Goal: Task Accomplishment & Management: Manage account settings

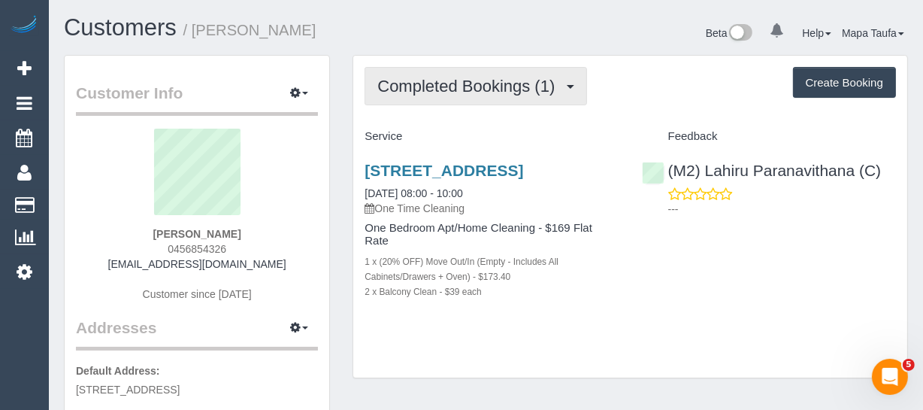
click at [425, 81] on span "Completed Bookings (1)" at bounding box center [469, 86] width 185 height 19
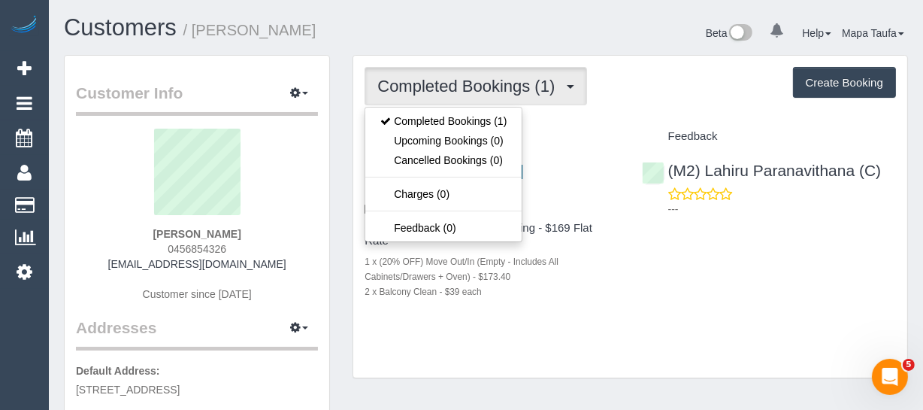
click at [424, 25] on h1 "Customers / Andy Nilsen" at bounding box center [269, 28] width 411 height 26
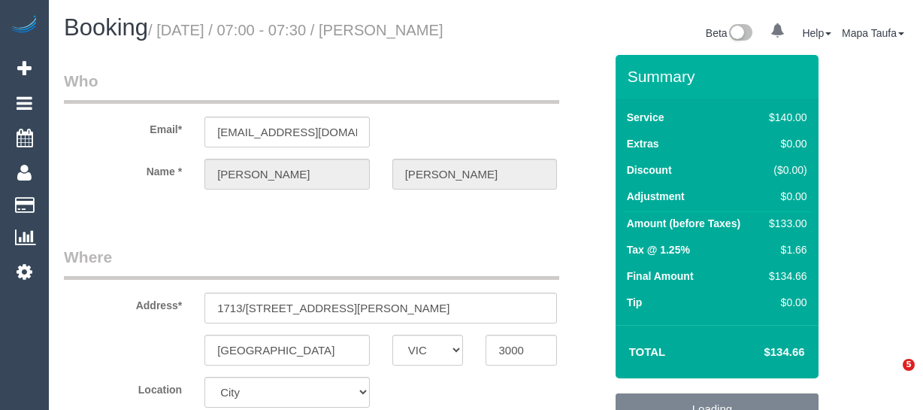
select select "VIC"
select select "number:28"
select select "VIC"
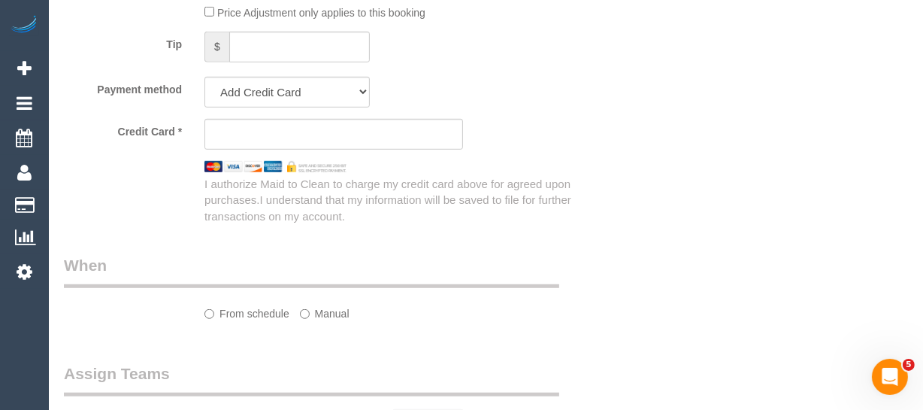
select select "string:AU"
select select "object:557"
select select "string:stripe-card_15UCYE2GScqysDRVorzrRVwY"
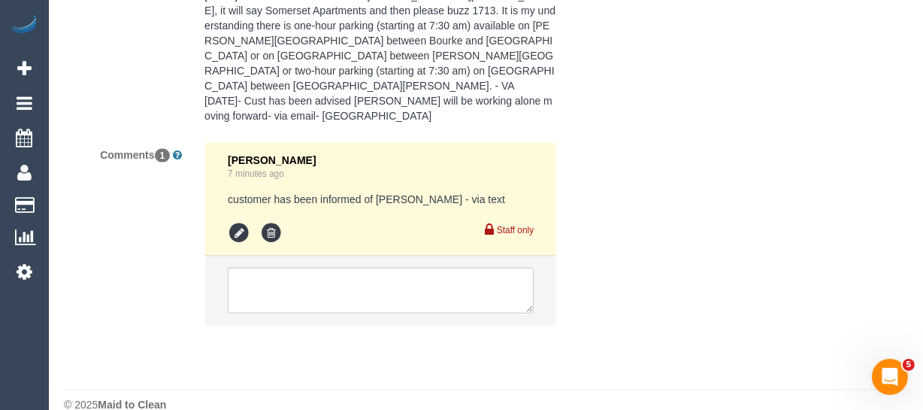
select select "object:728"
select select "number:28"
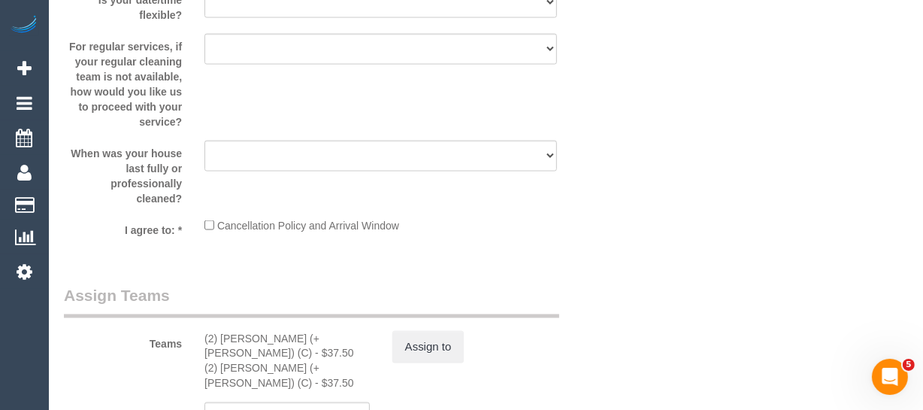
scroll to position [2198, 0]
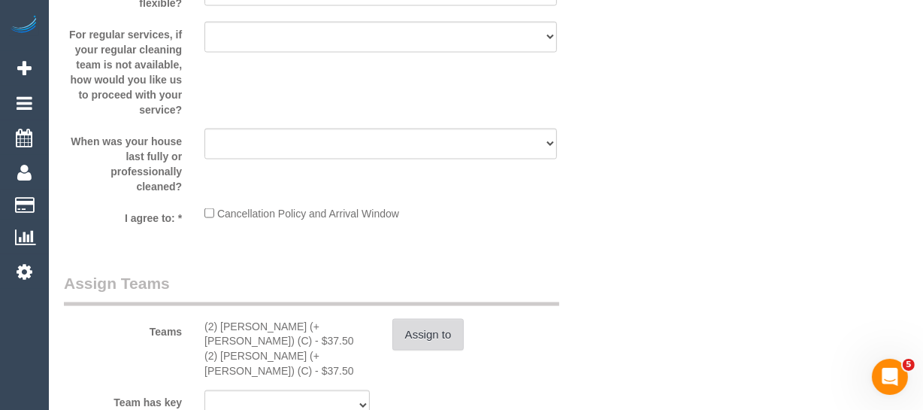
click at [430, 350] on button "Assign to" at bounding box center [428, 335] width 72 height 32
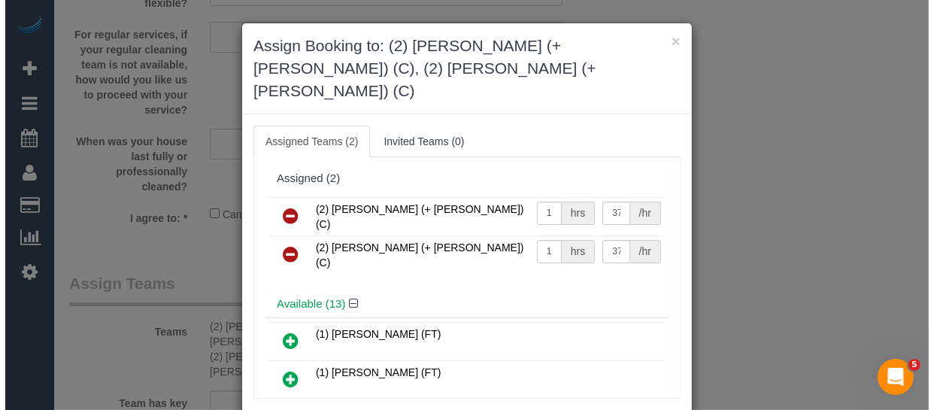
scroll to position [2183, 0]
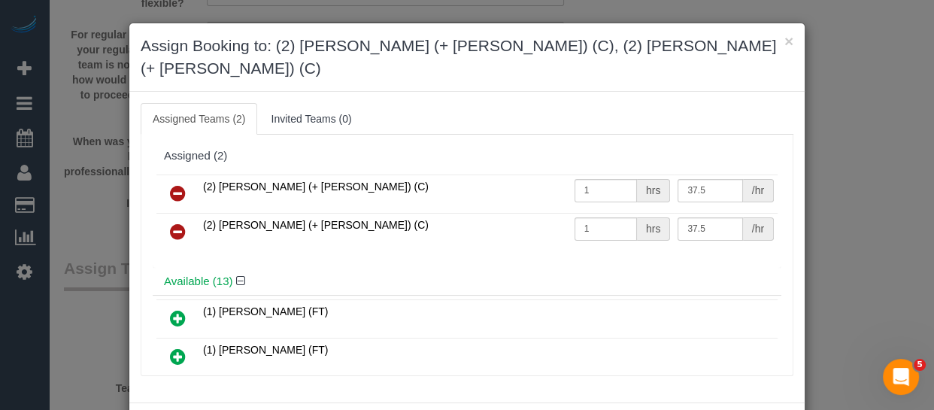
click at [174, 184] on icon at bounding box center [178, 193] width 16 height 18
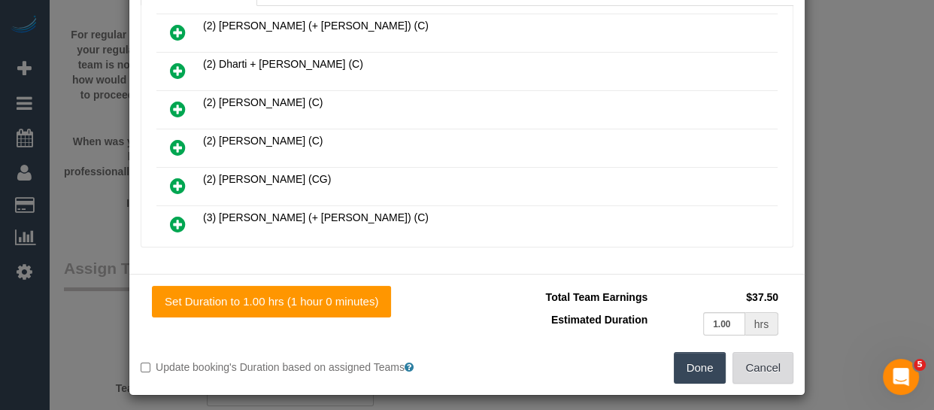
scroll to position [113, 0]
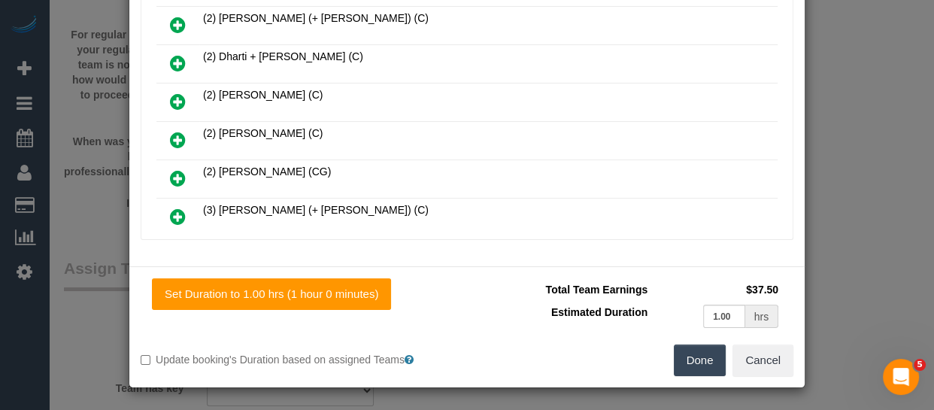
click at [694, 356] on button "Done" at bounding box center [699, 360] width 53 height 32
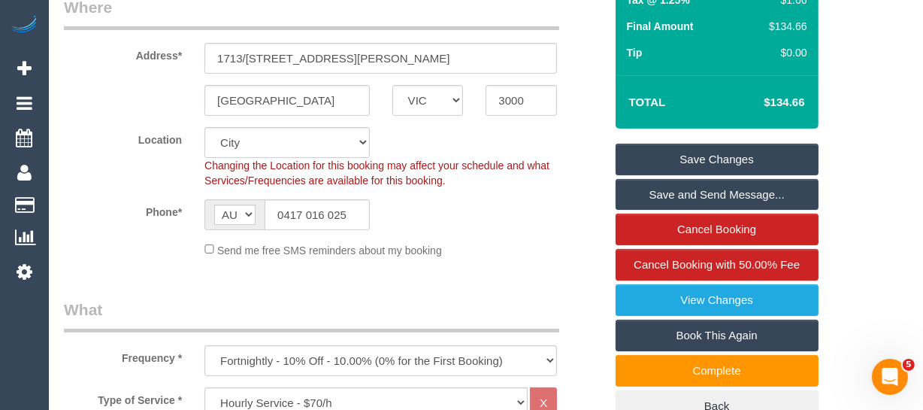
scroll to position [238, 0]
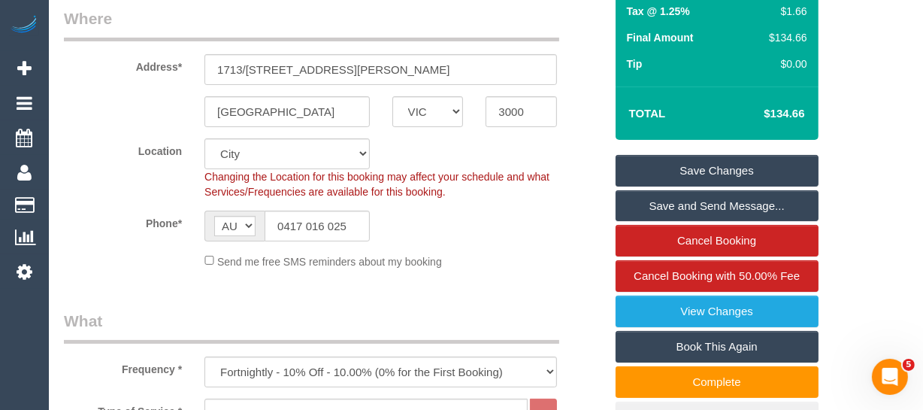
click at [755, 177] on link "Save Changes" at bounding box center [717, 171] width 203 height 32
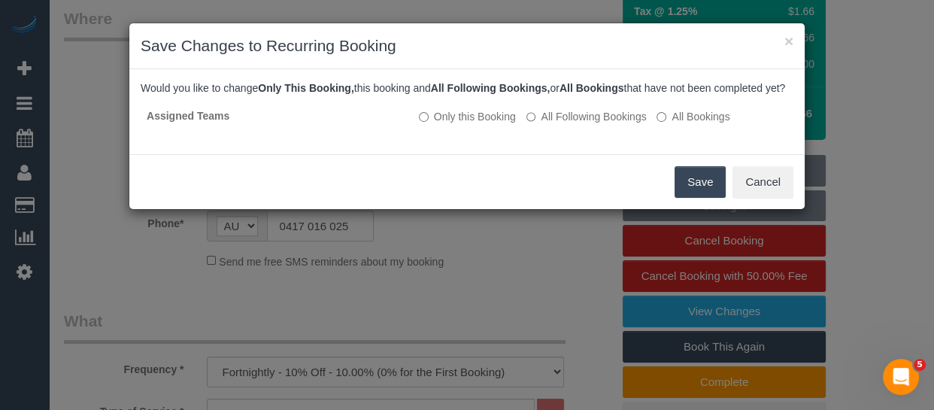
click at [710, 191] on button "Save" at bounding box center [699, 182] width 51 height 32
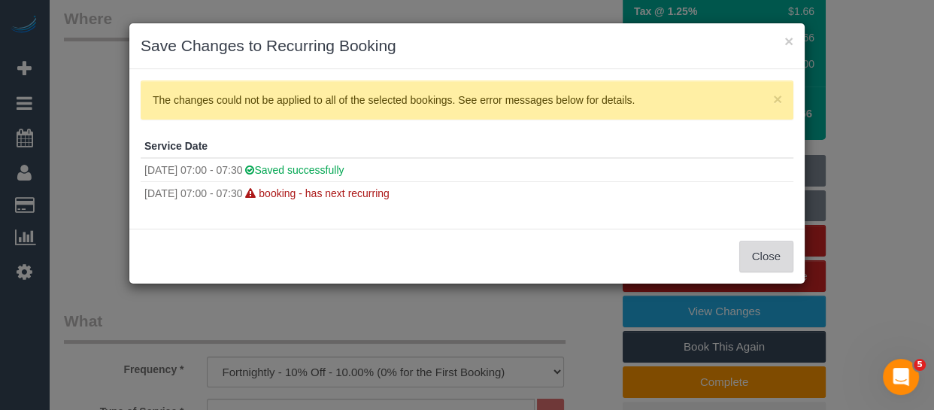
click at [766, 246] on button "Close" at bounding box center [766, 257] width 54 height 32
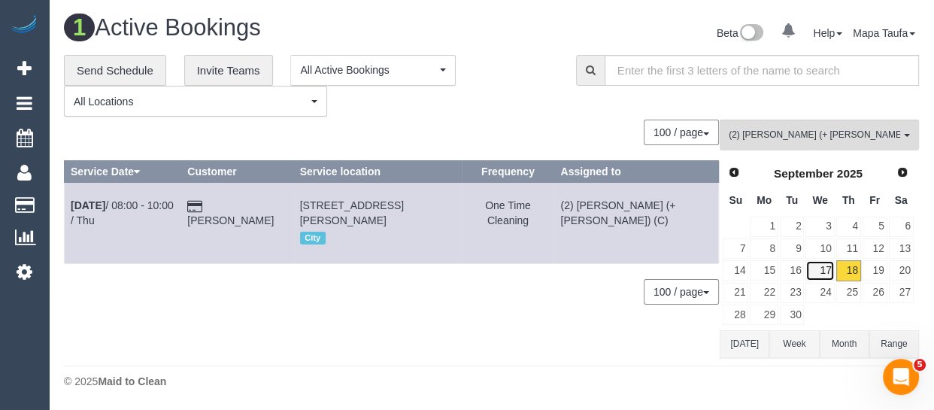
click at [822, 272] on link "17" at bounding box center [819, 270] width 29 height 20
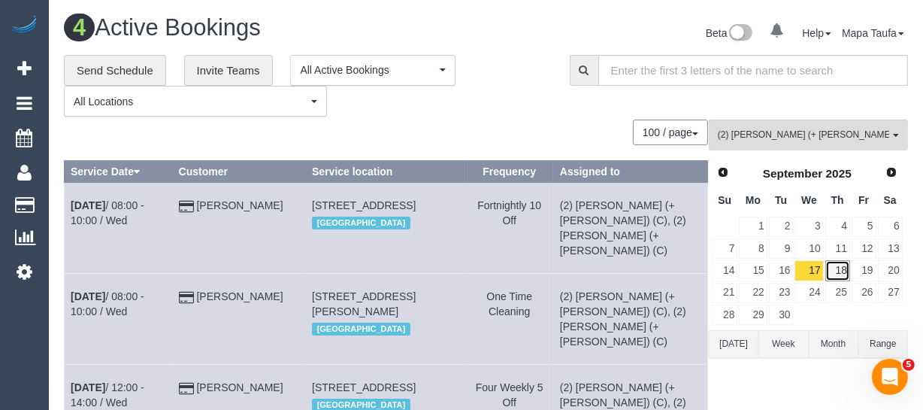
click at [846, 271] on link "18" at bounding box center [837, 270] width 25 height 20
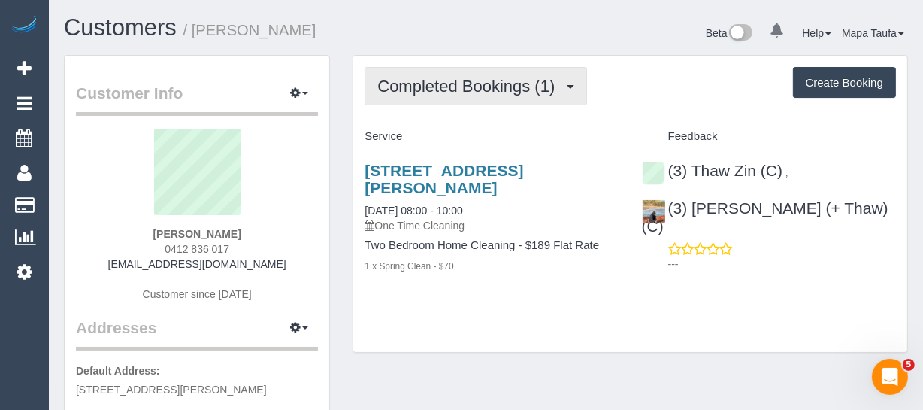
click at [411, 87] on span "Completed Bookings (1)" at bounding box center [469, 86] width 185 height 19
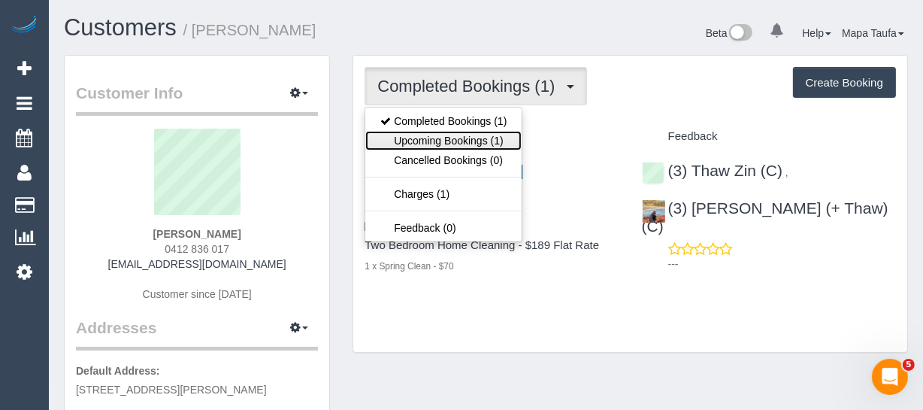
click at [436, 134] on link "Upcoming Bookings (1)" at bounding box center [443, 141] width 156 height 20
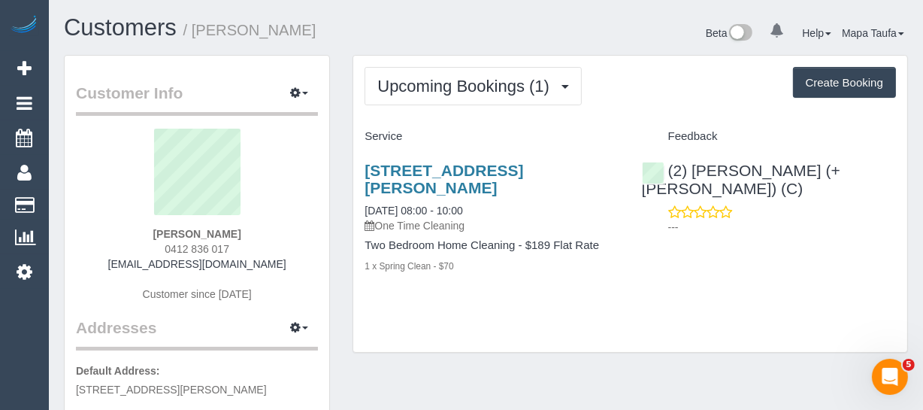
click at [421, 38] on h1 "Customers / [PERSON_NAME]" at bounding box center [269, 28] width 411 height 26
drag, startPoint x: 241, startPoint y: 248, endPoint x: 165, endPoint y: 247, distance: 75.9
click at [165, 247] on div "Kenneth Chan 0412 836 017 on99chankingyin@gmail.com Customer since 2024" at bounding box center [197, 223] width 242 height 188
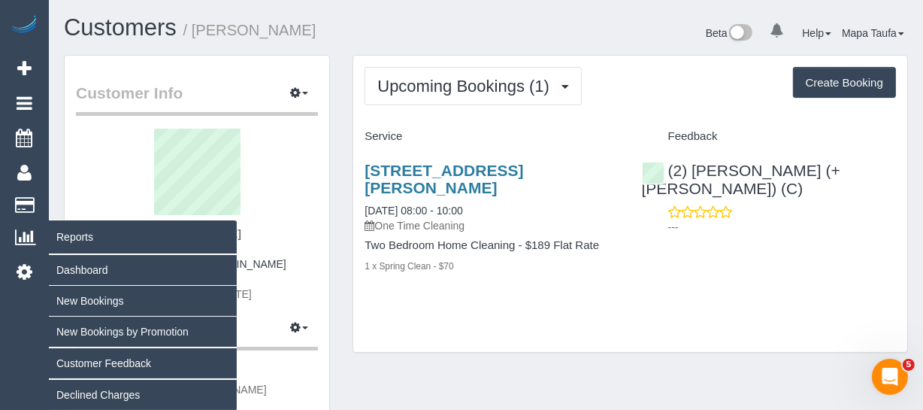
copy span "0412 836 017"
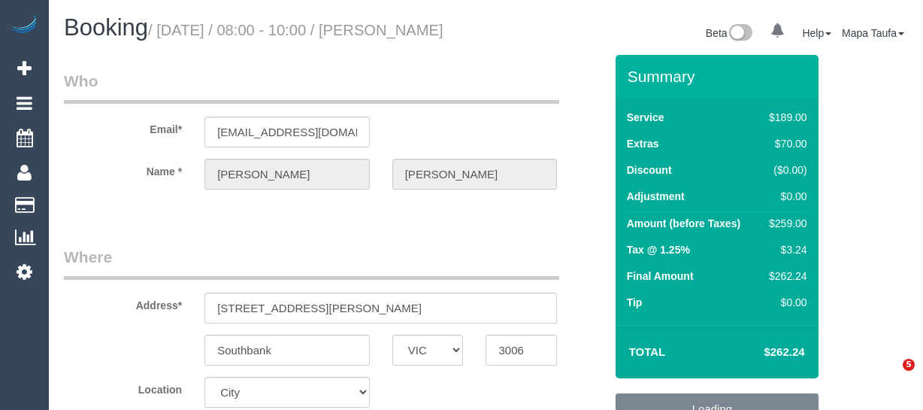
select select "VIC"
select select "string:stripe-pm_1S7RFN2GScqysDRVJgqq8bSL"
select select "number:28"
select select "number:14"
select select "number:20"
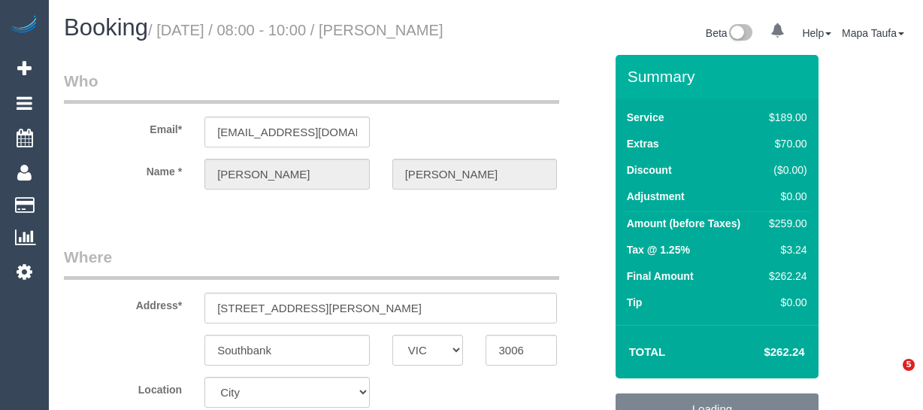
select select "number:22"
select select "number:33"
select select "number:13"
select select "object:1208"
select select "spot1"
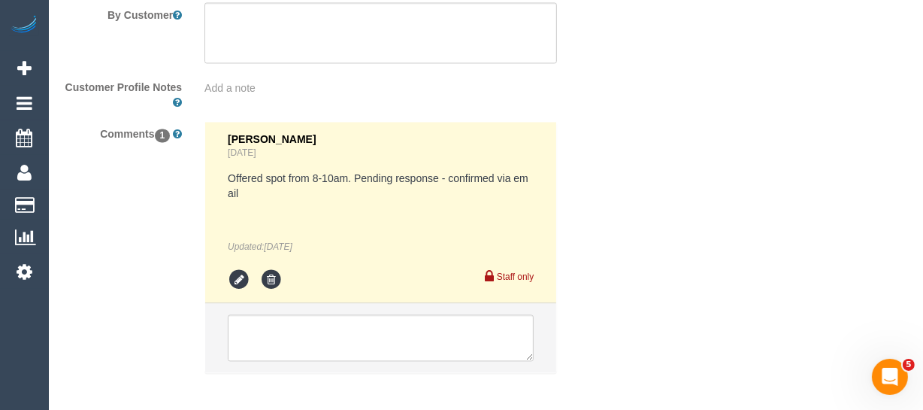
scroll to position [2819, 0]
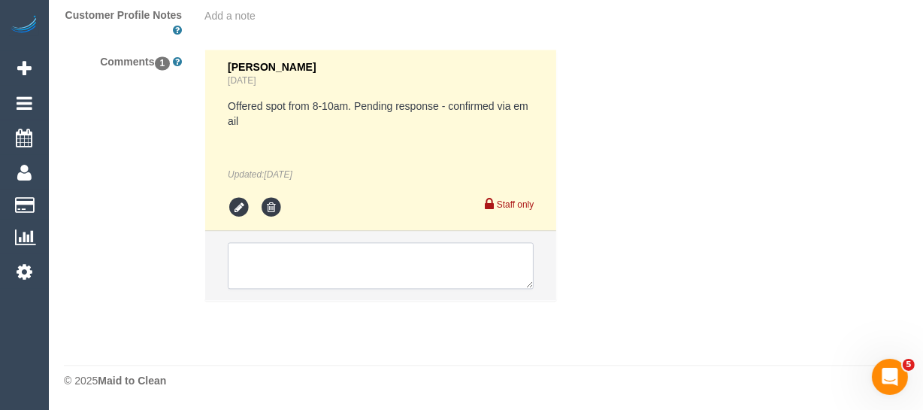
click at [345, 259] on textarea at bounding box center [381, 265] width 306 height 47
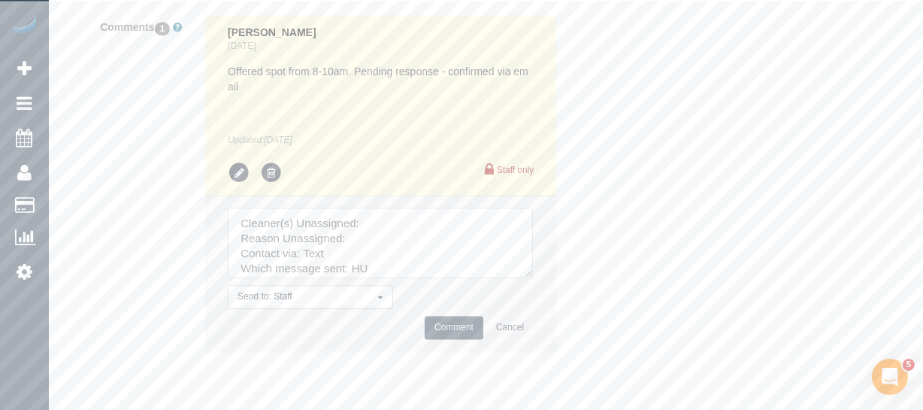
drag, startPoint x: 527, startPoint y: 280, endPoint x: 533, endPoint y: 345, distance: 64.9
click at [528, 277] on textarea at bounding box center [380, 242] width 305 height 70
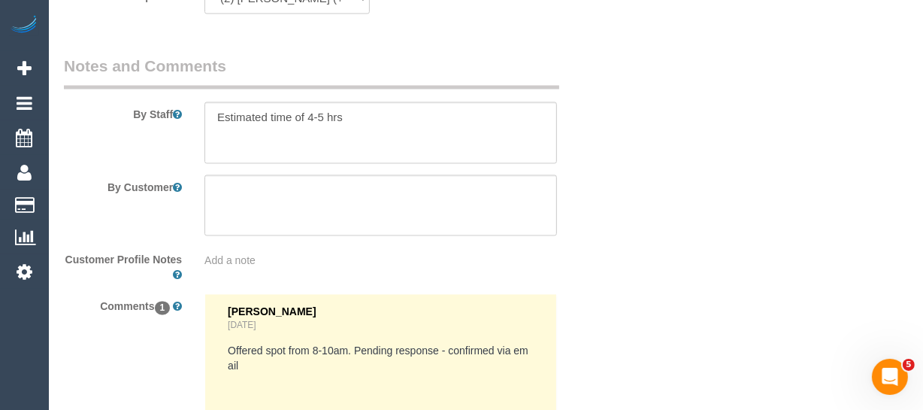
scroll to position [2409, 0]
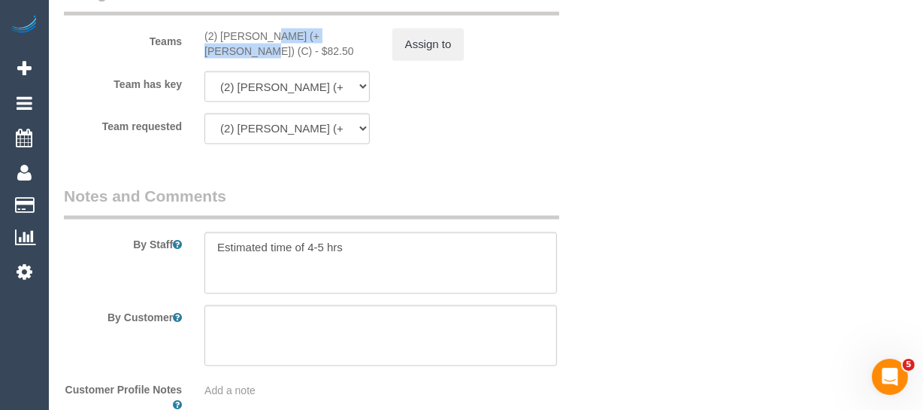
drag, startPoint x: 307, startPoint y: 73, endPoint x: 219, endPoint y: 74, distance: 88.7
click at [219, 59] on div "(2) Daniela (+ Kevin) (C) - $82.50" at bounding box center [286, 44] width 165 height 30
copy div "Daniela (+ Kevin) ("
click at [413, 60] on button "Assign to" at bounding box center [428, 45] width 72 height 32
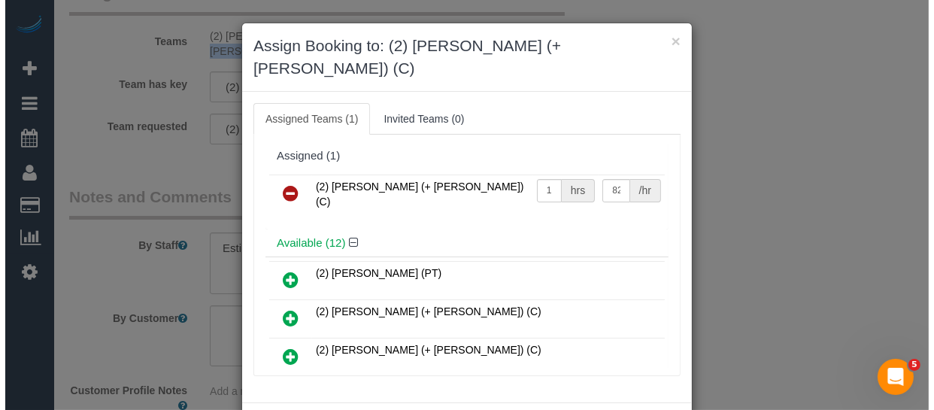
scroll to position [2379, 0]
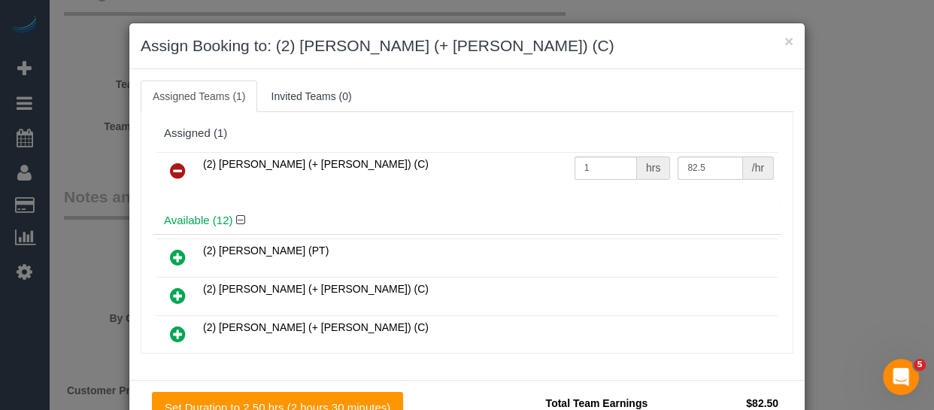
click at [171, 165] on icon at bounding box center [178, 171] width 16 height 18
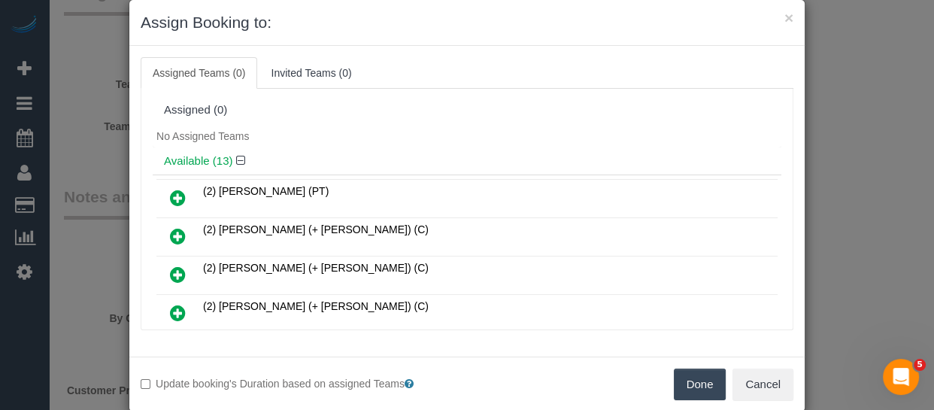
scroll to position [47, 0]
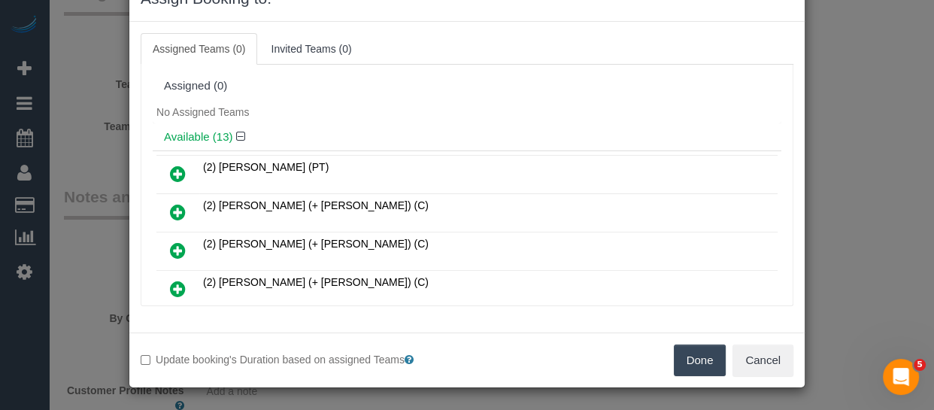
click at [698, 368] on button "Done" at bounding box center [699, 360] width 53 height 32
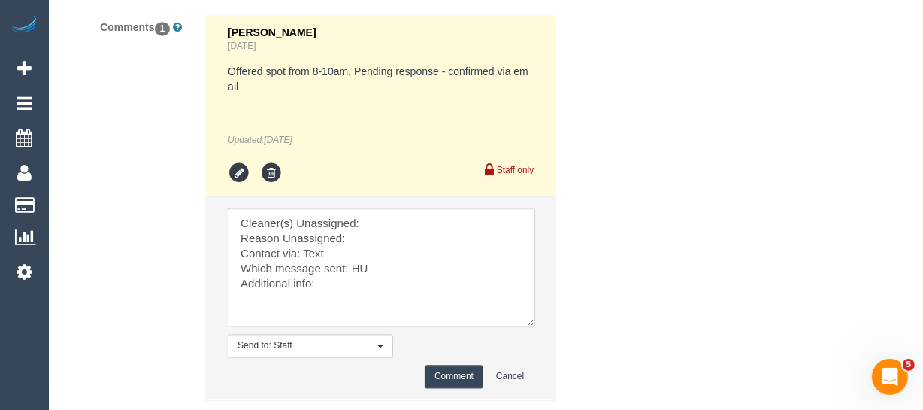
scroll to position [2819, 0]
click at [378, 256] on textarea at bounding box center [381, 266] width 307 height 119
paste textarea "Daniela (+ Kevin) ("
click at [370, 273] on textarea at bounding box center [381, 266] width 307 height 119
click at [319, 286] on textarea at bounding box center [381, 266] width 307 height 119
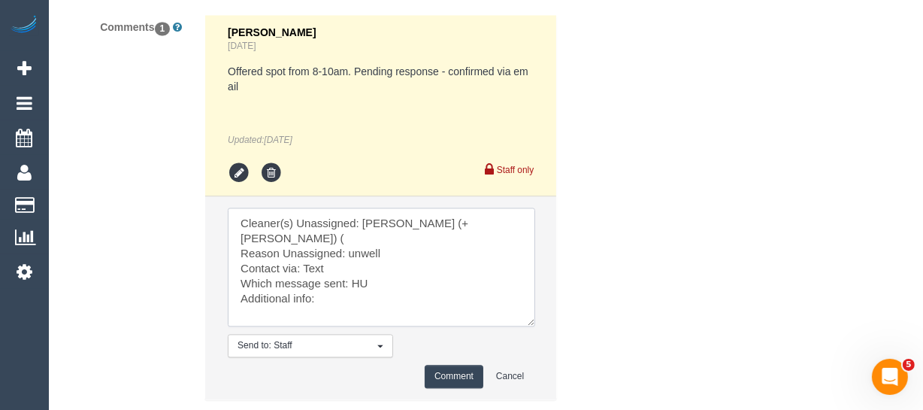
click at [319, 286] on textarea at bounding box center [381, 266] width 307 height 119
click at [362, 302] on textarea at bounding box center [381, 266] width 307 height 119
drag, startPoint x: 436, startPoint y: 301, endPoint x: 353, endPoint y: 298, distance: 83.5
click at [353, 298] on textarea at bounding box center [381, 266] width 307 height 119
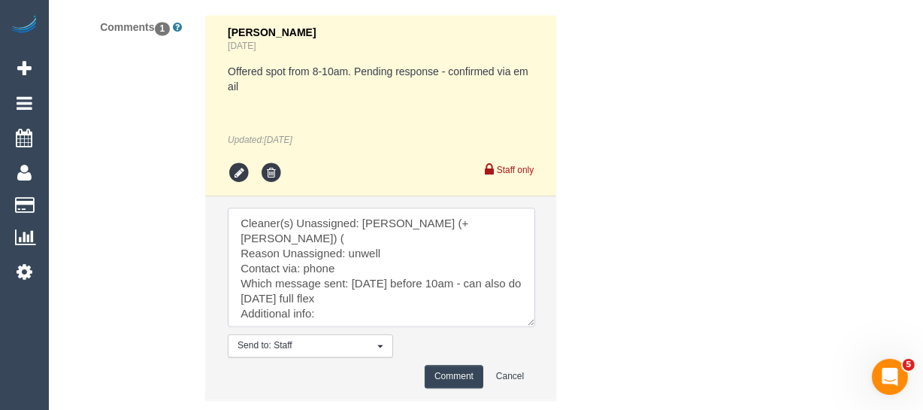
click at [337, 318] on textarea at bounding box center [381, 266] width 307 height 119
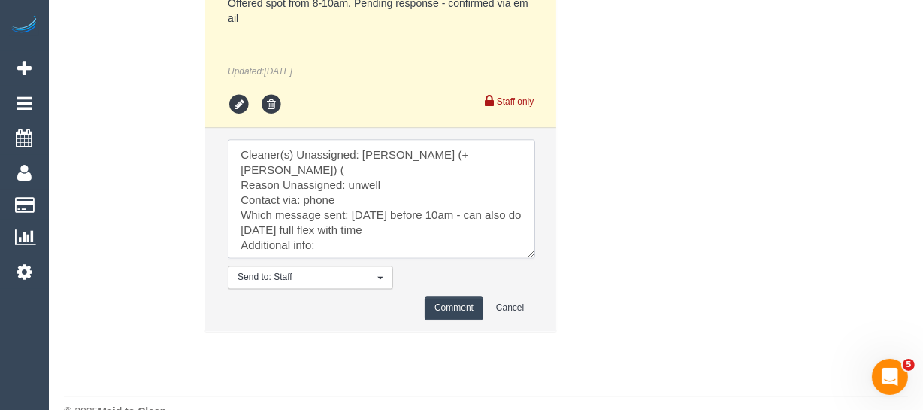
type textarea "Cleaner(s) Unassigned: Daniela (+ Kevin) ( Reason Unassigned: unwell Contact vi…"
click at [449, 319] on button "Comment" at bounding box center [454, 307] width 59 height 23
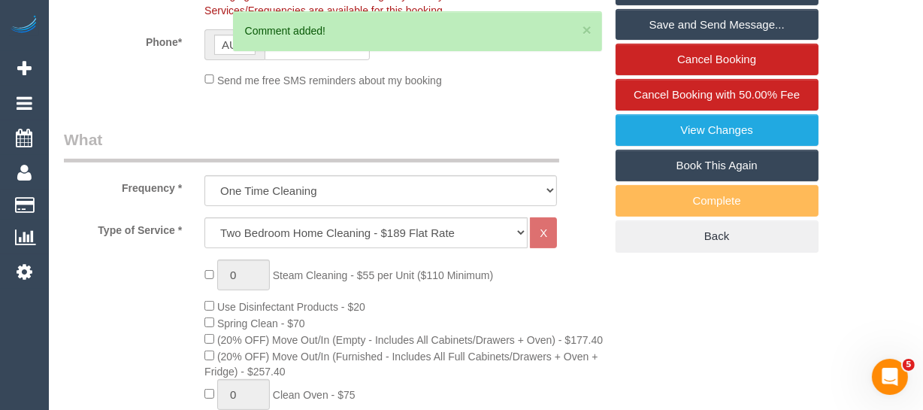
scroll to position [263, 0]
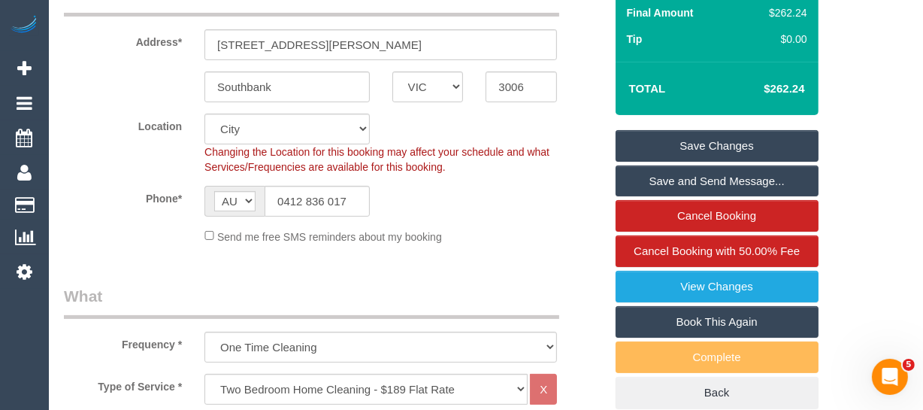
click at [702, 152] on link "Save Changes" at bounding box center [717, 146] width 203 height 32
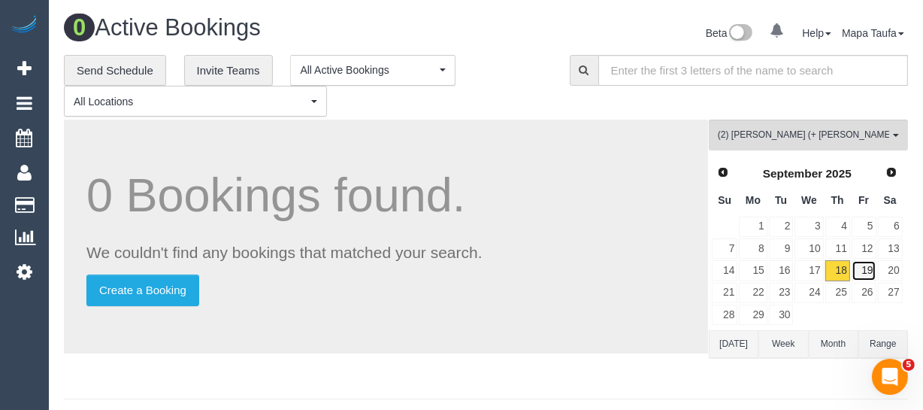
click at [860, 272] on link "19" at bounding box center [864, 270] width 25 height 20
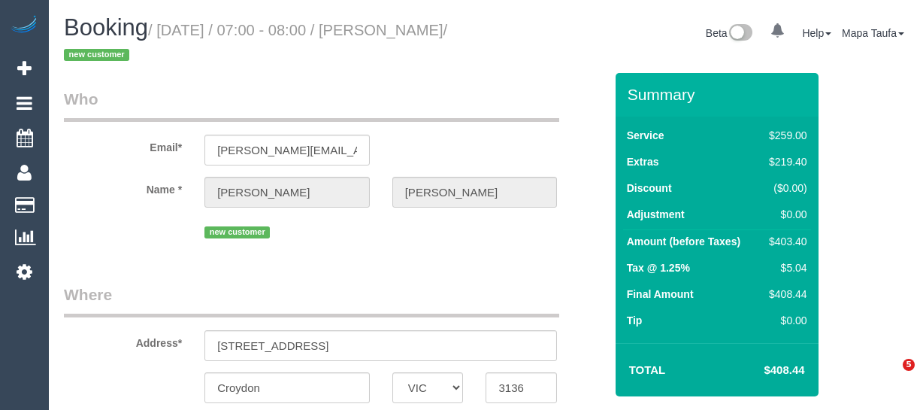
select select "VIC"
select select "number:28"
select select "number:14"
select select "number:19"
select select "number:22"
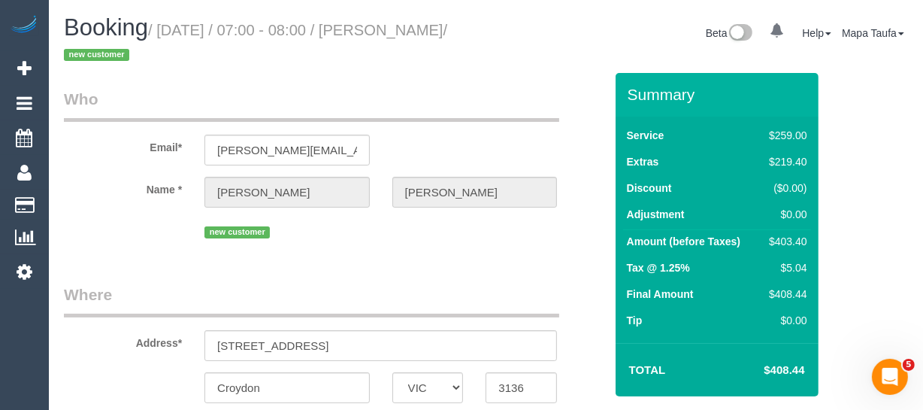
select select "string:stripe-pm_1S2MXo2GScqysDRVvnSElNHi"
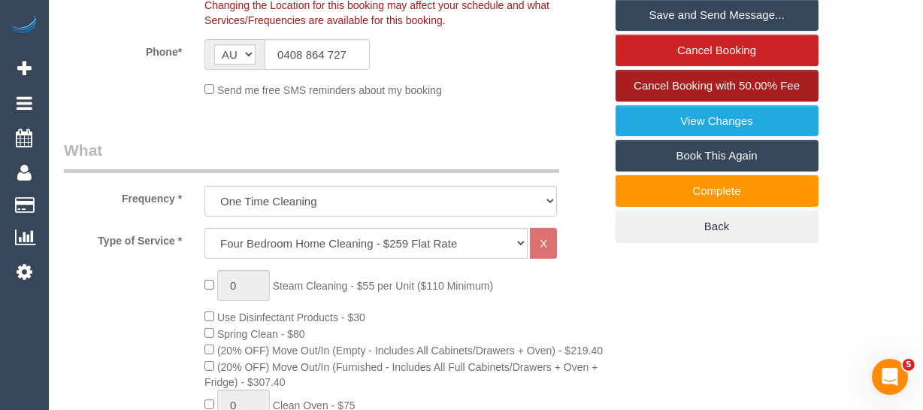
scroll to position [372, 0]
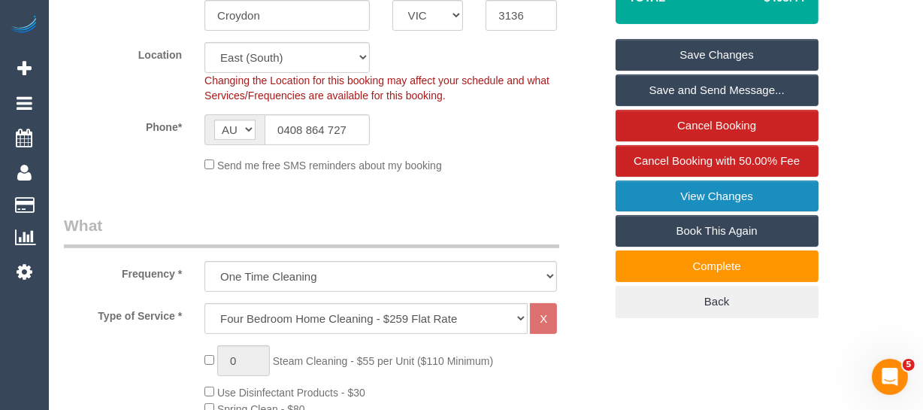
click at [736, 186] on link "View Changes" at bounding box center [717, 196] width 203 height 32
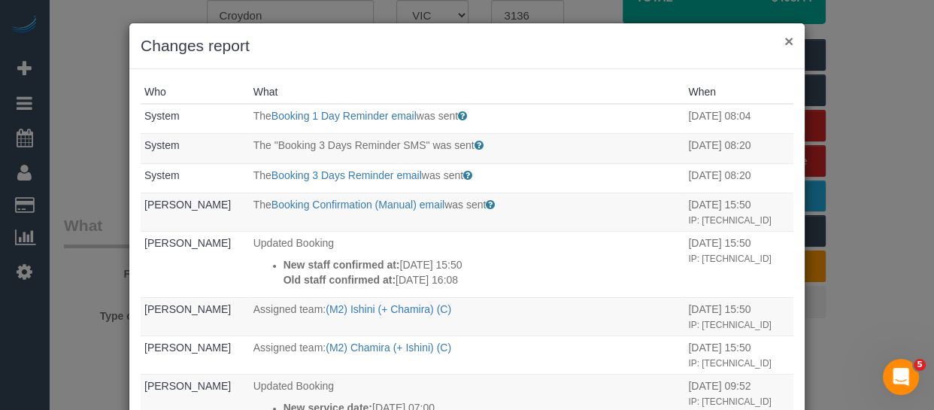
drag, startPoint x: 785, startPoint y: 39, endPoint x: 822, endPoint y: 75, distance: 51.6
click at [785, 40] on button "×" at bounding box center [788, 41] width 9 height 16
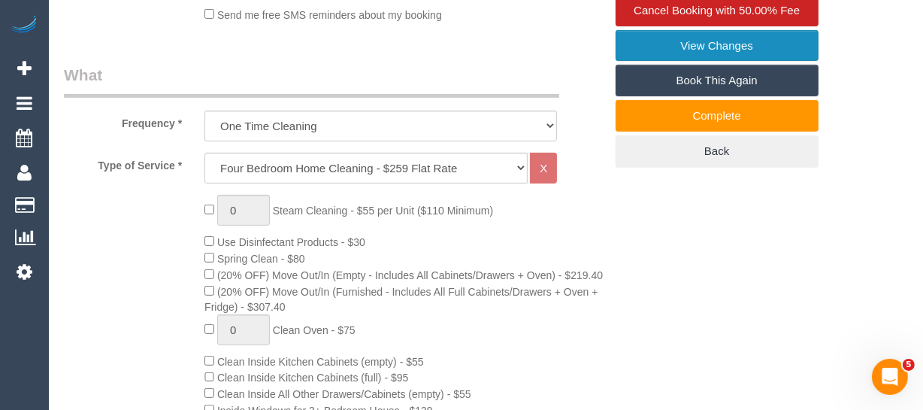
scroll to position [509, 0]
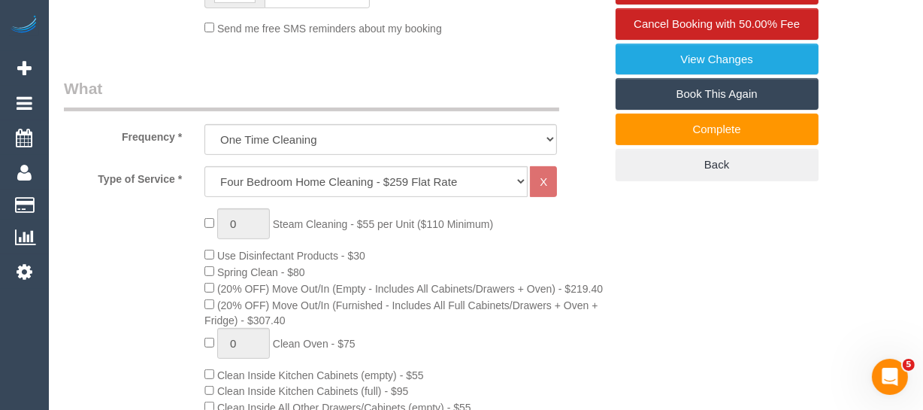
drag, startPoint x: 910, startPoint y: 148, endPoint x: 906, endPoint y: 135, distance: 13.3
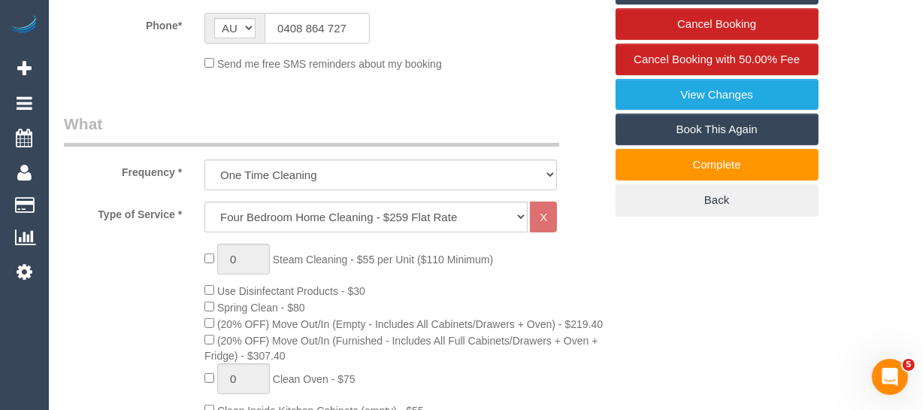
scroll to position [346, 0]
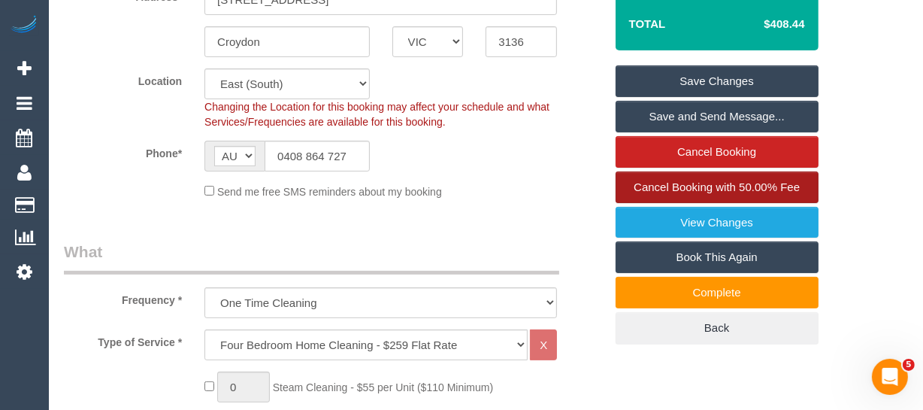
click at [640, 191] on link "Cancel Booking with 50.00% Fee" at bounding box center [717, 187] width 203 height 32
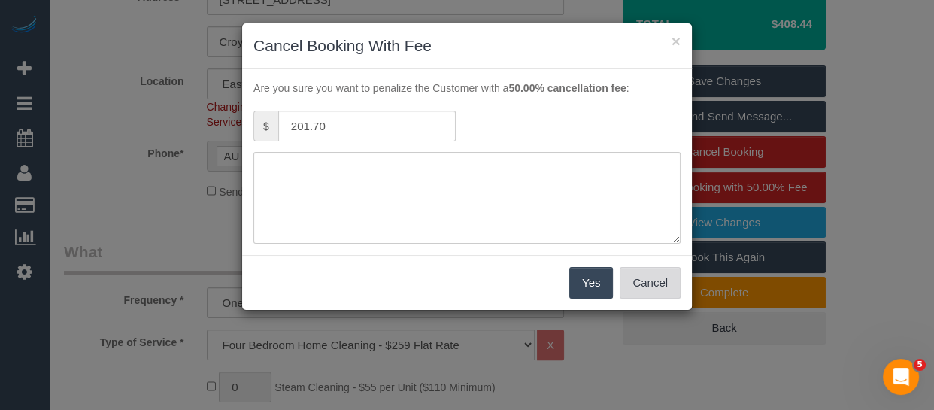
click at [653, 277] on button "Cancel" at bounding box center [649, 283] width 61 height 32
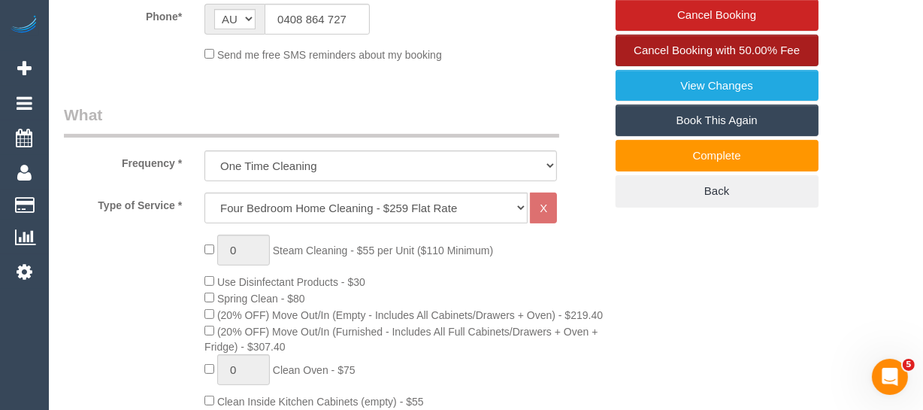
scroll to position [414, 0]
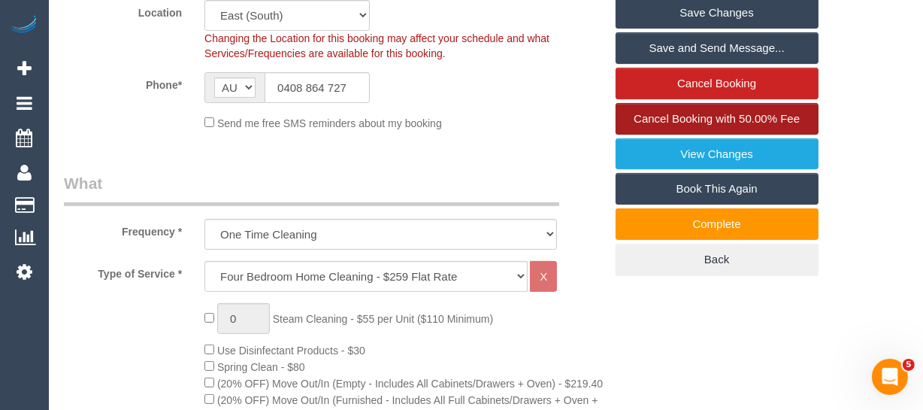
click at [670, 115] on span "Cancel Booking with 50.00% Fee" at bounding box center [717, 118] width 166 height 13
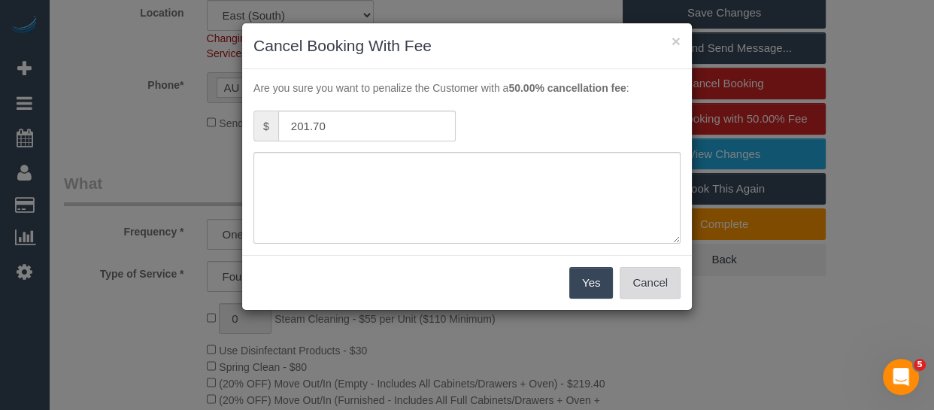
click at [658, 290] on button "Cancel" at bounding box center [649, 283] width 61 height 32
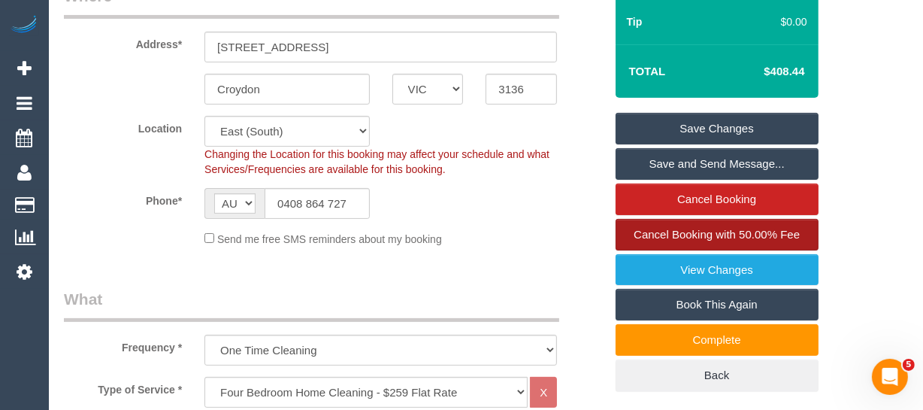
scroll to position [292, 0]
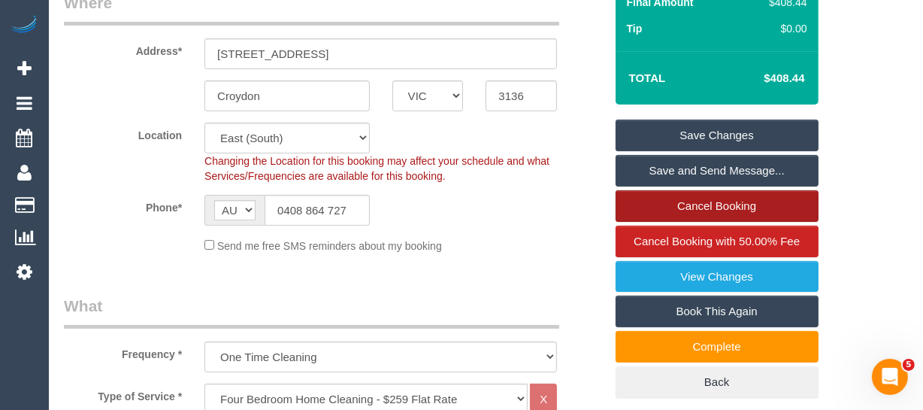
click at [749, 204] on link "Cancel Booking" at bounding box center [717, 206] width 203 height 32
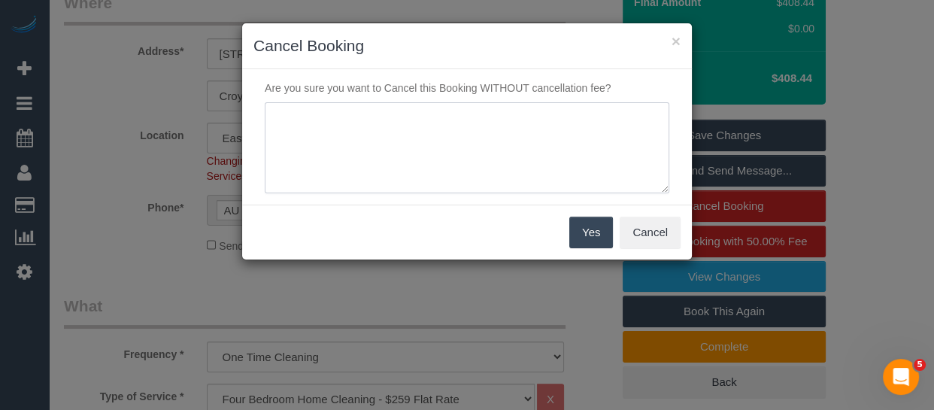
click at [548, 172] on textarea at bounding box center [467, 148] width 404 height 92
type textarea "office error - should not have been booked in via phone -MT"
click at [586, 233] on button "Yes" at bounding box center [591, 232] width 44 height 32
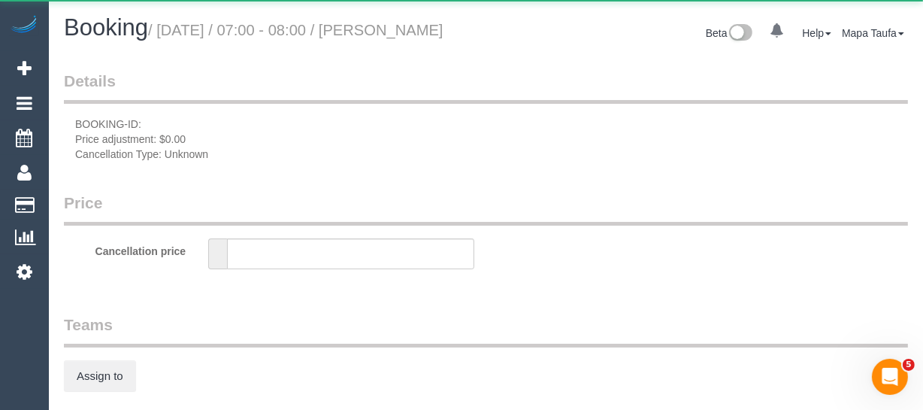
type input "0"
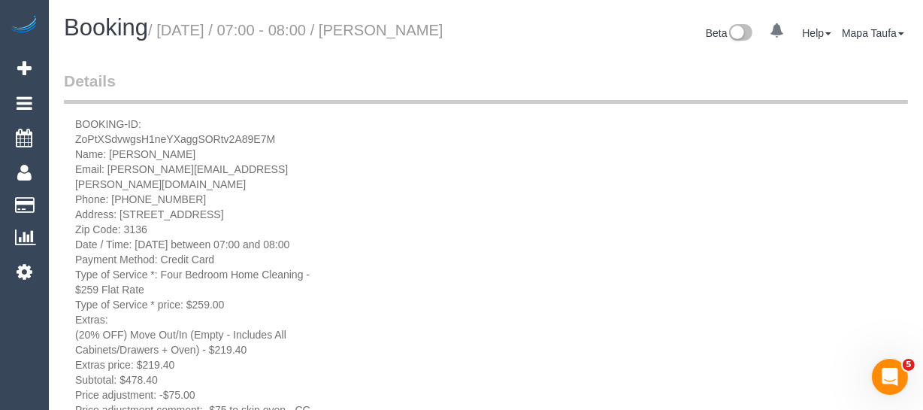
drag, startPoint x: 125, startPoint y: 56, endPoint x: 413, endPoint y: 39, distance: 288.4
click at [413, 39] on h1 "Booking / September 18, 2025 / 07:00 - 08:00 / Joshua Jenkins" at bounding box center [269, 28] width 411 height 26
copy small "Joshua Jenkins"
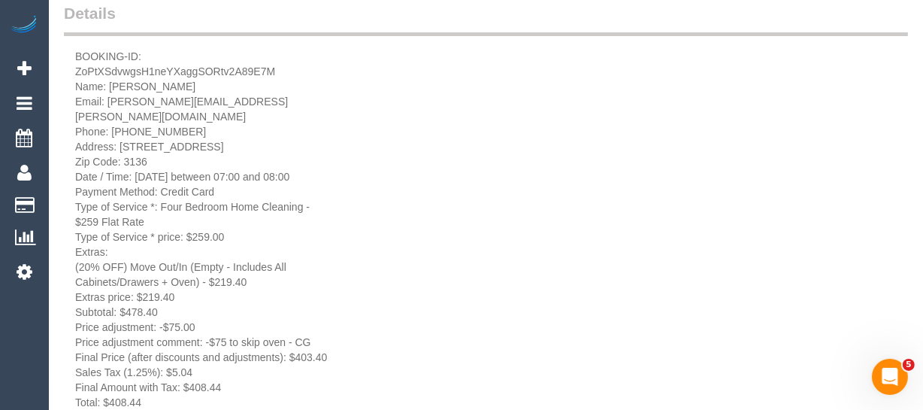
drag, startPoint x: 150, startPoint y: 159, endPoint x: 120, endPoint y: 144, distance: 34.0
click at [120, 144] on div "BOOKING-ID: ZoPtXSdvwgsH1neYXaggSORtv2A89E7M Name: Joshua Jenkins Email: joshua…" at bounding box center [204, 342] width 281 height 587
copy div "9 French Street, Croydon, VIC 3136 Zip Code: 3136"
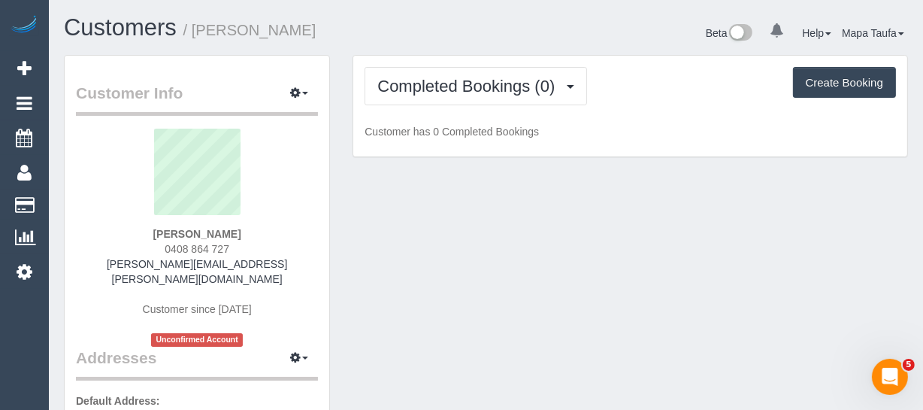
drag, startPoint x: 242, startPoint y: 253, endPoint x: 162, endPoint y: 250, distance: 79.7
click at [162, 248] on div "[PERSON_NAME] 0408 864 727 [PERSON_NAME][EMAIL_ADDRESS][PERSON_NAME][DOMAIN_NAM…" at bounding box center [197, 238] width 242 height 218
copy span "0408 864 727"
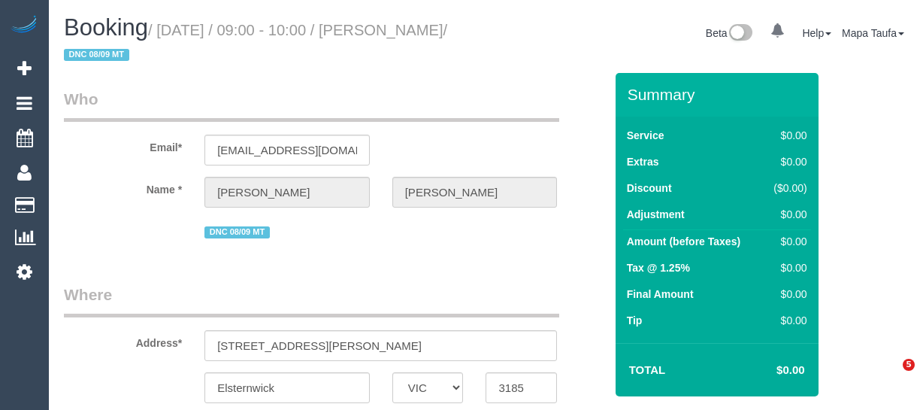
select select "VIC"
select select "string:AU"
select select "string:stripe-pm_1Rzc9W2GScqysDRVMRLXkcVN"
select select "object:615"
select select "number:28"
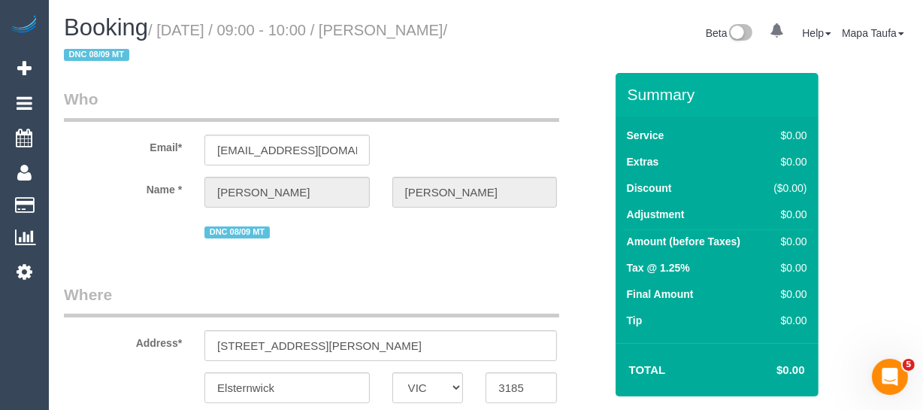
select select "number:17"
select select "number:18"
select select "number:24"
select select "number:34"
select select "number:26"
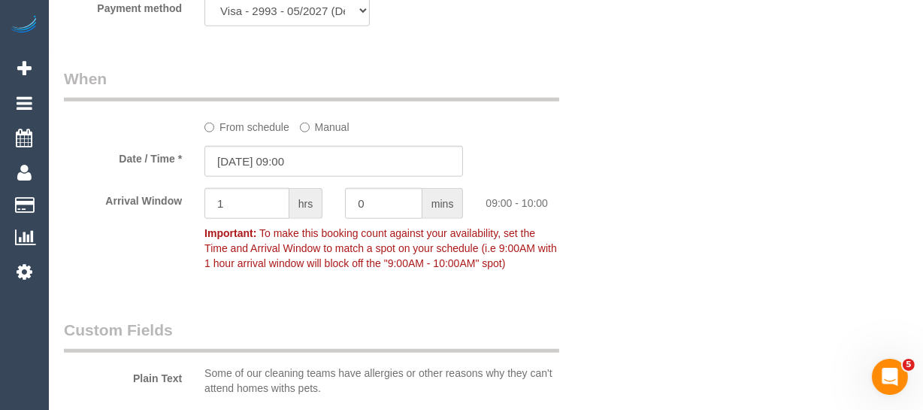
select select "object:2046"
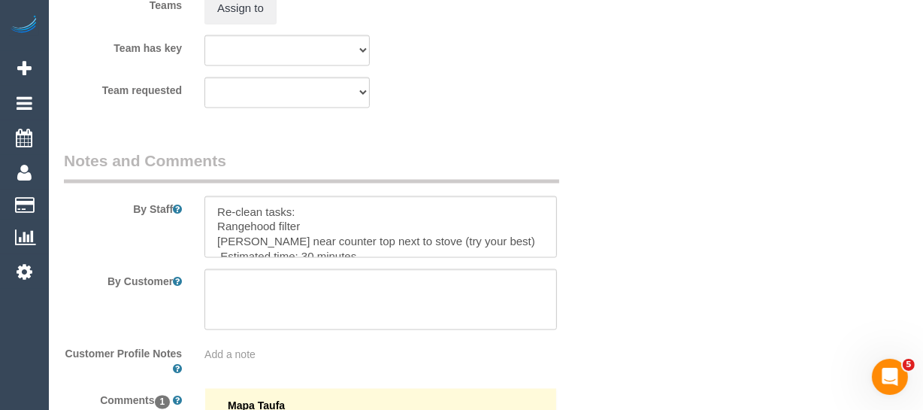
scroll to position [68, 0]
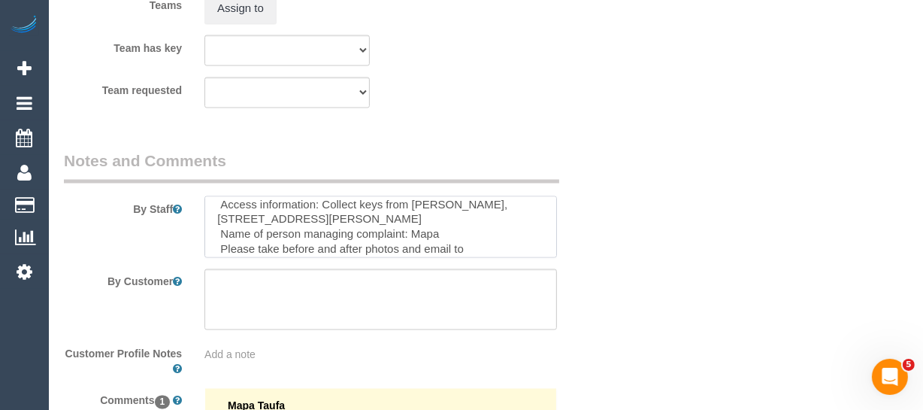
click at [430, 216] on textarea at bounding box center [380, 227] width 353 height 62
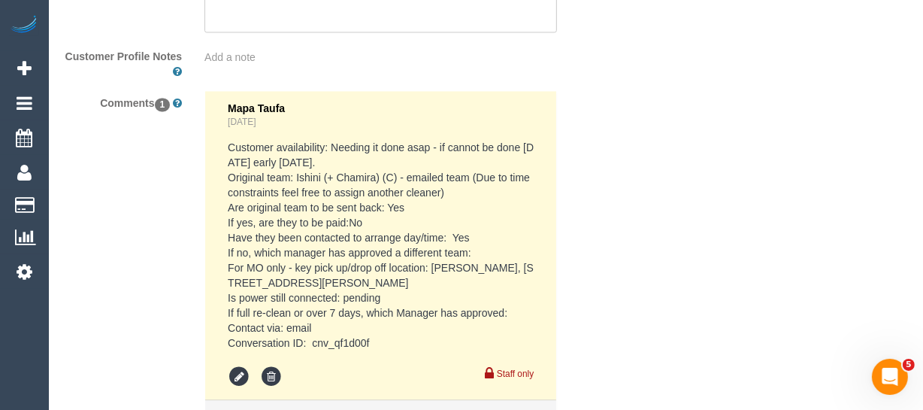
scroll to position [2785, 0]
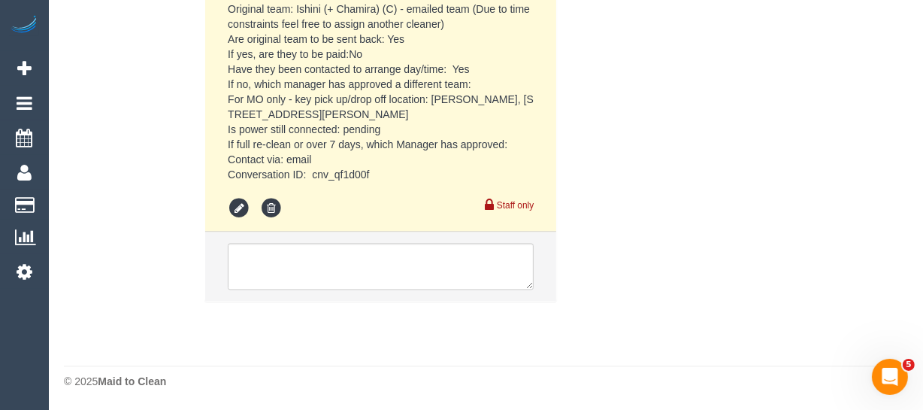
type textarea "Re-clean tasks: Rangehood filter Brown mark near counter top next to stove (try…"
click at [348, 262] on textarea at bounding box center [381, 266] width 306 height 47
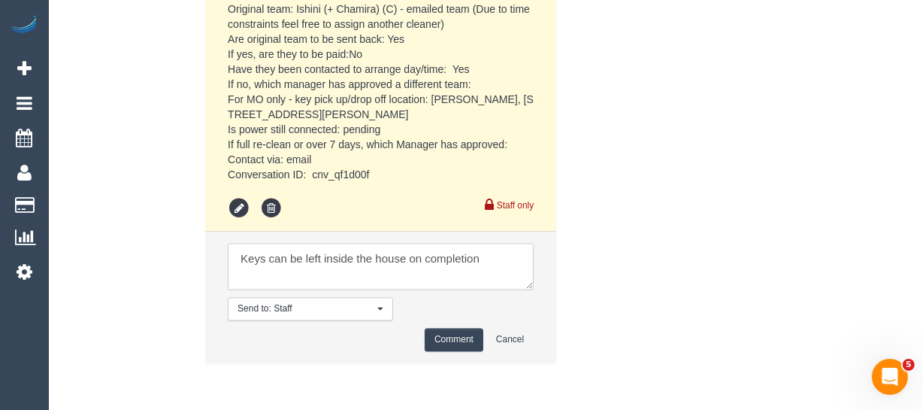
type textarea "Keys can be left inside the house on completion"
click at [449, 344] on button "Comment" at bounding box center [454, 339] width 59 height 23
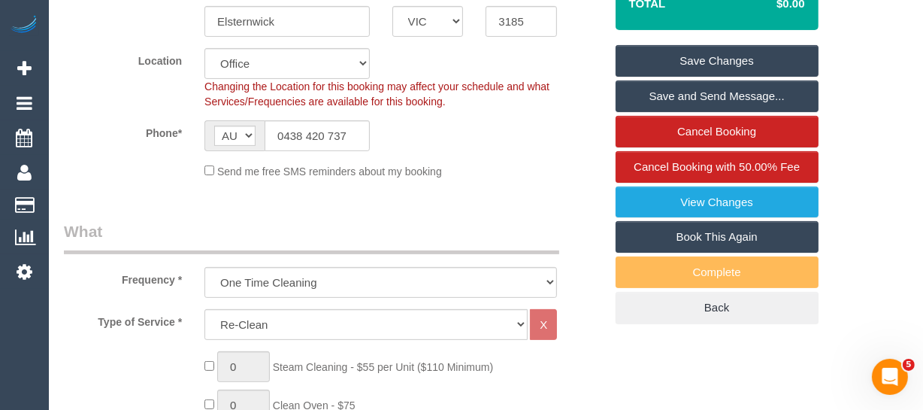
scroll to position [244, 0]
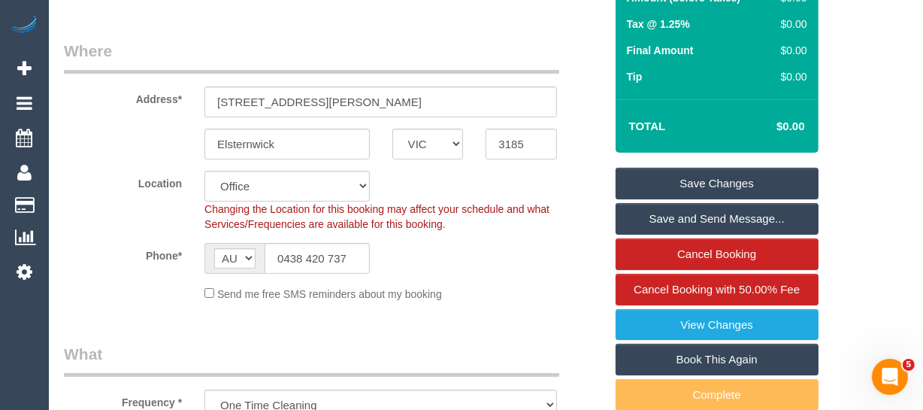
click at [705, 172] on link "Save Changes" at bounding box center [717, 184] width 203 height 32
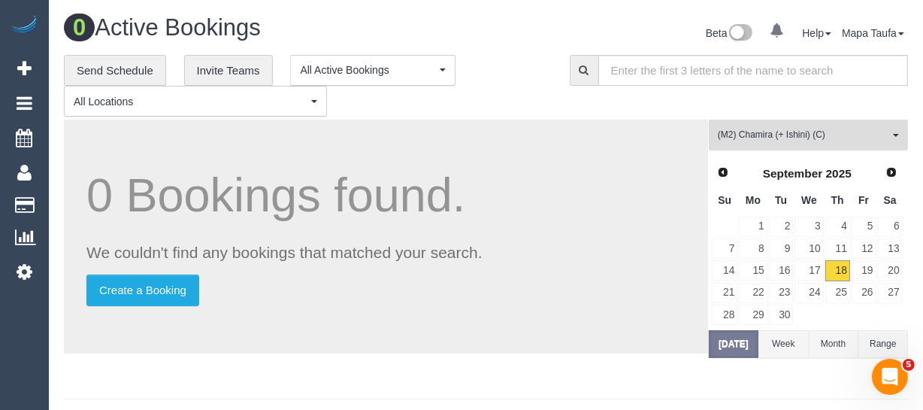
click at [797, 124] on button "(M2) Chamira (+ Ishini) (C) All Teams" at bounding box center [808, 135] width 199 height 31
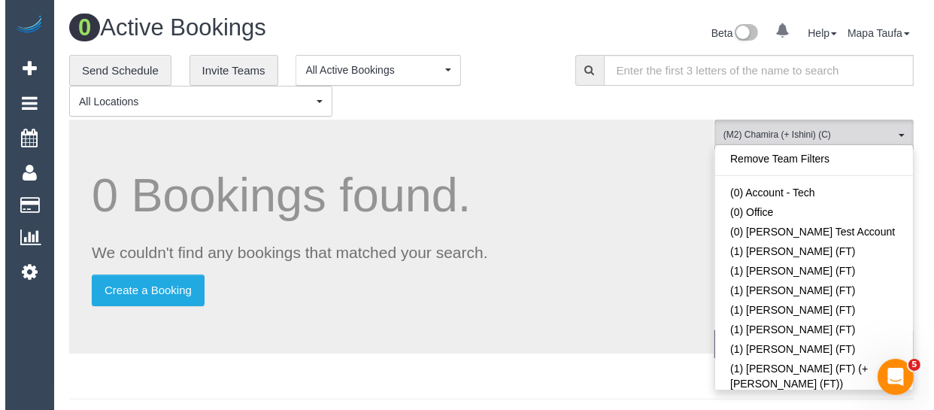
scroll to position [4302, 0]
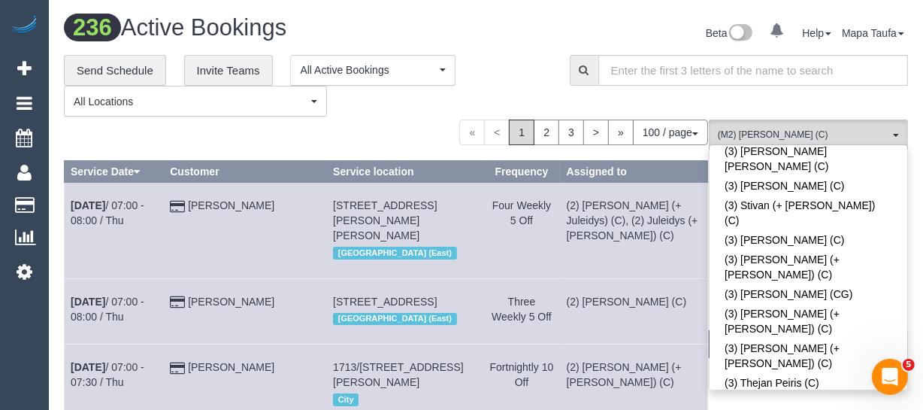
click at [498, 77] on div "**********" at bounding box center [305, 86] width 483 height 62
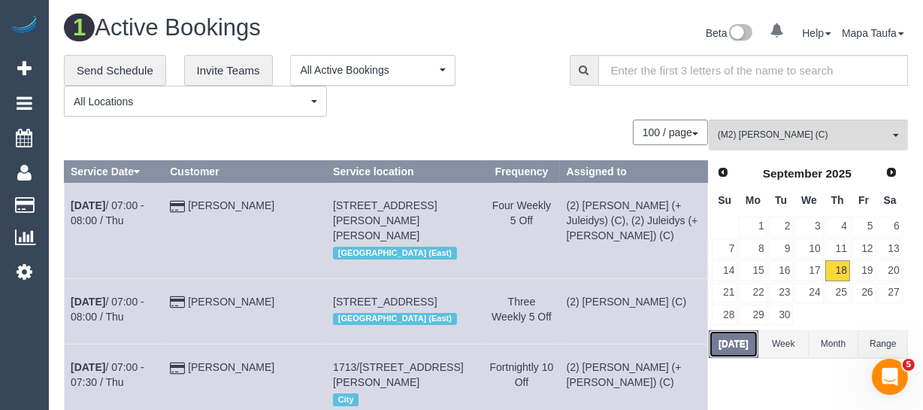
click at [738, 344] on button "[DATE]" at bounding box center [734, 344] width 50 height 28
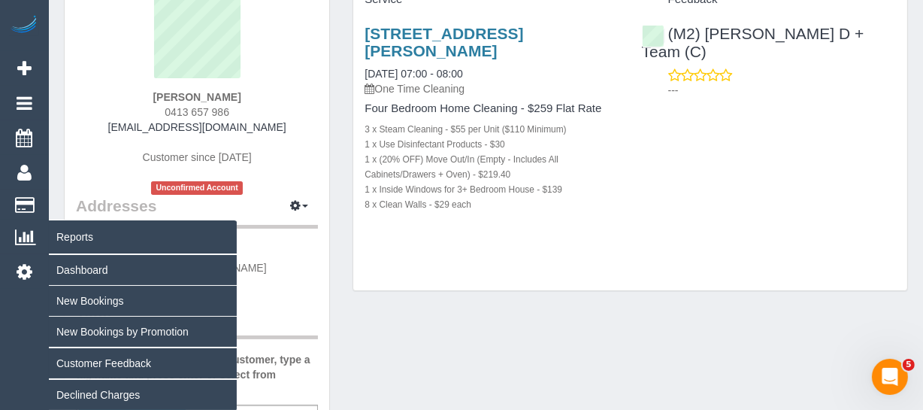
scroll to position [136, 0]
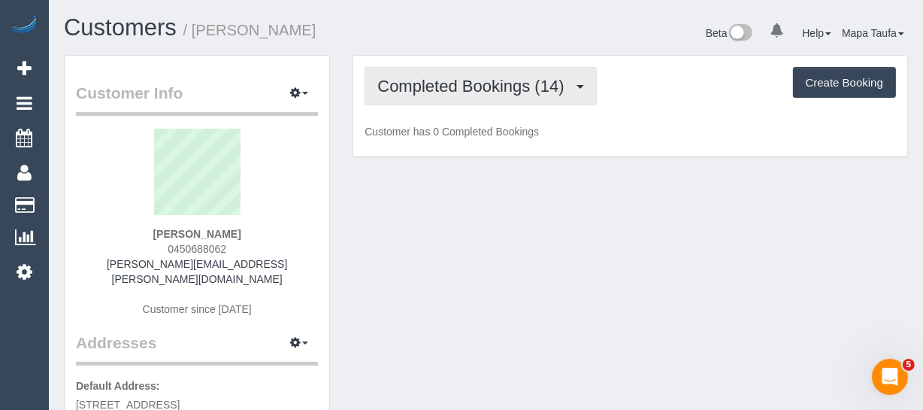
click at [466, 73] on button "Completed Bookings (14)" at bounding box center [481, 86] width 232 height 38
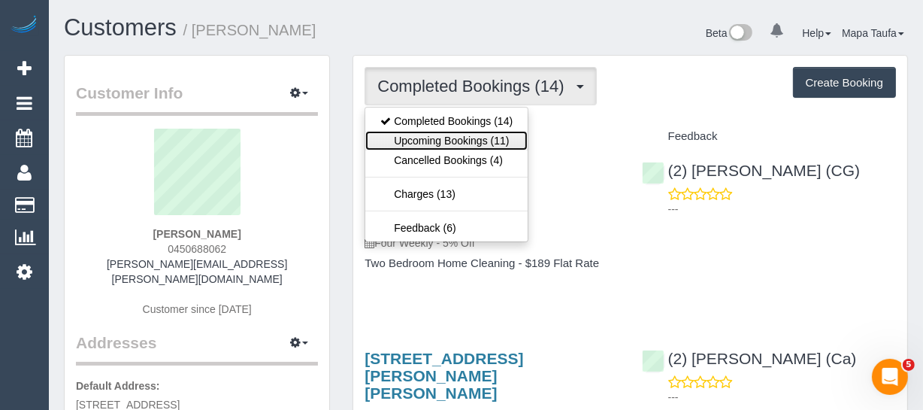
click at [480, 144] on link "Upcoming Bookings (11)" at bounding box center [446, 141] width 162 height 20
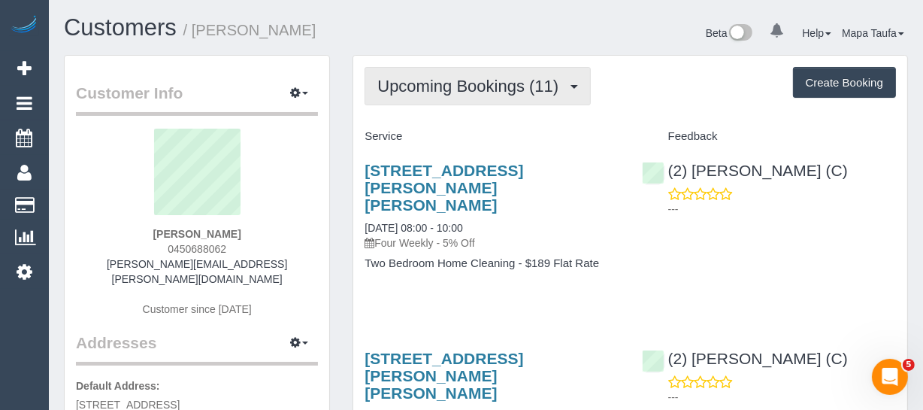
click at [406, 94] on button "Upcoming Bookings (11)" at bounding box center [478, 86] width 226 height 38
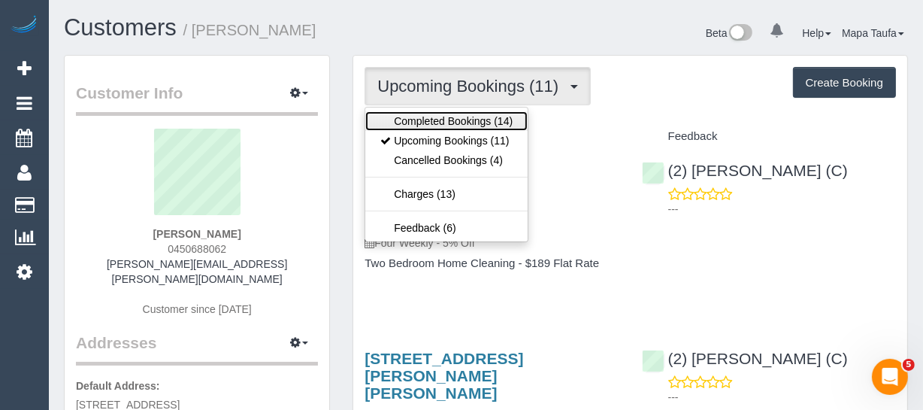
click at [410, 113] on link "Completed Bookings (14)" at bounding box center [446, 121] width 162 height 20
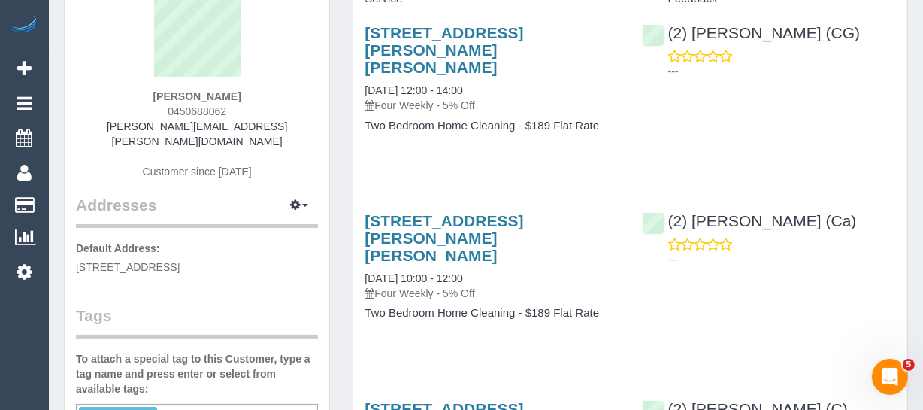
scroll to position [273, 0]
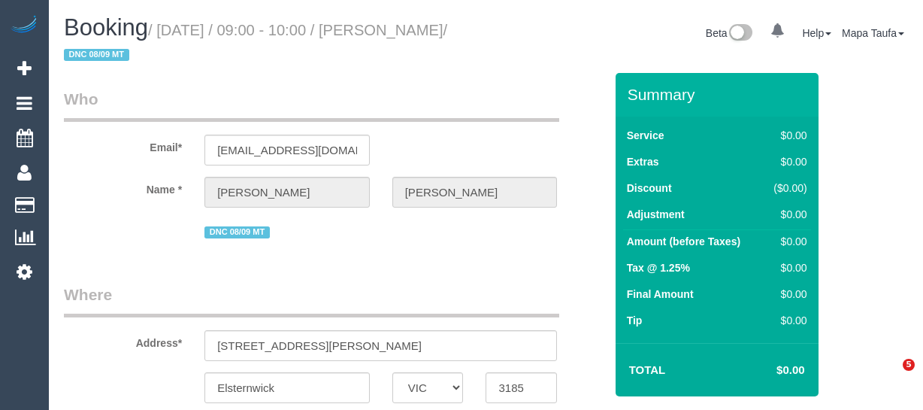
select select "VIC"
select select "string:AU"
select select "object:535"
select select "string:stripe-pm_1Rzc9W2GScqysDRVMRLXkcVN"
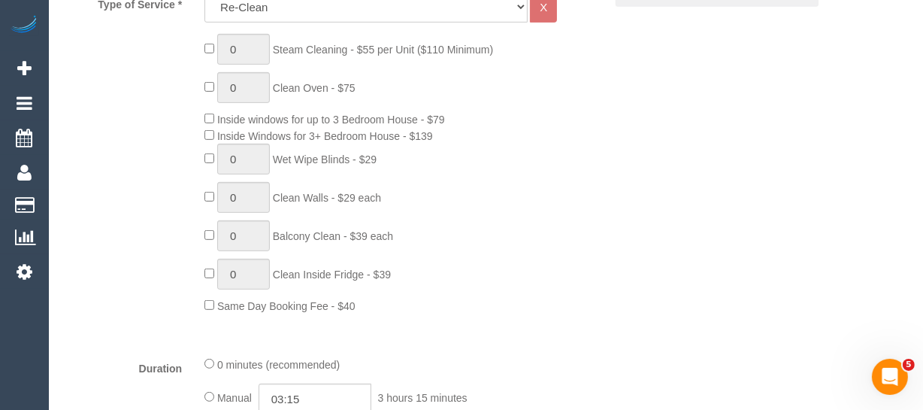
select select "number:28"
select select "number:17"
select select "number:18"
select select "number:24"
select select "number:34"
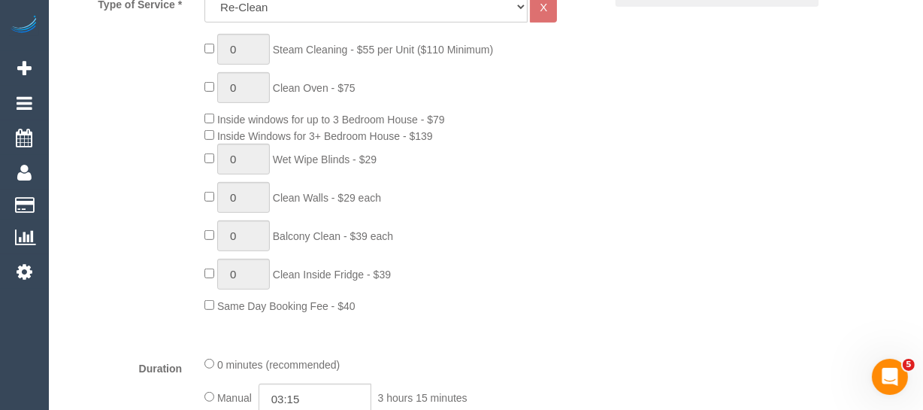
select select "number:26"
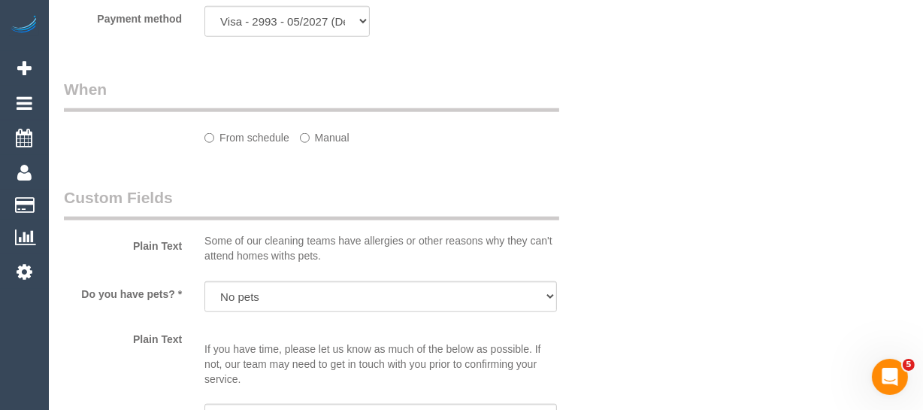
select select "object:784"
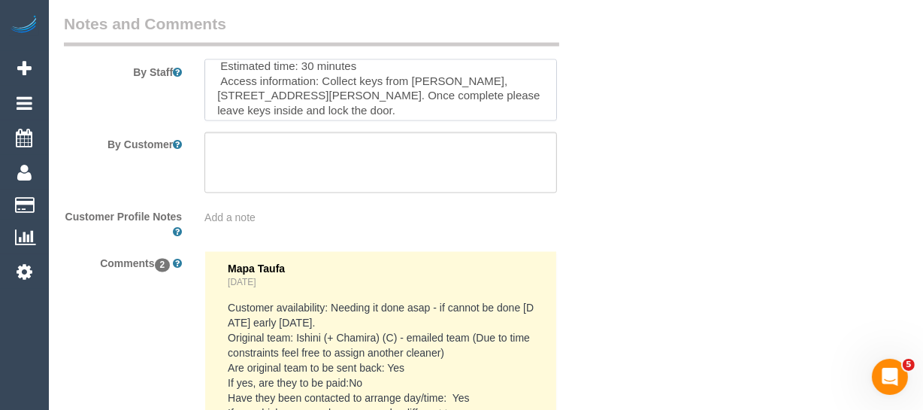
scroll to position [82, 0]
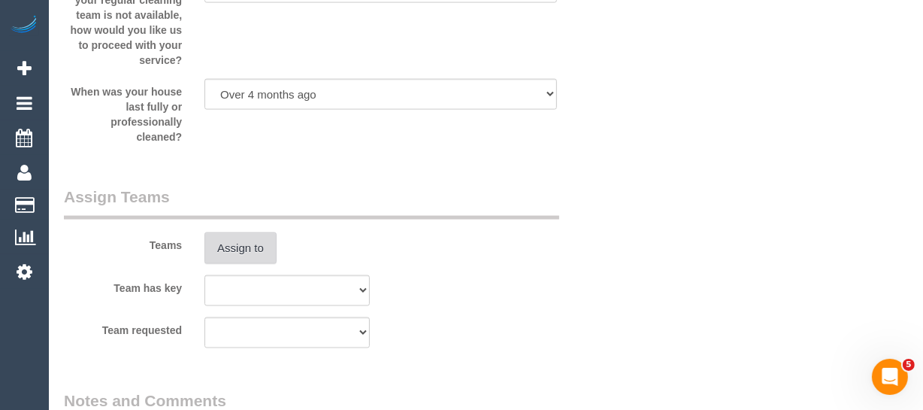
click at [241, 256] on button "Assign to" at bounding box center [240, 248] width 72 height 32
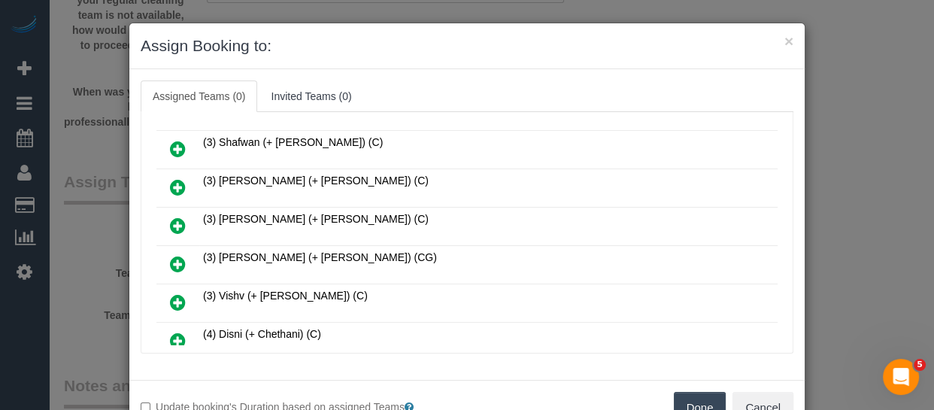
scroll to position [1239, 0]
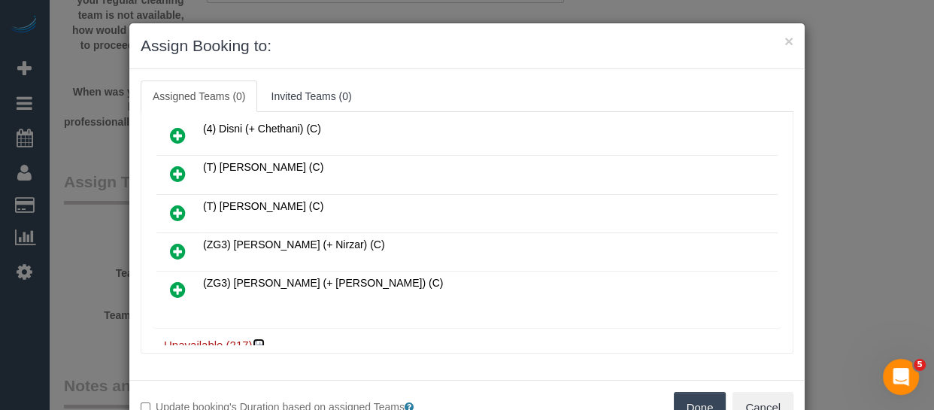
click at [256, 339] on icon at bounding box center [260, 344] width 9 height 11
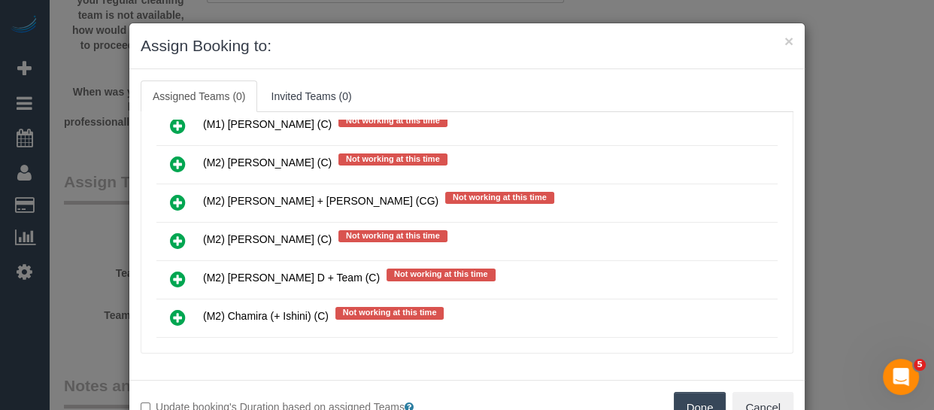
scroll to position [6293, 0]
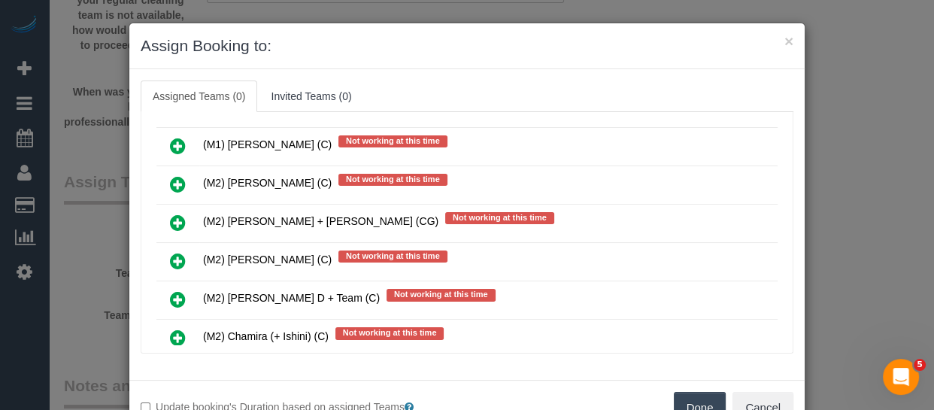
click at [170, 328] on icon at bounding box center [178, 337] width 16 height 18
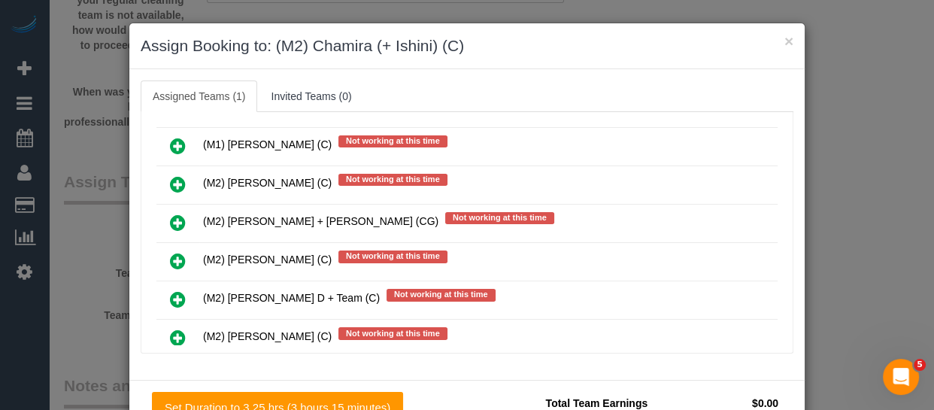
click at [171, 406] on icon at bounding box center [178, 415] width 16 height 18
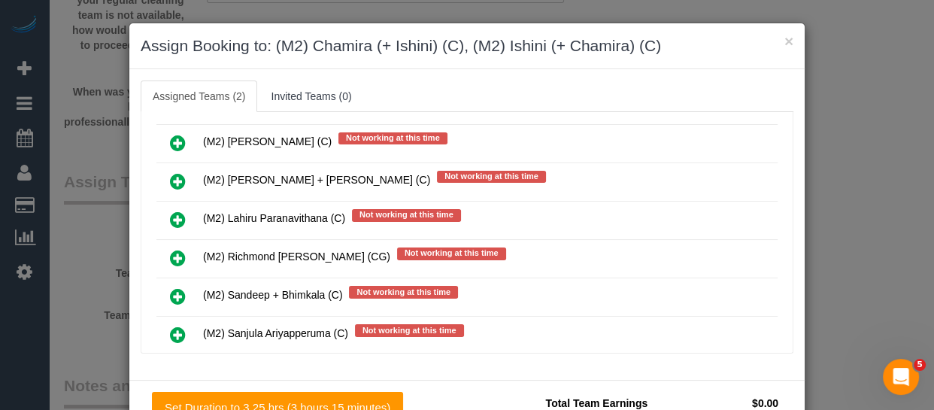
scroll to position [113, 0]
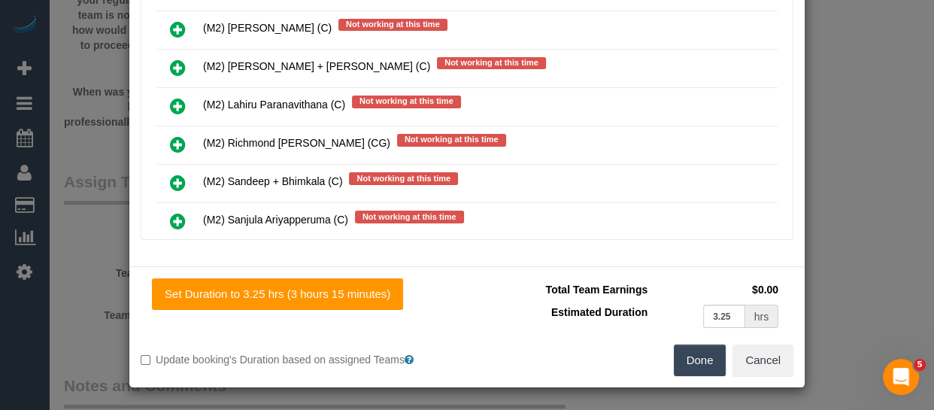
click at [698, 359] on button "Done" at bounding box center [699, 360] width 53 height 32
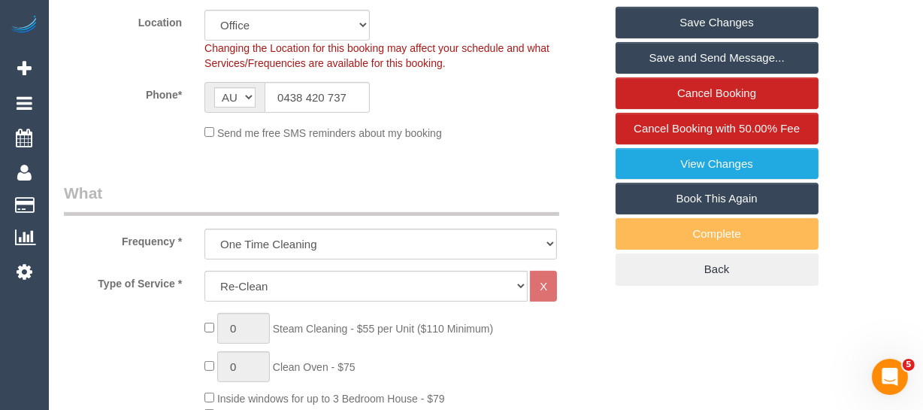
scroll to position [351, 0]
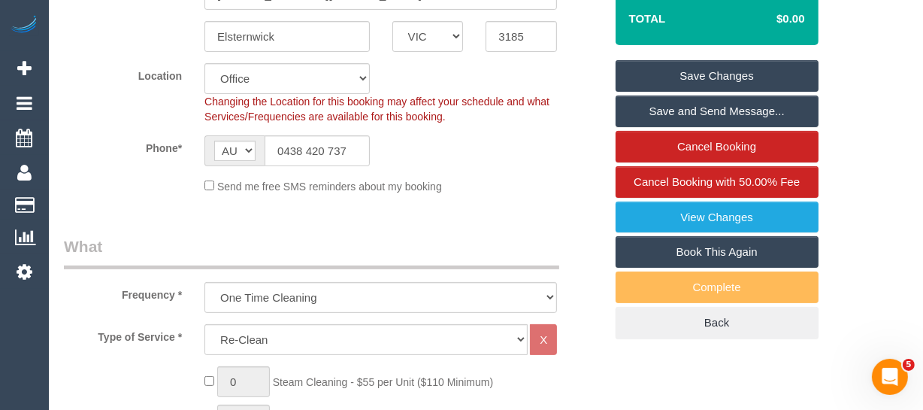
click at [767, 73] on link "Save Changes" at bounding box center [717, 76] width 203 height 32
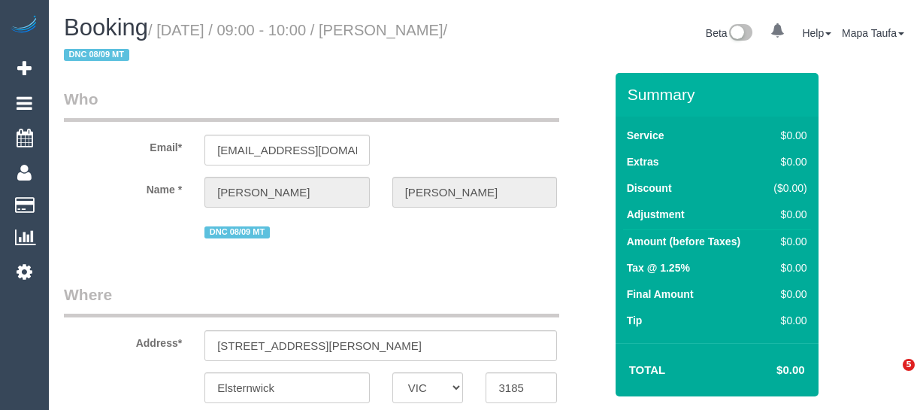
select select "VIC"
select select "string:AU"
select select "object:584"
select select "string:stripe-pm_1Rzc9W2GScqysDRVMRLXkcVN"
select select "number:28"
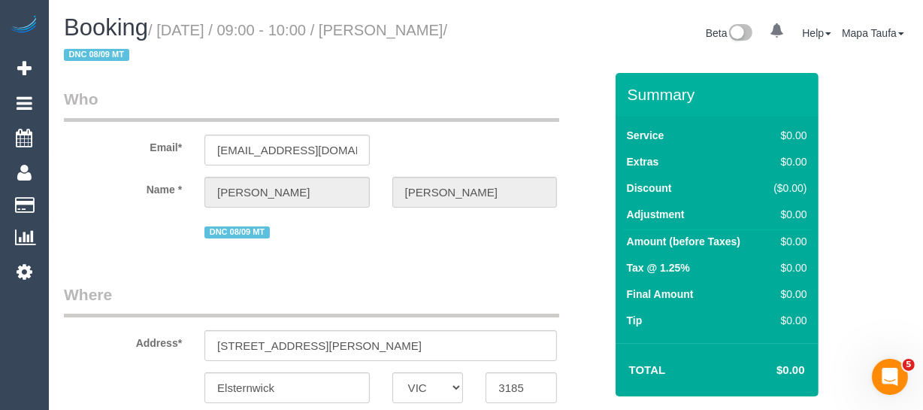
select select "number:17"
select select "number:18"
select select "number:24"
select select "number:34"
select select "number:26"
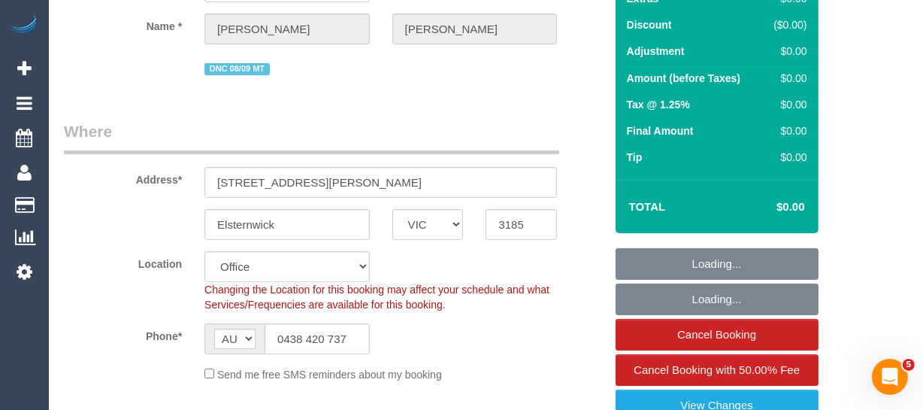
select select "object:2064"
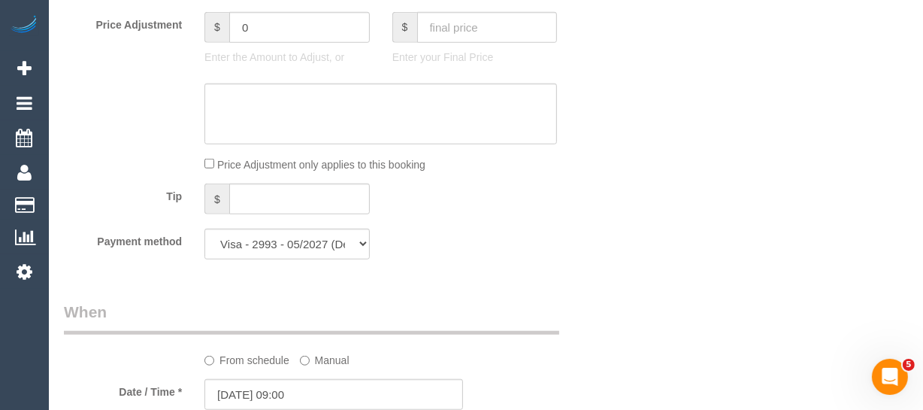
scroll to position [956, 0]
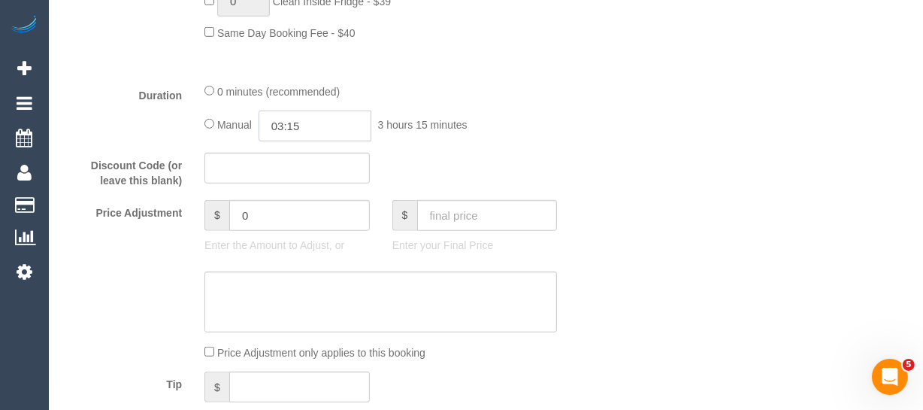
click at [320, 115] on input "03:15" at bounding box center [315, 125] width 113 height 31
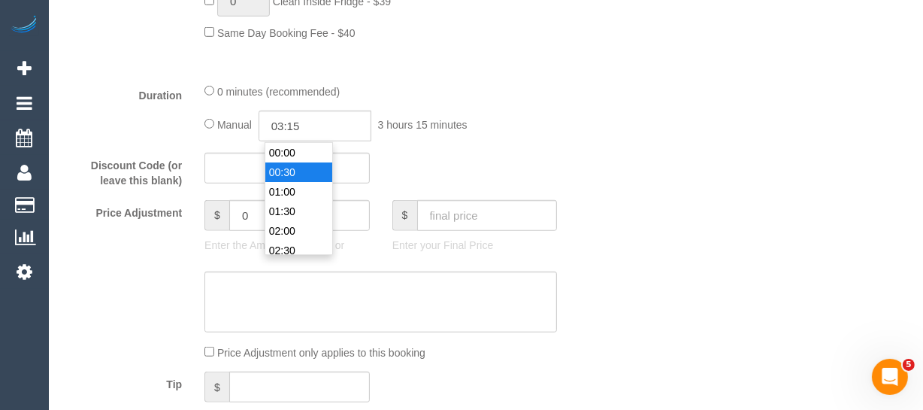
type input "00:30"
drag, startPoint x: 294, startPoint y: 166, endPoint x: 631, endPoint y: 167, distance: 337.5
click at [295, 167] on li "00:30" at bounding box center [298, 172] width 67 height 20
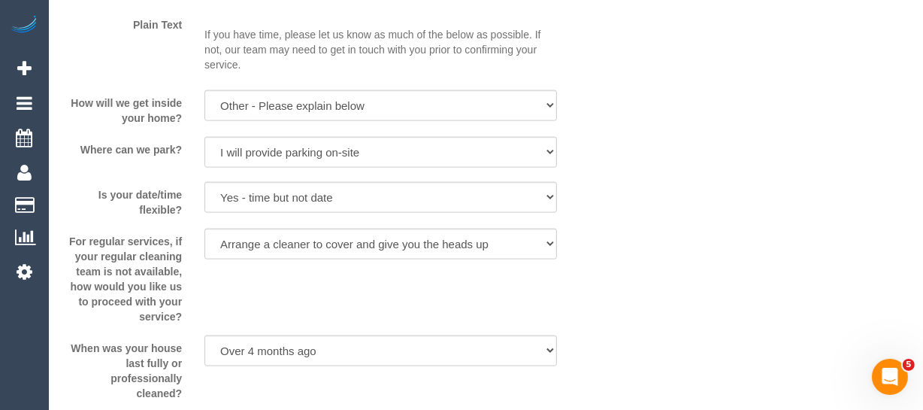
scroll to position [1806, 0]
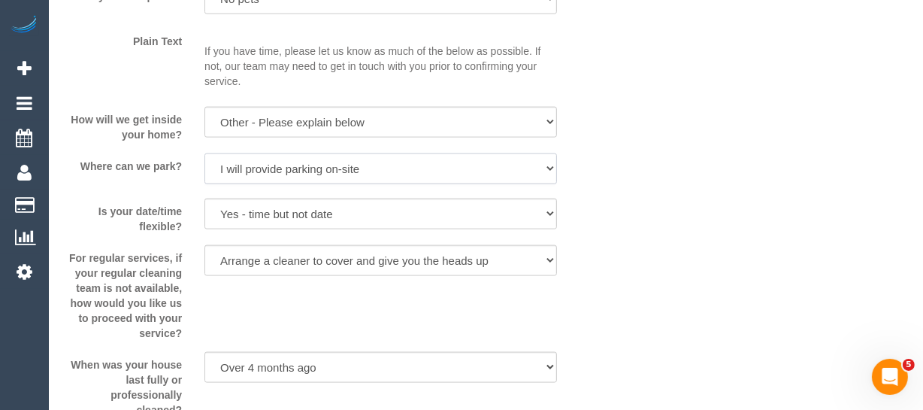
click at [340, 179] on select "I will provide parking on-site Free street parking Paid street parking (cost wi…" at bounding box center [380, 168] width 353 height 31
select select "number:19"
click at [204, 153] on select "I will provide parking on-site Free street parking Paid street parking (cost wi…" at bounding box center [380, 168] width 353 height 31
click at [604, 203] on div "Is your date/time flexible? Yes - date and time Yes - date but not time Yes - t…" at bounding box center [334, 215] width 563 height 35
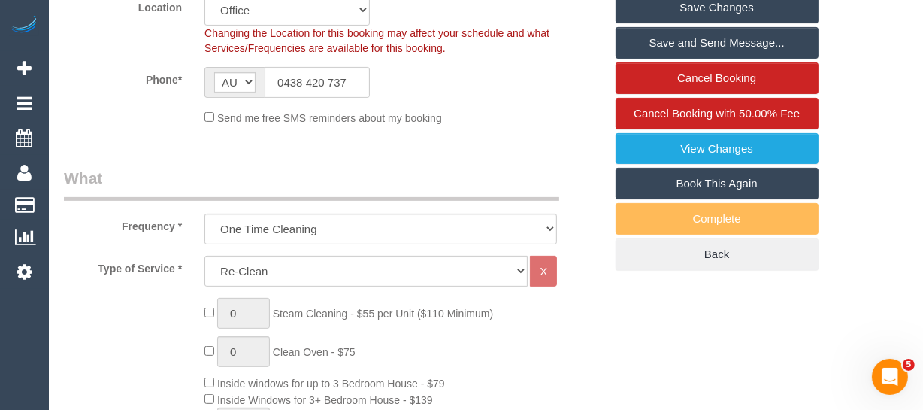
scroll to position [396, 0]
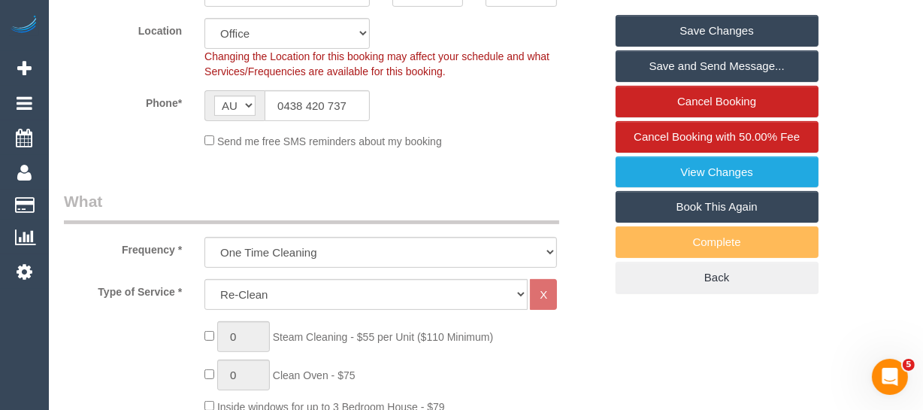
click at [708, 20] on link "Save Changes" at bounding box center [717, 31] width 203 height 32
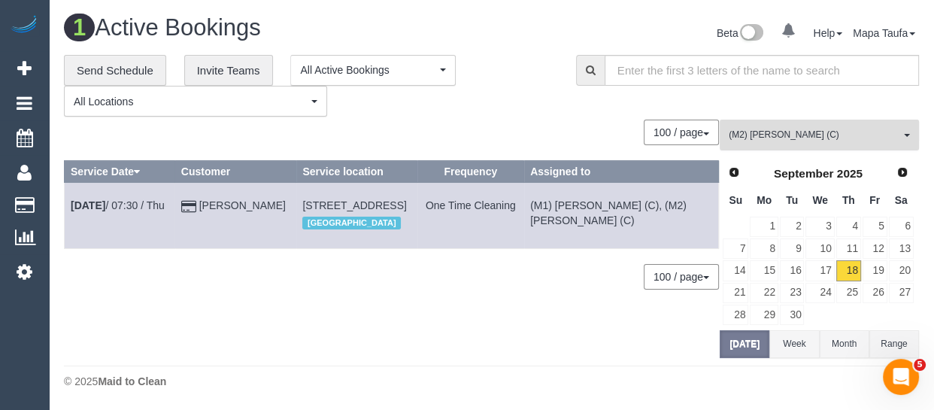
click at [774, 141] on button "(M2) [PERSON_NAME] (C) All Teams" at bounding box center [818, 135] width 199 height 31
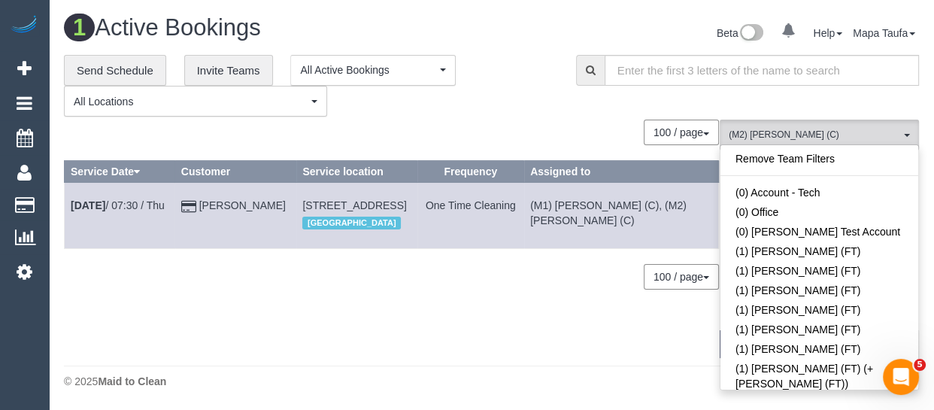
scroll to position [4380, 0]
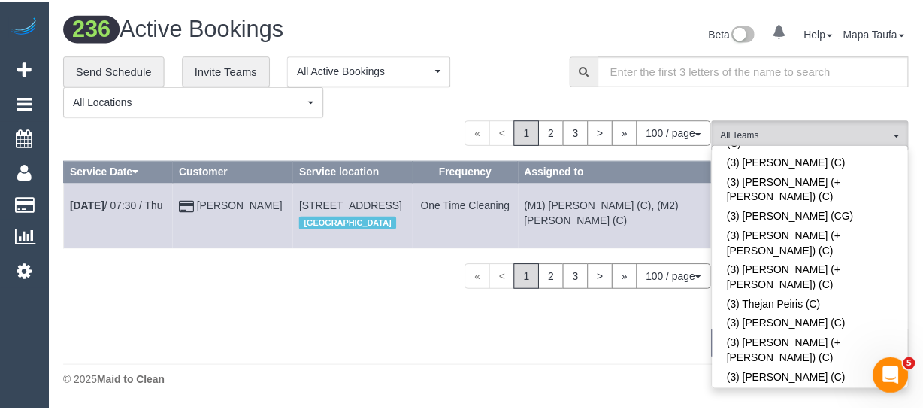
scroll to position [198, 0]
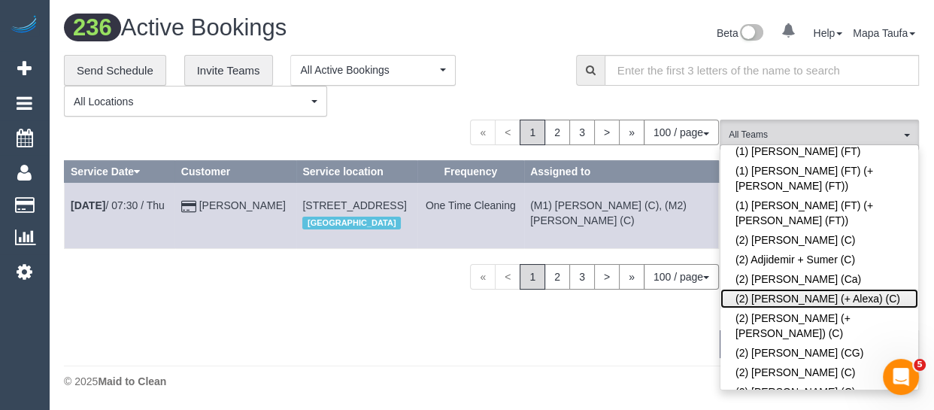
click at [758, 289] on link "(2) [PERSON_NAME] (+ Alexa) (C)" at bounding box center [819, 299] width 198 height 20
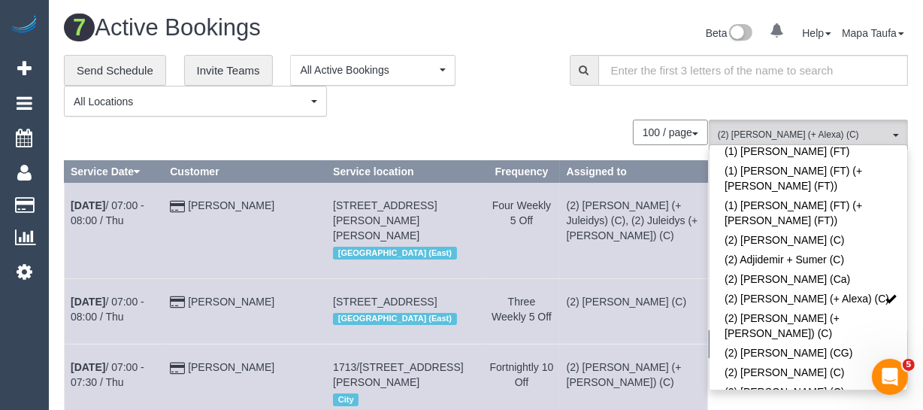
drag, startPoint x: 467, startPoint y: 117, endPoint x: 634, endPoint y: 222, distance: 197.9
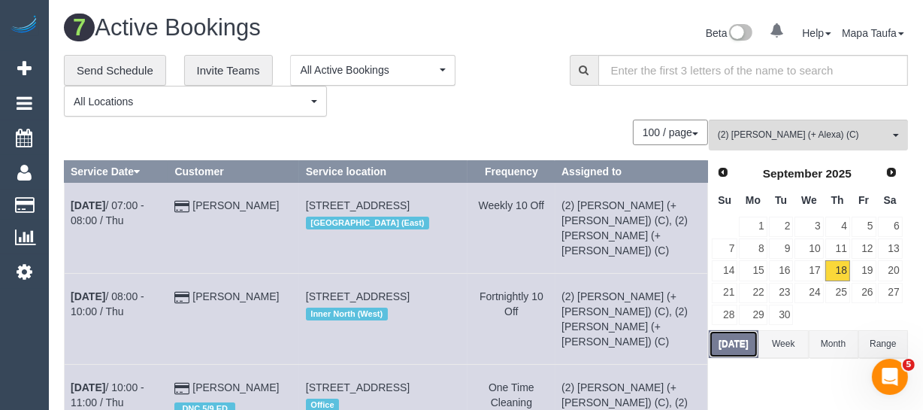
click at [725, 340] on button "[DATE]" at bounding box center [734, 344] width 50 height 28
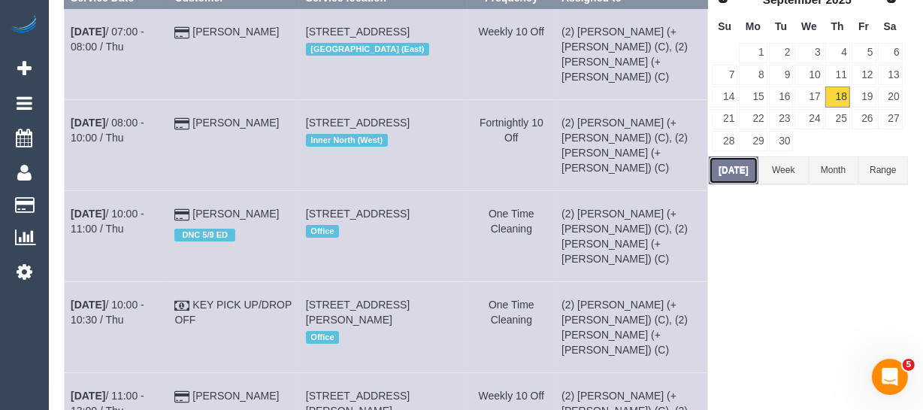
scroll to position [204, 0]
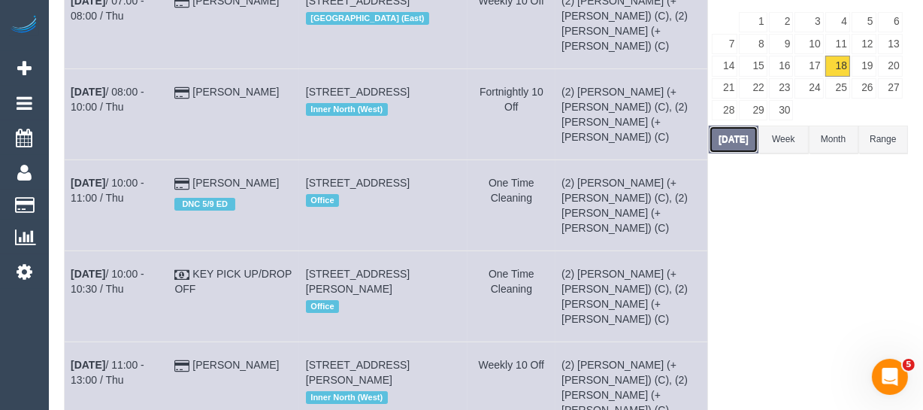
click at [745, 132] on button "[DATE]" at bounding box center [734, 140] width 50 height 28
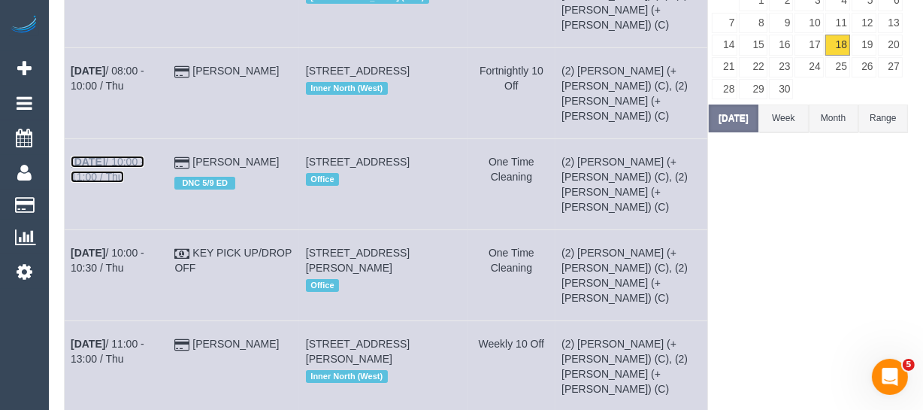
scroll to position [244, 0]
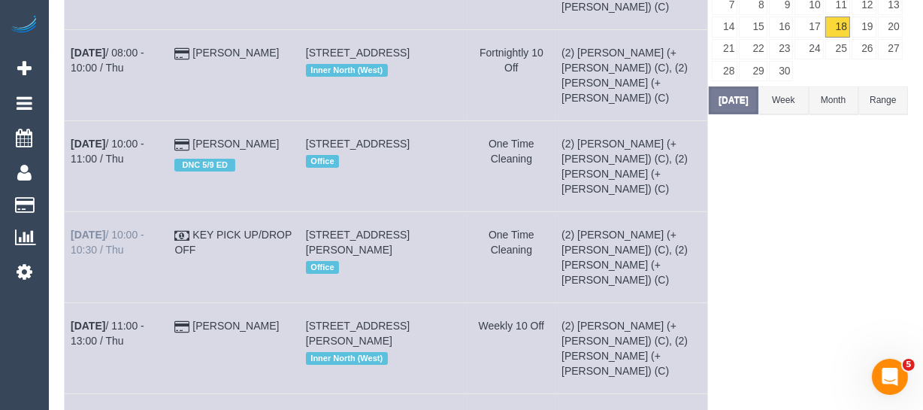
drag, startPoint x: 286, startPoint y: 120, endPoint x: 141, endPoint y: 198, distance: 164.4
click at [203, 121] on td "Amy McPherson DNC 5/9 ED" at bounding box center [233, 166] width 131 height 91
copy td "Amy McPherson"
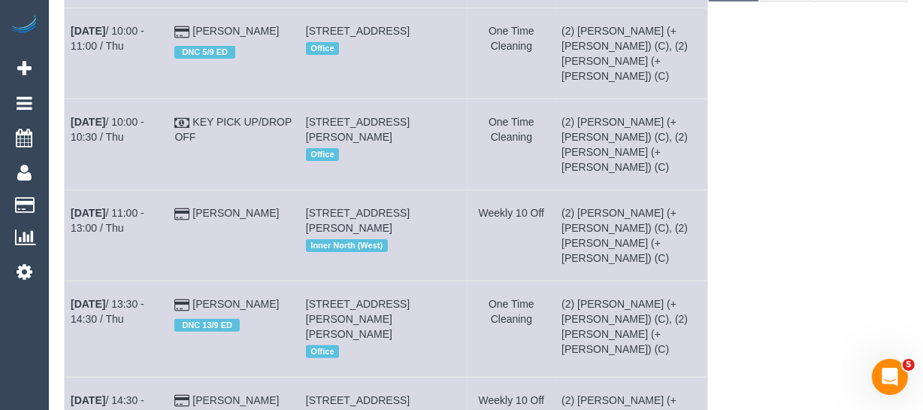
scroll to position [380, 0]
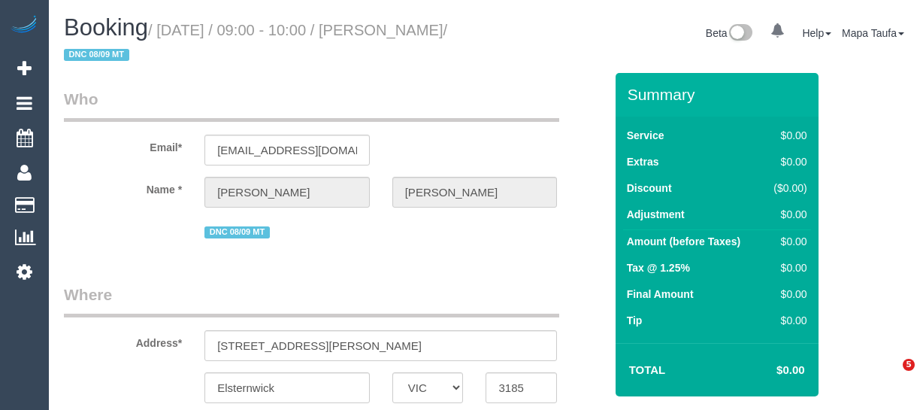
select select "VIC"
select select "string:stripe-pm_1Rzc9W2GScqysDRVMRLXkcVN"
select select "object:643"
select select "number:28"
select select "number:17"
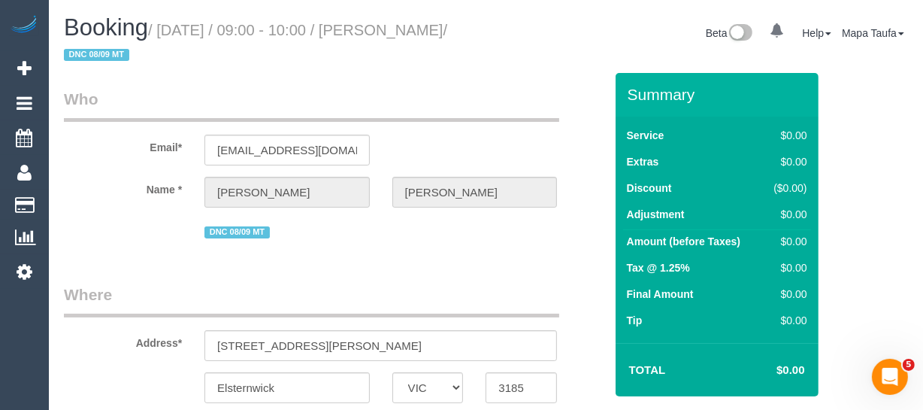
select select "number:19"
select select "number:24"
select select "number:34"
select select "number:26"
select select "object:808"
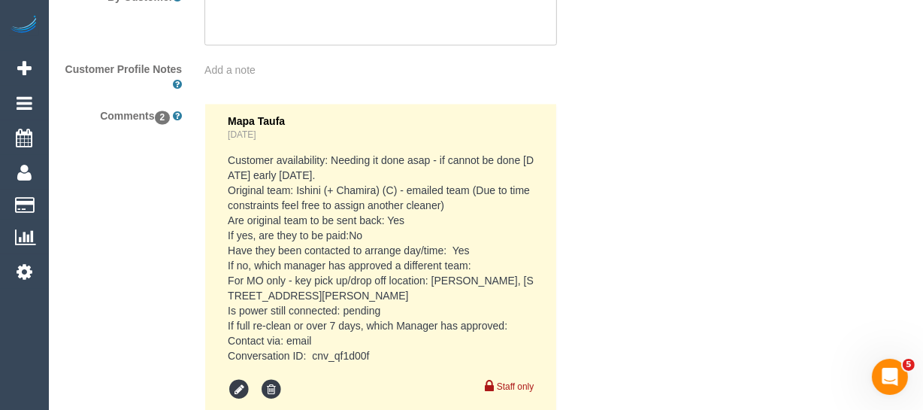
scroll to position [2387, 0]
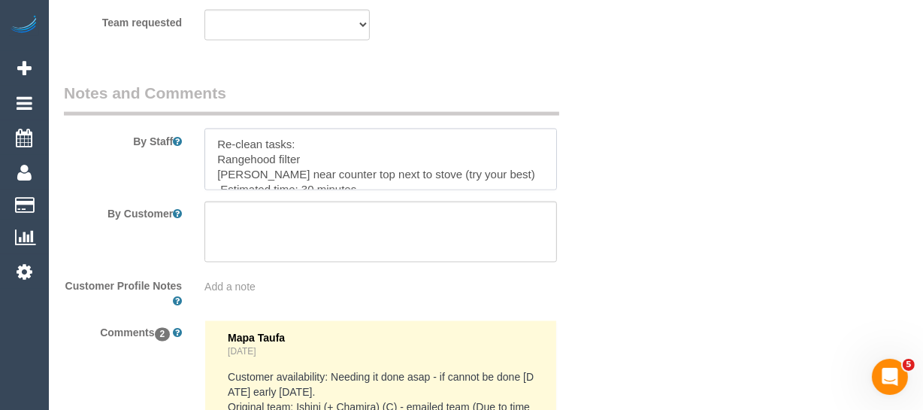
drag, startPoint x: 428, startPoint y: 172, endPoint x: 215, endPoint y: 161, distance: 213.0
click at [215, 161] on textarea at bounding box center [380, 160] width 353 height 62
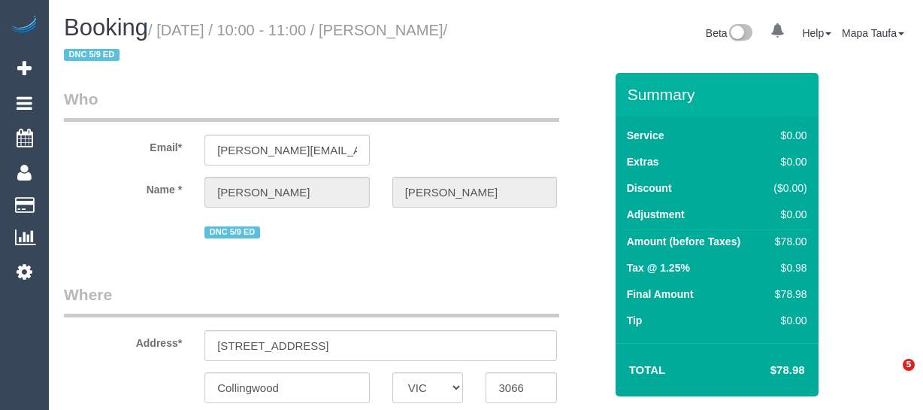
select select "VIC"
select select "number:29"
select select "number:14"
select select "number:19"
select select "number:25"
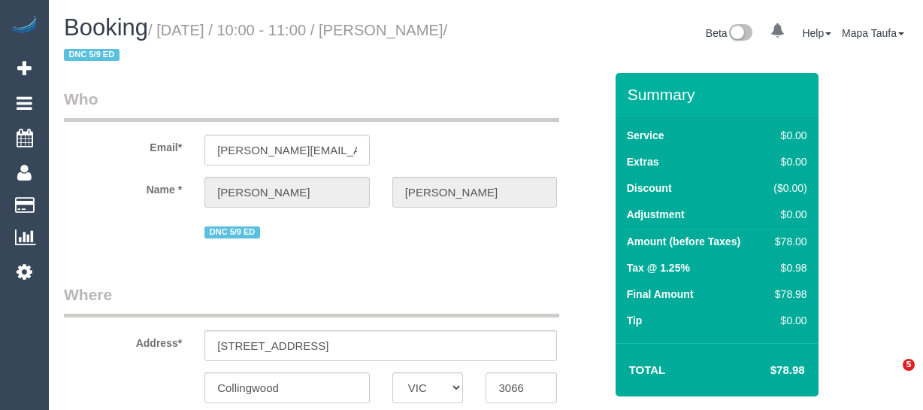
select select "number:26"
click at [298, 144] on input "[PERSON_NAME][EMAIL_ADDRESS][DOMAIN_NAME]" at bounding box center [286, 150] width 165 height 31
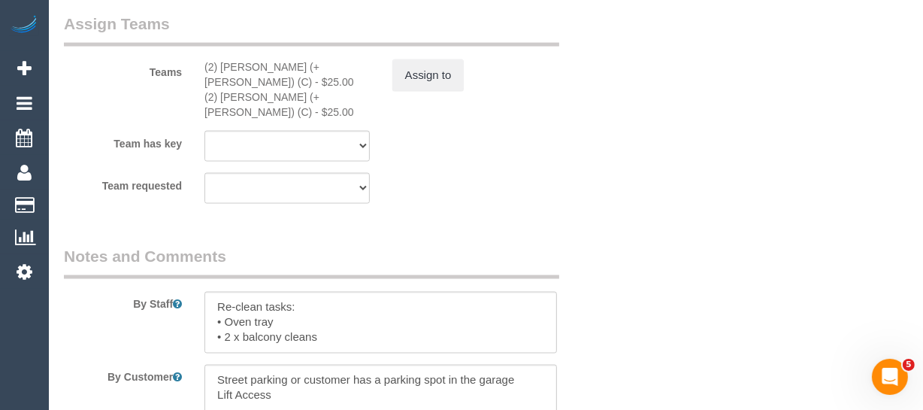
scroll to position [2266, 0]
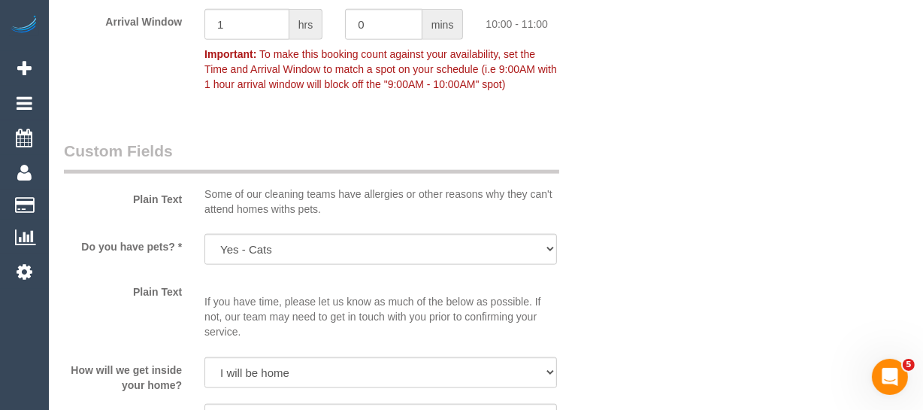
scroll to position [1729, 0]
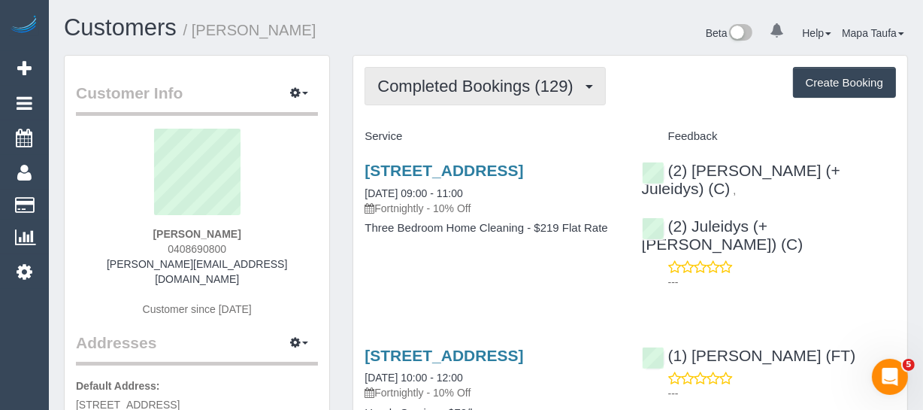
click at [477, 92] on span "Completed Bookings (129)" at bounding box center [478, 86] width 203 height 19
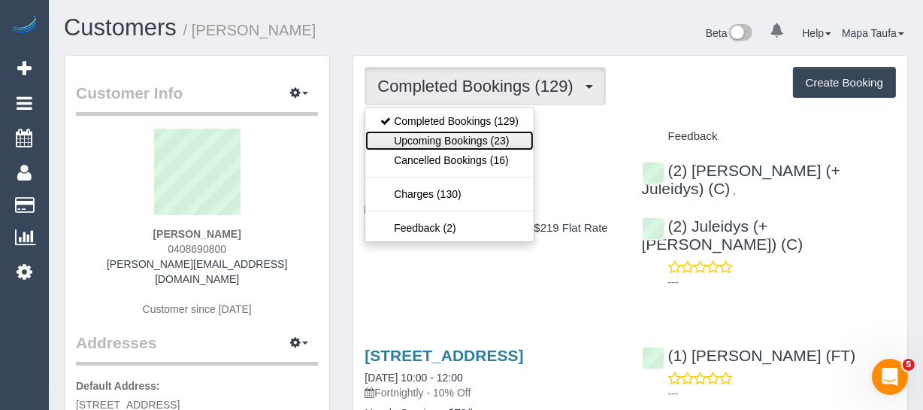
click at [469, 133] on link "Upcoming Bookings (23)" at bounding box center [449, 141] width 168 height 20
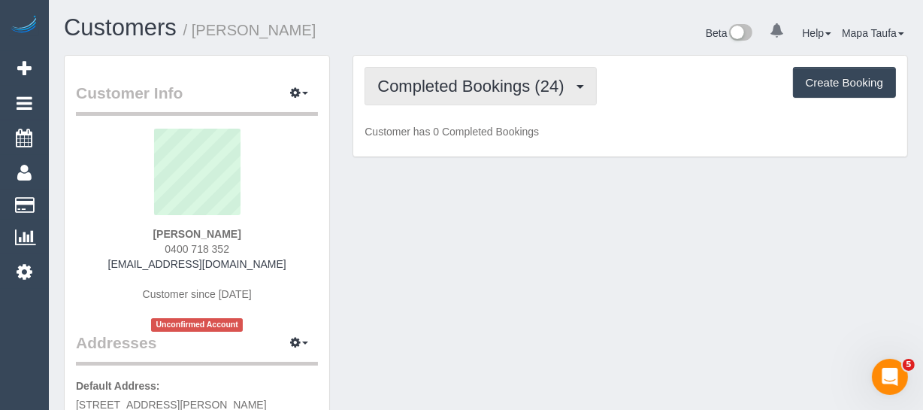
click at [455, 98] on button "Completed Bookings (24)" at bounding box center [481, 86] width 232 height 38
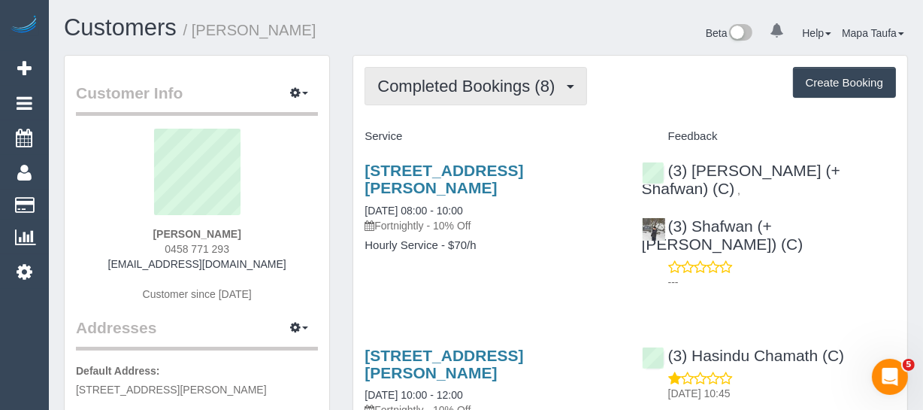
click at [447, 77] on span "Completed Bookings (8)" at bounding box center [469, 86] width 185 height 19
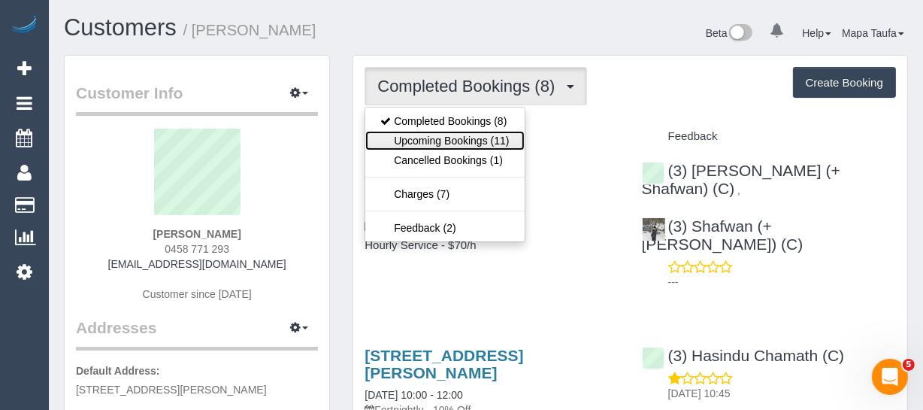
click at [447, 132] on link "Upcoming Bookings (11)" at bounding box center [444, 141] width 159 height 20
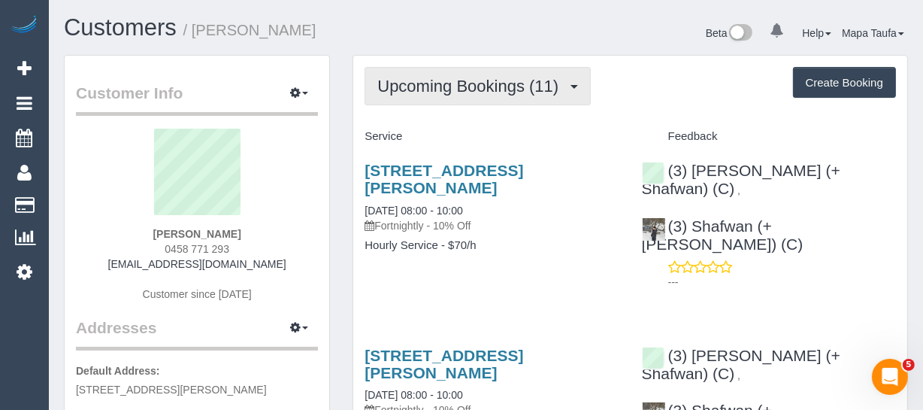
drag, startPoint x: 540, startPoint y: 85, endPoint x: 513, endPoint y: 106, distance: 34.3
click at [538, 85] on span "Upcoming Bookings (11)" at bounding box center [471, 86] width 189 height 19
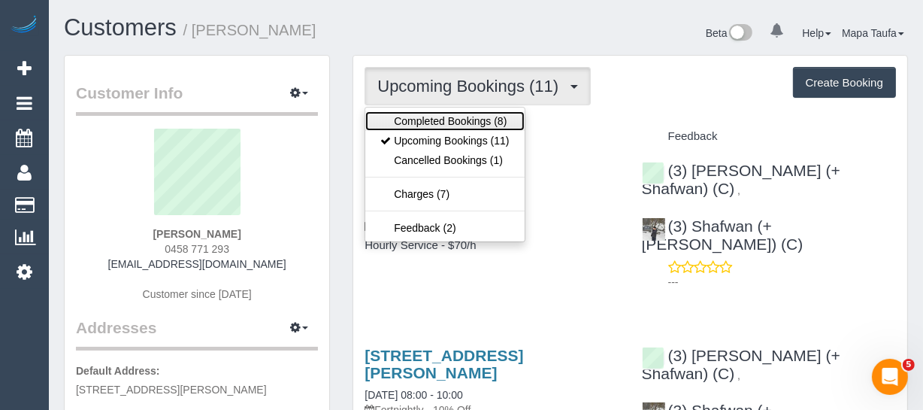
click at [504, 115] on link "Completed Bookings (8)" at bounding box center [444, 121] width 159 height 20
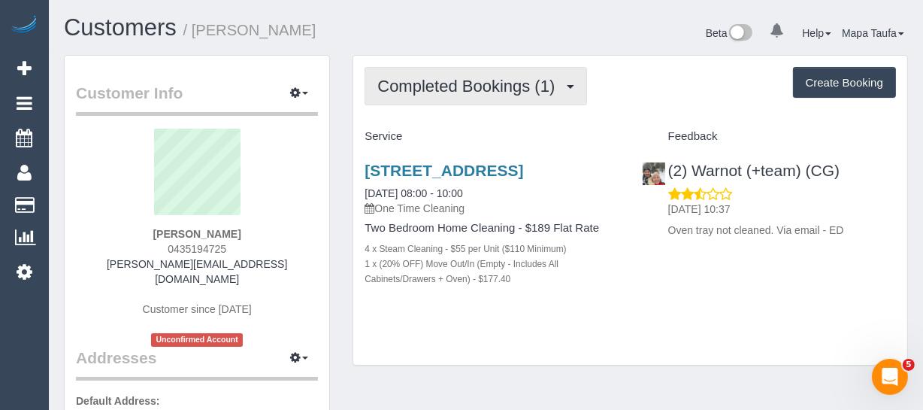
drag, startPoint x: 427, startPoint y: 89, endPoint x: 435, endPoint y: 113, distance: 26.1
click at [428, 89] on span "Completed Bookings (1)" at bounding box center [469, 86] width 185 height 19
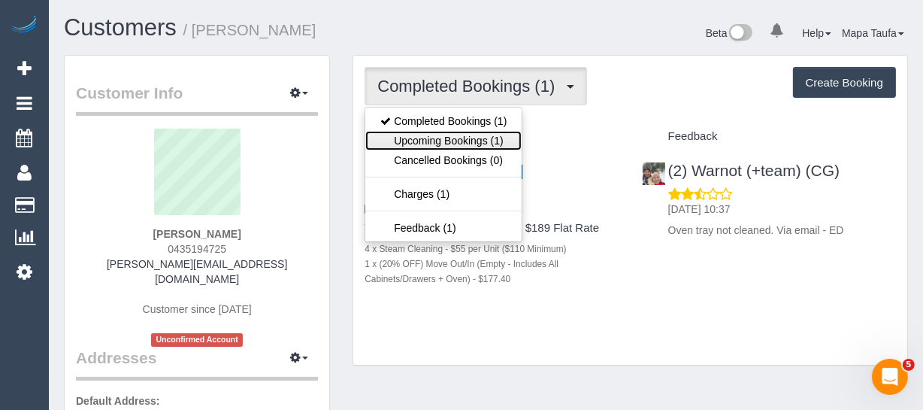
click at [436, 132] on link "Upcoming Bookings (1)" at bounding box center [443, 141] width 156 height 20
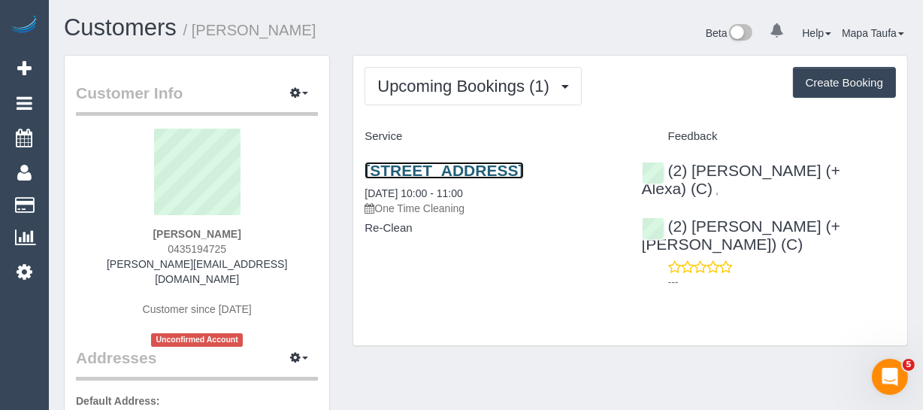
click at [410, 169] on link "[STREET_ADDRESS]" at bounding box center [444, 170] width 159 height 17
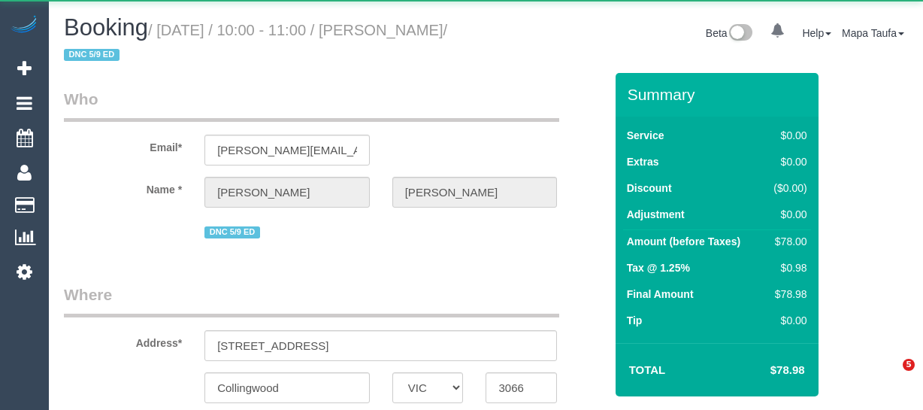
select select "VIC"
select select "object:643"
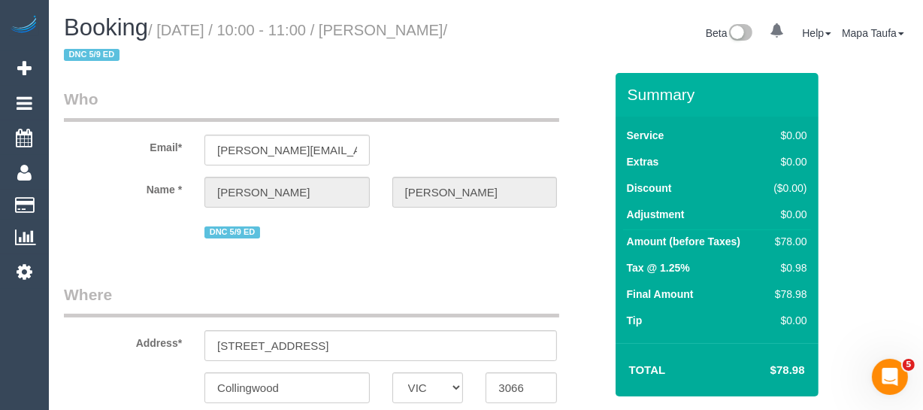
select select "number:29"
select select "number:14"
select select "number:19"
select select "number:25"
select select "number:26"
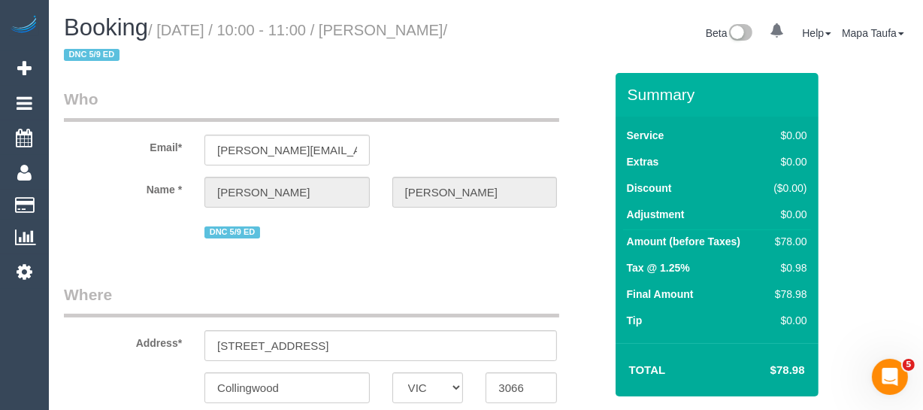
select select "object:851"
select select "string:stripe-pm_1RzVew2GScqysDRVmMYs0cBa"
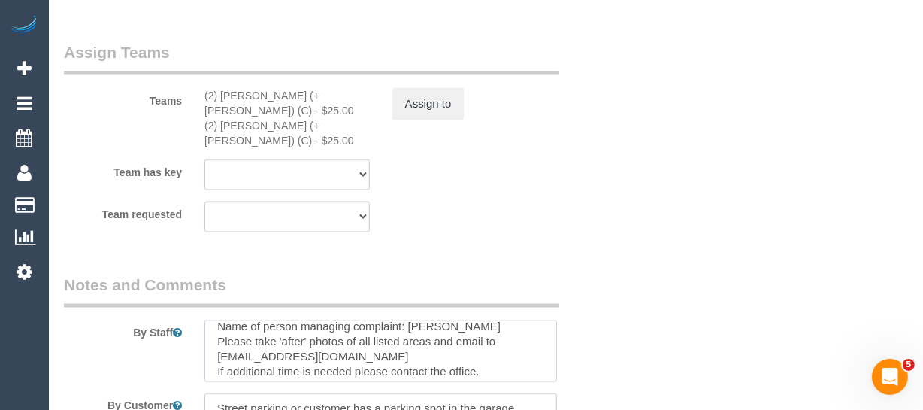
scroll to position [135, 0]
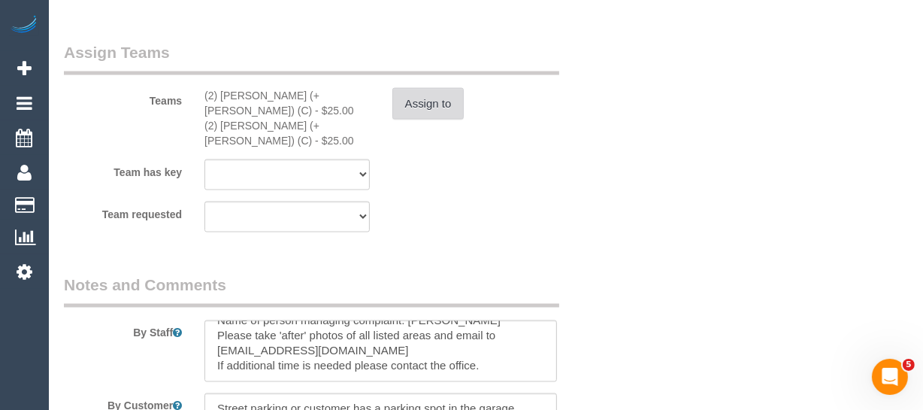
click at [433, 99] on button "Assign to" at bounding box center [428, 104] width 72 height 32
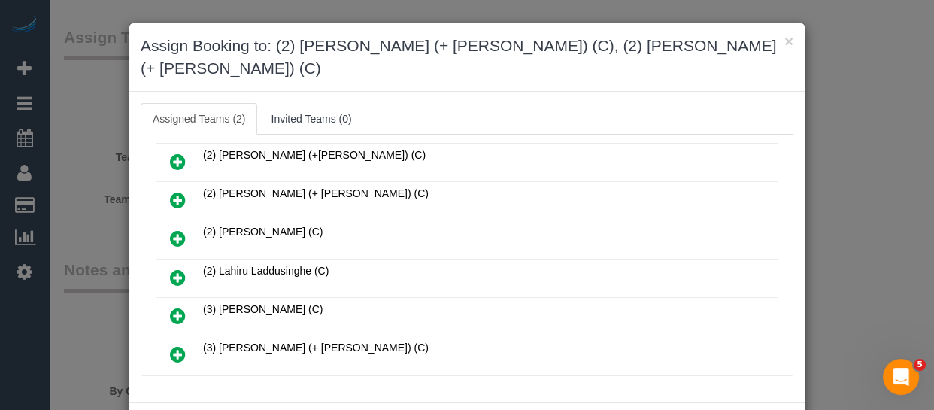
scroll to position [113, 0]
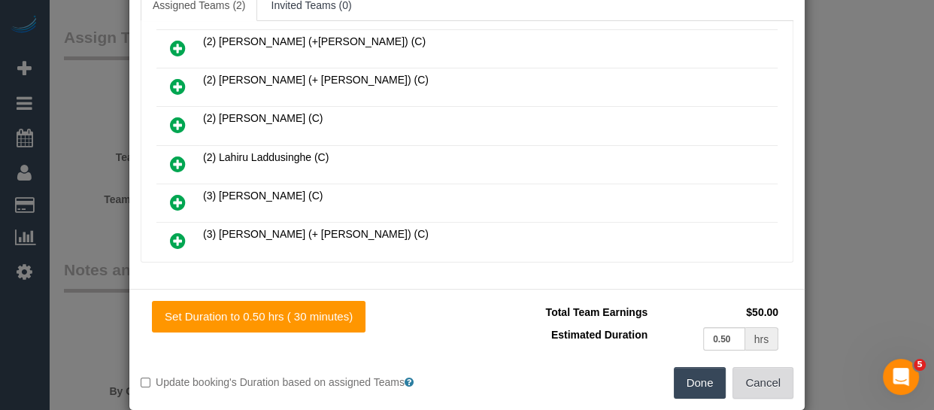
click at [764, 367] on button "Cancel" at bounding box center [762, 383] width 61 height 32
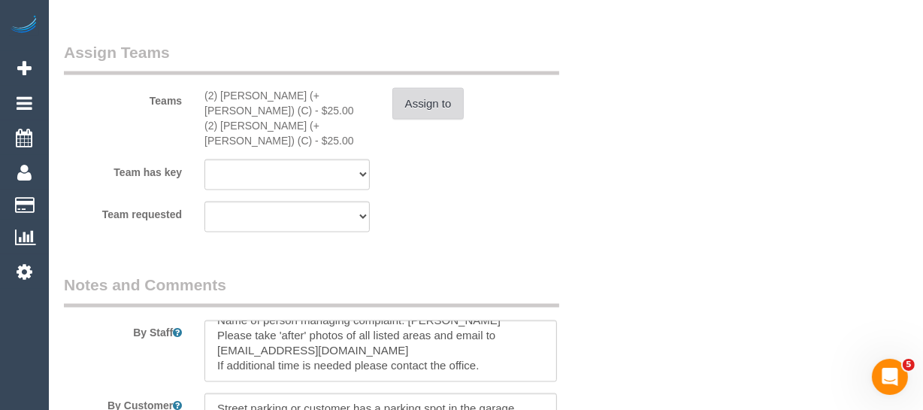
scroll to position [66, 0]
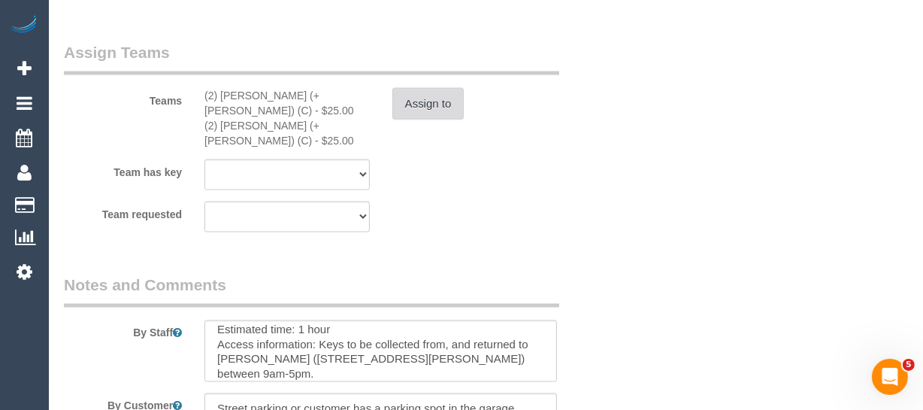
click at [416, 113] on button "Assign to" at bounding box center [428, 104] width 72 height 32
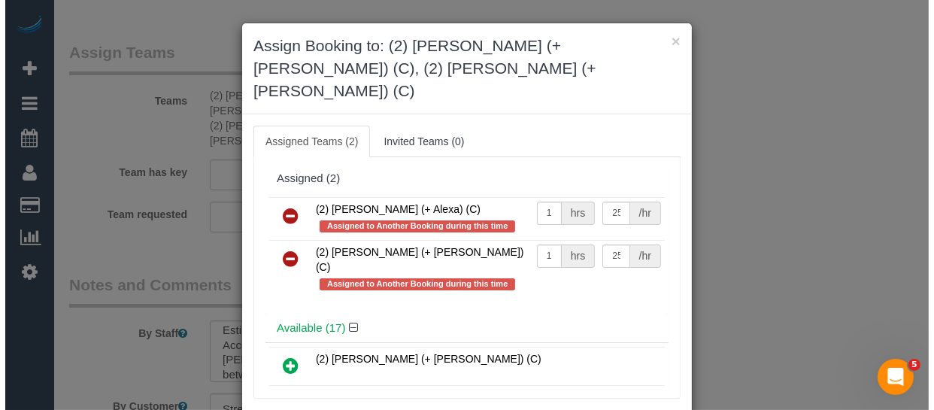
scroll to position [2208, 0]
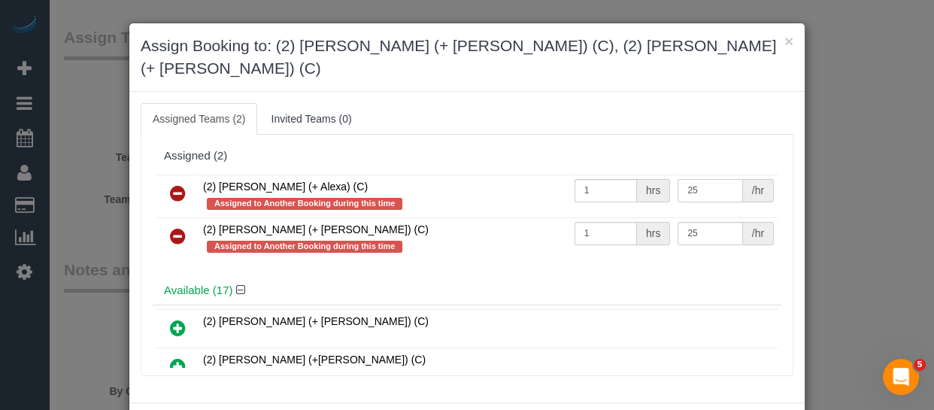
drag, startPoint x: 690, startPoint y: 166, endPoint x: 643, endPoint y: 168, distance: 47.4
click at [643, 174] on tr "(2) Alejandro (+ Alexa) (C) Assigned to Another Booking during this time 1 hrs …" at bounding box center [466, 195] width 621 height 43
type input "37.5"
drag, startPoint x: 711, startPoint y: 204, endPoint x: 616, endPoint y: 204, distance: 95.5
click at [616, 217] on tr "(2) Alexa (+ Alejandro) (C) Assigned to Another Booking during this time 1 hrs …" at bounding box center [466, 238] width 621 height 43
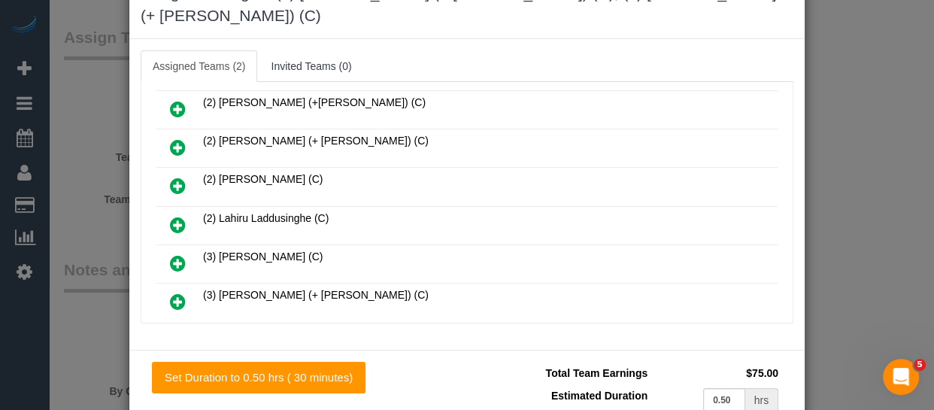
scroll to position [113, 0]
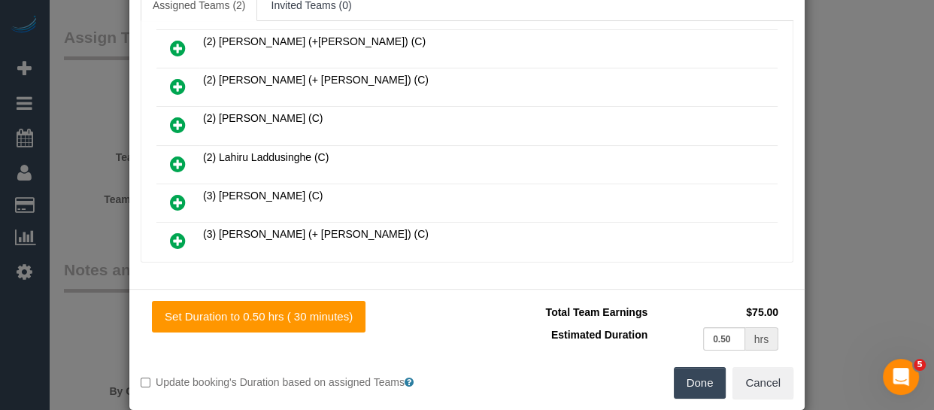
type input "37.5"
click at [699, 367] on button "Done" at bounding box center [699, 383] width 53 height 32
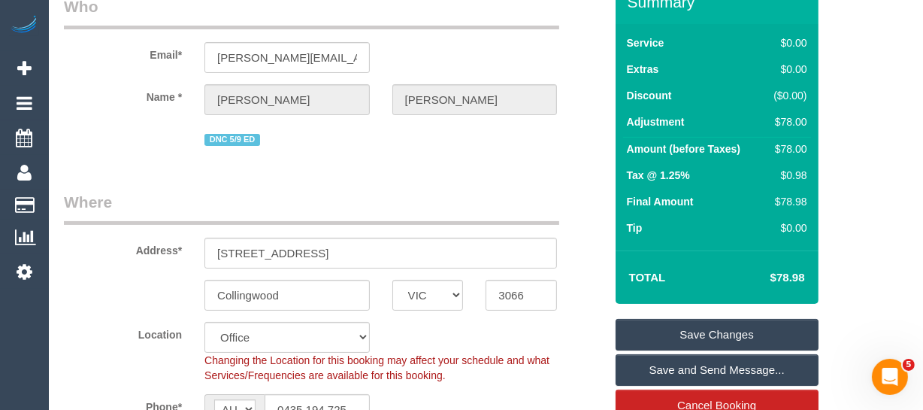
scroll to position [57, 0]
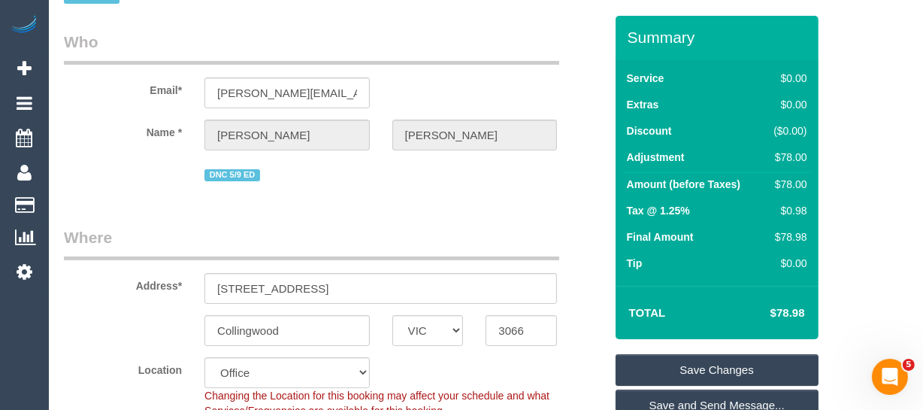
click at [675, 362] on link "Save Changes" at bounding box center [717, 370] width 203 height 32
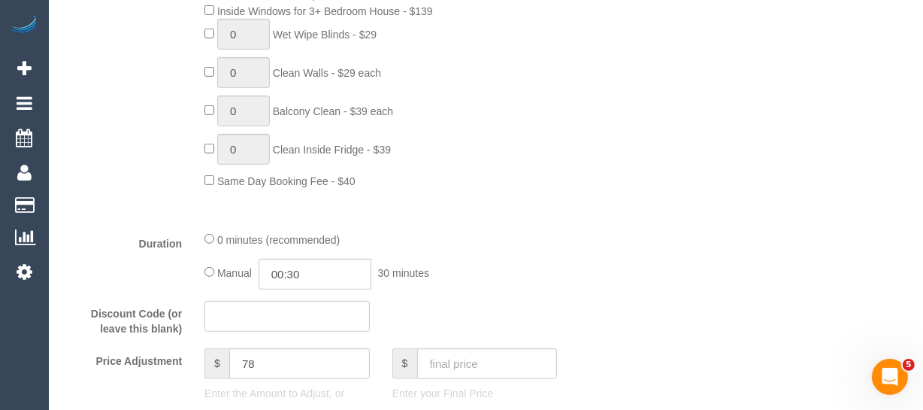
scroll to position [809, 0]
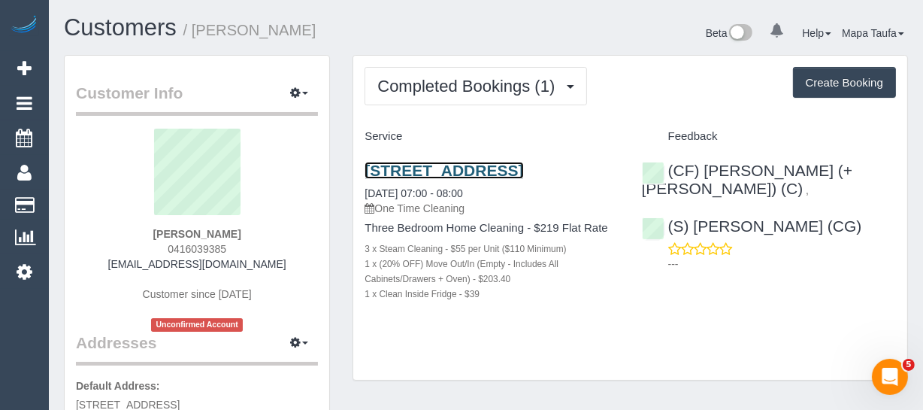
click at [391, 174] on link "[STREET_ADDRESS]" at bounding box center [444, 170] width 159 height 17
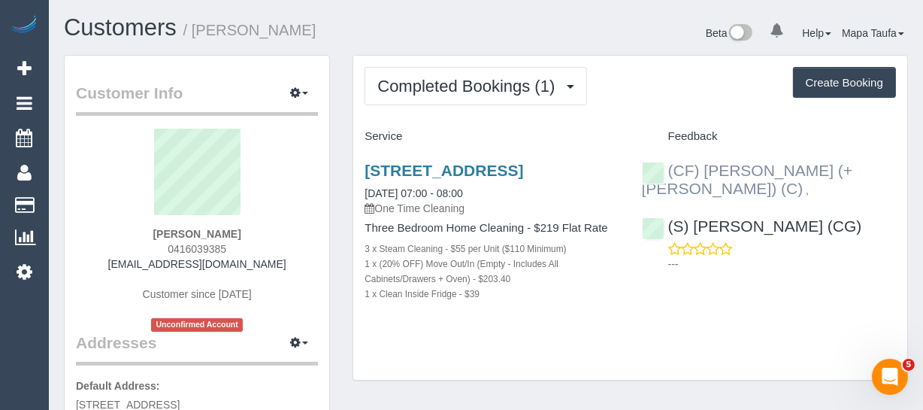
drag, startPoint x: 871, startPoint y: 169, endPoint x: 702, endPoint y: 172, distance: 169.1
click at [702, 172] on div "(CF) [PERSON_NAME] (+ [PERSON_NAME]) (C) , (S) [PERSON_NAME] (CG) ---" at bounding box center [769, 213] width 277 height 129
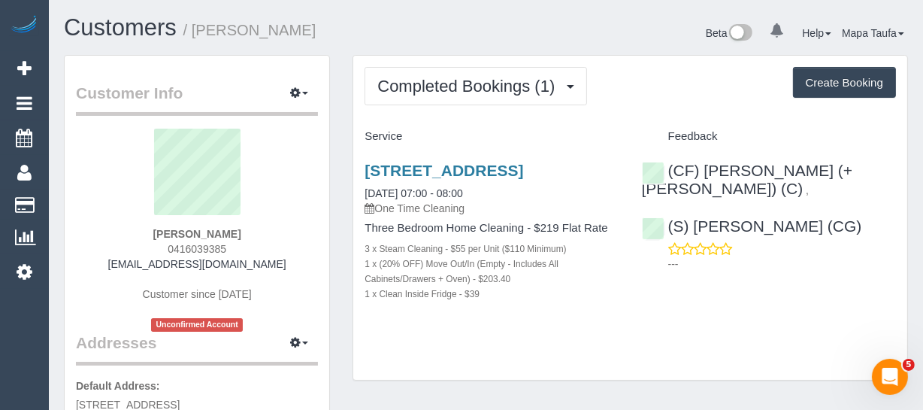
copy div "[PERSON_NAME] (+ [PERSON_NAME]) (C) ,"
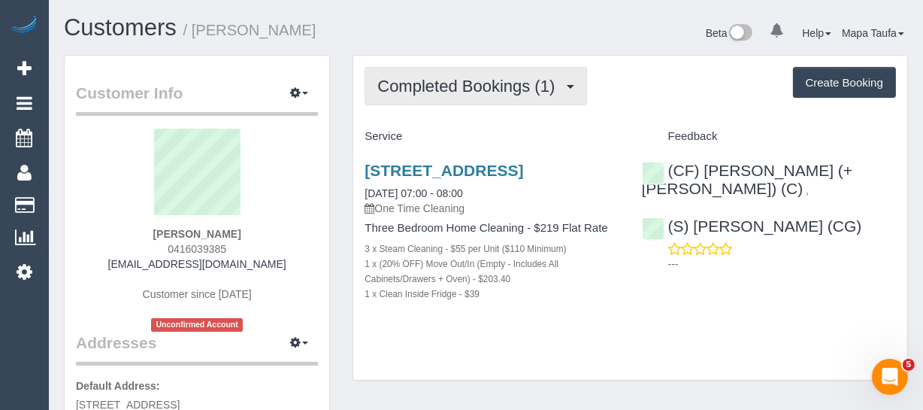
drag, startPoint x: 466, startPoint y: 95, endPoint x: 464, endPoint y: 103, distance: 7.8
click at [464, 94] on button "Completed Bookings (1)" at bounding box center [476, 86] width 222 height 38
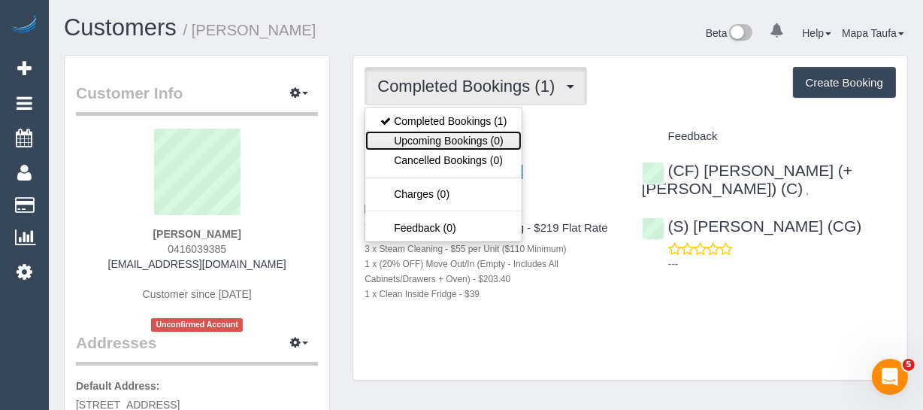
click at [461, 135] on link "Upcoming Bookings (0)" at bounding box center [443, 141] width 156 height 20
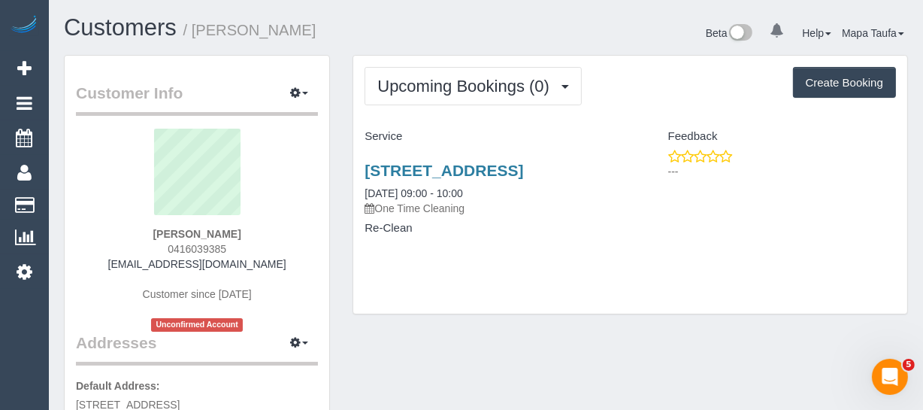
click at [422, 179] on h3 "254 Wattletree Rd, 6, Malvern, VIC 3145" at bounding box center [492, 170] width 254 height 17
click at [413, 179] on h3 "254 Wattletree Rd, 6, Malvern, VIC 3145" at bounding box center [492, 170] width 254 height 17
click at [410, 171] on link "254 Wattletree Rd, 6, Malvern, VIC 3145" at bounding box center [444, 170] width 159 height 17
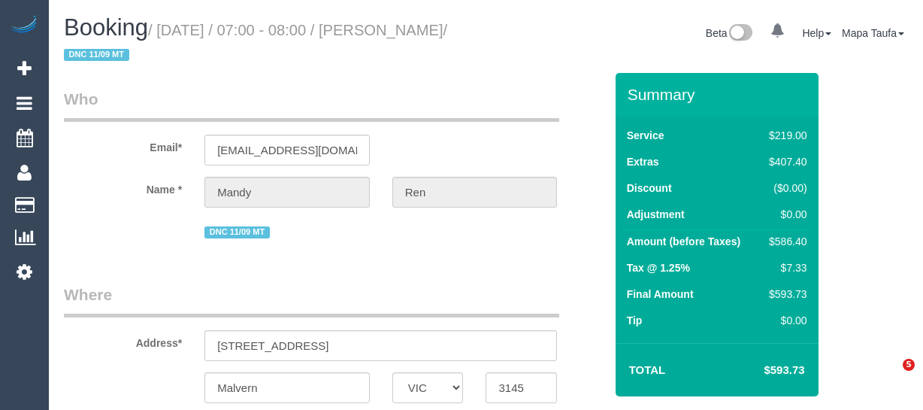
select select "VIC"
select select "string:AU"
select select "string:stripe-pm_1S4tmp2GScqysDRVZCCByxzr"
select select "object:670"
select select "number:28"
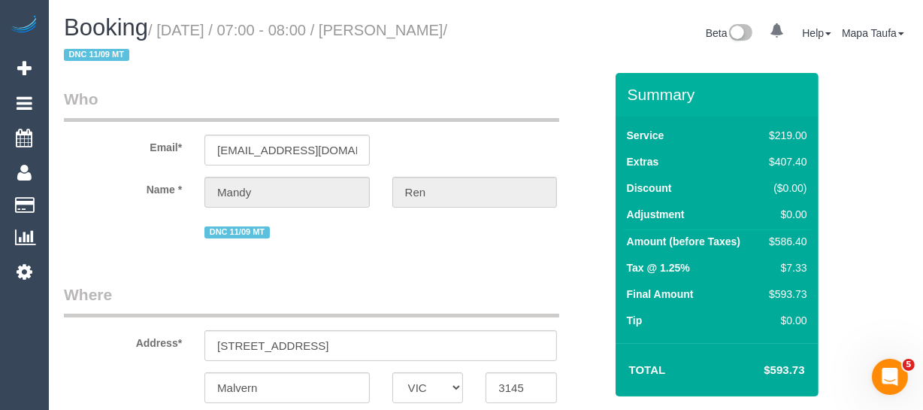
select select "number:14"
select select "number:19"
select select "number:24"
select select "object:2109"
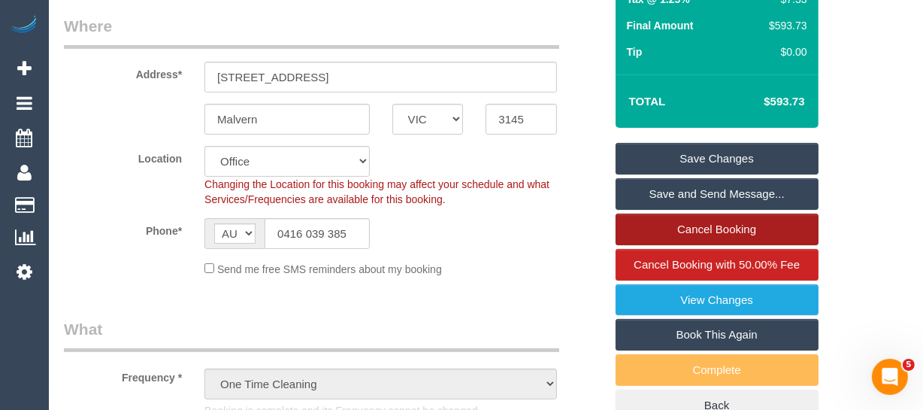
scroll to position [273, 0]
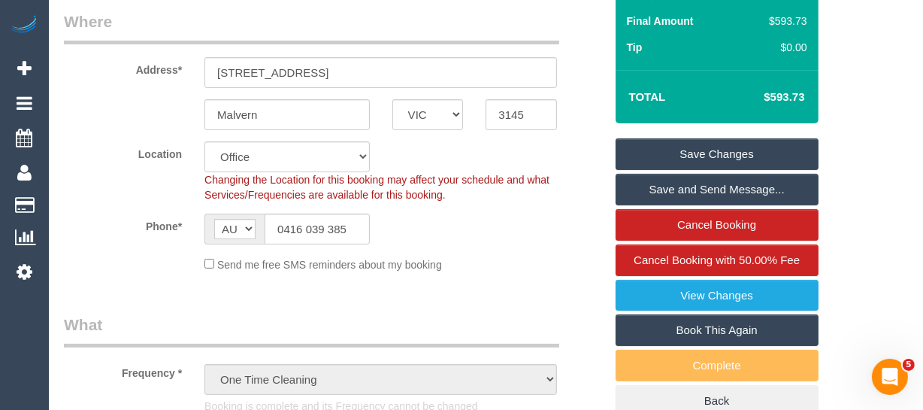
click at [730, 322] on link "Book This Again" at bounding box center [717, 330] width 203 height 32
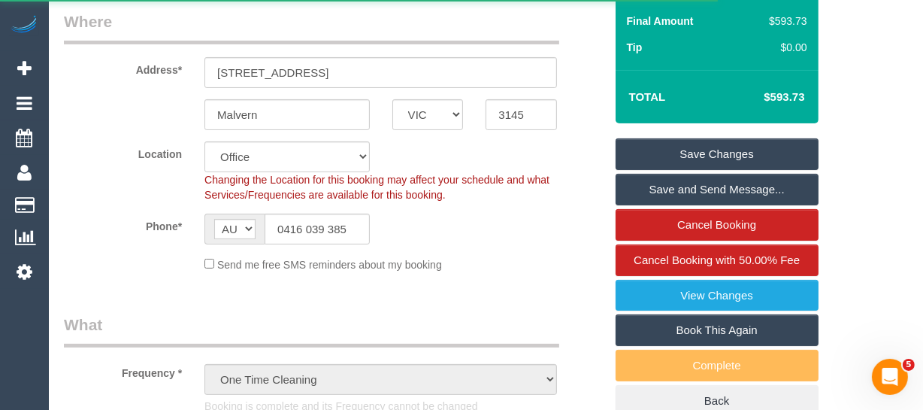
select select "VIC"
select select "number:28"
select select "number:14"
select select "number:19"
select select "number:24"
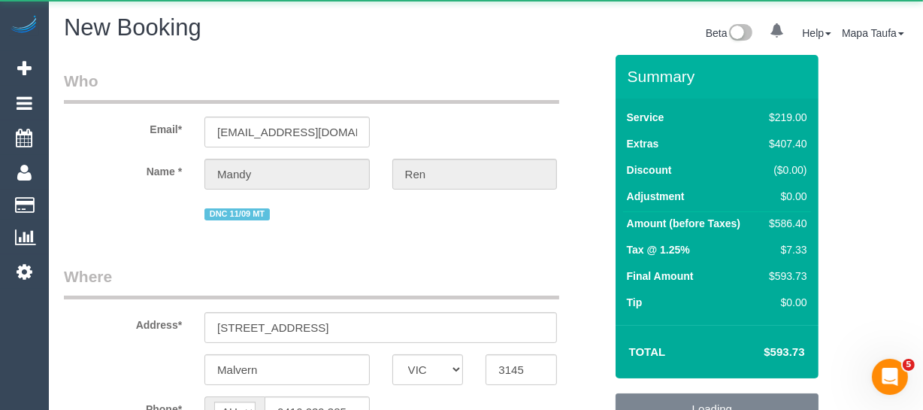
select select "string:stripe-pm_1S4tmp2GScqysDRVZCCByxzr"
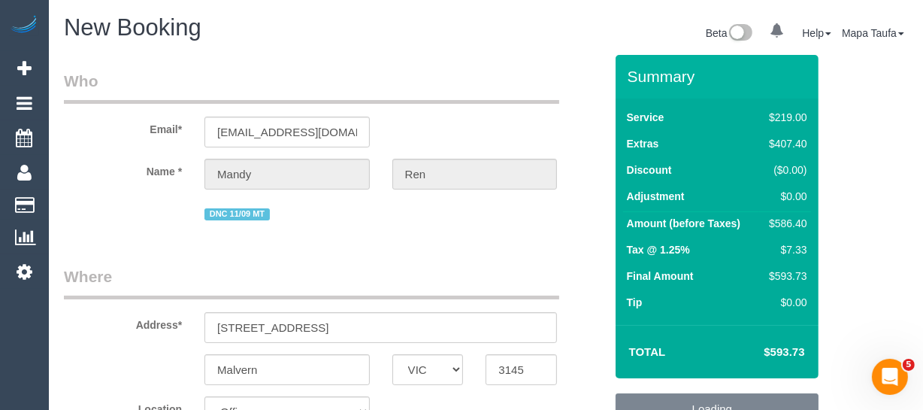
select select "object:5074"
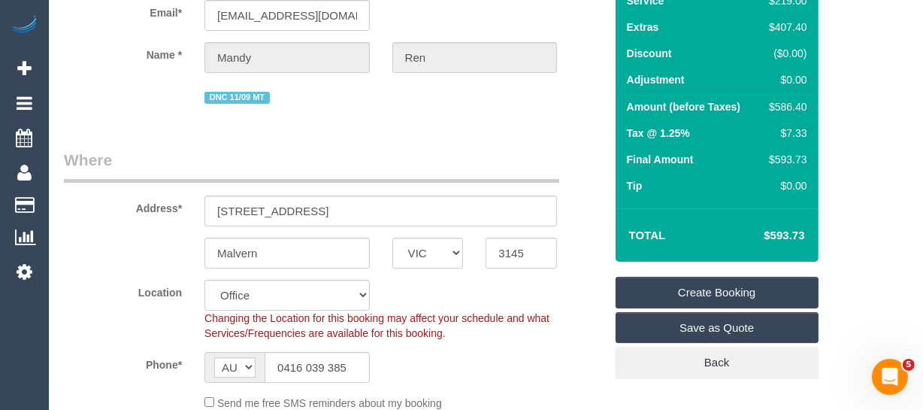
scroll to position [273, 0]
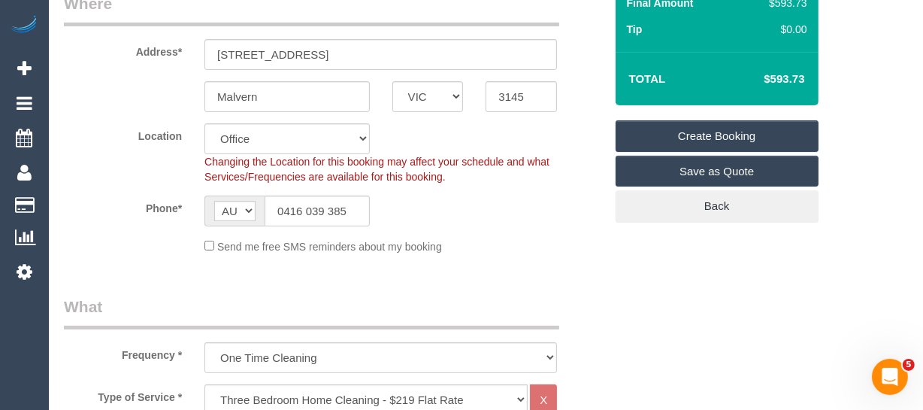
select select "55"
select select "object:5084"
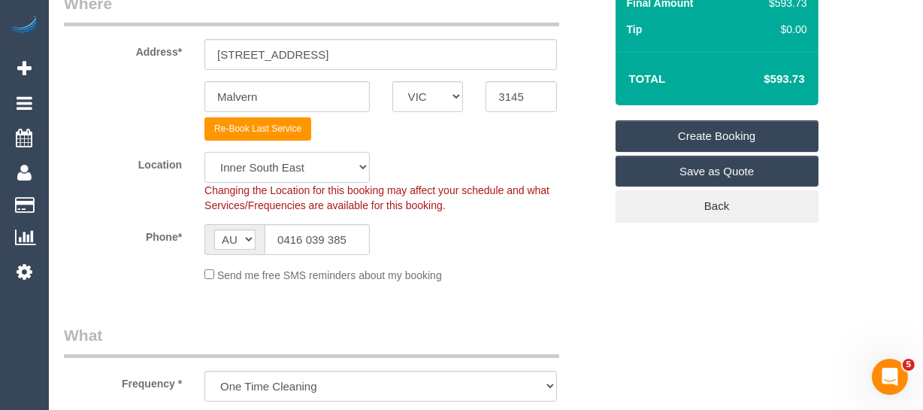
click at [296, 168] on select "Office [GEOGRAPHIC_DATA] (North) East (South) [GEOGRAPHIC_DATA] (East) [GEOGRAP…" at bounding box center [286, 167] width 165 height 31
select select "50"
click at [204, 152] on select "Office City East (North) East (South) Inner East Inner North (East) Inner North…" at bounding box center [286, 167] width 165 height 31
select select "object:5651"
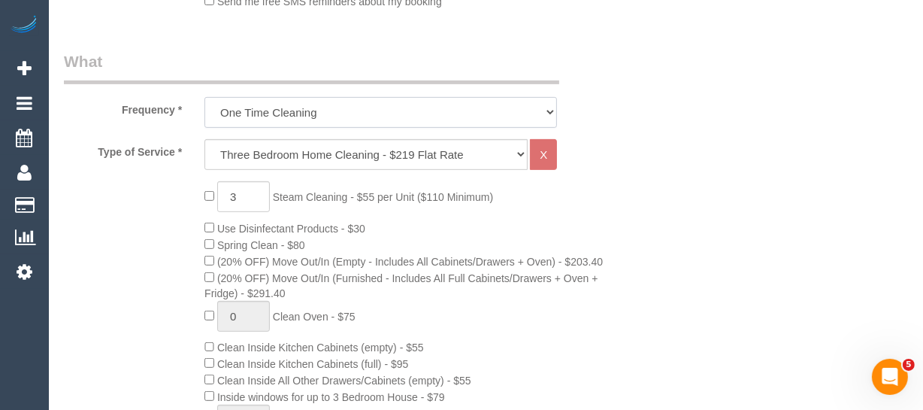
click at [253, 124] on select "One Time Cleaning Weekly - 10% Off - 10.00% (0% for the First Booking) Fortnigh…" at bounding box center [380, 112] width 353 height 31
click at [162, 154] on label "Type of Service *" at bounding box center [123, 149] width 141 height 20
click at [233, 145] on select "Hourly Service - $70/h Hourly Service - $65/h Hourly Service - $60/h Hourly Ser…" at bounding box center [365, 154] width 323 height 31
select select "28"
click at [204, 139] on select "Hourly Service - $70/h Hourly Service - $65/h Hourly Service - $60/h Hourly Ser…" at bounding box center [365, 154] width 323 height 31
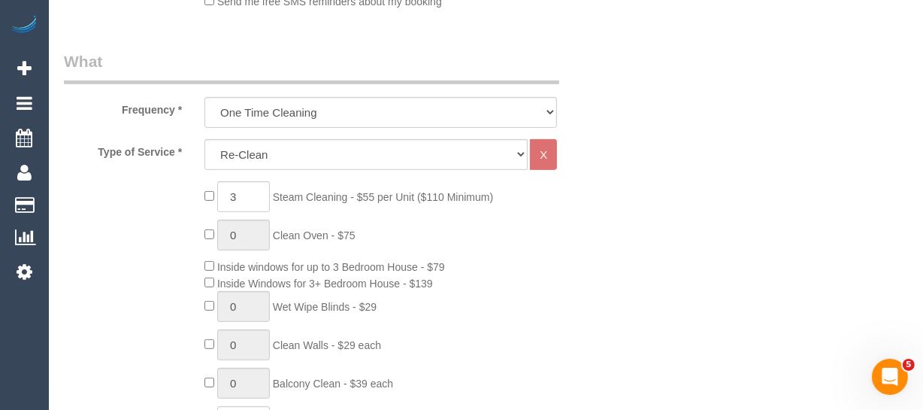
click at [203, 192] on div "3 Steam Cleaning - $55 per Unit ($110 Minimum) 0 Clean Oven - $75 Inside window…" at bounding box center [404, 321] width 422 height 280
type input "0"
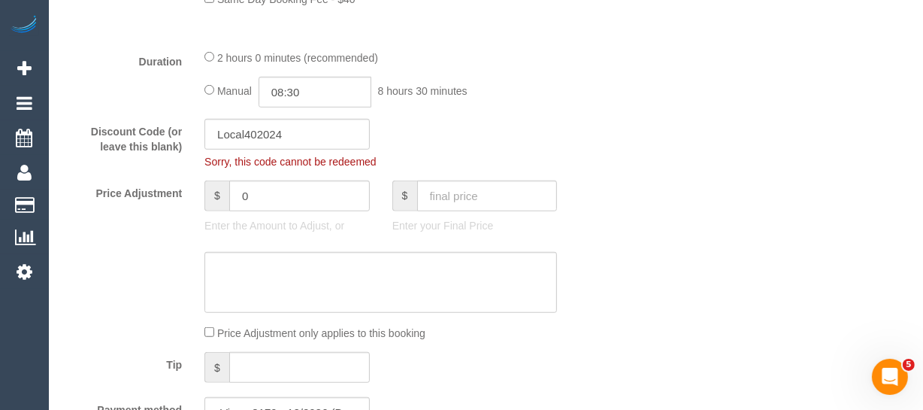
scroll to position [888, 0]
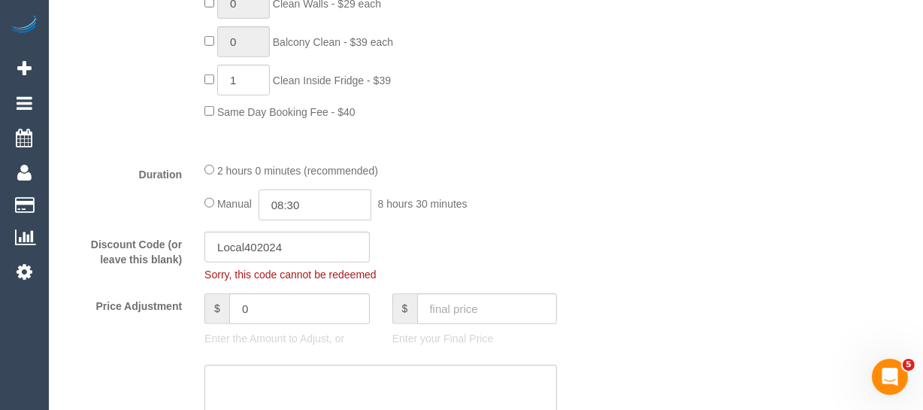
click at [304, 211] on input "08:30" at bounding box center [315, 204] width 113 height 31
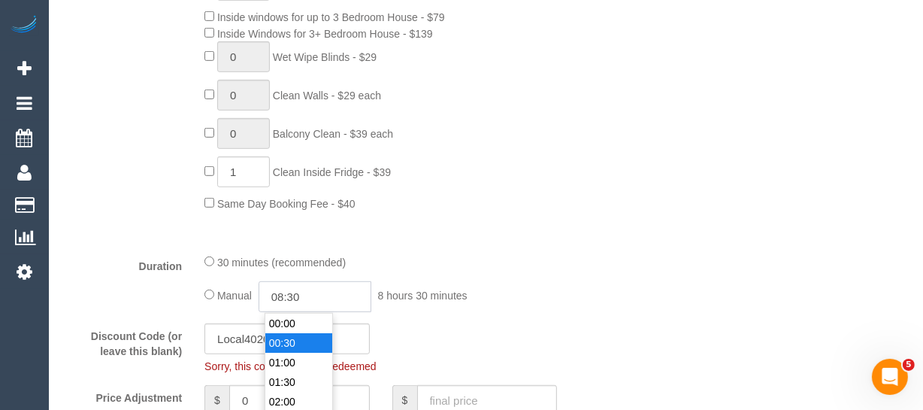
scroll to position [819, 0]
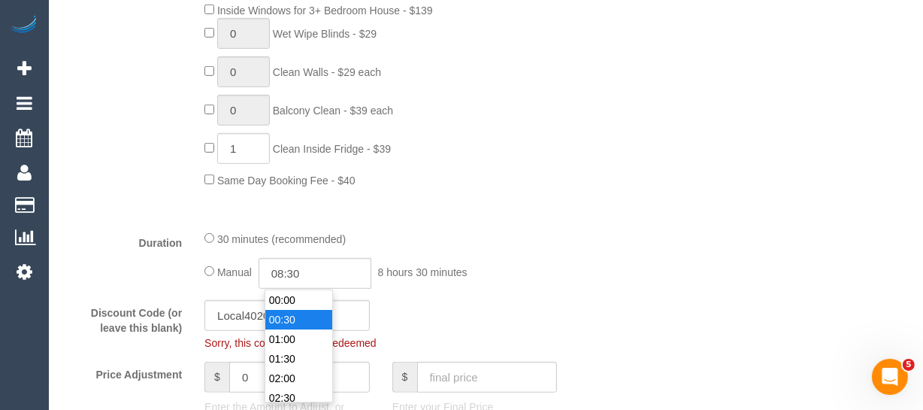
type input "00:30"
click at [292, 322] on li "00:30" at bounding box center [298, 320] width 67 height 20
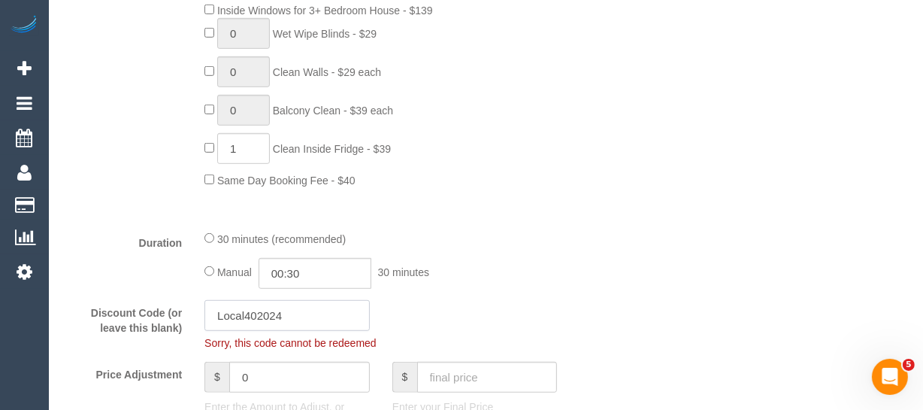
click at [271, 313] on input "Local402024" at bounding box center [286, 315] width 165 height 31
drag, startPoint x: 558, startPoint y: 273, endPoint x: 300, endPoint y: 166, distance: 279.0
click at [504, 248] on div "30 minutes (recommended) Manual 00:30 30 minutes" at bounding box center [380, 259] width 375 height 59
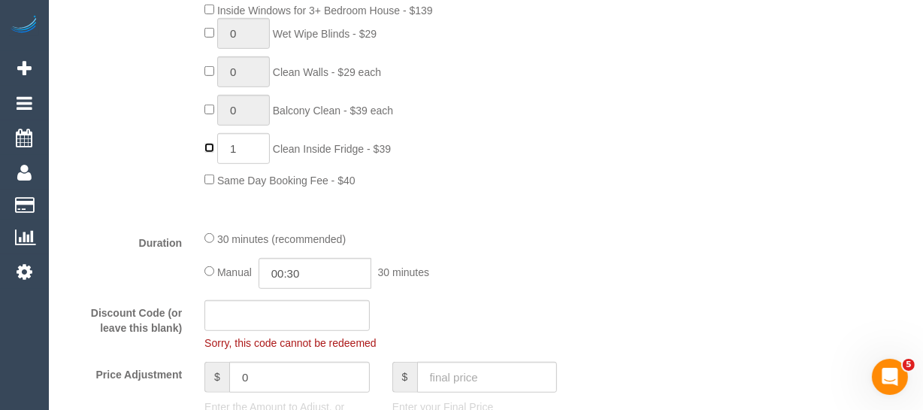
type input "0"
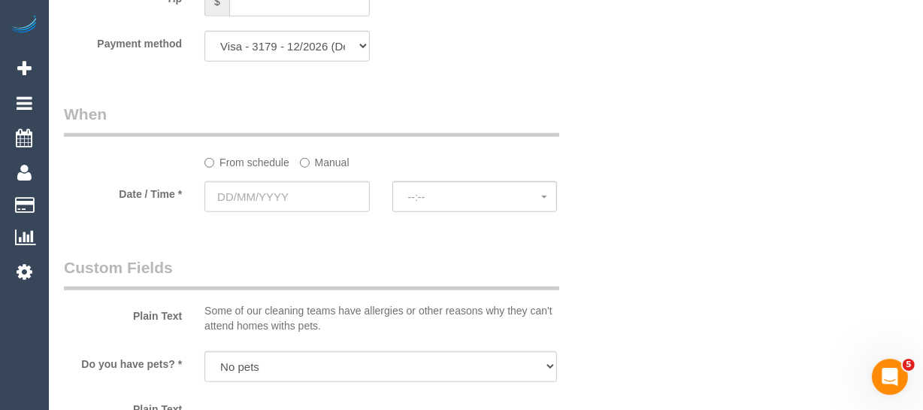
scroll to position [1367, 0]
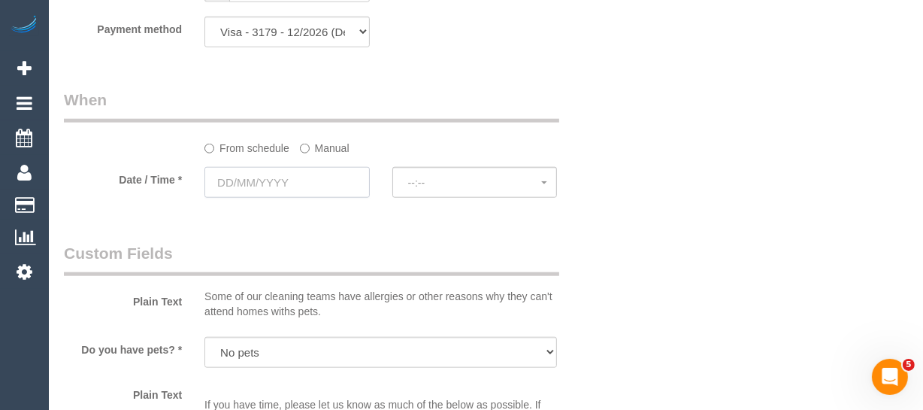
click at [309, 192] on input "text" at bounding box center [286, 182] width 165 height 31
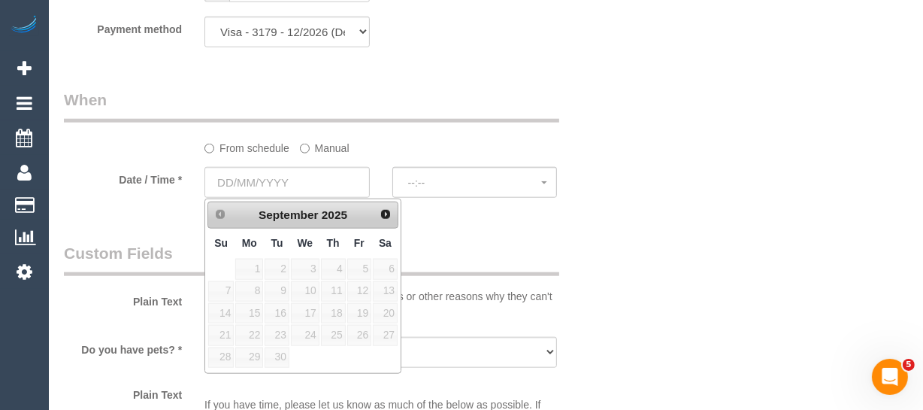
click at [343, 147] on label "Manual" at bounding box center [325, 145] width 50 height 20
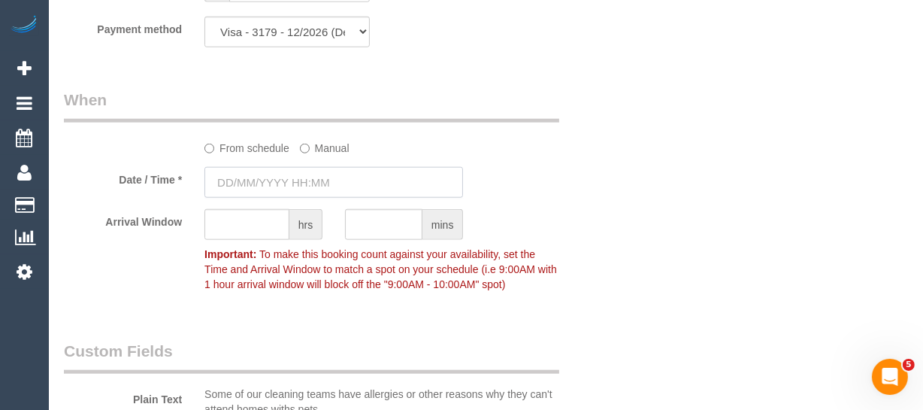
click at [292, 187] on input "text" at bounding box center [333, 182] width 259 height 31
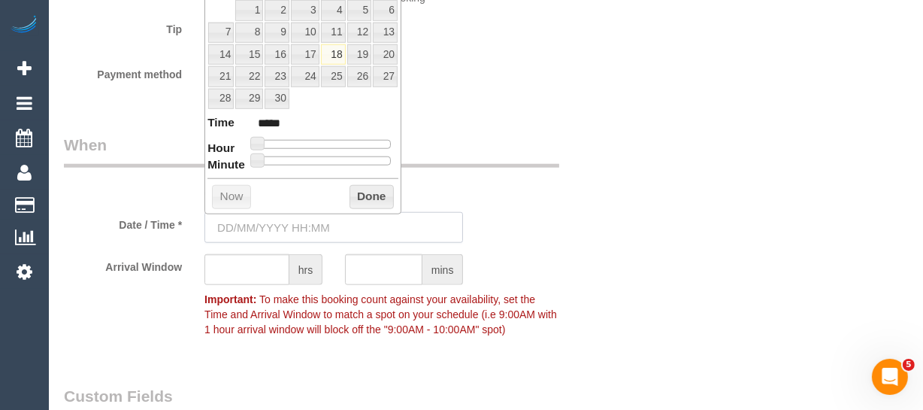
scroll to position [1230, 0]
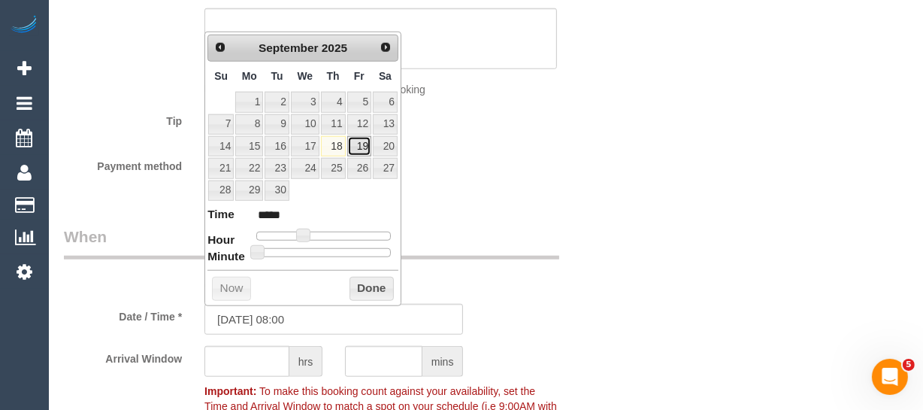
click at [359, 147] on link "19" at bounding box center [359, 146] width 24 height 20
click at [377, 281] on button "Done" at bounding box center [372, 289] width 44 height 24
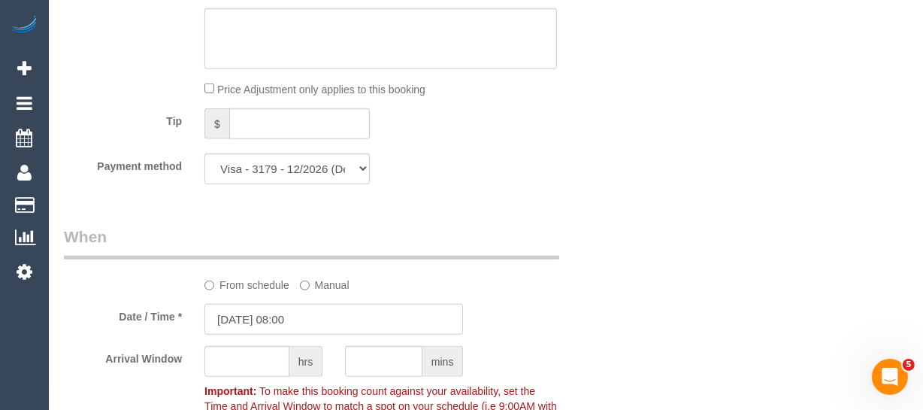
click at [318, 316] on input "19/09/2025 08:00" at bounding box center [333, 319] width 259 height 31
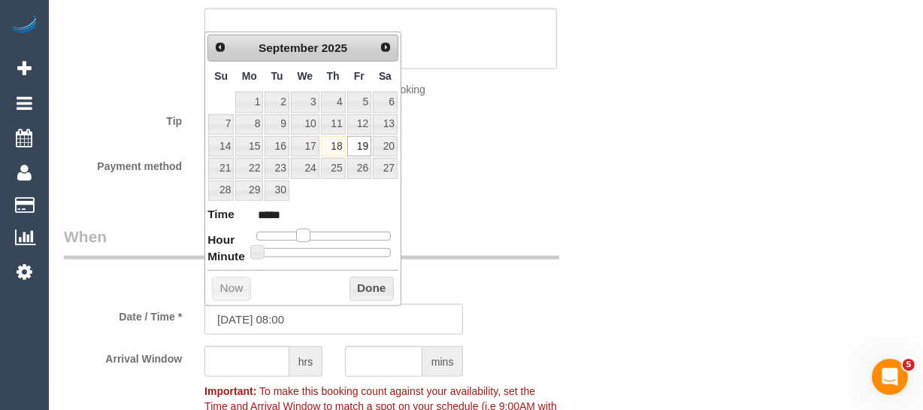
type input "19/09/2025 09:00"
type input "*****"
click at [308, 233] on span at bounding box center [309, 236] width 14 height 14
click at [369, 284] on button "Done" at bounding box center [372, 289] width 44 height 24
click at [370, 289] on button "Done" at bounding box center [372, 289] width 44 height 24
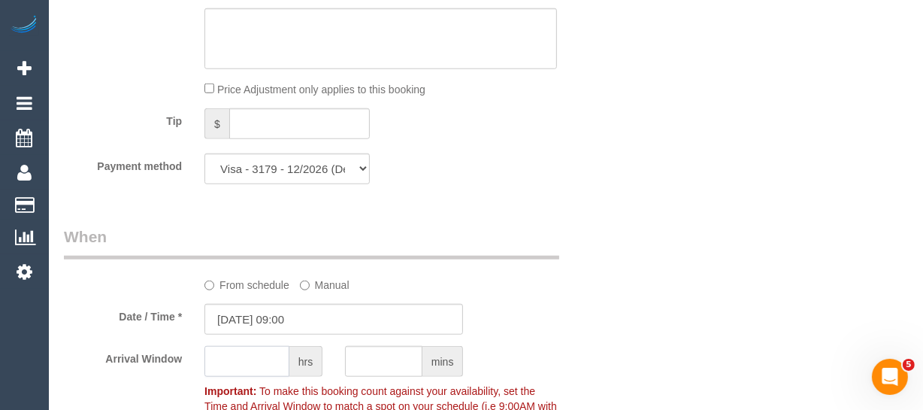
click at [237, 371] on input "text" at bounding box center [246, 361] width 85 height 31
type input "1"
click at [575, 286] on div "From schedule Manual" at bounding box center [334, 258] width 563 height 67
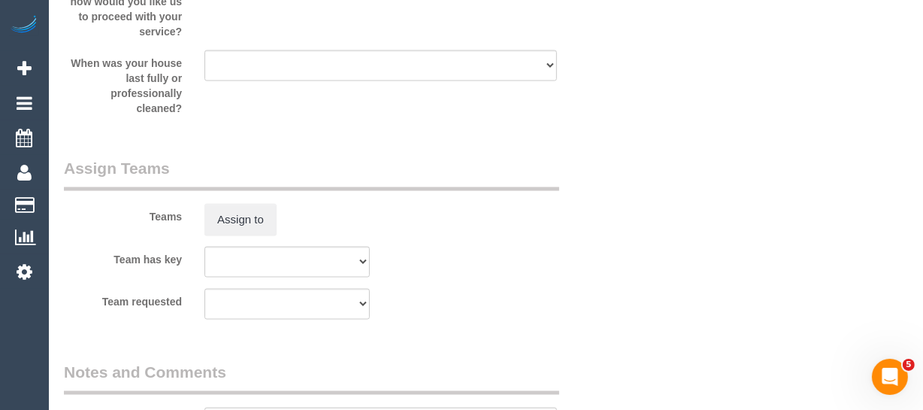
scroll to position [2390, 0]
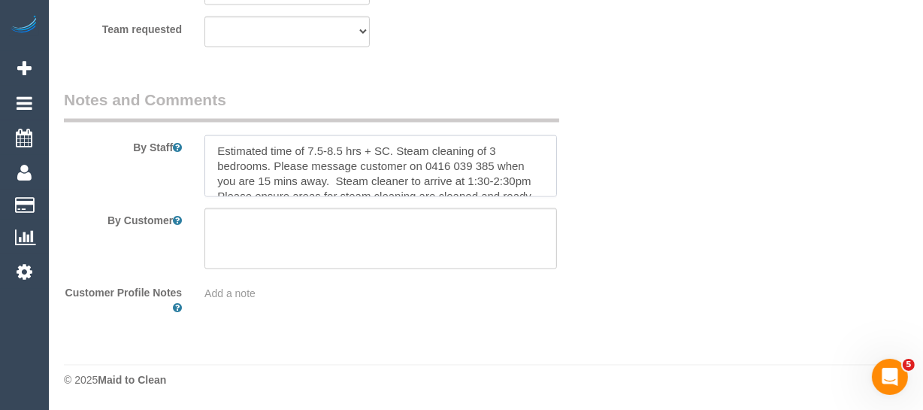
drag, startPoint x: 543, startPoint y: 162, endPoint x: 543, endPoint y: 186, distance: 24.1
click at [545, 175] on textarea at bounding box center [380, 166] width 353 height 62
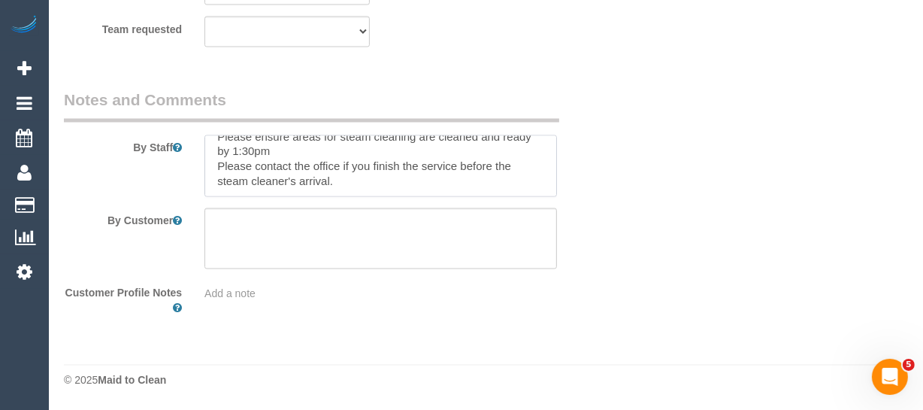
click at [392, 183] on textarea at bounding box center [380, 166] width 353 height 62
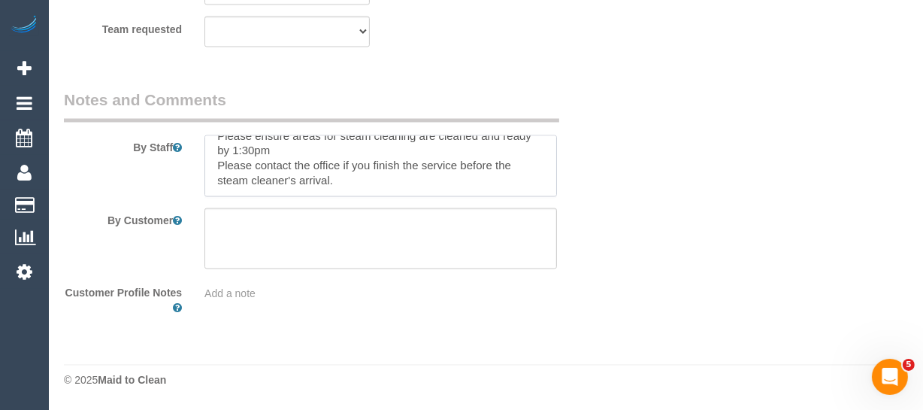
click at [399, 183] on textarea at bounding box center [380, 166] width 353 height 62
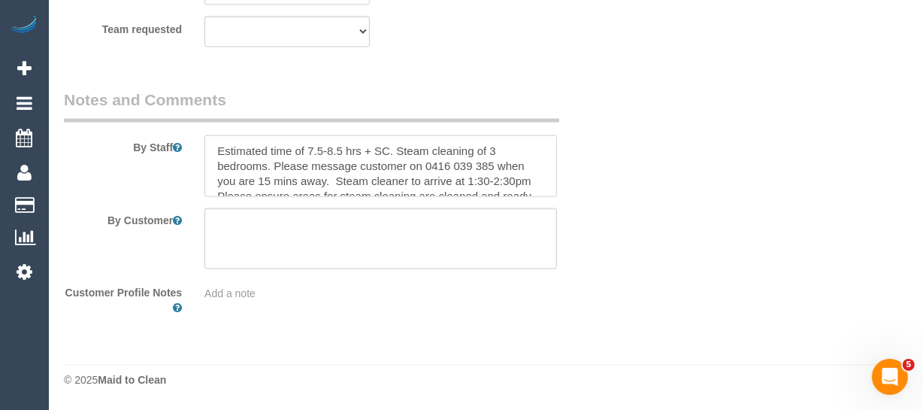
drag, startPoint x: 342, startPoint y: 172, endPoint x: 157, endPoint y: 120, distance: 192.2
click at [157, 120] on fieldset "Notes and Comments By Staff By Customer Customer Profile Notes Add a note" at bounding box center [334, 208] width 540 height 239
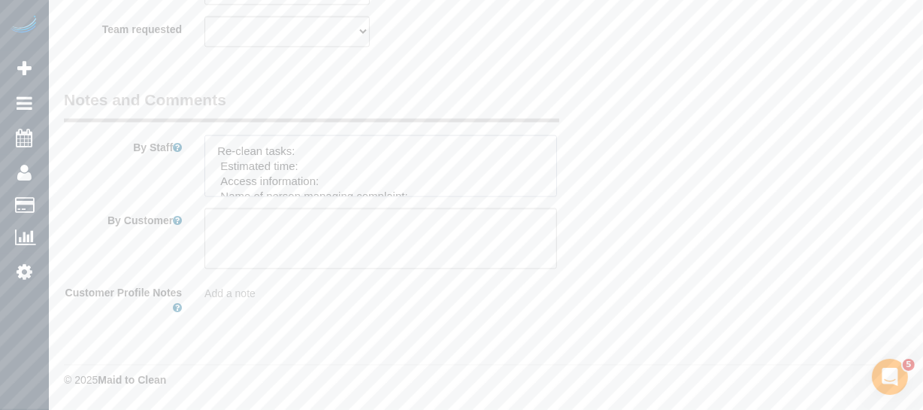
click at [301, 144] on textarea at bounding box center [380, 166] width 353 height 62
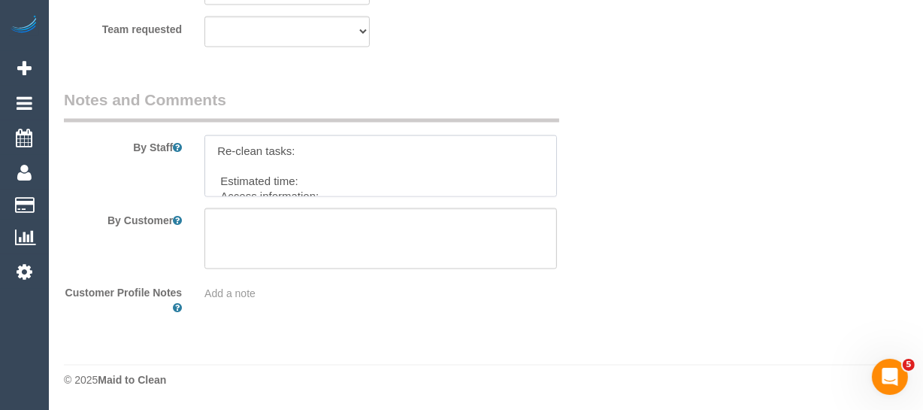
click at [233, 164] on textarea at bounding box center [380, 166] width 353 height 62
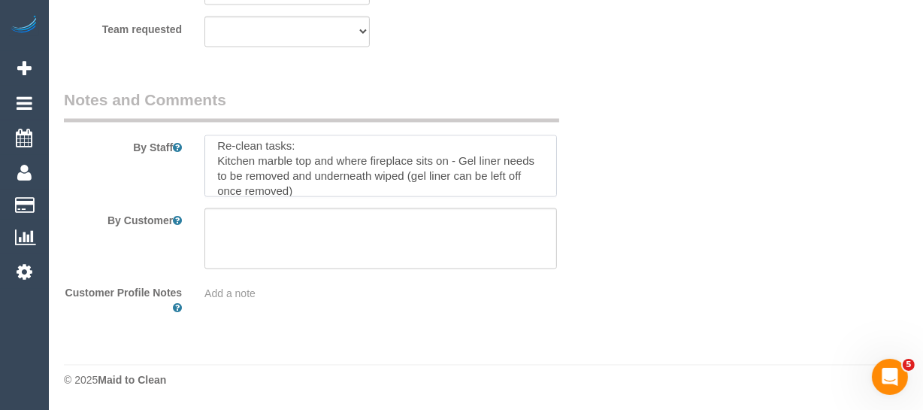
scroll to position [32, 0]
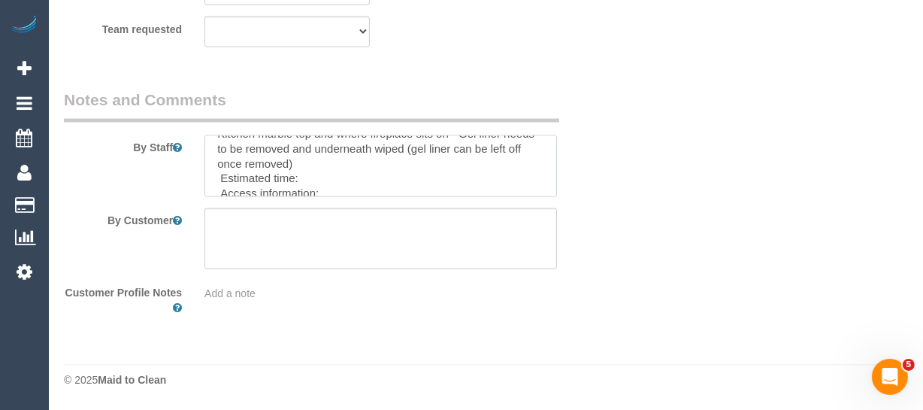
click at [376, 183] on textarea at bounding box center [380, 166] width 353 height 62
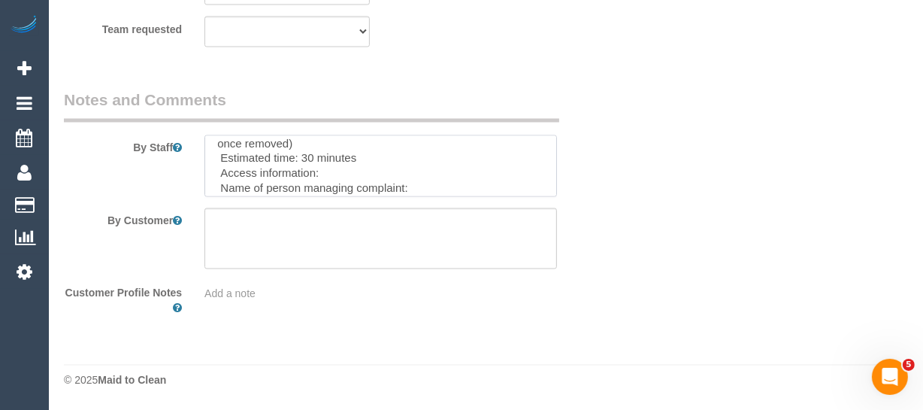
scroll to position [60, 0]
click at [375, 166] on textarea at bounding box center [380, 166] width 353 height 62
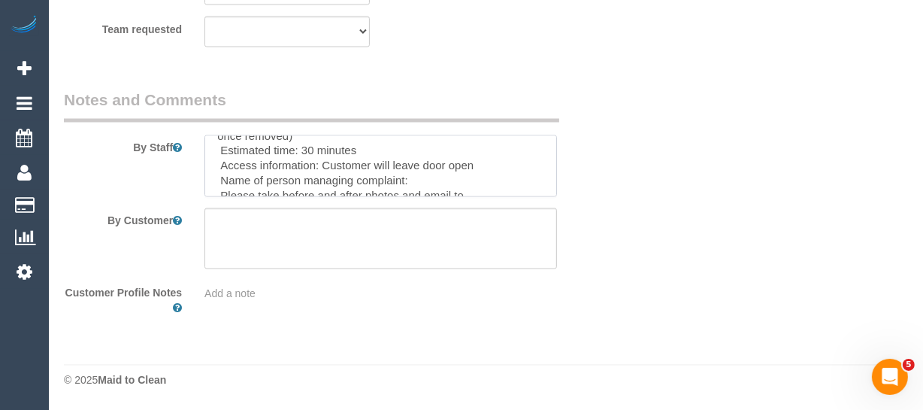
click at [441, 183] on textarea at bounding box center [380, 166] width 353 height 62
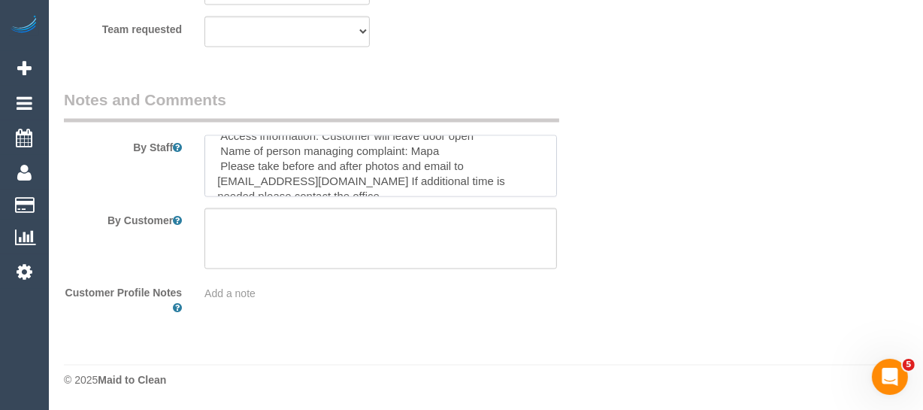
scroll to position [104, 0]
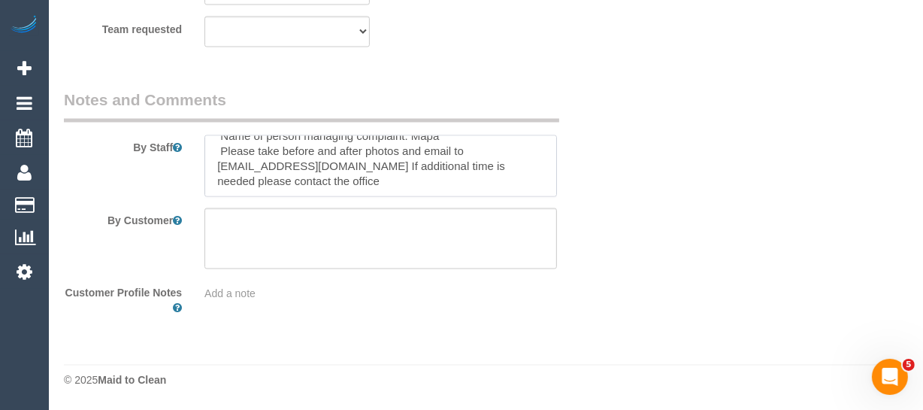
type textarea "Re-clean tasks: Kitchen marble top and where fireplace sits on - Gel liner need…"
click at [365, 245] on textarea at bounding box center [380, 239] width 353 height 62
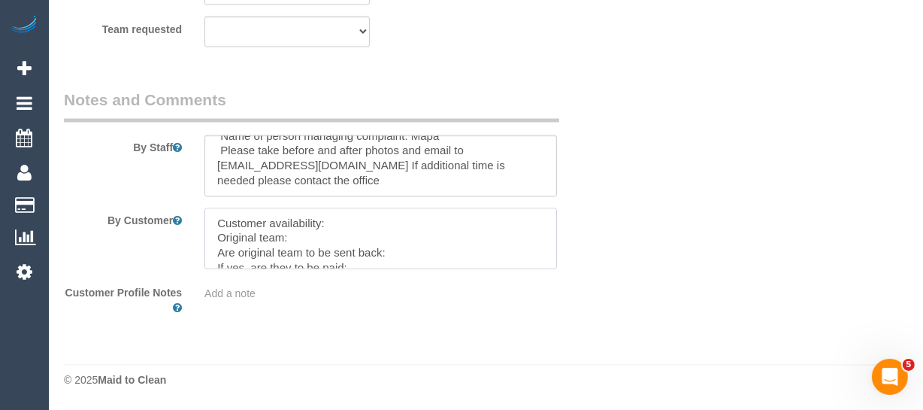
click at [373, 216] on textarea at bounding box center [380, 239] width 353 height 62
click at [369, 243] on textarea at bounding box center [380, 239] width 353 height 62
paste textarea "Karina (+ Darly) (C) ,"
click at [411, 252] on textarea at bounding box center [380, 239] width 353 height 62
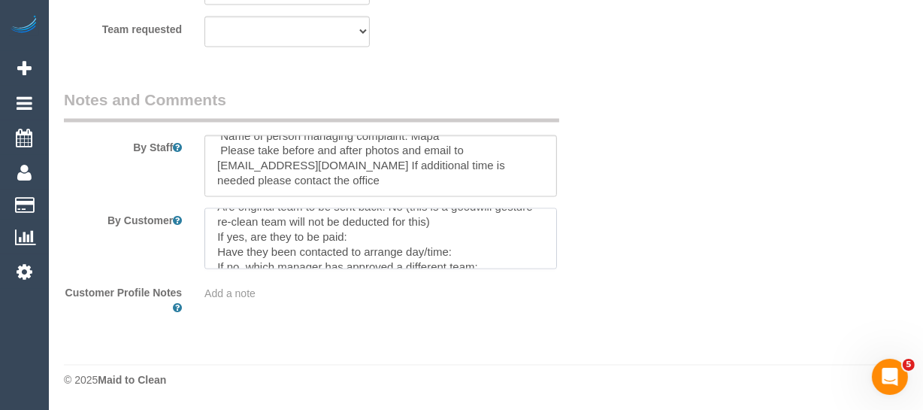
scroll to position [54, 0]
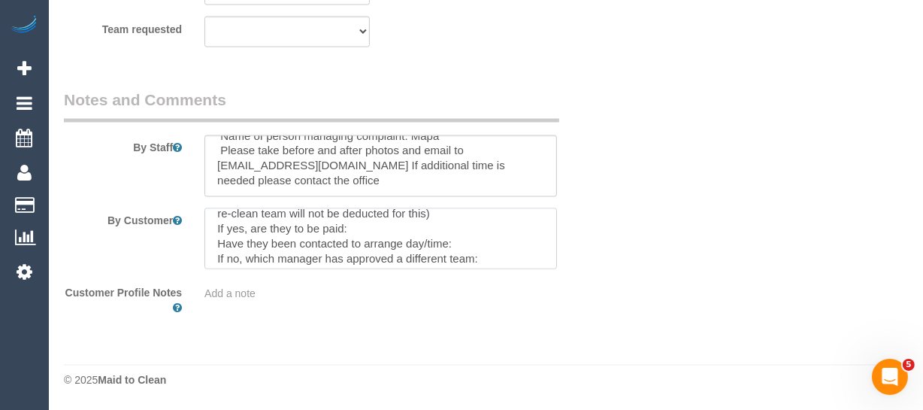
click at [468, 244] on textarea at bounding box center [380, 239] width 353 height 62
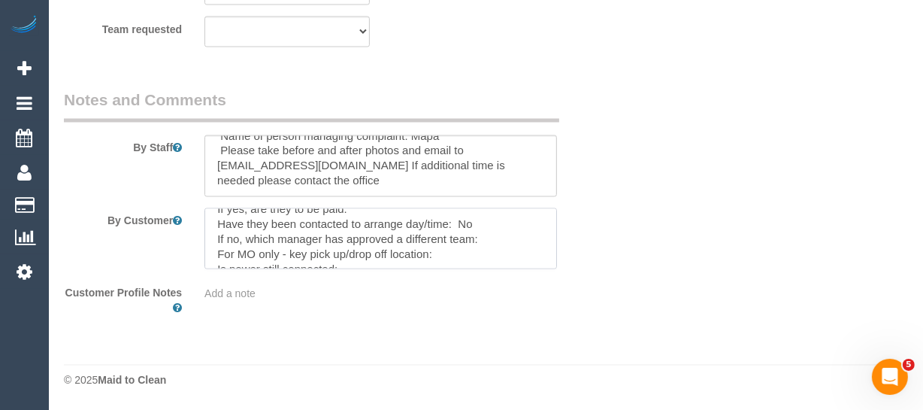
scroll to position [82, 0]
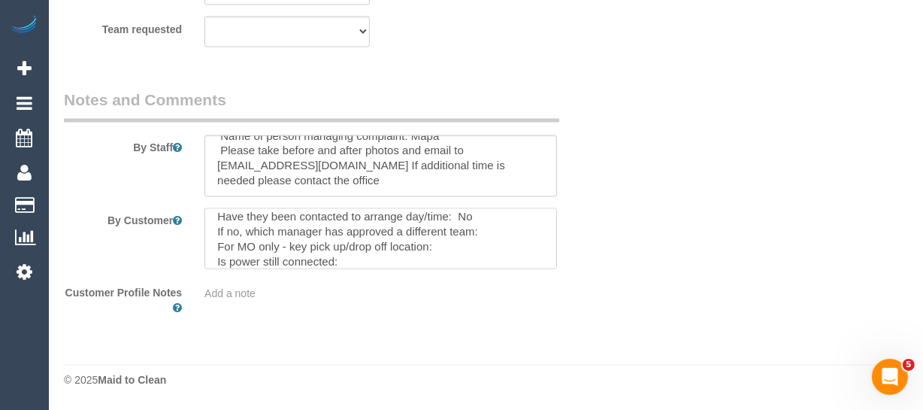
click at [498, 230] on textarea at bounding box center [380, 239] width 353 height 62
click at [499, 242] on textarea at bounding box center [380, 239] width 353 height 62
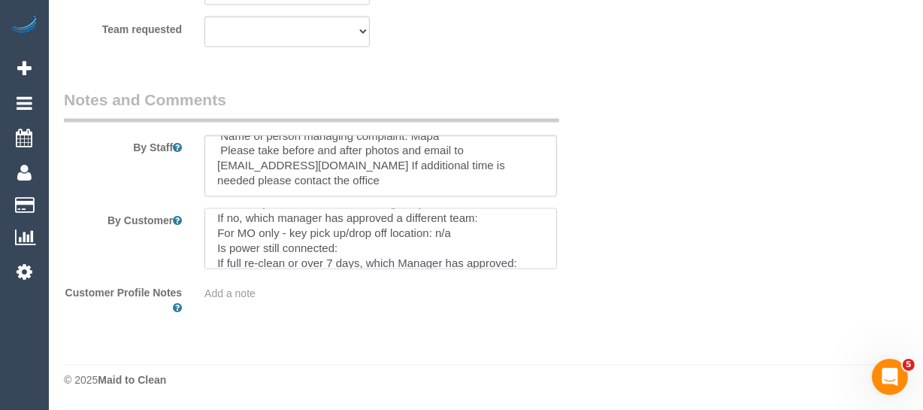
scroll to position [109, 0]
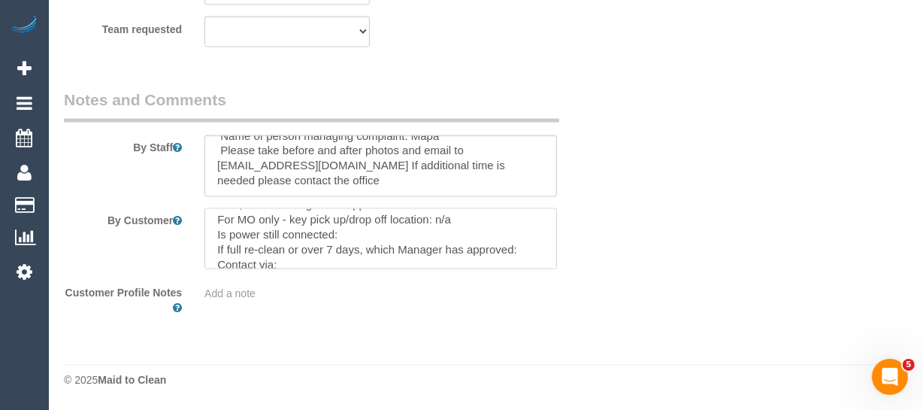
click at [406, 240] on textarea at bounding box center [380, 239] width 353 height 62
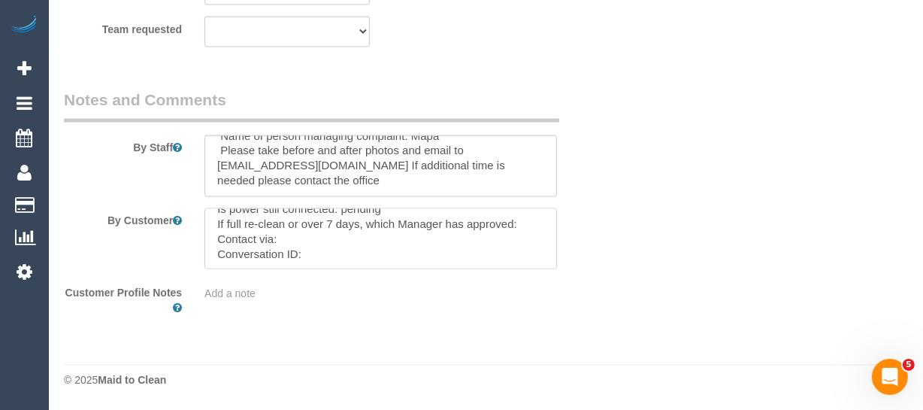
click at [389, 238] on textarea at bounding box center [380, 239] width 353 height 62
click at [325, 255] on textarea at bounding box center [380, 239] width 353 height 62
paste textarea "cnv_qeo9yj3"
type textarea "Customer availability: tomorrow around 9am Original team: Karina (+ Darly) (C) …"
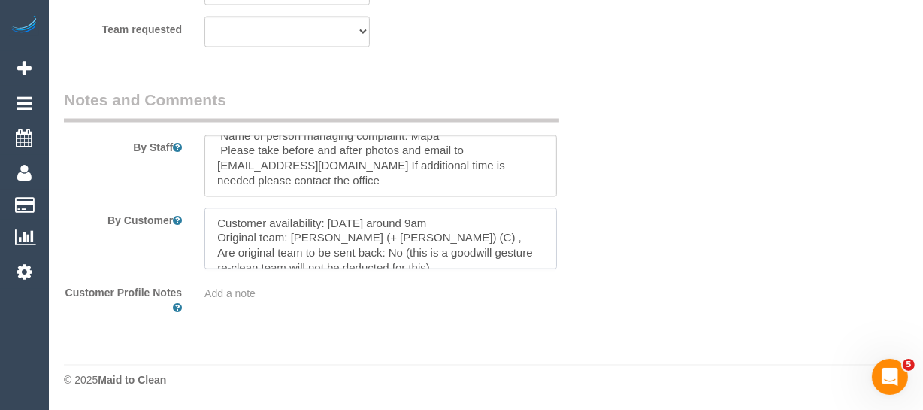
drag, startPoint x: 403, startPoint y: 252, endPoint x: -10, endPoint y: 127, distance: 431.1
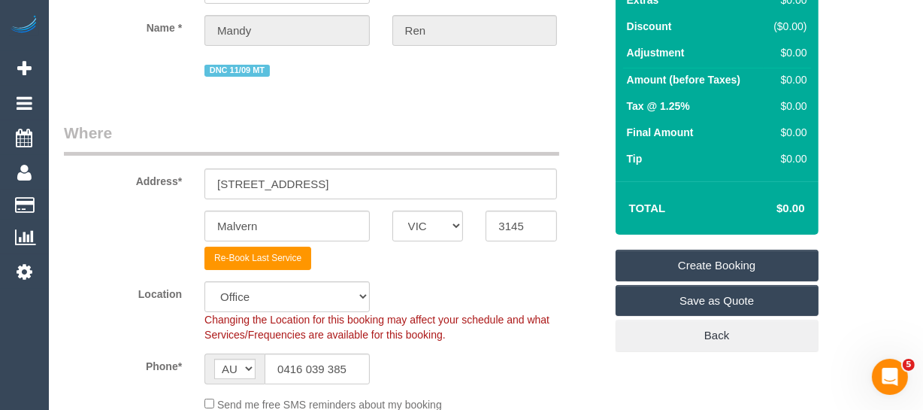
scroll to position [164, 0]
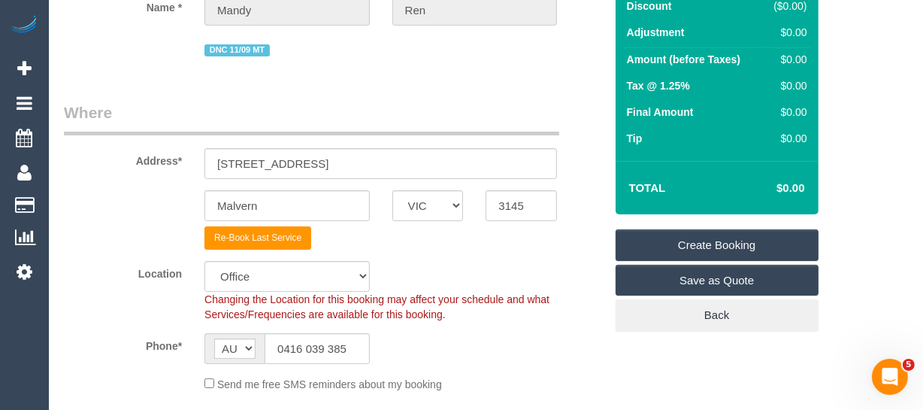
click at [710, 241] on link "Create Booking" at bounding box center [717, 245] width 203 height 32
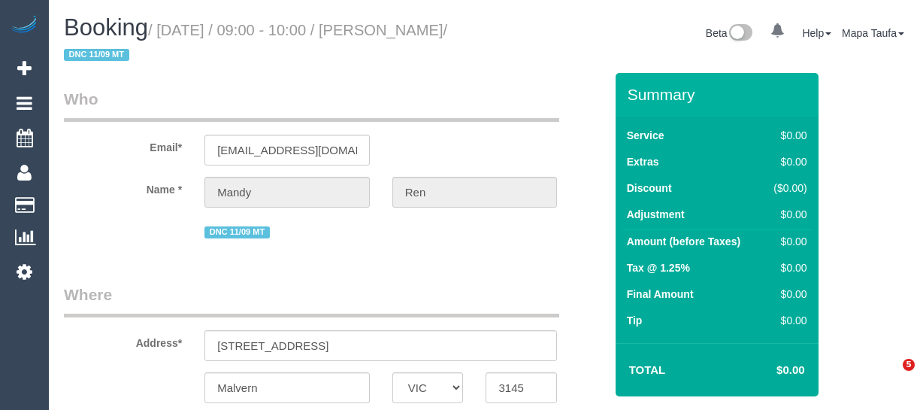
select select "VIC"
select select "string:AU"
select select "number:28"
select select "number:14"
select select "number:19"
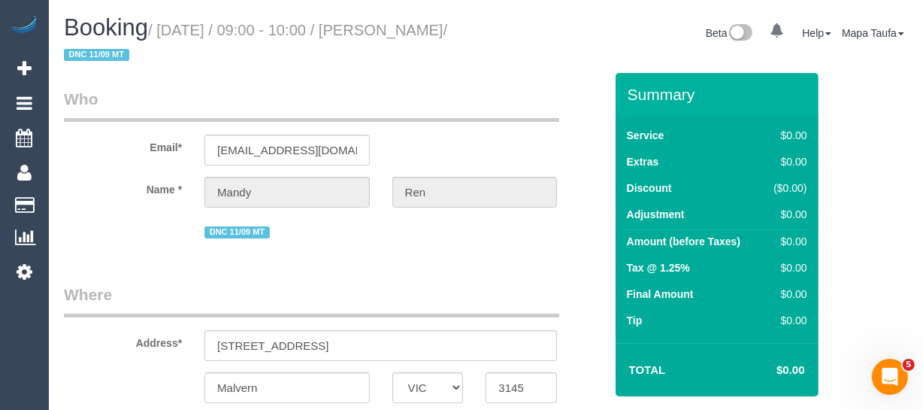
select select "number:24"
select select "string:stripe-pm_1S4tmp2GScqysDRVZCCByxzr"
select select "object:2021"
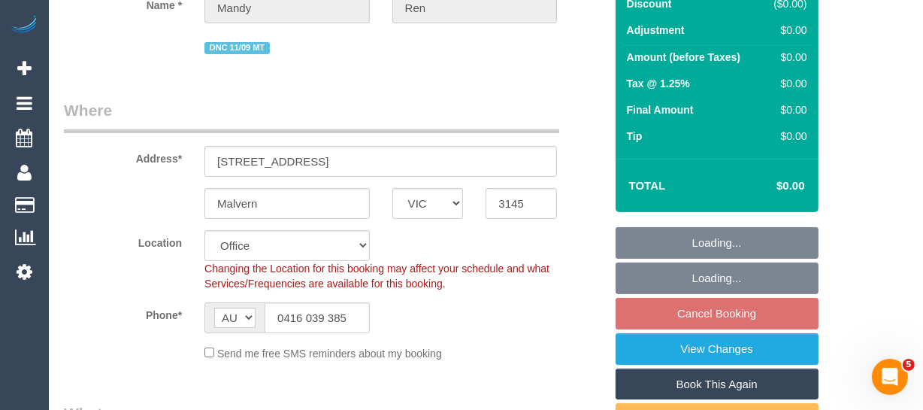
scroll to position [2476, 0]
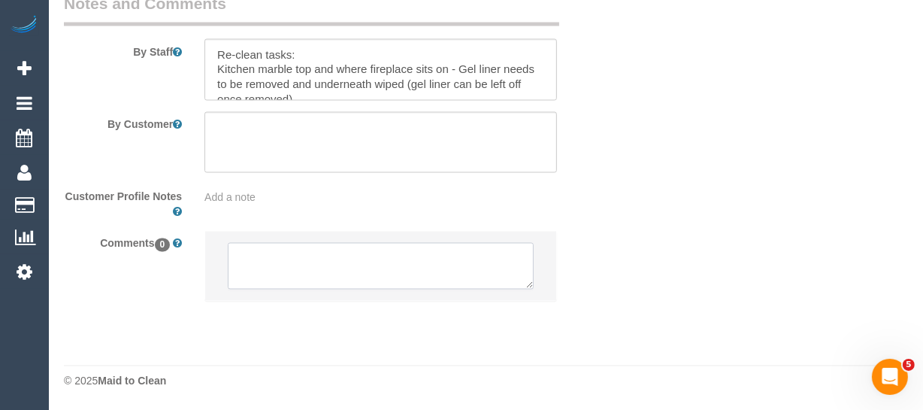
click at [368, 256] on textarea at bounding box center [381, 266] width 306 height 47
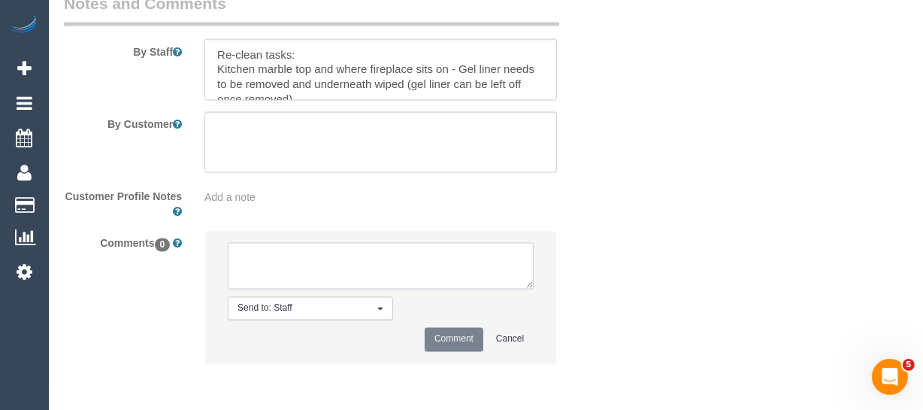
paste textarea "Customer availability: [DATE] around 9am Original team: [PERSON_NAME] (+ [PERSO…"
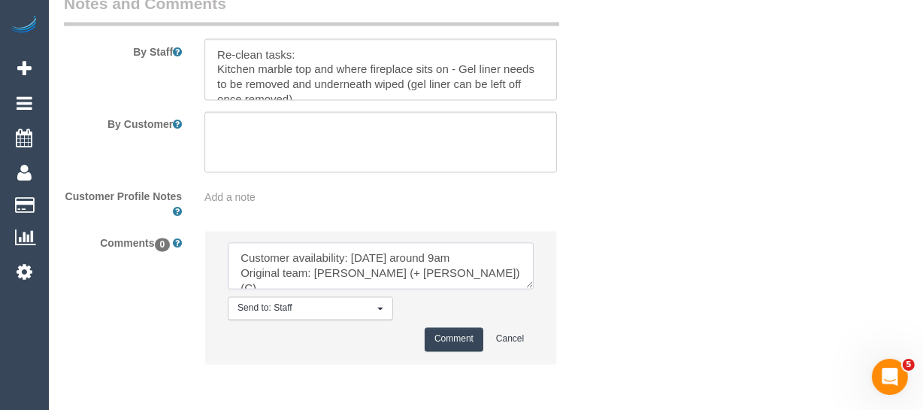
scroll to position [171, 0]
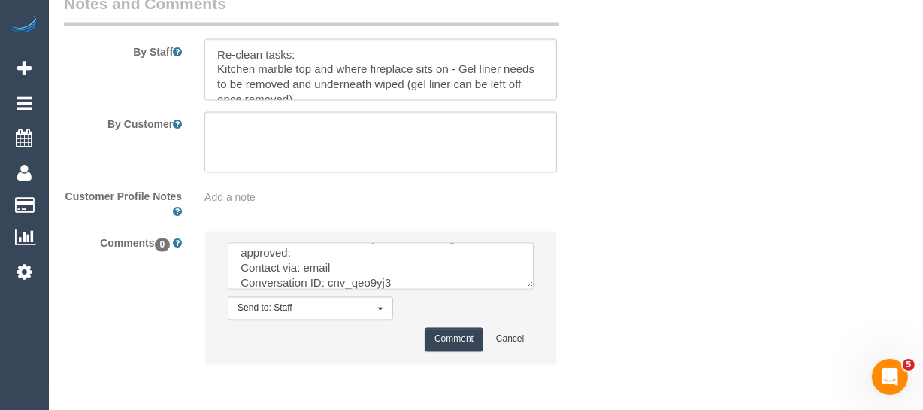
type textarea "Customer availability: [DATE] around 9am Original team: [PERSON_NAME] (+ [PERSO…"
click at [448, 331] on button "Comment" at bounding box center [454, 339] width 59 height 23
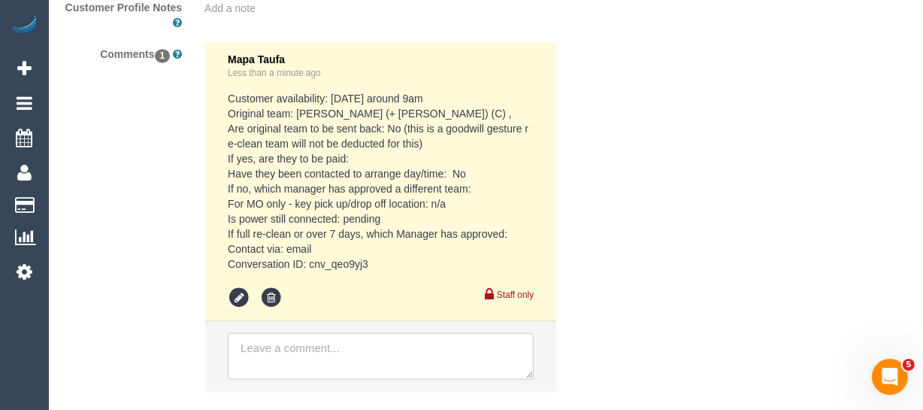
scroll to position [2676, 0]
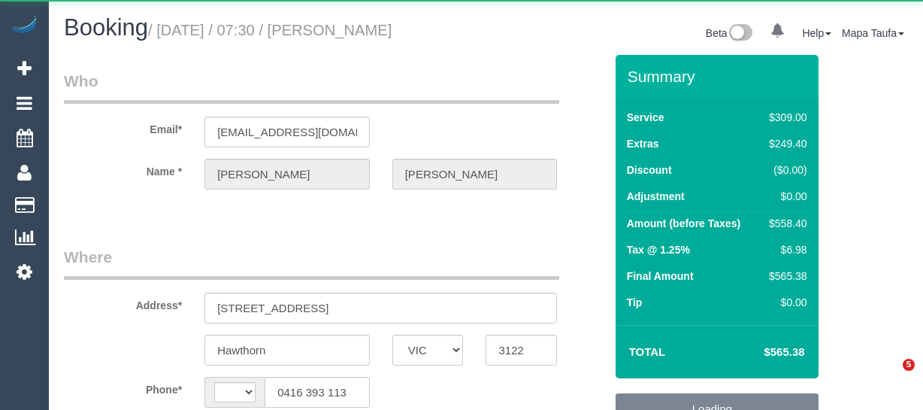
select select "VIC"
select select "string:AU"
select select "object:289"
select select "string:stripe-pm_1OA9bE2GScqysDRV9SMz1VR2"
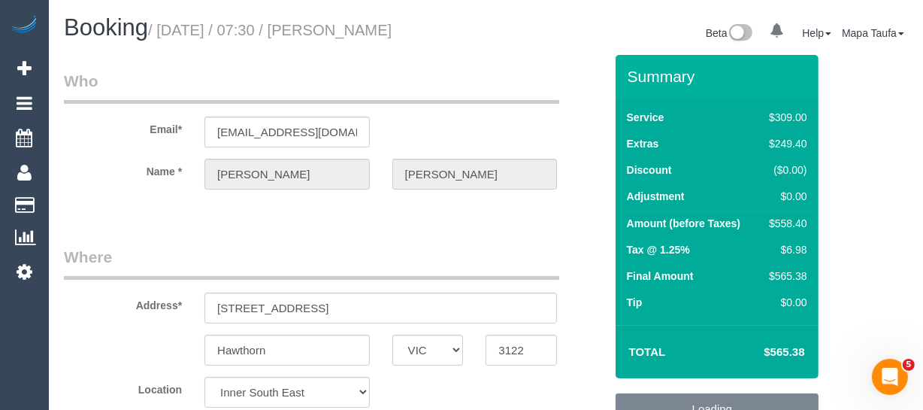
scroll to position [273, 0]
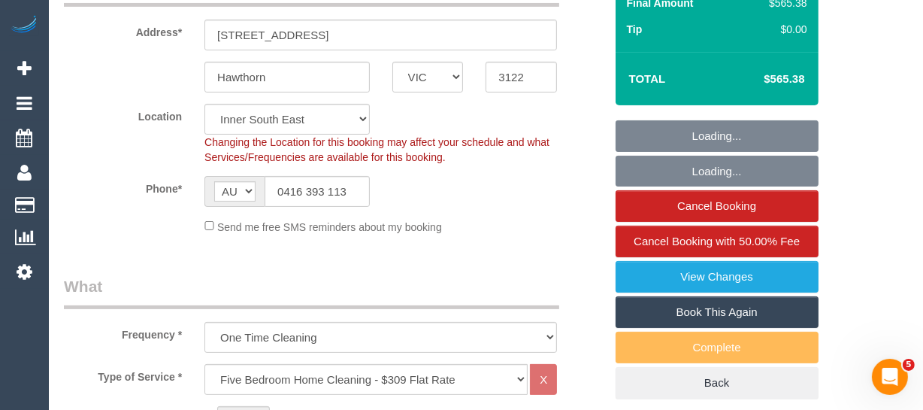
select select "object:1251"
select select "number:28"
select select "number:14"
select select "number:20"
select select "number:36"
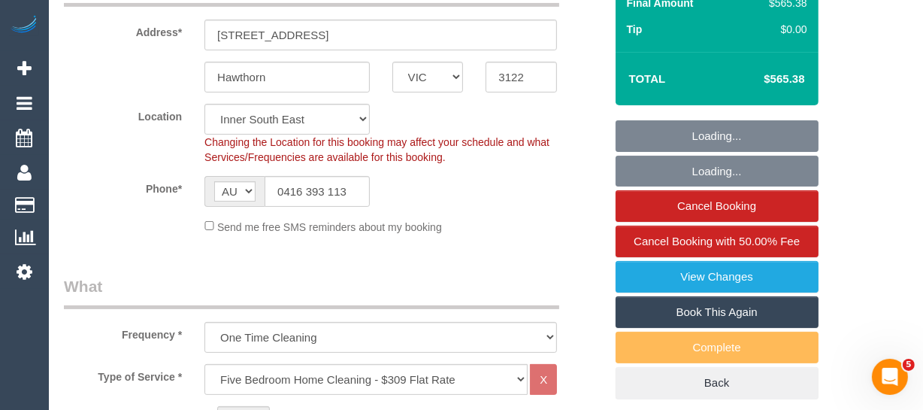
select select "number:11"
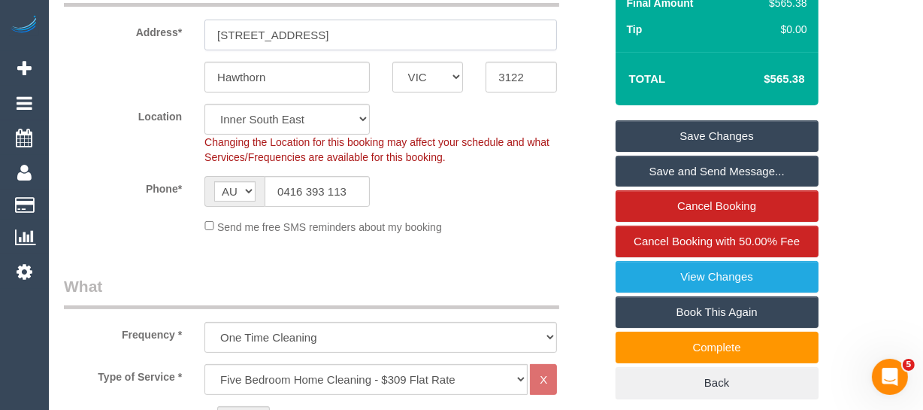
click at [316, 32] on input "[STREET_ADDRESS]" at bounding box center [380, 35] width 353 height 31
click at [316, 32] on input "19 Oak Street" at bounding box center [380, 35] width 353 height 31
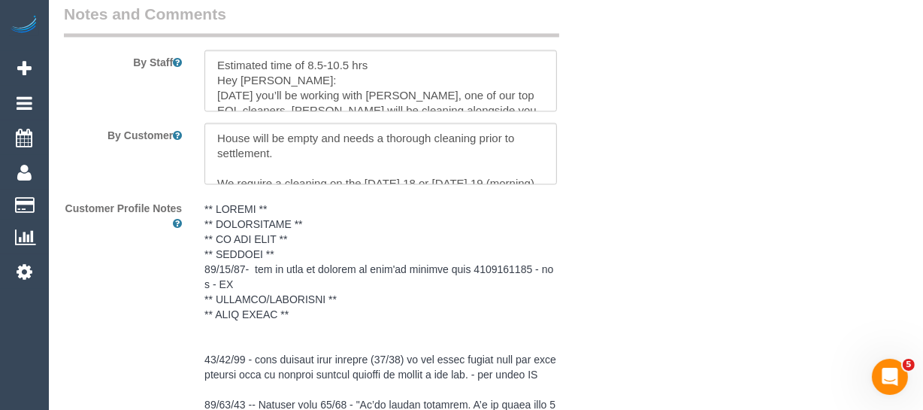
scroll to position [2692, 0]
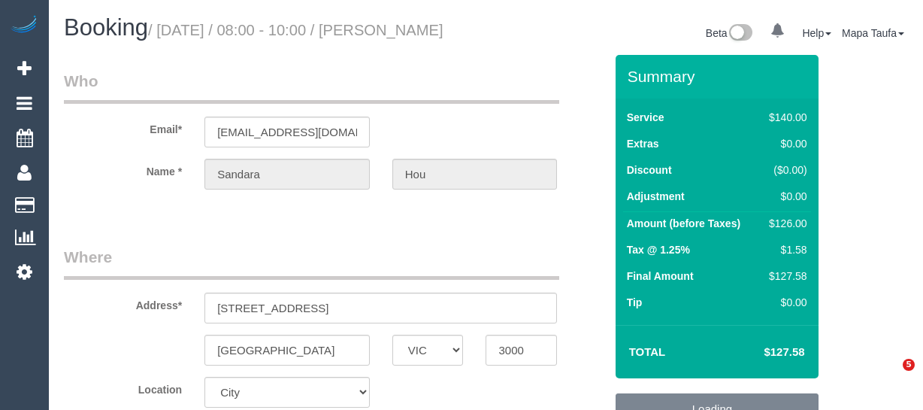
select select "VIC"
select select "spot1"
select select "number:28"
select select "number:14"
select select "number:20"
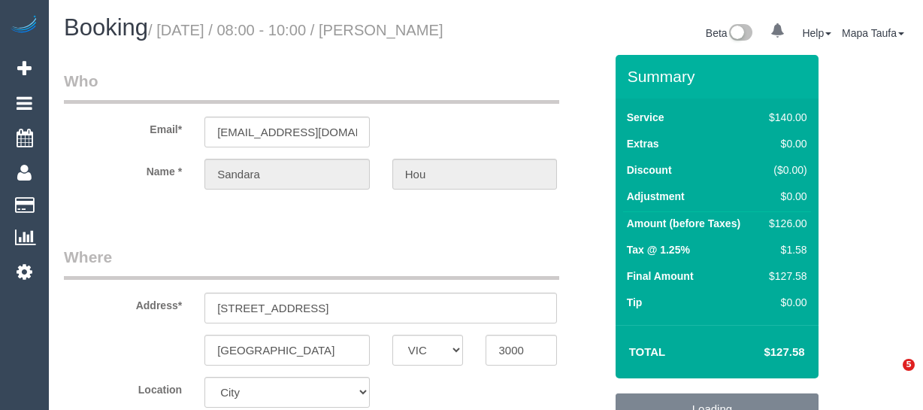
select select "number:24"
select select "number:34"
select select "number:11"
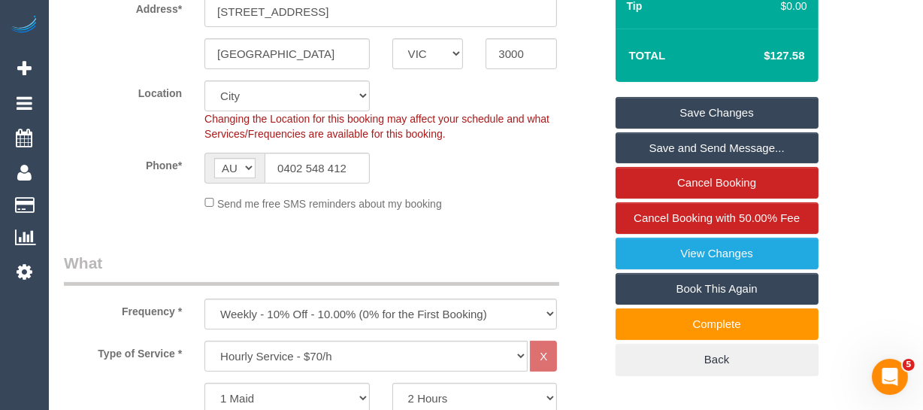
scroll to position [313, 0]
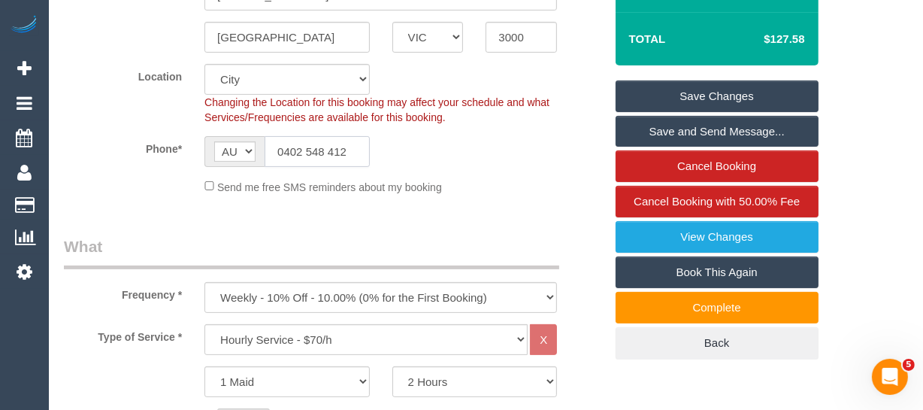
click at [363, 167] on input "0402 548 412" at bounding box center [317, 151] width 105 height 31
click at [362, 167] on input "0402 548 412" at bounding box center [317, 151] width 105 height 31
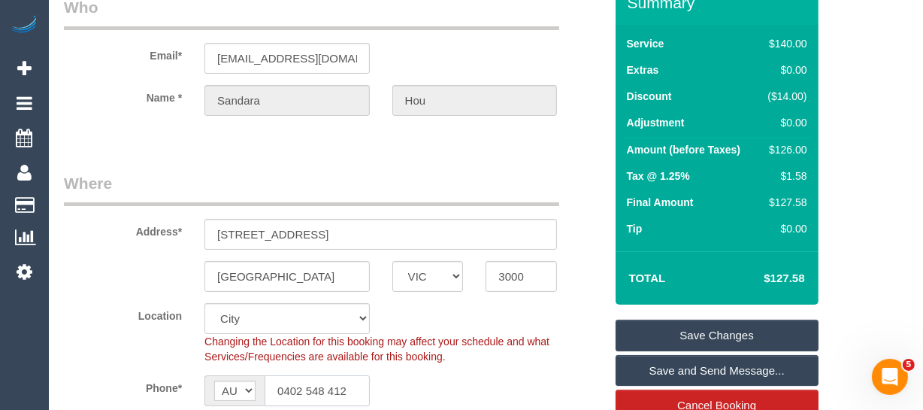
scroll to position [0, 0]
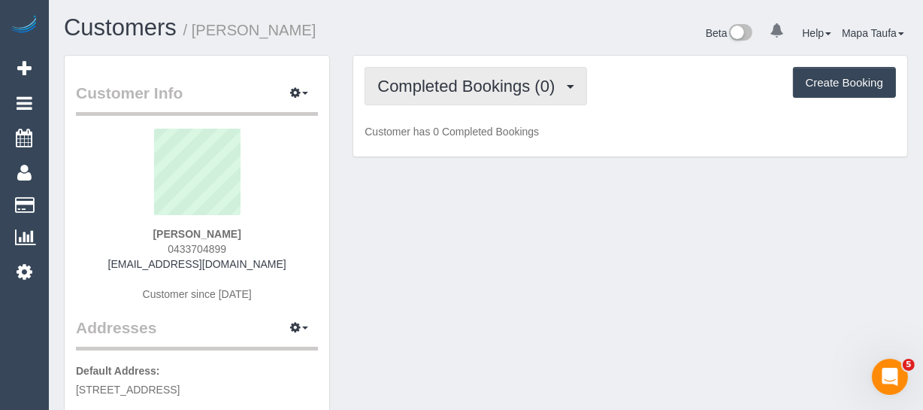
click at [429, 82] on span "Completed Bookings (0)" at bounding box center [469, 86] width 185 height 19
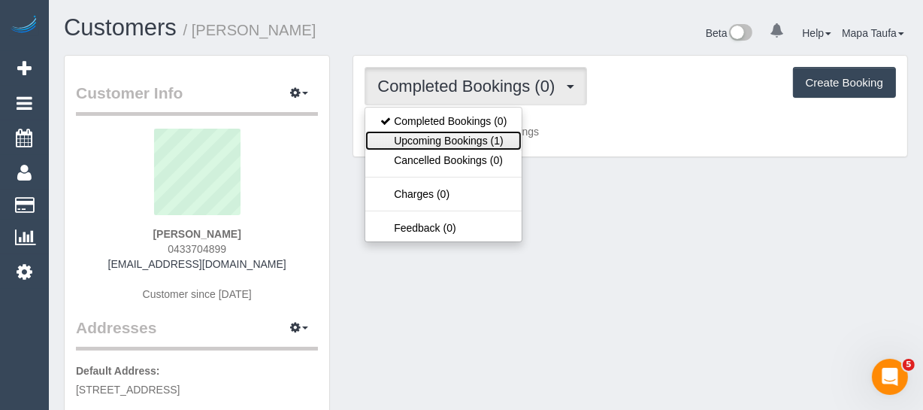
click at [431, 137] on link "Upcoming Bookings (1)" at bounding box center [443, 141] width 156 height 20
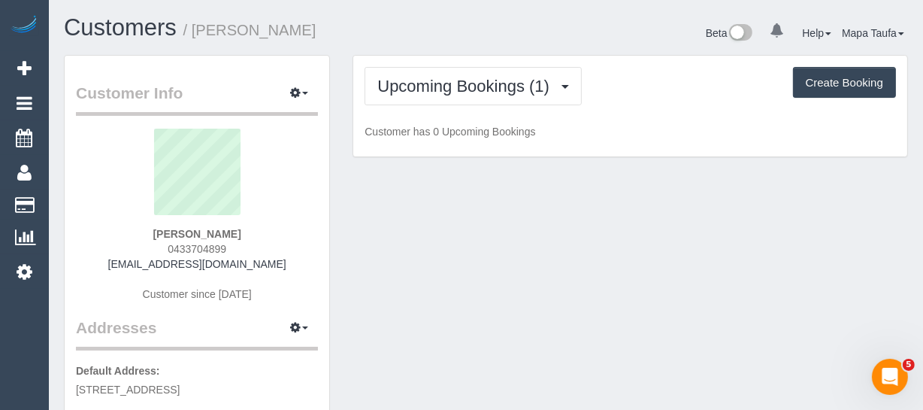
click at [443, 27] on h1 "Customers / [PERSON_NAME]" at bounding box center [269, 28] width 411 height 26
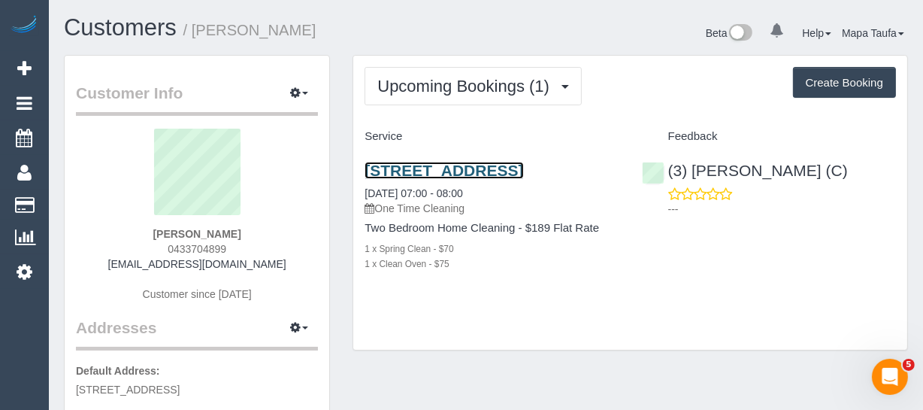
click at [464, 174] on link "[STREET_ADDRESS]" at bounding box center [444, 170] width 159 height 17
drag, startPoint x: 432, startPoint y: 180, endPoint x: 346, endPoint y: 167, distance: 87.4
click at [346, 167] on div "Upcoming Bookings (1) Completed Bookings (0) Upcoming Bookings (1) Cancelled Bo…" at bounding box center [630, 210] width 578 height 311
copy link "[STREET_ADDRESS]"
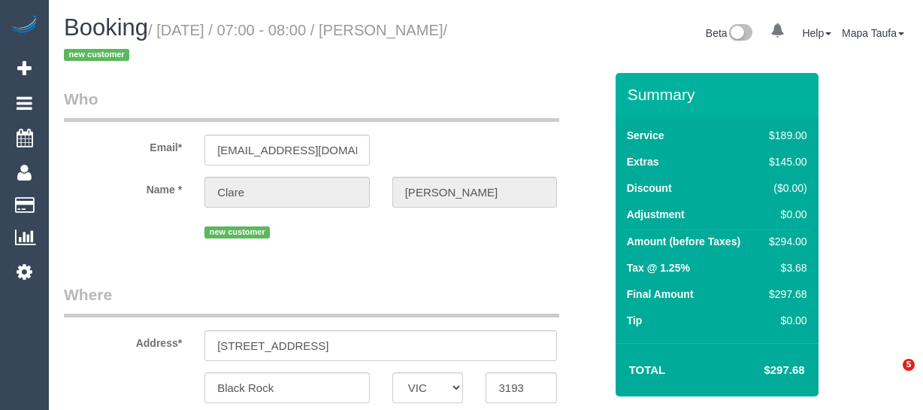
select select "VIC"
select select "number:28"
select select "number:14"
select select "number:18"
select select "number:22"
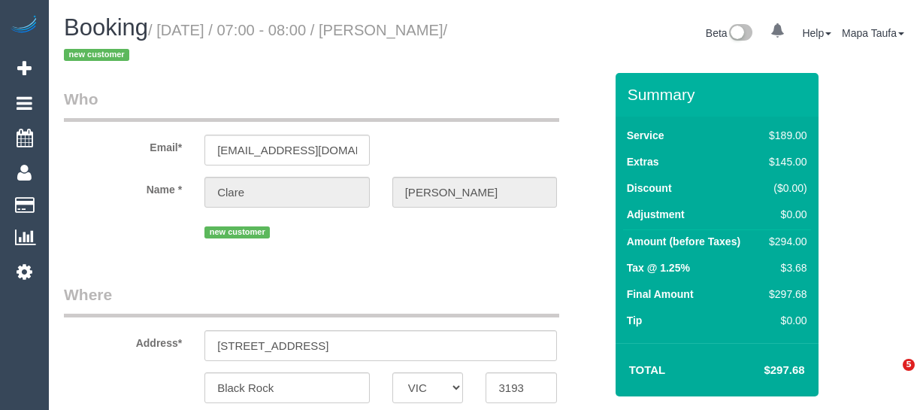
select select "number:13"
select select "object:1307"
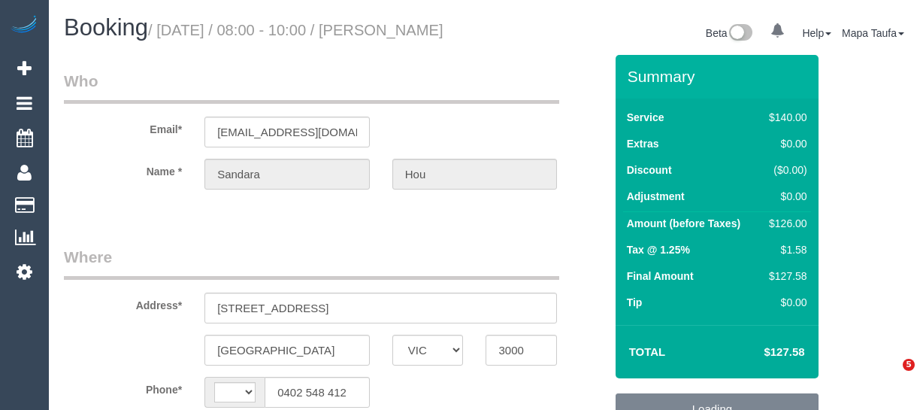
select select "VIC"
select select "string:AU"
select select "object:532"
select select "string:stripe-pm_1S2rsM2GScqysDRVcXx3rgME"
select select "number:28"
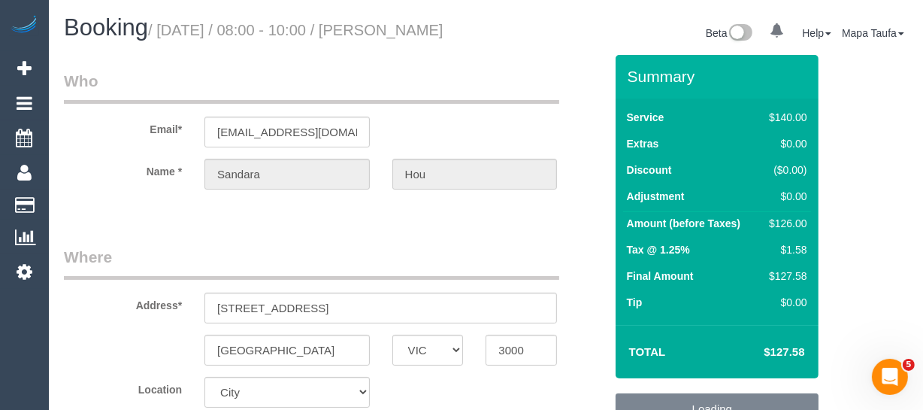
select select "number:14"
select select "number:20"
select select "number:24"
select select "number:34"
select select "number:11"
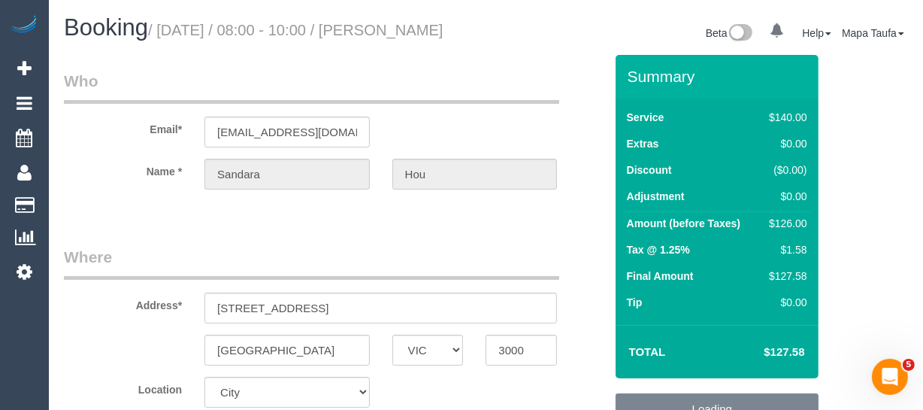
select select "object:1252"
select select "spot1"
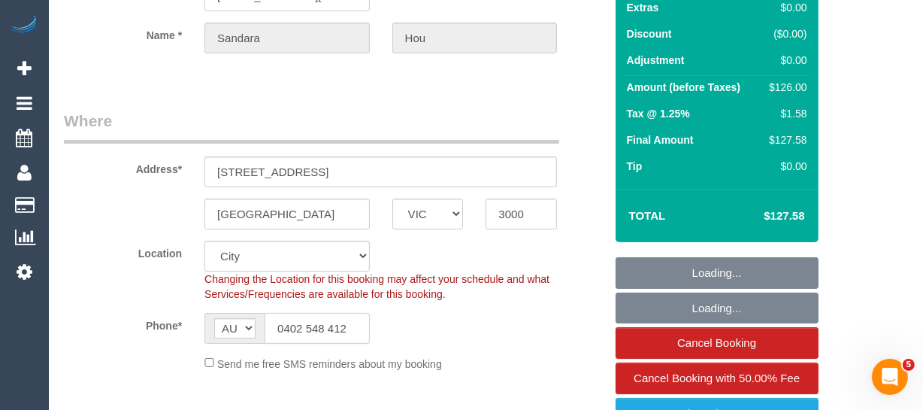
click at [310, 334] on input "0402 548 412" at bounding box center [317, 328] width 105 height 31
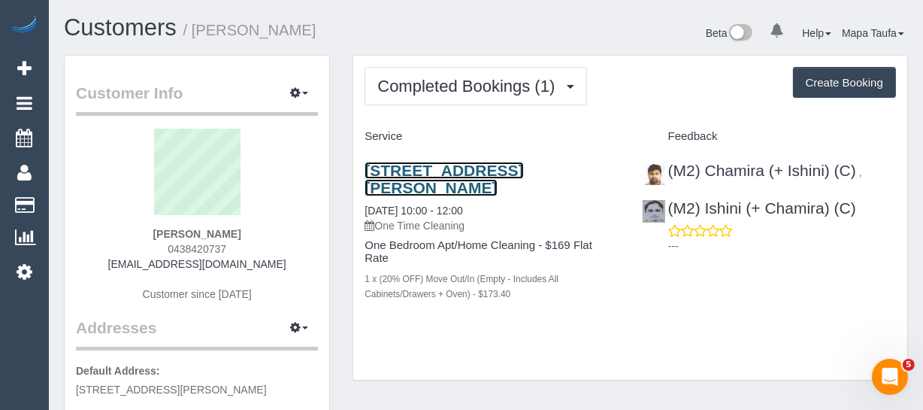
click at [422, 186] on link "[STREET_ADDRESS][PERSON_NAME]" at bounding box center [444, 179] width 159 height 35
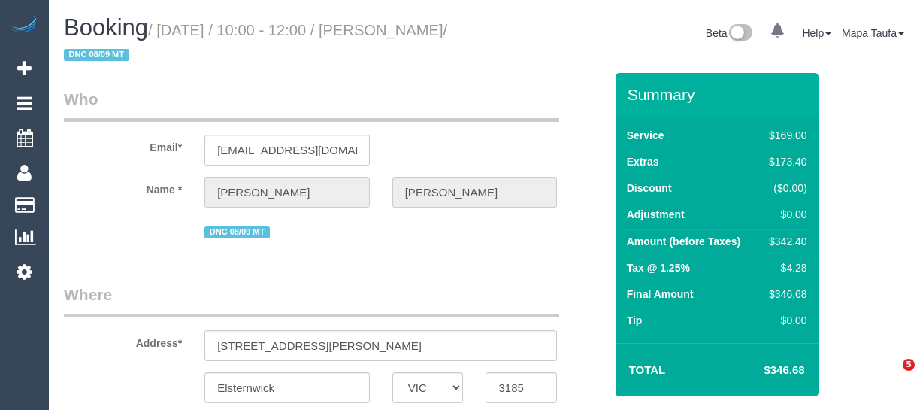
select select "VIC"
select select "object:574"
select select "string:stripe-pm_1Rzc9W2GScqysDRVMRLXkcVN"
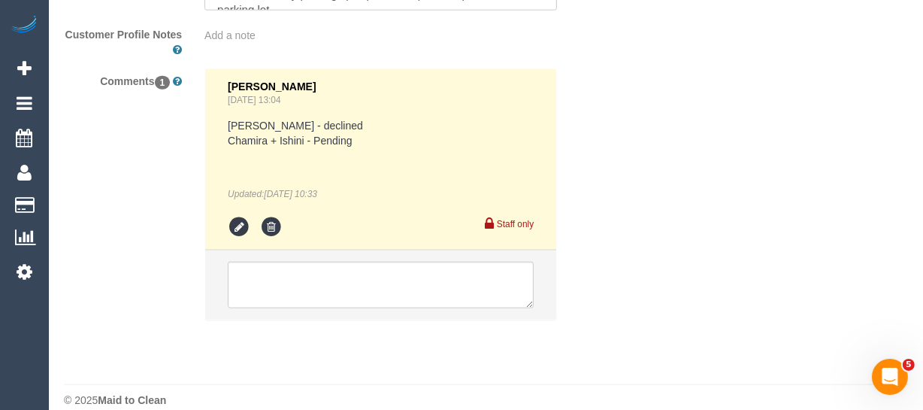
select select "number:28"
select select "number:15"
select select "number:18"
select select "number:24"
select select "number:34"
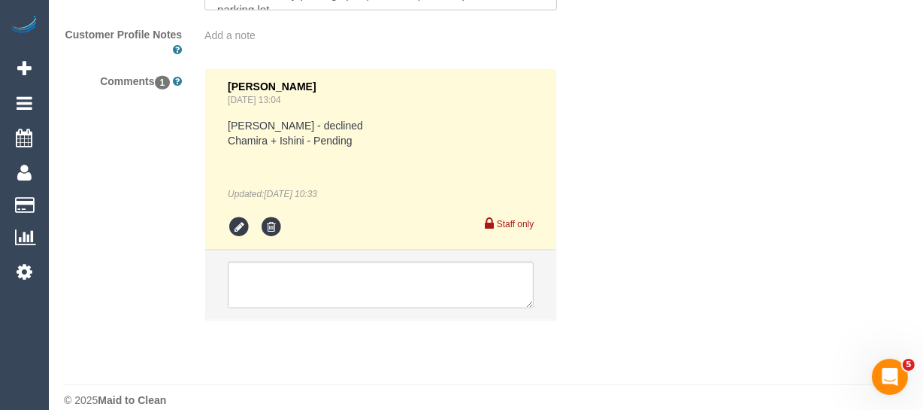
select select "number:26"
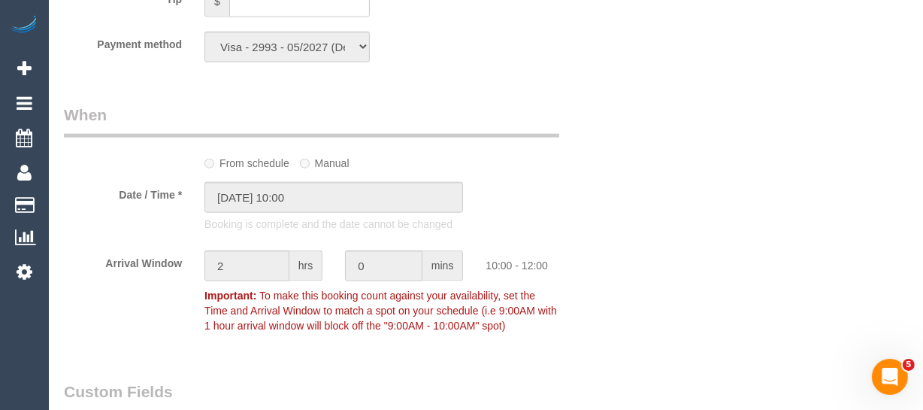
select select "object:2109"
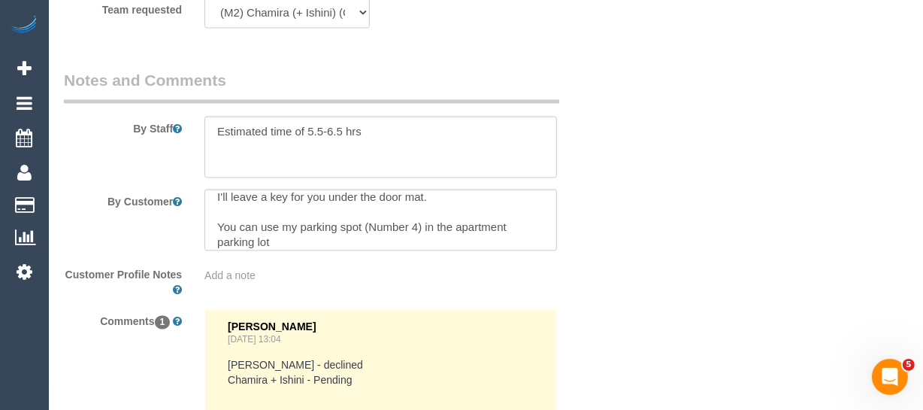
scroll to position [15, 0]
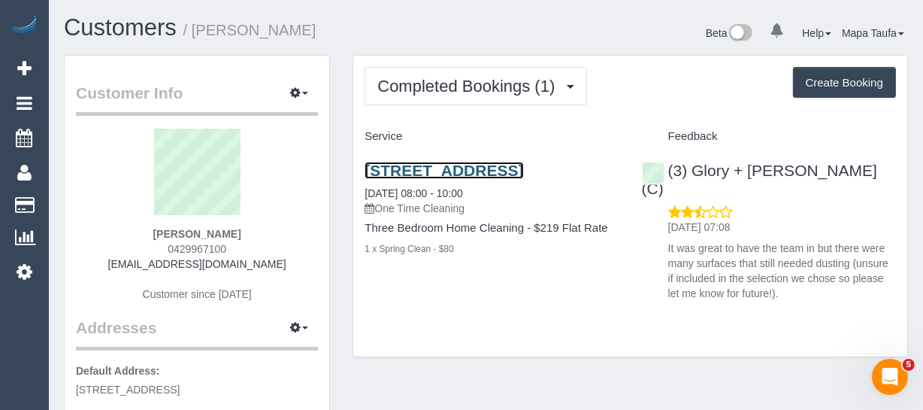
click at [398, 168] on link "[STREET_ADDRESS]" at bounding box center [444, 170] width 159 height 17
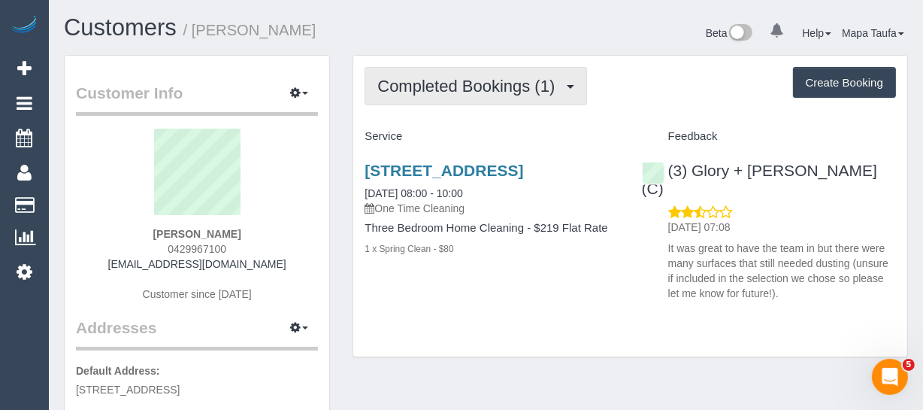
click at [436, 80] on span "Completed Bookings (1)" at bounding box center [469, 86] width 185 height 19
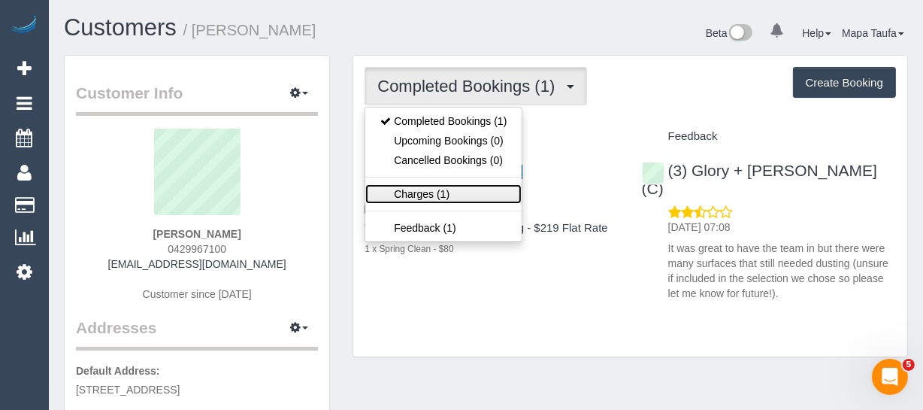
click at [460, 191] on link "Charges (1)" at bounding box center [443, 194] width 156 height 20
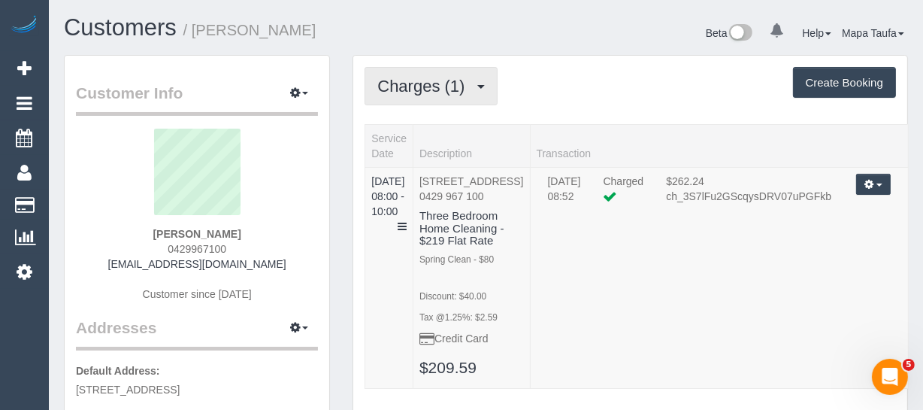
drag, startPoint x: 434, startPoint y: 82, endPoint x: 419, endPoint y: 110, distance: 32.0
click at [434, 83] on span "Charges (1)" at bounding box center [424, 86] width 95 height 19
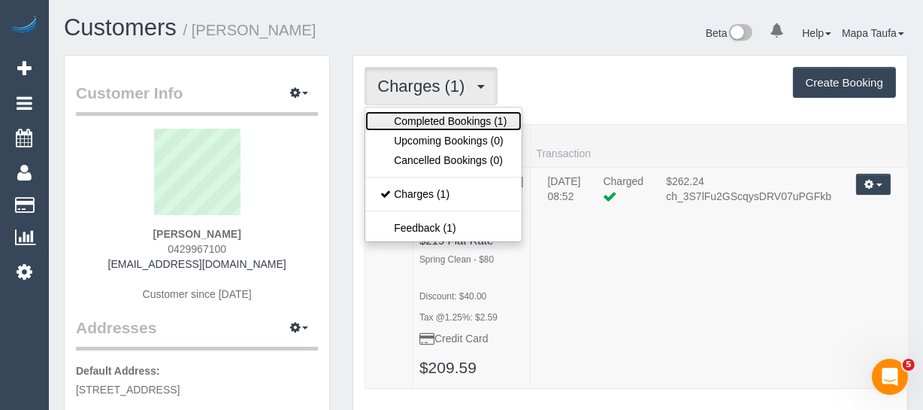
click at [416, 128] on link "Completed Bookings (1)" at bounding box center [443, 121] width 156 height 20
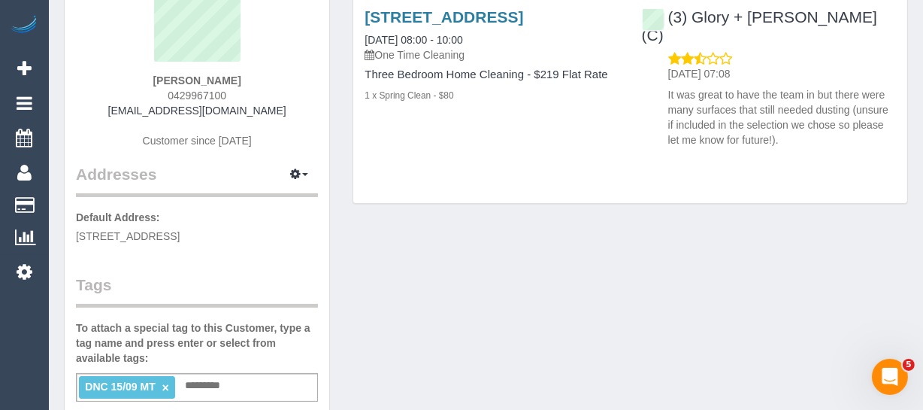
scroll to position [273, 0]
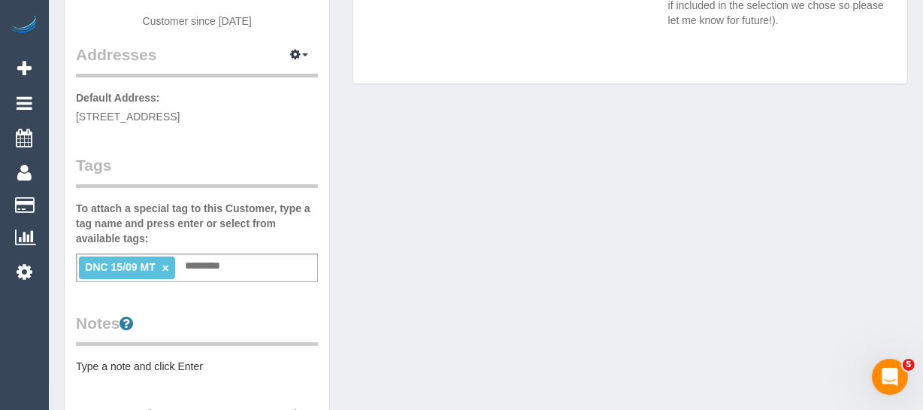
click at [165, 266] on link "×" at bounding box center [165, 268] width 7 height 13
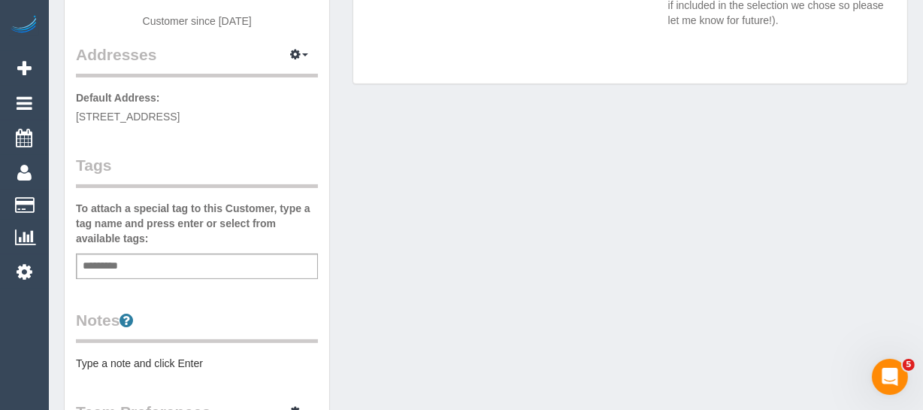
click at [500, 301] on div "Customer Info Edit Contact Info Send Message Email Preferences Special Sales Ta…" at bounding box center [486, 285] width 867 height 1007
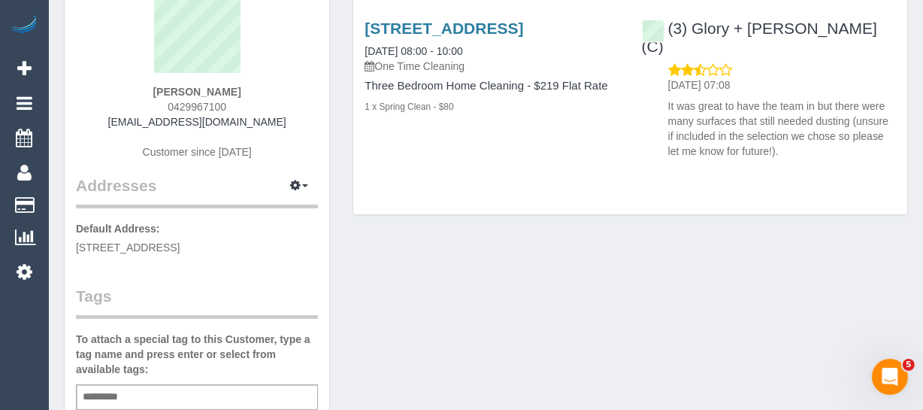
scroll to position [0, 0]
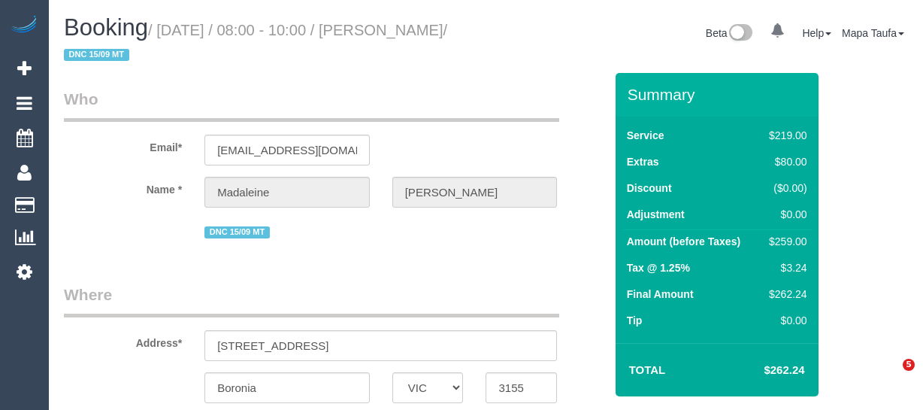
select select "VIC"
select select "number:28"
select select "number:14"
select select "number:18"
select select "number:24"
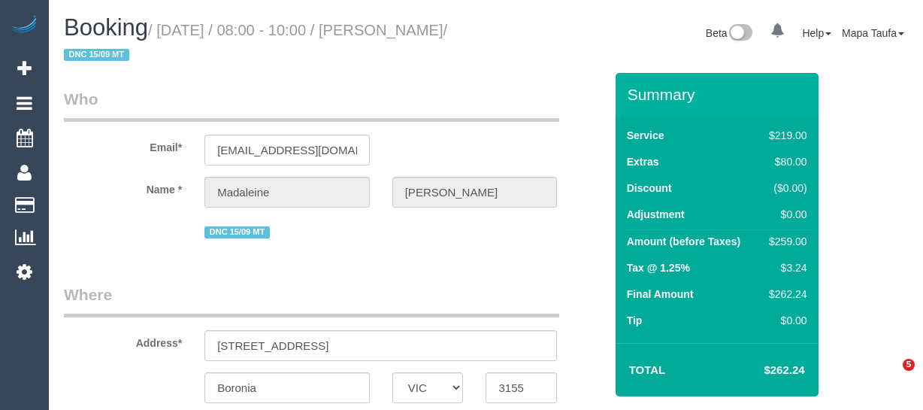
select select "number:13"
select select "object:1203"
select select "string:stripe-pm_1S64352GScqysDRVlKC3DpVN"
select select "object:1304"
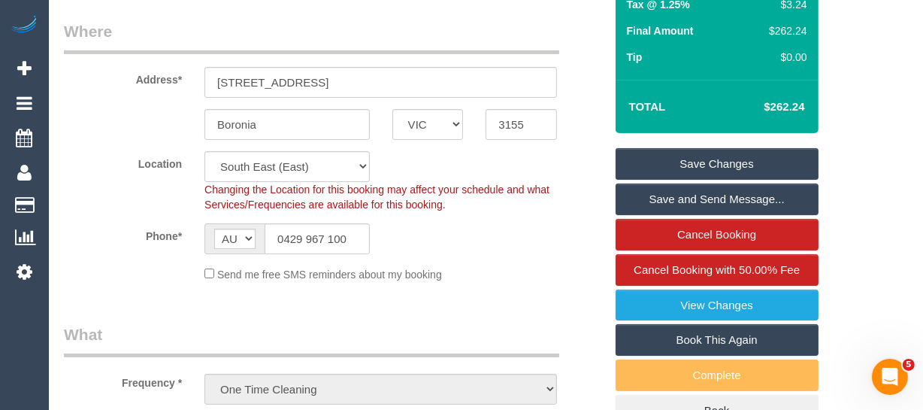
scroll to position [183, 0]
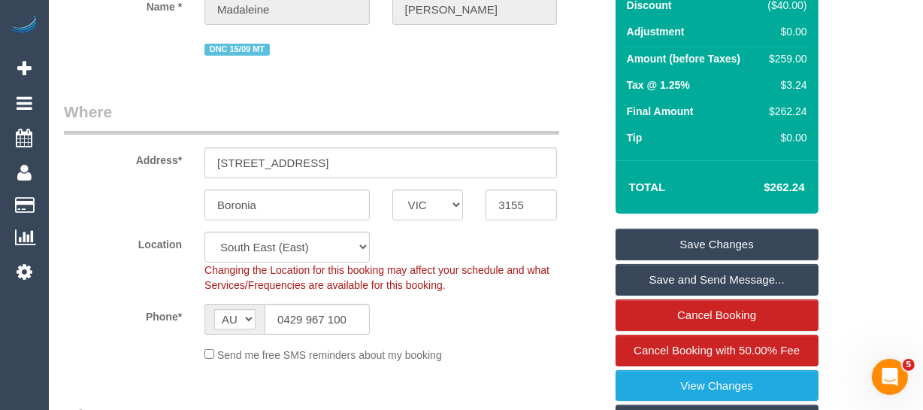
drag, startPoint x: 786, startPoint y: 180, endPoint x: 771, endPoint y: 180, distance: 15.0
click at [771, 180] on div "Total $262.24" at bounding box center [717, 186] width 203 height 53
copy table "Total $"
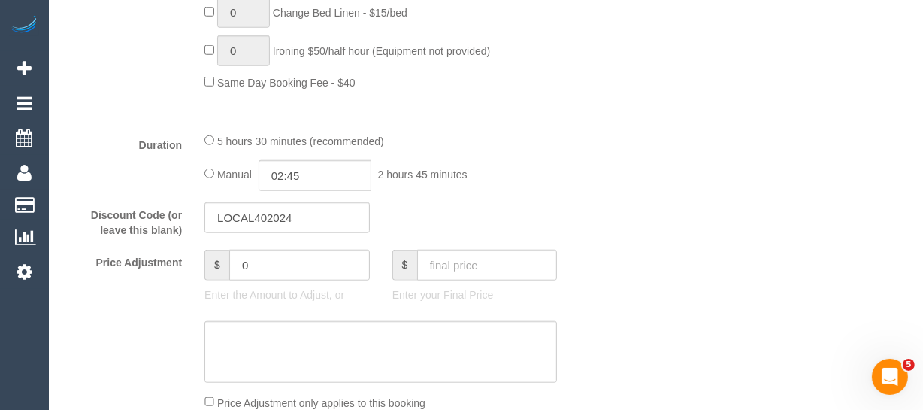
scroll to position [1276, 0]
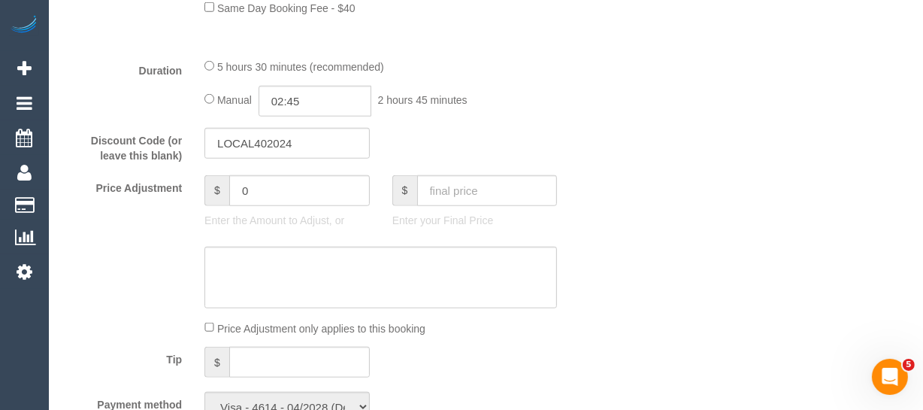
drag, startPoint x: 263, startPoint y: 232, endPoint x: 218, endPoint y: 216, distance: 47.5
click at [218, 216] on div "$ 0 Enter the Amount to Adjust, or" at bounding box center [287, 205] width 188 height 60
click at [259, 206] on input "0" at bounding box center [299, 190] width 141 height 31
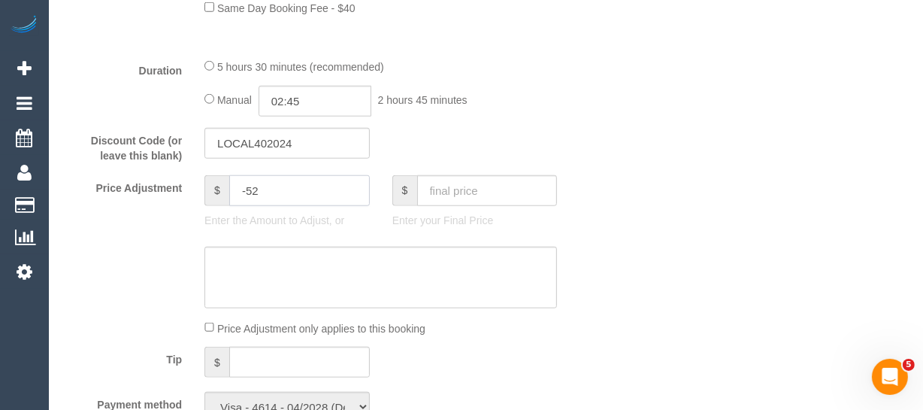
type input "-52"
click at [256, 263] on sui-booking-price-adjustment "Price Adjustment $ -52 Enter the Amount to Adjust, or $ Enter your Final Price …" at bounding box center [334, 255] width 540 height 161
click at [251, 286] on textarea at bounding box center [380, 278] width 353 height 62
type textarea "discount for complaint -Mt"
click at [653, 186] on div "Who Email* maddi.v@live.com.au Name * Madaleine Vantarakis DNC 15/09 MT Where A…" at bounding box center [486, 338] width 844 height 3083
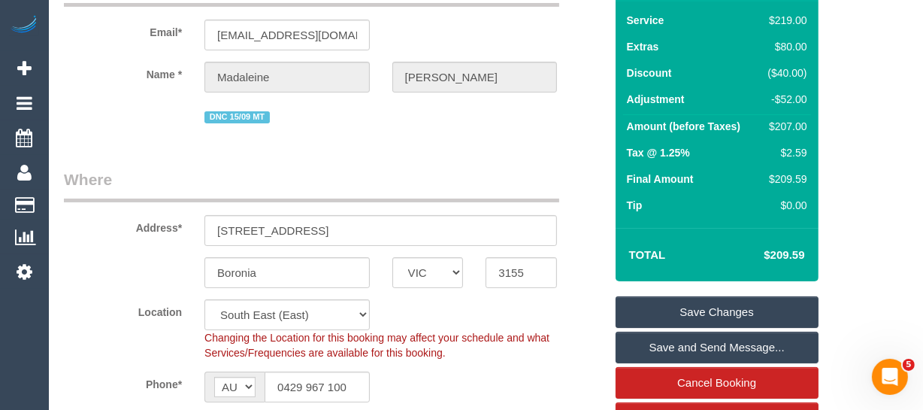
scroll to position [114, 0]
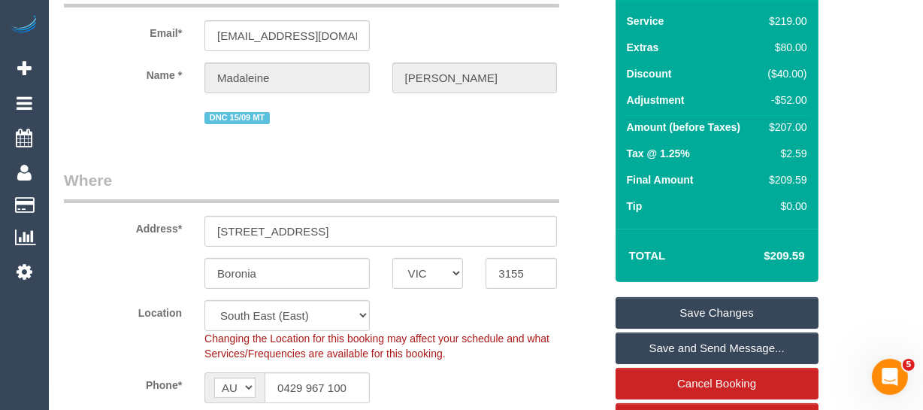
drag, startPoint x: 921, startPoint y: 57, endPoint x: 920, endPoint y: 49, distance: 8.3
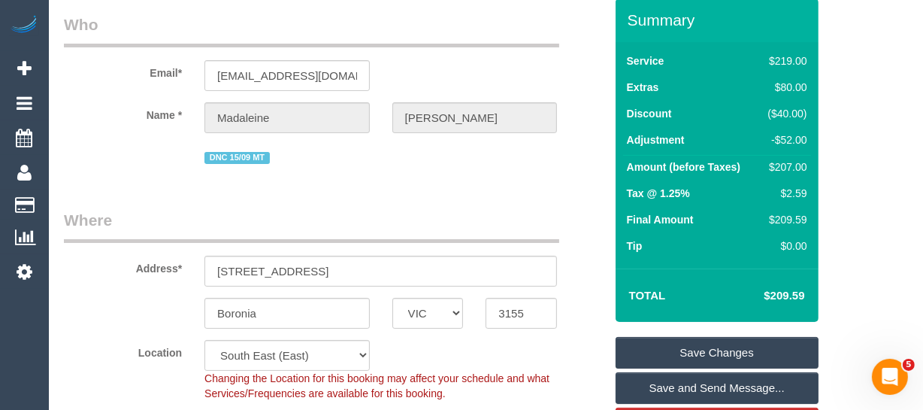
scroll to position [40, 0]
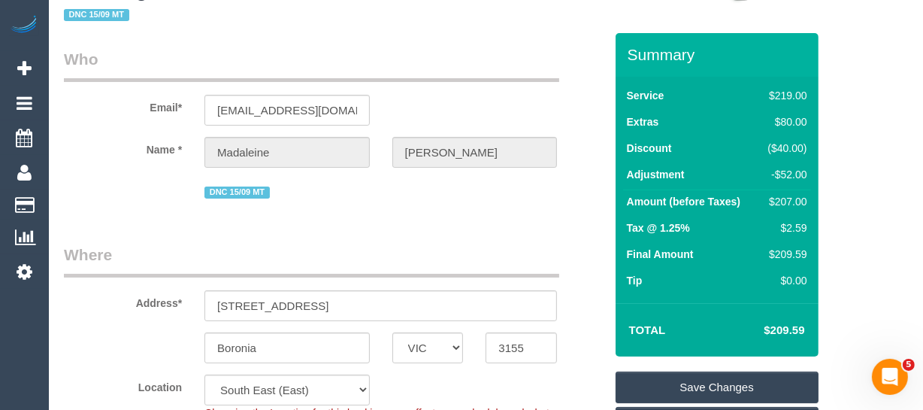
click at [689, 386] on link "Save Changes" at bounding box center [717, 387] width 203 height 32
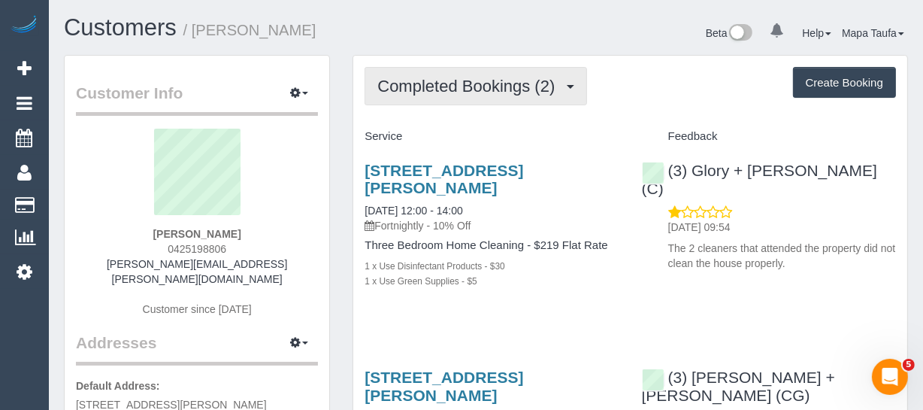
click at [489, 79] on span "Completed Bookings (2)" at bounding box center [469, 86] width 185 height 19
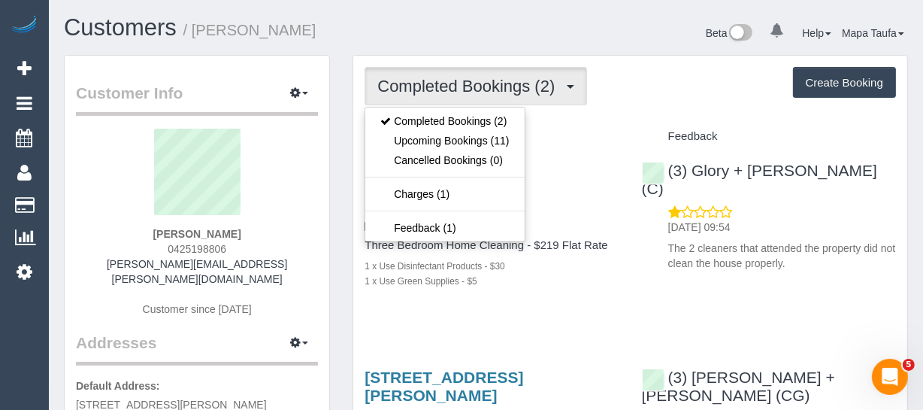
click at [665, 82] on div "Completed Bookings (2) Completed Bookings (2) Upcoming Bookings (11) Cancelled …" at bounding box center [630, 86] width 531 height 38
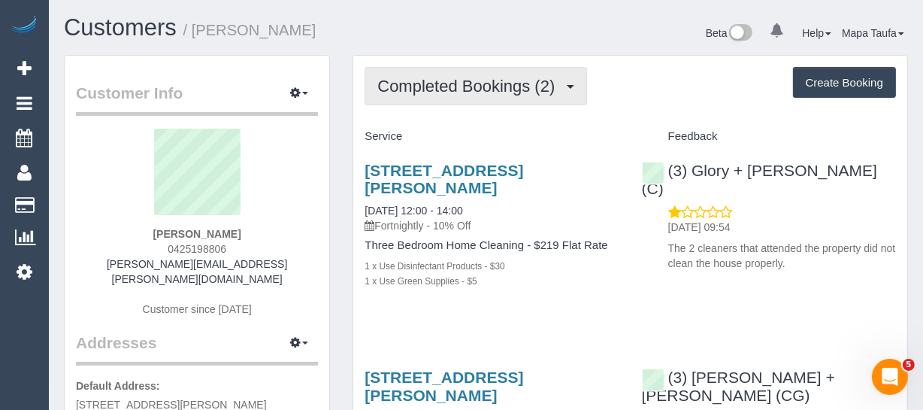
drag, startPoint x: 446, startPoint y: 89, endPoint x: 439, endPoint y: 130, distance: 41.1
click at [446, 90] on span "Completed Bookings (2)" at bounding box center [469, 86] width 185 height 19
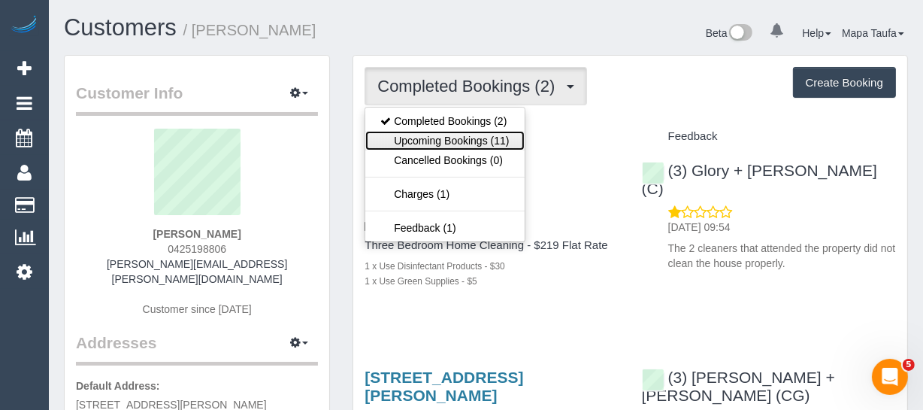
click at [436, 142] on link "Upcoming Bookings (11)" at bounding box center [444, 141] width 159 height 20
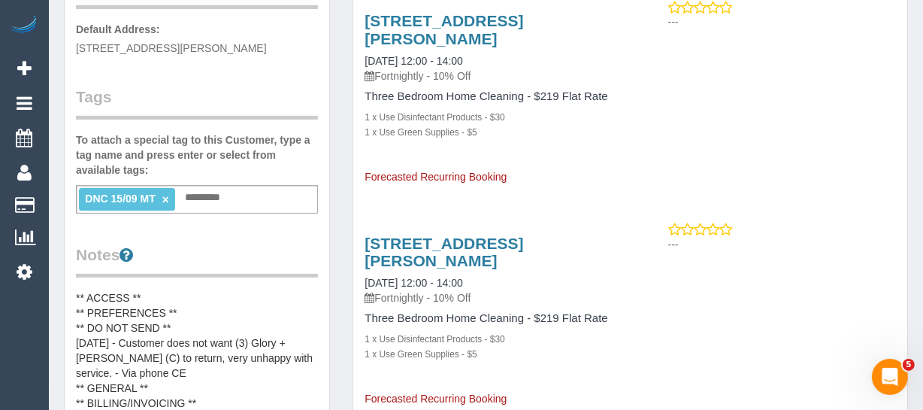
scroll to position [478, 0]
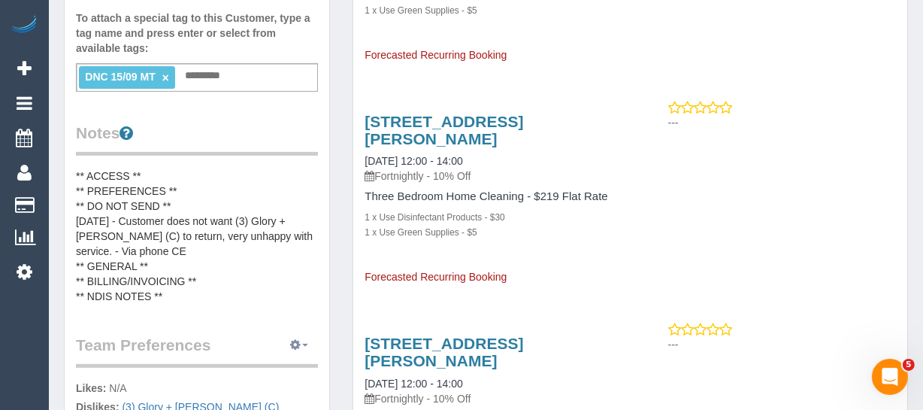
click at [305, 334] on button "button" at bounding box center [299, 345] width 38 height 23
click at [308, 279] on pre "** ACCESS ** ** PREFERENCES ** ** DO NOT SEND ** [DATE] - Customer does not wan…" at bounding box center [197, 235] width 242 height 135
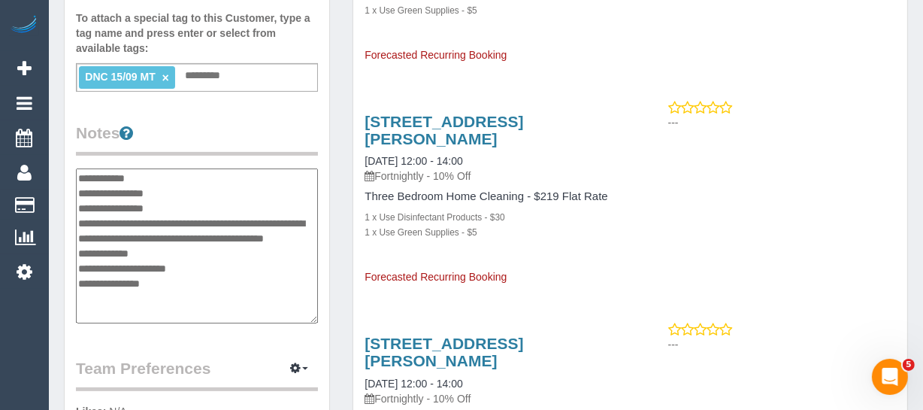
click at [238, 122] on legend "Notes" at bounding box center [197, 139] width 242 height 34
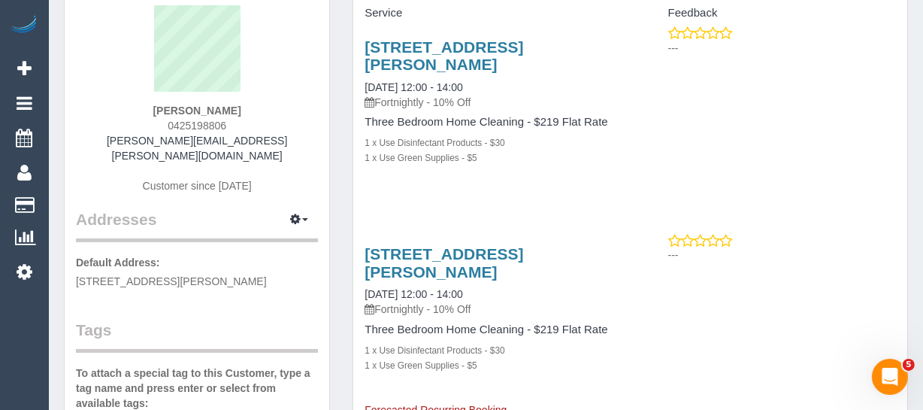
scroll to position [0, 0]
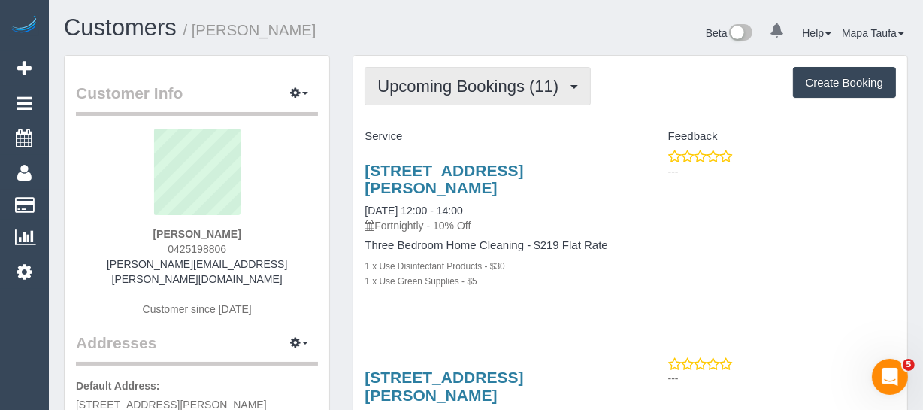
click at [404, 92] on span "Upcoming Bookings (11)" at bounding box center [471, 86] width 189 height 19
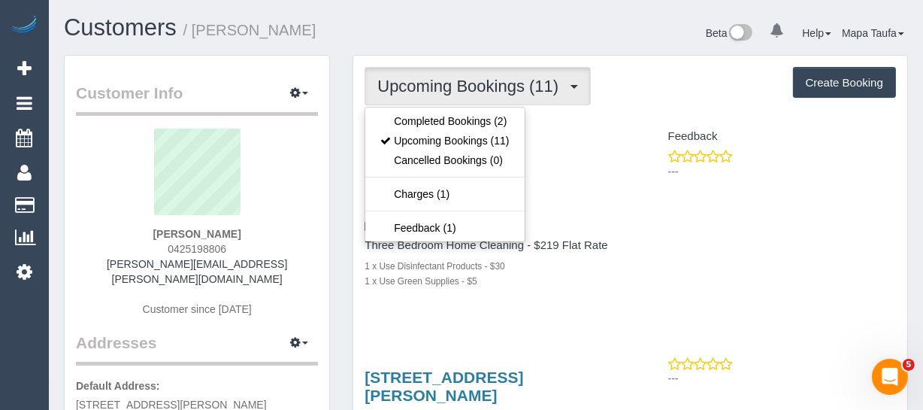
click at [407, 109] on ul "Completed Bookings (2) Upcoming Bookings (11) Cancelled Bookings (0) Charges (1…" at bounding box center [445, 174] width 160 height 135
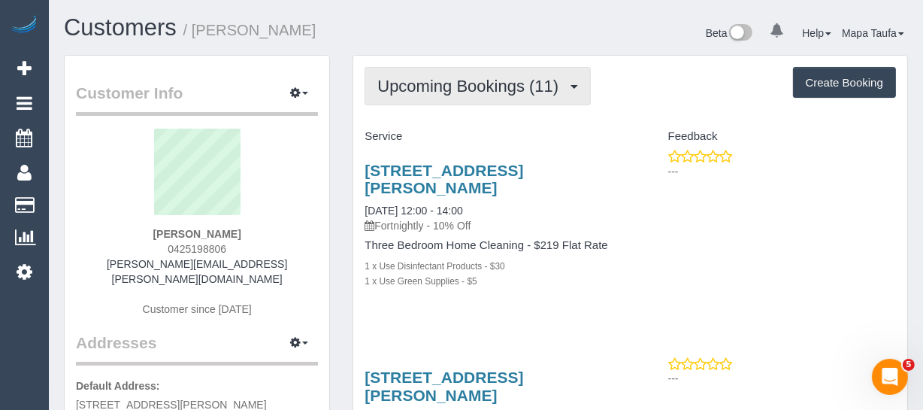
drag, startPoint x: 404, startPoint y: 95, endPoint x: 401, endPoint y: 108, distance: 13.7
click at [403, 95] on button "Upcoming Bookings (11)" at bounding box center [478, 86] width 226 height 38
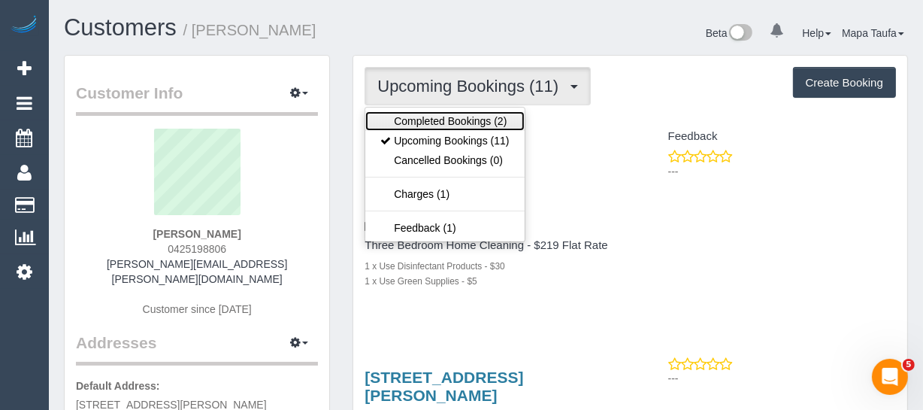
click at [401, 111] on link "Completed Bookings (2)" at bounding box center [444, 121] width 159 height 20
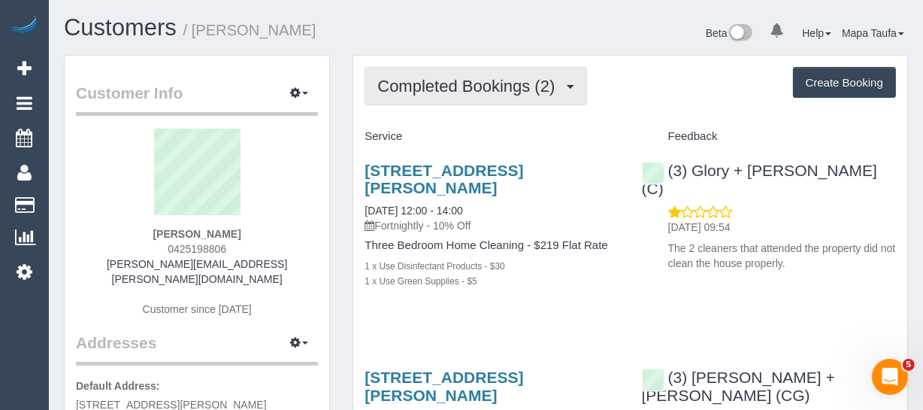
click at [418, 89] on span "Completed Bookings (2)" at bounding box center [469, 86] width 185 height 19
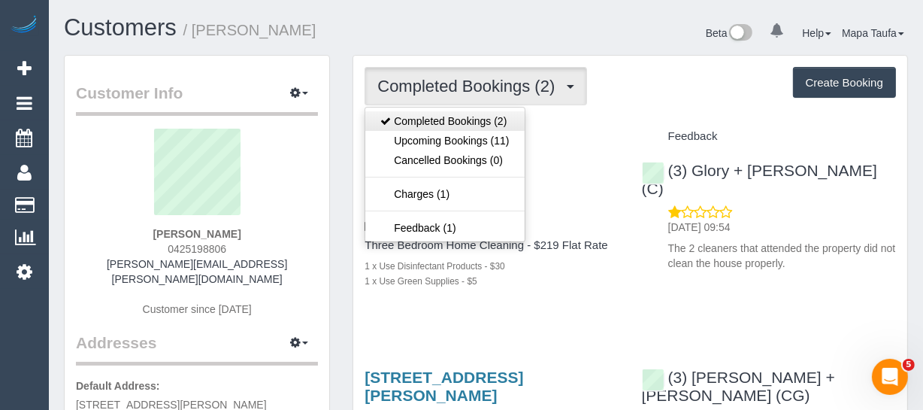
click at [420, 110] on ul "Completed Bookings (2) Upcoming Bookings (11) Cancelled Bookings (0) Charges (1…" at bounding box center [445, 174] width 160 height 135
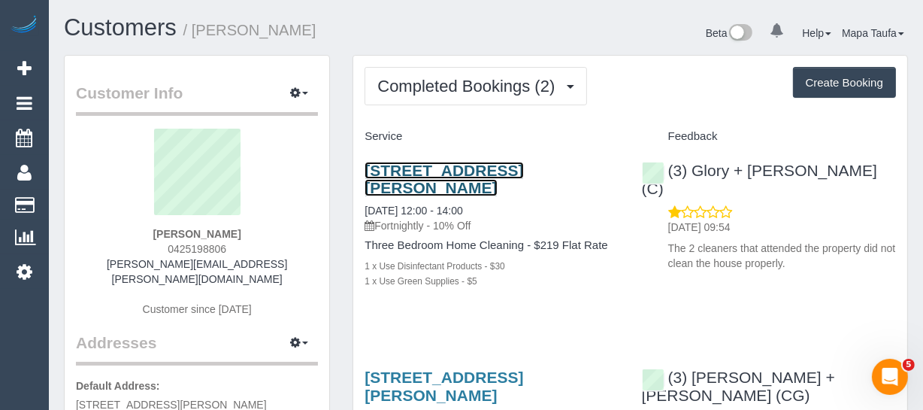
click at [424, 177] on link "[STREET_ADDRESS][PERSON_NAME]" at bounding box center [444, 179] width 159 height 35
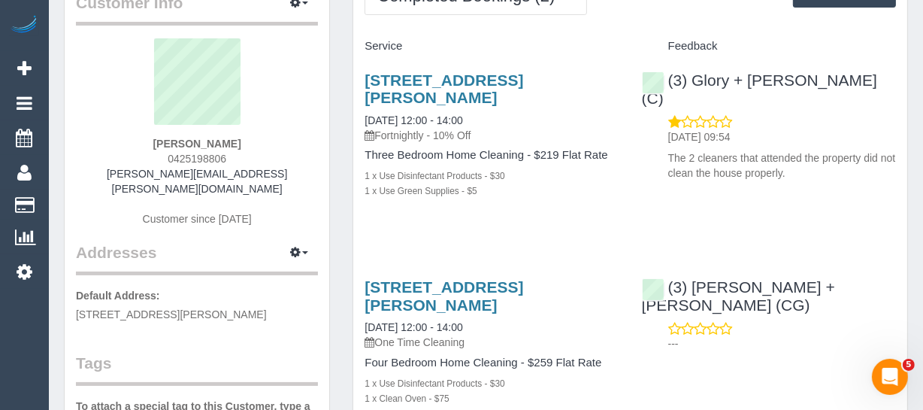
scroll to position [204, 0]
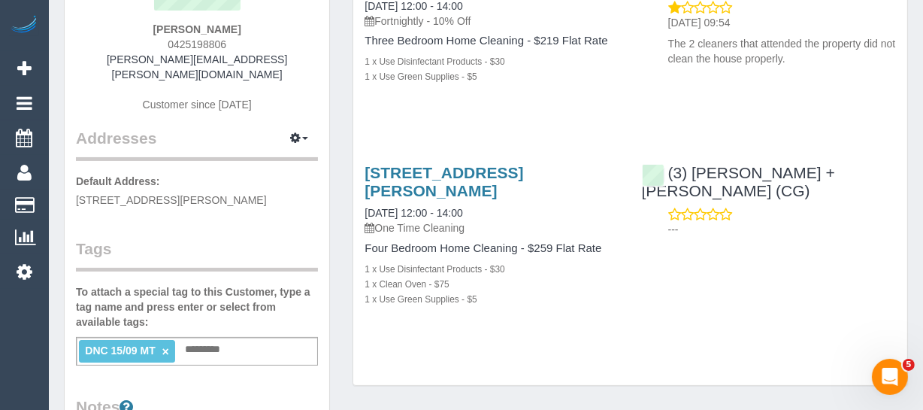
click at [161, 344] on ng-include "DNC 15/09 MT ×" at bounding box center [127, 350] width 84 height 12
click at [163, 345] on link "×" at bounding box center [165, 351] width 7 height 13
click at [607, 350] on div "Completed Bookings (2) Completed Bookings (2) Upcoming Bookings (11) Cancelled …" at bounding box center [630, 118] width 554 height 534
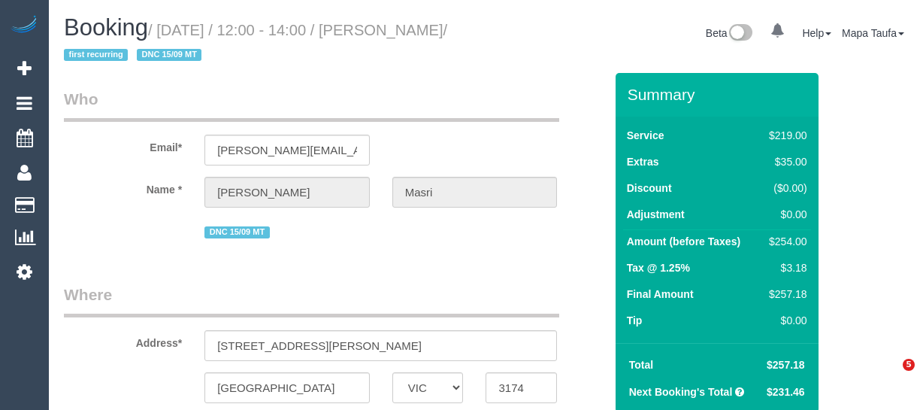
select select "VIC"
select select "string:stripe-pm_1S07nk2GScqysDRVlH1BeyTx"
select select "object:1092"
select select "number:29"
select select "number:14"
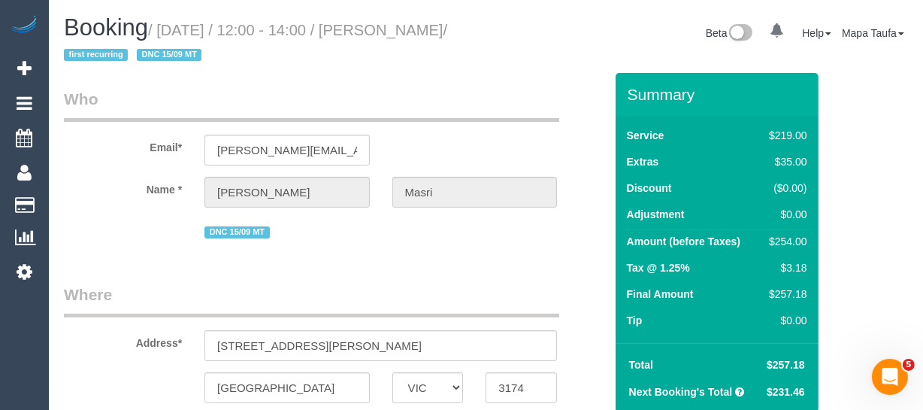
select select "number:19"
select select "number:25"
select select "number:34"
select select "number:11"
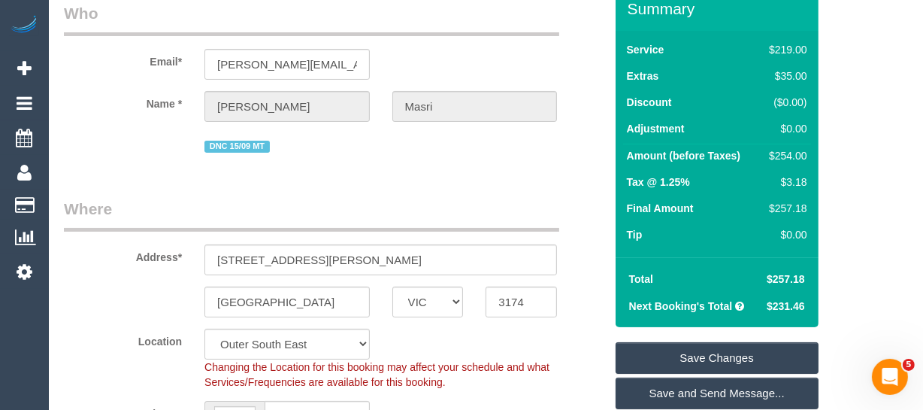
scroll to position [204, 0]
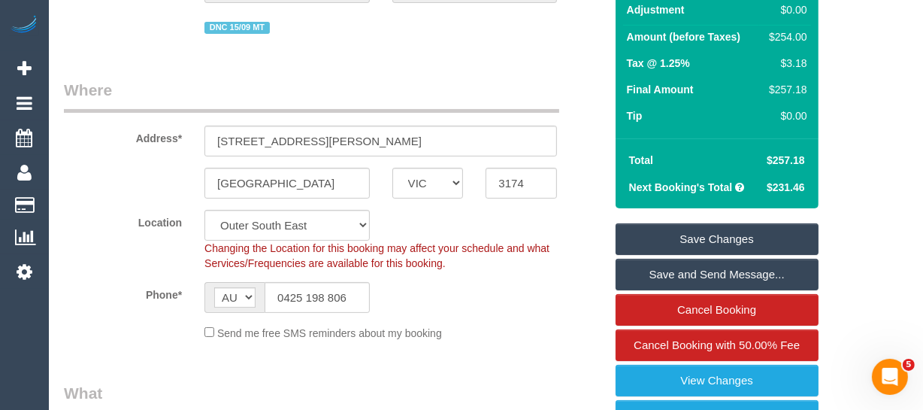
drag, startPoint x: 793, startPoint y: 158, endPoint x: 772, endPoint y: 156, distance: 21.1
click at [772, 156] on span "$257.18" at bounding box center [786, 160] width 38 height 12
click at [804, 159] on span "$257.18" at bounding box center [786, 160] width 38 height 12
drag, startPoint x: 809, startPoint y: 159, endPoint x: 774, endPoint y: 156, distance: 34.6
click at [774, 156] on td "$257.18" at bounding box center [784, 160] width 53 height 27
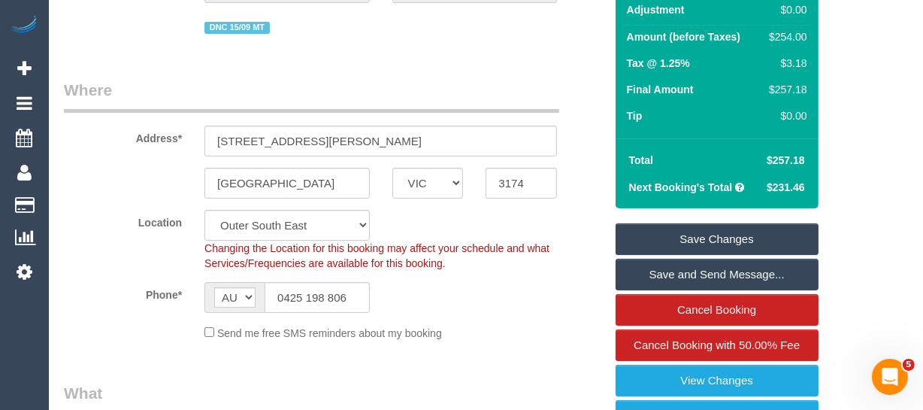
copy span "257.18"
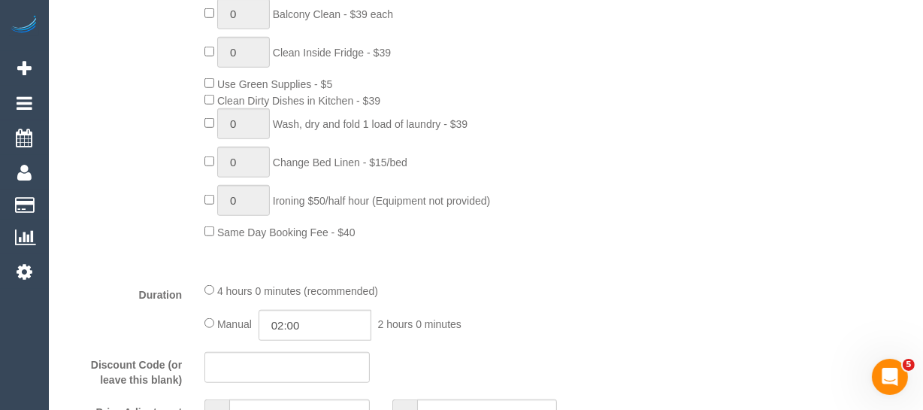
scroll to position [1442, 0]
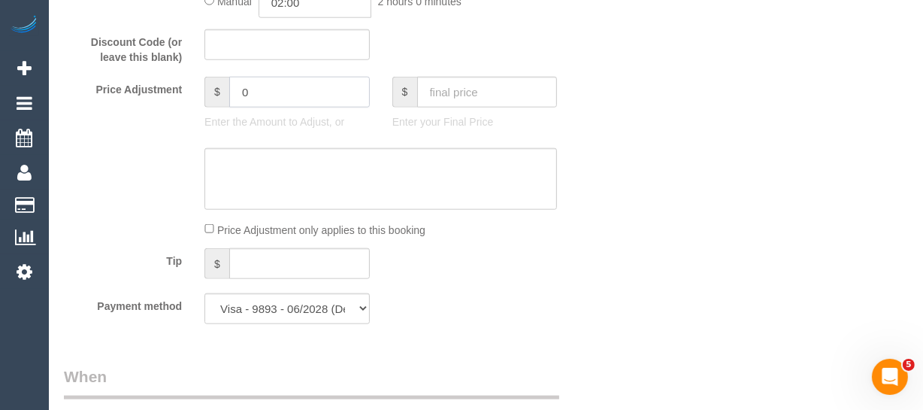
drag, startPoint x: 266, startPoint y: 114, endPoint x: 203, endPoint y: 114, distance: 63.1
click at [204, 107] on div "$ 0" at bounding box center [286, 92] width 165 height 31
type input "-77"
click at [253, 179] on textarea at bounding box center [380, 179] width 353 height 62
type textarea "discount for complaint -MT"
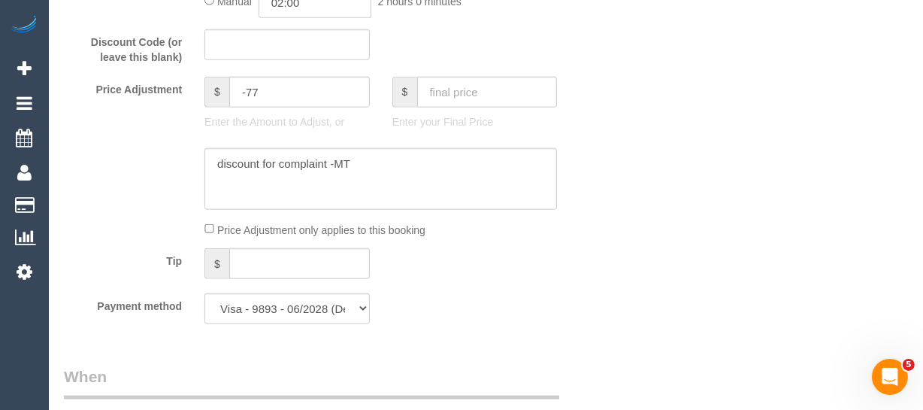
click at [701, 218] on div "Who Email* melanie.masri@hotmail.com Name * Melanie Masri DNC 15/09 MT Where Ad…" at bounding box center [486, 275] width 844 height 3291
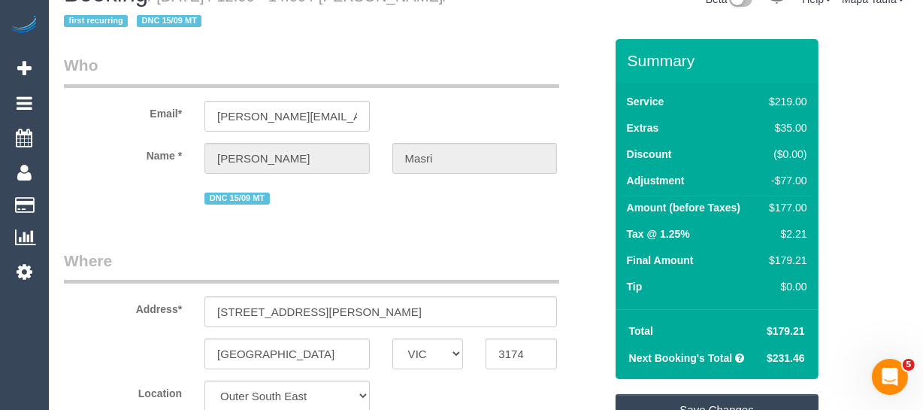
scroll to position [4, 0]
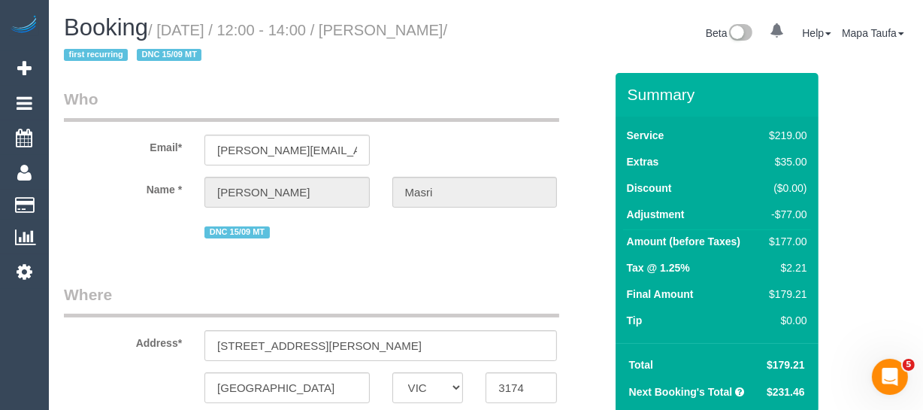
scroll to position [204, 0]
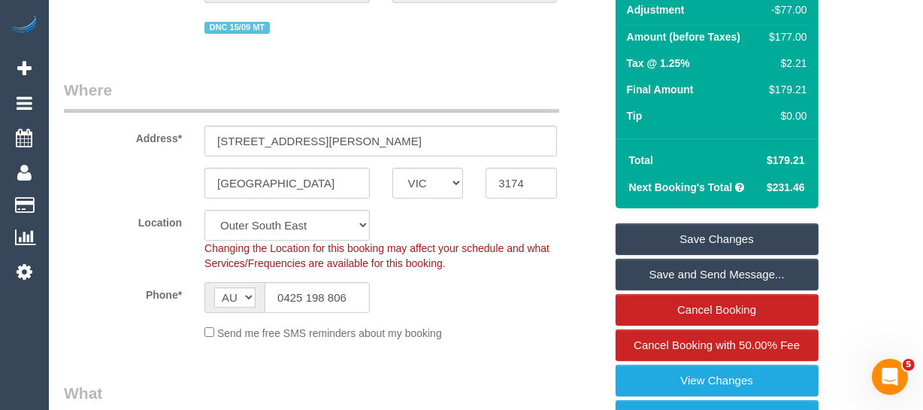
click at [698, 232] on link "Save Changes" at bounding box center [717, 239] width 203 height 32
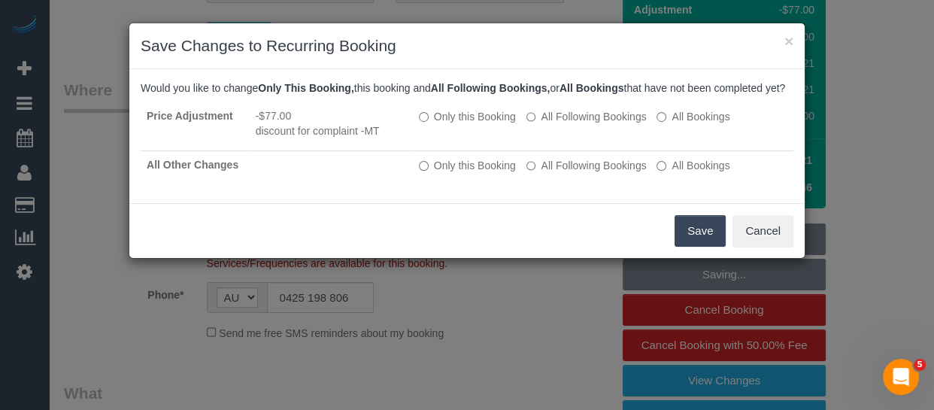
click at [684, 243] on button "Save" at bounding box center [699, 231] width 51 height 32
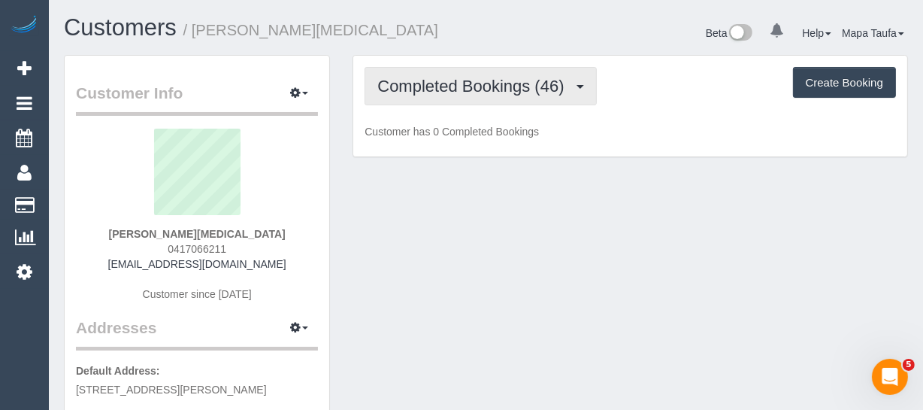
drag, startPoint x: 438, startPoint y: 83, endPoint x: 433, endPoint y: 95, distance: 13.1
click at [436, 84] on span "Completed Bookings (46)" at bounding box center [474, 86] width 194 height 19
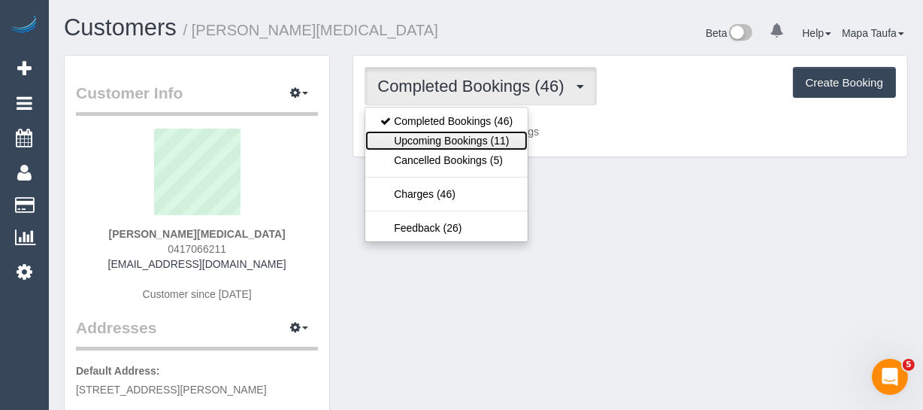
click at [437, 135] on link "Upcoming Bookings (11)" at bounding box center [446, 141] width 162 height 20
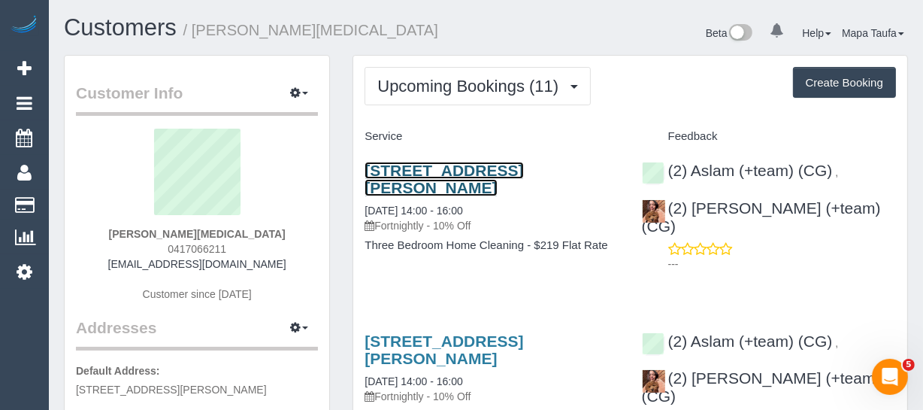
click at [459, 162] on link "[STREET_ADDRESS][PERSON_NAME]" at bounding box center [444, 179] width 159 height 35
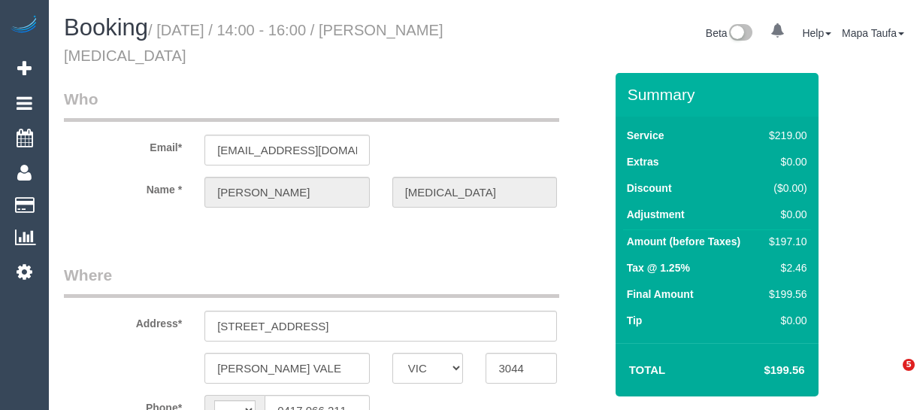
select select "VIC"
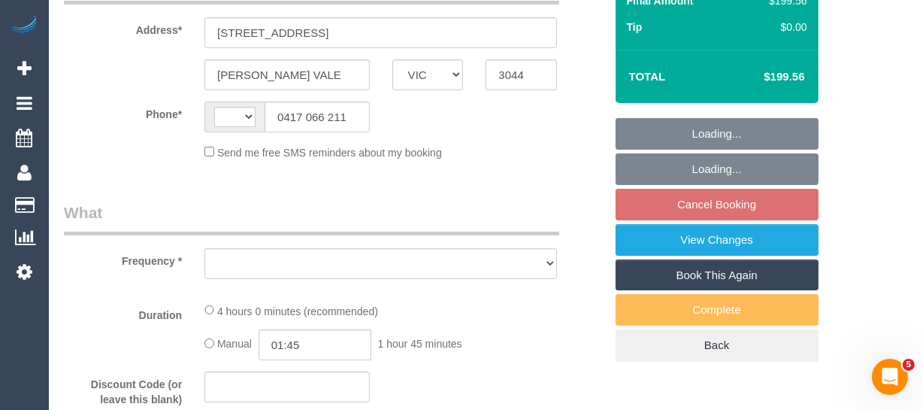
select select "string:AU"
select select "object:285"
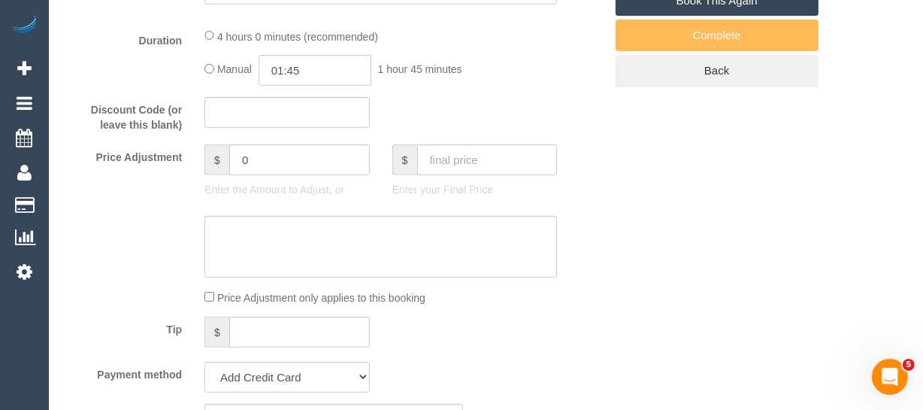
select select "string:stripe-pm_1P8F0h2GScqysDRVxvkrVYmS"
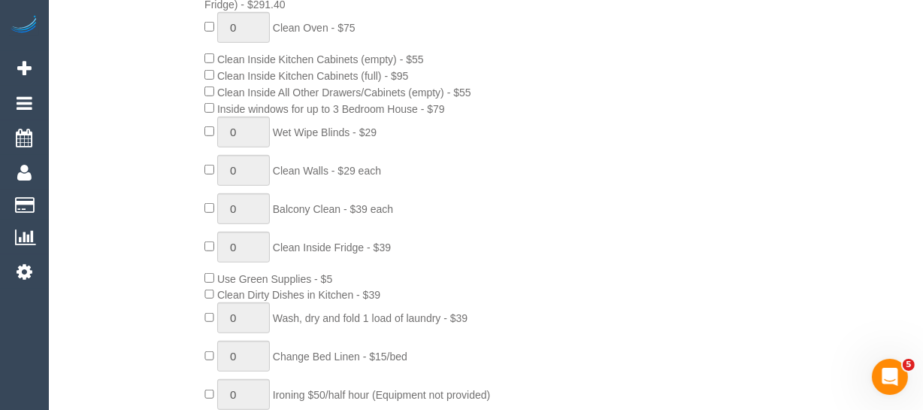
select select "number:27"
select select "number:14"
select select "number:19"
select select "number:24"
select select "number:35"
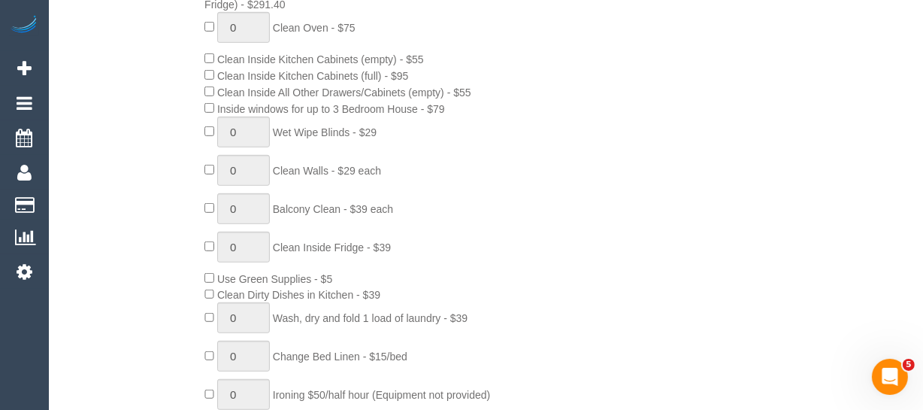
select select "number:11"
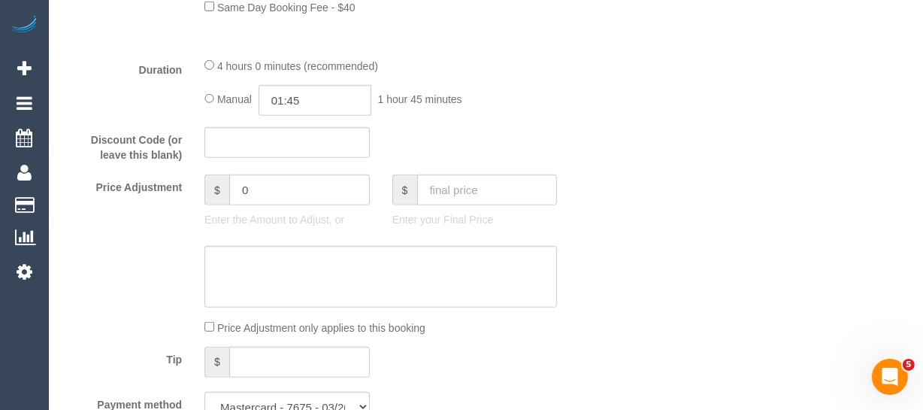
select select "object:781"
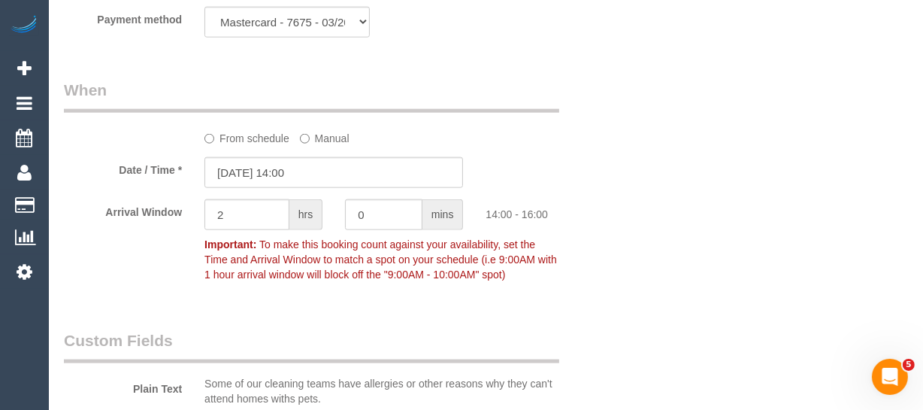
scroll to position [1701, 0]
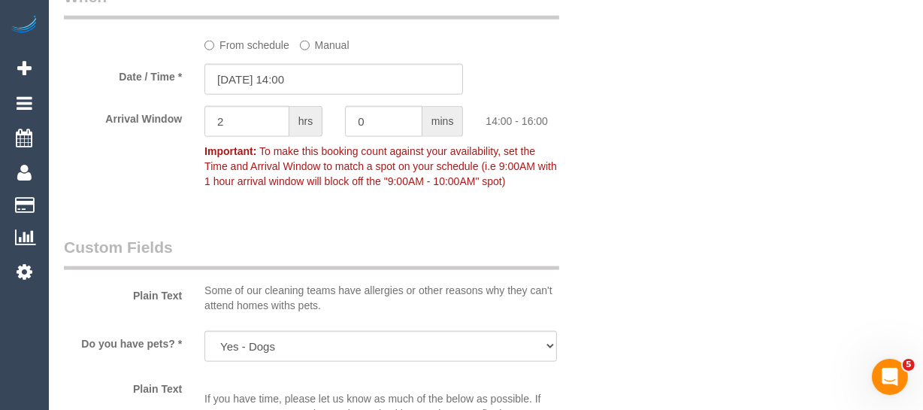
click at [247, 53] on label "From schedule" at bounding box center [246, 42] width 85 height 20
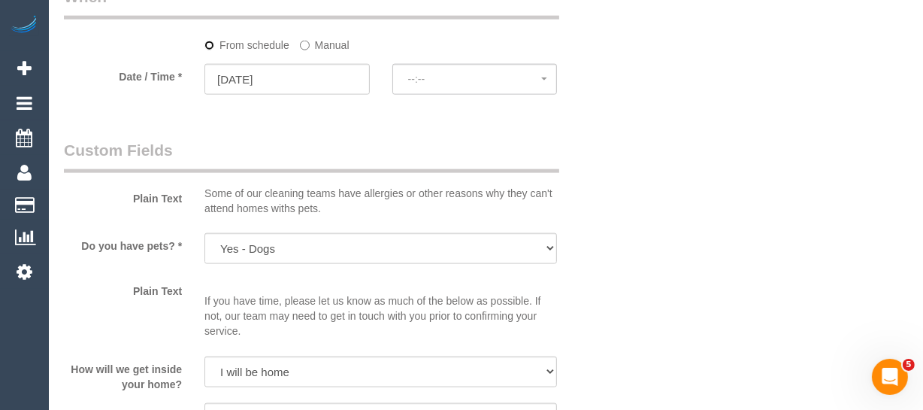
select select "spot6"
click at [320, 95] on input "19/09/2025" at bounding box center [286, 79] width 165 height 31
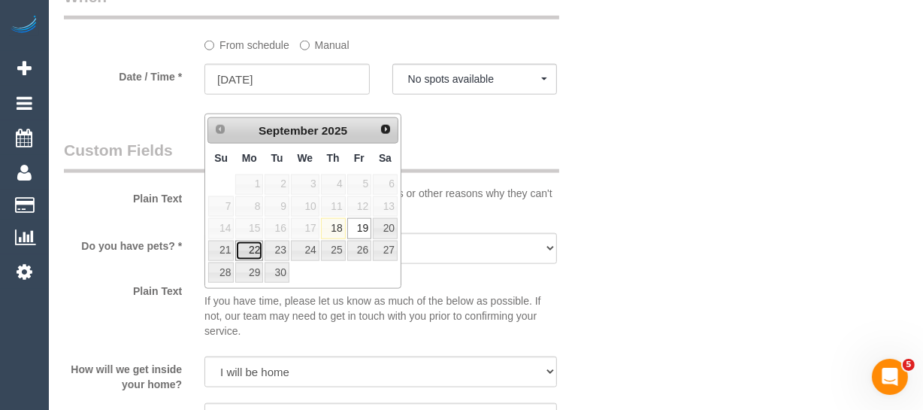
click at [256, 250] on link "22" at bounding box center [249, 251] width 28 height 20
type input "22/09/2025"
select select "spot9"
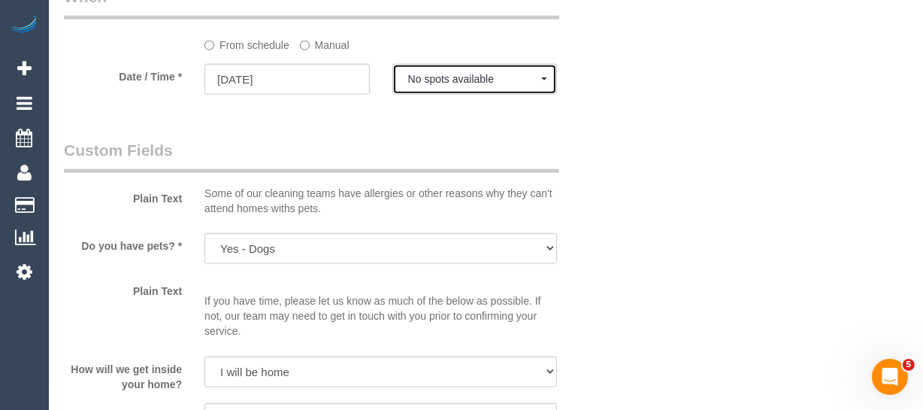
click at [454, 85] on span "No spots available" at bounding box center [475, 79] width 134 height 12
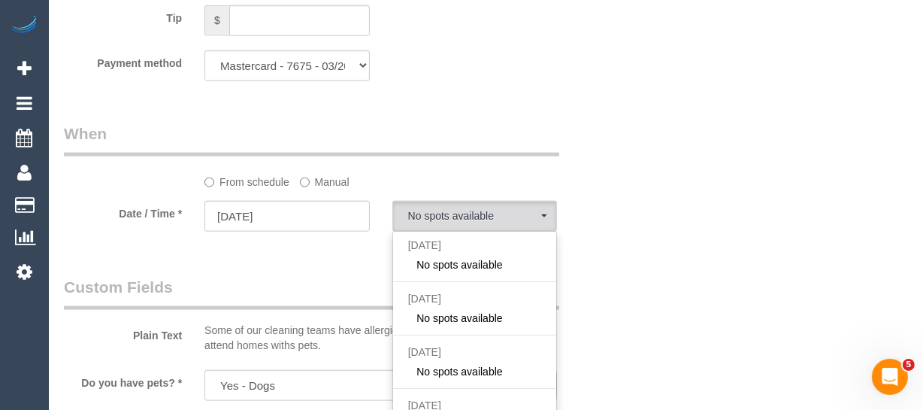
drag, startPoint x: 662, startPoint y: 210, endPoint x: 676, endPoint y: 214, distance: 14.0
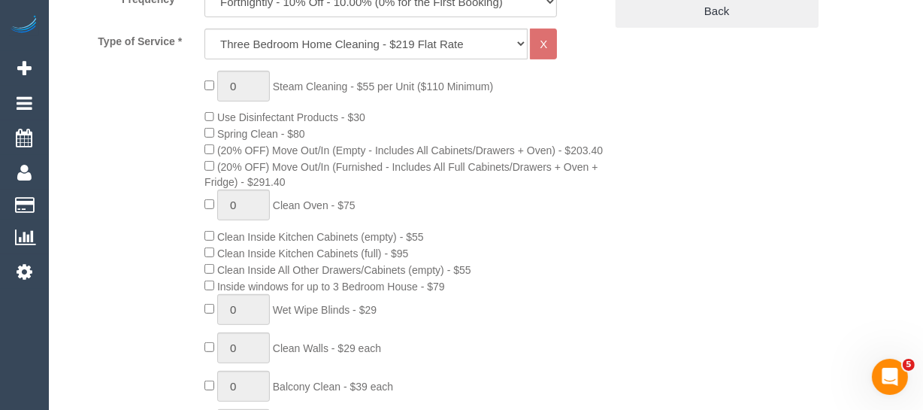
scroll to position [344, 0]
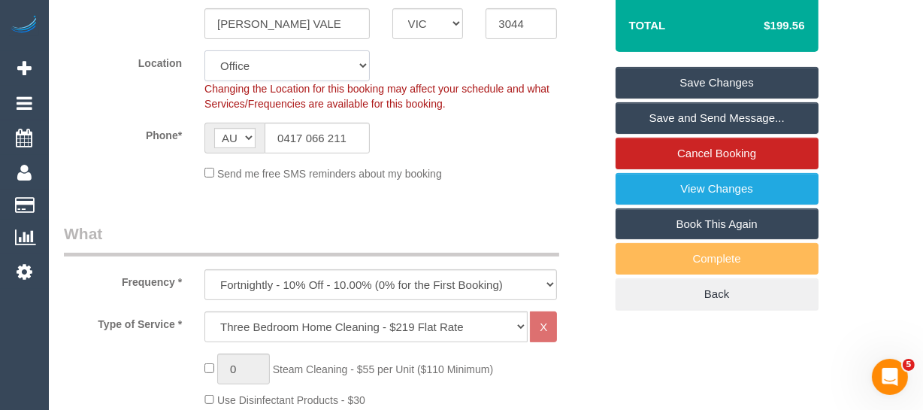
click at [280, 68] on select "Office [GEOGRAPHIC_DATA] (North) East (South) [GEOGRAPHIC_DATA] (East) [GEOGRAP…" at bounding box center [286, 65] width 165 height 31
select select "88"
click at [204, 50] on select "Office [GEOGRAPHIC_DATA] (North) East (South) [GEOGRAPHIC_DATA] (East) [GEOGRAP…" at bounding box center [286, 65] width 165 height 31
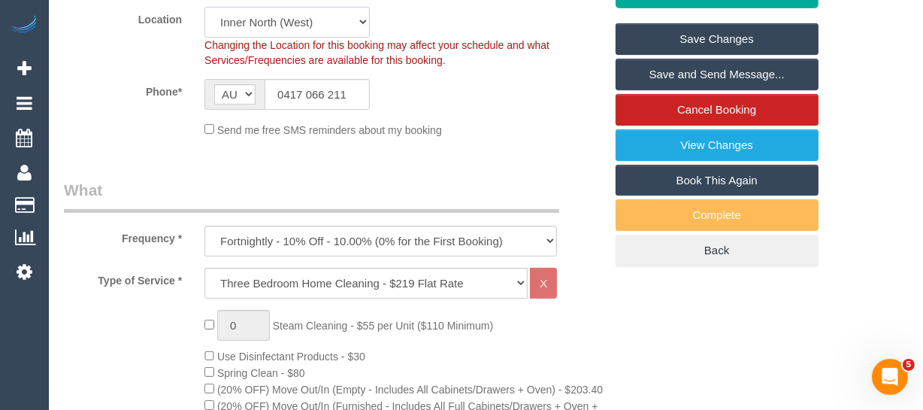
select select "object:4583"
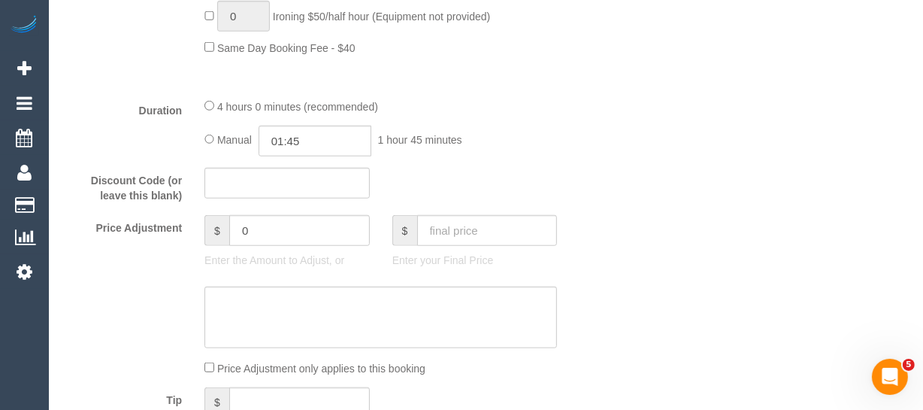
select select "spot11"
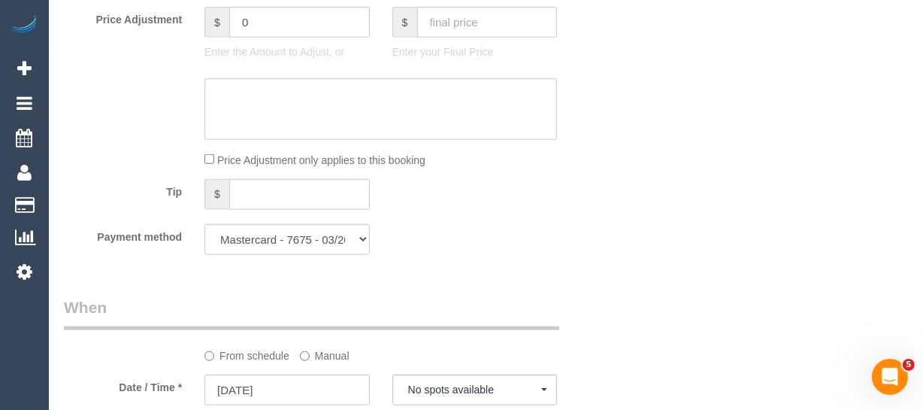
scroll to position [1663, 0]
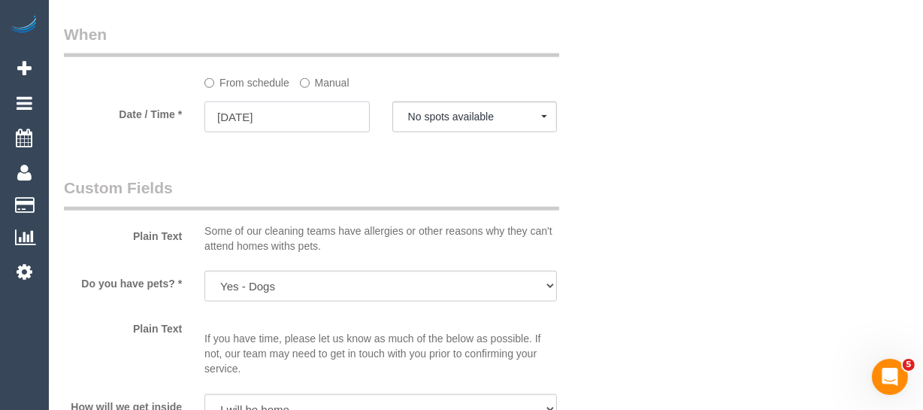
click at [328, 126] on input "22/09/2025" at bounding box center [286, 116] width 165 height 31
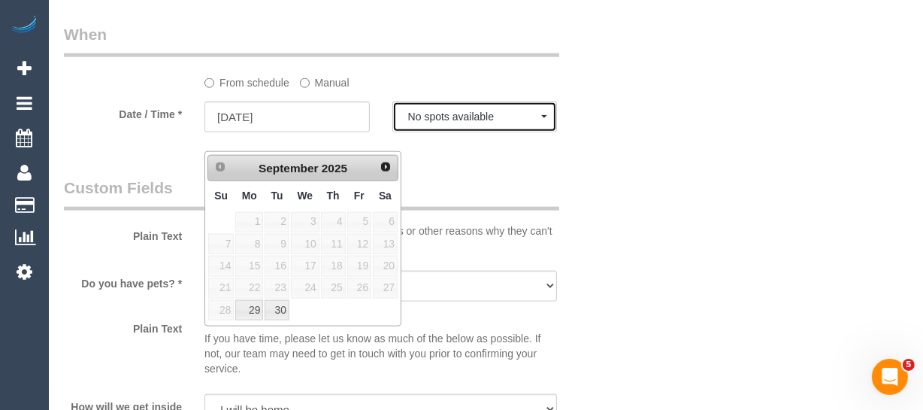
click at [491, 123] on span "No spots available" at bounding box center [475, 116] width 134 height 12
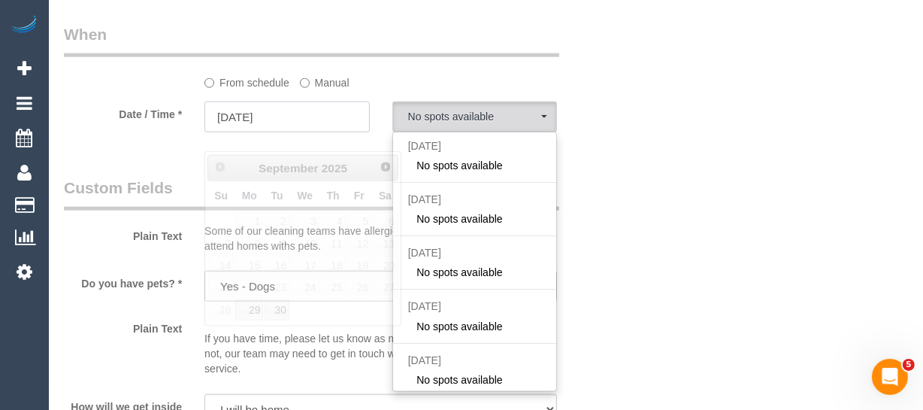
click at [310, 132] on input "22/09/2025" at bounding box center [286, 116] width 165 height 31
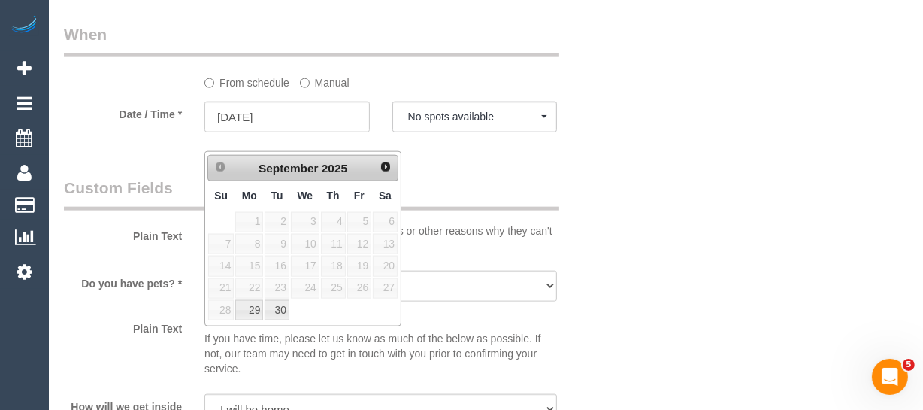
click at [534, 195] on legend "Custom Fields" at bounding box center [311, 194] width 495 height 34
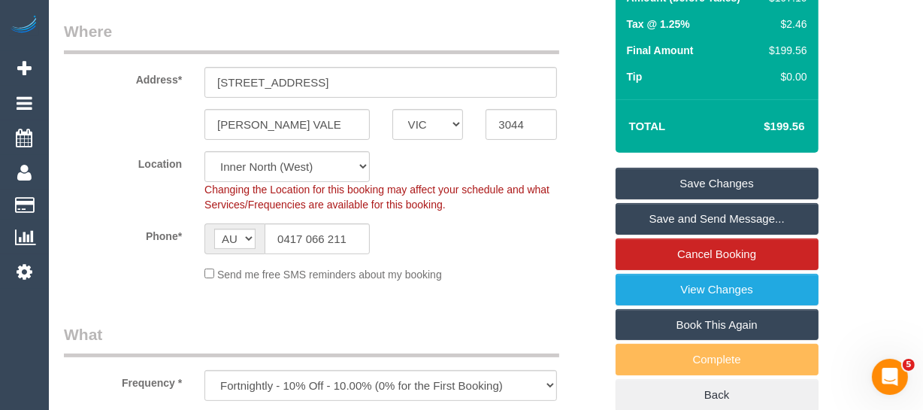
scroll to position [249, 0]
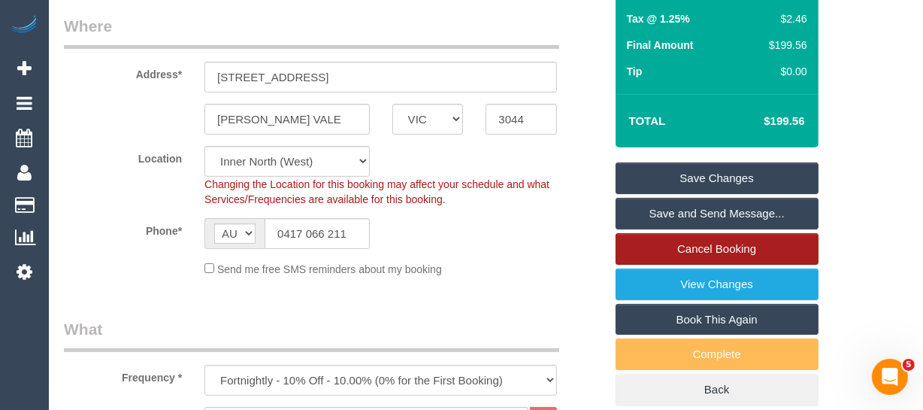
click at [694, 234] on link "Cancel Booking" at bounding box center [717, 249] width 203 height 32
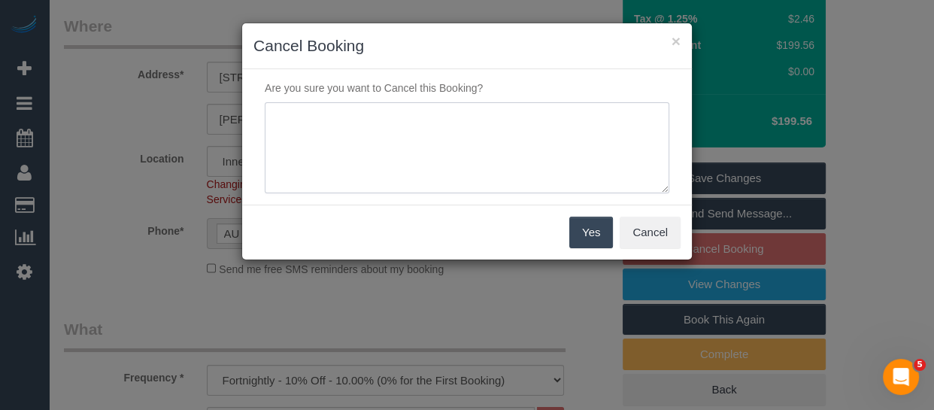
click at [491, 165] on textarea at bounding box center [467, 148] width 404 height 92
type textarea "service not needed via phone -MT"
click at [587, 231] on button "Yes" at bounding box center [591, 232] width 44 height 32
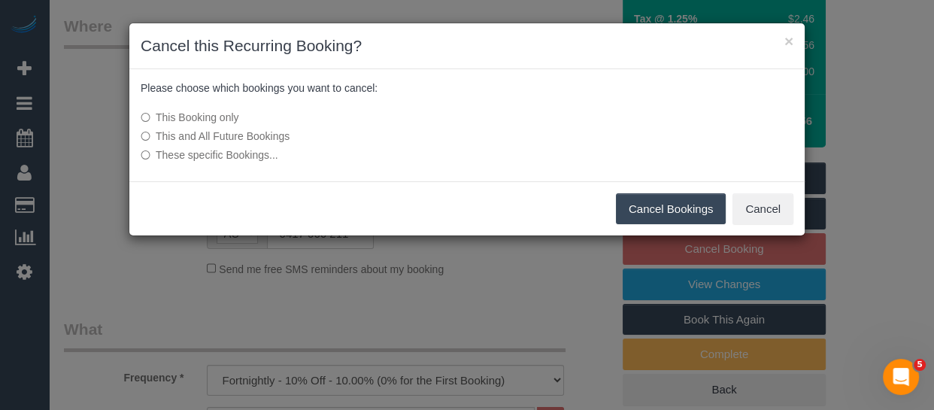
click at [664, 205] on button "Cancel Bookings" at bounding box center [671, 209] width 110 height 32
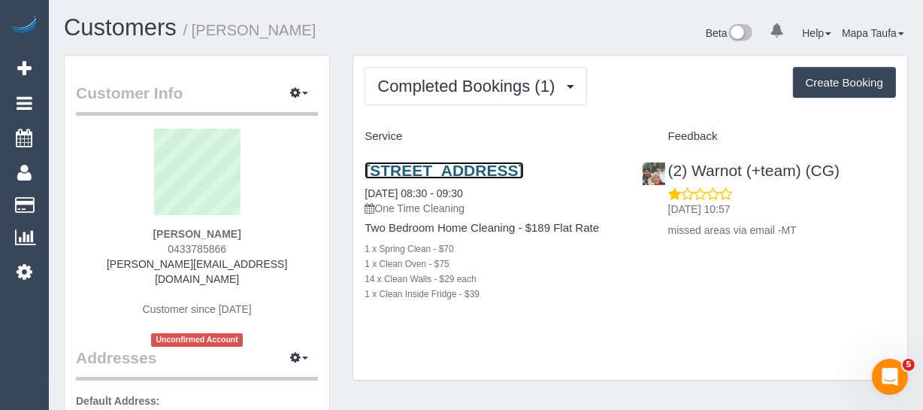
click at [398, 179] on link "[STREET_ADDRESS]" at bounding box center [444, 170] width 159 height 17
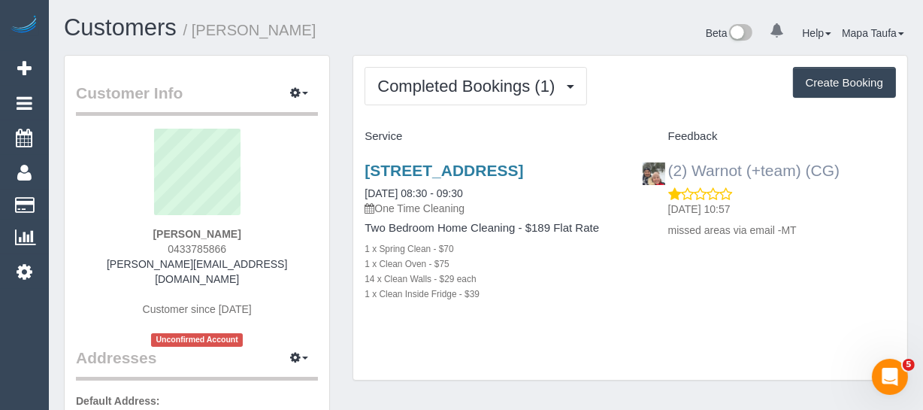
drag, startPoint x: 861, startPoint y: 168, endPoint x: 694, endPoint y: 168, distance: 166.9
click at [694, 168] on div "(2) Warnot (+team) (CG) [DATE] 10:57 missed areas via email -MT" at bounding box center [769, 196] width 277 height 95
copy link "Warnot (+team) (CG)"
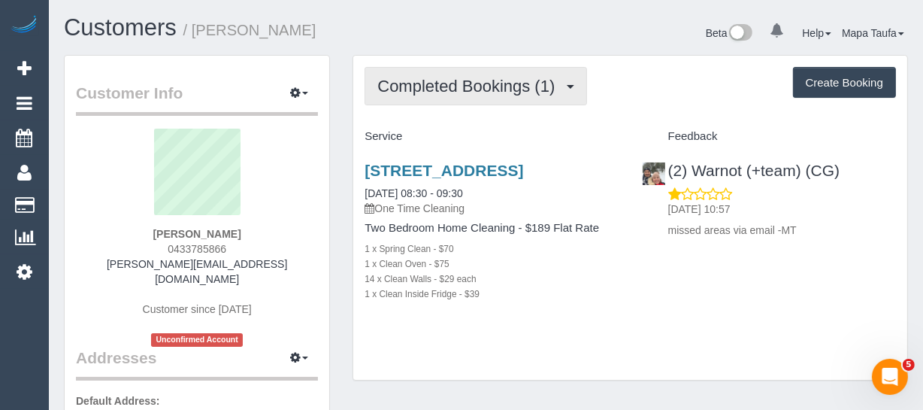
click at [408, 74] on button "Completed Bookings (1)" at bounding box center [476, 86] width 222 height 38
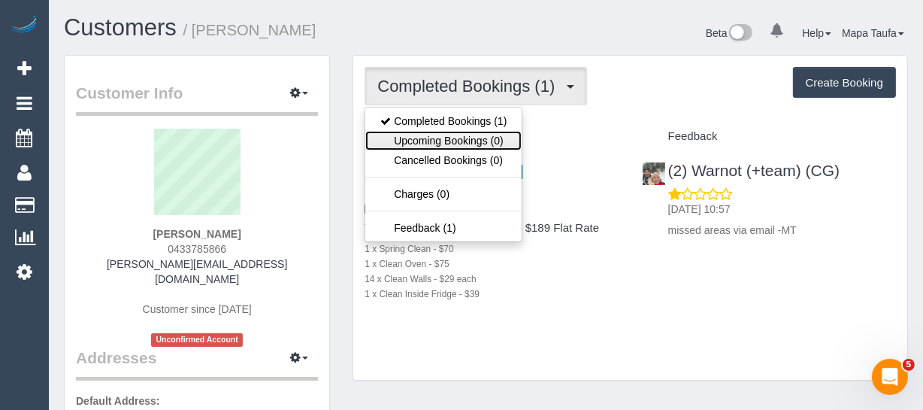
click at [456, 135] on link "Upcoming Bookings (0)" at bounding box center [443, 141] width 156 height 20
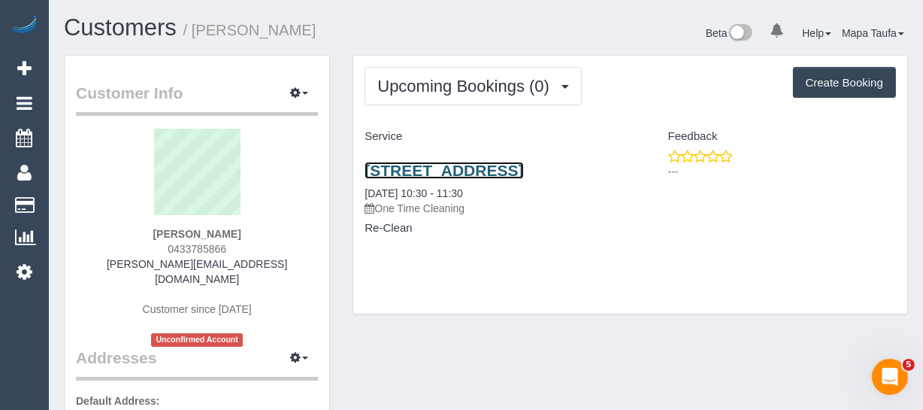
click at [434, 172] on link "83-85 Mickleham Road, 8, Tullamarine, VIC 3043" at bounding box center [444, 170] width 159 height 17
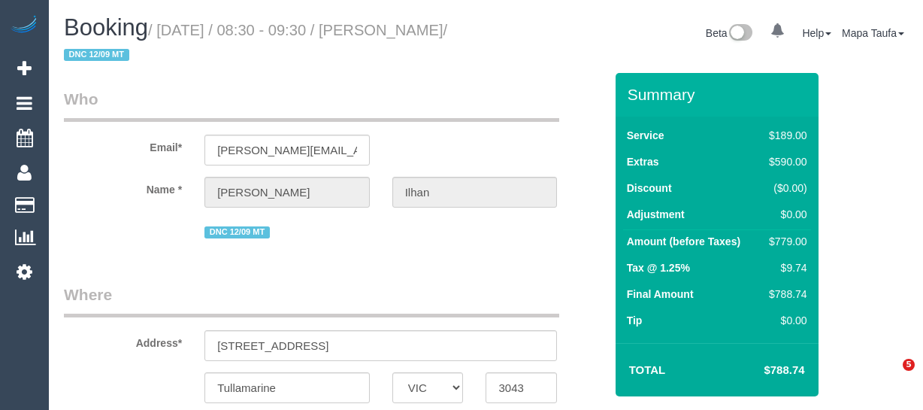
select select "VIC"
select select "string:AU"
select select "object:299"
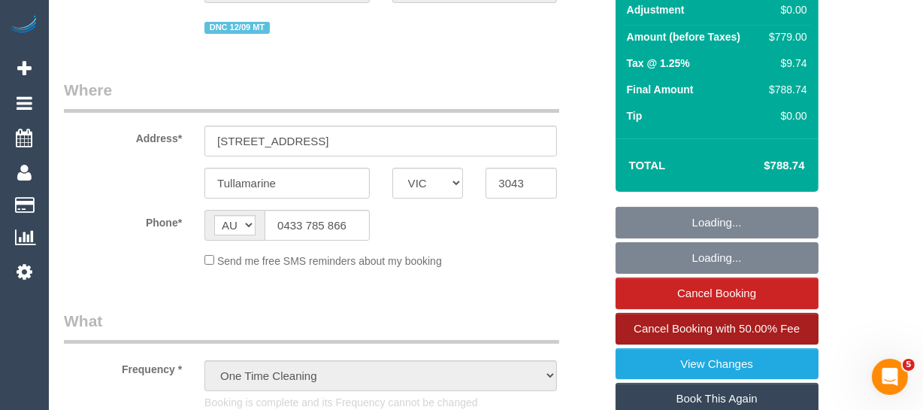
select select "string:stripe-pm_1S4u1I2GScqysDRVhfUsXWug"
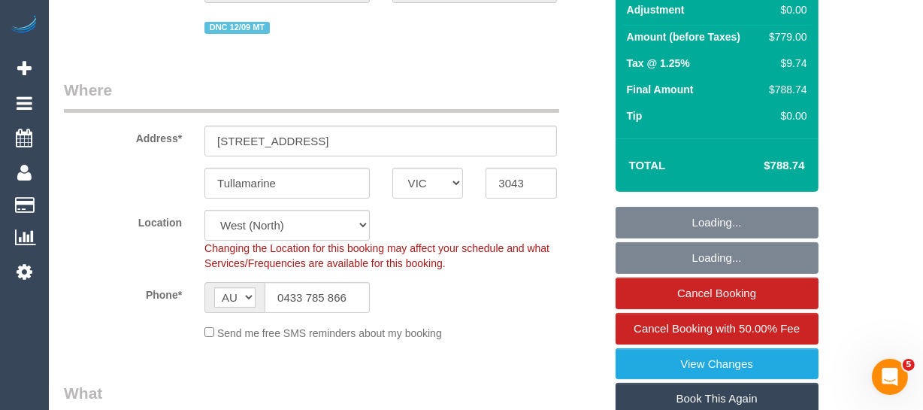
select select "object:1240"
click at [679, 392] on link "Book This Again" at bounding box center [717, 399] width 203 height 32
select select "number:28"
select select "number:14"
select select "number:18"
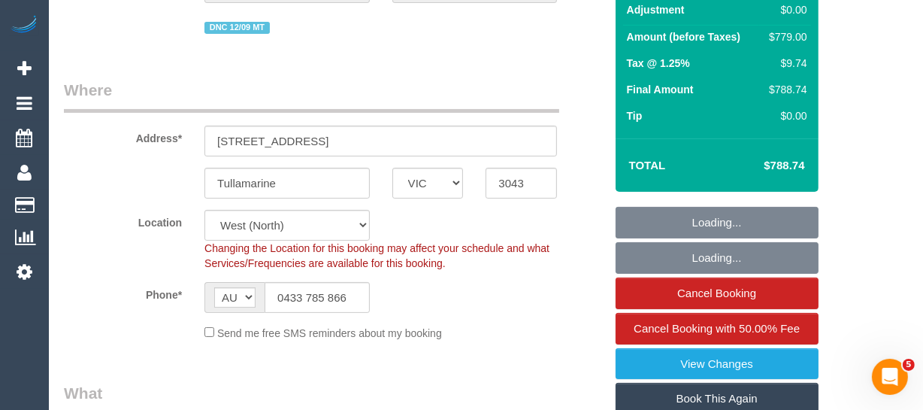
select select "number:22"
select select "number:33"
select select "number:26"
select select "VIC"
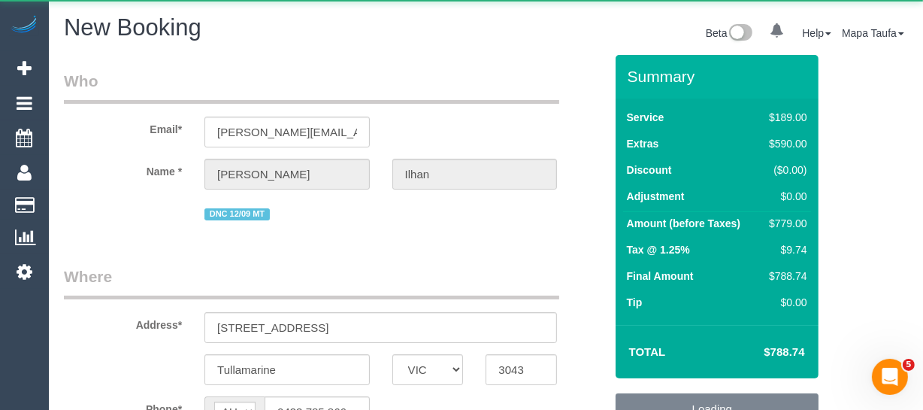
select select "object:2250"
select select "number:28"
select select "number:14"
select select "number:18"
select select "number:22"
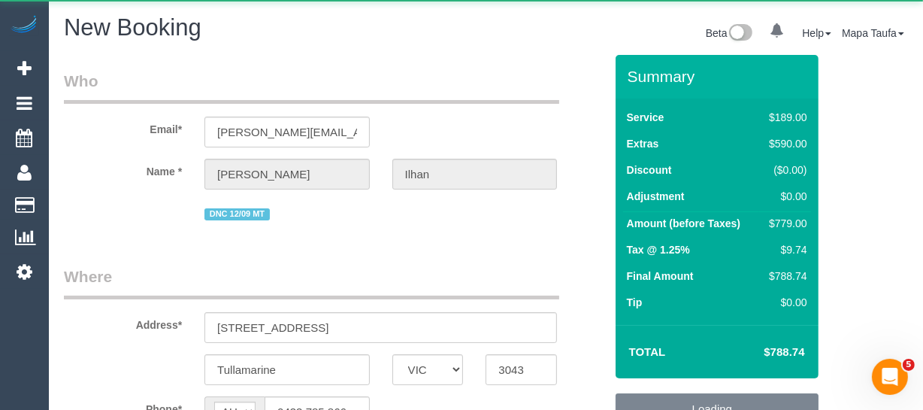
select select "number:33"
select select "number:26"
select select "string:stripe-pm_1S4u1I2GScqysDRVhfUsXWug"
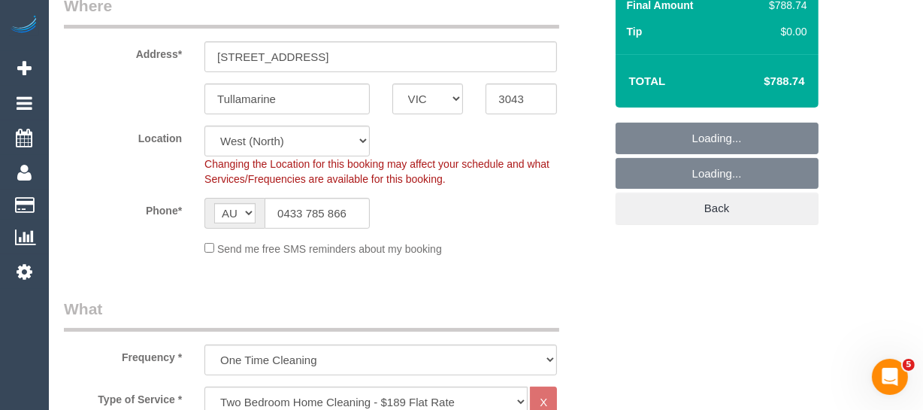
scroll to position [273, 0]
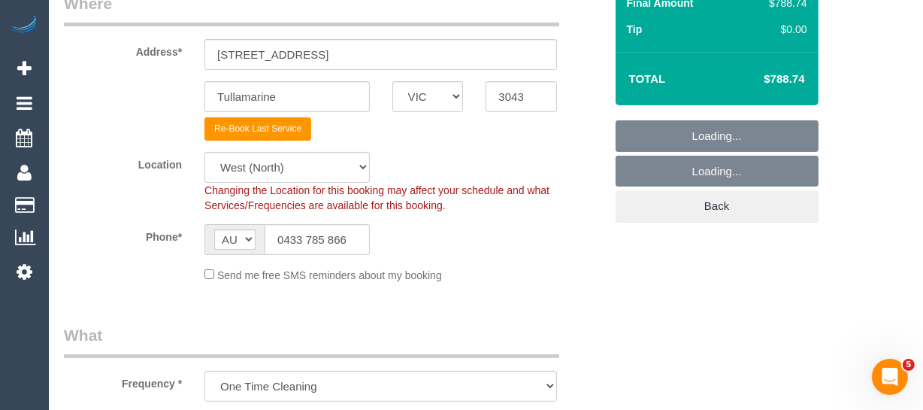
select select "object:2894"
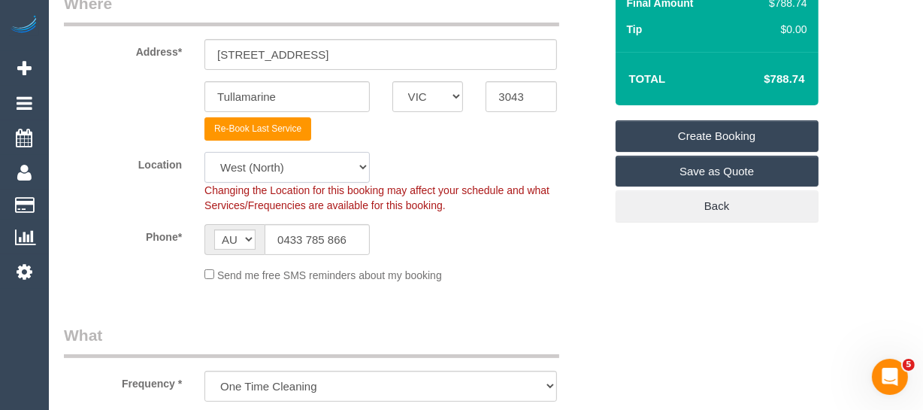
click at [275, 164] on select "Office [GEOGRAPHIC_DATA] (North) East (South) [GEOGRAPHIC_DATA] (East) [GEOGRAP…" at bounding box center [286, 167] width 165 height 31
select select "50"
click at [204, 152] on select "Office [GEOGRAPHIC_DATA] (North) East (South) [GEOGRAPHIC_DATA] (East) [GEOGRAP…" at bounding box center [286, 167] width 165 height 31
select select "object:2901"
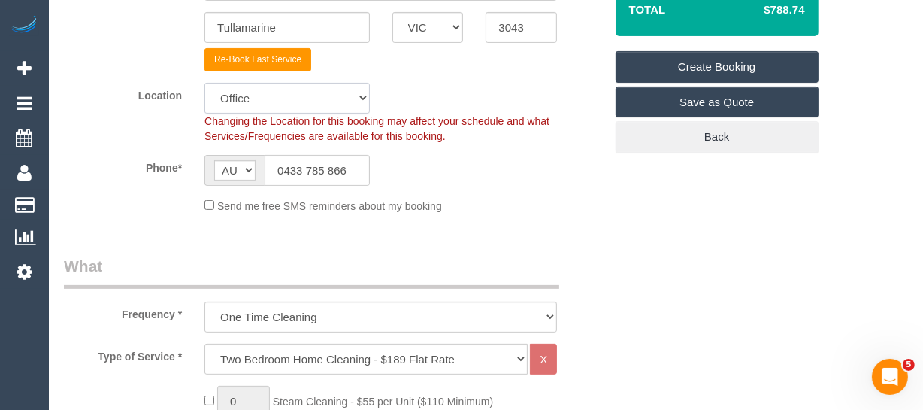
scroll to position [546, 0]
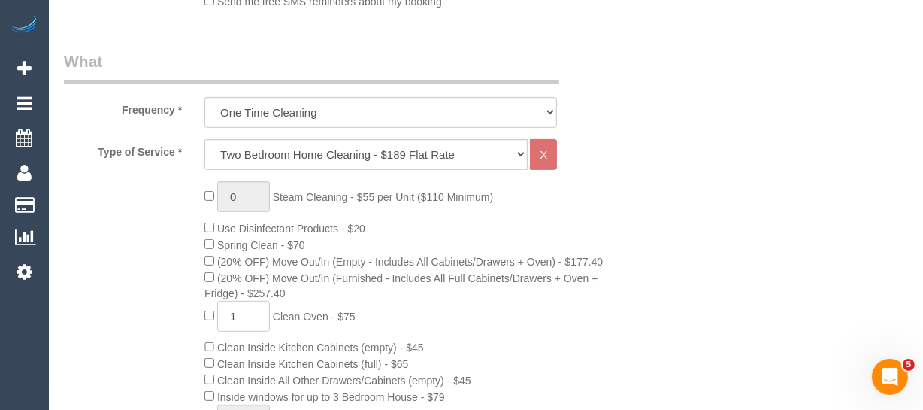
drag, startPoint x: 260, startPoint y: 149, endPoint x: 250, endPoint y: 156, distance: 12.5
click at [260, 149] on select "Hourly Service - $70/h Hourly Service - $65/h Hourly Service - $60/h Hourly Ser…" at bounding box center [365, 154] width 323 height 31
select select "28"
click at [204, 139] on select "Hourly Service - $70/h Hourly Service - $65/h Hourly Service - $60/h Hourly Ser…" at bounding box center [365, 154] width 323 height 31
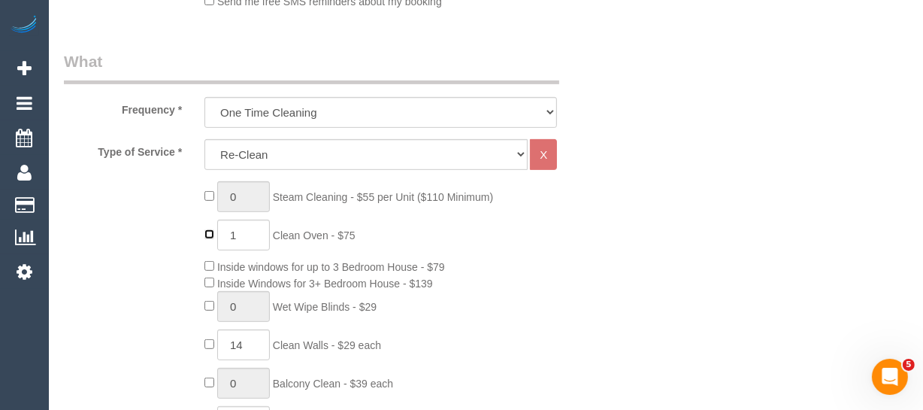
type input "0"
click at [203, 338] on div "0 Steam Cleaning - $55 per Unit ($110 Minimum) 0 Clean Oven - $75 Inside window…" at bounding box center [404, 321] width 422 height 280
type input "0"
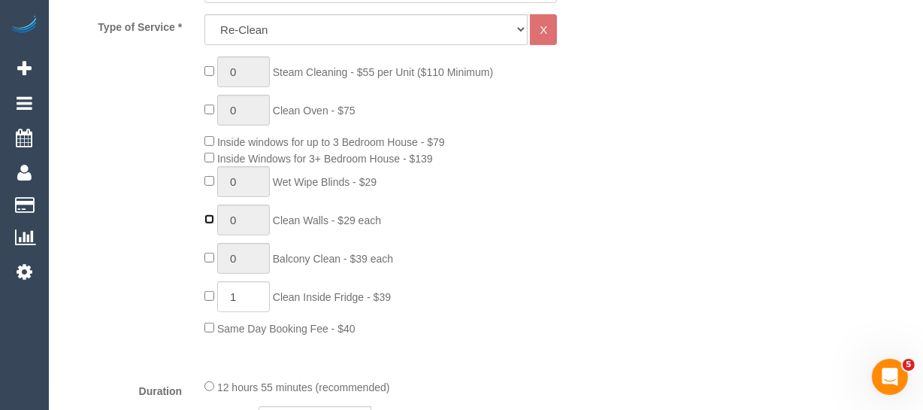
scroll to position [819, 0]
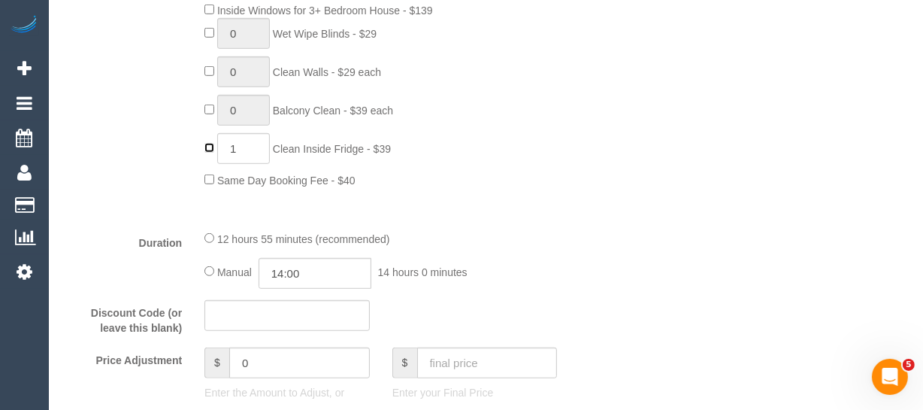
type input "0"
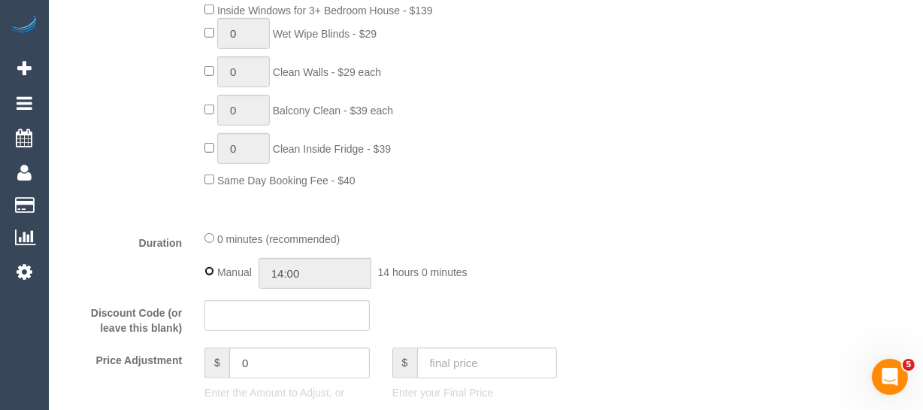
type input "00:00"
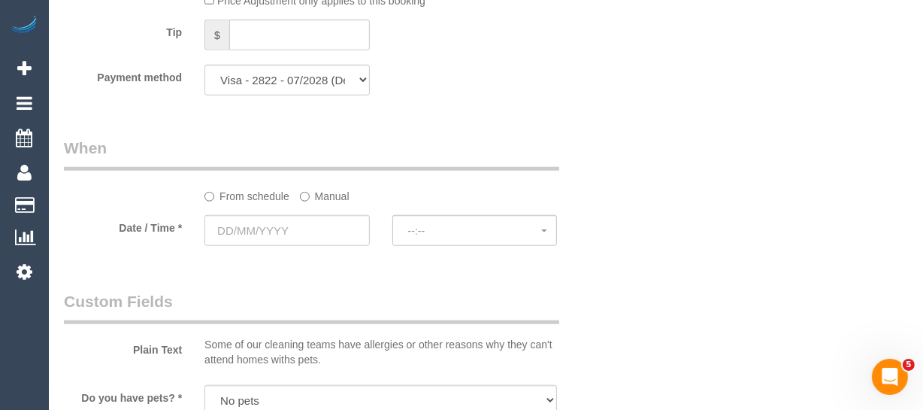
scroll to position [1435, 0]
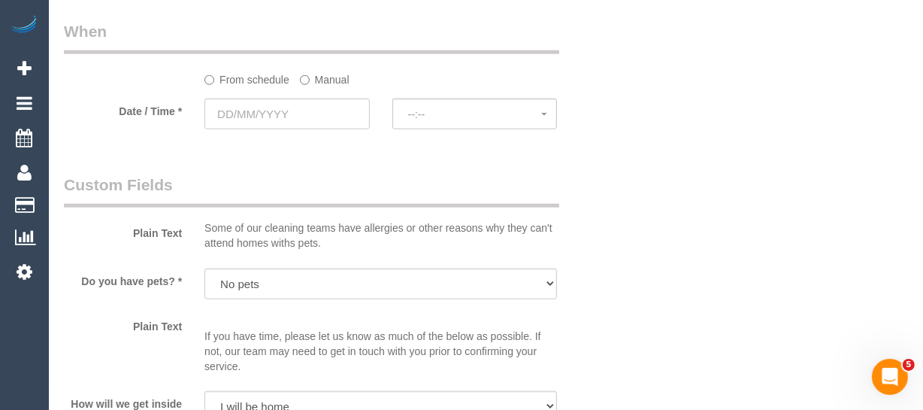
click at [312, 80] on label "Manual" at bounding box center [325, 77] width 50 height 20
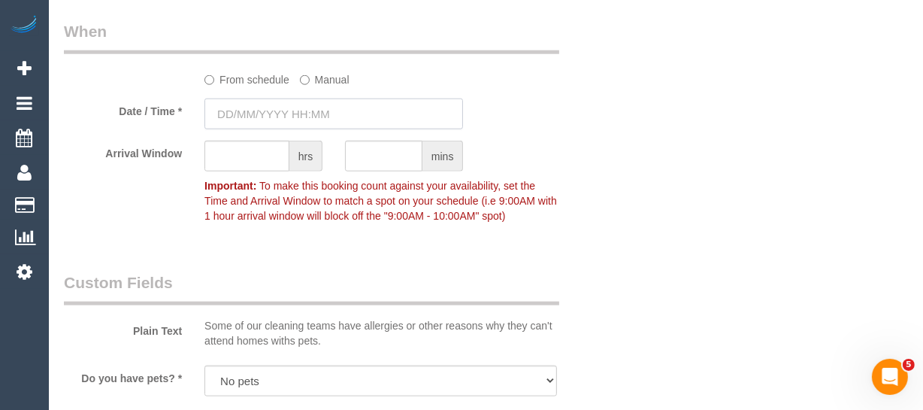
click at [280, 113] on input "text" at bounding box center [333, 113] width 259 height 31
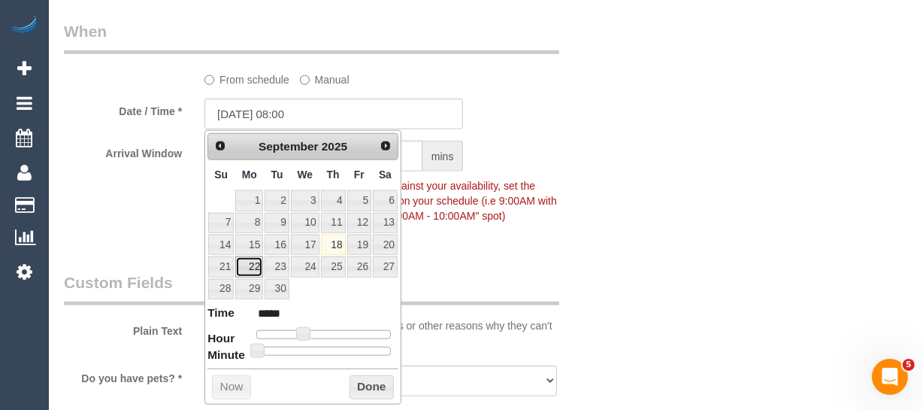
click at [247, 266] on link "22" at bounding box center [249, 266] width 28 height 20
click at [310, 335] on span at bounding box center [303, 334] width 14 height 14
type input "22/09/2025 11:00"
type input "*****"
type input "22/09/2025 08:00"
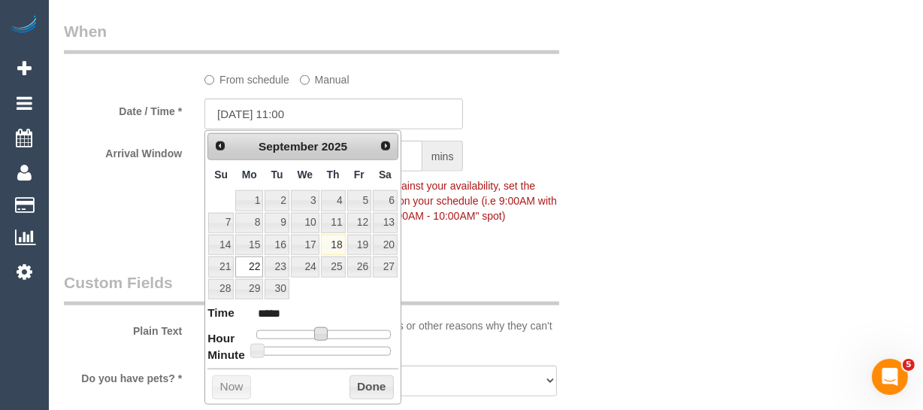
type input "*****"
type input "22/09/2025 09:00"
type input "*****"
type input "22/09/2025 10:00"
type input "*****"
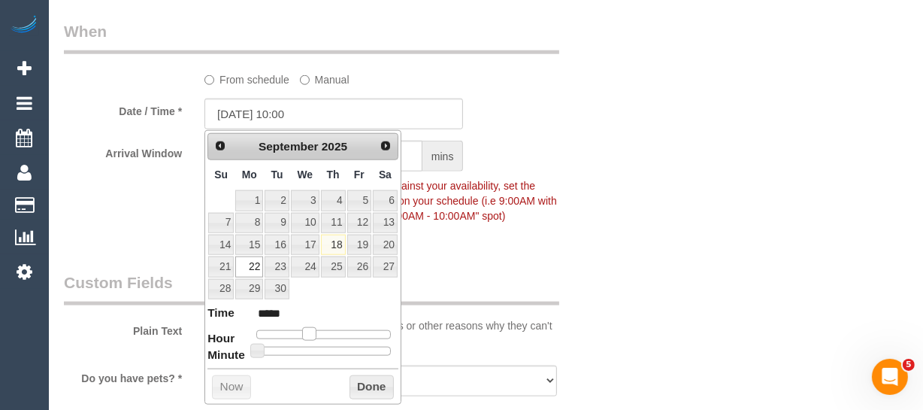
type input "22/09/2025 11:00"
type input "*****"
type input "22/09/2025 10:00"
type input "*****"
drag, startPoint x: 301, startPoint y: 334, endPoint x: 314, endPoint y: 334, distance: 12.8
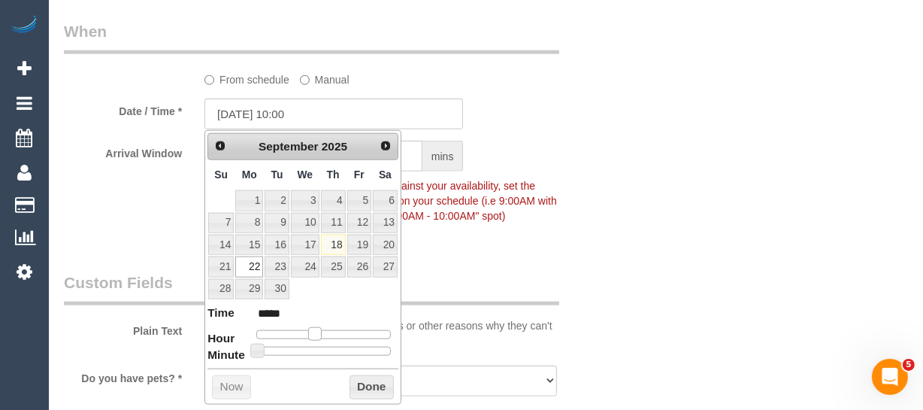
click at [314, 334] on div at bounding box center [323, 334] width 135 height 9
type input "22/09/2025 10:05"
type input "*****"
type input "22/09/2025 10:10"
type input "*****"
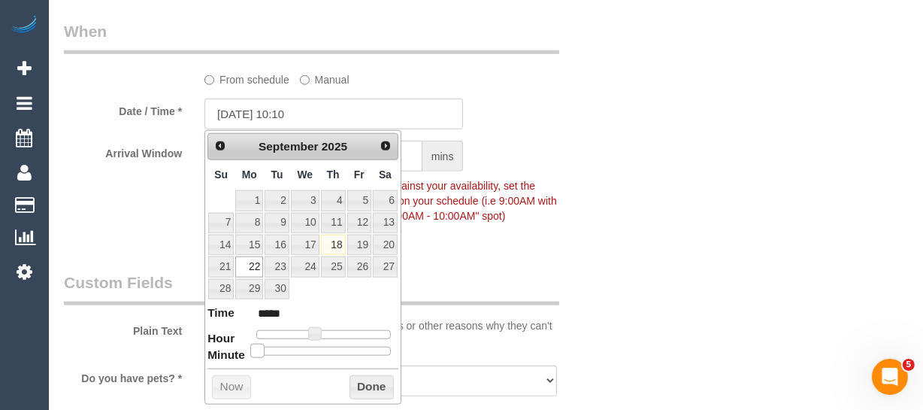
type input "22/09/2025 10:15"
type input "*****"
type input "22/09/2025 10:20"
type input "*****"
type input "22/09/2025 10:25"
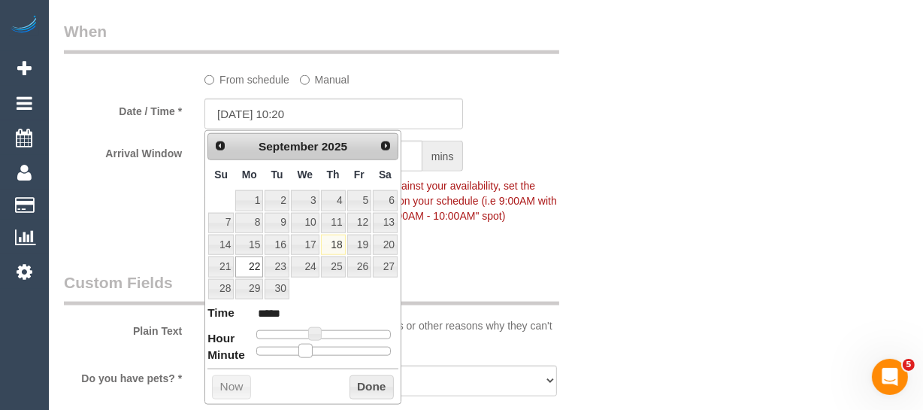
type input "*****"
type input "22/09/2025 10:30"
type input "*****"
drag, startPoint x: 250, startPoint y: 347, endPoint x: 355, endPoint y: 377, distance: 109.7
click at [319, 352] on div at bounding box center [323, 351] width 135 height 9
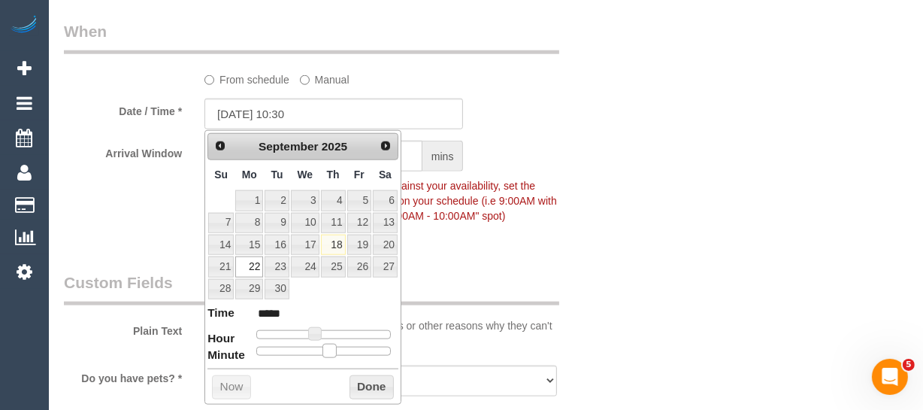
click at [355, 377] on button "Done" at bounding box center [372, 387] width 44 height 24
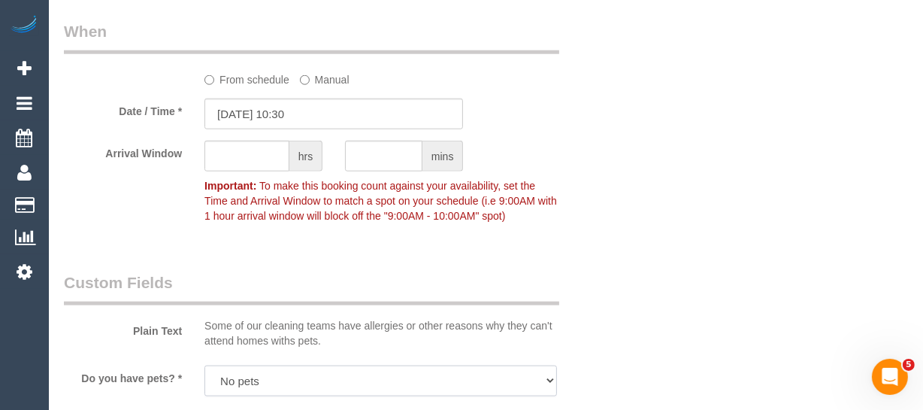
click at [357, 381] on select "Yes - Cats Yes - Dogs No pets Yes - Dogs and Cats Yes - Other" at bounding box center [380, 380] width 353 height 31
click at [262, 169] on div "hrs" at bounding box center [263, 158] width 141 height 34
click at [259, 162] on input "text" at bounding box center [246, 156] width 85 height 31
click at [234, 158] on input "text" at bounding box center [246, 156] width 85 height 31
type input "1"
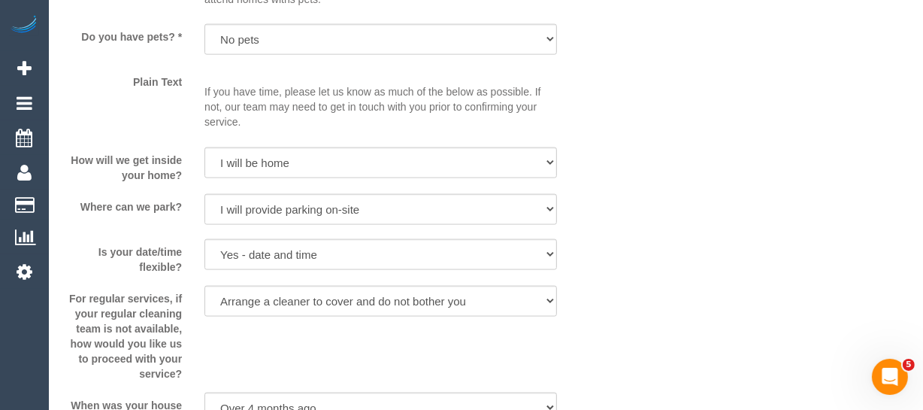
scroll to position [2323, 0]
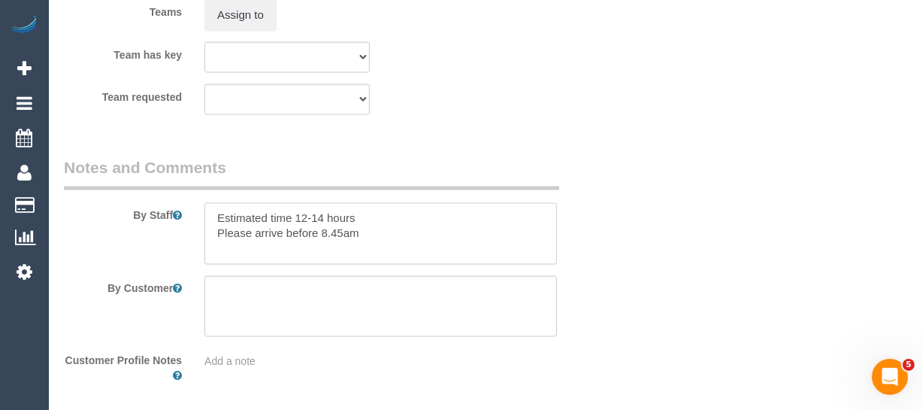
drag, startPoint x: 413, startPoint y: 241, endPoint x: 180, endPoint y: 203, distance: 236.8
click at [180, 203] on div "By Staff" at bounding box center [334, 210] width 563 height 108
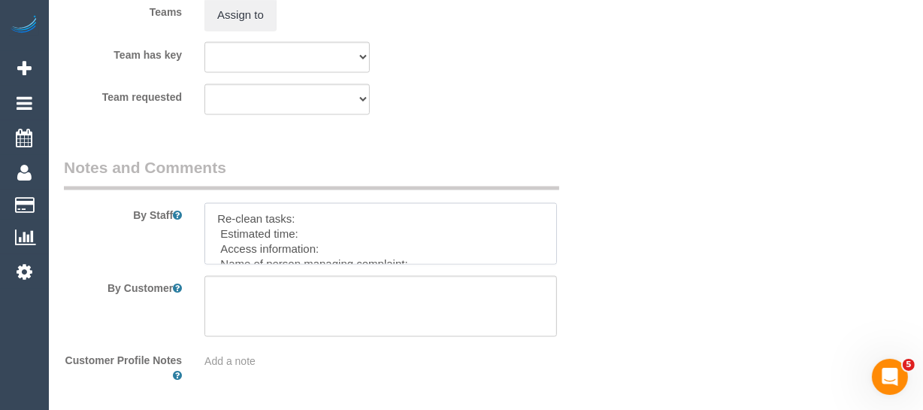
click at [321, 219] on textarea at bounding box center [380, 234] width 353 height 62
click at [340, 235] on textarea at bounding box center [380, 234] width 353 height 62
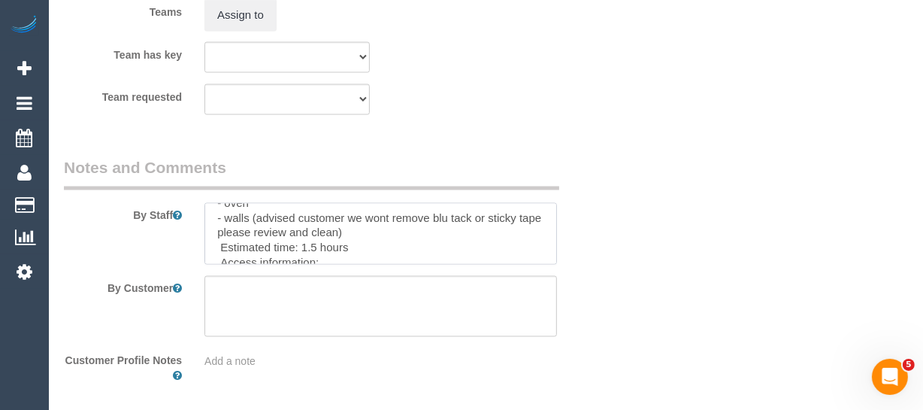
scroll to position [74, 0]
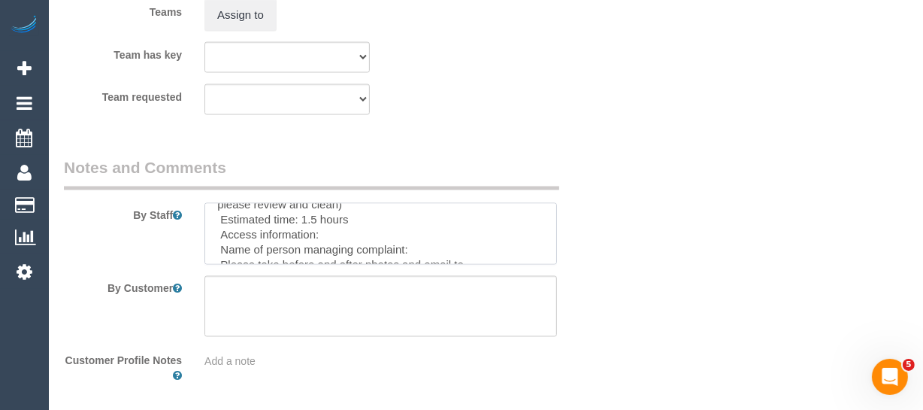
click at [423, 240] on textarea at bounding box center [380, 234] width 353 height 62
click at [425, 245] on textarea at bounding box center [380, 234] width 353 height 62
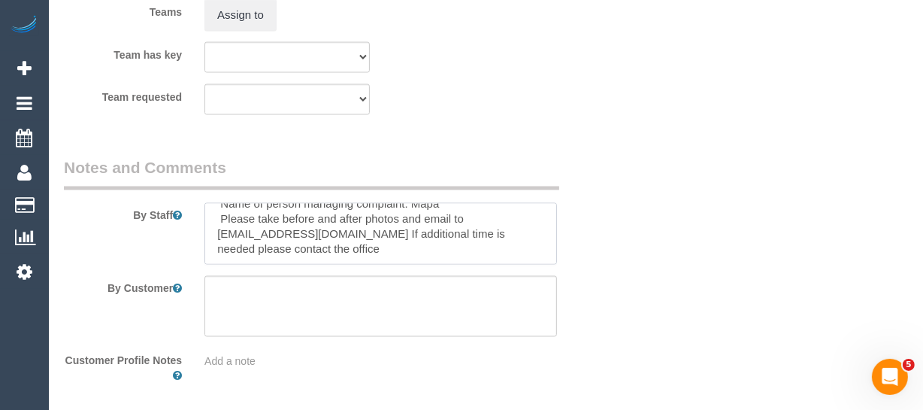
type textarea "Re-clean tasks: - cupboards need another wipe down/dust - oven - walls (advised…"
click at [400, 288] on textarea at bounding box center [380, 307] width 353 height 62
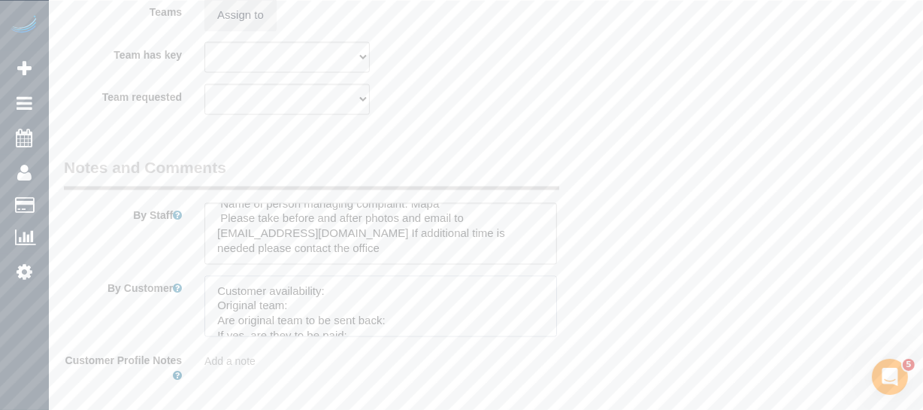
click at [399, 289] on textarea at bounding box center [380, 307] width 353 height 62
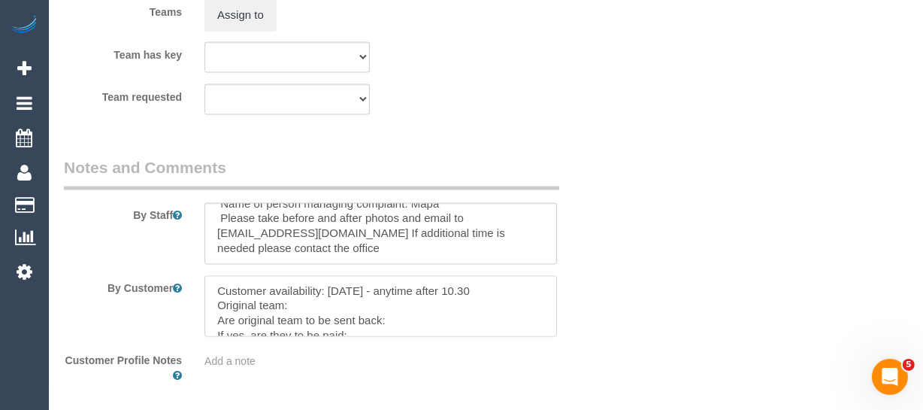
click at [386, 304] on textarea at bounding box center [380, 307] width 353 height 62
paste textarea "Warnot (+team) (CG)"
click at [406, 311] on textarea at bounding box center [380, 307] width 353 height 62
click at [413, 316] on textarea at bounding box center [380, 307] width 353 height 62
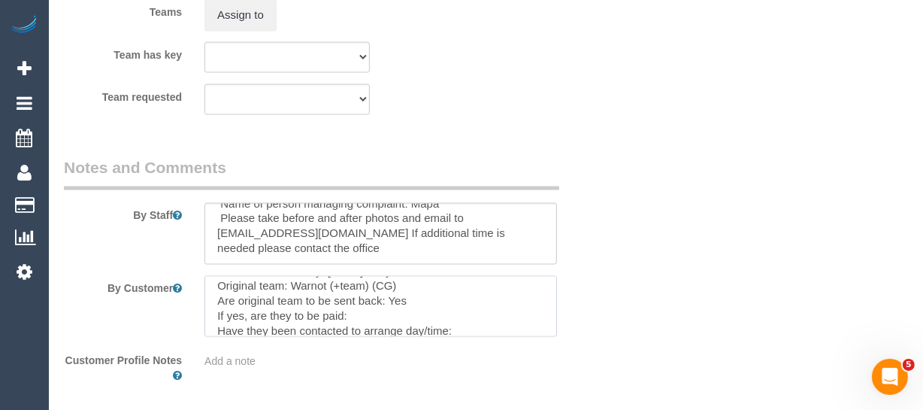
scroll to position [27, 0]
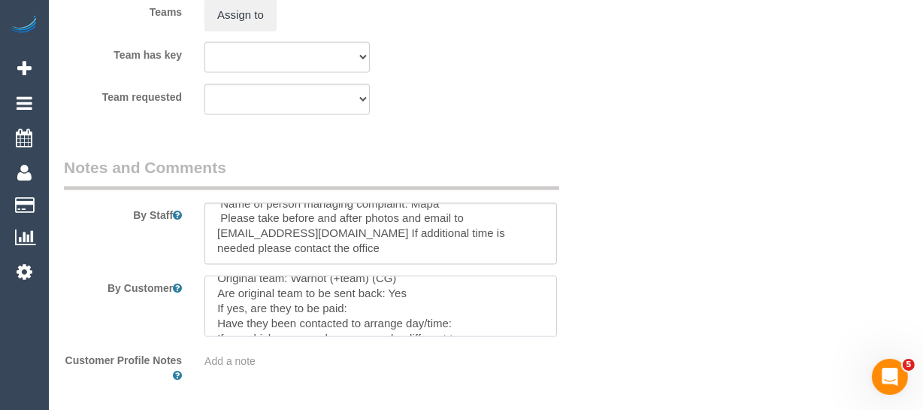
click at [406, 306] on textarea at bounding box center [380, 307] width 353 height 62
click at [457, 323] on textarea at bounding box center [380, 307] width 353 height 62
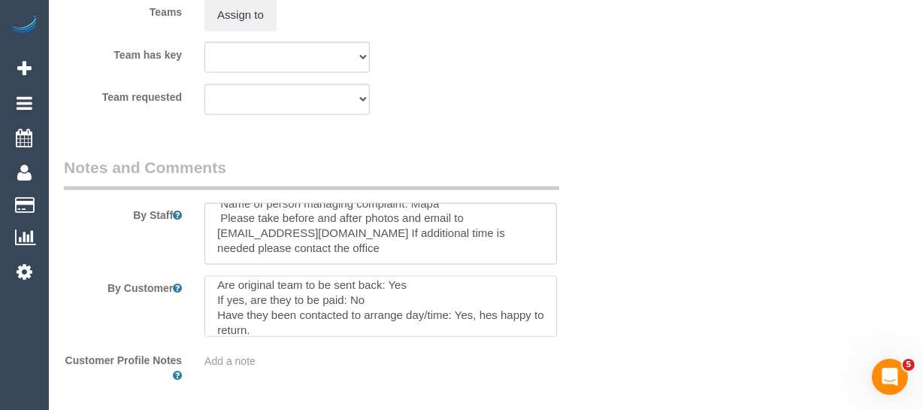
scroll to position [62, 0]
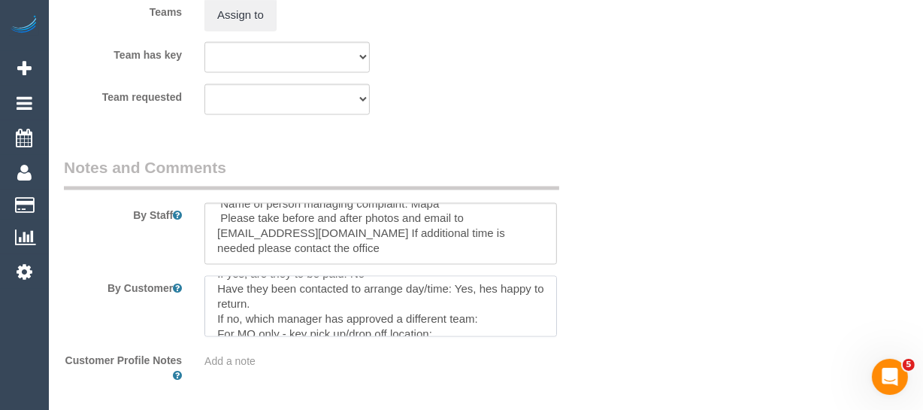
click at [489, 307] on textarea at bounding box center [380, 307] width 353 height 62
click at [489, 316] on textarea at bounding box center [380, 307] width 353 height 62
click at [557, 328] on div at bounding box center [380, 307] width 375 height 62
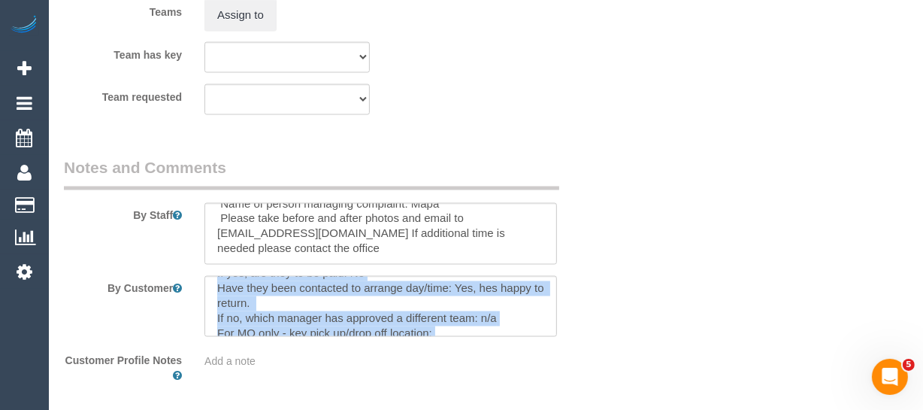
click at [557, 328] on div at bounding box center [380, 307] width 375 height 62
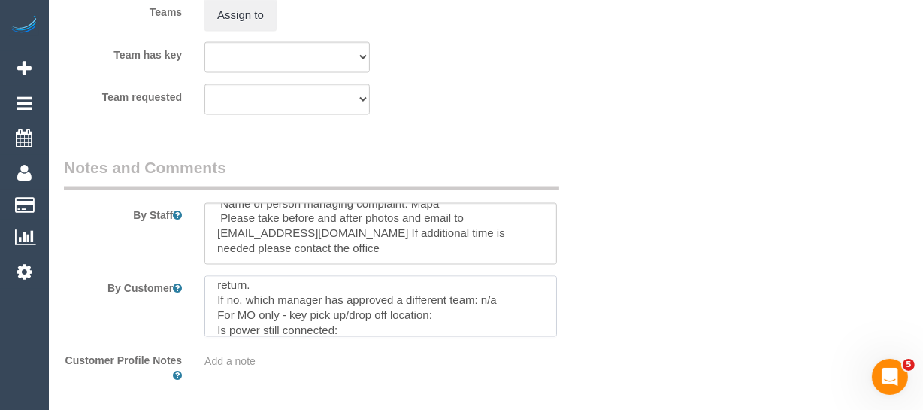
scroll to position [90, 0]
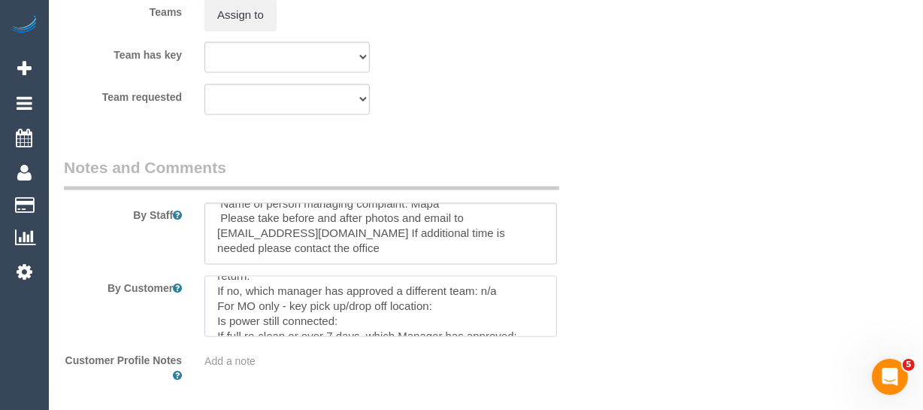
click at [470, 310] on textarea at bounding box center [380, 307] width 353 height 62
click at [424, 324] on textarea at bounding box center [380, 307] width 353 height 62
drag, startPoint x: 362, startPoint y: 318, endPoint x: 218, endPoint y: 308, distance: 144.6
click at [218, 308] on textarea at bounding box center [380, 307] width 353 height 62
click at [298, 310] on textarea at bounding box center [380, 307] width 353 height 62
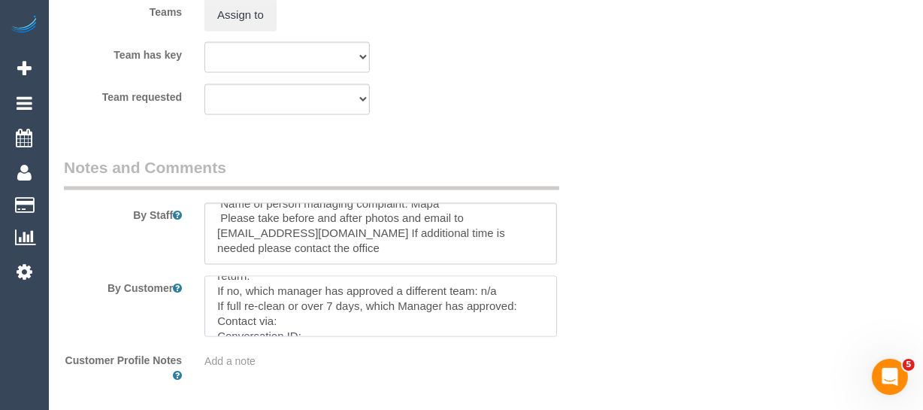
click at [299, 315] on textarea at bounding box center [380, 307] width 353 height 62
click at [323, 327] on textarea at bounding box center [380, 307] width 353 height 62
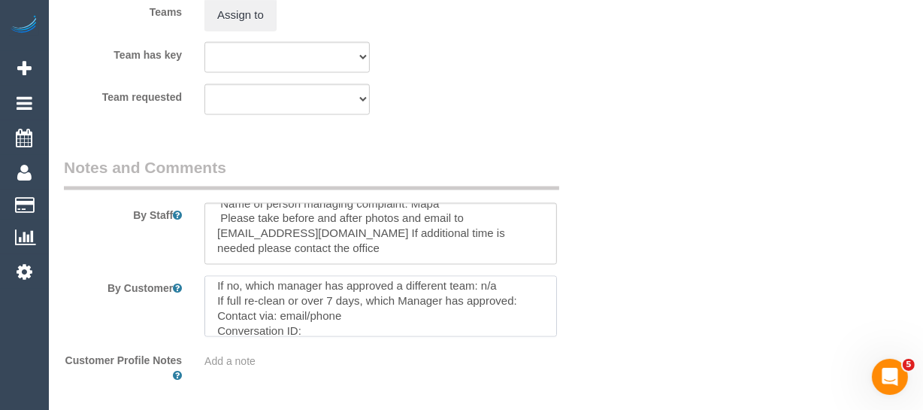
paste textarea "cnv_qf0n6tr"
type textarea "Customer availability: Monday - anytime after 10.30 Original team: Warnot (+tea…"
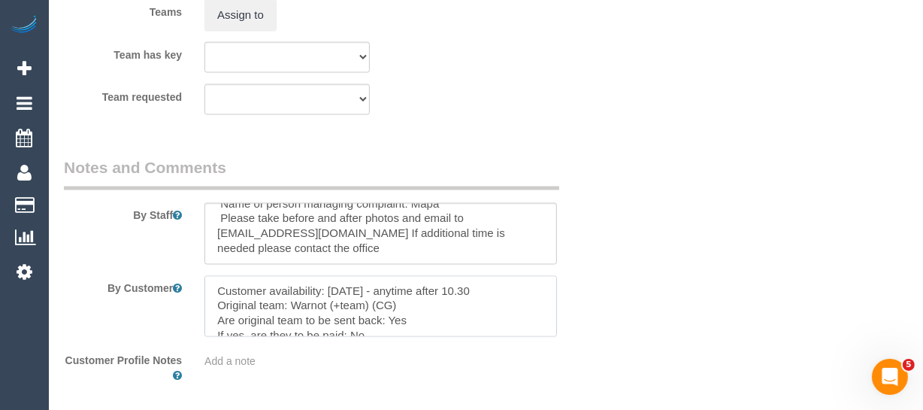
drag, startPoint x: 303, startPoint y: 301, endPoint x: 113, endPoint y: 219, distance: 207.1
click at [109, 219] on sui-booking-comments "By Staff By Customer Customer Profile Notes Add a note" at bounding box center [334, 270] width 540 height 228
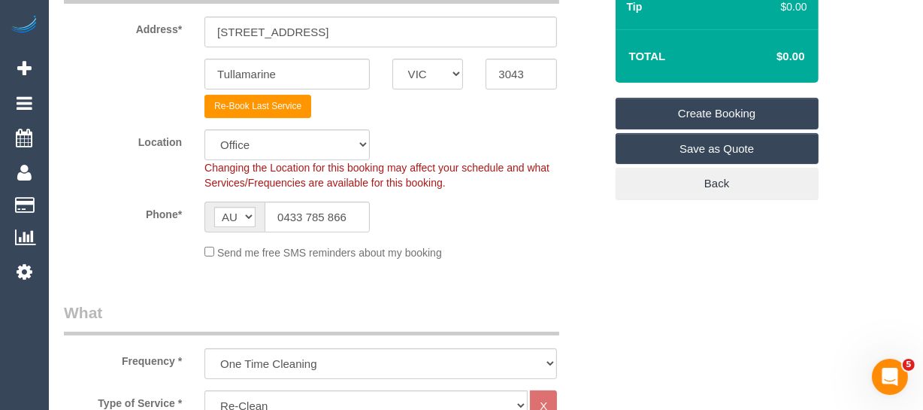
scroll to position [265, 0]
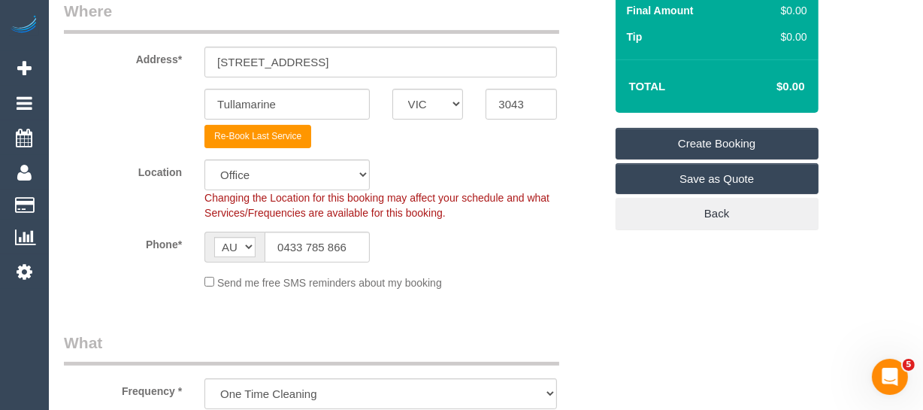
click at [720, 144] on link "Create Booking" at bounding box center [717, 144] width 203 height 32
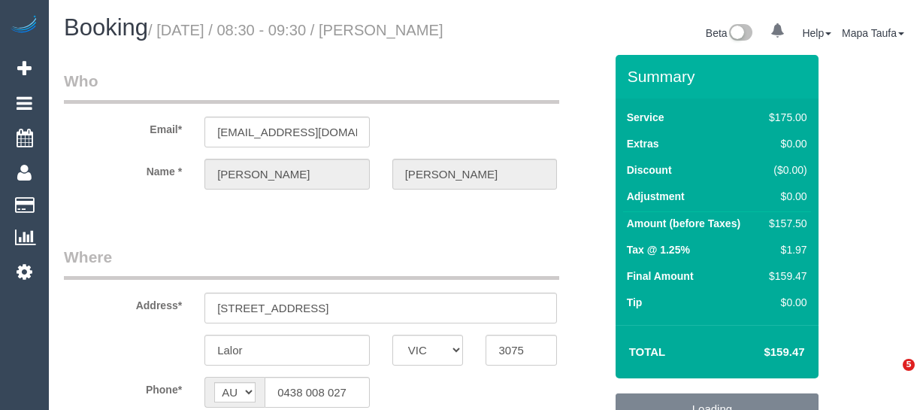
select select "VIC"
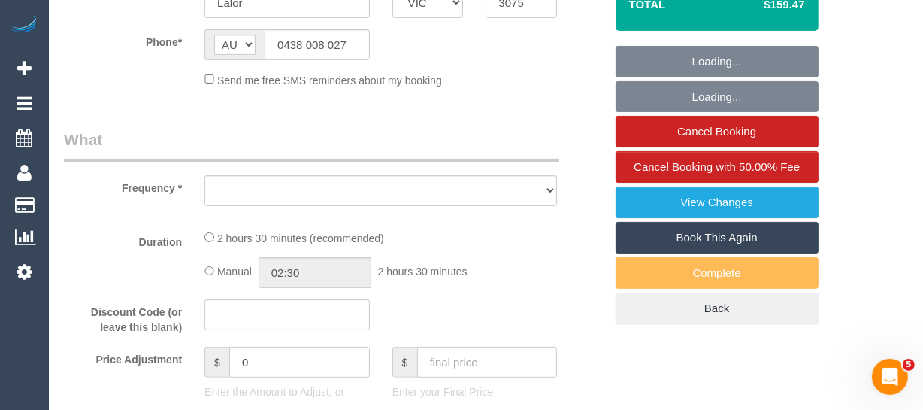
select select "150"
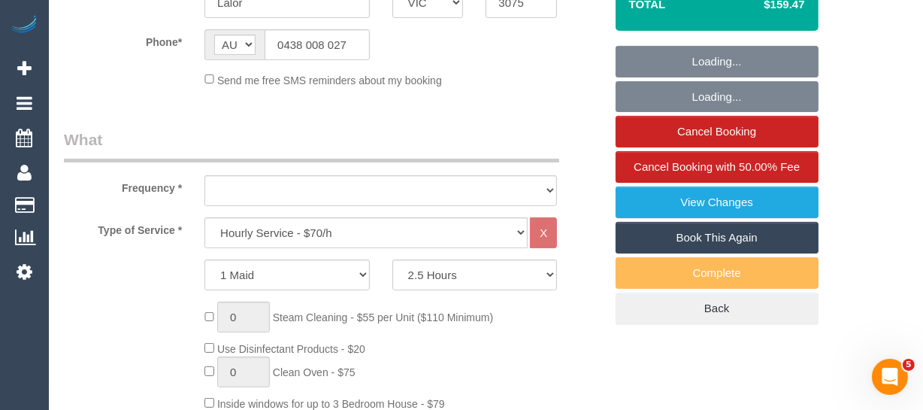
select select "string:stripe-pm_1GmXlF2GScqysDRVTP1koXTn"
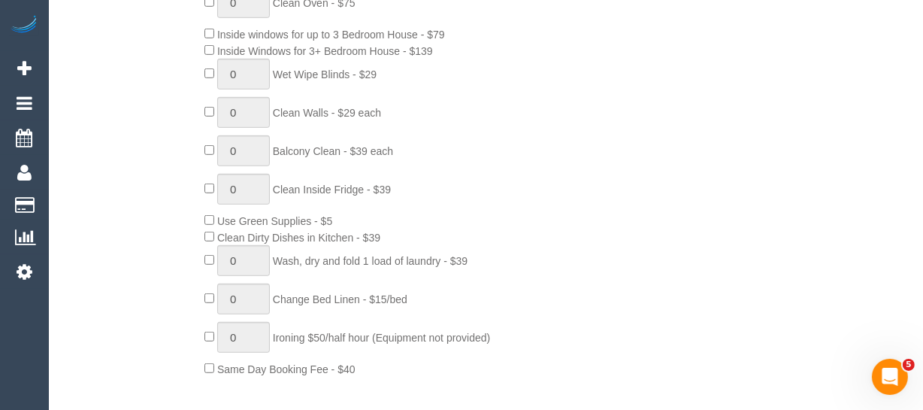
select select "number:27"
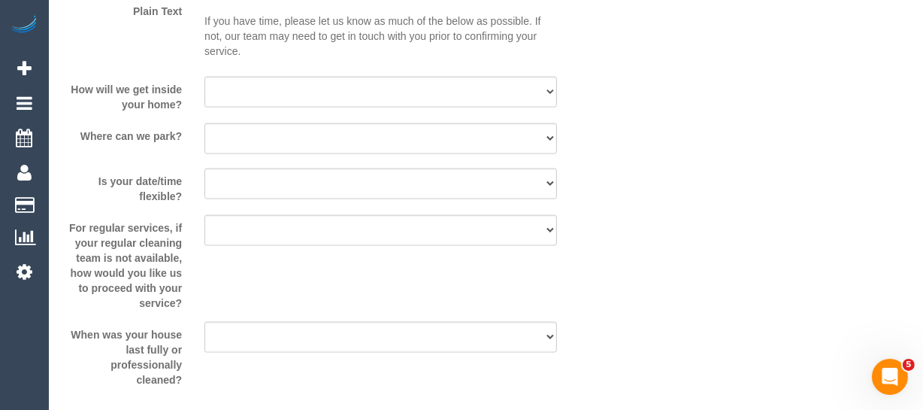
select select "object:2131"
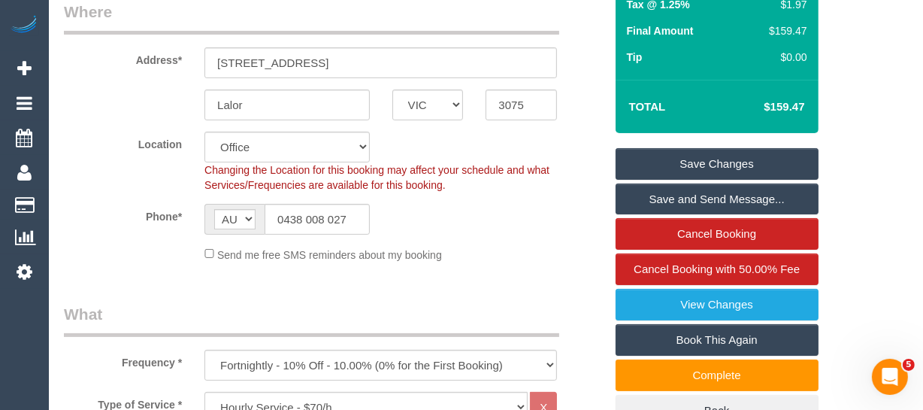
scroll to position [257, 0]
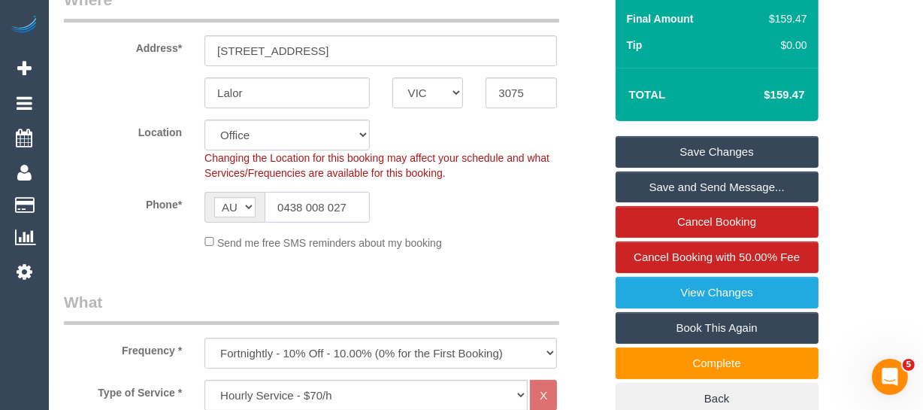
click at [341, 222] on input "0438 008 027" at bounding box center [317, 207] width 105 height 31
click at [316, 222] on input "0438 008 027" at bounding box center [317, 207] width 105 height 31
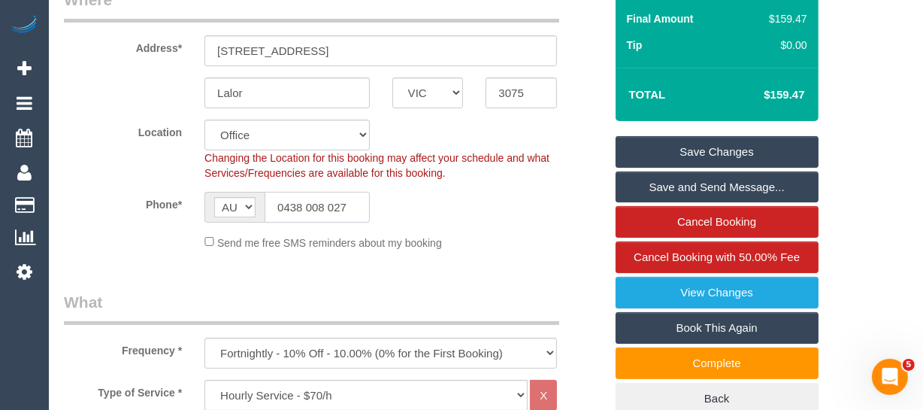
click at [316, 222] on input "0438 008 027" at bounding box center [317, 207] width 105 height 31
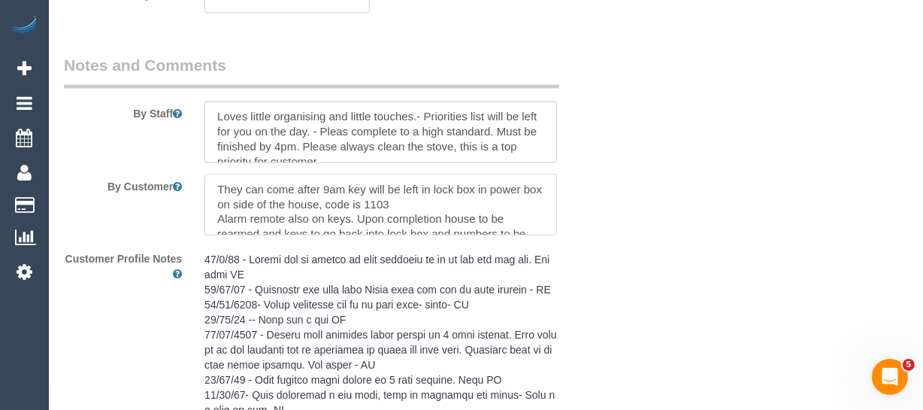
scroll to position [2511, 0]
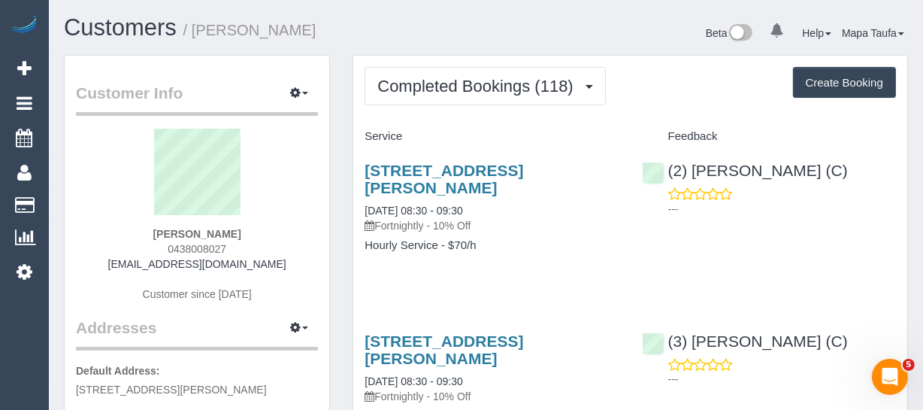
drag, startPoint x: 184, startPoint y: 247, endPoint x: 160, endPoint y: 244, distance: 24.2
click at [160, 244] on div "[PERSON_NAME] 0438008027 [EMAIL_ADDRESS][DOMAIN_NAME] Customer since [DATE]" at bounding box center [197, 223] width 242 height 188
copy span "0438008027"
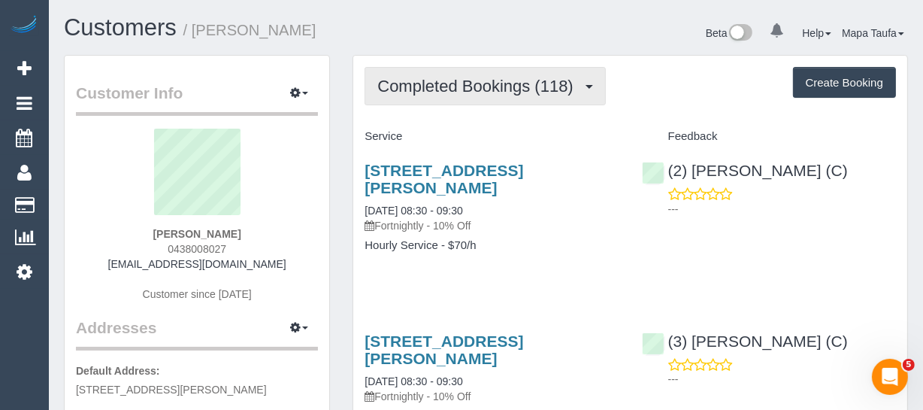
click at [511, 77] on span "Completed Bookings (118)" at bounding box center [478, 86] width 203 height 19
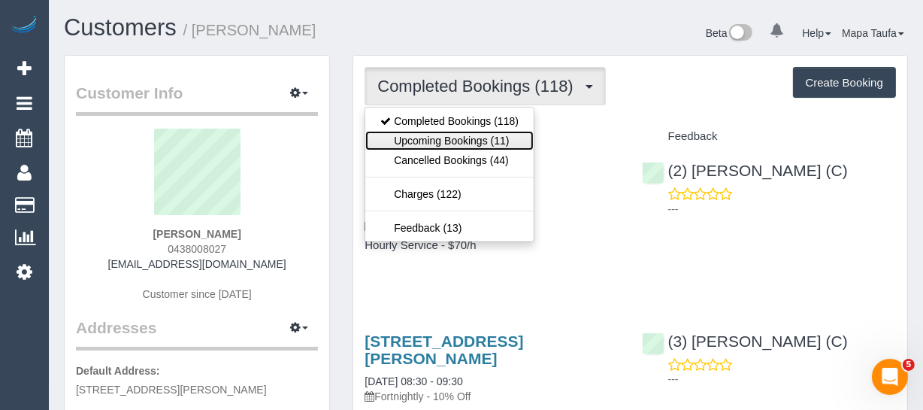
click at [478, 144] on link "Upcoming Bookings (11)" at bounding box center [449, 141] width 168 height 20
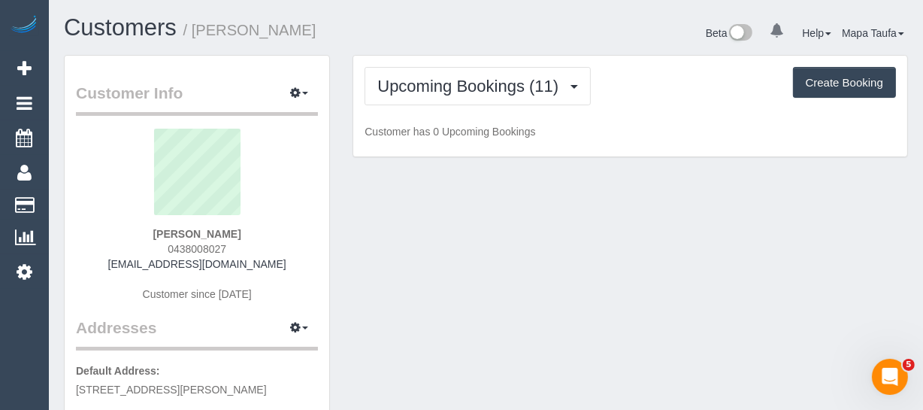
click at [676, 103] on div "Upcoming Bookings (11) Completed Bookings (118) Upcoming Bookings (11) Cancelle…" at bounding box center [630, 86] width 531 height 38
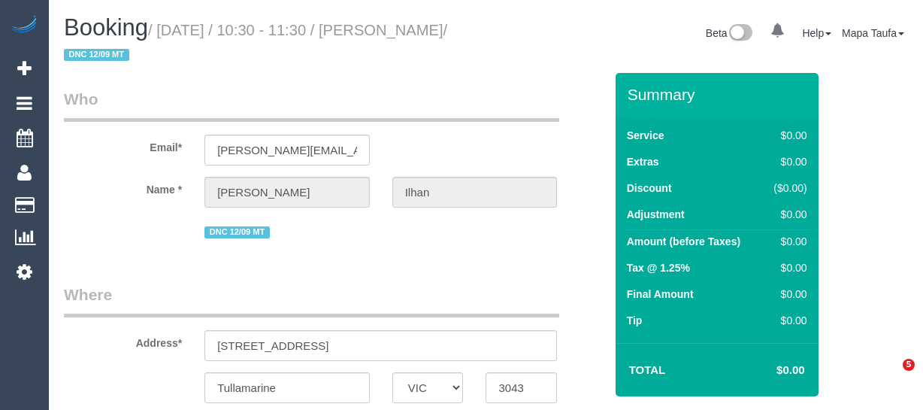
select select "VIC"
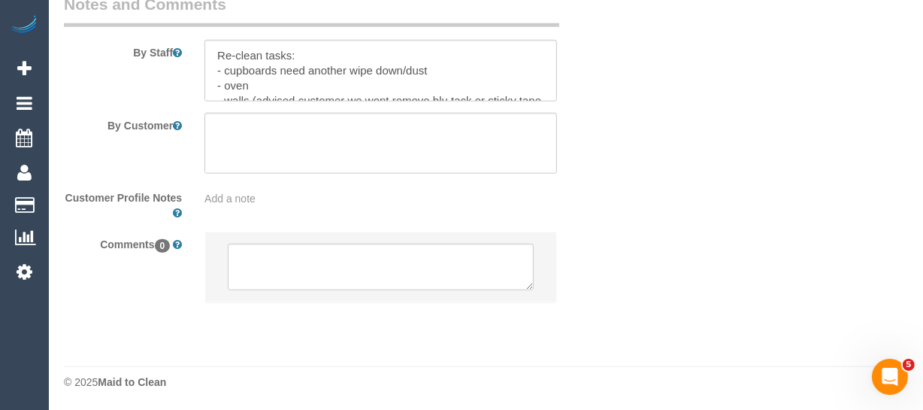
select select "string:AU"
select select "object:531"
select select "string:stripe-pm_1S4u1I2GScqysDRVhfUsXWug"
select select "number:28"
select select "number:14"
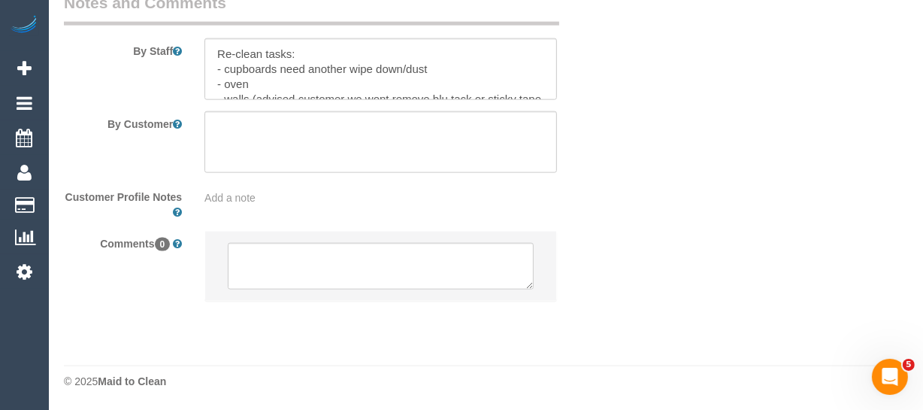
select select "number:18"
select select "number:22"
select select "number:33"
select select "number:26"
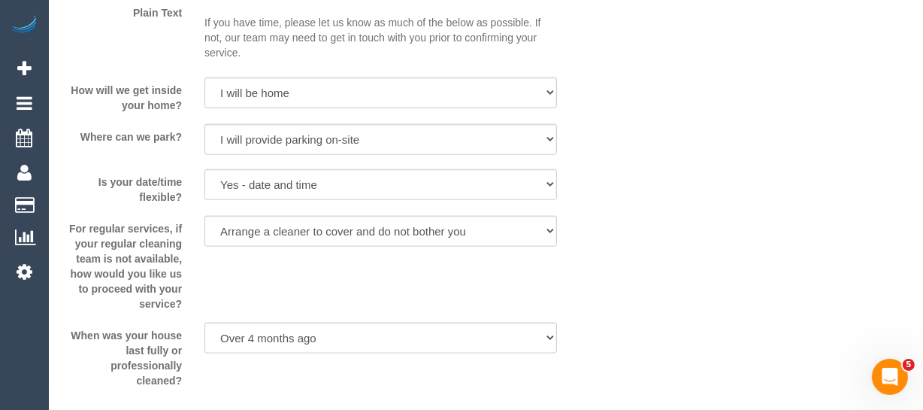
scroll to position [2334, 0]
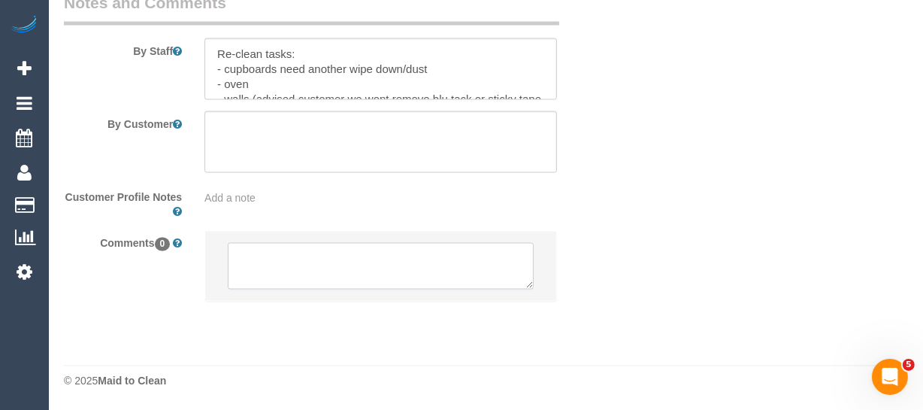
click at [360, 253] on textarea at bounding box center [381, 266] width 306 height 47
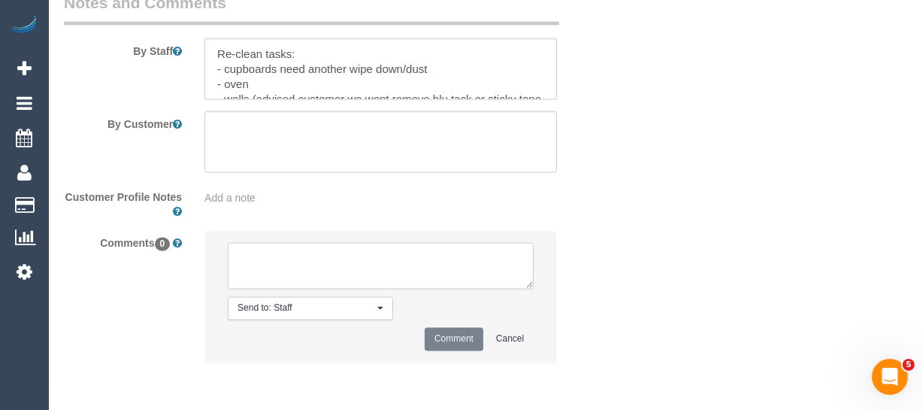
paste textarea "Customer availability: [DATE] - anytime after 10.30 Original team: Warnot (+tea…"
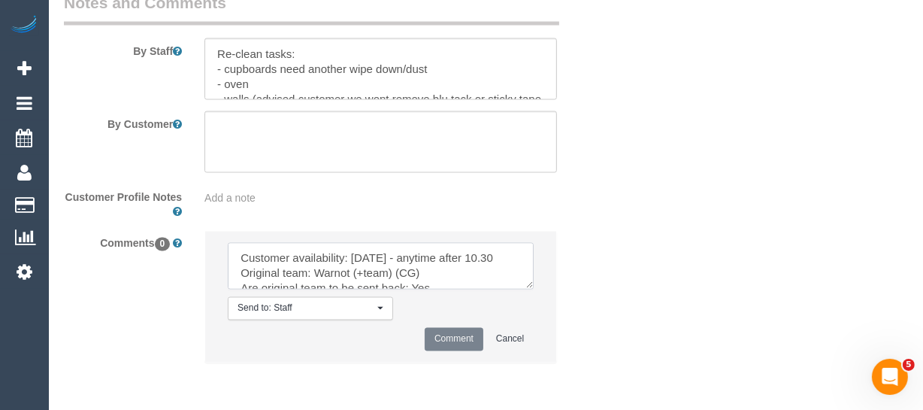
scroll to position [141, 0]
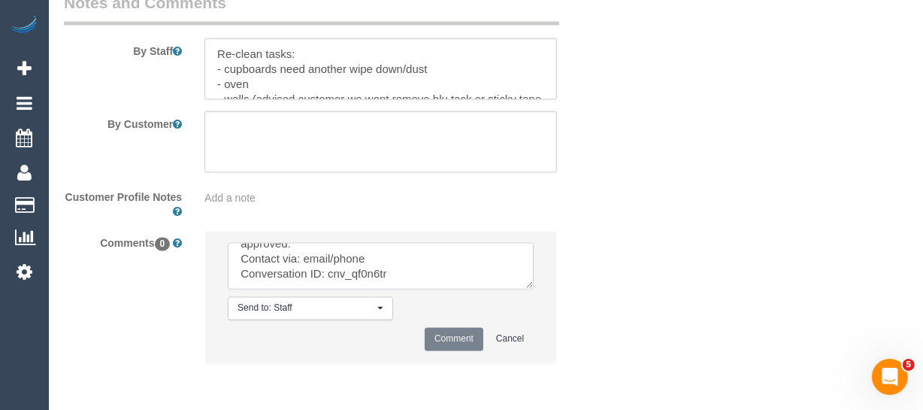
type textarea "Customer availability: [DATE] - anytime after 10.30 Original team: Warnot (+tea…"
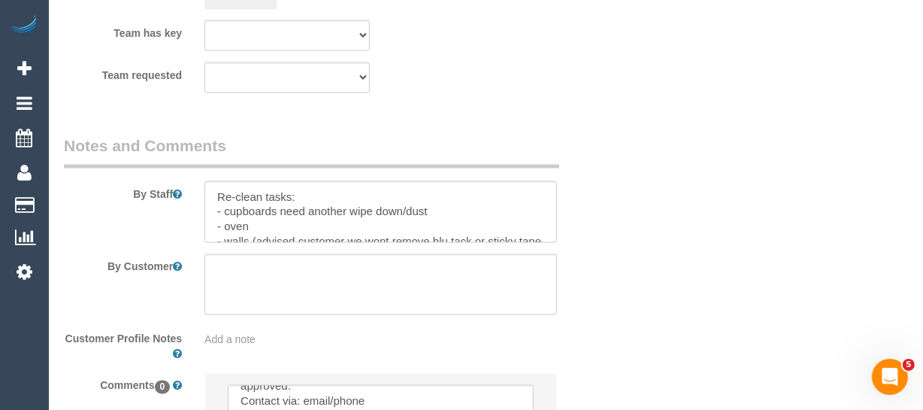
scroll to position [2476, 0]
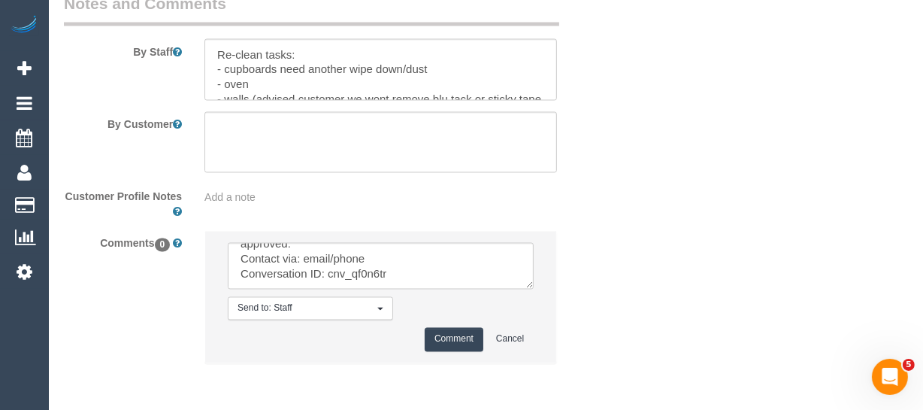
select select "object:2032"
drag, startPoint x: 461, startPoint y: 335, endPoint x: 483, endPoint y: 337, distance: 22.7
click at [460, 337] on button "Comment" at bounding box center [454, 339] width 59 height 23
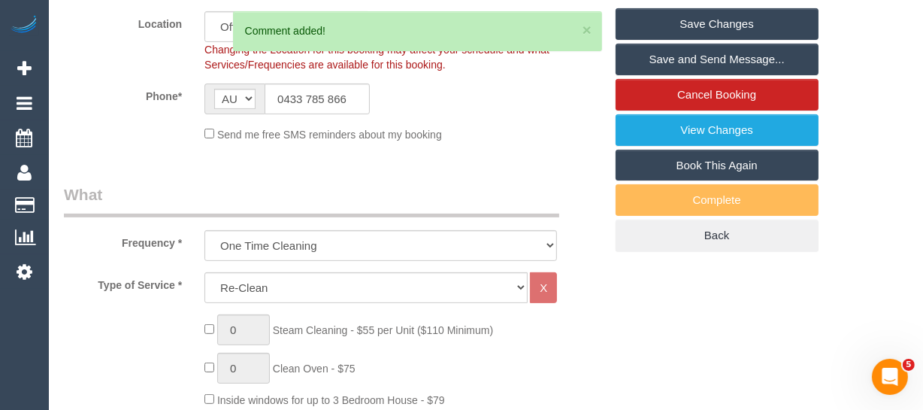
scroll to position [292, 0]
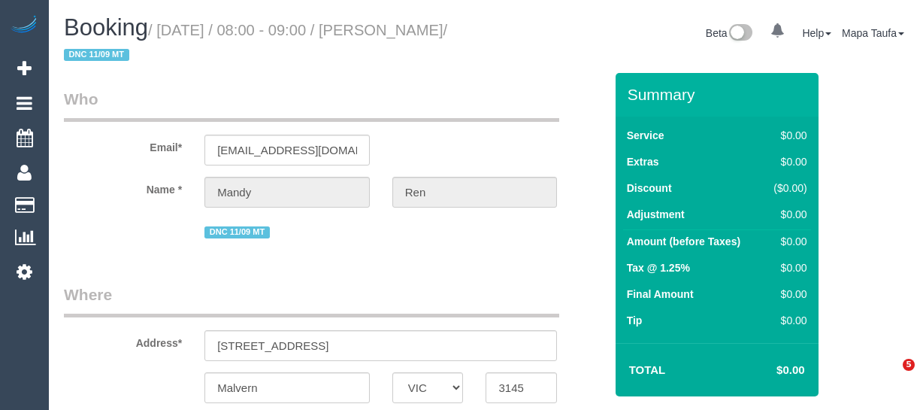
select select "VIC"
select select "string:stripe-pm_1S4tmp2GScqysDRVZCCByxzr"
select select "object:329"
select select "number:28"
select select "number:14"
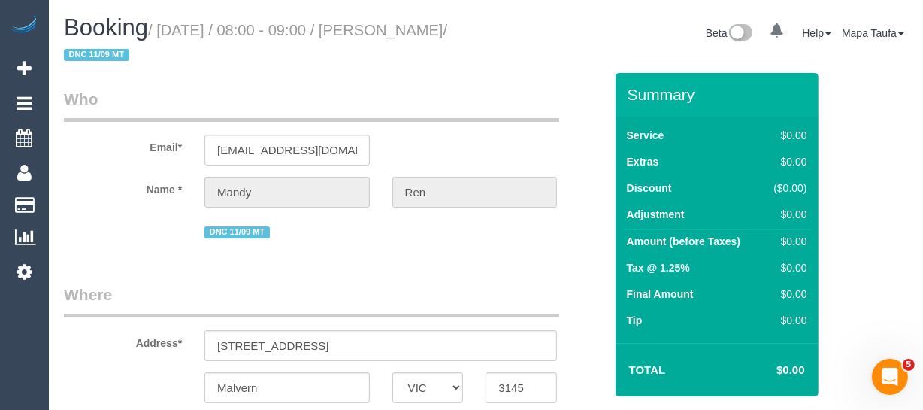
select select "number:19"
select select "number:24"
select select "object:786"
select select "string:AU"
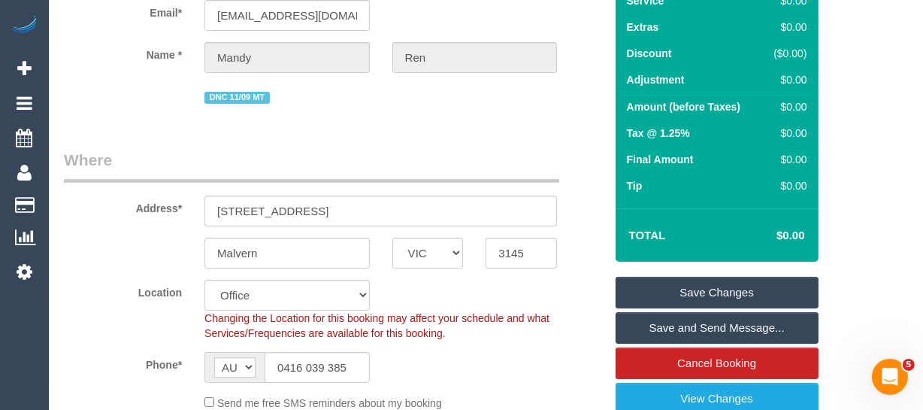
scroll to position [187, 0]
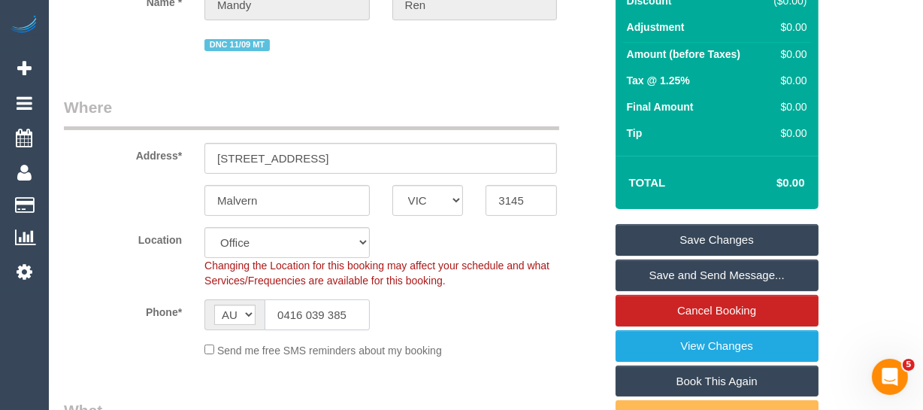
click at [346, 313] on input "0416 039 385" at bounding box center [317, 314] width 105 height 31
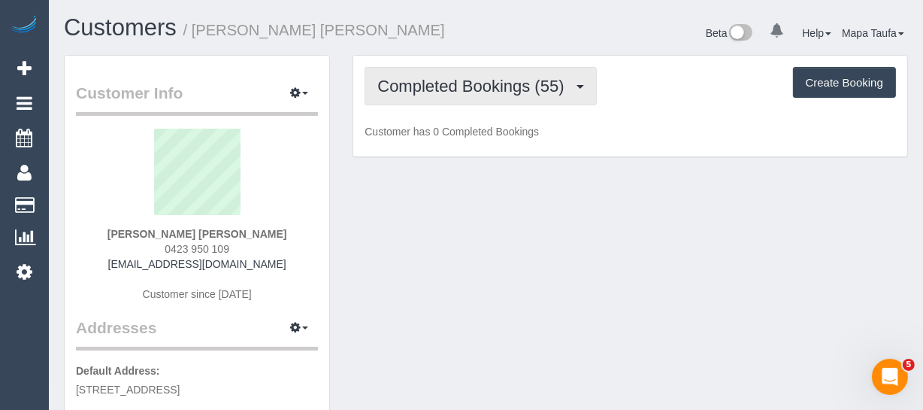
click at [464, 87] on span "Completed Bookings (55)" at bounding box center [474, 86] width 194 height 19
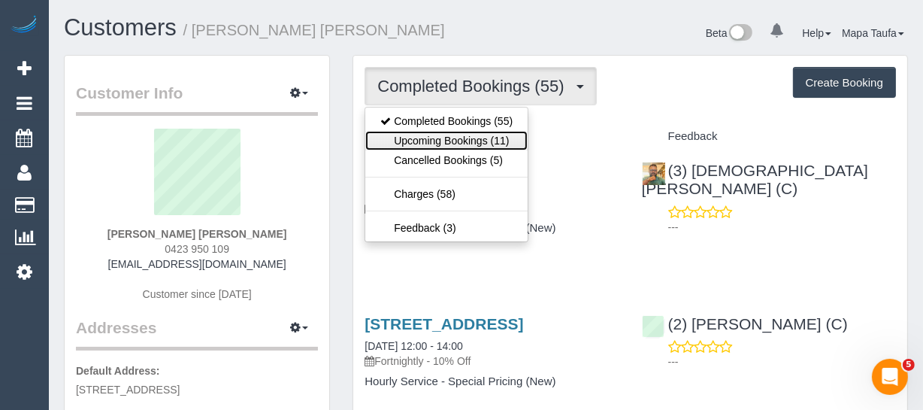
click at [468, 138] on link "Upcoming Bookings (11)" at bounding box center [446, 141] width 162 height 20
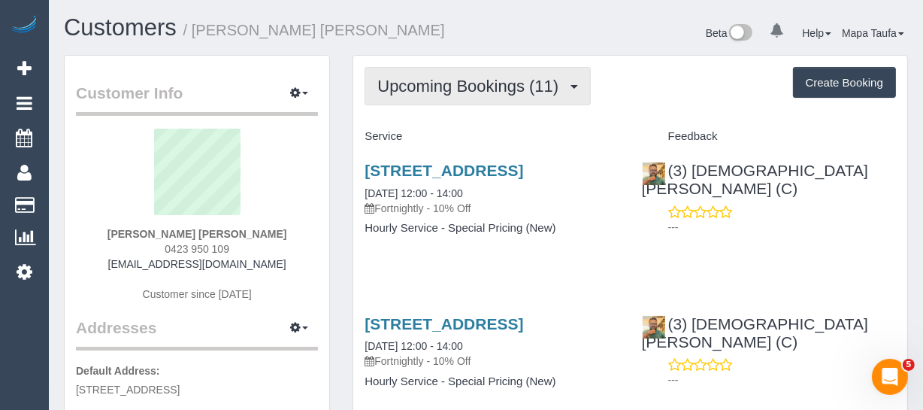
click at [473, 81] on span "Upcoming Bookings (11)" at bounding box center [471, 86] width 189 height 19
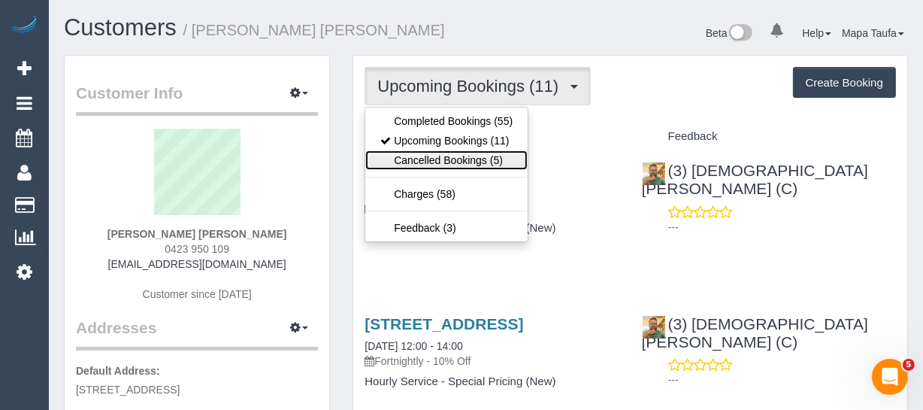
click at [468, 161] on link "Cancelled Bookings (5)" at bounding box center [446, 160] width 162 height 20
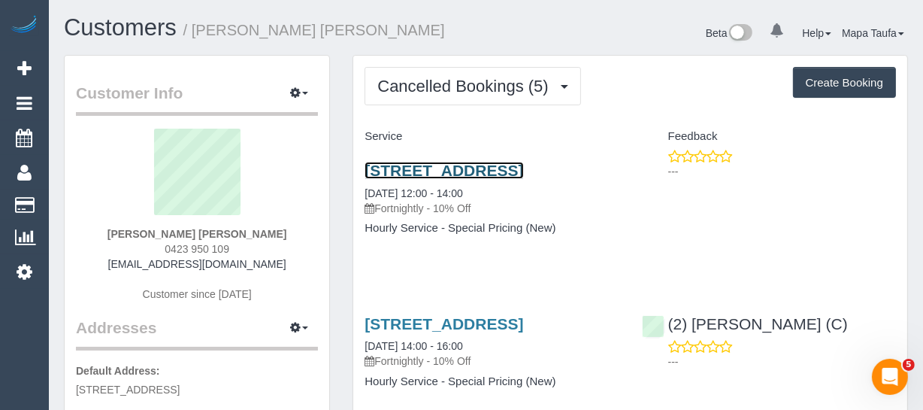
click at [463, 171] on link "107a Cheddar Road, Reservoir, VIC 3073" at bounding box center [444, 170] width 159 height 17
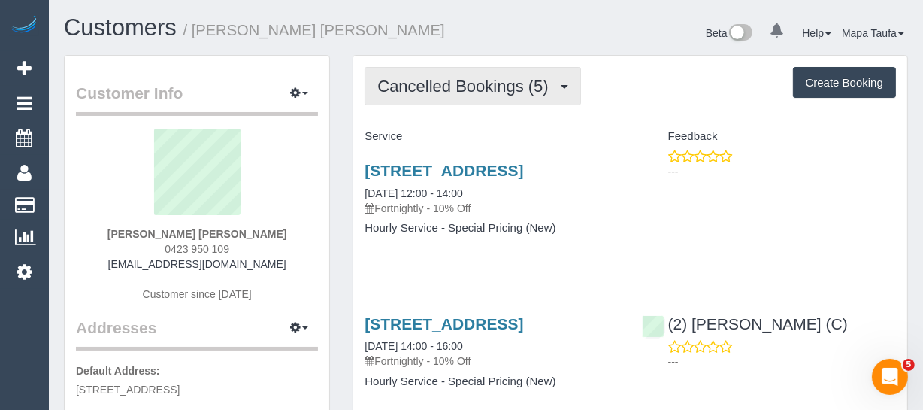
click at [505, 85] on span "Cancelled Bookings (5)" at bounding box center [466, 86] width 178 height 19
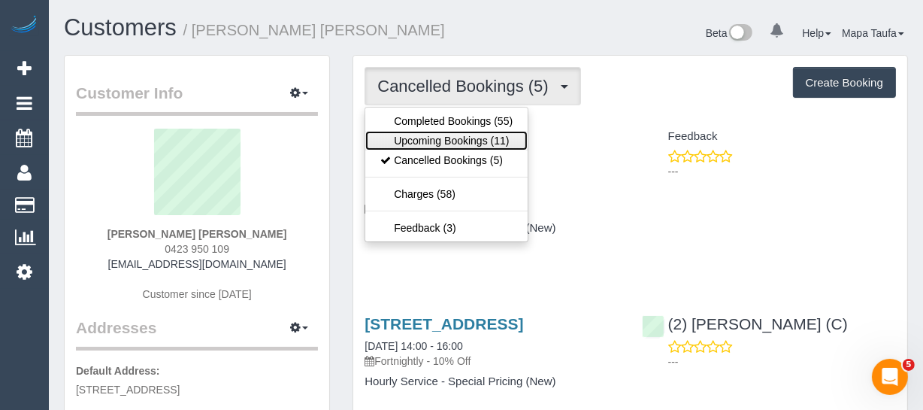
click at [484, 138] on link "Upcoming Bookings (11)" at bounding box center [446, 141] width 162 height 20
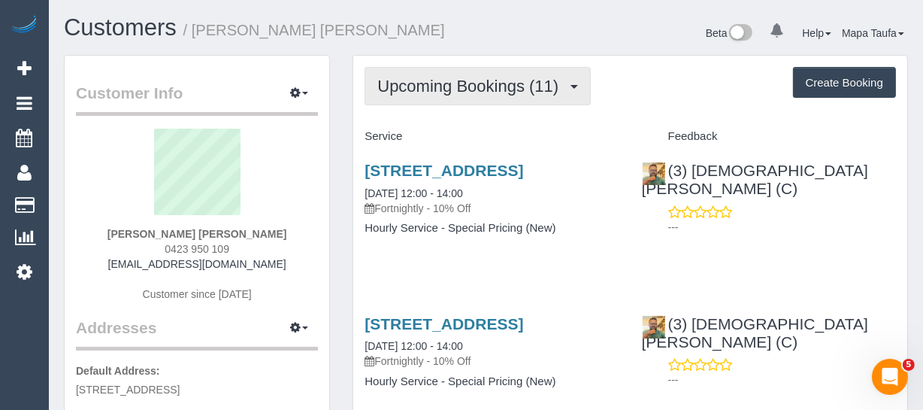
click at [519, 93] on span "Upcoming Bookings (11)" at bounding box center [471, 86] width 189 height 19
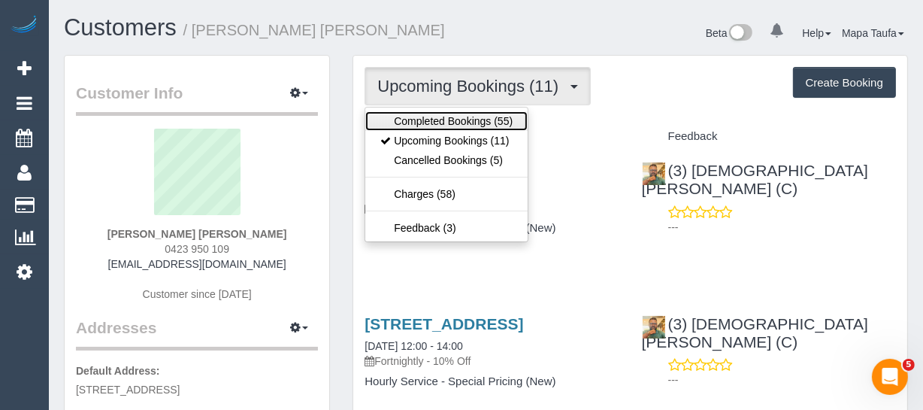
click at [493, 121] on link "Completed Bookings (55)" at bounding box center [446, 121] width 162 height 20
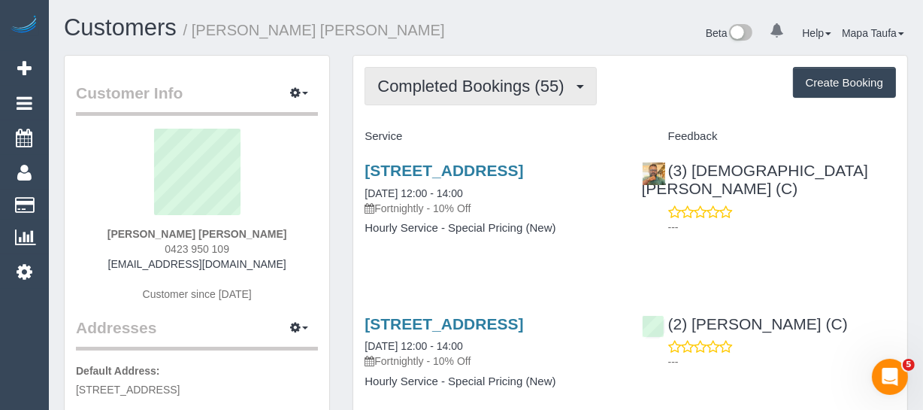
click at [468, 92] on span "Completed Bookings (55)" at bounding box center [474, 86] width 194 height 19
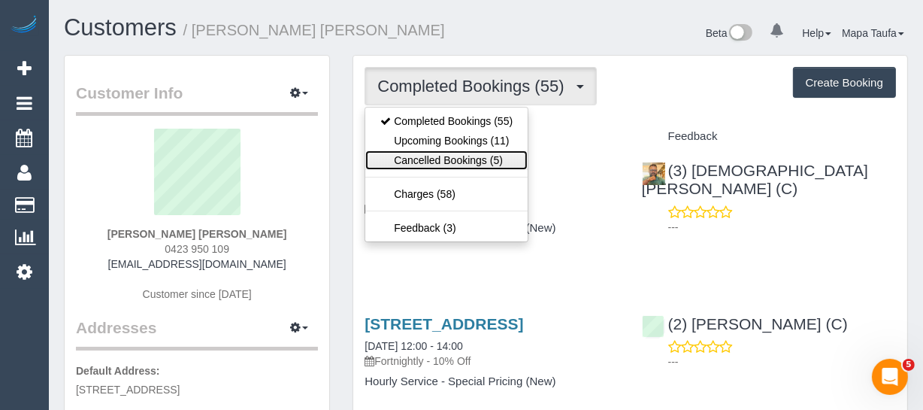
click at [462, 159] on link "Cancelled Bookings (5)" at bounding box center [446, 160] width 162 height 20
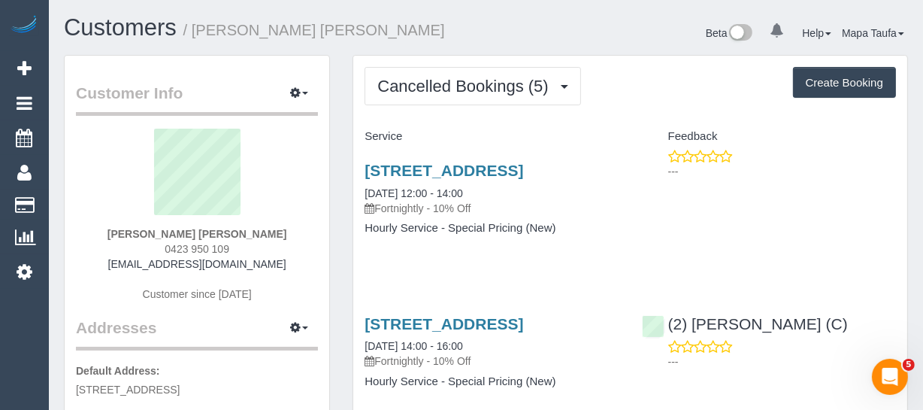
drag, startPoint x: 225, startPoint y: 247, endPoint x: 165, endPoint y: 245, distance: 60.2
click at [165, 245] on div "Scott Anderson Bally Cara 0423 950 109 alisonblack1977@gmail.com Customer since…" at bounding box center [197, 223] width 242 height 188
copy span "0423 950 109"
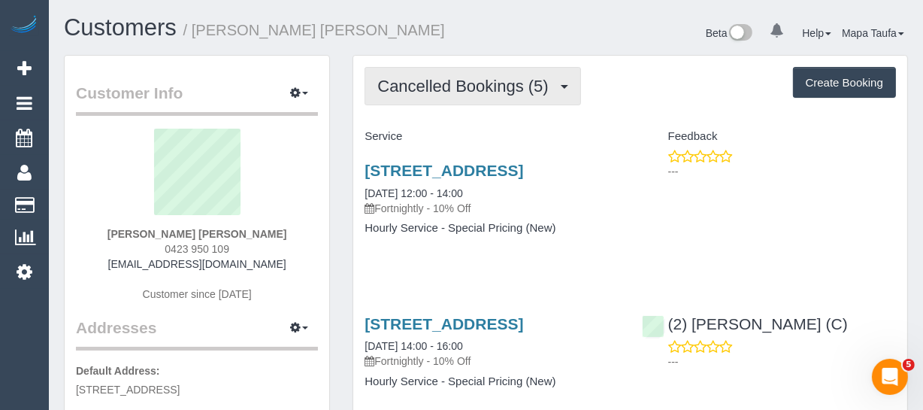
click at [427, 70] on button "Cancelled Bookings (5)" at bounding box center [473, 86] width 216 height 38
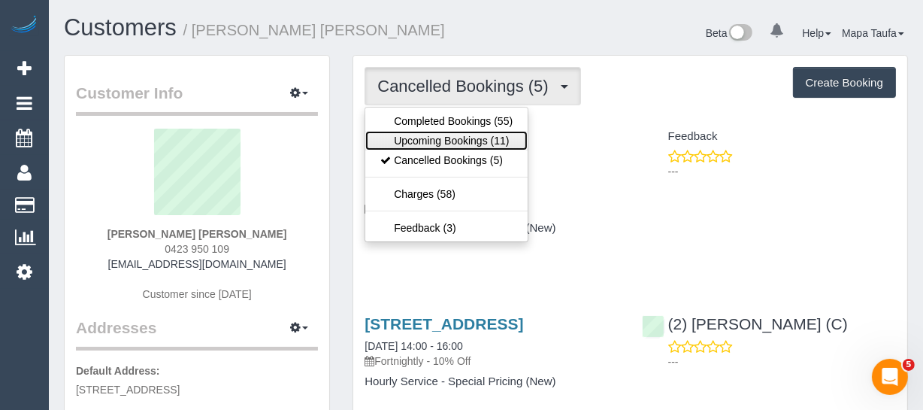
click at [428, 135] on link "Upcoming Bookings (11)" at bounding box center [446, 141] width 162 height 20
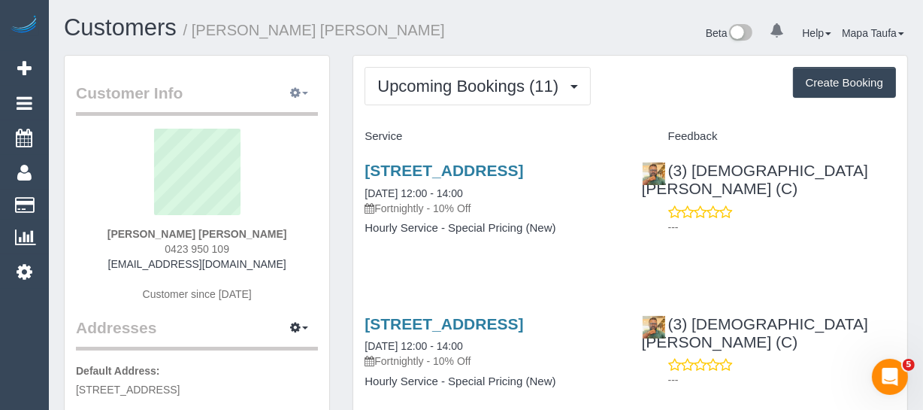
click at [307, 92] on span "button" at bounding box center [305, 93] width 6 height 3
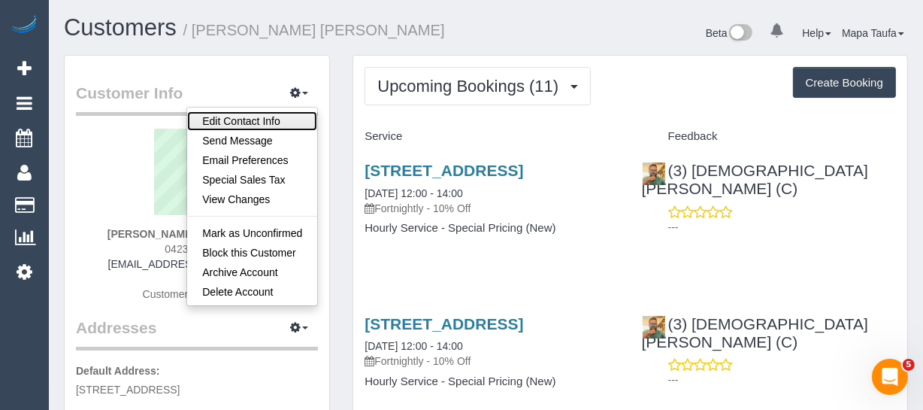
click at [268, 121] on link "Edit Contact Info" at bounding box center [252, 121] width 130 height 20
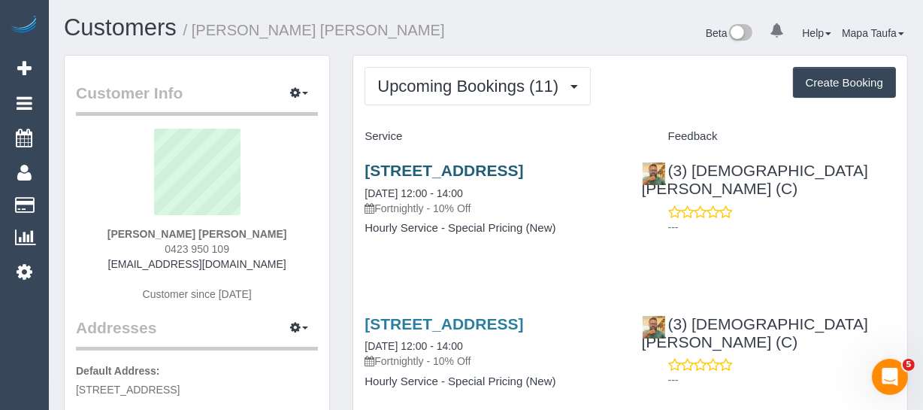
select select "VIC"
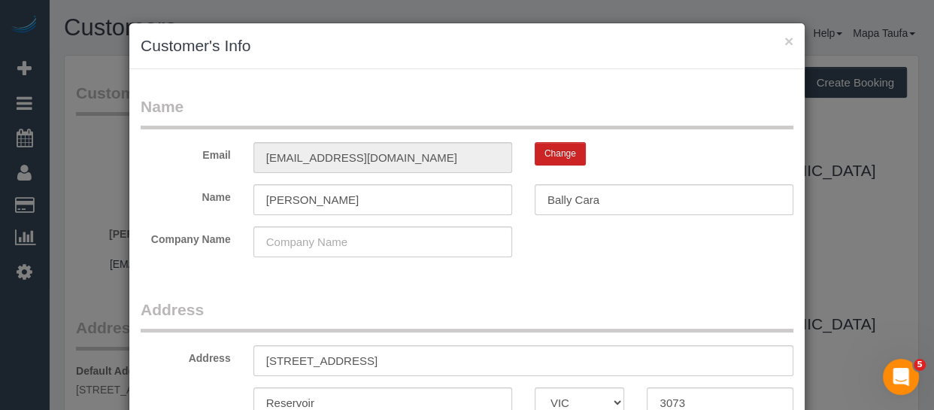
select select "string:AU"
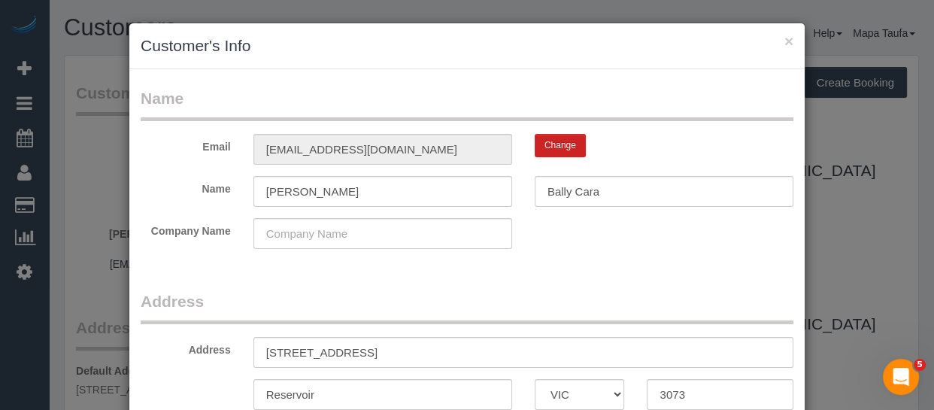
scroll to position [11, 0]
select select "string:AU"
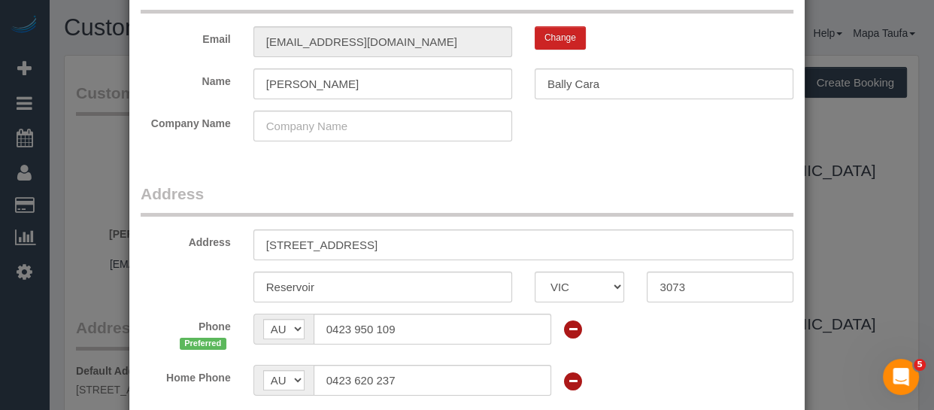
scroll to position [204, 0]
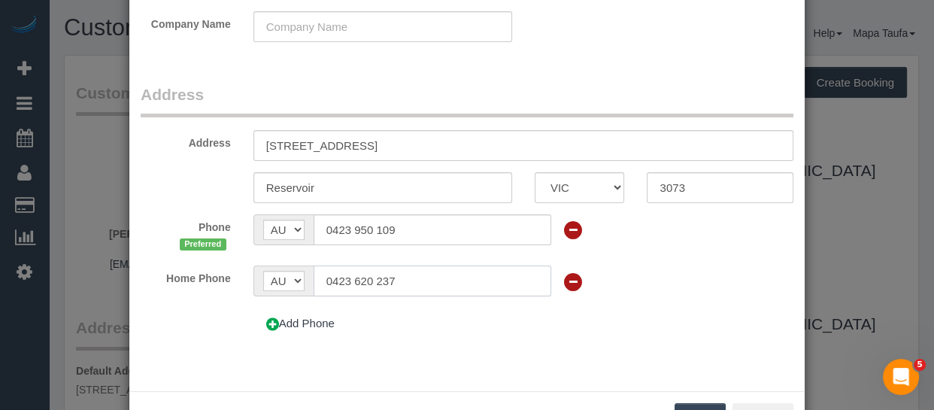
click at [402, 289] on input "0423 620 237" at bounding box center [432, 280] width 238 height 31
click at [398, 289] on input "0423 620 237" at bounding box center [432, 280] width 238 height 31
drag, startPoint x: 398, startPoint y: 289, endPoint x: 389, endPoint y: 285, distance: 10.1
click at [398, 289] on input "0423 620 237" at bounding box center [432, 280] width 238 height 31
click at [396, 230] on input "0423 950 109" at bounding box center [432, 229] width 238 height 31
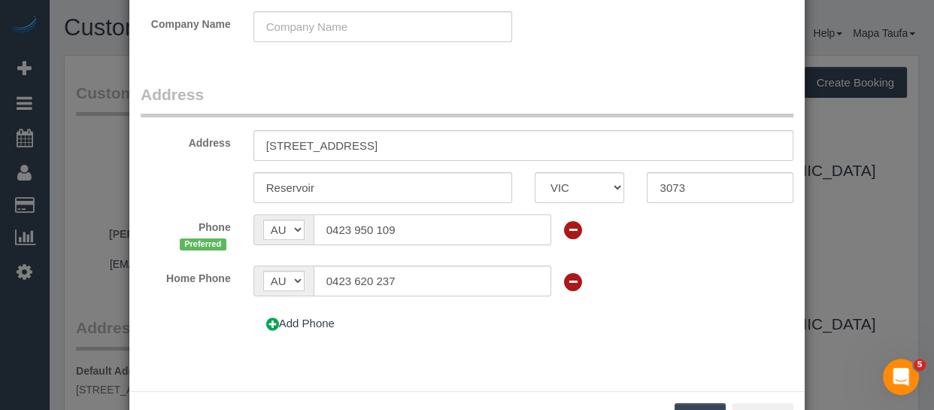
click at [396, 230] on input "0423 950 109" at bounding box center [432, 229] width 238 height 31
click at [562, 285] on icon at bounding box center [572, 281] width 21 height 21
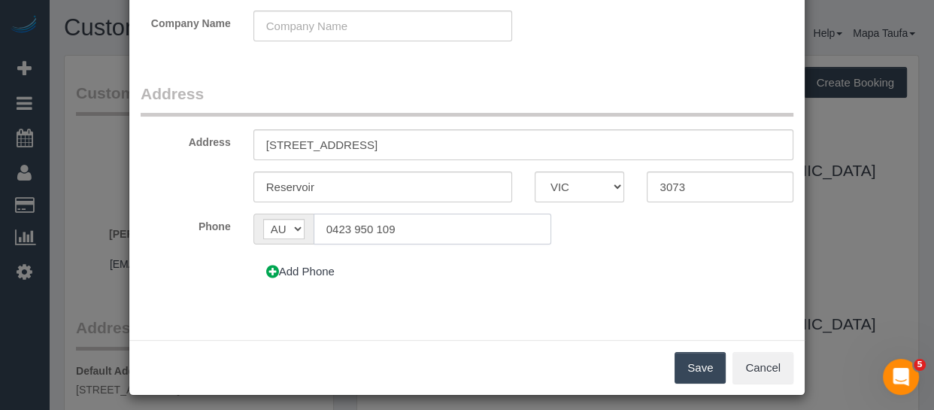
click at [434, 229] on input "0423 950 109" at bounding box center [432, 228] width 238 height 31
click at [433, 229] on input "0423 950 109" at bounding box center [432, 228] width 238 height 31
click at [471, 234] on input "0410 273 830" at bounding box center [432, 228] width 238 height 31
type input "0410 273 830"
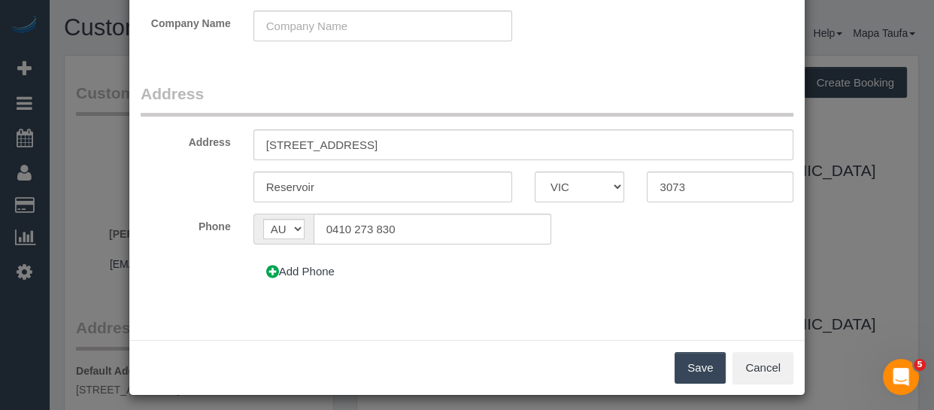
click at [691, 362] on button "Save" at bounding box center [699, 368] width 51 height 32
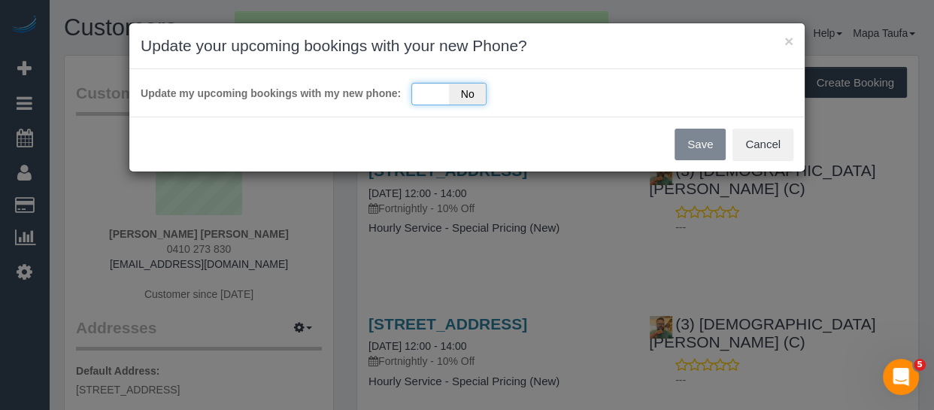
click at [454, 94] on span "No" at bounding box center [467, 93] width 37 height 21
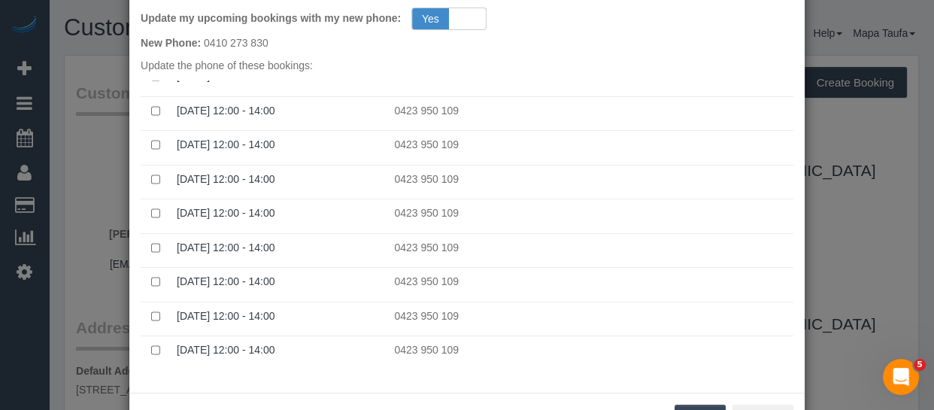
scroll to position [135, 0]
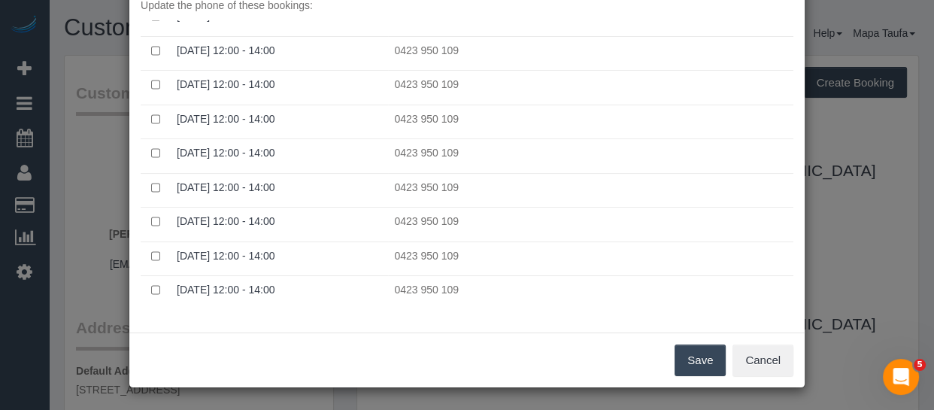
click at [682, 359] on button "Save" at bounding box center [699, 360] width 51 height 32
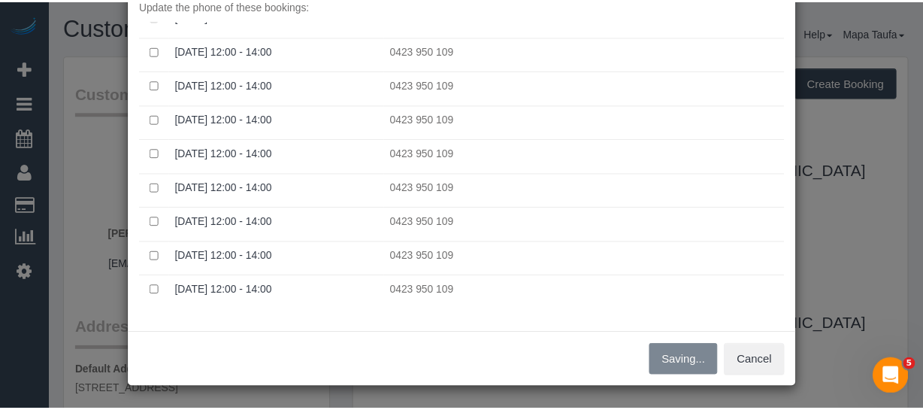
scroll to position [189, 0]
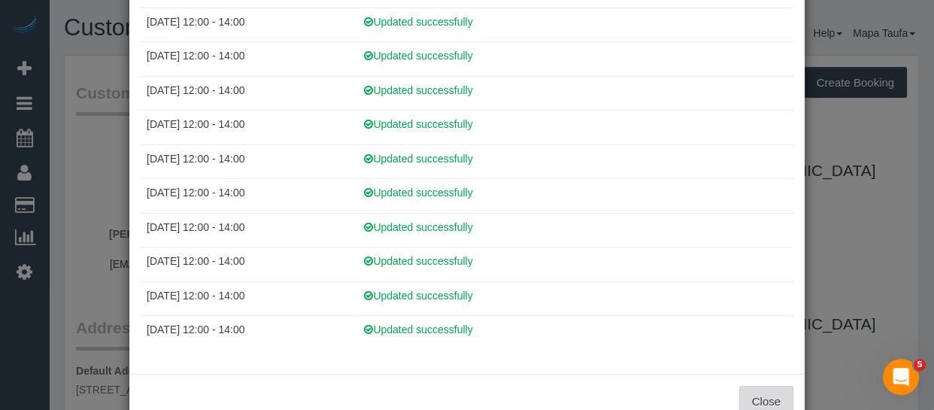
click at [767, 388] on button "Close" at bounding box center [766, 402] width 54 height 32
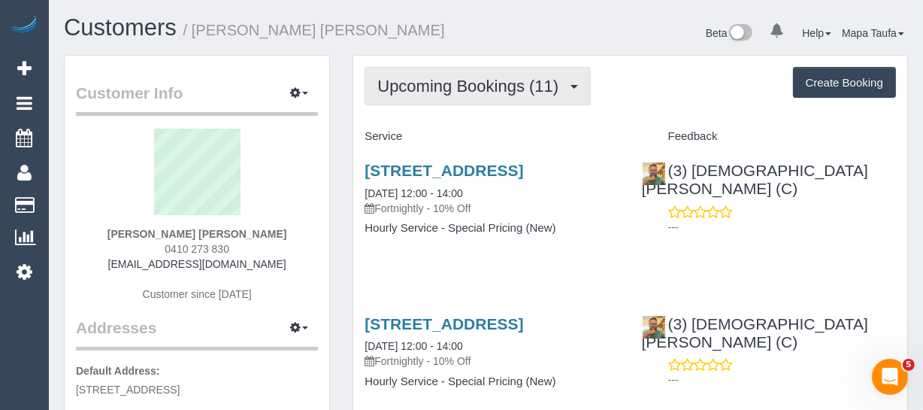
click at [415, 86] on span "Upcoming Bookings (11)" at bounding box center [471, 86] width 189 height 19
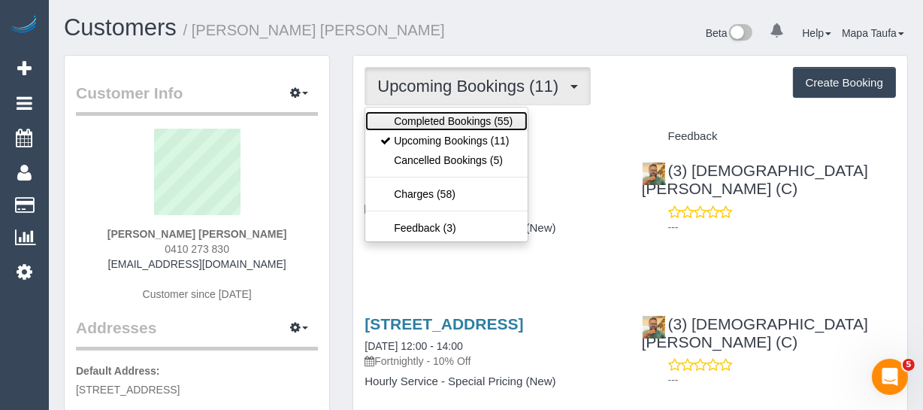
click at [422, 116] on link "Completed Bookings (55)" at bounding box center [446, 121] width 162 height 20
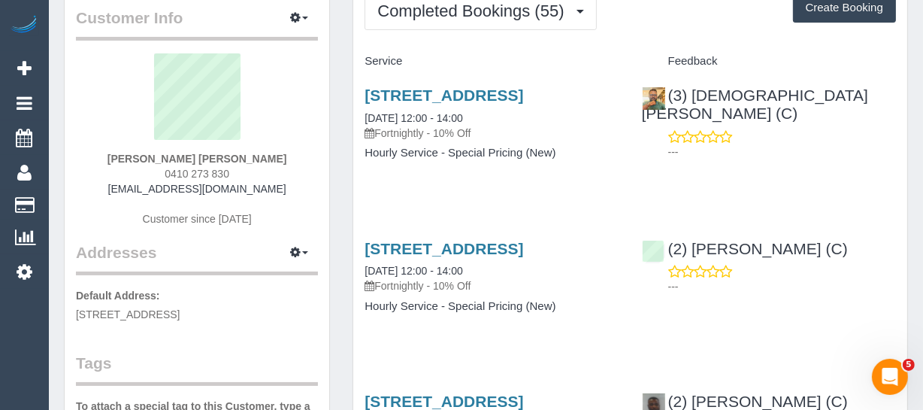
scroll to position [0, 0]
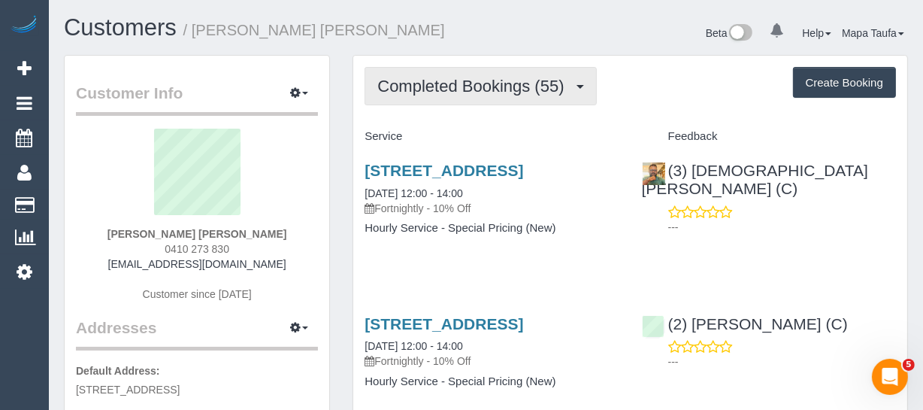
click at [478, 98] on button "Completed Bookings (55)" at bounding box center [481, 86] width 232 height 38
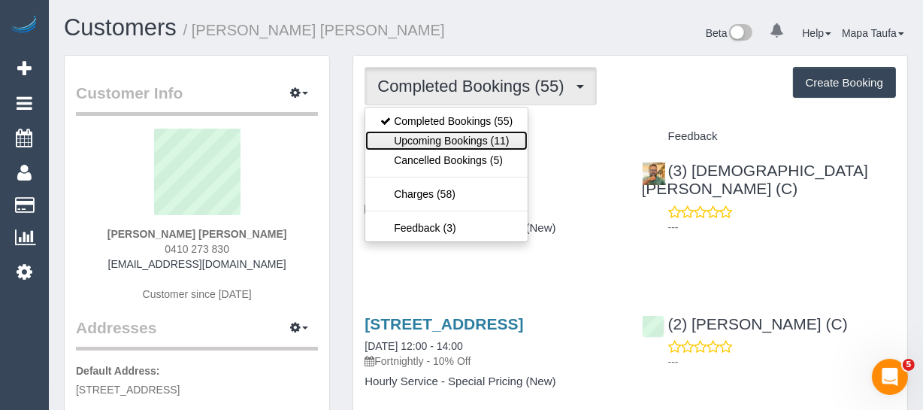
click at [475, 134] on link "Upcoming Bookings (11)" at bounding box center [446, 141] width 162 height 20
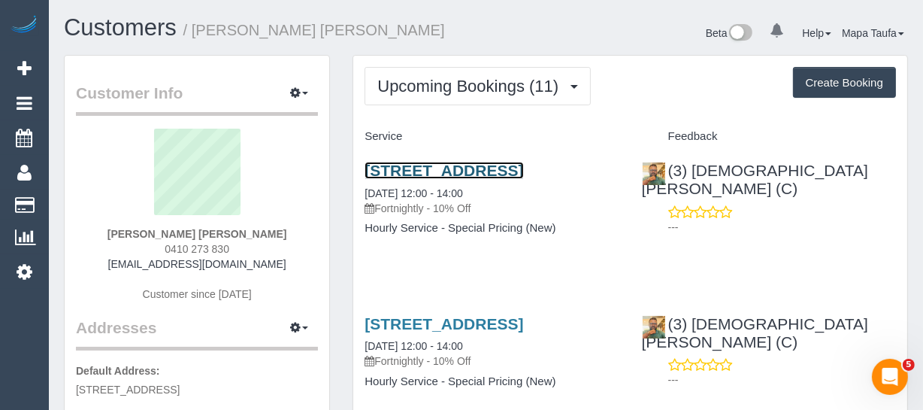
click at [438, 168] on link "107a Cheddar Road, Reservoir, VIC 3073" at bounding box center [444, 170] width 159 height 17
click at [416, 175] on link "107a Cheddar Road, Reservoir, VIC 3073" at bounding box center [444, 170] width 159 height 17
drag, startPoint x: 203, startPoint y: 233, endPoint x: 125, endPoint y: 233, distance: 78.2
click at [125, 233] on div "Scott Anderson Bally Cara 0410 273 830 alisonblack1977@gmail.com Customer since…" at bounding box center [197, 223] width 242 height 188
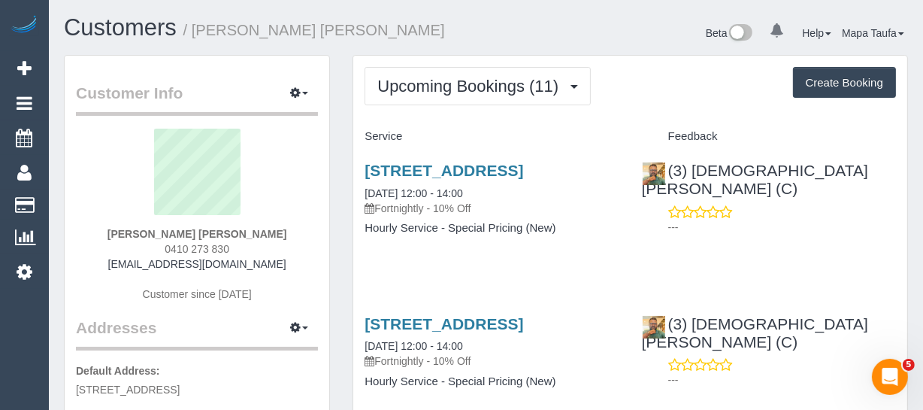
copy strong "Scott Anderson Bally Cara"
drag, startPoint x: 261, startPoint y: 246, endPoint x: 165, endPoint y: 241, distance: 96.3
click at [165, 241] on div "Scott Anderson Bally Cara 0410 273 830 alisonblack1977@gmail.com Customer since…" at bounding box center [197, 223] width 242 height 188
copy span "0410 273 830"
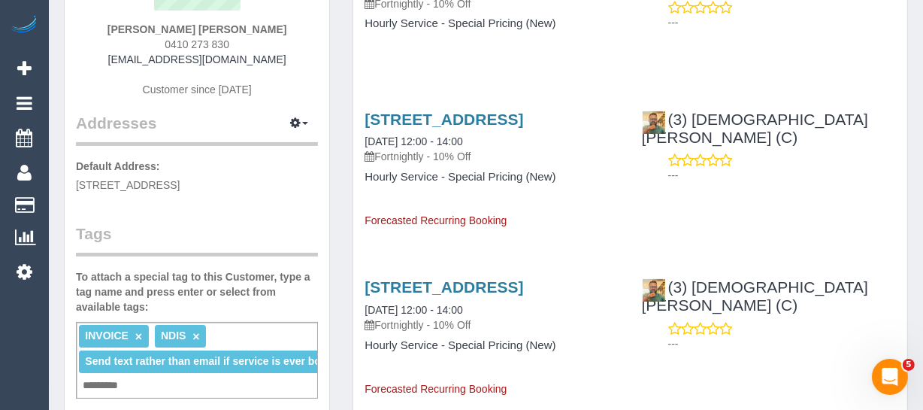
scroll to position [478, 0]
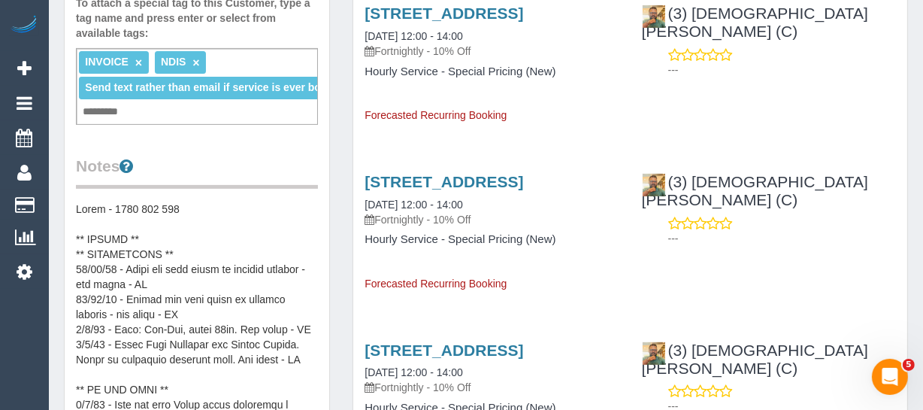
click at [179, 201] on pre at bounding box center [197, 351] width 242 height 301
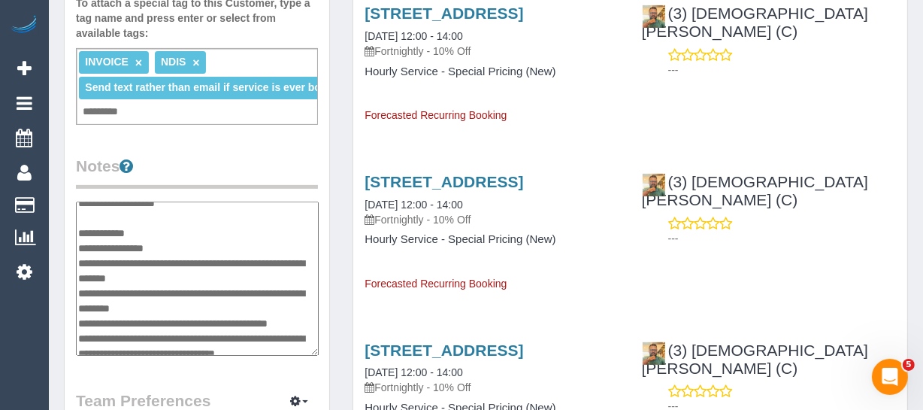
scroll to position [0, 0]
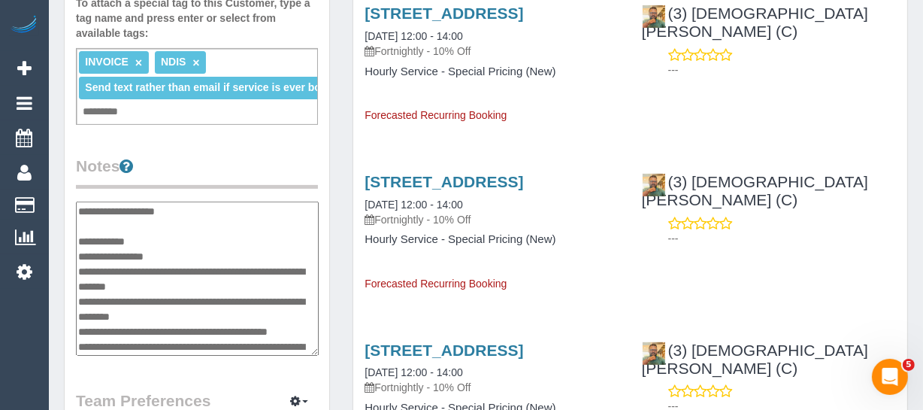
drag, startPoint x: 165, startPoint y: 212, endPoint x: 78, endPoint y: 210, distance: 87.2
click at [78, 210] on textarea at bounding box center [197, 278] width 243 height 155
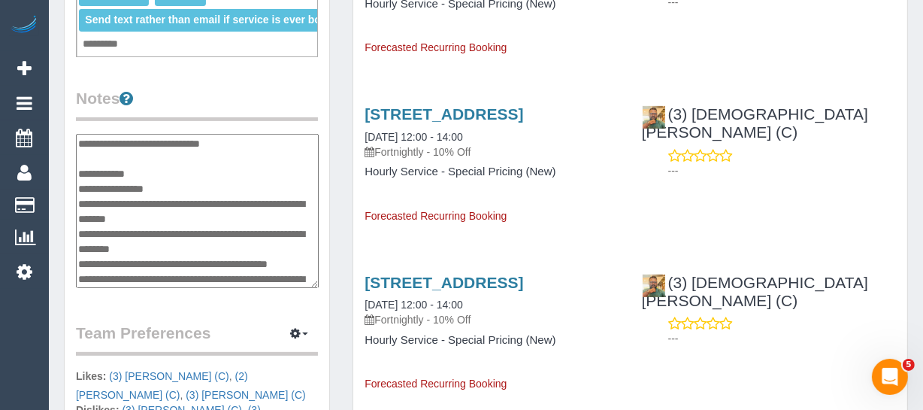
scroll to position [546, 0]
type textarea "**********"
click at [264, 321] on legend "Team Preferences Manage Preferences" at bounding box center [197, 338] width 242 height 34
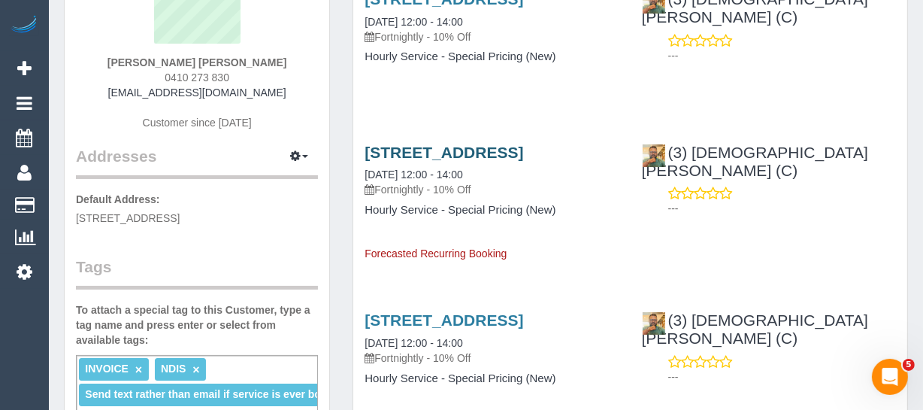
scroll to position [68, 0]
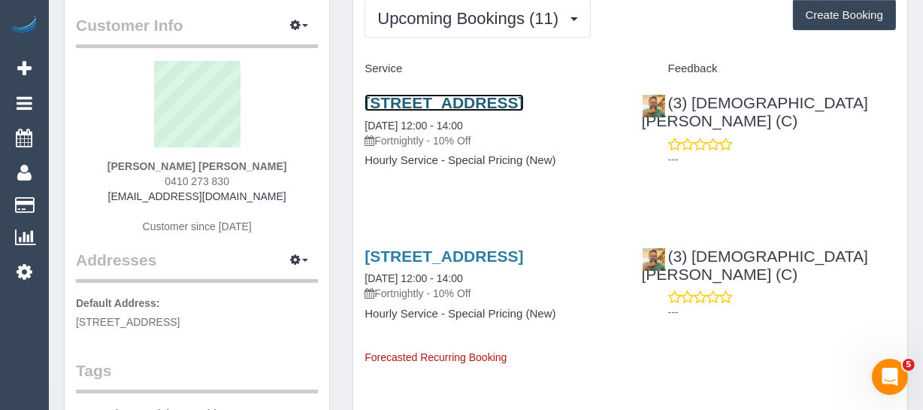
click at [401, 98] on link "107a Cheddar Road, Reservoir, VIC 3073" at bounding box center [444, 102] width 159 height 17
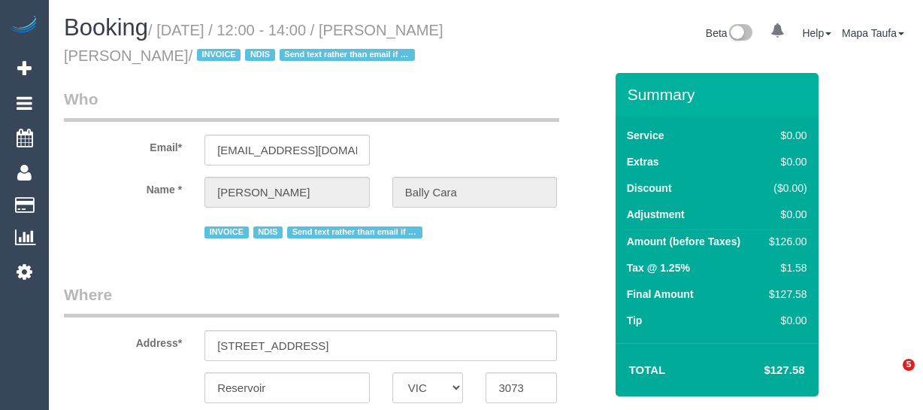
select select "VIC"
select select "string:AU"
select select "object:529"
select select "120"
select select "number:27"
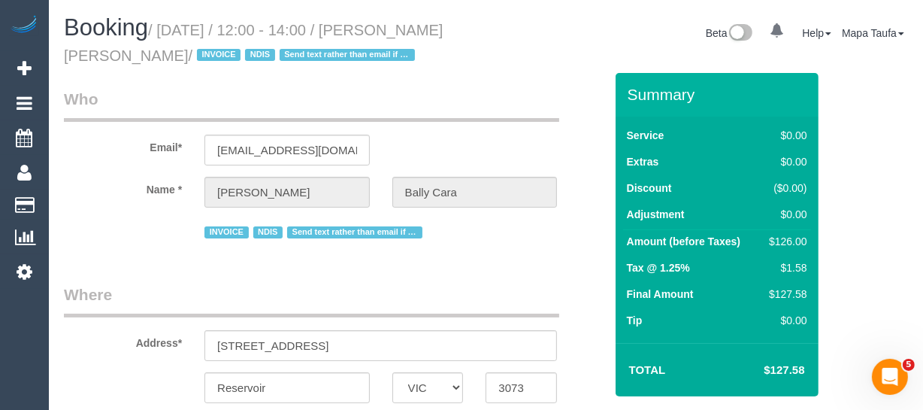
select select "number:14"
select select "number:19"
select select "number:25"
select select "number:35"
select select "object:1443"
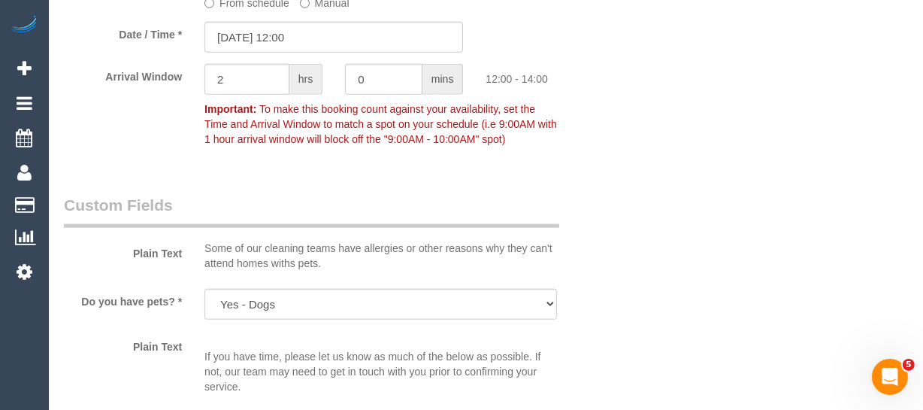
scroll to position [1134, 0]
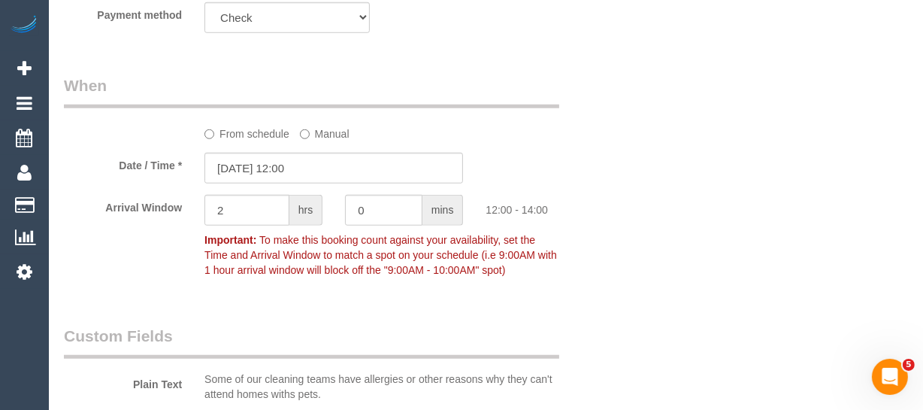
click at [244, 135] on label "From schedule" at bounding box center [246, 131] width 85 height 20
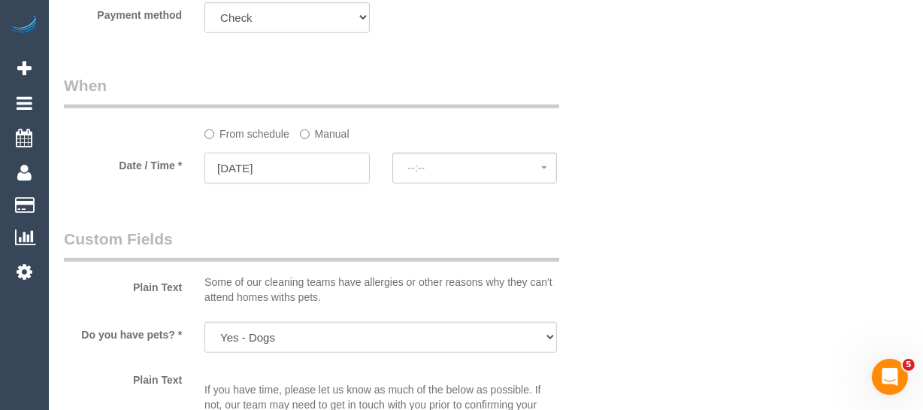
click at [322, 173] on input "[DATE]" at bounding box center [286, 168] width 165 height 31
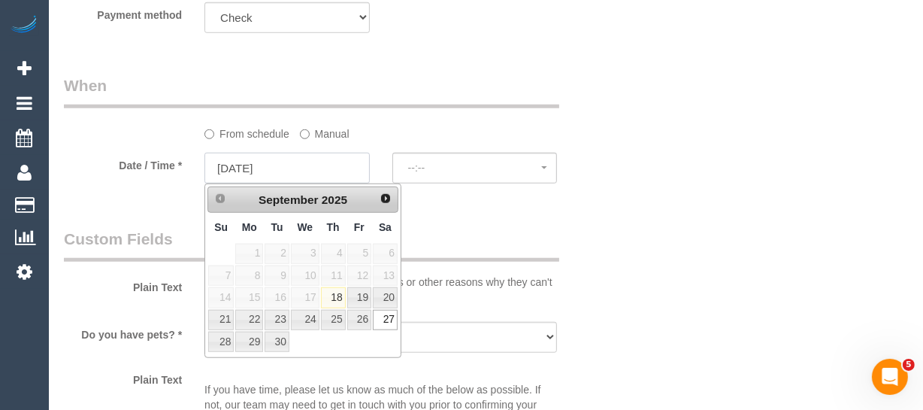
select select "spot18"
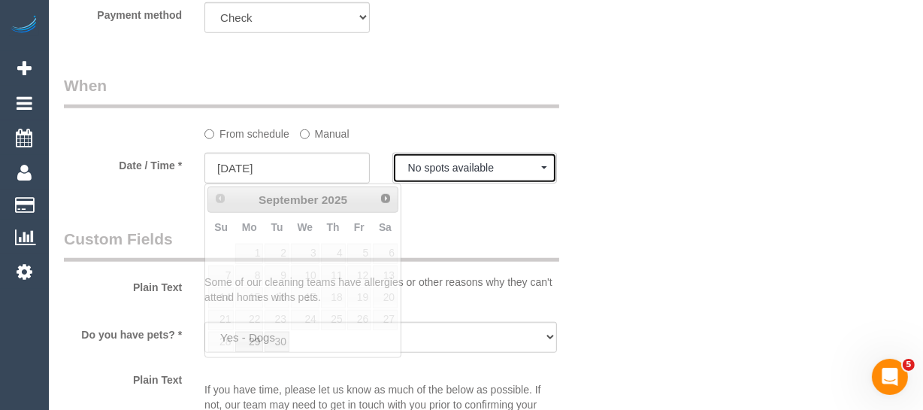
click at [433, 165] on span "No spots available" at bounding box center [475, 168] width 134 height 12
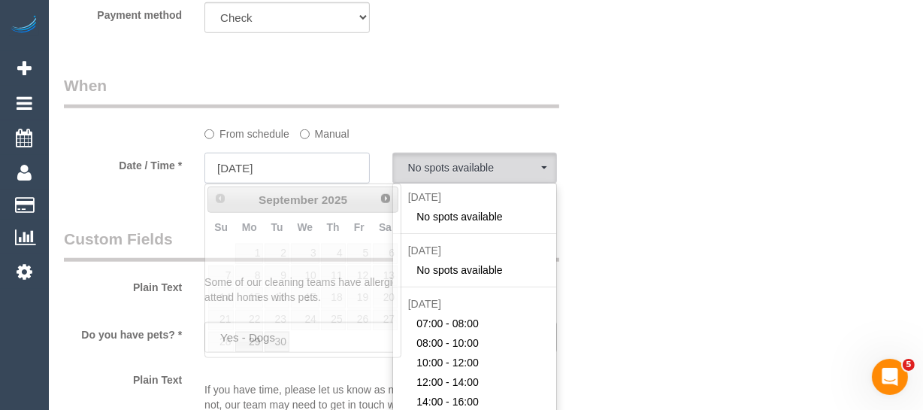
click at [316, 166] on input "[DATE]" at bounding box center [286, 168] width 165 height 31
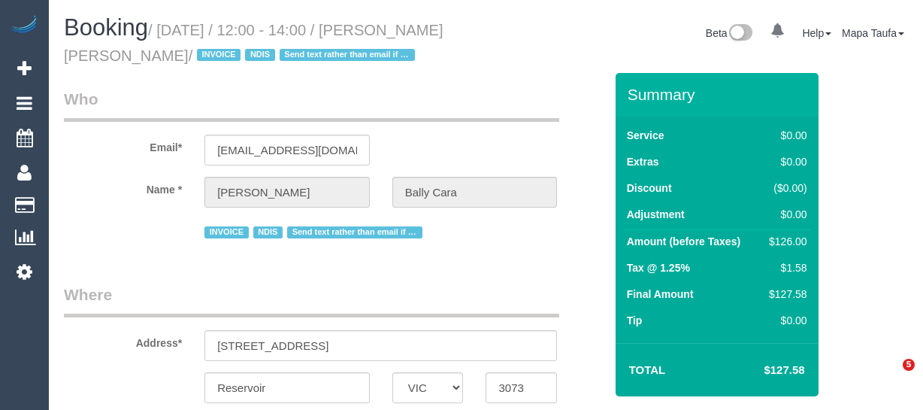
select select "VIC"
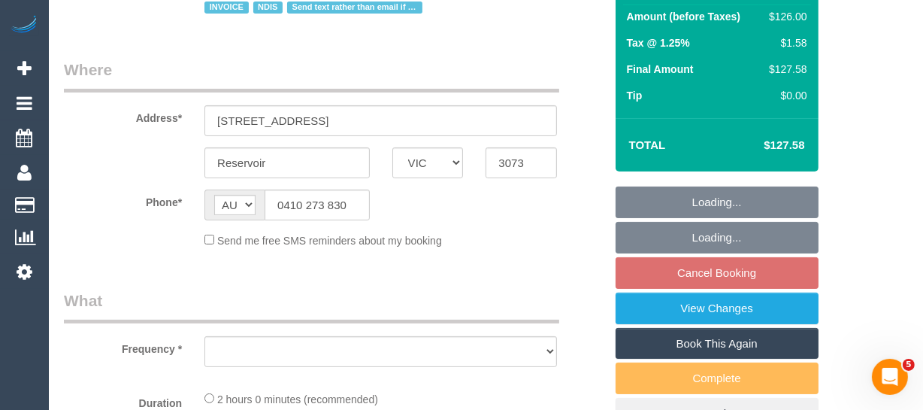
select select "object:529"
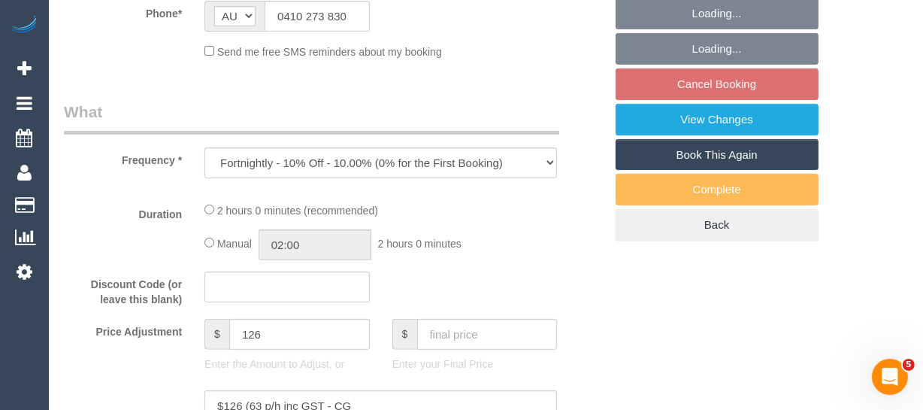
select select "120"
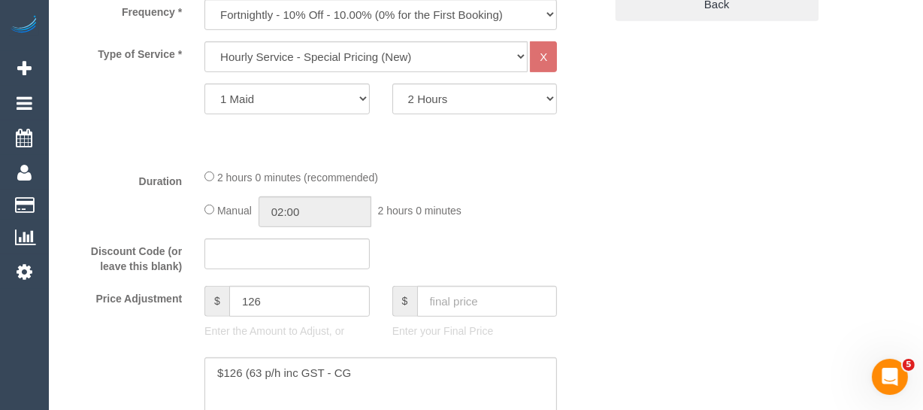
select select "object:1429"
select select "number:27"
select select "number:14"
select select "number:19"
select select "number:25"
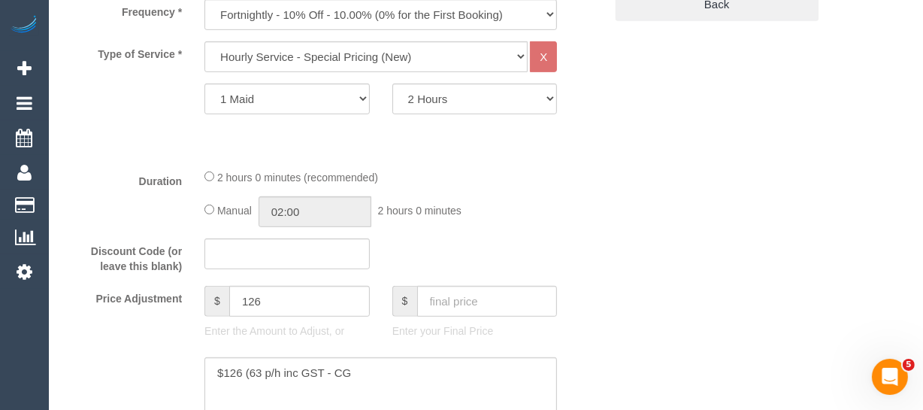
select select "number:35"
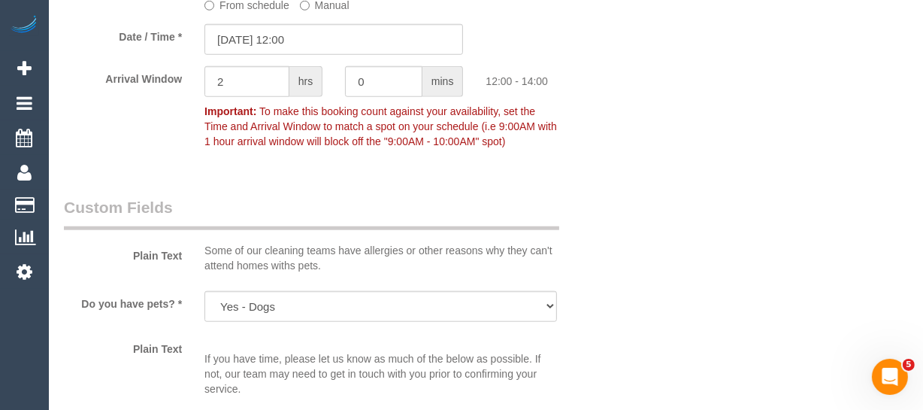
scroll to position [1161, 0]
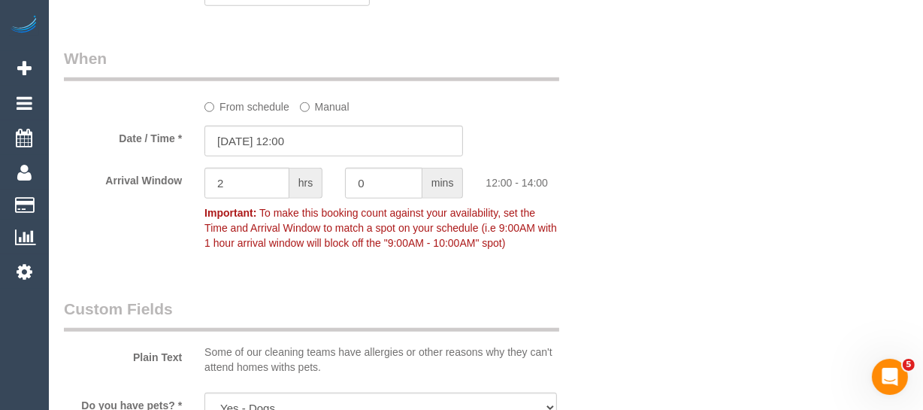
click at [265, 107] on label "From schedule" at bounding box center [246, 104] width 85 height 20
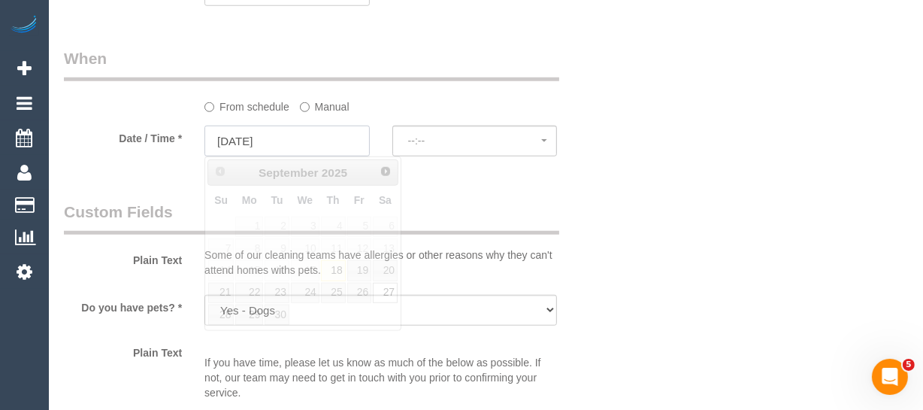
click at [300, 142] on input "[DATE]" at bounding box center [286, 141] width 165 height 31
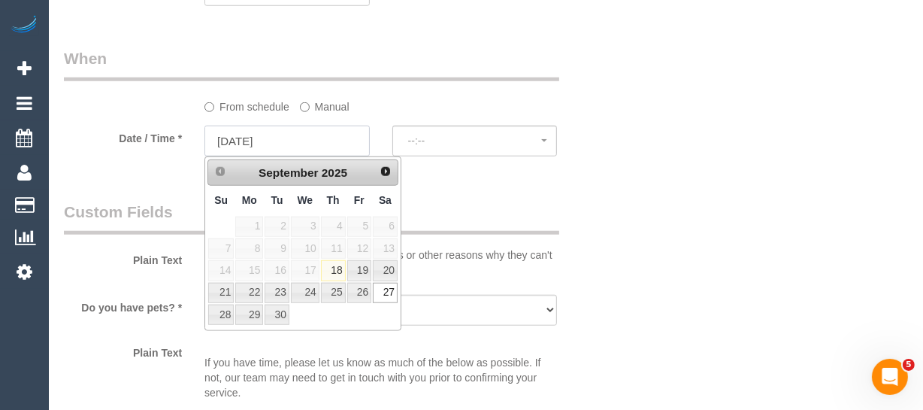
select select "spot18"
click at [392, 264] on link "20" at bounding box center [385, 270] width 25 height 20
type input "[DATE]"
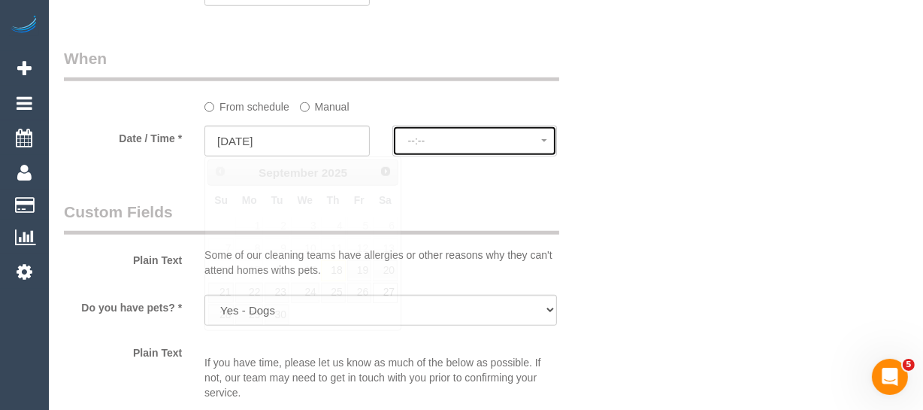
click at [446, 133] on button "--:--" at bounding box center [474, 141] width 165 height 31
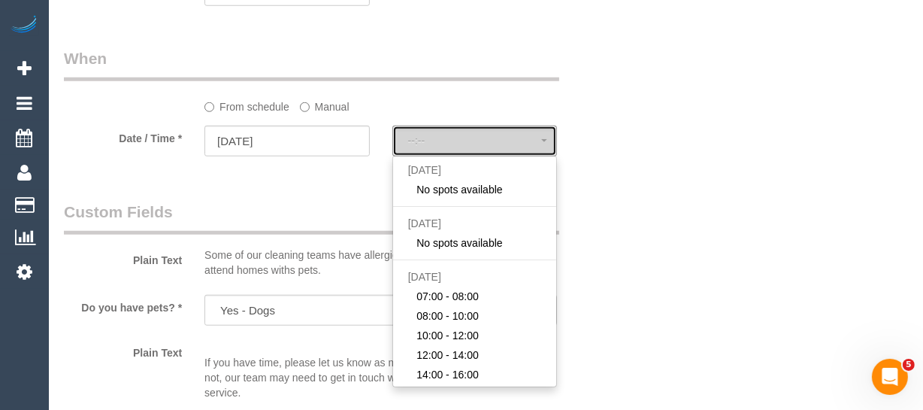
select select "spot35"
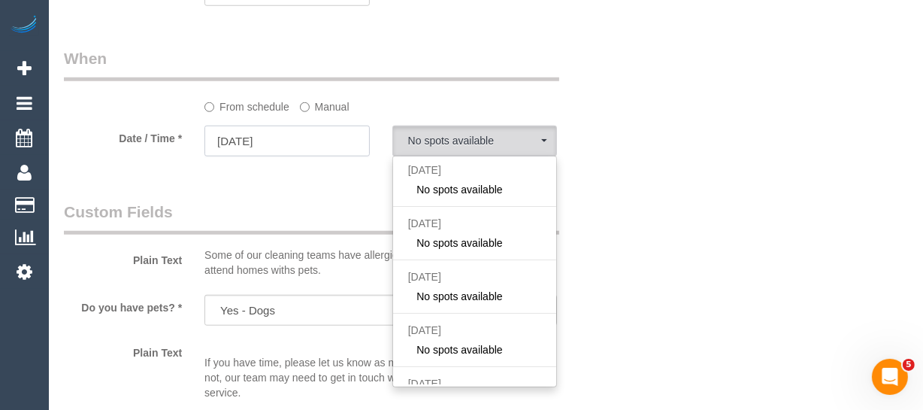
click at [335, 131] on input "[DATE]" at bounding box center [286, 141] width 165 height 31
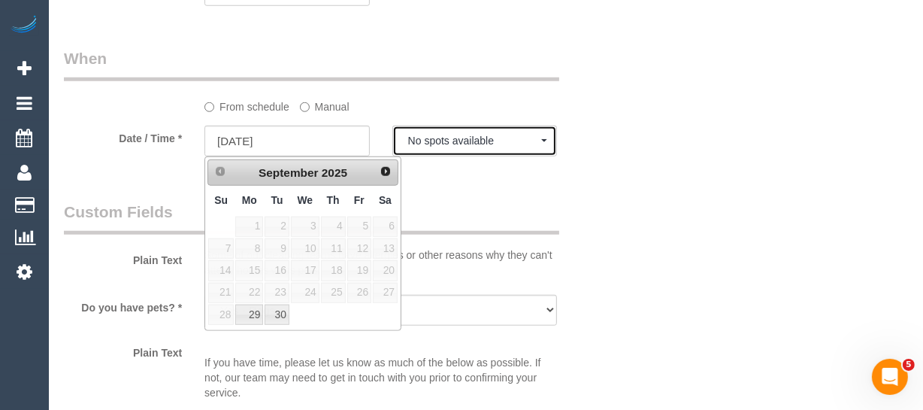
click at [446, 132] on button "No spots available" at bounding box center [474, 141] width 165 height 31
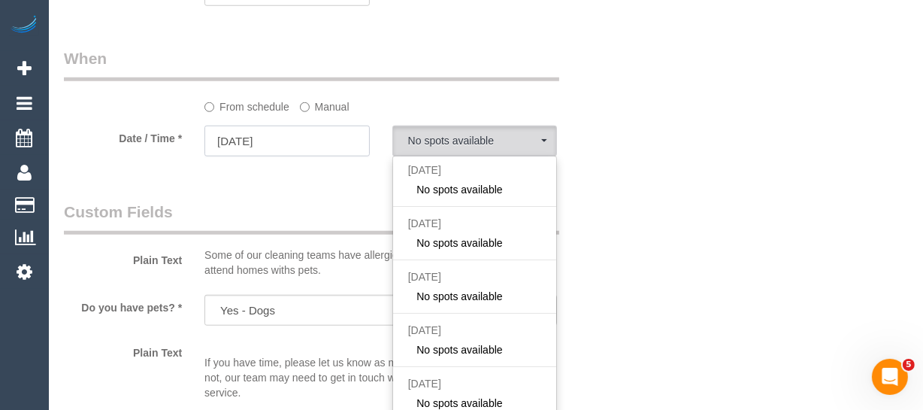
click at [312, 139] on input "[DATE]" at bounding box center [286, 141] width 165 height 31
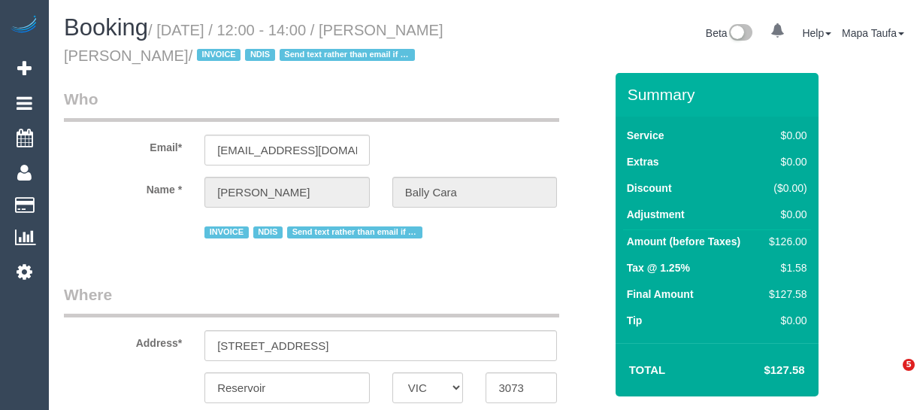
select select "VIC"
select select "string:AU"
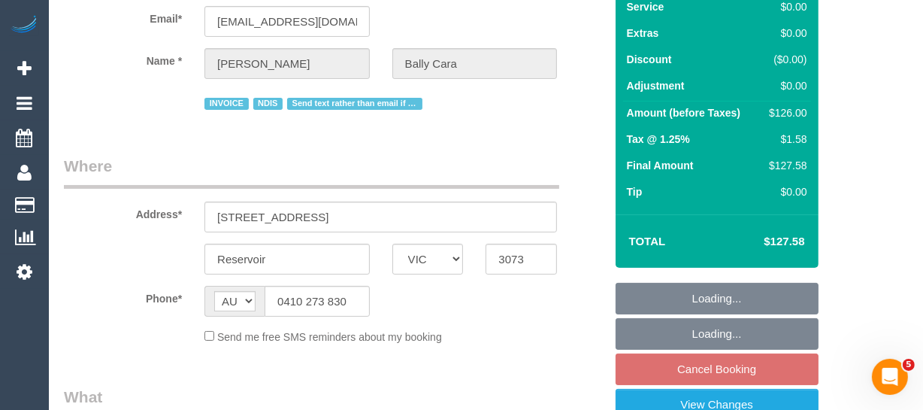
scroll to position [273, 0]
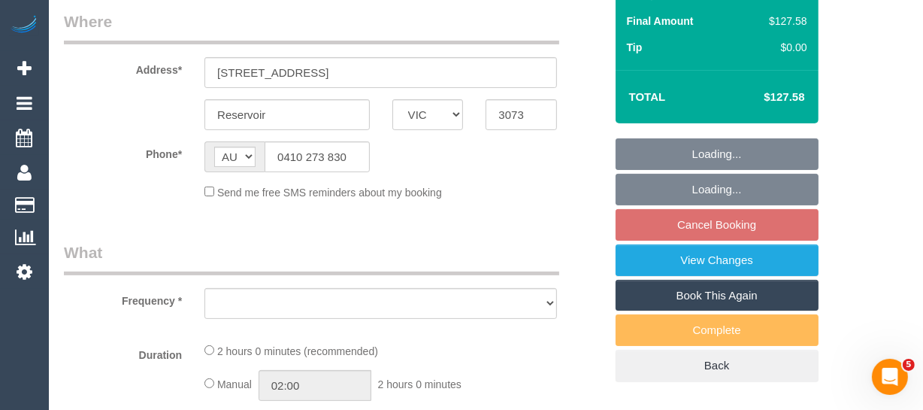
select select "object:529"
select select "120"
select select "number:27"
select select "number:14"
select select "number:19"
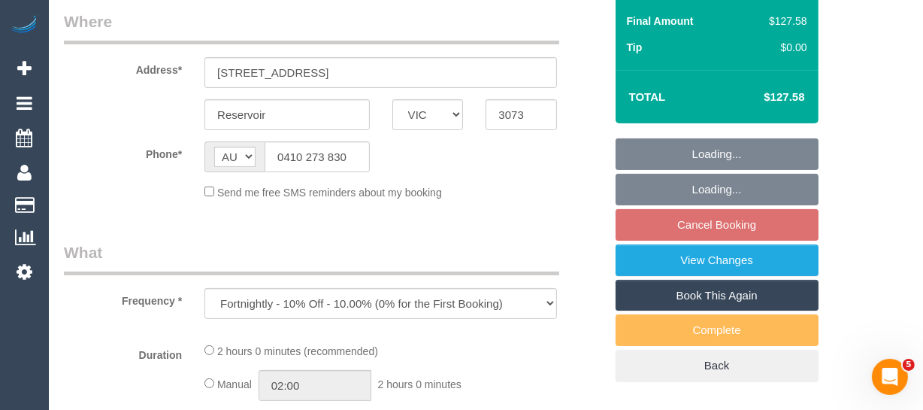
select select "number:25"
select select "number:35"
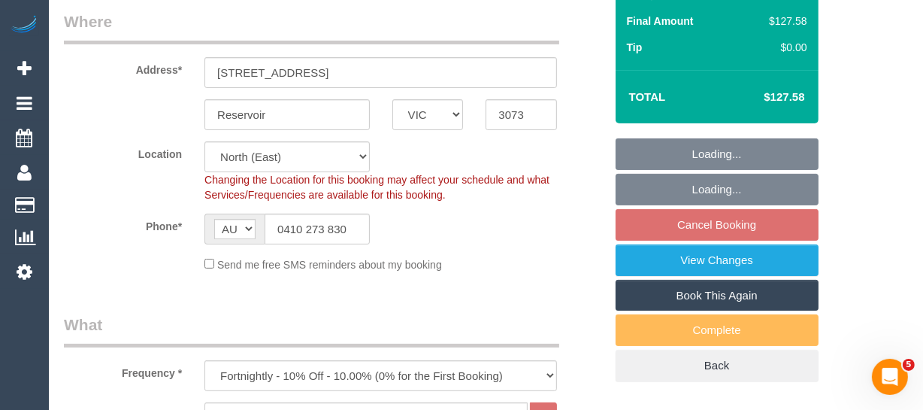
select select "object:1443"
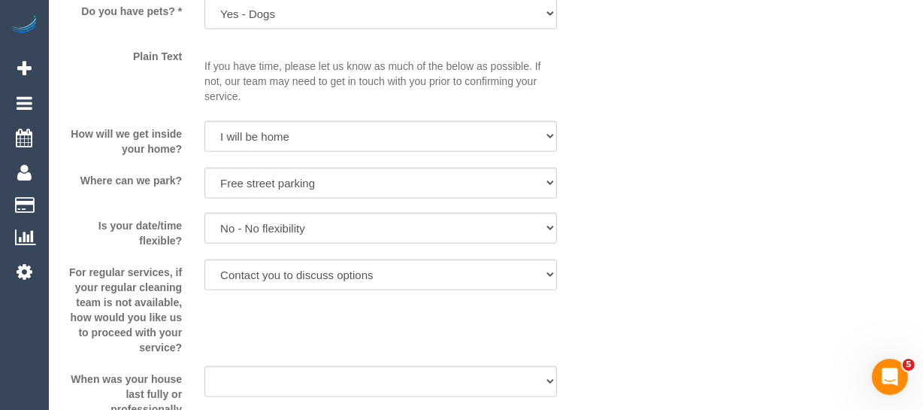
scroll to position [1435, 0]
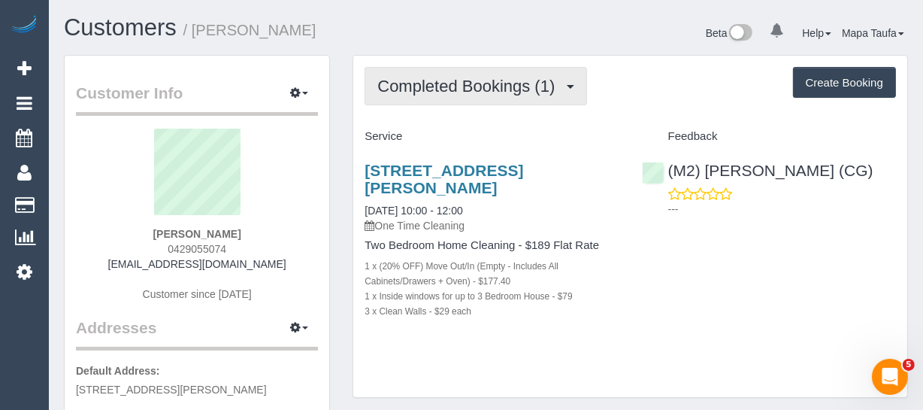
click at [441, 85] on span "Completed Bookings (1)" at bounding box center [469, 86] width 185 height 19
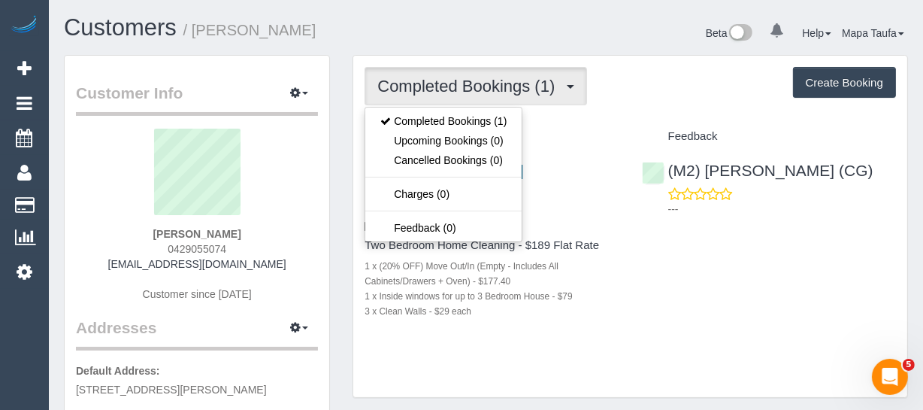
click at [616, 107] on div "Completed Bookings (1) Completed Bookings (1) Upcoming Bookings (0) Cancelled B…" at bounding box center [630, 227] width 554 height 342
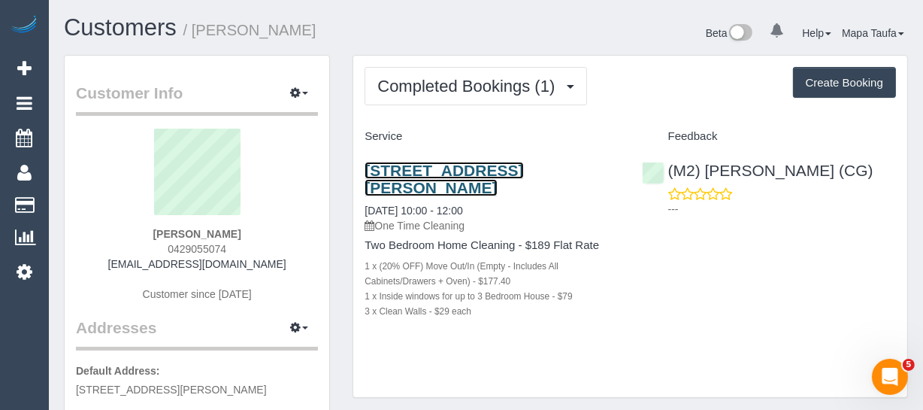
click at [415, 168] on link "[STREET_ADDRESS][PERSON_NAME]" at bounding box center [444, 179] width 159 height 35
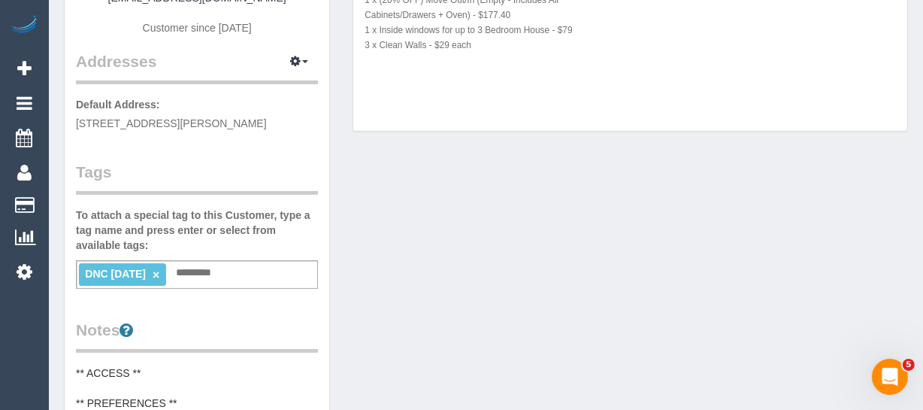
scroll to position [273, 0]
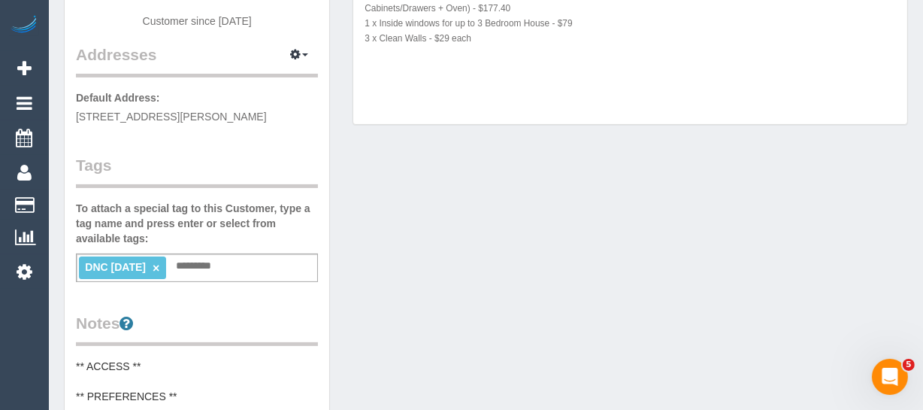
click at [159, 267] on link "×" at bounding box center [156, 268] width 7 height 13
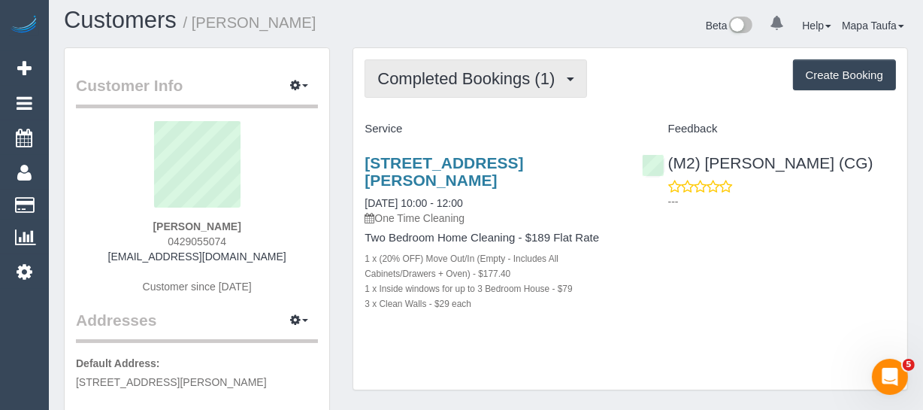
scroll to position [0, 0]
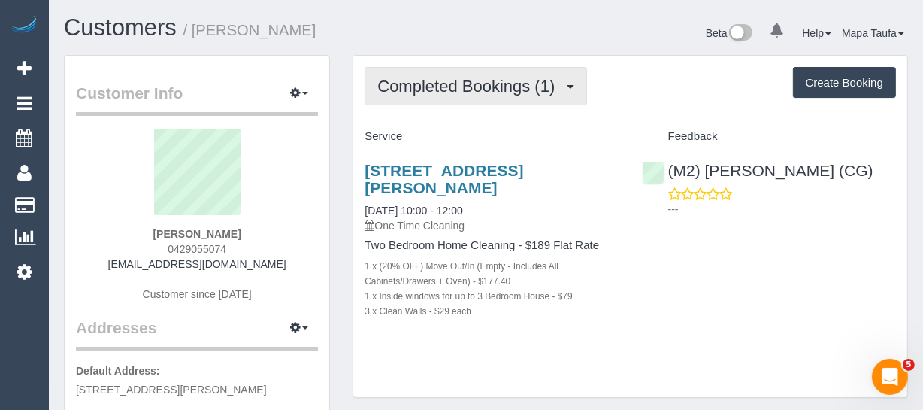
click at [407, 77] on span "Completed Bookings (1)" at bounding box center [469, 86] width 185 height 19
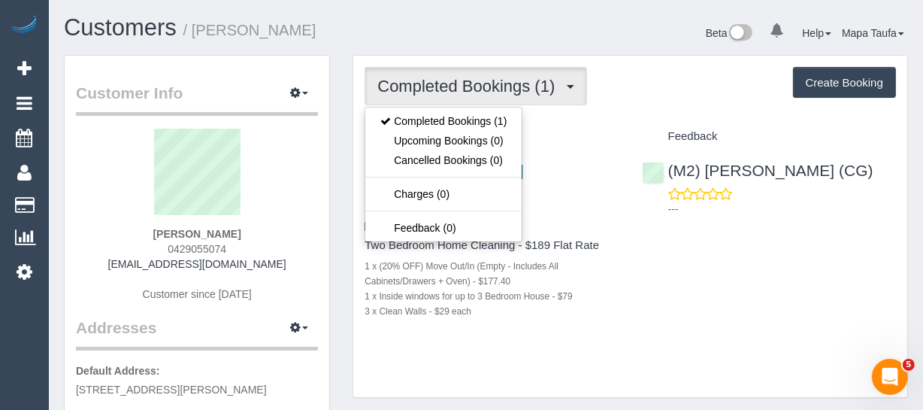
drag, startPoint x: 620, startPoint y: 123, endPoint x: 607, endPoint y: 124, distance: 13.6
click at [620, 124] on div "Service" at bounding box center [491, 137] width 277 height 26
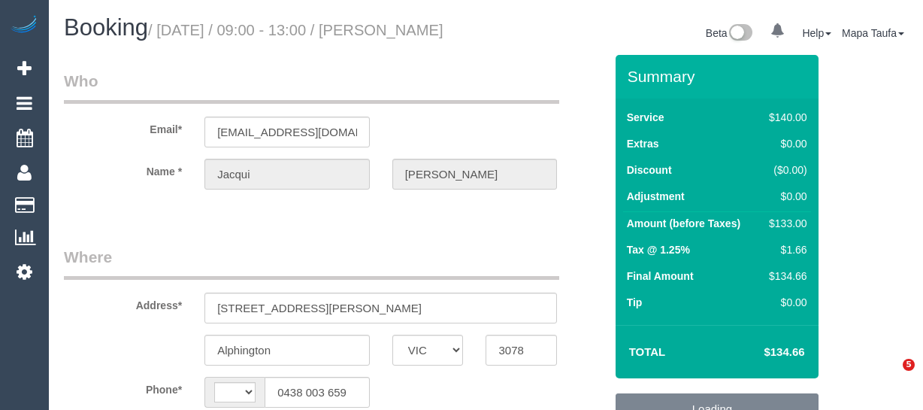
select select "VIC"
select select "object:2471"
select select "string:AU"
select select "string:stripe-pm_1KGHP02GScqysDRVU3zp4IbI"
select select "object:3719"
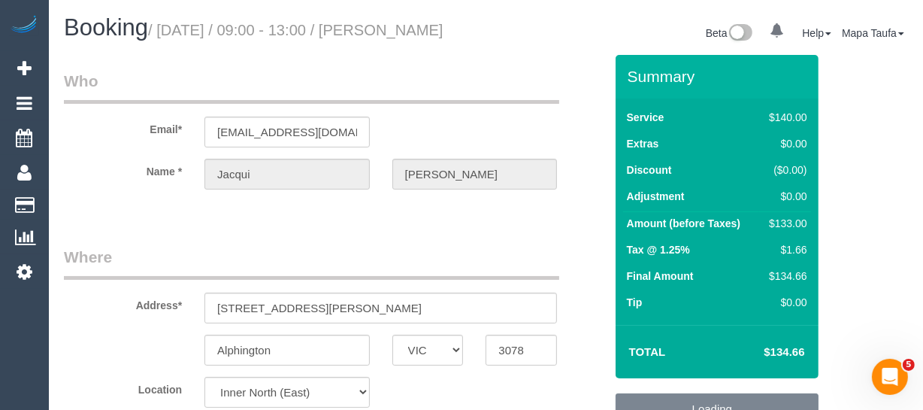
select select "number:27"
select select "number:15"
select select "number:18"
select select "number:24"
select select "number:12"
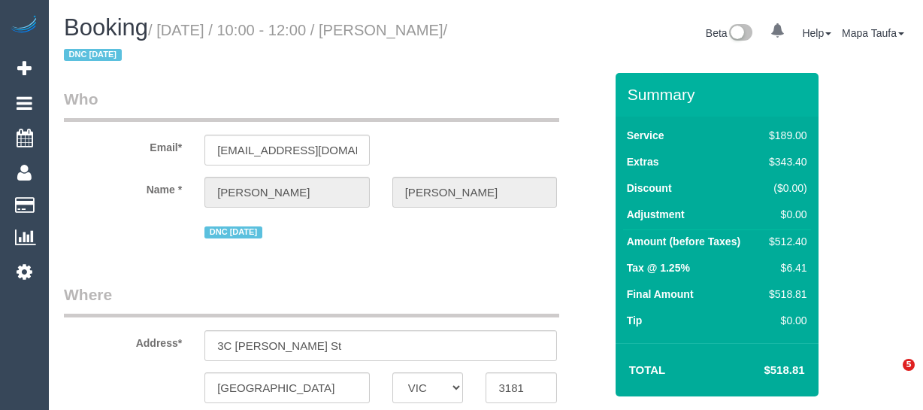
select select "VIC"
select select "number:27"
select select "number:14"
select select "number:19"
select select "number:36"
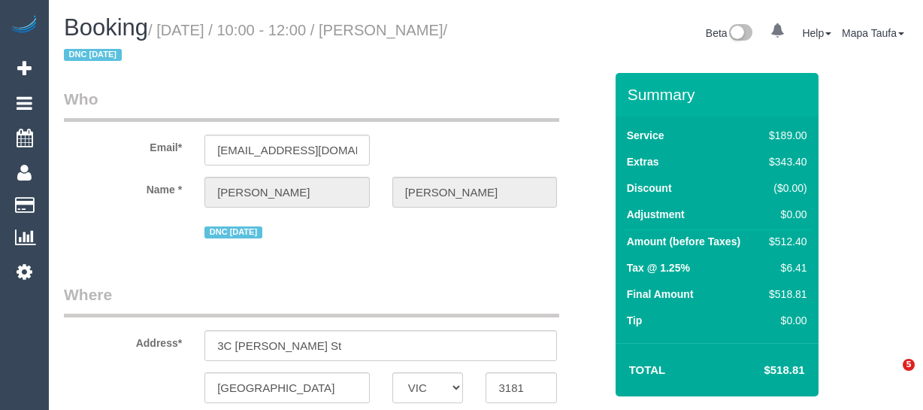
select select "number:33"
select select "number:26"
select select "string:AU"
select select "object:2121"
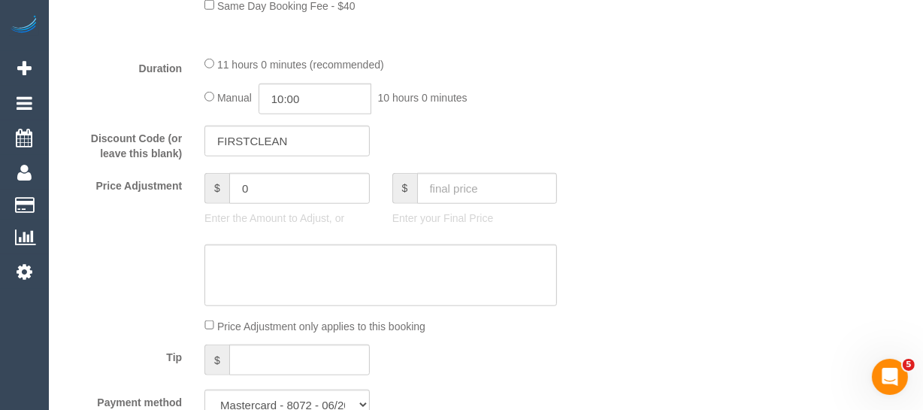
scroll to position [1272, 0]
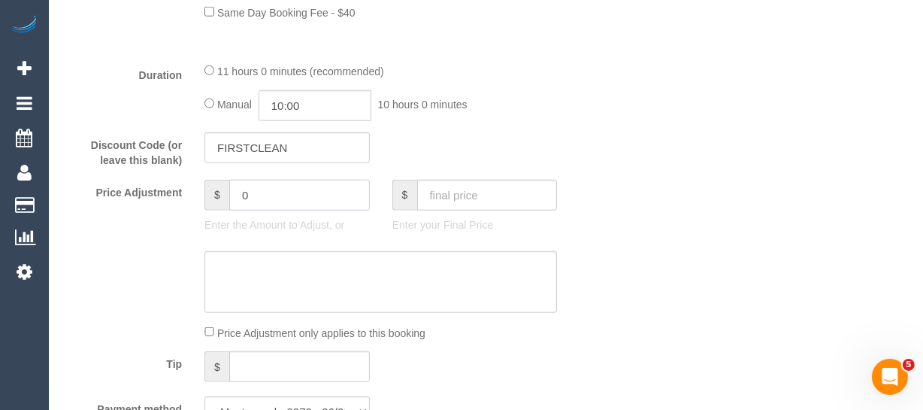
drag, startPoint x: 304, startPoint y: 213, endPoint x: 152, endPoint y: 213, distance: 151.8
click at [153, 213] on div "Price Adjustment $ 0 Enter the Amount to Adjust, or $ Enter your Final Price" at bounding box center [334, 210] width 563 height 60
type input "-77"
click at [334, 305] on textarea at bounding box center [380, 282] width 353 height 62
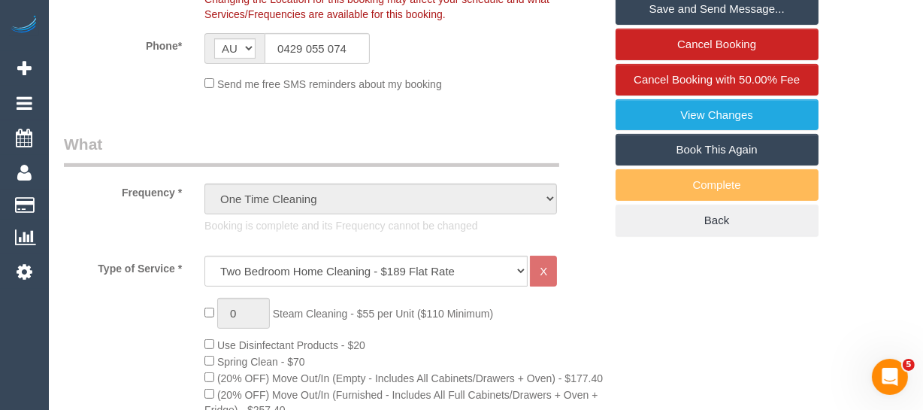
scroll to position [383, 0]
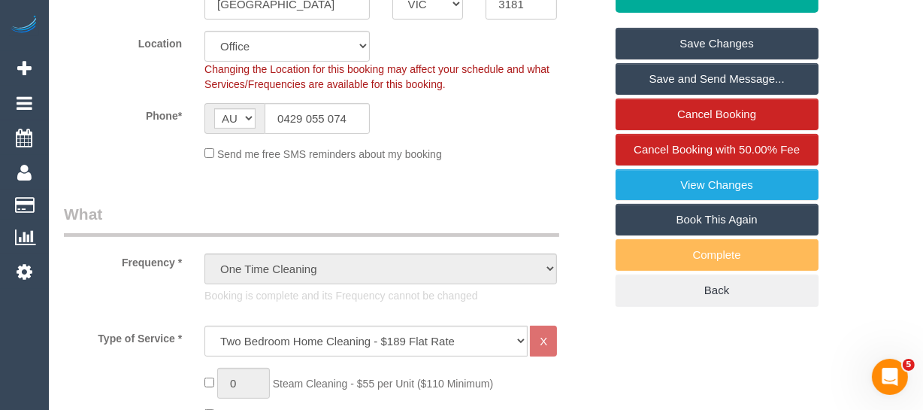
type textarea "discount for complaint -MT"
click at [640, 41] on link "Save Changes" at bounding box center [717, 44] width 203 height 32
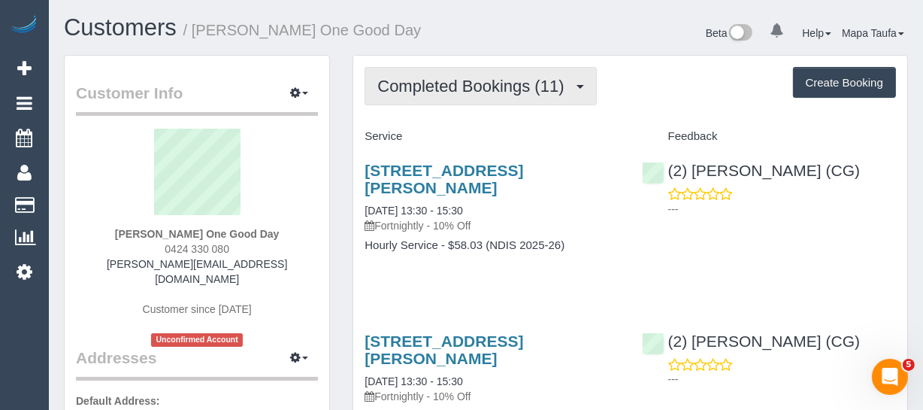
click at [397, 88] on span "Completed Bookings (11)" at bounding box center [474, 86] width 194 height 19
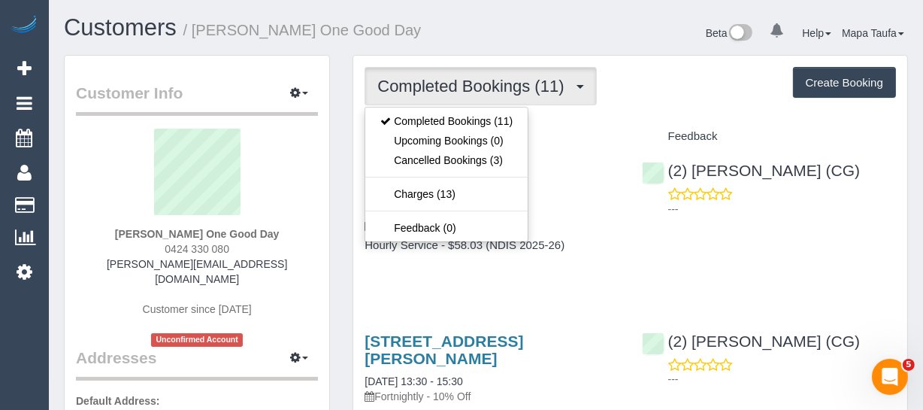
click at [637, 135] on div "Feedback" at bounding box center [769, 137] width 277 height 26
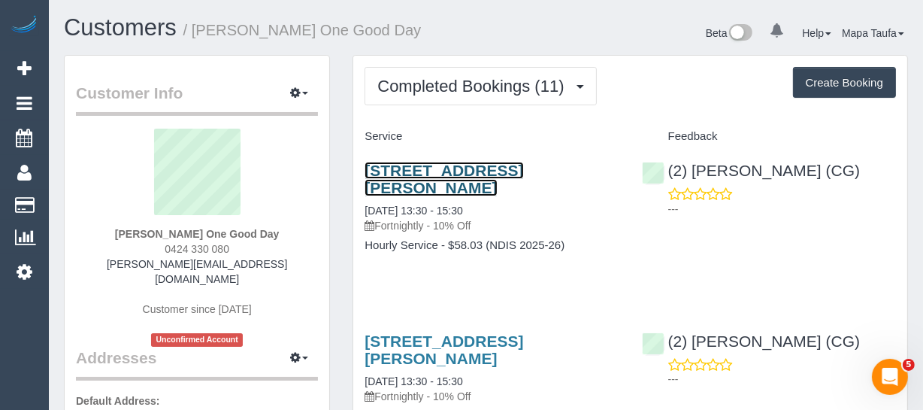
click at [464, 174] on link "[STREET_ADDRESS][PERSON_NAME]" at bounding box center [444, 179] width 159 height 35
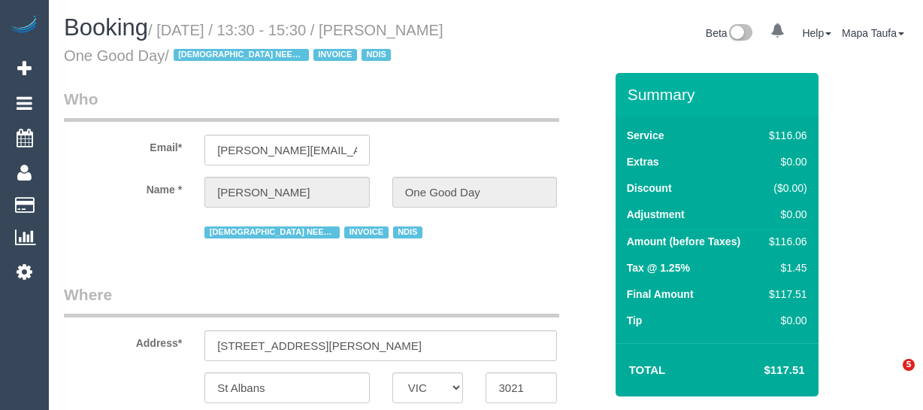
select select "VIC"
select select "string:AU"
select select "object:538"
select select "number:29"
select select "number:14"
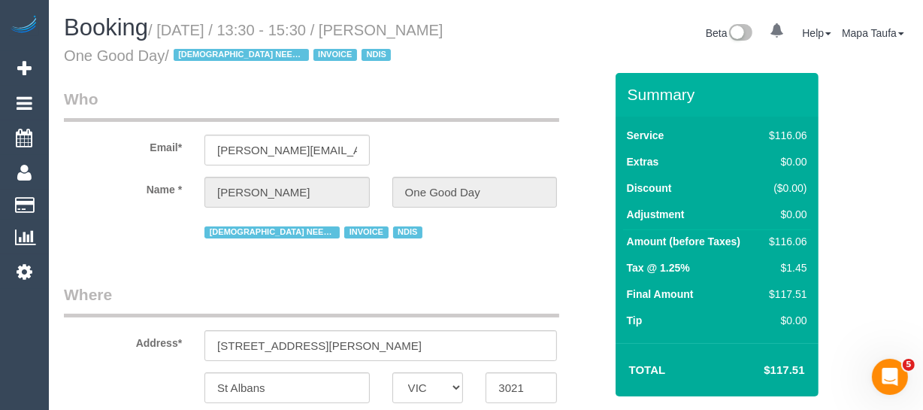
select select "number:19"
select select "number:25"
select select "number:35"
select select "object:1299"
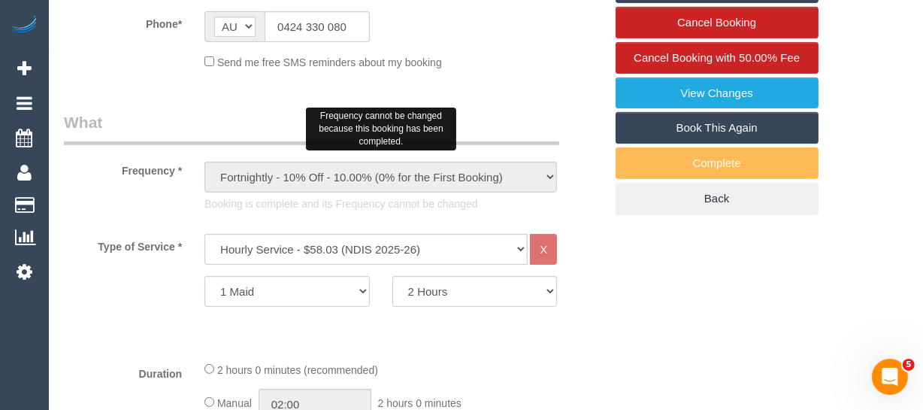
scroll to position [478, 0]
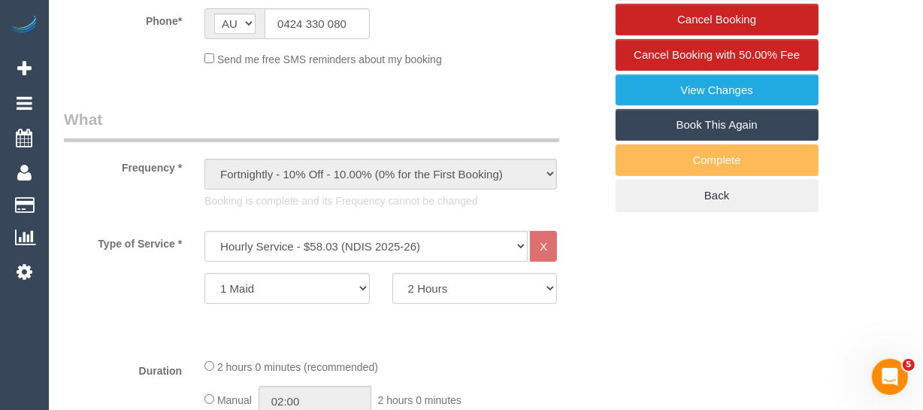
click at [671, 122] on link "Book This Again" at bounding box center [717, 125] width 203 height 32
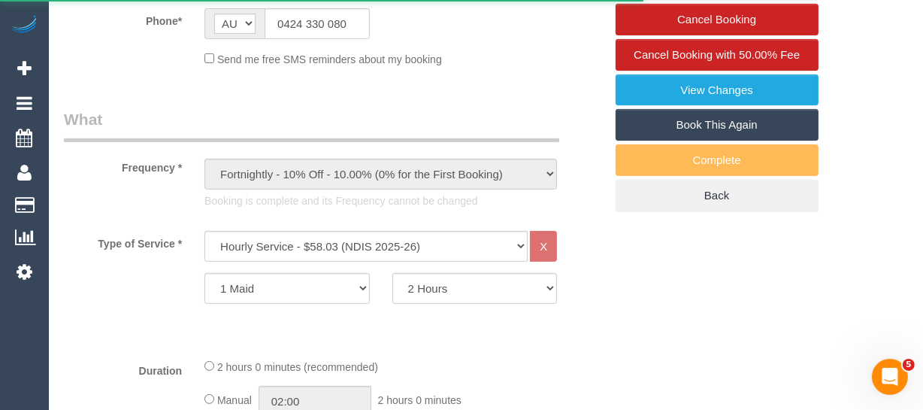
select select "VIC"
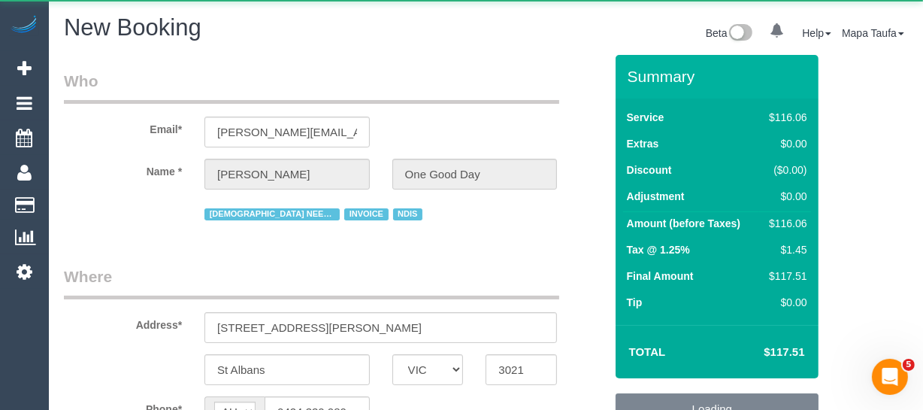
select select "string:stripe"
select select "object:2017"
select select "number:29"
select select "number:14"
select select "number:19"
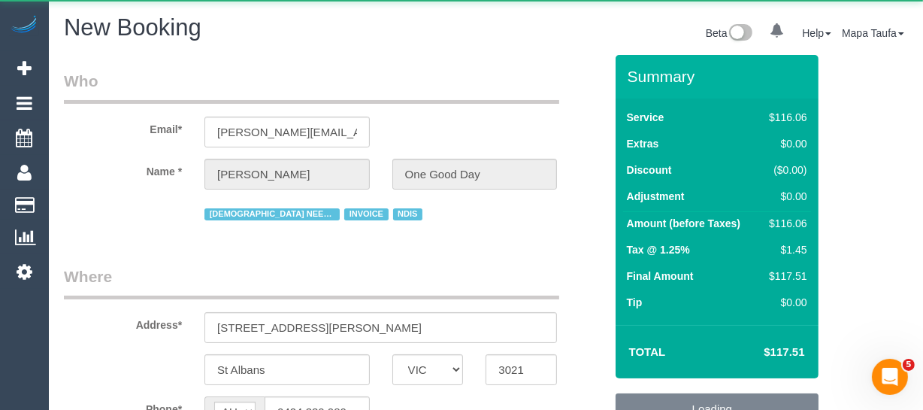
select select "number:25"
select select "number:35"
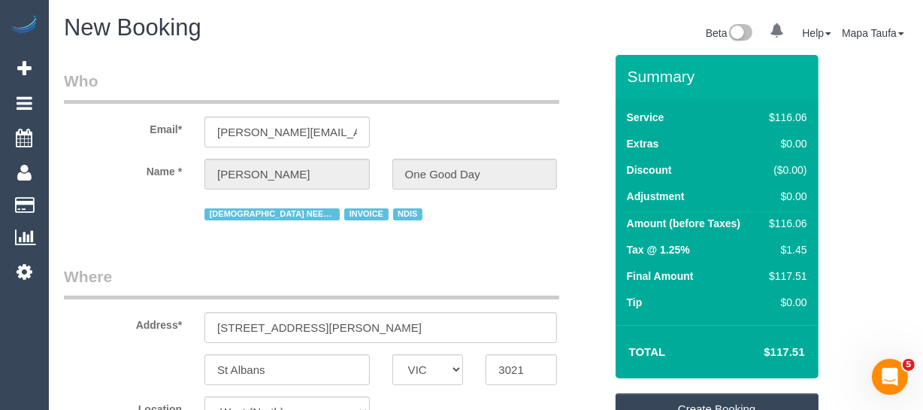
select select "object:2765"
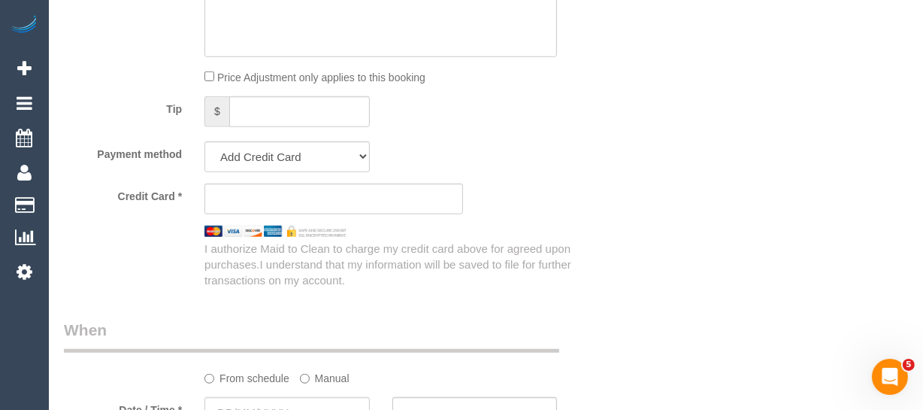
scroll to position [1093, 0]
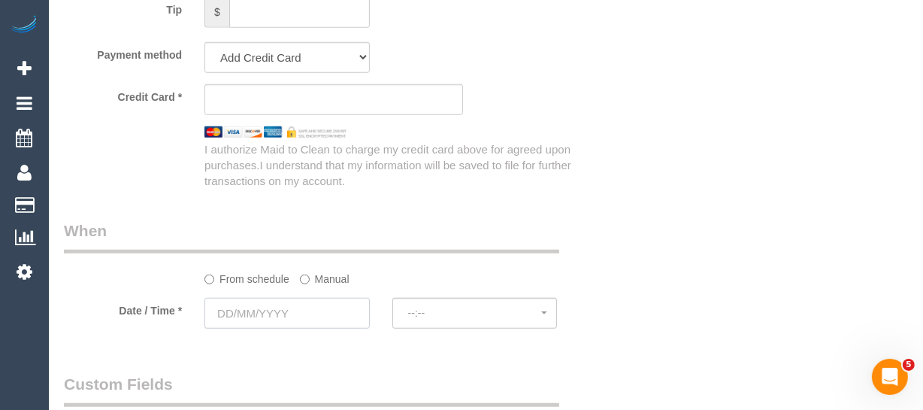
click at [309, 303] on input "text" at bounding box center [286, 313] width 165 height 31
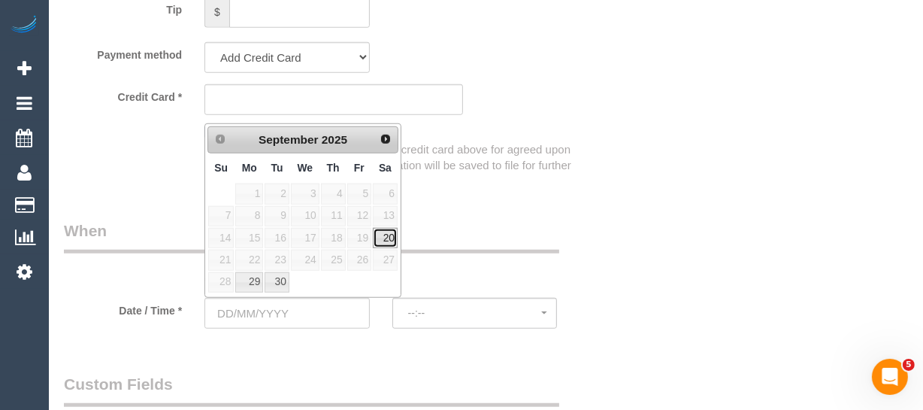
click at [395, 236] on link "20" at bounding box center [385, 238] width 25 height 20
type input "20/09/2025"
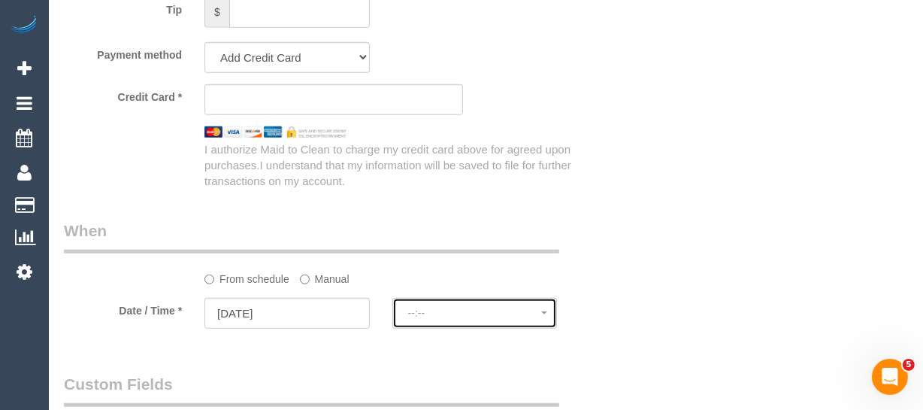
click at [435, 300] on button "--:--" at bounding box center [474, 313] width 165 height 31
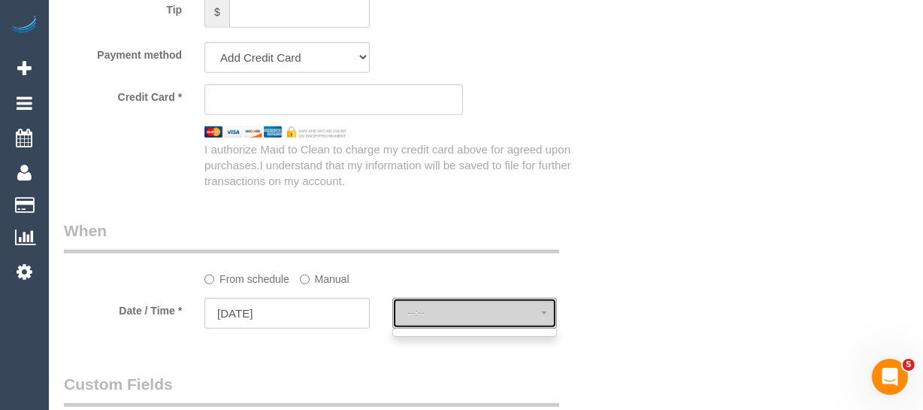
select select "spot6"
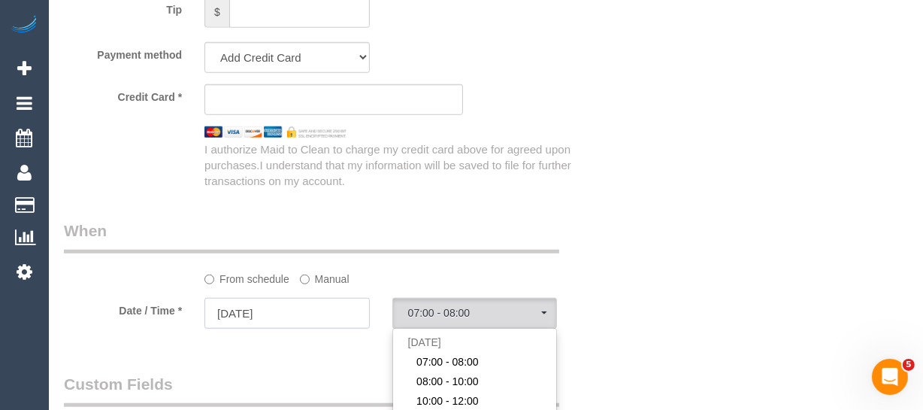
click at [302, 304] on input "20/09/2025" at bounding box center [286, 313] width 165 height 31
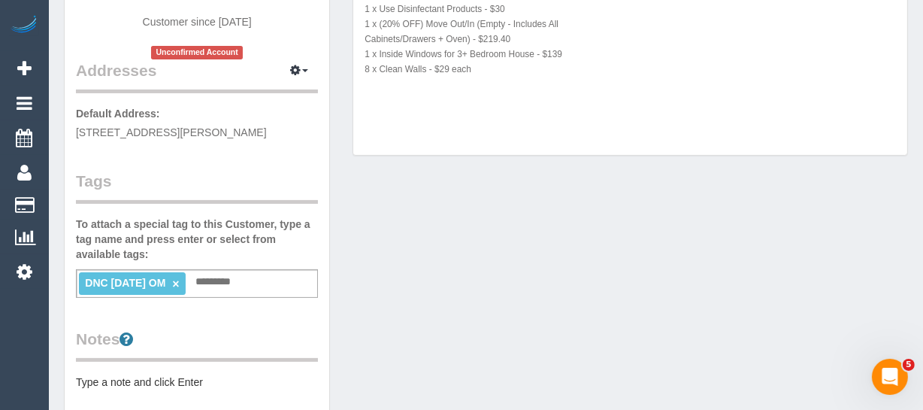
scroll to position [273, 0]
click at [179, 282] on link "×" at bounding box center [175, 283] width 7 height 13
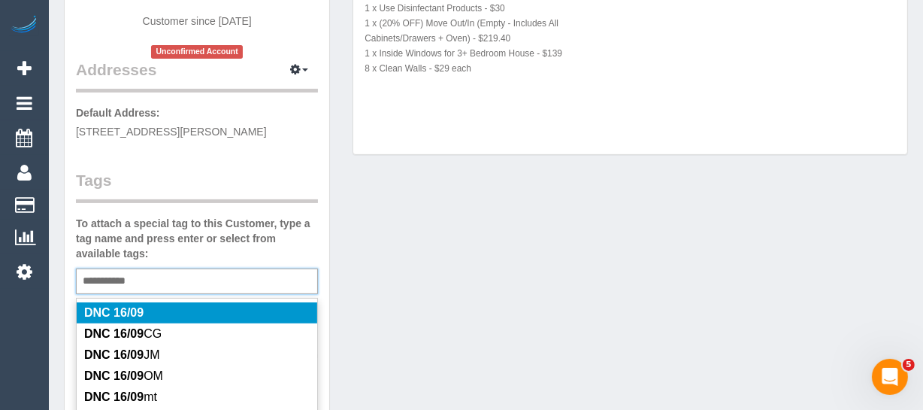
type input "**********"
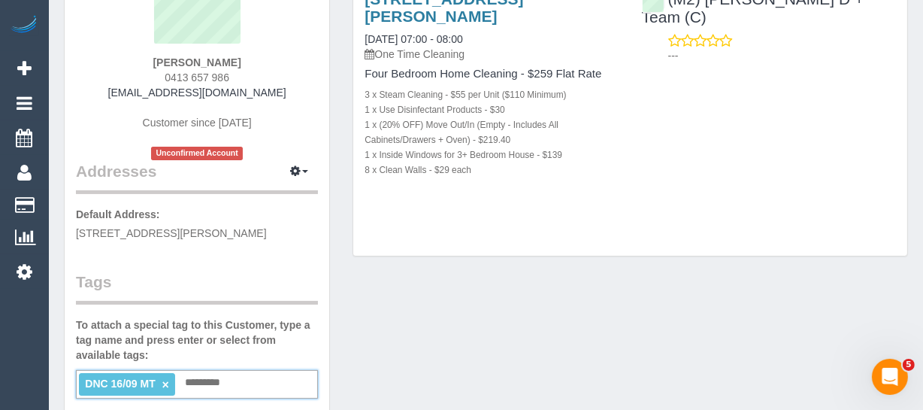
scroll to position [0, 0]
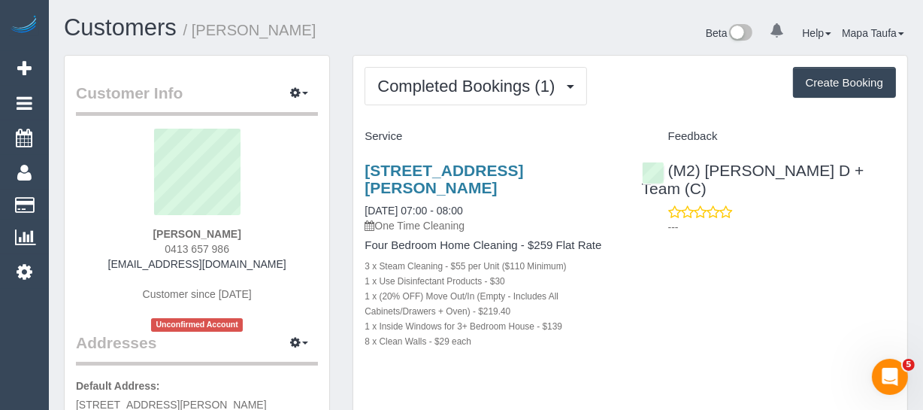
drag, startPoint x: 259, startPoint y: 234, endPoint x: 162, endPoint y: 228, distance: 97.1
click at [160, 223] on div "Doug Scarlett 0413 657 986 dougandscarlett@gmail.com Customer since 2025 Unconf…" at bounding box center [197, 230] width 242 height 203
copy div "Doug Scarlett"
drag, startPoint x: 872, startPoint y: 172, endPoint x: 525, endPoint y: 52, distance: 366.8
click at [705, 169] on div "(M2) Angelica D + Team (C) ---" at bounding box center [769, 195] width 277 height 92
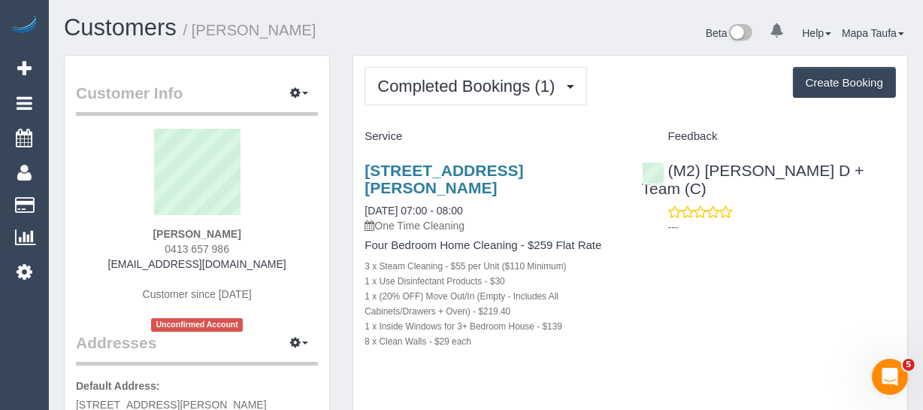
copy link "Angelica D + Team (C)"
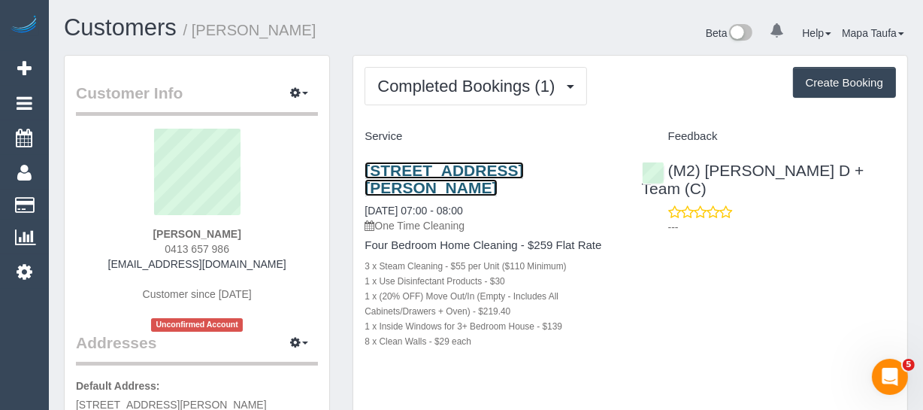
click at [418, 163] on link "64 Wanda St, Mulgrave, VIC 3170" at bounding box center [444, 179] width 159 height 35
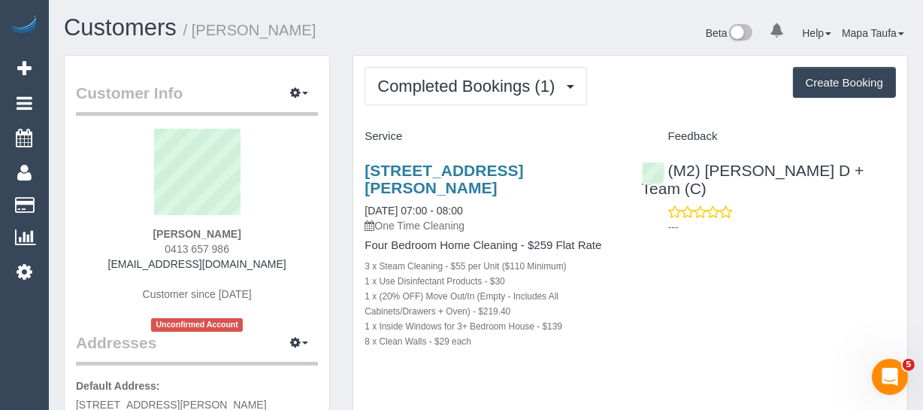
drag, startPoint x: 248, startPoint y: 247, endPoint x: 148, endPoint y: 250, distance: 100.0
click at [148, 249] on div "Doug Scarlett 0413 657 986 dougandscarlett@gmail.com Customer since 2025 Unconf…" at bounding box center [197, 230] width 242 height 203
copy span "0413 657 986"
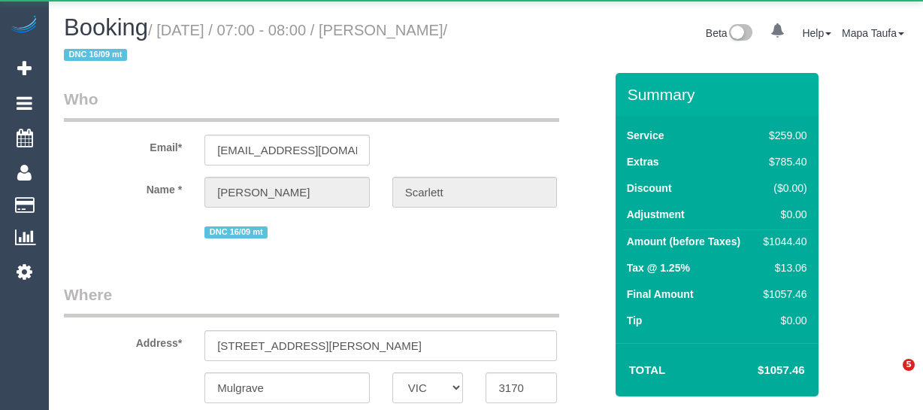
select select "VIC"
select select "string:AU"
select select "object:570"
select select "string:stripe-pm_1S5hes2GScqysDRVqbUFaZeS"
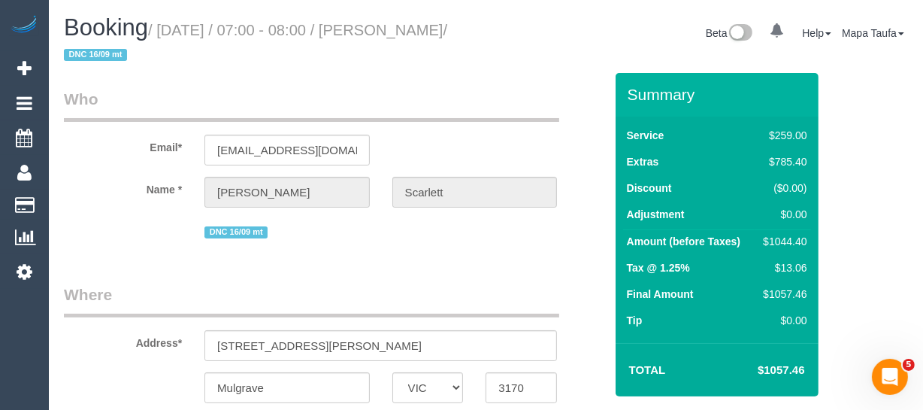
select select "object:1070"
select select "number:28"
select select "number:14"
select select "number:19"
select select "spot1"
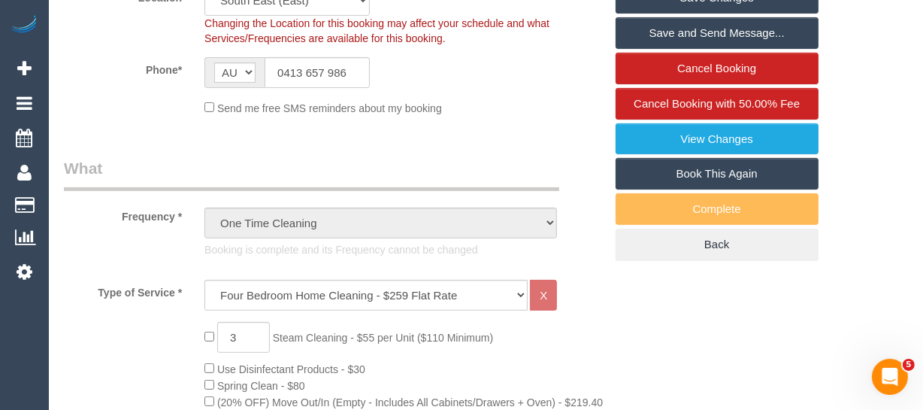
scroll to position [410, 0]
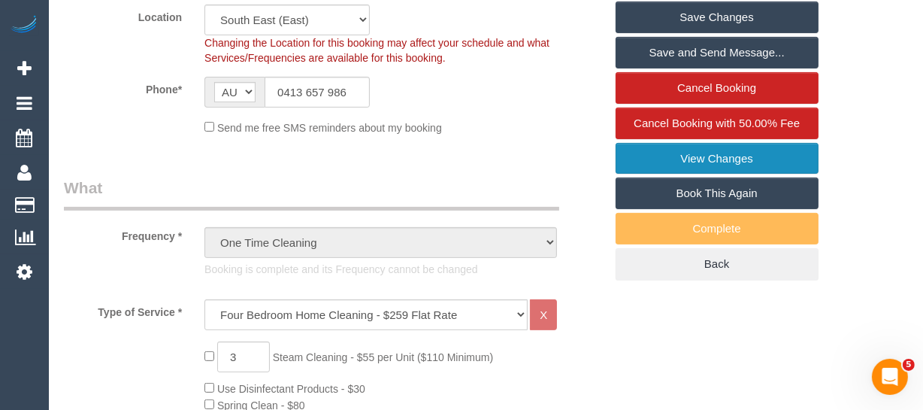
click at [745, 143] on link "View Changes" at bounding box center [717, 159] width 203 height 32
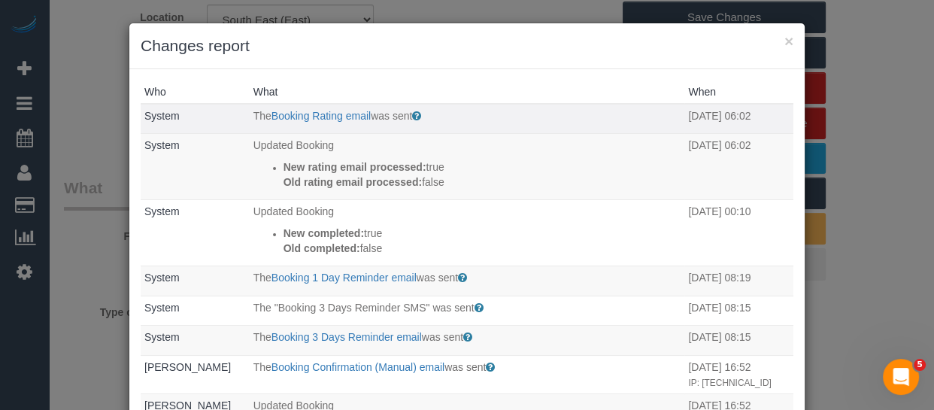
click at [319, 124] on td "The Booking Rating email was sent Sent to customer after their booking is compl…" at bounding box center [467, 119] width 435 height 30
click at [319, 120] on link "Booking Rating email" at bounding box center [320, 116] width 99 height 12
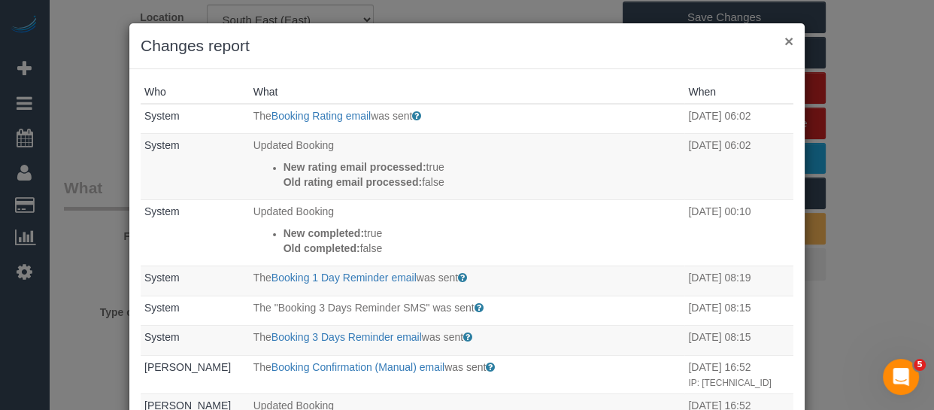
click at [787, 39] on button "×" at bounding box center [788, 41] width 9 height 16
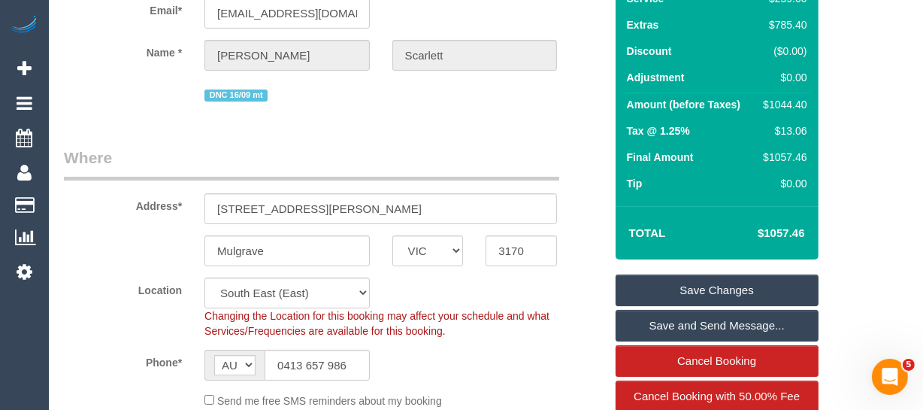
scroll to position [136, 0]
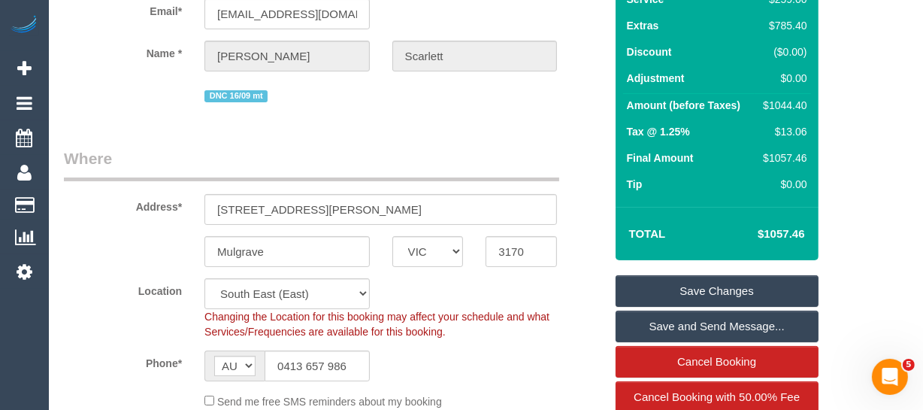
drag, startPoint x: 809, startPoint y: 229, endPoint x: 765, endPoint y: 237, distance: 44.2
click at [765, 237] on td "$1057.46" at bounding box center [758, 234] width 103 height 38
copy h4 "1057.46"
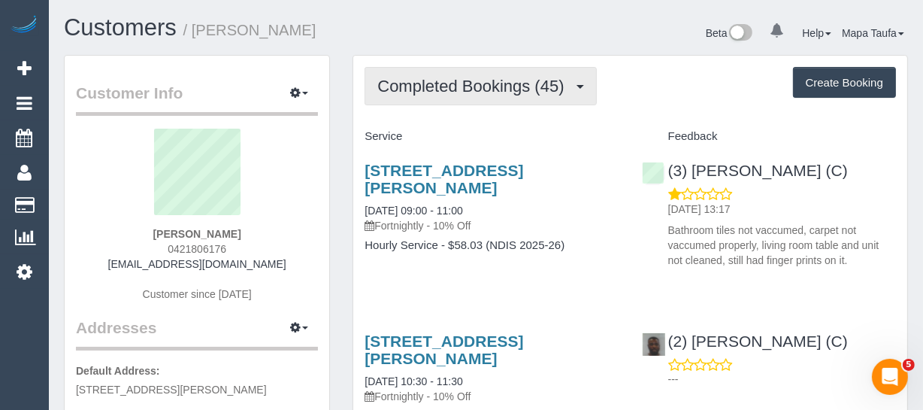
click at [424, 86] on span "Completed Bookings (45)" at bounding box center [474, 86] width 194 height 19
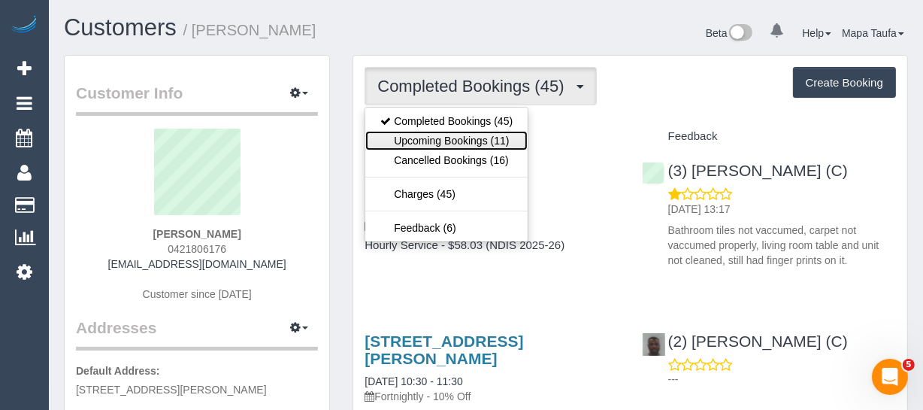
click at [428, 140] on link "Upcoming Bookings (11)" at bounding box center [446, 141] width 162 height 20
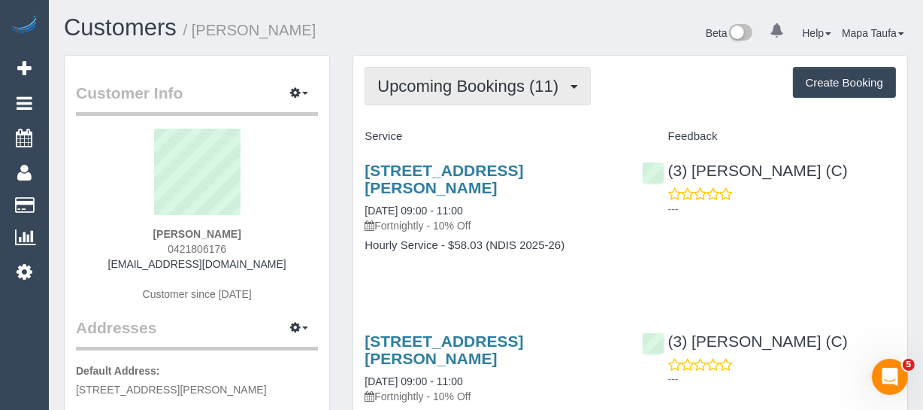
drag, startPoint x: 436, startPoint y: 82, endPoint x: 434, endPoint y: 96, distance: 14.5
click at [436, 82] on span "Upcoming Bookings (11)" at bounding box center [471, 86] width 189 height 19
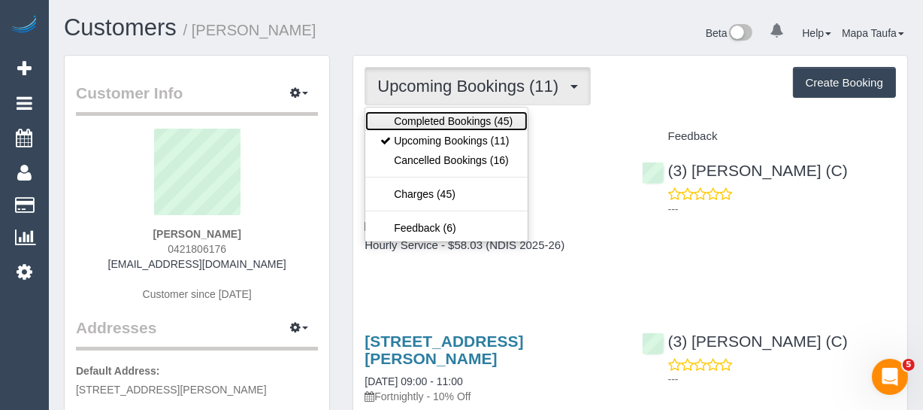
click at [434, 113] on link "Completed Bookings (45)" at bounding box center [446, 121] width 162 height 20
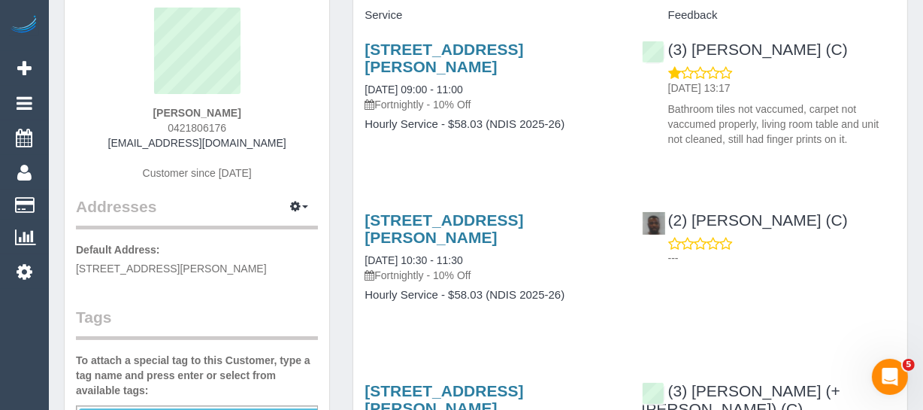
scroll to position [68, 0]
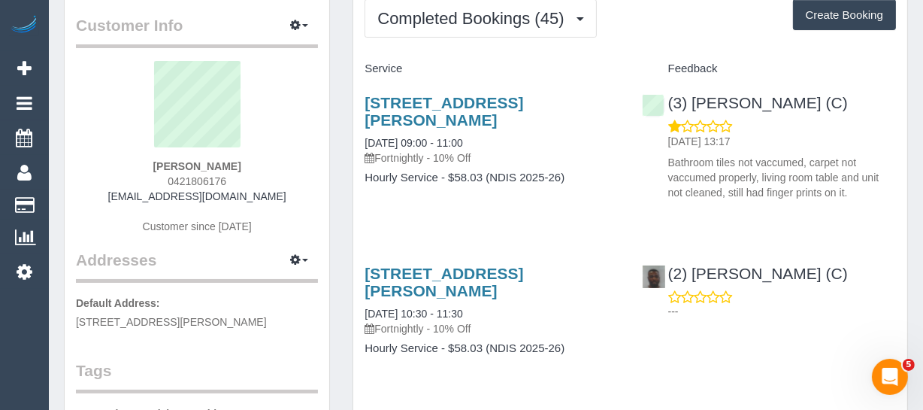
drag, startPoint x: 250, startPoint y: 165, endPoint x: 152, endPoint y: 172, distance: 98.7
click at [155, 167] on div "[PERSON_NAME] 0421806176 [EMAIL_ADDRESS][DOMAIN_NAME] Customer since [DATE]" at bounding box center [197, 155] width 242 height 188
copy strong "[PERSON_NAME]"
drag, startPoint x: 767, startPoint y: 98, endPoint x: 534, endPoint y: 6, distance: 251.1
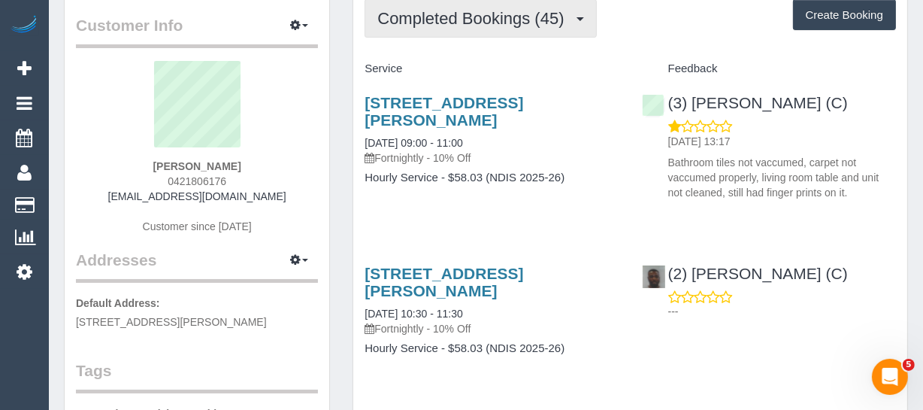
click at [697, 98] on div "(3) [PERSON_NAME] (C) [DATE] 13:17 Bathroom tiles not vaccumed, carpet not vacc…" at bounding box center [769, 144] width 277 height 126
copy link "[PERSON_NAME] (C)"
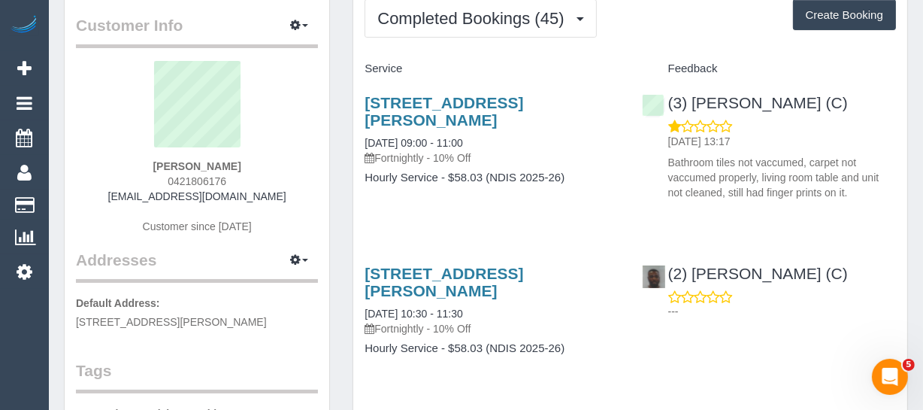
click at [462, 89] on div "[STREET_ADDRESS][PERSON_NAME] [DATE] 09:00 - 11:00 Fortnightly - 10% Off Hourly…" at bounding box center [491, 147] width 277 height 133
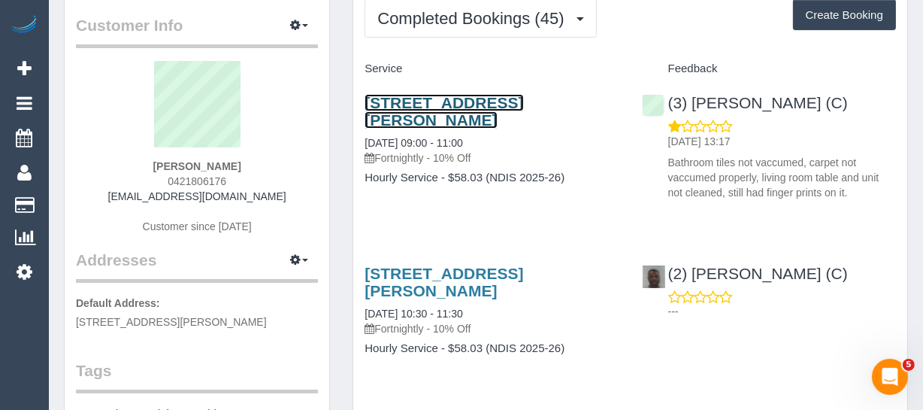
click at [459, 98] on link "[STREET_ADDRESS][PERSON_NAME]" at bounding box center [444, 111] width 159 height 35
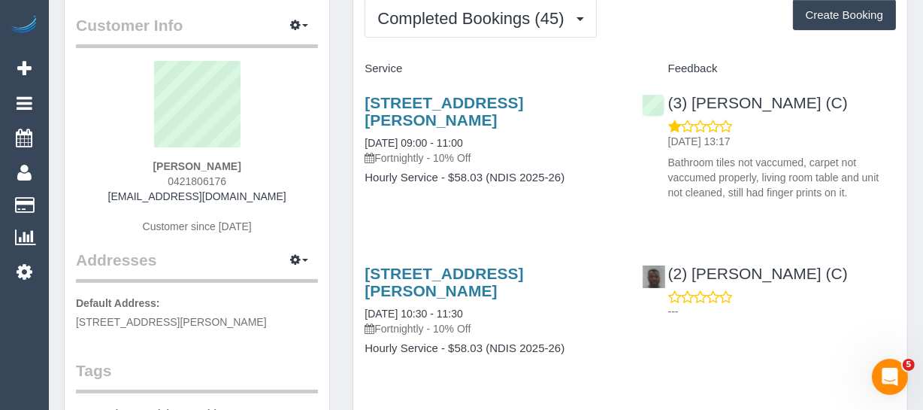
drag, startPoint x: 235, startPoint y: 177, endPoint x: 154, endPoint y: 175, distance: 81.2
click at [154, 175] on div "[PERSON_NAME] 0421806176 [EMAIL_ADDRESS][DOMAIN_NAME] Customer since [DATE]" at bounding box center [197, 155] width 242 height 188
copy span "0421806176"
click at [310, 125] on div "[PERSON_NAME] 0421806176 [EMAIL_ADDRESS][DOMAIN_NAME] Customer since [DATE]" at bounding box center [197, 155] width 242 height 188
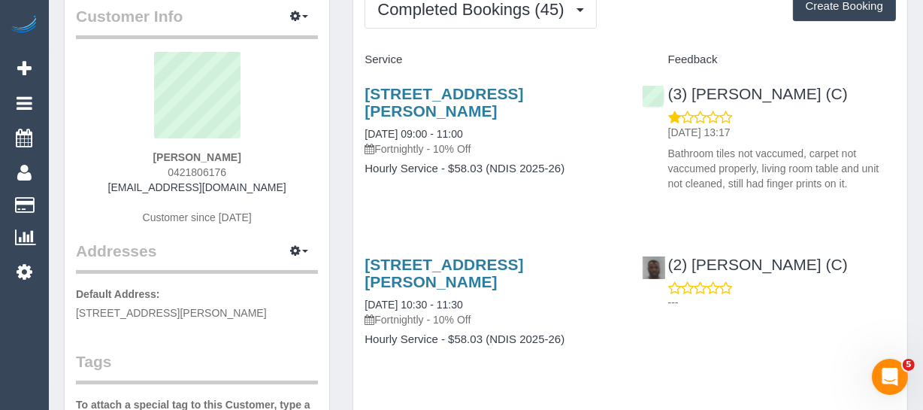
scroll to position [0, 0]
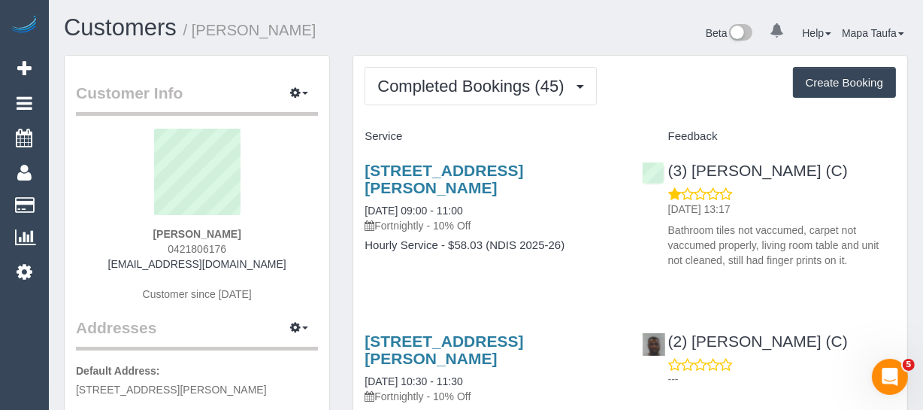
drag, startPoint x: 244, startPoint y: 245, endPoint x: 159, endPoint y: 246, distance: 84.9
click at [159, 246] on div "[PERSON_NAME] 0421806176 [EMAIL_ADDRESS][DOMAIN_NAME] Customer since [DATE]" at bounding box center [197, 223] width 242 height 188
copy span "0421806176"
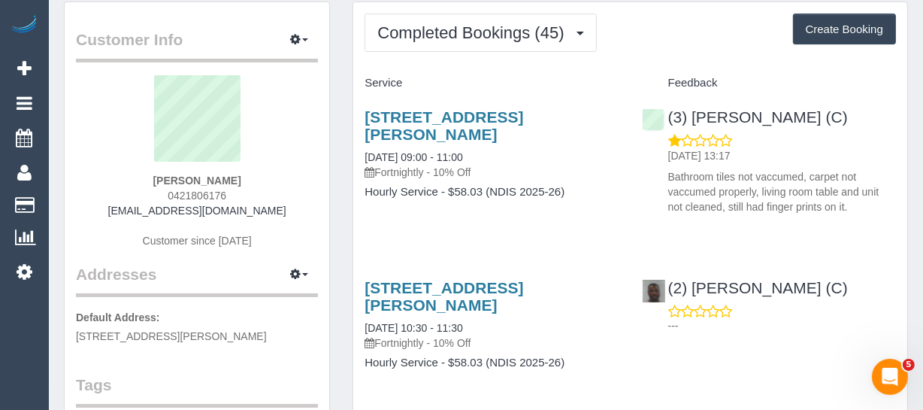
scroll to position [273, 0]
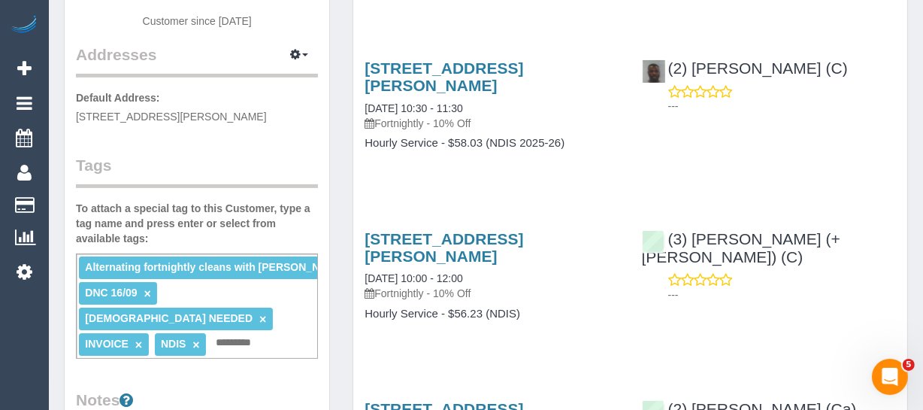
click at [144, 292] on link "×" at bounding box center [147, 293] width 7 height 13
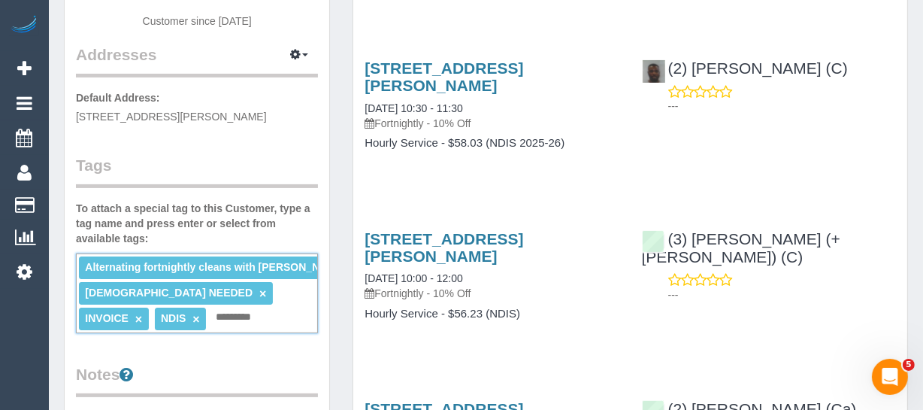
click at [209, 311] on div "Alternating fortnightly cleans with [PERSON_NAME] × [DEMOGRAPHIC_DATA] NEEDED ×…" at bounding box center [197, 293] width 242 height 80
type input "**********"
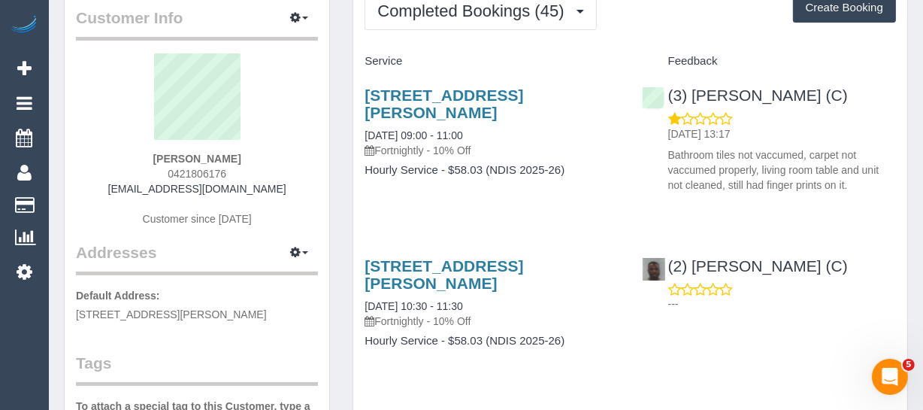
scroll to position [68, 0]
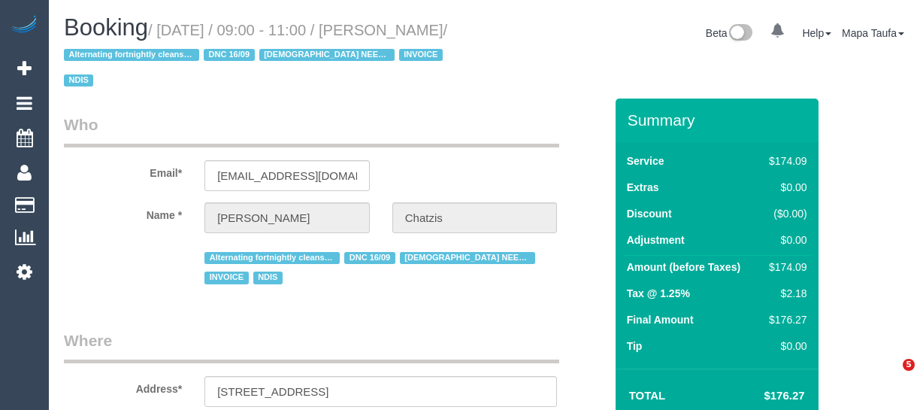
select select "VIC"
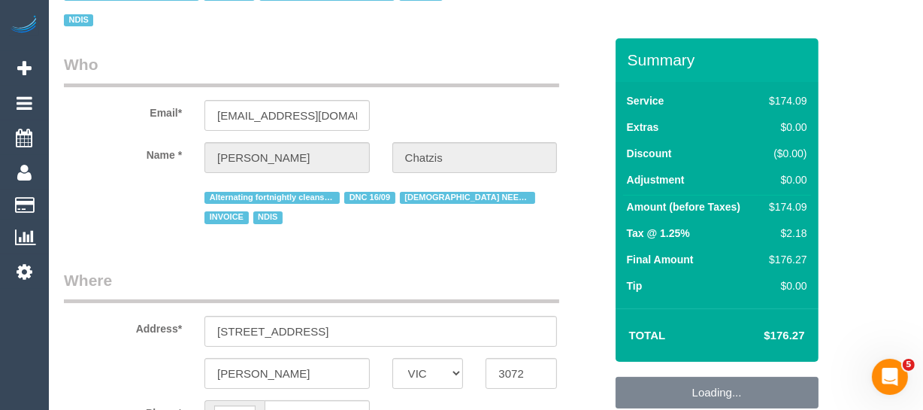
scroll to position [136, 0]
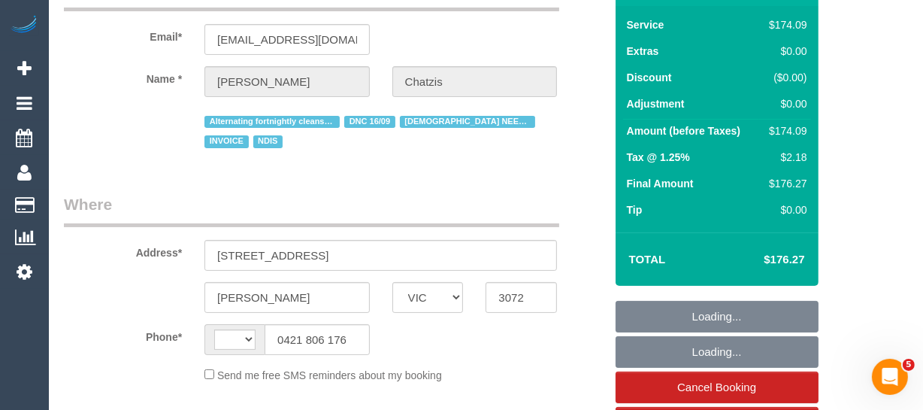
select select "180"
select select "number:28"
select select "number:14"
select select "number:19"
select select "number:36"
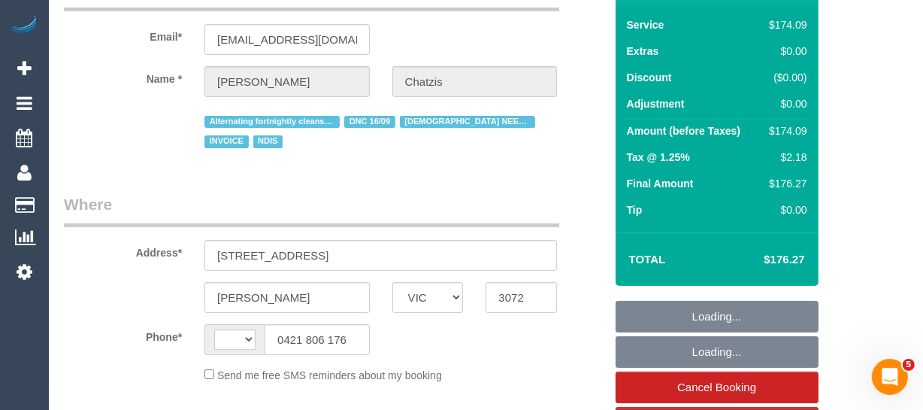
select select "number:35"
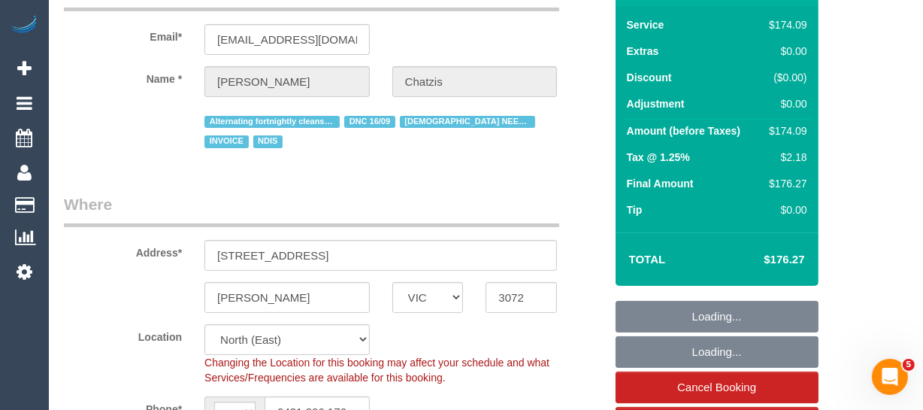
select select "string:AU"
select select "object:795"
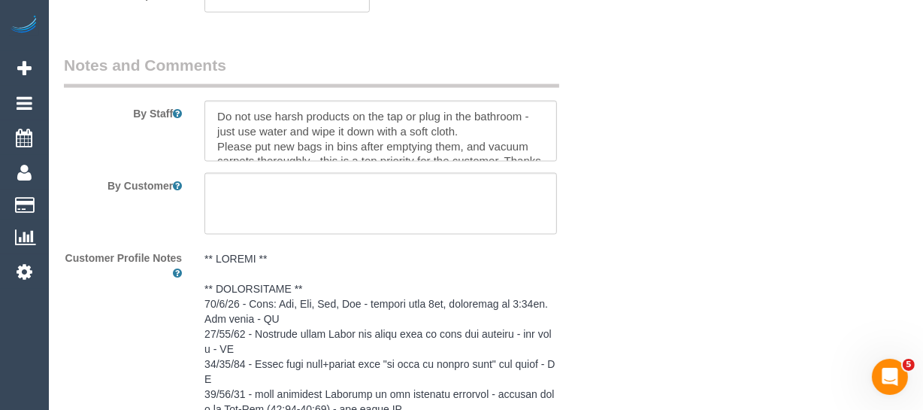
scroll to position [29, 0]
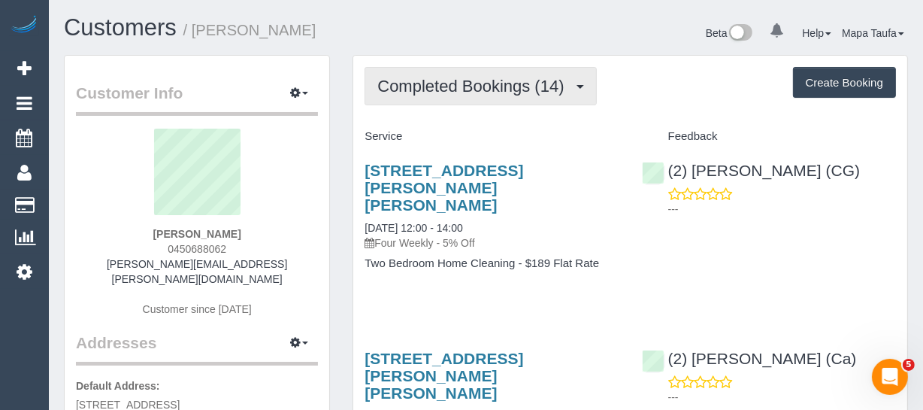
click at [429, 91] on span "Completed Bookings (14)" at bounding box center [474, 86] width 194 height 19
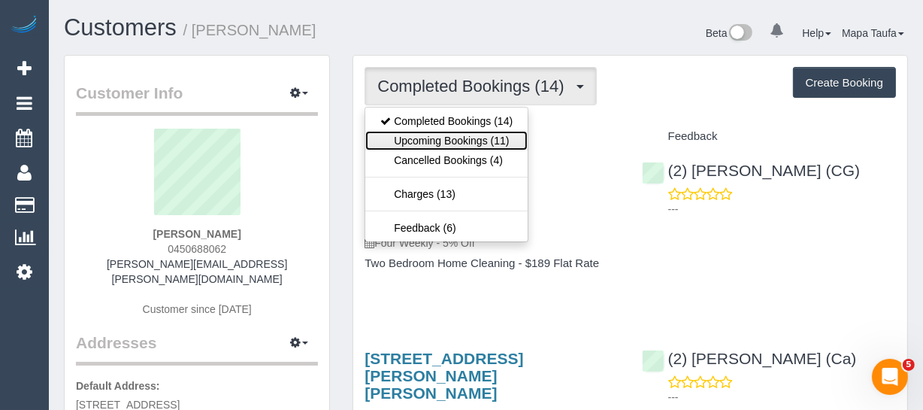
click at [432, 134] on link "Upcoming Bookings (11)" at bounding box center [446, 141] width 162 height 20
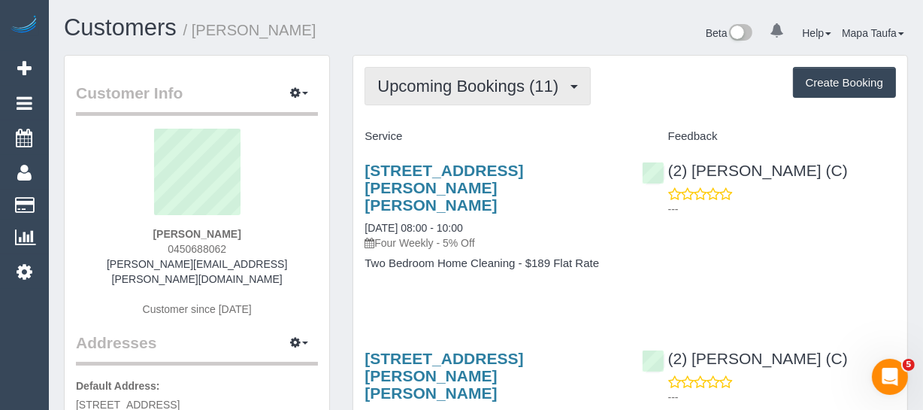
click at [446, 86] on span "Upcoming Bookings (11)" at bounding box center [471, 86] width 189 height 19
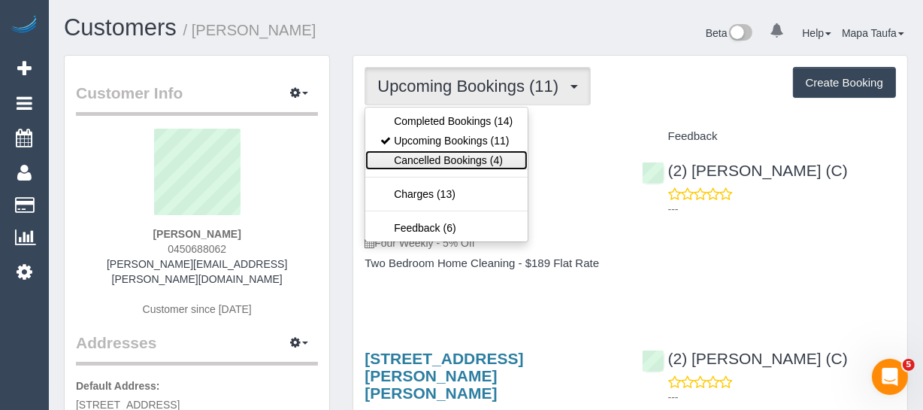
click at [441, 153] on link "Cancelled Bookings (4)" at bounding box center [446, 160] width 162 height 20
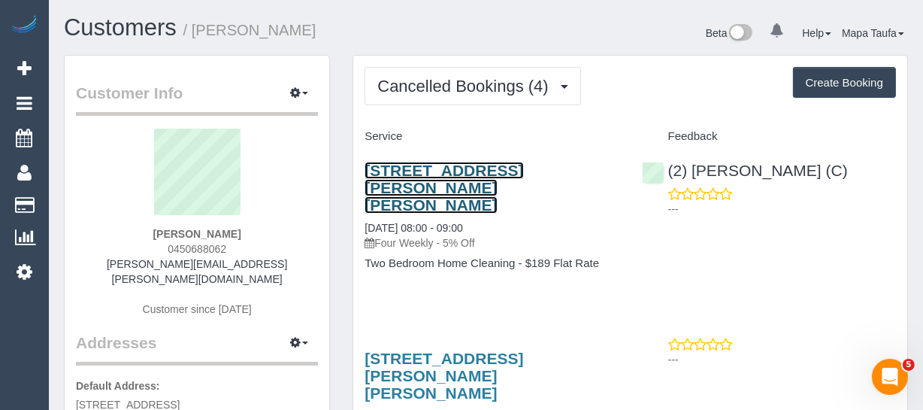
click at [414, 172] on link "[STREET_ADDRESS][PERSON_NAME][PERSON_NAME]" at bounding box center [444, 188] width 159 height 52
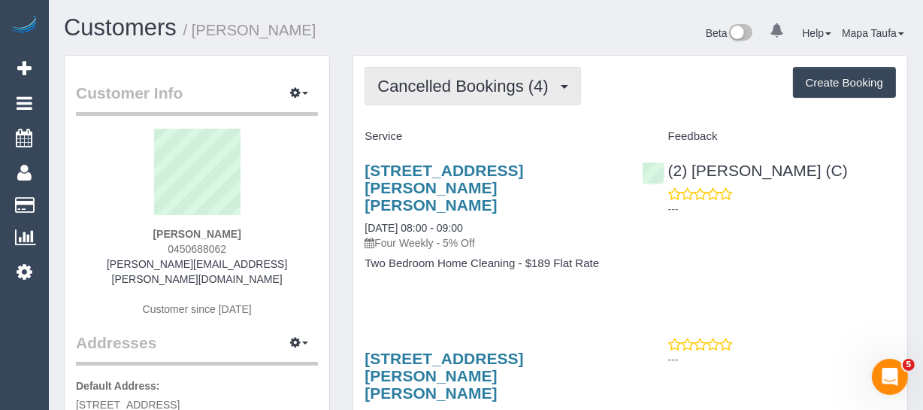
click at [455, 92] on span "Cancelled Bookings (4)" at bounding box center [466, 86] width 178 height 19
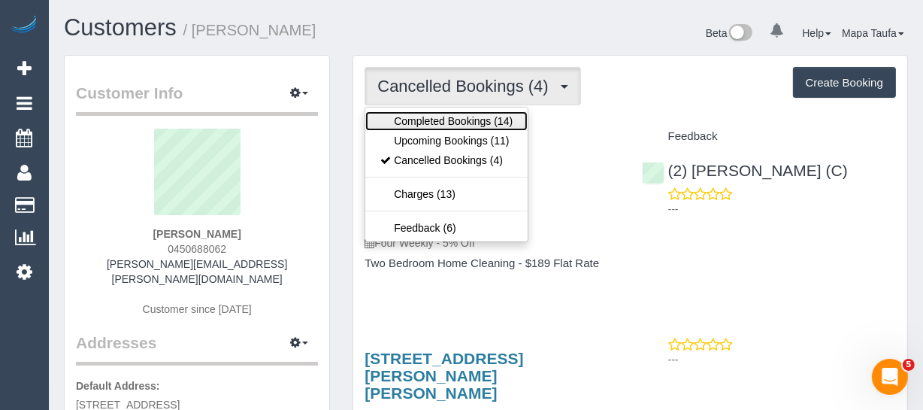
click at [446, 126] on link "Completed Bookings (14)" at bounding box center [446, 121] width 162 height 20
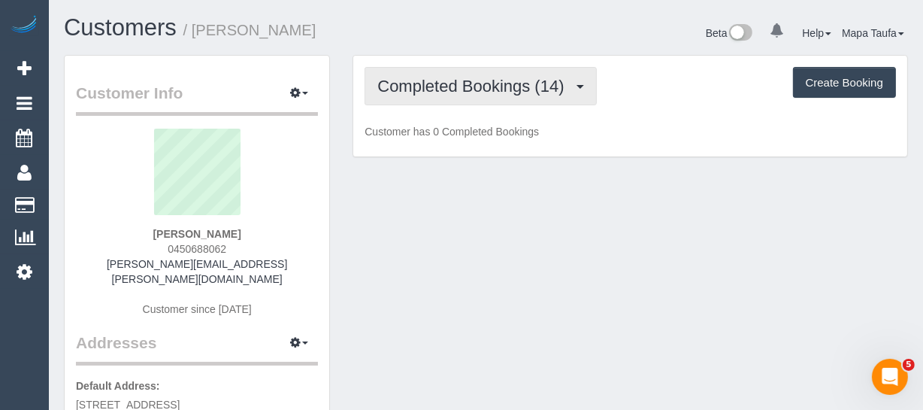
click at [446, 89] on span "Completed Bookings (14)" at bounding box center [474, 86] width 194 height 19
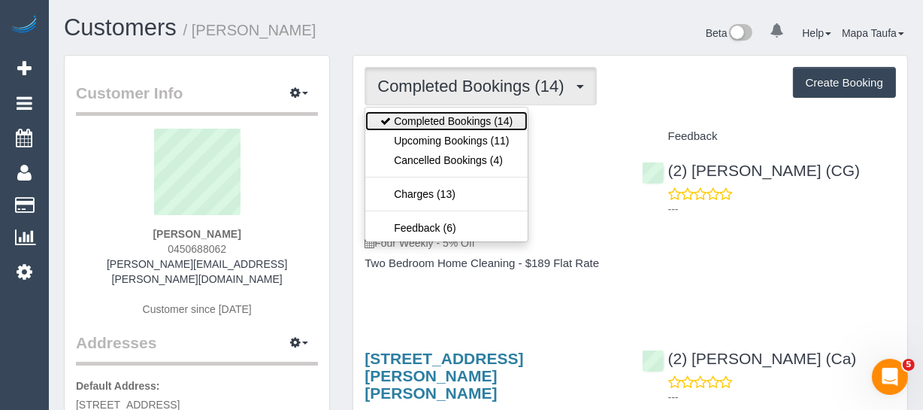
click at [436, 127] on link "Completed Bookings (14)" at bounding box center [446, 121] width 162 height 20
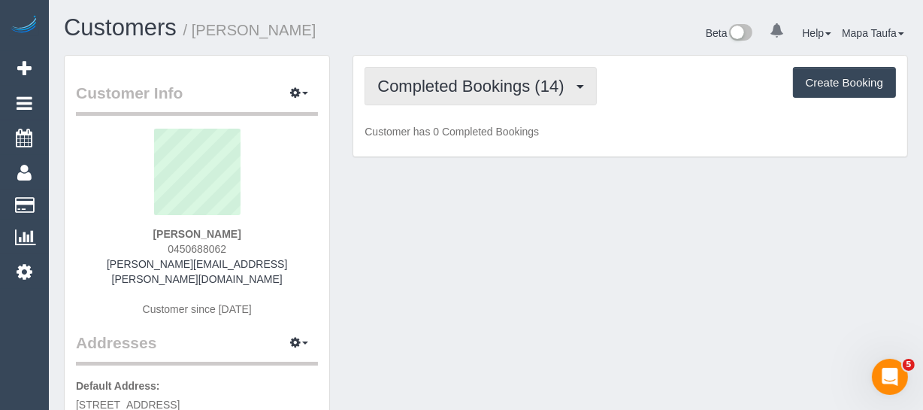
drag, startPoint x: 436, startPoint y: 94, endPoint x: 427, endPoint y: 140, distance: 46.7
click at [435, 100] on button "Completed Bookings (14)" at bounding box center [481, 86] width 232 height 38
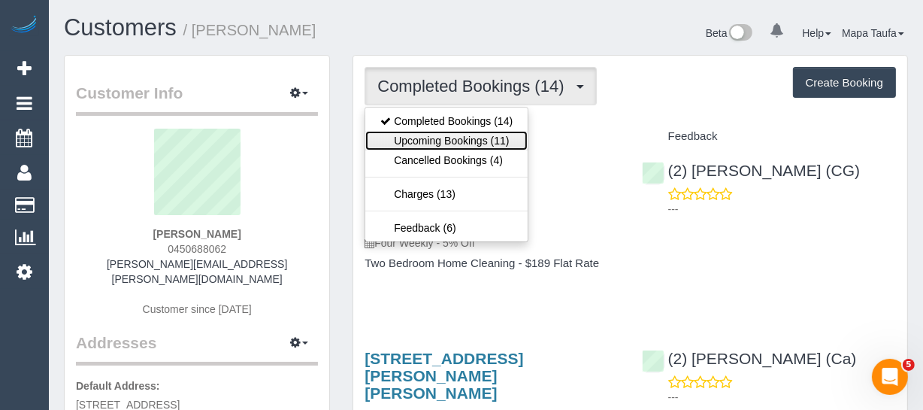
click at [427, 141] on link "Upcoming Bookings (11)" at bounding box center [446, 141] width 162 height 20
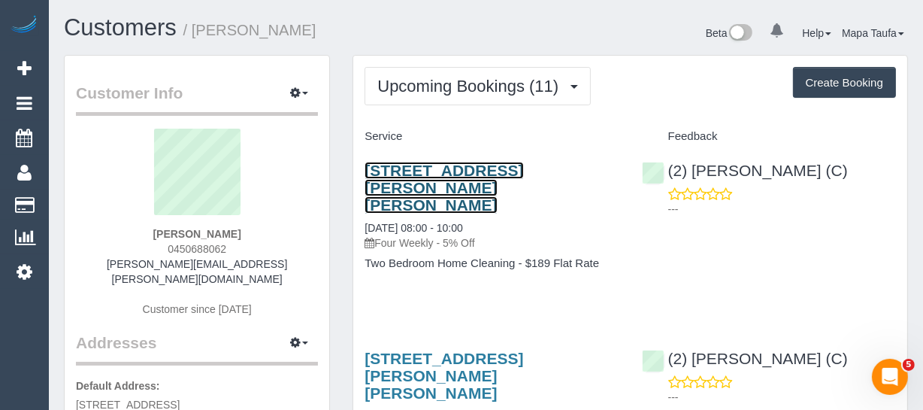
click at [427, 171] on link "[STREET_ADDRESS][PERSON_NAME][PERSON_NAME]" at bounding box center [444, 188] width 159 height 52
click at [395, 176] on link "[STREET_ADDRESS][PERSON_NAME][PERSON_NAME]" at bounding box center [444, 188] width 159 height 52
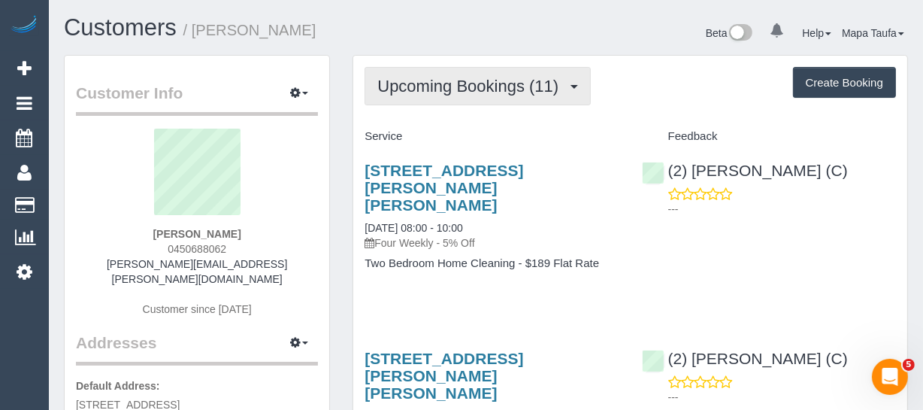
click at [428, 82] on span "Upcoming Bookings (11)" at bounding box center [471, 86] width 189 height 19
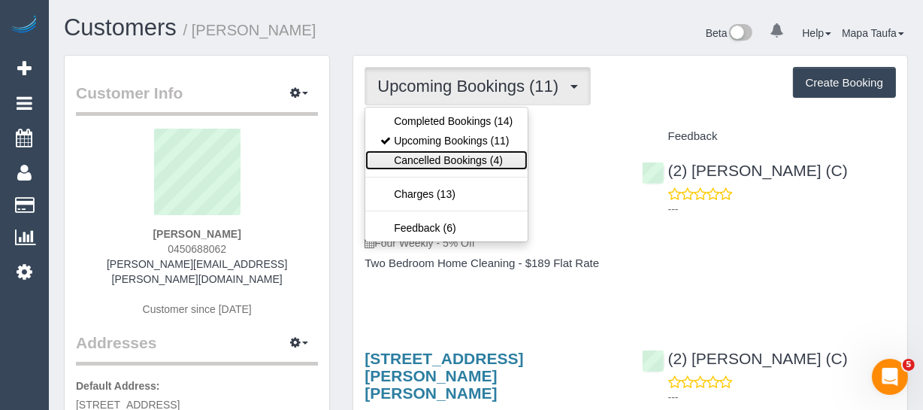
click at [455, 166] on link "Cancelled Bookings (4)" at bounding box center [446, 160] width 162 height 20
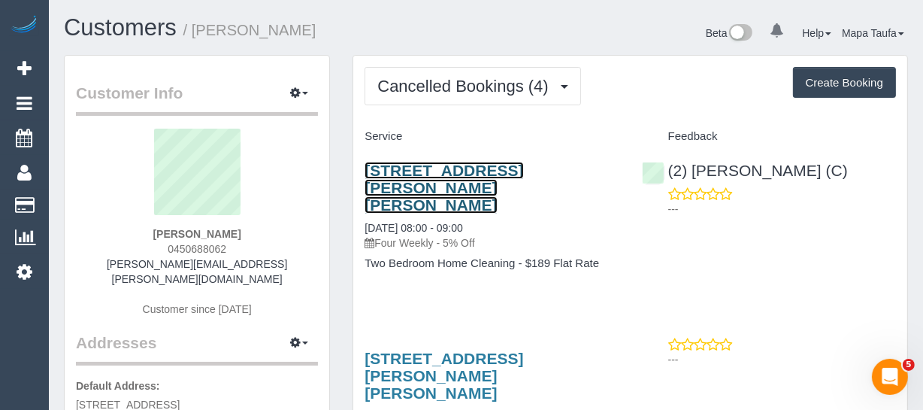
click at [428, 179] on link "[STREET_ADDRESS][PERSON_NAME][PERSON_NAME]" at bounding box center [444, 188] width 159 height 52
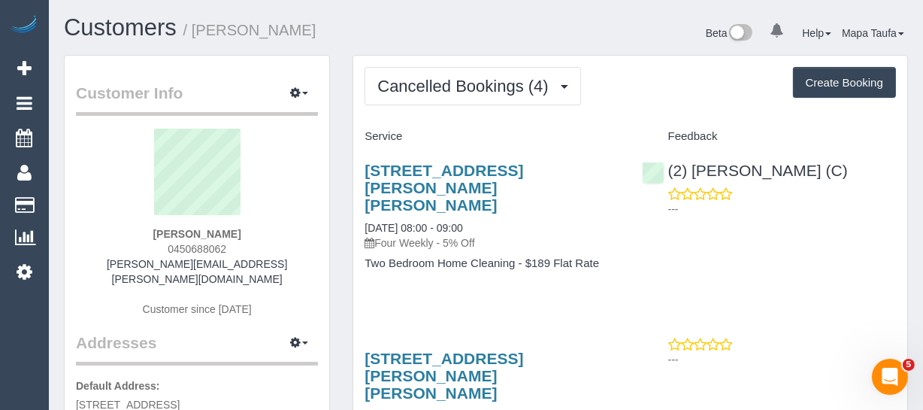
drag, startPoint x: 248, startPoint y: 234, endPoint x: 128, endPoint y: 237, distance: 120.3
click at [129, 233] on div "[PERSON_NAME] 0450688062 [PERSON_NAME][EMAIL_ADDRESS][PERSON_NAME][DOMAIN_NAME]…" at bounding box center [197, 230] width 242 height 203
copy strong "[PERSON_NAME]"
drag, startPoint x: 534, startPoint y: 195, endPoint x: 365, endPoint y: 170, distance: 170.2
click at [365, 170] on h3 "[STREET_ADDRESS][PERSON_NAME][PERSON_NAME]" at bounding box center [492, 188] width 254 height 52
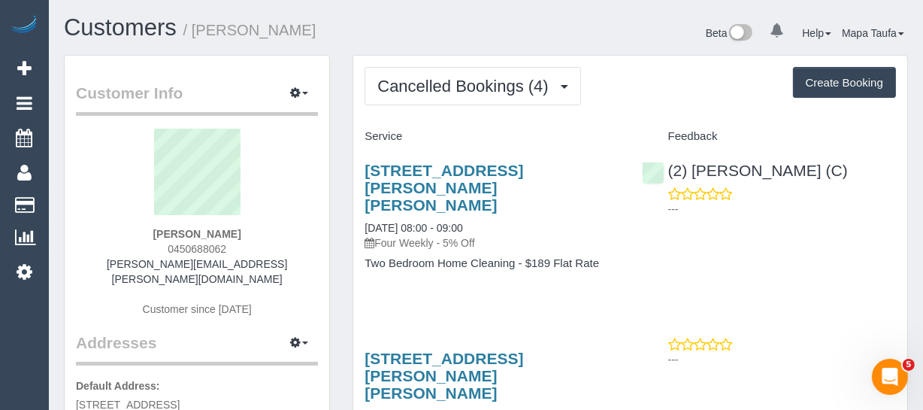
copy link "[STREET_ADDRESS][PERSON_NAME][PERSON_NAME]"
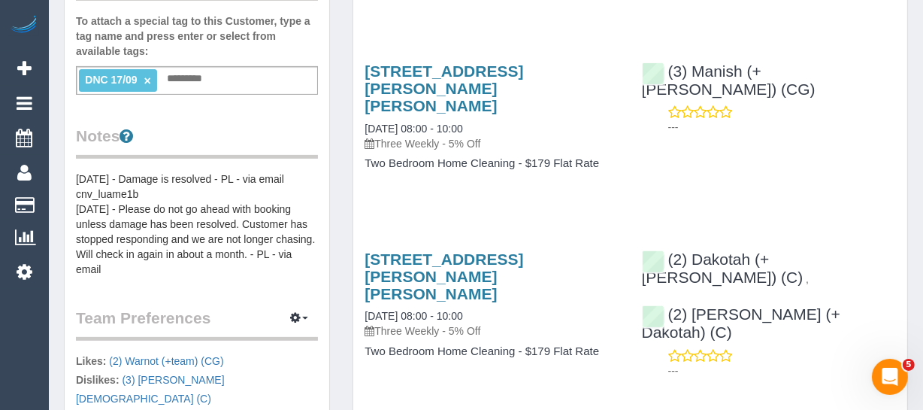
scroll to position [478, 0]
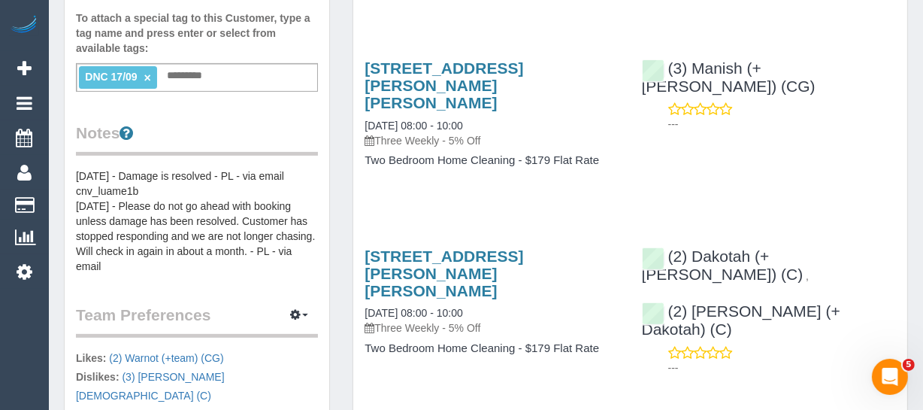
click at [118, 171] on pre "[DATE] - Damage is resolved - PL - via email cnv_luame1b [DATE] - Please do not…" at bounding box center [197, 220] width 242 height 105
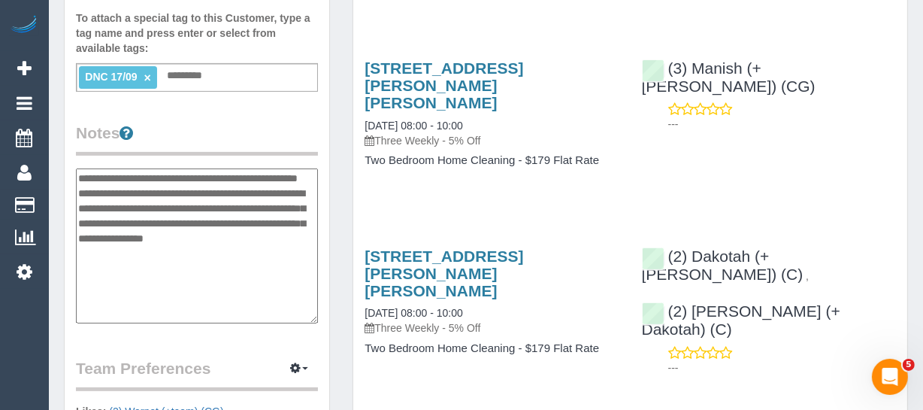
click at [82, 168] on textarea "**********" at bounding box center [197, 245] width 242 height 155
click at [177, 168] on textarea "**********" at bounding box center [197, 245] width 242 height 155
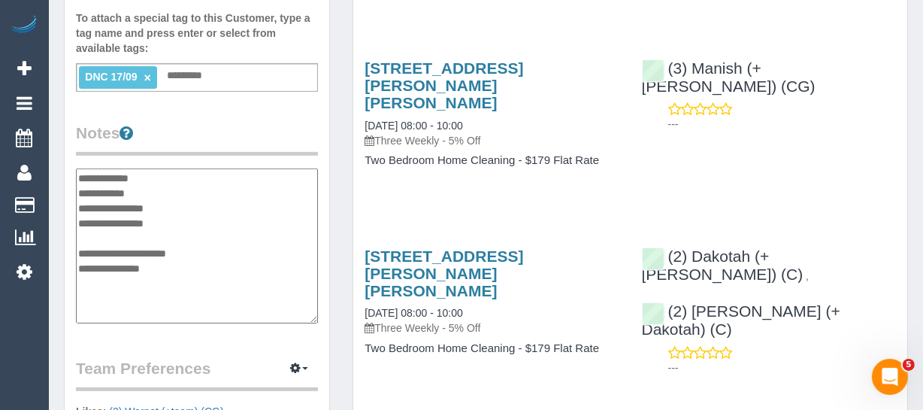
click at [161, 168] on textarea "**********" at bounding box center [197, 245] width 242 height 155
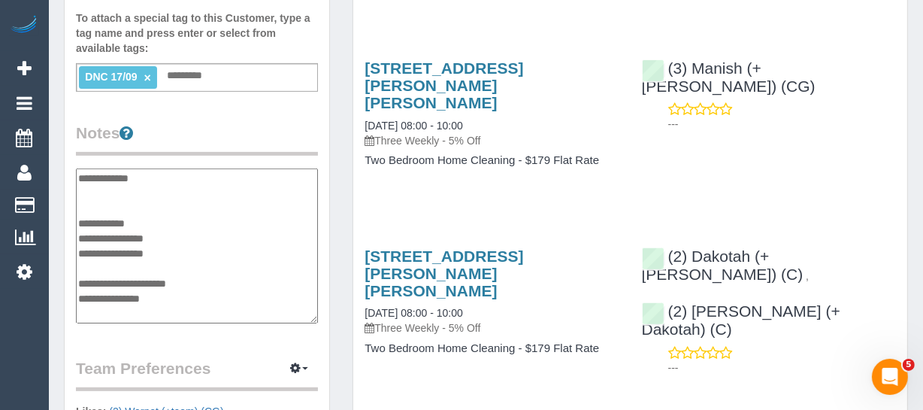
click at [104, 177] on textarea "**********" at bounding box center [197, 245] width 242 height 155
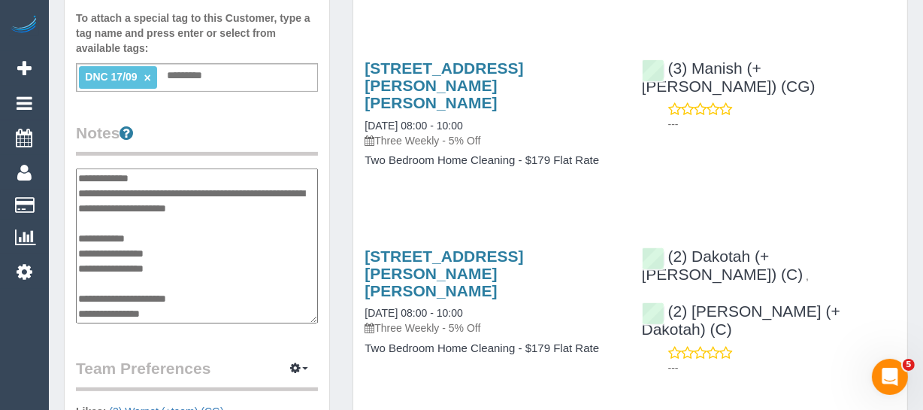
type textarea "**********"
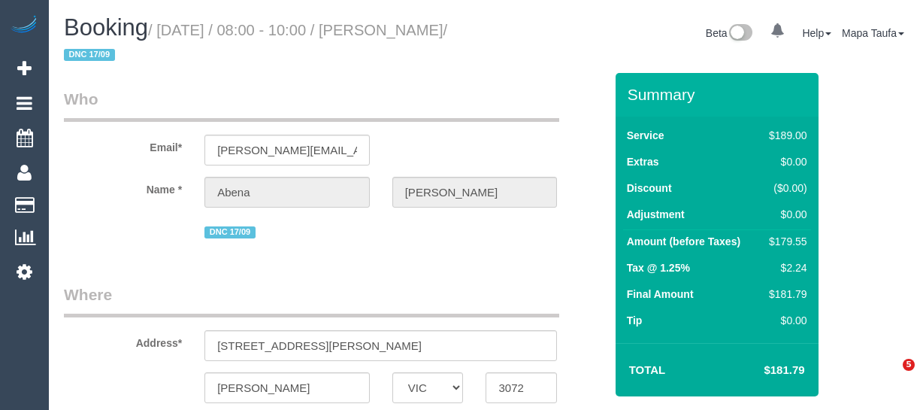
select select "VIC"
select select "string:stripe-pm_1R7rP32GScqysDRVtetNqcL1"
select select "number:28"
select select "number:14"
select select "number:19"
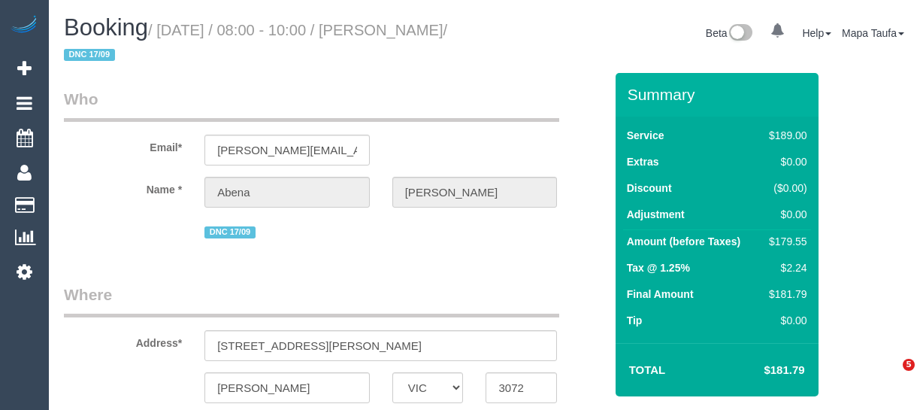
select select "number:24"
select select "number:34"
select select "number:13"
select select "object:1268"
select select "spot2"
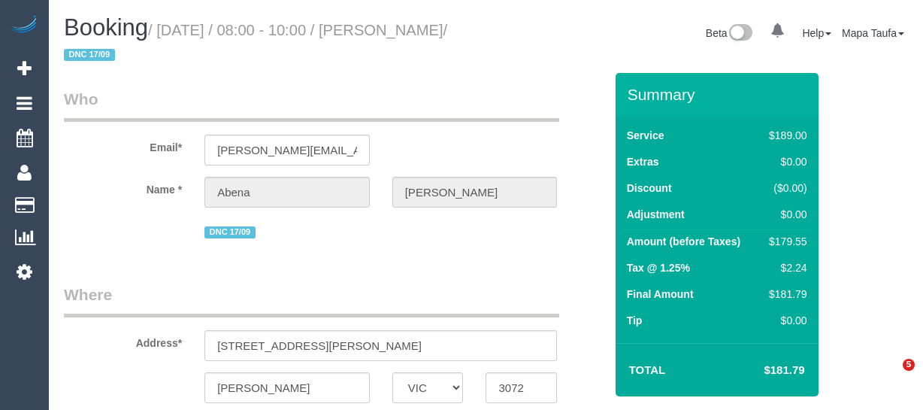
select select "VIC"
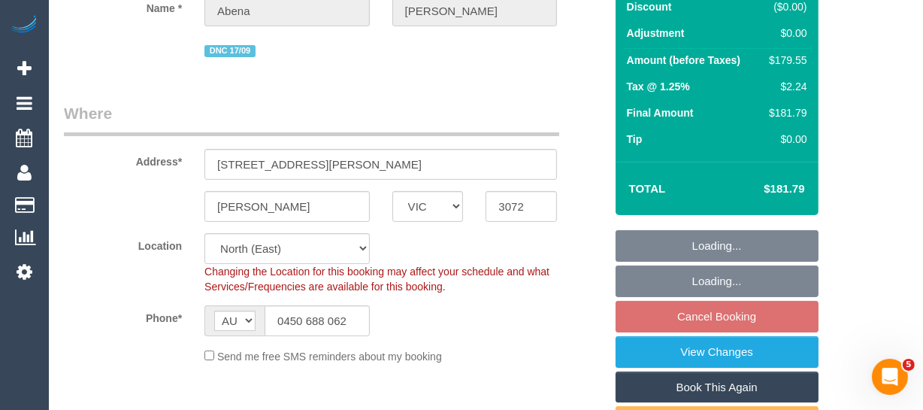
select select "object:544"
select select "string:stripe-pm_1R7rP32GScqysDRVtetNqcL1"
select select "spot2"
select select "number:28"
select select "number:14"
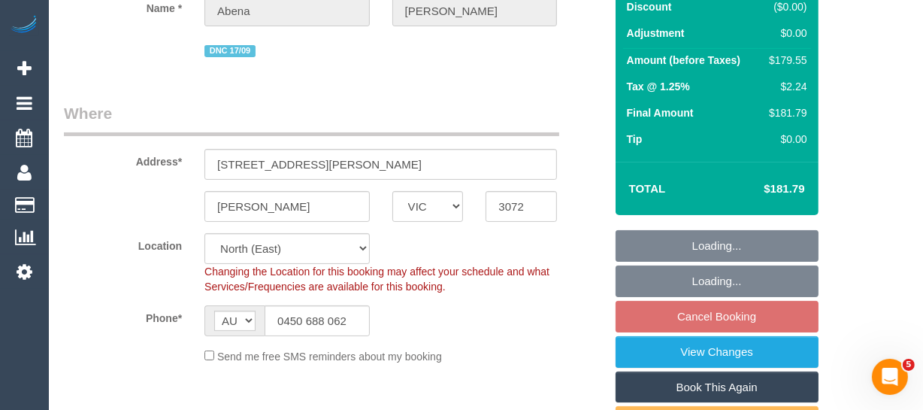
select select "number:19"
select select "number:24"
select select "number:34"
select select "number:13"
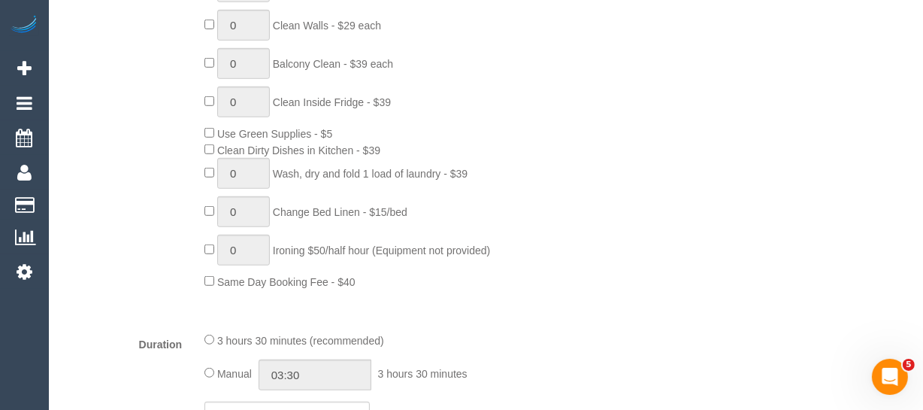
scroll to position [991, 0]
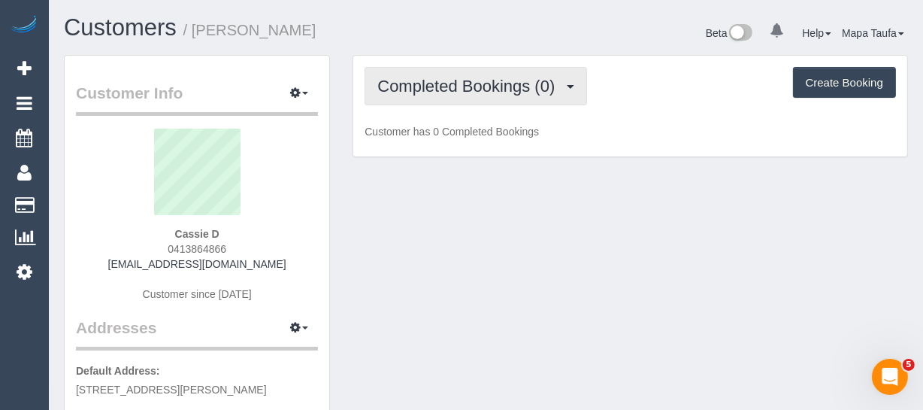
drag, startPoint x: 467, startPoint y: 87, endPoint x: 459, endPoint y: 116, distance: 29.7
click at [466, 87] on span "Completed Bookings (0)" at bounding box center [469, 86] width 185 height 19
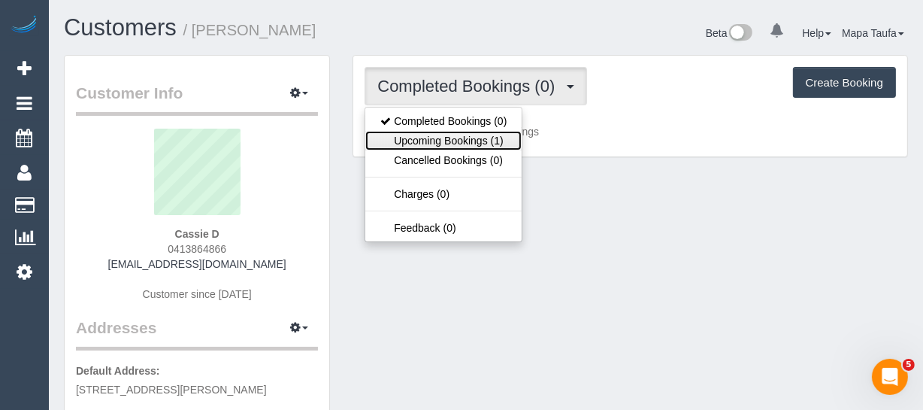
click at [445, 136] on link "Upcoming Bookings (1)" at bounding box center [443, 141] width 156 height 20
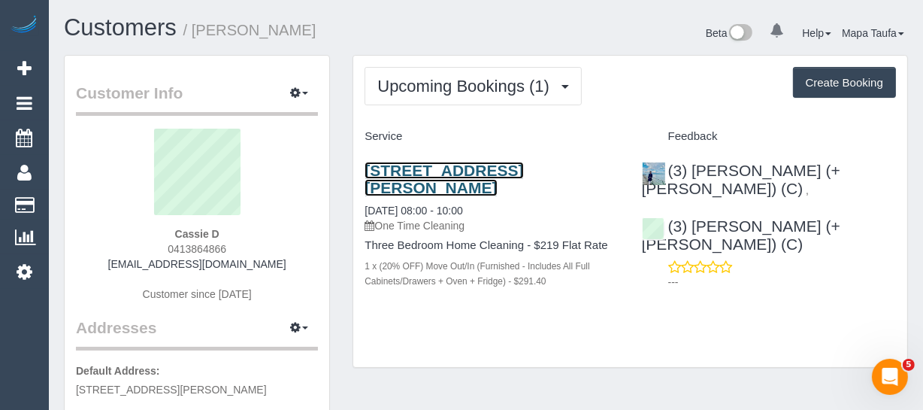
click at [386, 183] on link "171 Mcbryde Street, Fawkner, VIC 3060" at bounding box center [444, 179] width 159 height 35
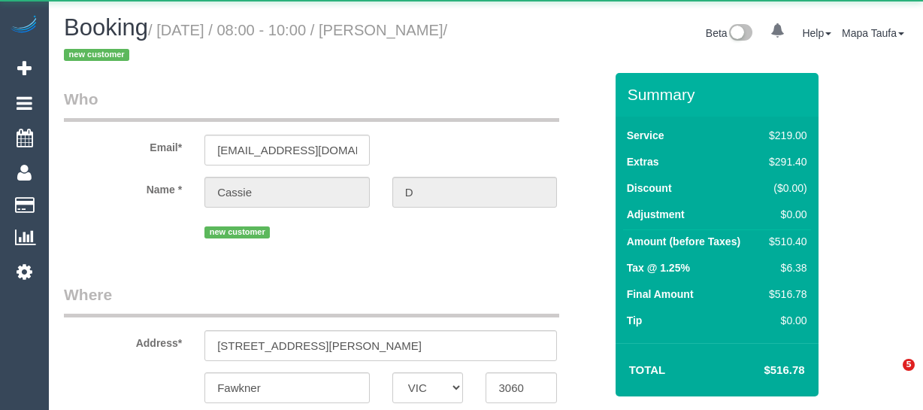
select select "VIC"
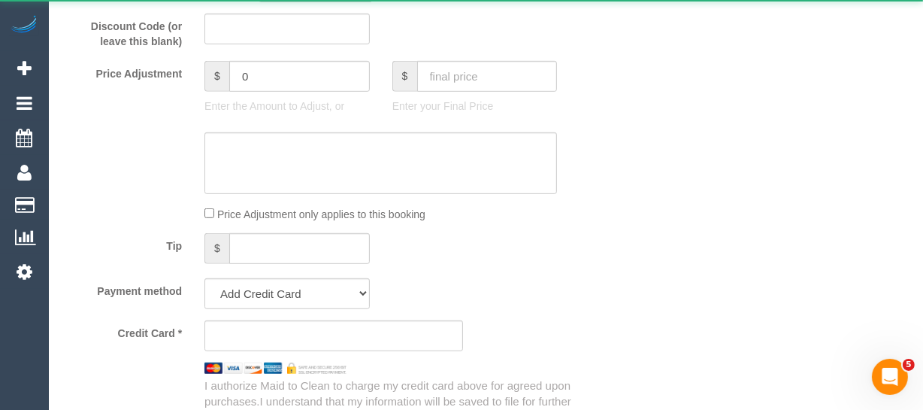
scroll to position [1080, 0]
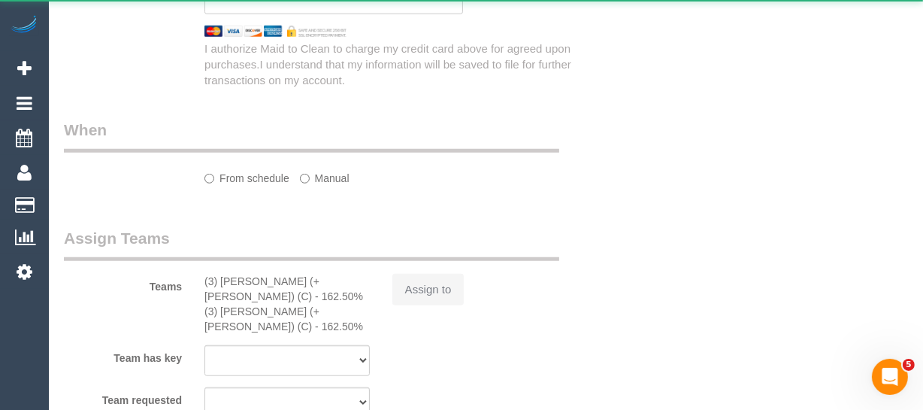
select select "string:stripe-pm_1S7TOc2GScqysDRVsrTrZdud"
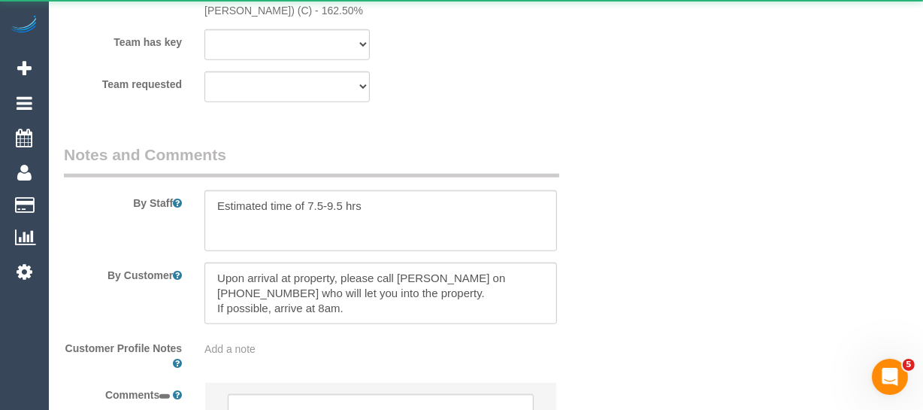
select select "object:547"
select select "spot1"
select select "number:28"
select select "number:17"
select select "number:18"
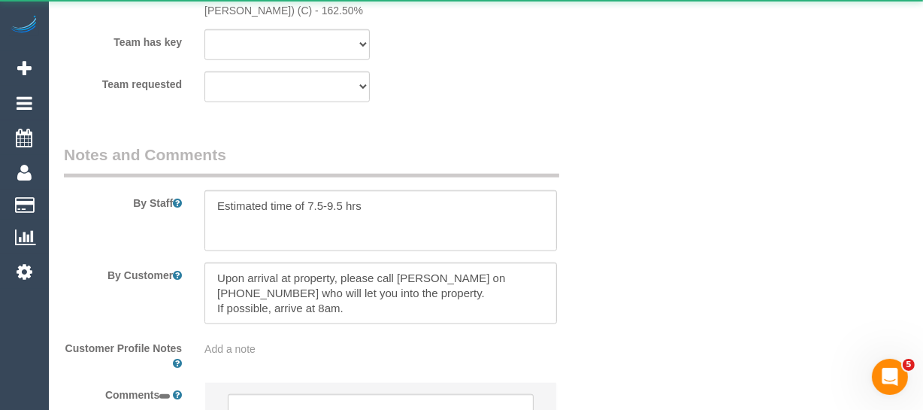
select select "number:25"
select select "number:26"
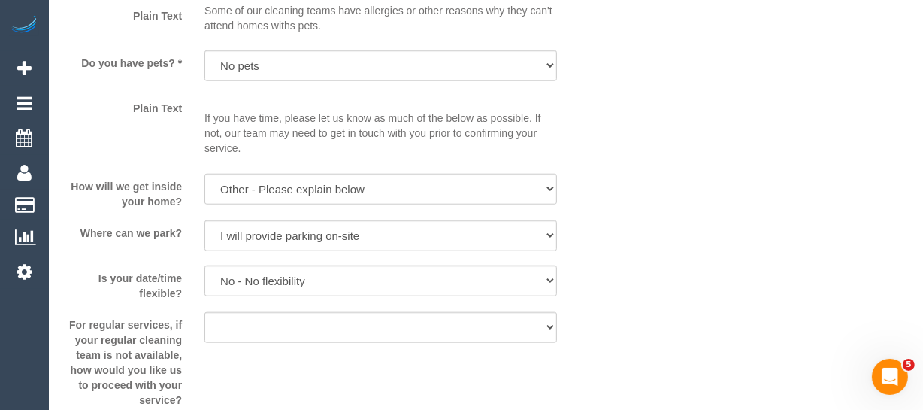
select select "object:742"
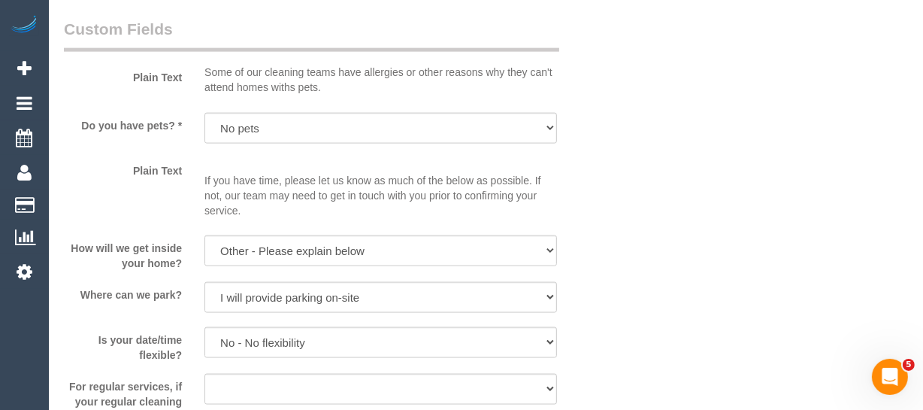
scroll to position [2474, 0]
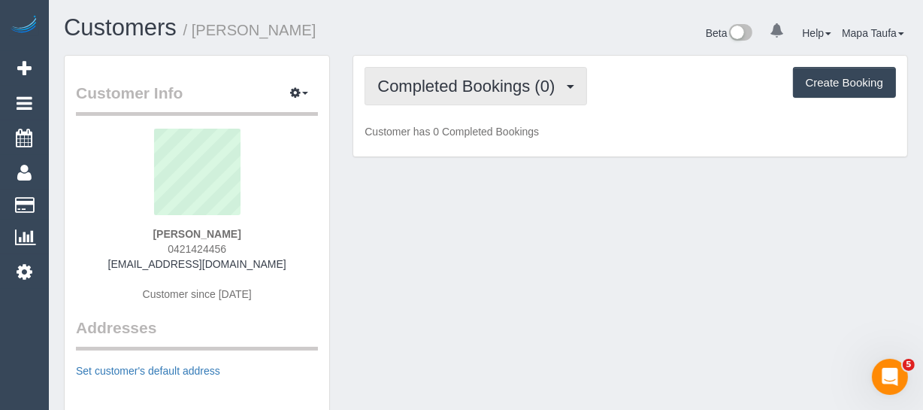
drag, startPoint x: 490, startPoint y: 101, endPoint x: 485, endPoint y: 123, distance: 21.7
click at [489, 101] on button "Completed Bookings (0)" at bounding box center [476, 86] width 222 height 38
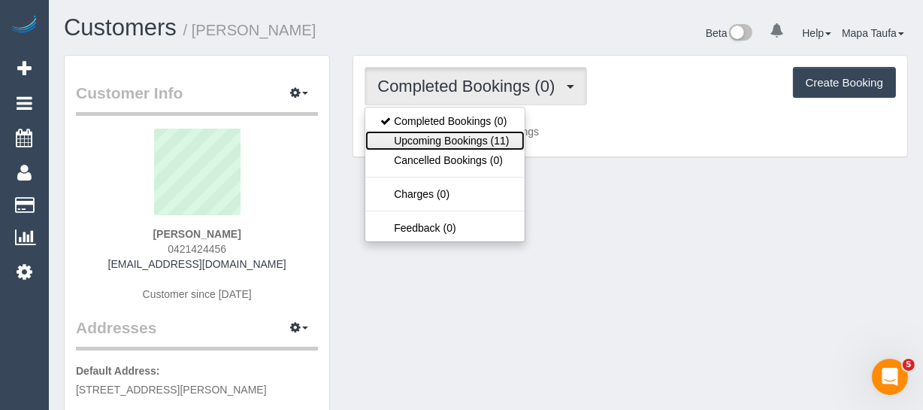
click at [482, 139] on link "Upcoming Bookings (11)" at bounding box center [444, 141] width 159 height 20
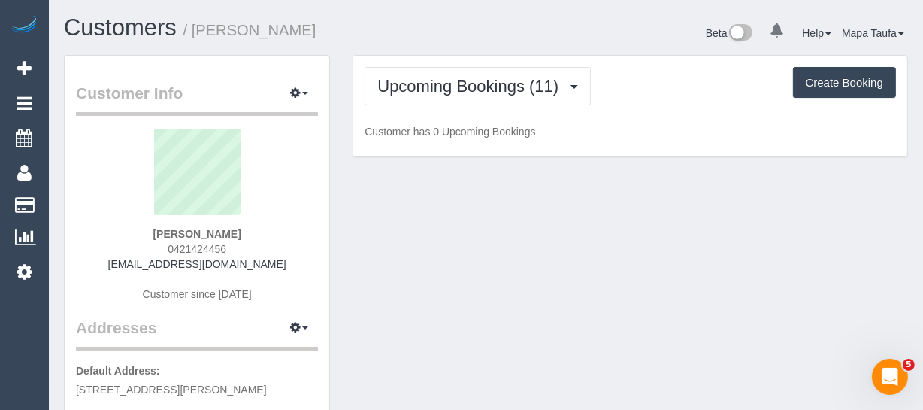
click at [658, 129] on p "Customer has 0 Upcoming Bookings" at bounding box center [630, 131] width 531 height 15
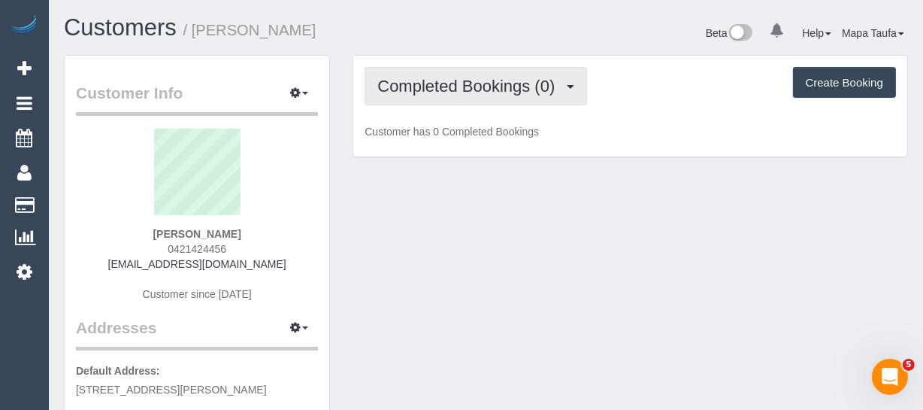
click at [440, 99] on button "Completed Bookings (0)" at bounding box center [476, 86] width 222 height 38
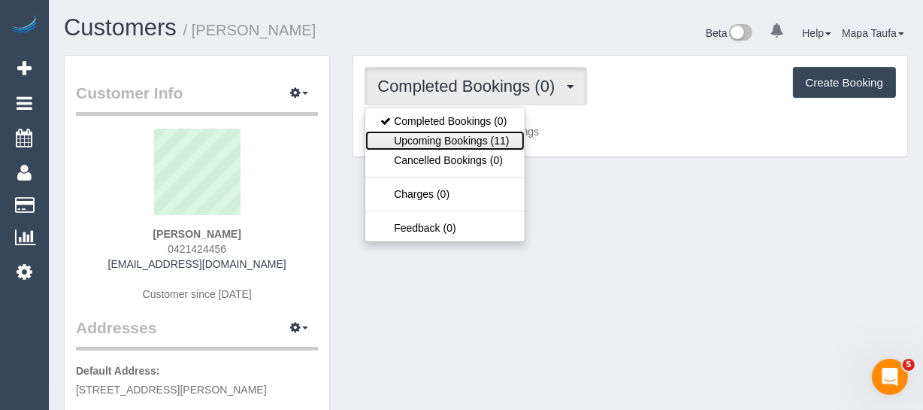
click at [492, 138] on link "Upcoming Bookings (11)" at bounding box center [444, 141] width 159 height 20
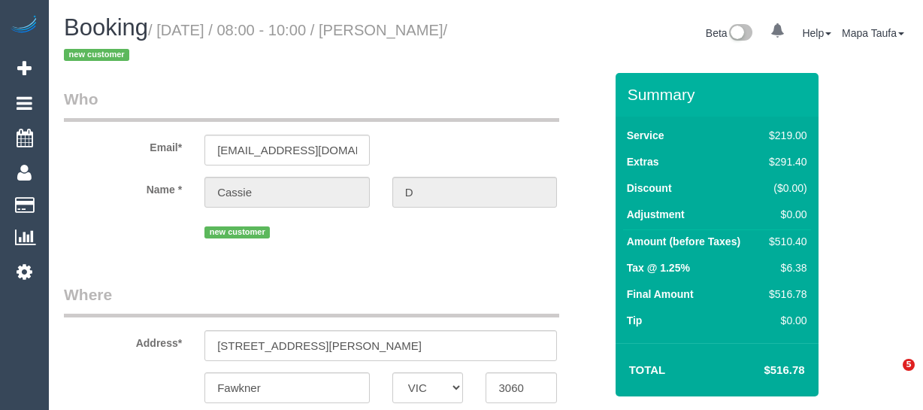
select select "VIC"
select select "string:AU"
select select "object:833"
select select "string:stripe-pm_1S7TOc2GScqysDRVsrTrZdud"
select select "spot1"
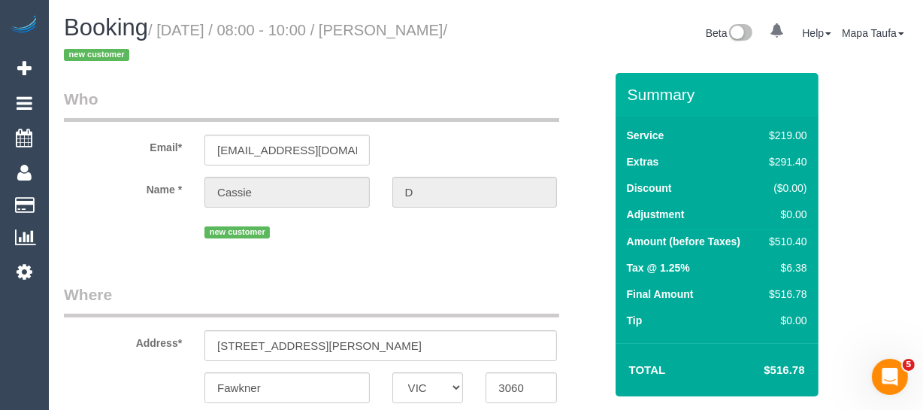
select select "number:28"
select select "number:17"
select select "number:18"
select select "number:25"
select select "number:26"
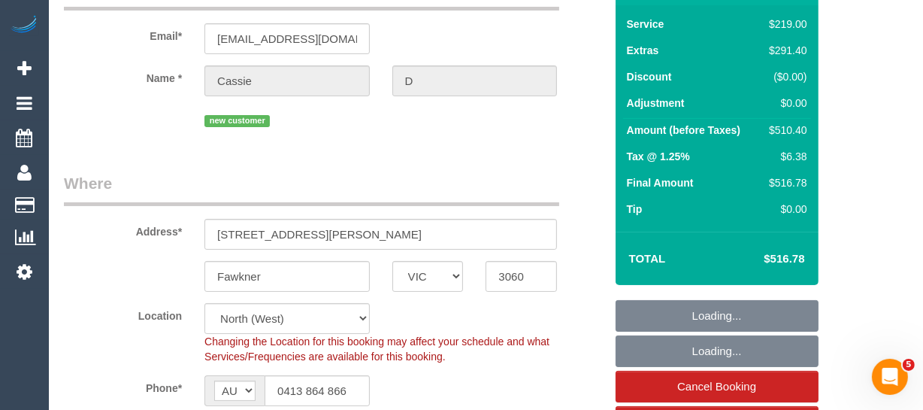
scroll to position [602, 0]
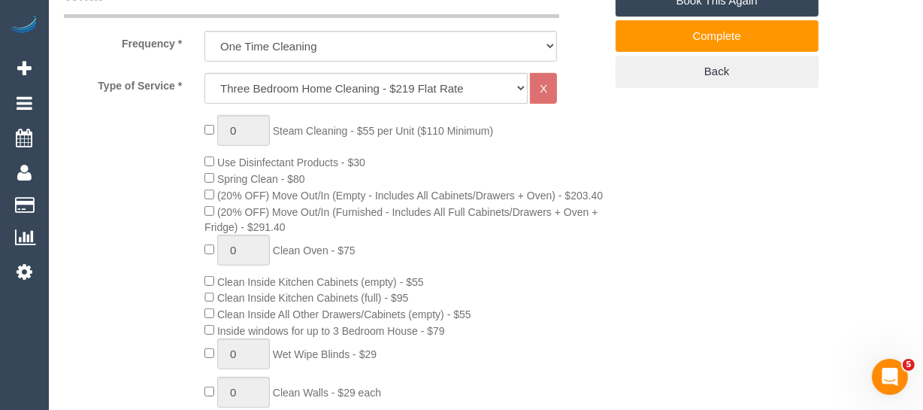
drag, startPoint x: 917, startPoint y: 107, endPoint x: 915, endPoint y: 138, distance: 31.6
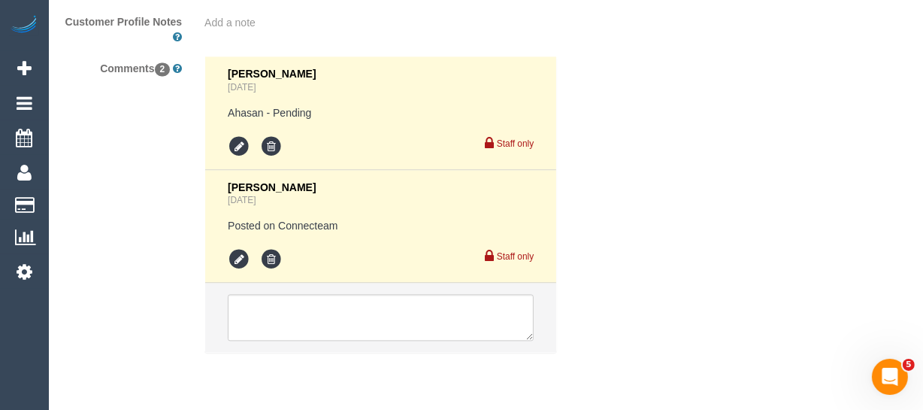
scroll to position [2634, 0]
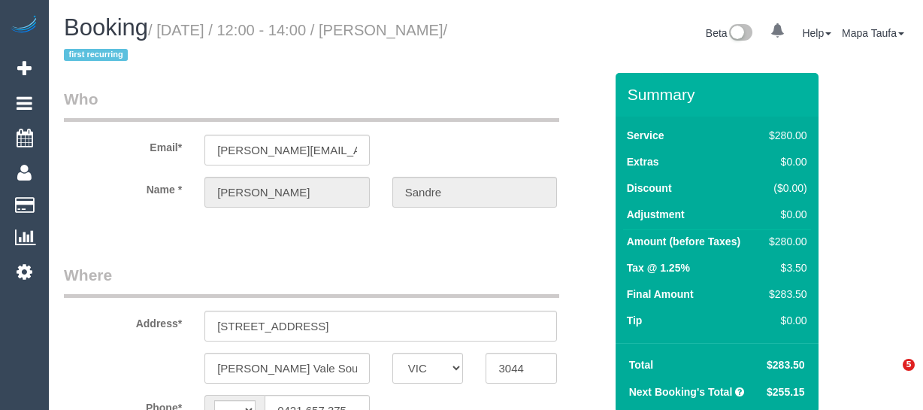
select select "VIC"
select select "string:AU"
select select "string:stripe-pm_1Rz9Px2GScqysDRVLI7kEJzg"
select select "object:717"
select select "number:28"
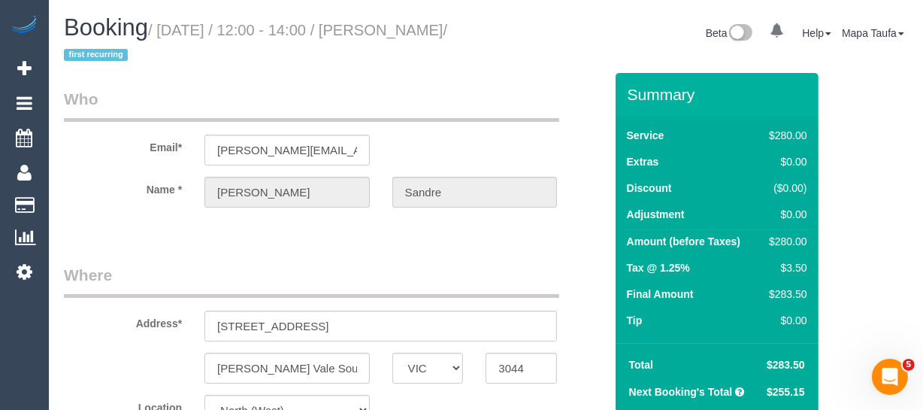
select select "number:17"
select select "number:19"
select select "number:23"
select select "number:34"
select select "number:12"
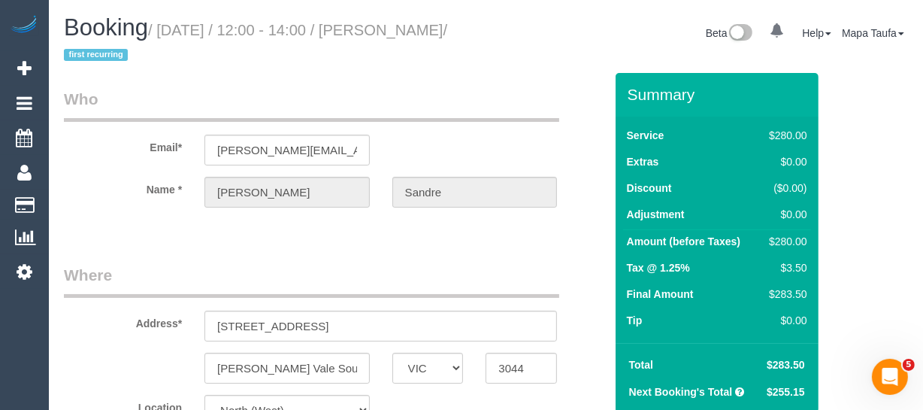
select select "2"
select select "object:1605"
select select "spot1"
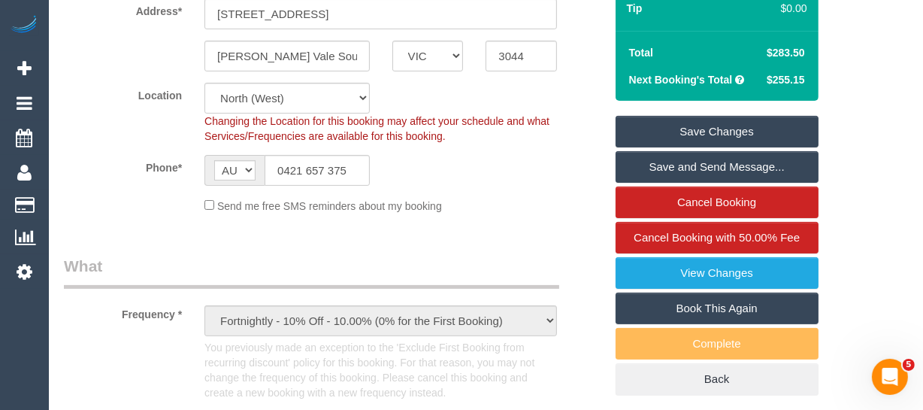
scroll to position [256, 0]
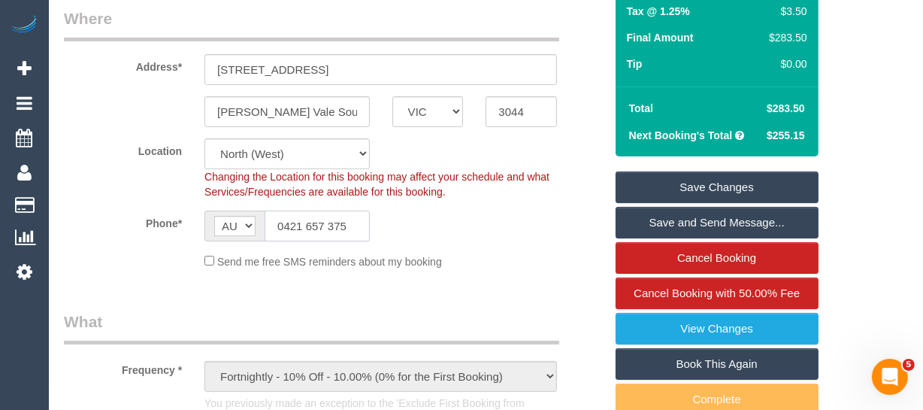
click at [328, 225] on input "0421 657 375" at bounding box center [317, 225] width 105 height 31
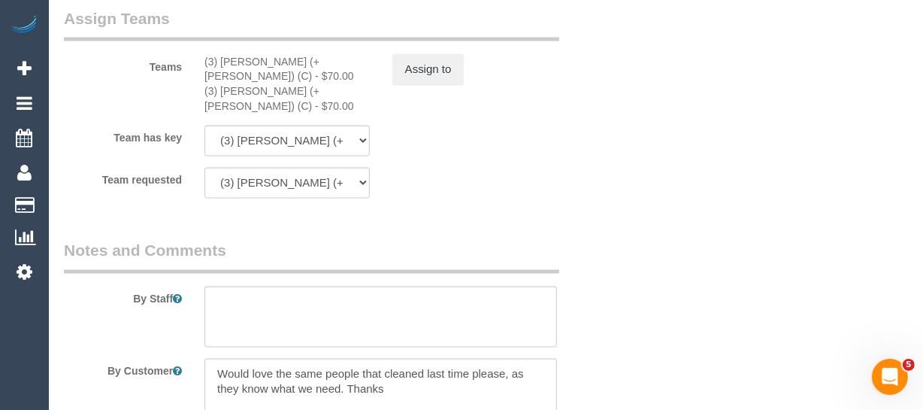
scroll to position [2391, 0]
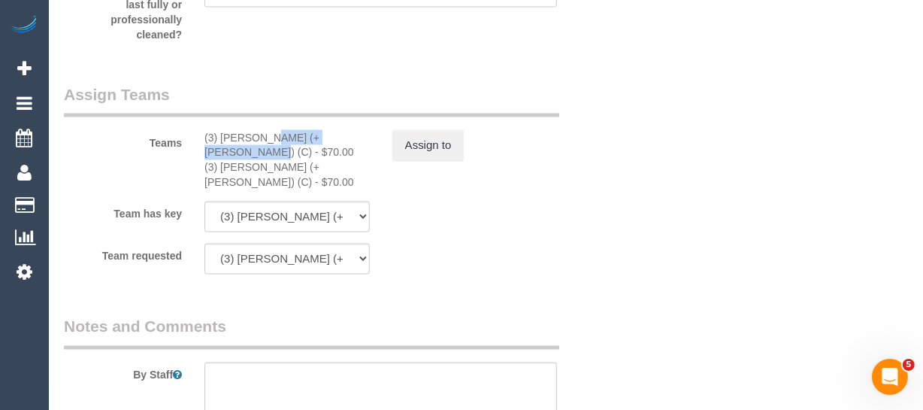
drag, startPoint x: 262, startPoint y: 135, endPoint x: 219, endPoint y: 135, distance: 42.8
click at [219, 135] on div "(3) Arifin (+ Fatema) (C) - $70.00" at bounding box center [286, 145] width 165 height 30
click at [428, 136] on button "Assign to" at bounding box center [428, 146] width 72 height 32
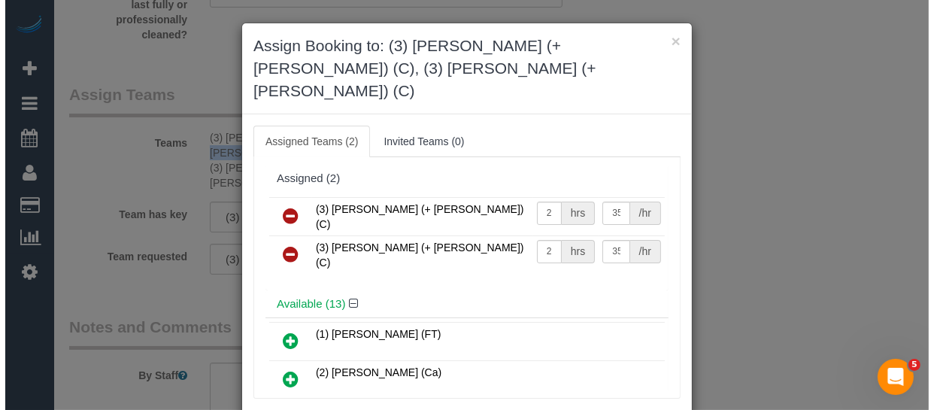
scroll to position [2376, 0]
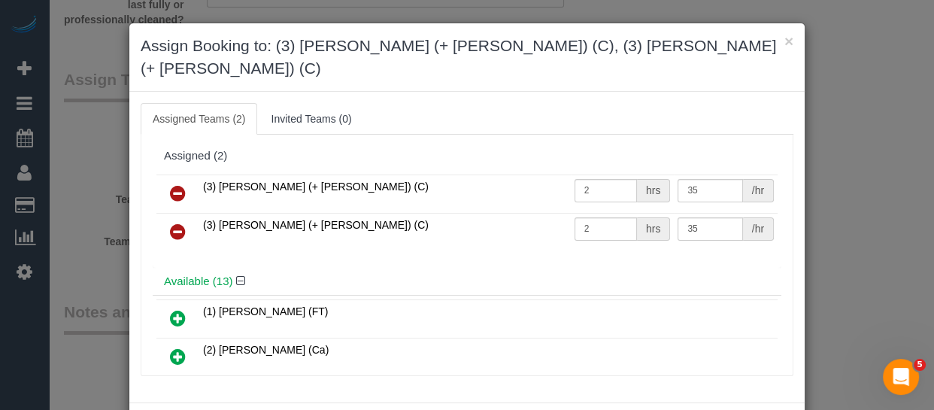
click at [172, 184] on icon at bounding box center [178, 193] width 16 height 18
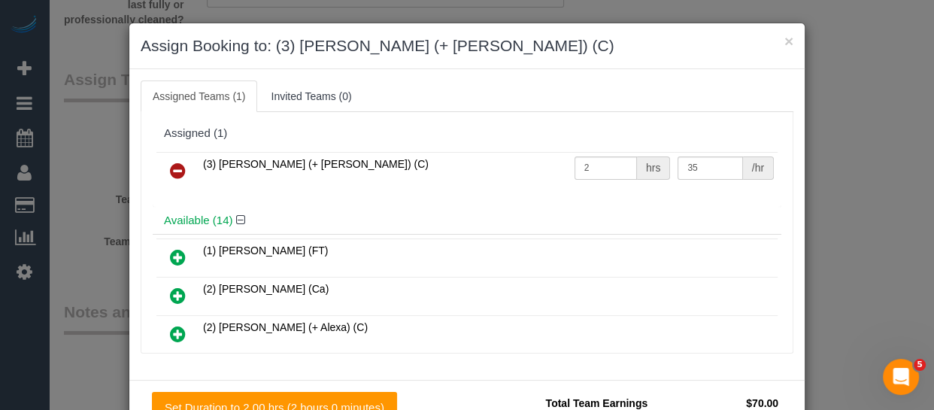
click at [172, 166] on icon at bounding box center [178, 171] width 16 height 18
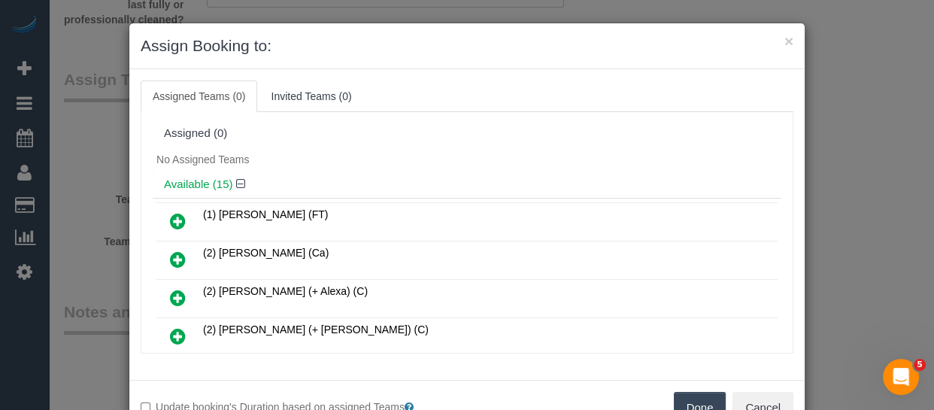
click at [688, 395] on button "Done" at bounding box center [699, 408] width 53 height 32
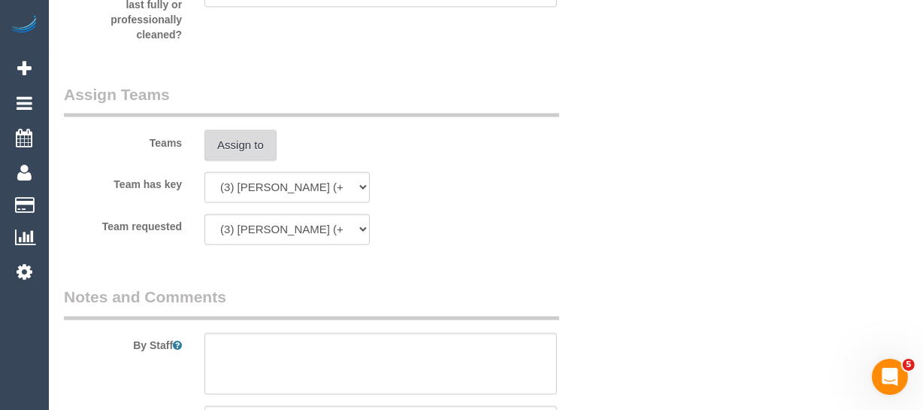
scroll to position [3034, 0]
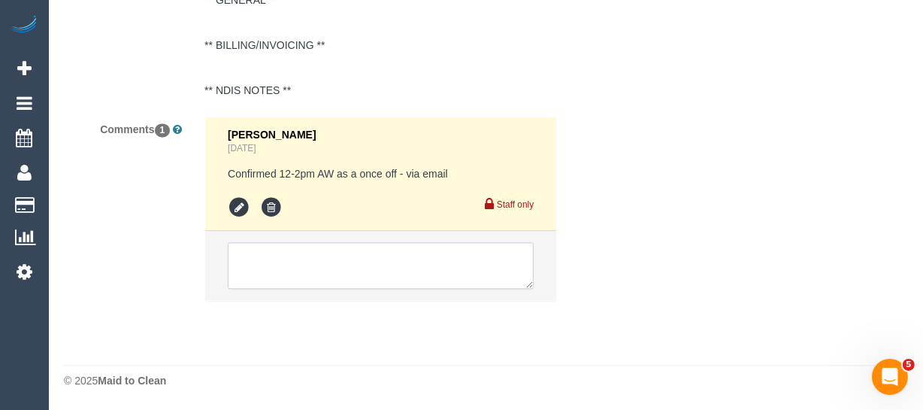
click at [355, 255] on textarea at bounding box center [381, 265] width 306 height 47
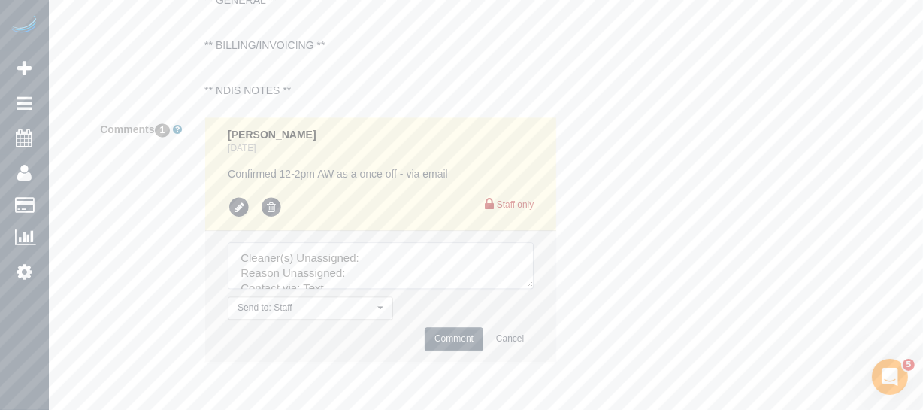
click at [388, 259] on textarea at bounding box center [381, 265] width 306 height 47
paste textarea "Arifin (+ Fatema) (C)"
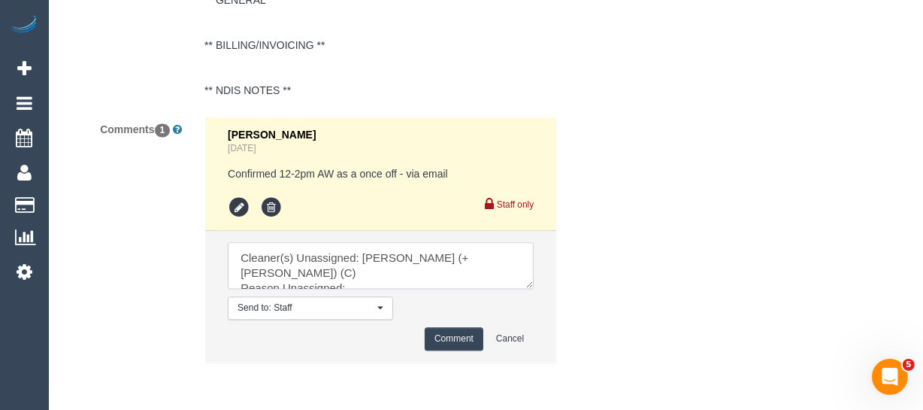
drag, startPoint x: 528, startPoint y: 283, endPoint x: 535, endPoint y: 363, distance: 80.8
click at [534, 289] on textarea at bounding box center [381, 265] width 306 height 47
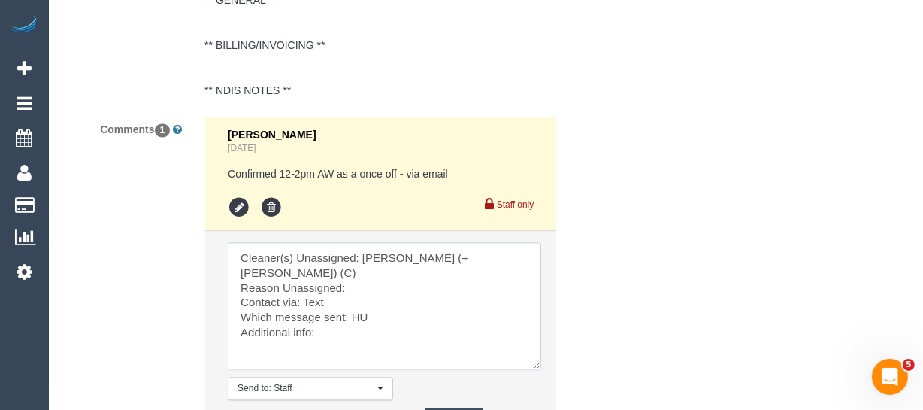
click at [365, 270] on textarea at bounding box center [384, 305] width 313 height 127
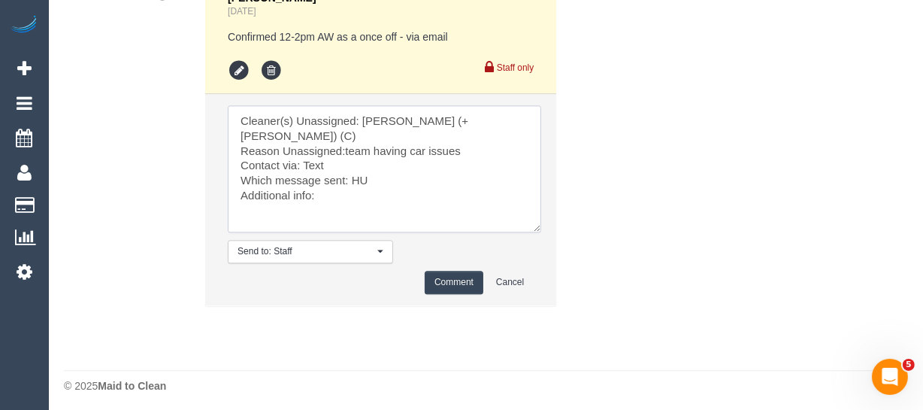
type textarea "Cleaner(s) Unassigned: Arifin (+ Fatema) (C) Reason Unassigned:team having car …"
click at [445, 287] on button "Comment" at bounding box center [454, 282] width 59 height 23
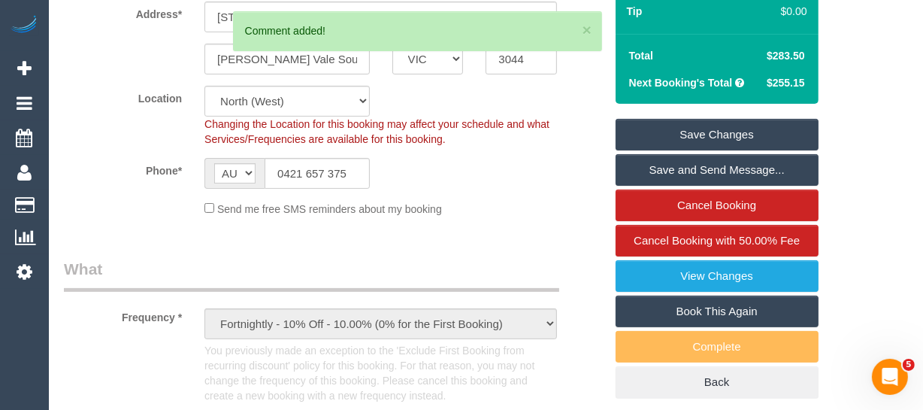
scroll to position [349, 0]
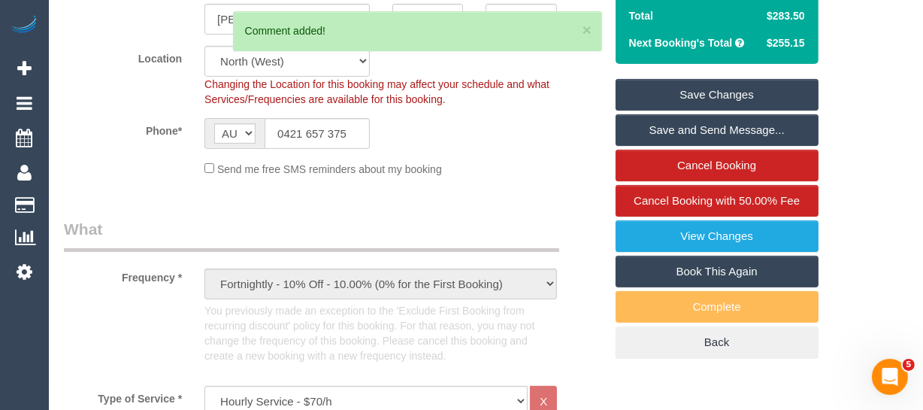
click at [731, 97] on link "Save Changes" at bounding box center [717, 95] width 203 height 32
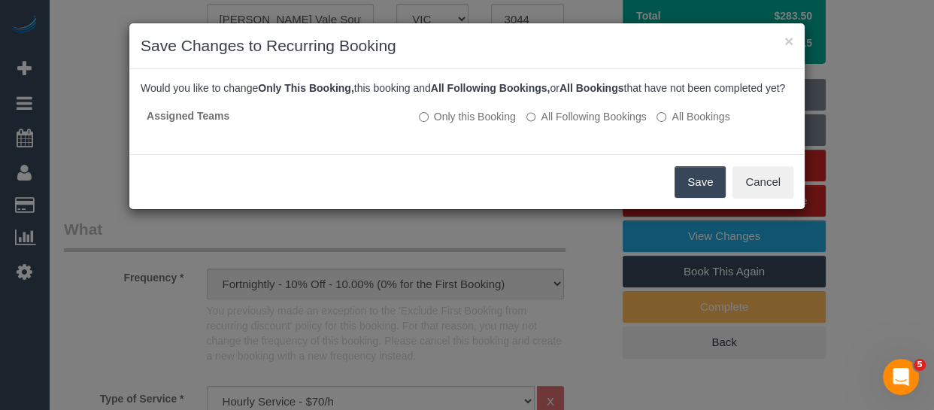
click at [698, 198] on button "Save" at bounding box center [699, 182] width 51 height 32
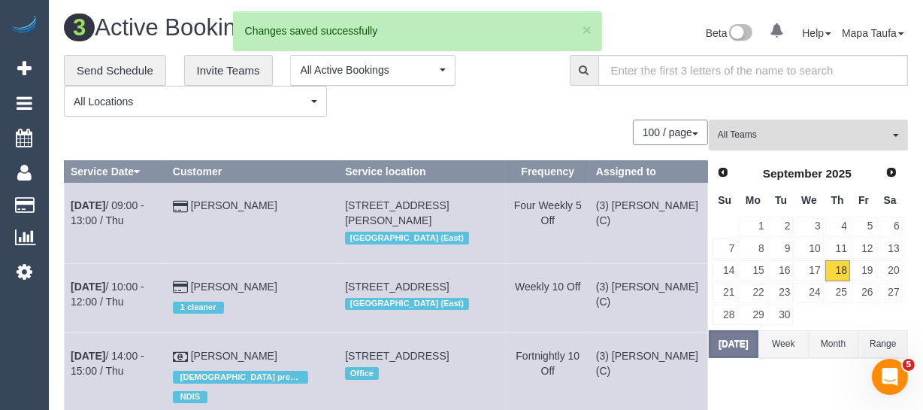
click at [775, 137] on span "All Teams" at bounding box center [803, 135] width 171 height 13
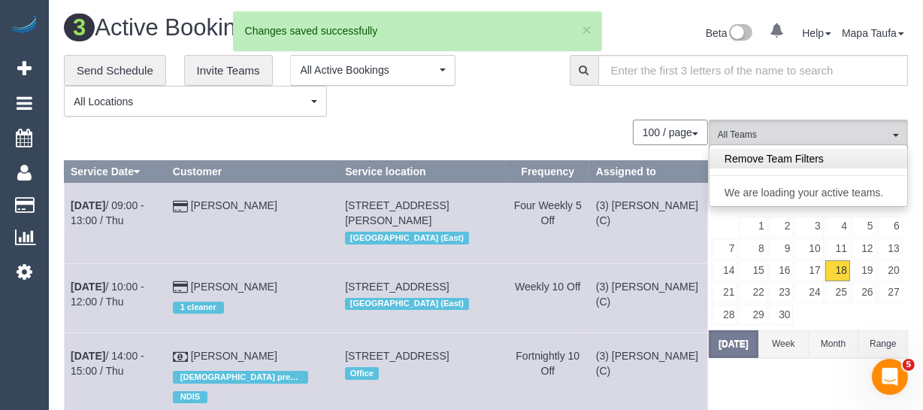
click at [772, 160] on link "Remove Team Filters" at bounding box center [809, 159] width 198 height 20
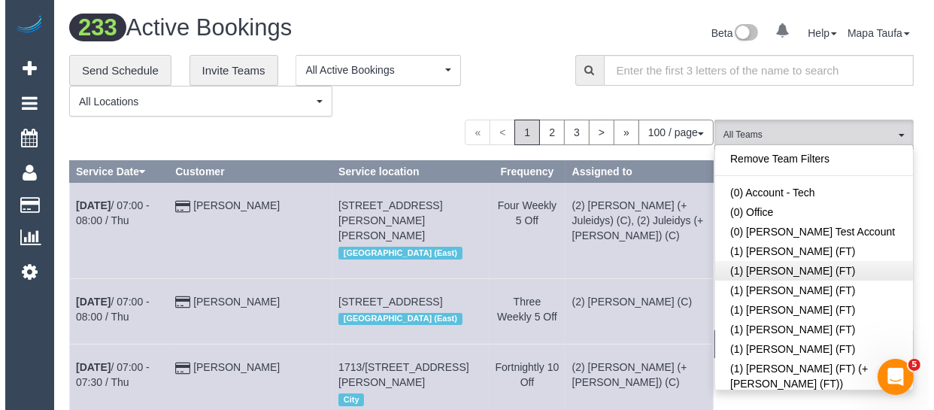
scroll to position [1859, 0]
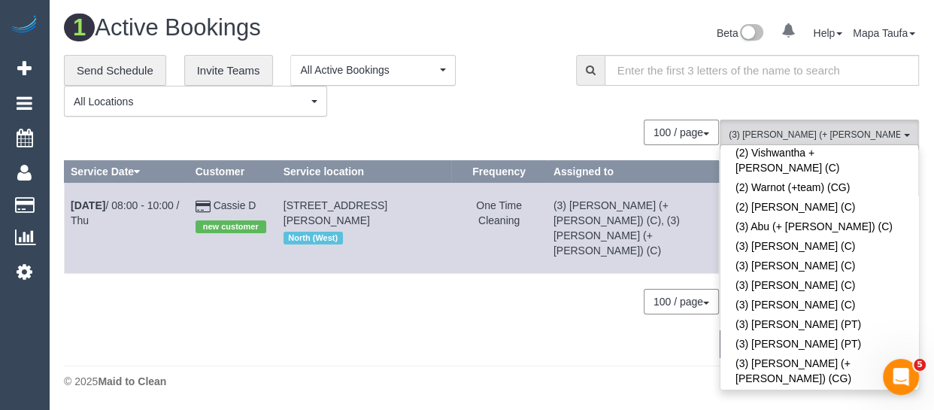
click at [509, 93] on div "**********" at bounding box center [308, 86] width 489 height 62
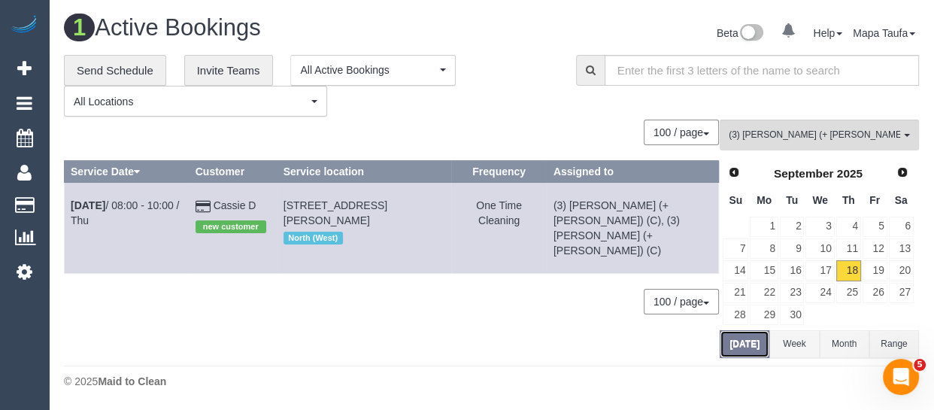
click at [743, 347] on button "Today" at bounding box center [744, 344] width 50 height 28
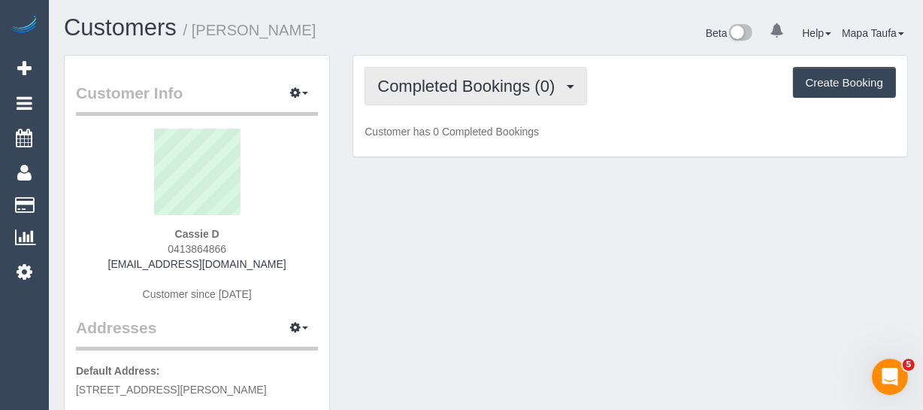
click at [443, 89] on span "Completed Bookings (0)" at bounding box center [469, 86] width 185 height 19
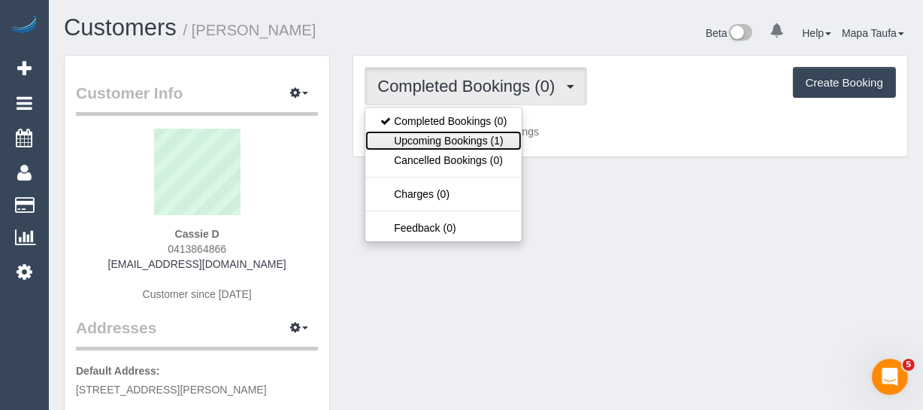
click at [443, 132] on link "Upcoming Bookings (1)" at bounding box center [443, 141] width 156 height 20
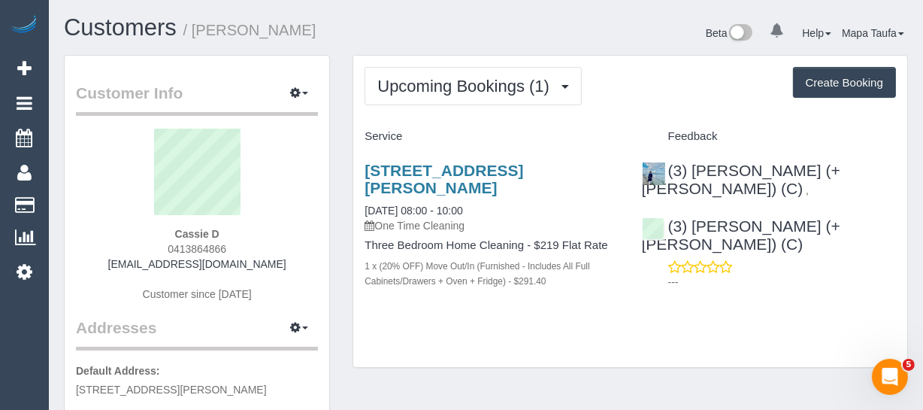
drag, startPoint x: 241, startPoint y: 246, endPoint x: 165, endPoint y: 245, distance: 76.7
click at [165, 245] on div "Cassie D 0413864866 [EMAIL_ADDRESS][DOMAIN_NAME] Customer since [DATE]" at bounding box center [197, 223] width 242 height 188
copy span "0413864866"
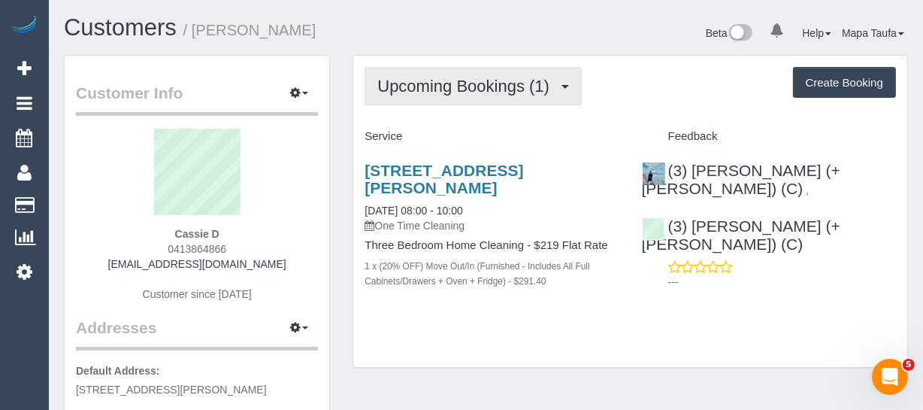
click at [440, 91] on span "Upcoming Bookings (1)" at bounding box center [467, 86] width 180 height 19
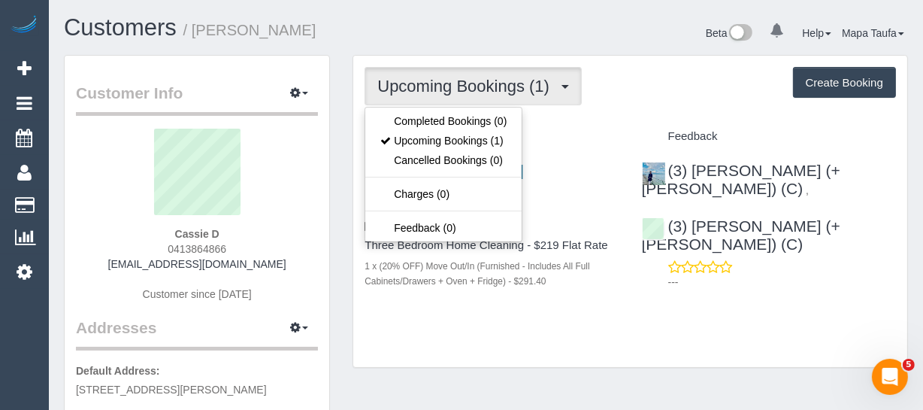
click at [588, 118] on div "Upcoming Bookings (1) Completed Bookings (0) Upcoming Bookings (1) Cancelled Bo…" at bounding box center [630, 212] width 554 height 312
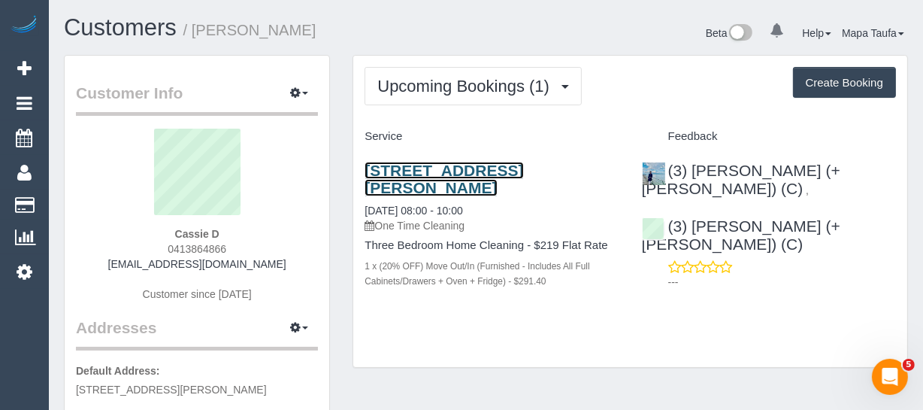
click at [387, 183] on link "[STREET_ADDRESS][PERSON_NAME]" at bounding box center [444, 179] width 159 height 35
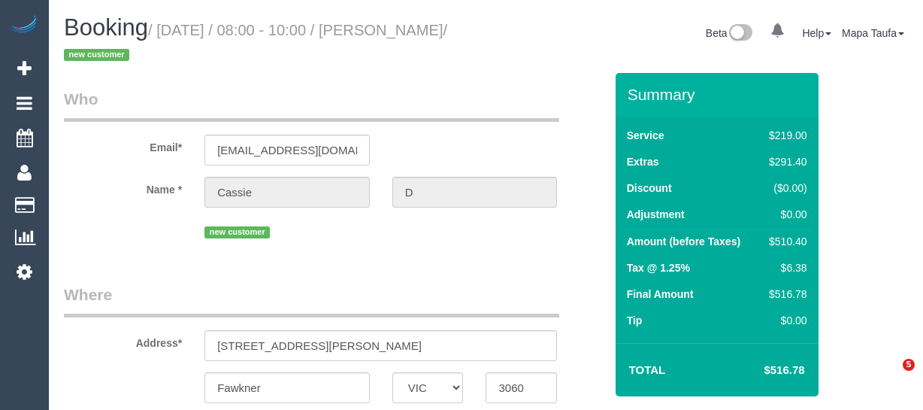
select select "VIC"
select select "spot1"
select select "number:28"
select select "number:17"
select select "number:18"
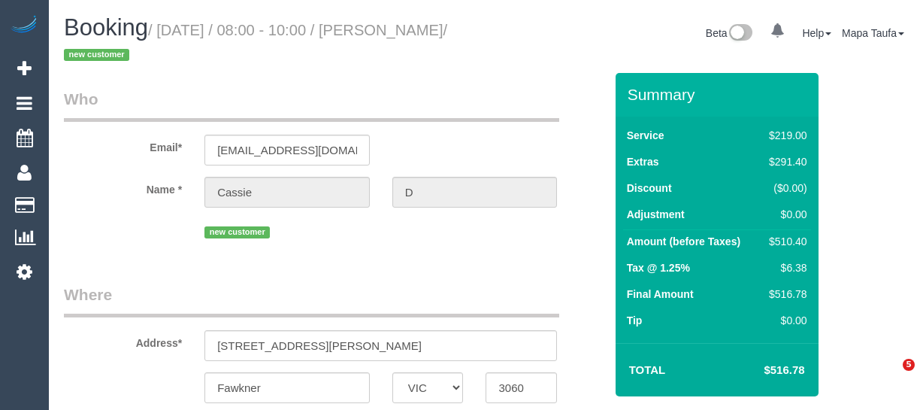
select select "number:25"
select select "number:26"
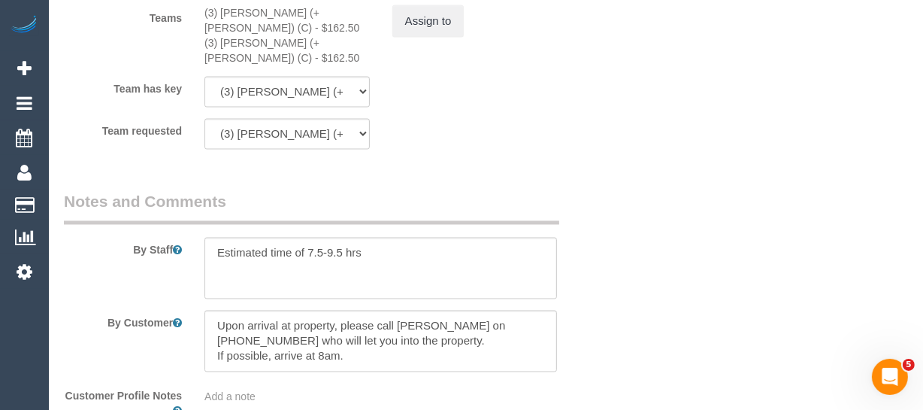
scroll to position [2856, 0]
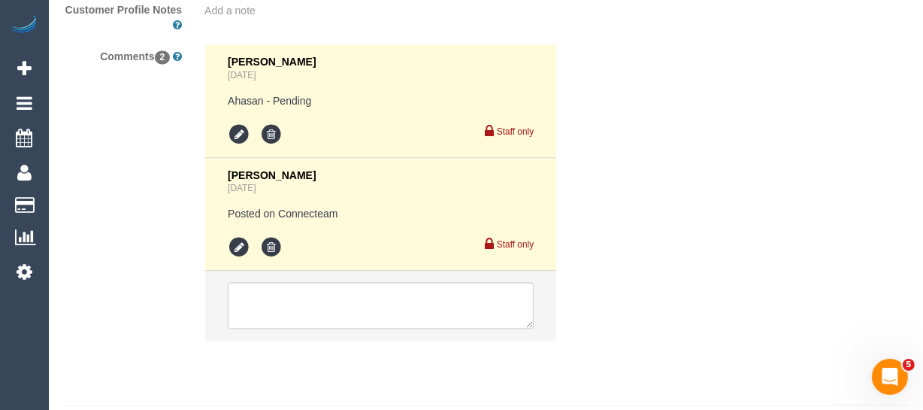
drag, startPoint x: 928, startPoint y: 34, endPoint x: 15, endPoint y: 10, distance: 913.6
click at [398, 295] on textarea at bounding box center [381, 305] width 306 height 47
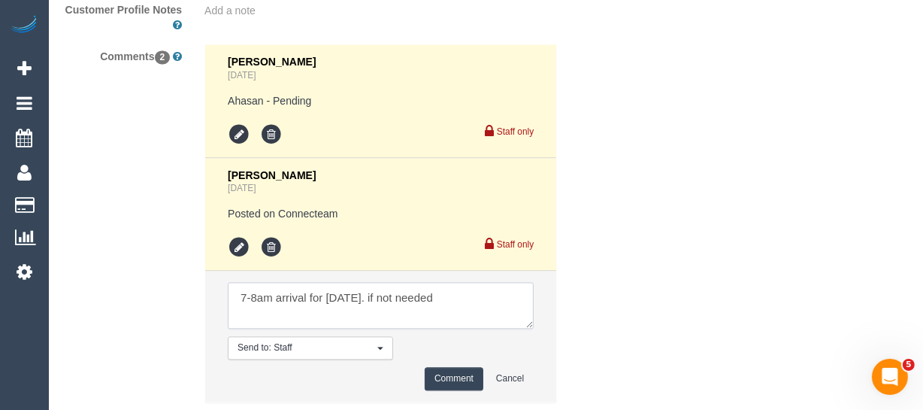
type textarea "7-8am arrival for [DATE]. if not needed"
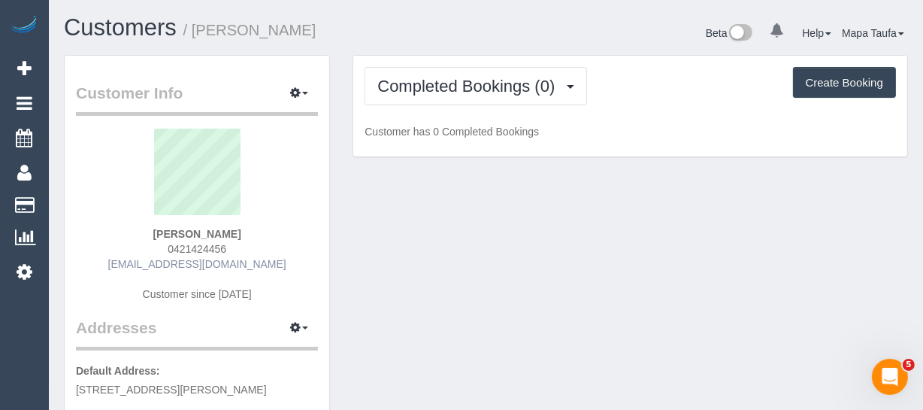
drag, startPoint x: 244, startPoint y: 247, endPoint x: 138, endPoint y: 261, distance: 107.7
click at [144, 254] on div "[PERSON_NAME] 0421424456 [EMAIL_ADDRESS][DOMAIN_NAME] Customer since [DATE]" at bounding box center [197, 223] width 242 height 188
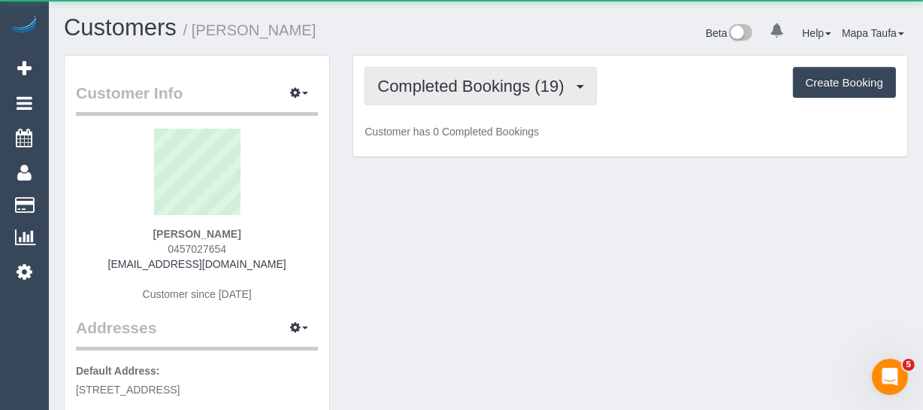
click at [422, 86] on span "Completed Bookings (19)" at bounding box center [474, 86] width 194 height 19
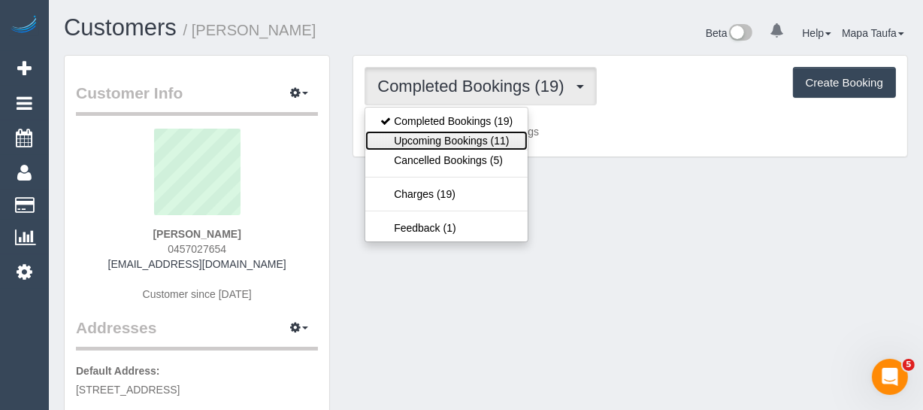
click at [424, 132] on link "Upcoming Bookings (11)" at bounding box center [446, 141] width 162 height 20
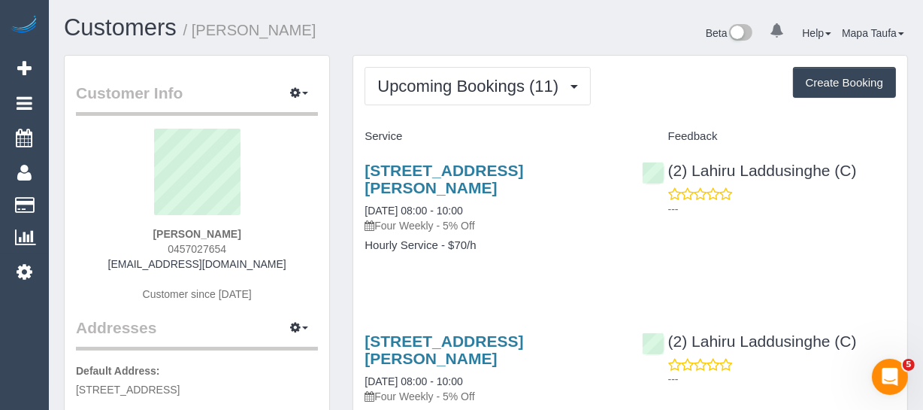
click at [442, 43] on div "Customers / [PERSON_NAME]" at bounding box center [270, 31] width 434 height 32
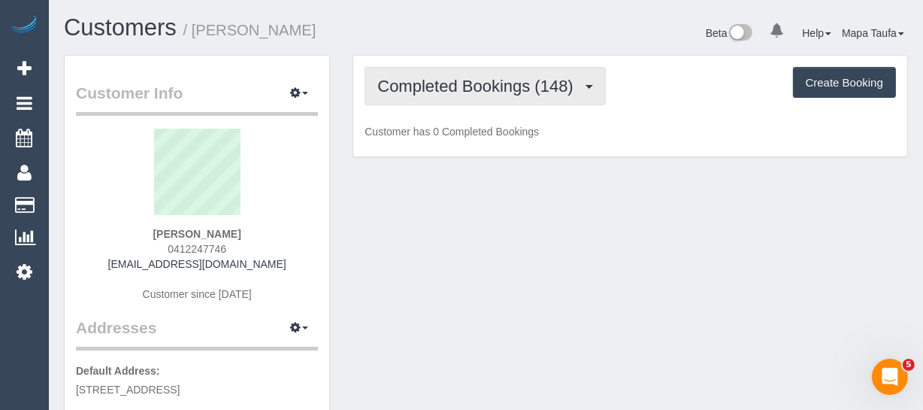
click at [466, 82] on span "Completed Bookings (148)" at bounding box center [478, 86] width 203 height 19
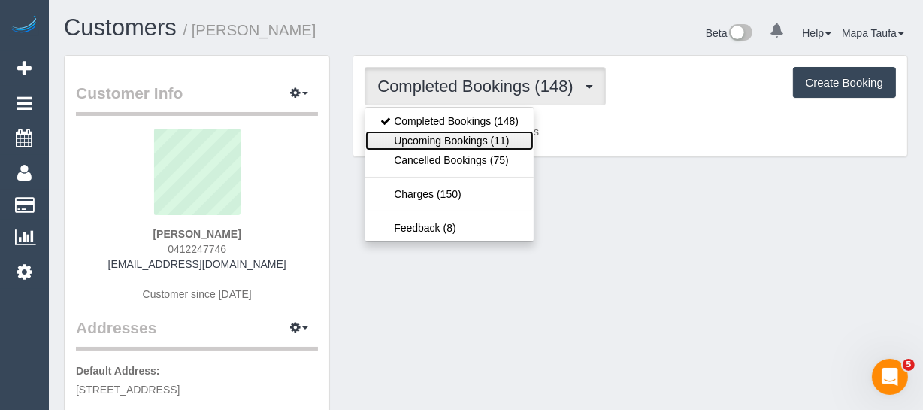
click at [459, 144] on link "Upcoming Bookings (11)" at bounding box center [449, 141] width 168 height 20
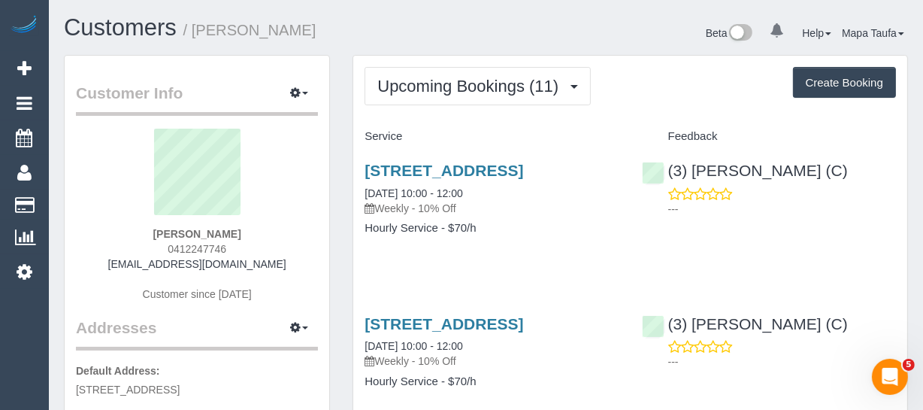
scroll to position [68, 0]
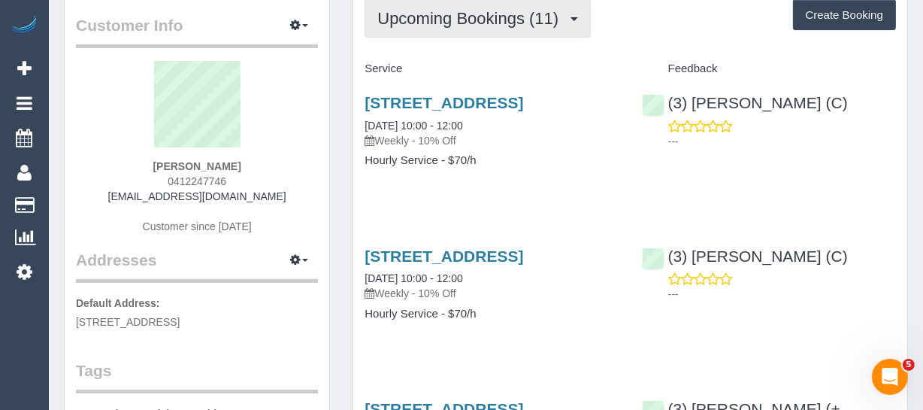
click at [462, 35] on button "Upcoming Bookings (11)" at bounding box center [478, 18] width 226 height 38
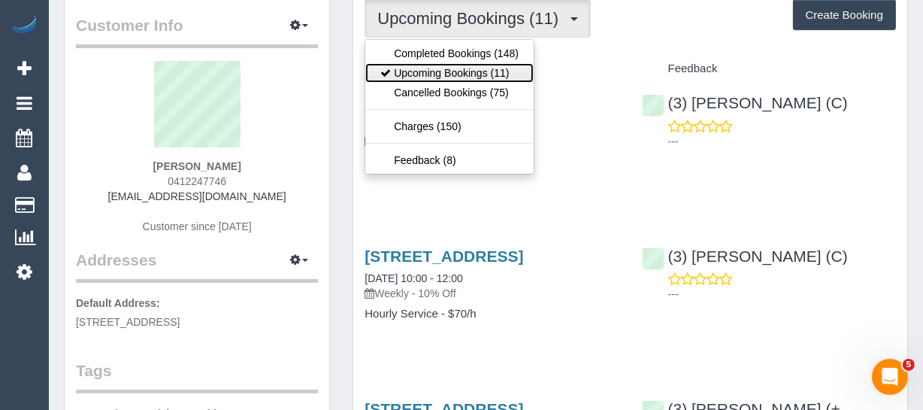
click at [462, 66] on link "Upcoming Bookings (11)" at bounding box center [449, 73] width 168 height 20
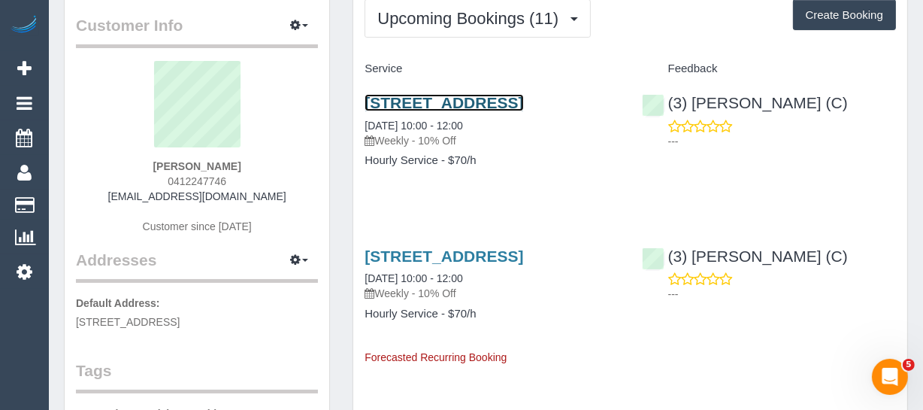
click at [420, 104] on link "Unit 6, 26 Wilmonth St, Northcote, VIC 3070" at bounding box center [444, 102] width 159 height 17
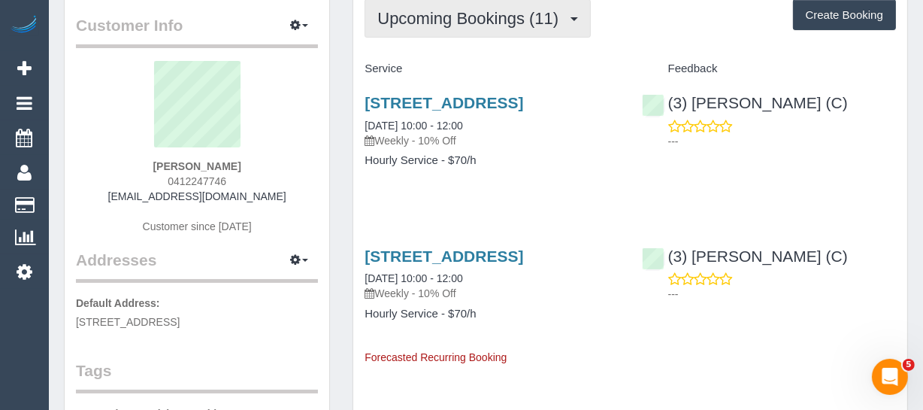
drag, startPoint x: 435, startPoint y: 8, endPoint x: 435, endPoint y: 55, distance: 47.4
click at [435, 9] on span "Upcoming Bookings (11)" at bounding box center [471, 18] width 189 height 19
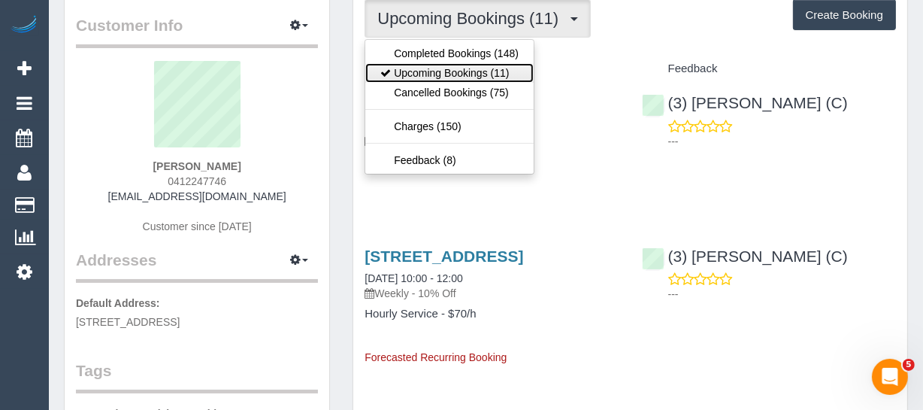
click at [430, 65] on link "Upcoming Bookings (11)" at bounding box center [449, 73] width 168 height 20
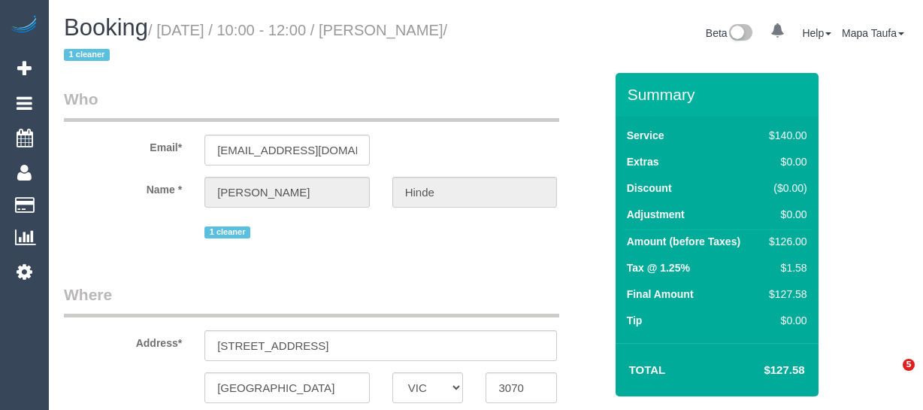
select select "VIC"
select select "string:stripe-pm_1QkDw72GScqysDRVNmaaGZB3"
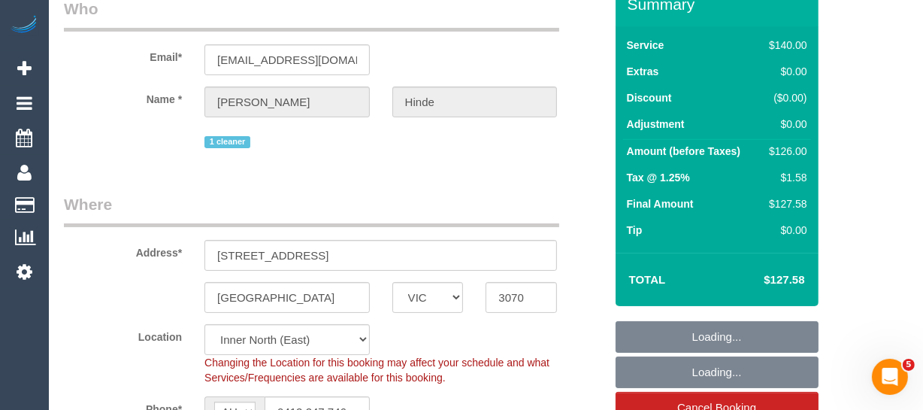
scroll to position [204, 0]
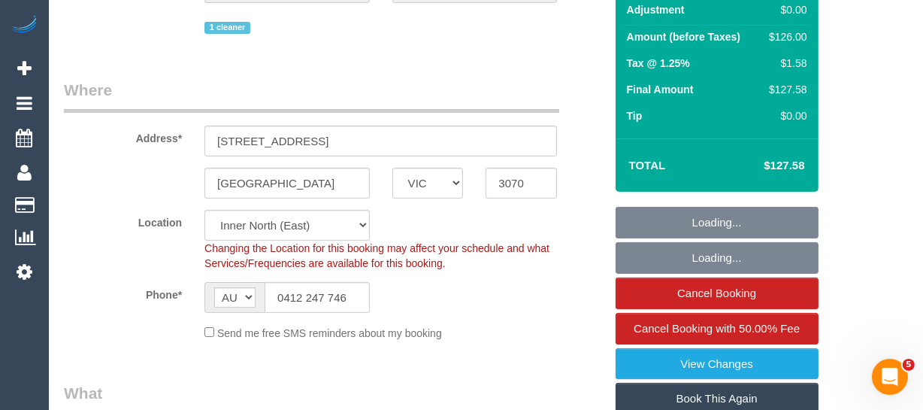
select select "object:548"
select select "number:28"
select select "number:14"
select select "number:18"
select select "number:36"
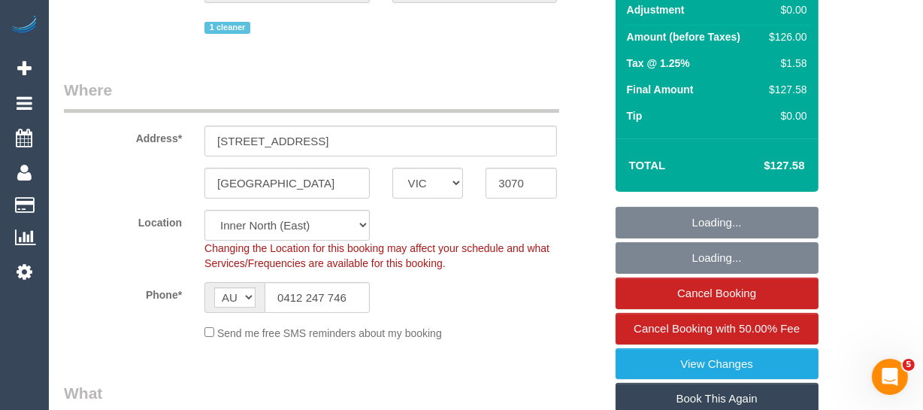
select select "number:33"
select select "spot1"
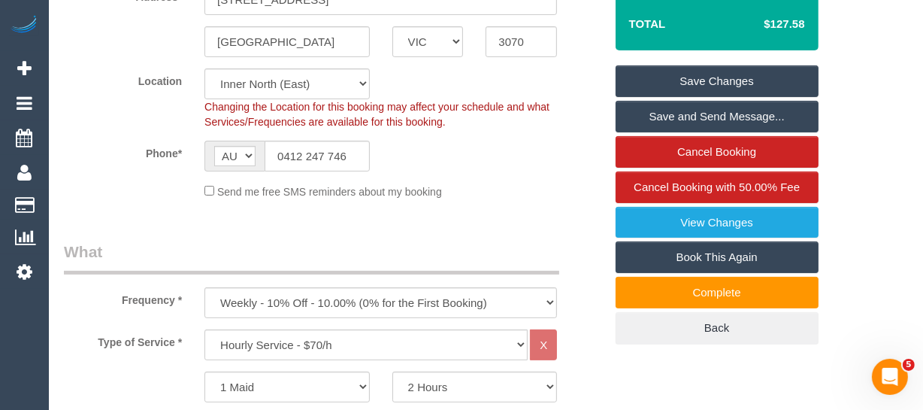
scroll to position [410, 0]
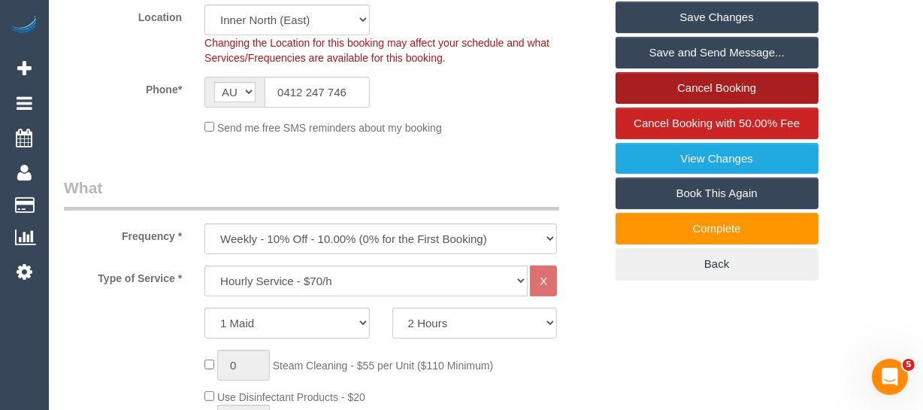
click at [695, 90] on link "Cancel Booking" at bounding box center [717, 88] width 203 height 32
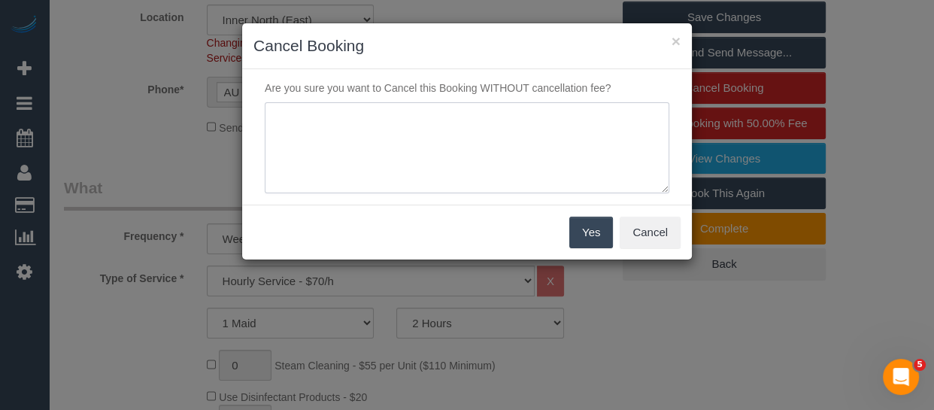
click at [356, 132] on textarea at bounding box center [467, 148] width 404 height 92
type textarea "s"
type textarea "cleaner late customer cannot wait via phone -MT"
click at [570, 233] on button "Yes" at bounding box center [591, 232] width 44 height 32
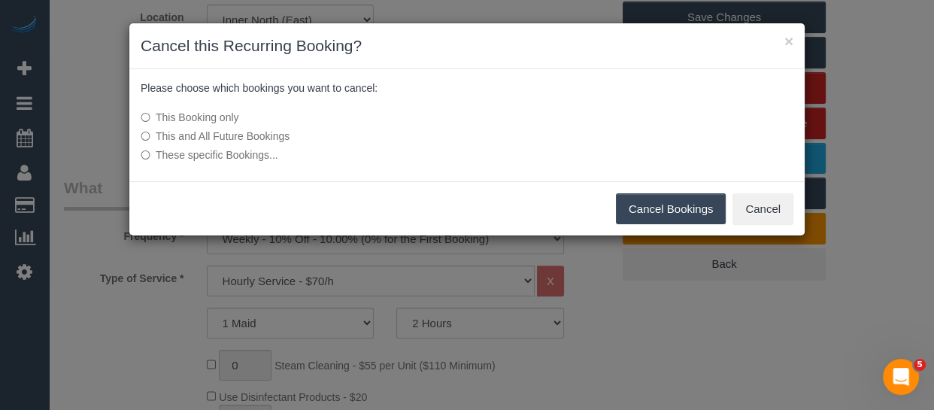
click at [664, 203] on button "Cancel Bookings" at bounding box center [671, 209] width 110 height 32
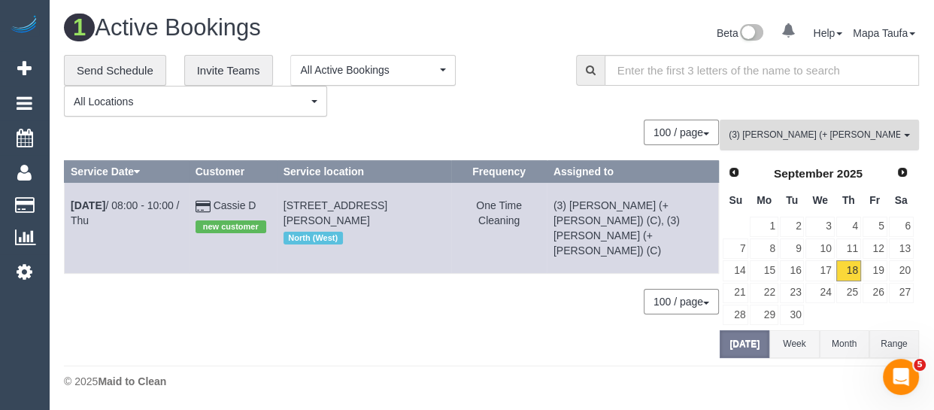
click at [784, 122] on button "(3) Arifin (+ Fatema) (C) All Teams" at bounding box center [818, 135] width 199 height 31
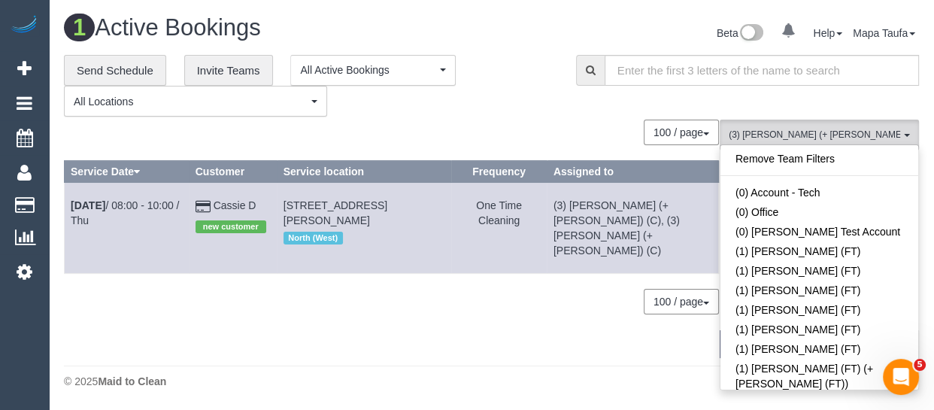
scroll to position [1859, 0]
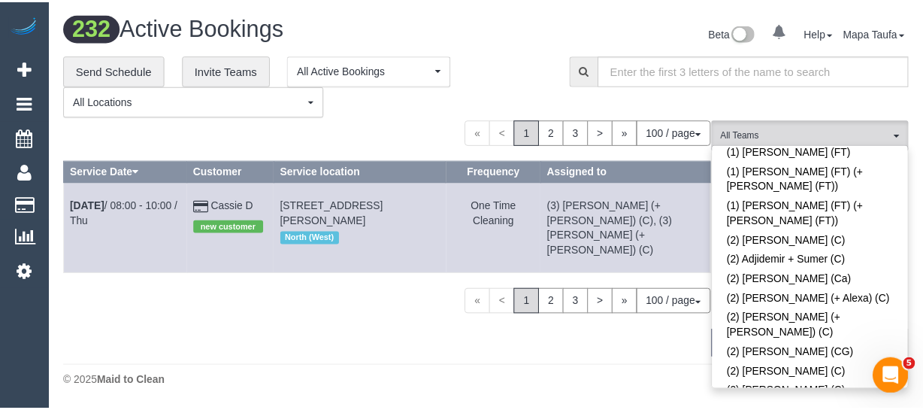
scroll to position [1702, 0]
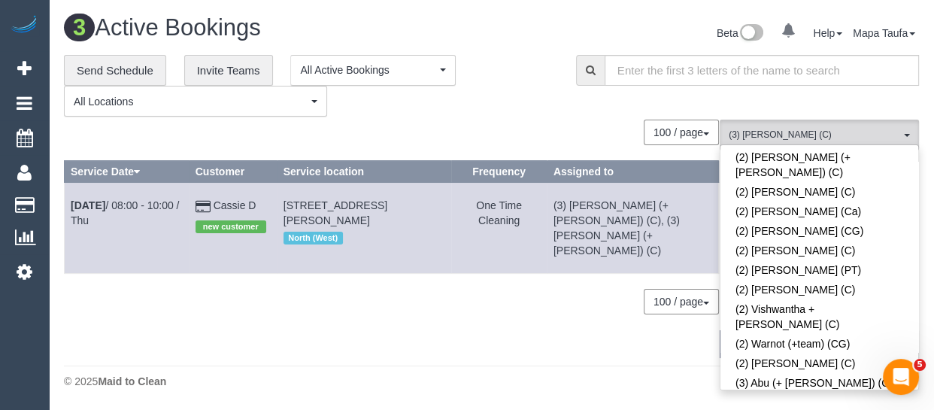
click at [432, 125] on div "100 / page 10 / page 20 / page 30 / page 40 / page 50 / page 100 / page" at bounding box center [391, 133] width 655 height 26
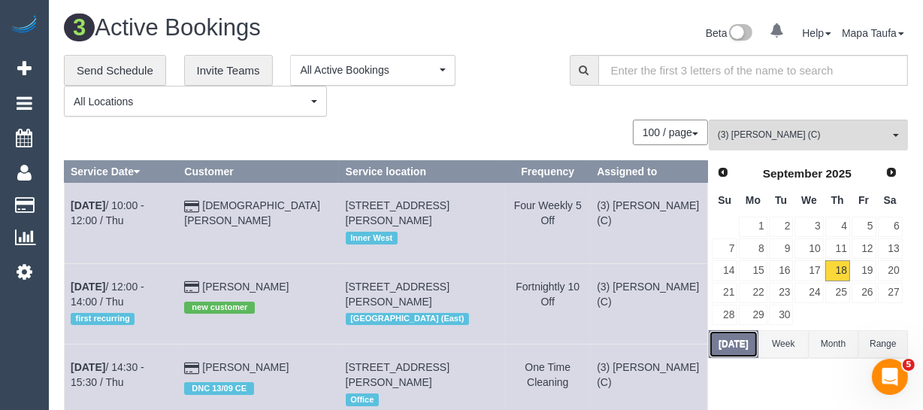
click at [742, 334] on button "Today" at bounding box center [734, 344] width 50 height 28
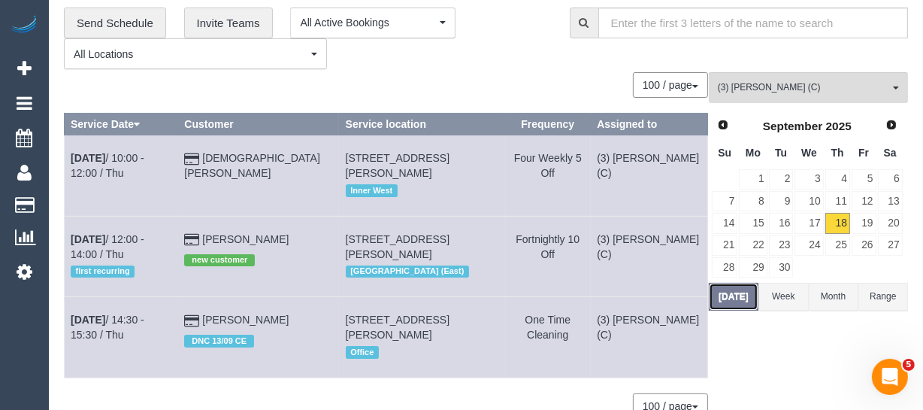
scroll to position [68, 0]
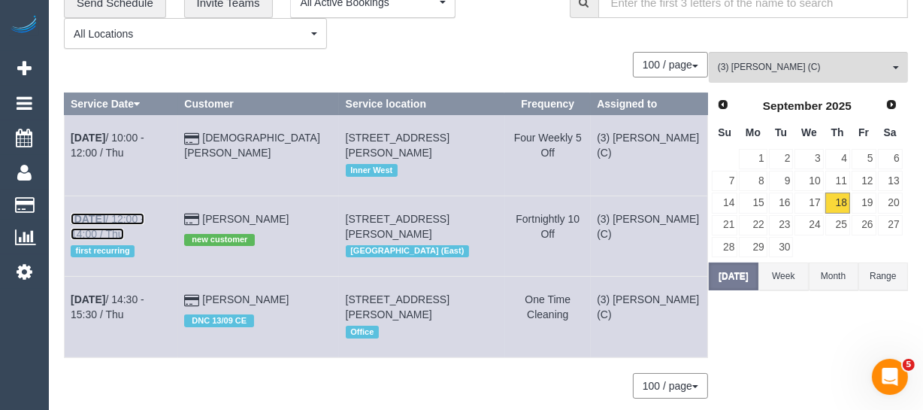
click at [143, 213] on link "Sep 18th / 12:00 - 14:00 / Thu" at bounding box center [108, 226] width 74 height 27
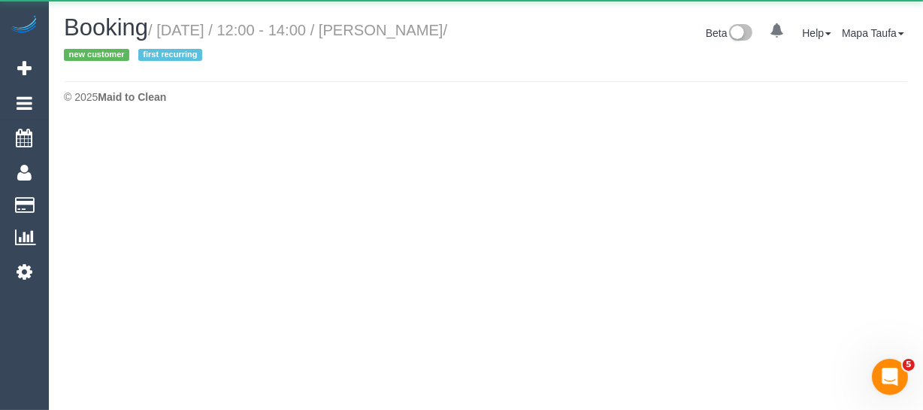
select select "VIC"
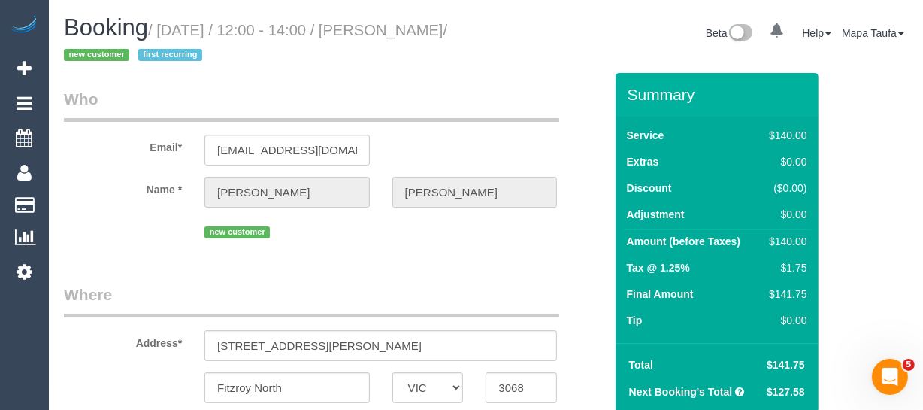
select select "number:28"
select select "number:14"
select select "number:19"
select select "number:22"
select select "number:34"
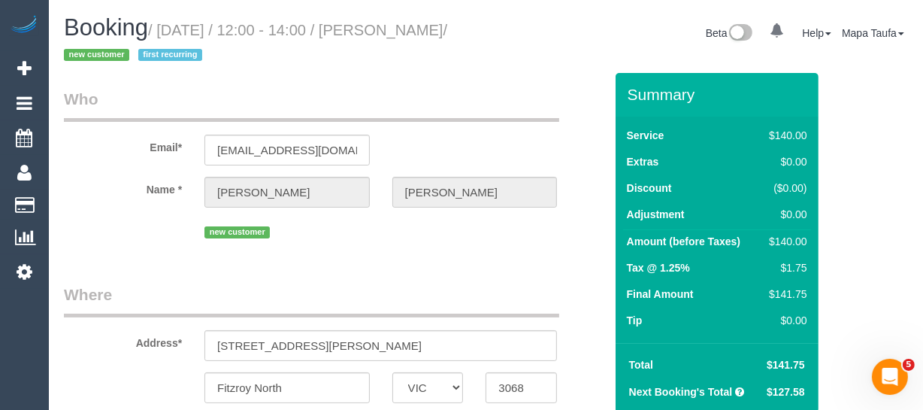
select select "number:12"
select select "object:5722"
select select "string:stripe-pm_1S3CjB2GScqysDRVuhornwFc"
select select "object:6042"
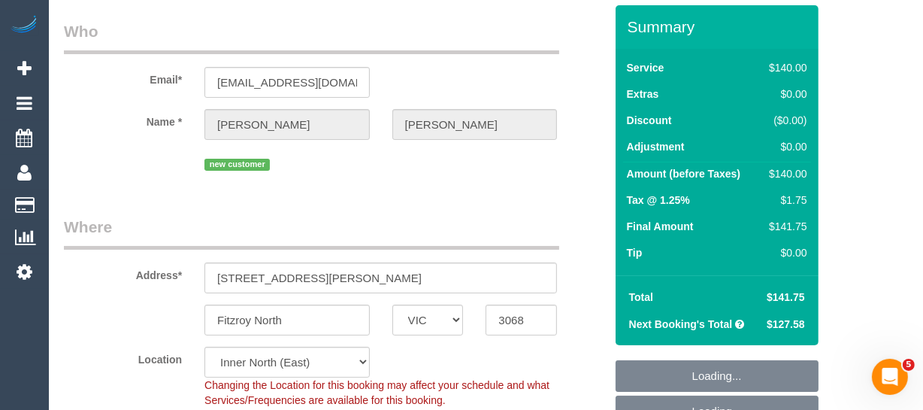
select select "spot6"
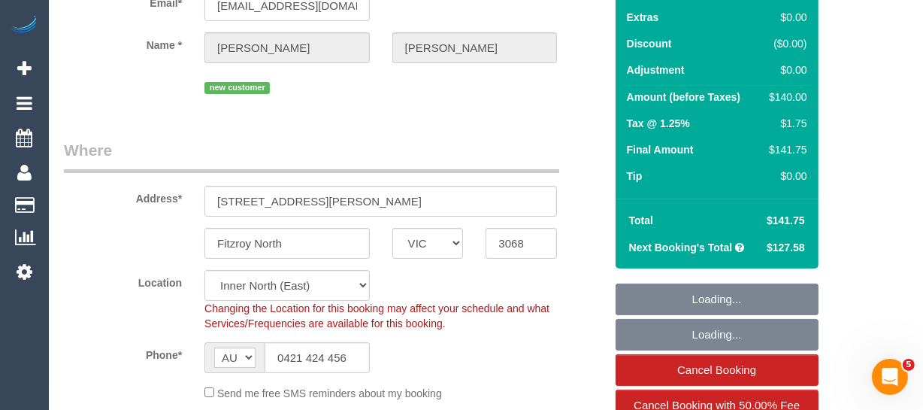
scroll to position [204, 0]
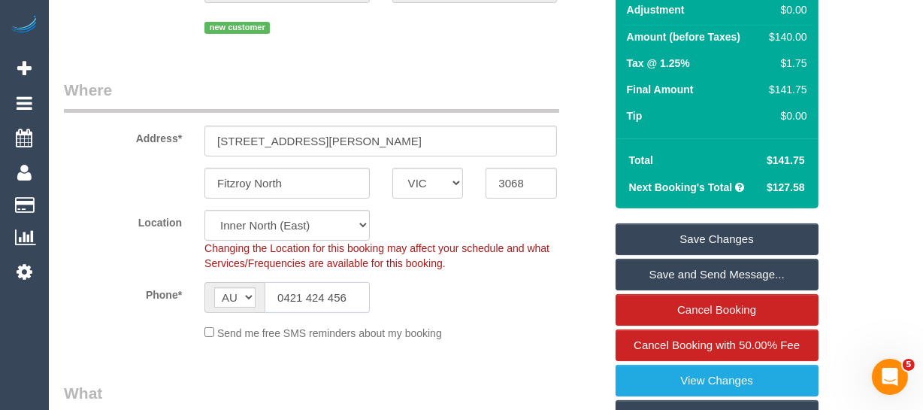
click at [312, 290] on input "0421 424 456" at bounding box center [317, 297] width 105 height 31
click at [327, 291] on input "0421 424 456" at bounding box center [317, 297] width 105 height 31
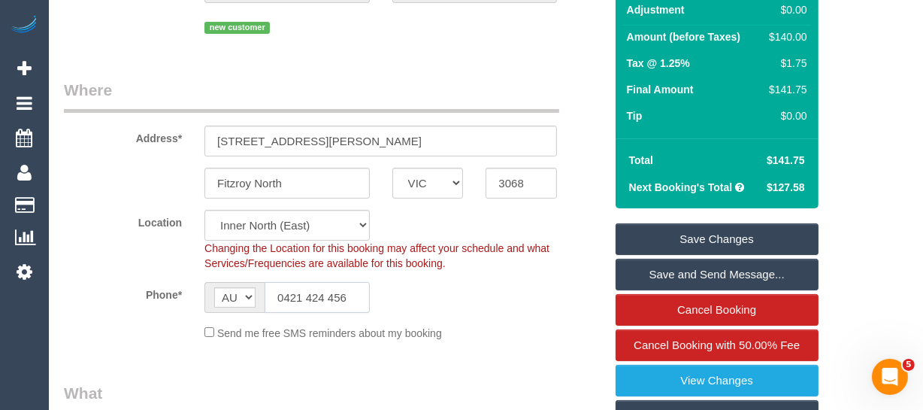
click at [327, 291] on input "0421 424 456" at bounding box center [317, 297] width 105 height 31
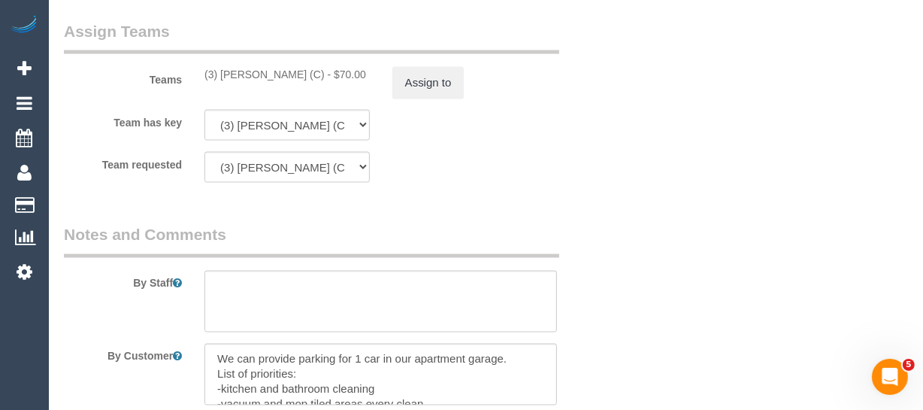
scroll to position [2360, 0]
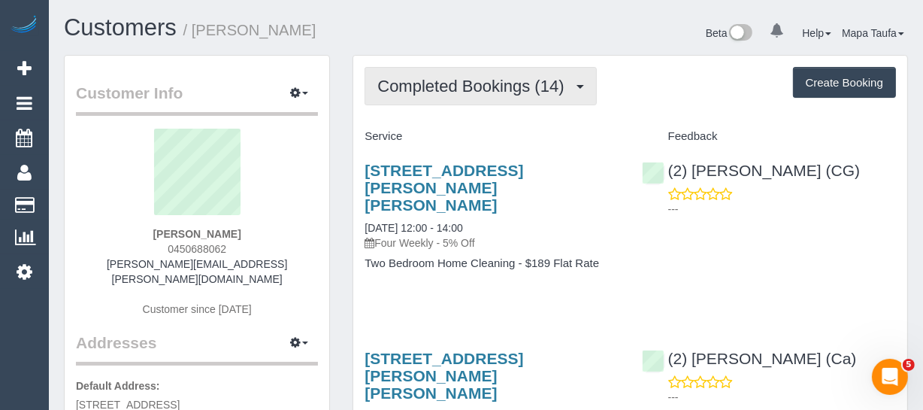
click at [415, 95] on button "Completed Bookings (14)" at bounding box center [481, 86] width 232 height 38
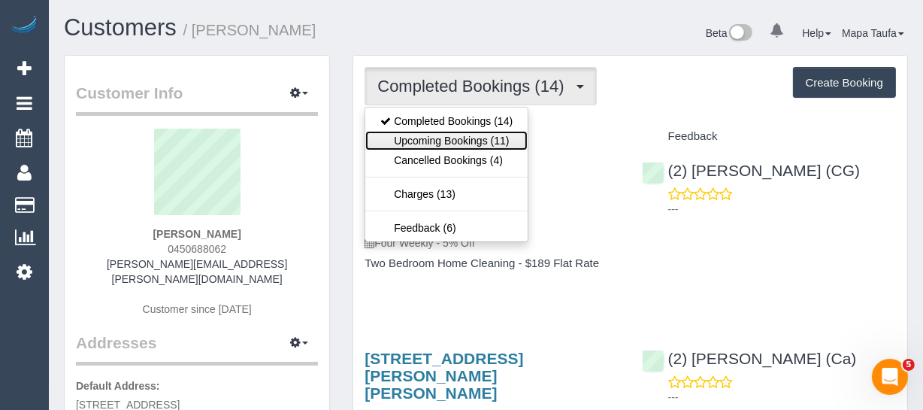
click at [429, 143] on link "Upcoming Bookings (11)" at bounding box center [446, 141] width 162 height 20
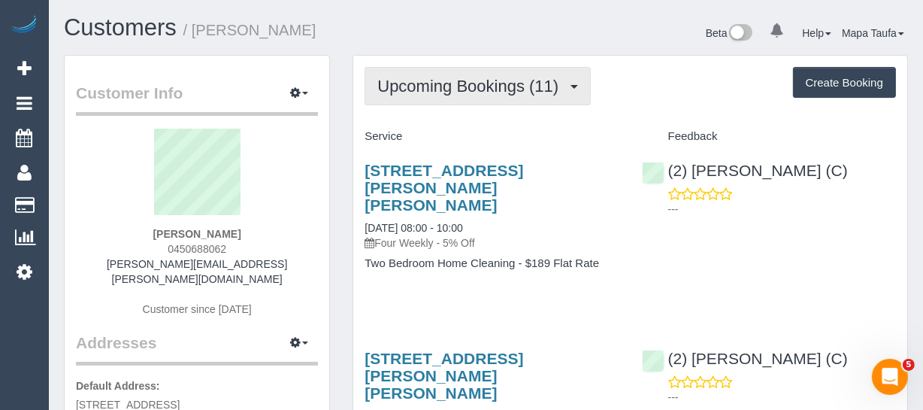
click at [491, 89] on span "Upcoming Bookings (11)" at bounding box center [471, 86] width 189 height 19
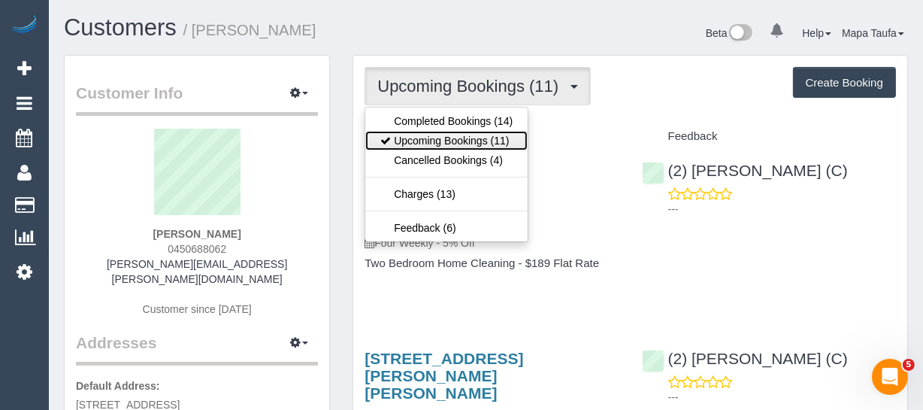
click at [471, 135] on link "Upcoming Bookings (11)" at bounding box center [446, 141] width 162 height 20
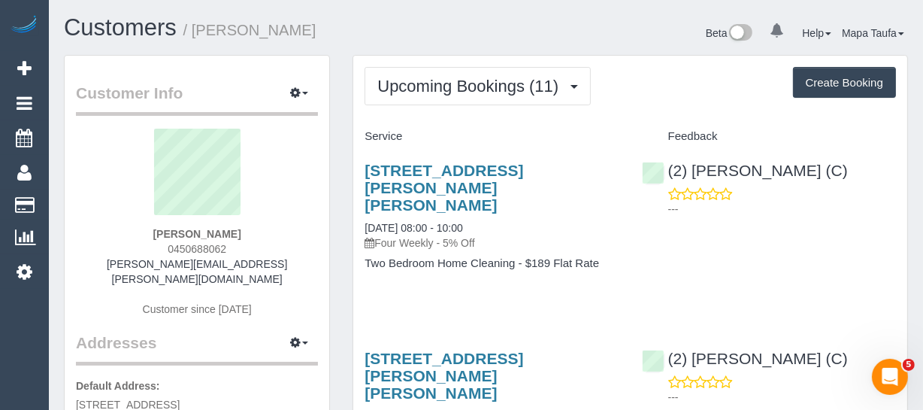
drag, startPoint x: 239, startPoint y: 247, endPoint x: 169, endPoint y: 252, distance: 70.0
click at [159, 250] on div "Abena Ofori 0450688062 ofori.abena@gmail.com Customer since 2021" at bounding box center [197, 230] width 242 height 203
copy span "0450688062"
drag, startPoint x: 374, startPoint y: 286, endPoint x: 365, endPoint y: 286, distance: 9.0
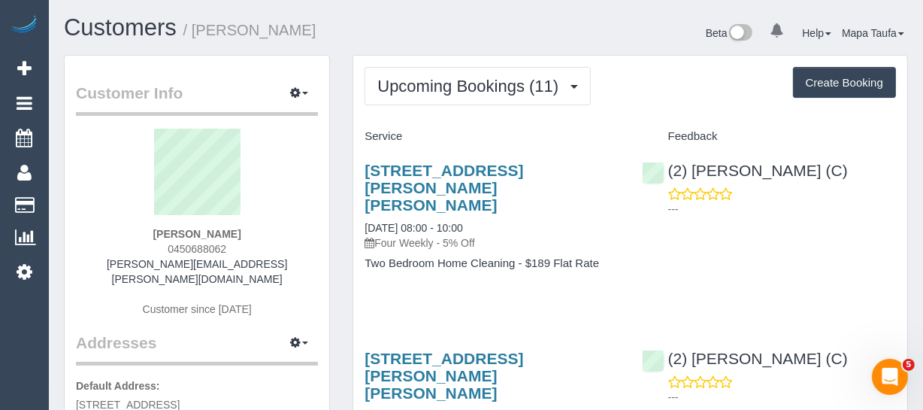
drag, startPoint x: 235, startPoint y: 243, endPoint x: 147, endPoint y: 244, distance: 88.7
click at [146, 243] on div "Abena Ofori 0450688062 ofori.abena@gmail.com Customer since 2021" at bounding box center [197, 230] width 242 height 203
copy span "0450688062"
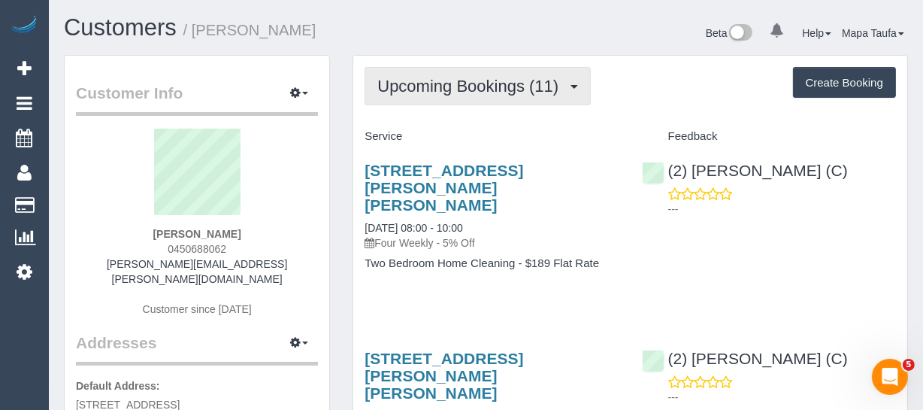
click at [419, 77] on span "Upcoming Bookings (11)" at bounding box center [471, 86] width 189 height 19
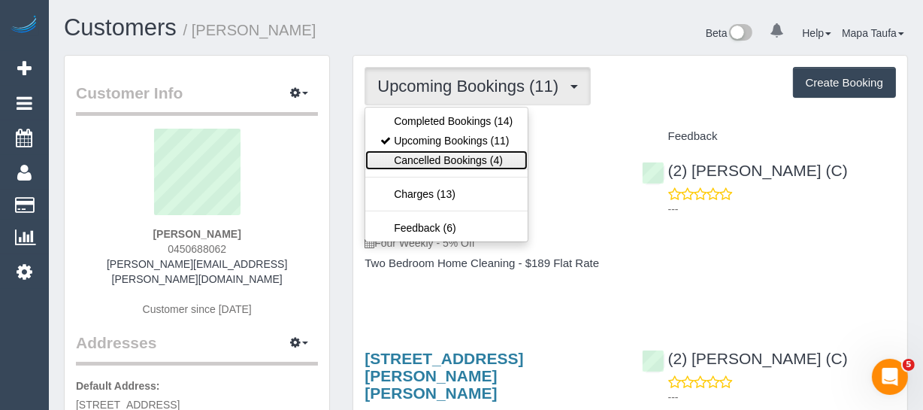
click at [441, 165] on link "Cancelled Bookings (4)" at bounding box center [446, 160] width 162 height 20
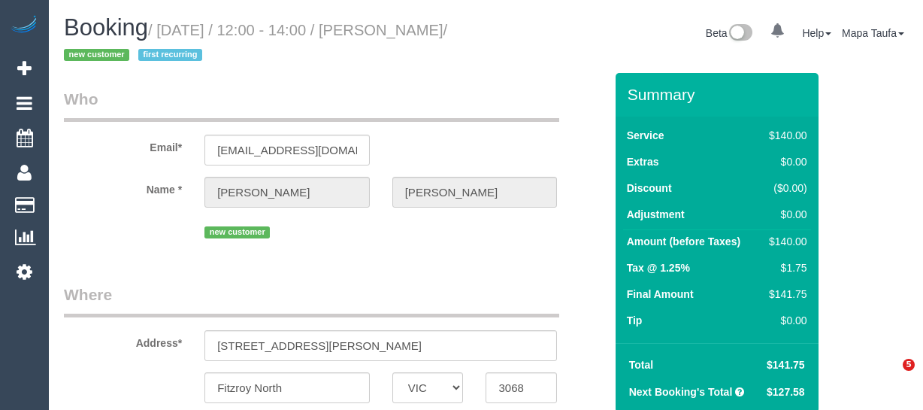
select select "VIC"
select select "object:567"
select select "string:stripe-pm_1S3CjB2GScqysDRVuhornwFc"
select select "number:28"
select select "number:14"
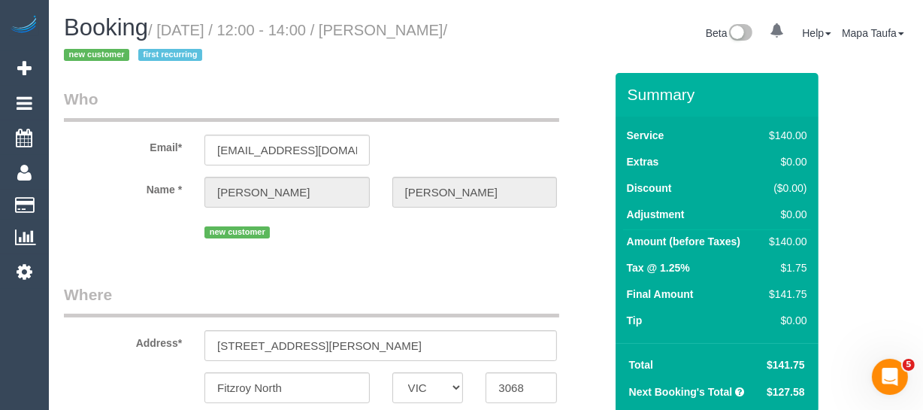
select select "number:19"
select select "number:22"
select select "number:34"
select select "number:12"
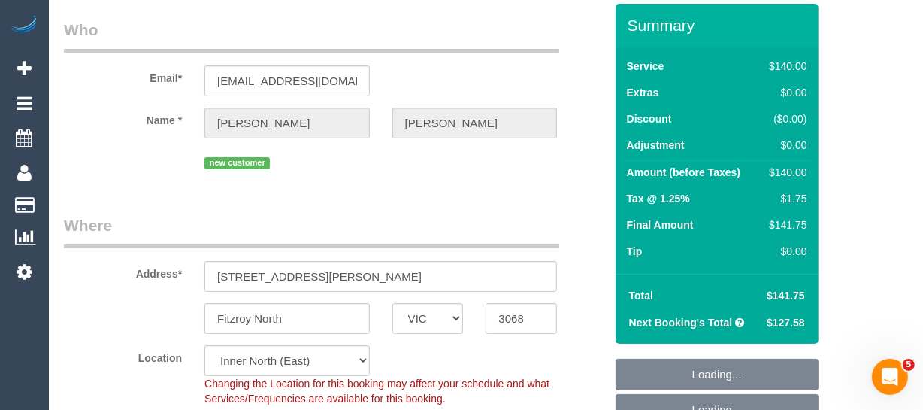
scroll to position [136, 0]
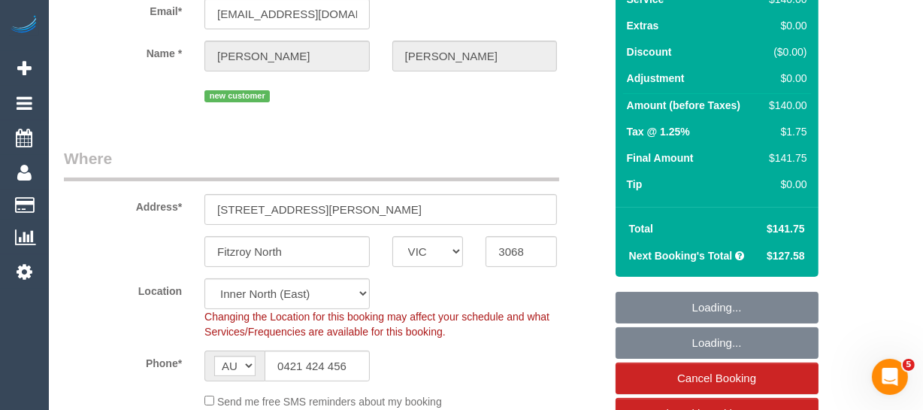
select select "object:884"
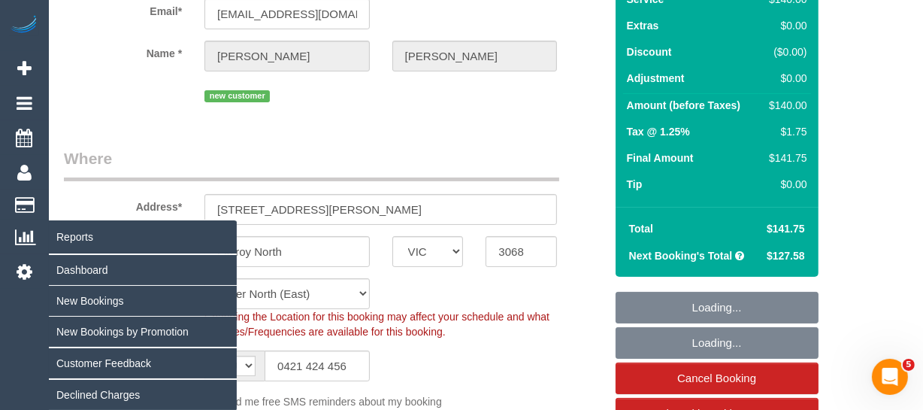
select select "spot1"
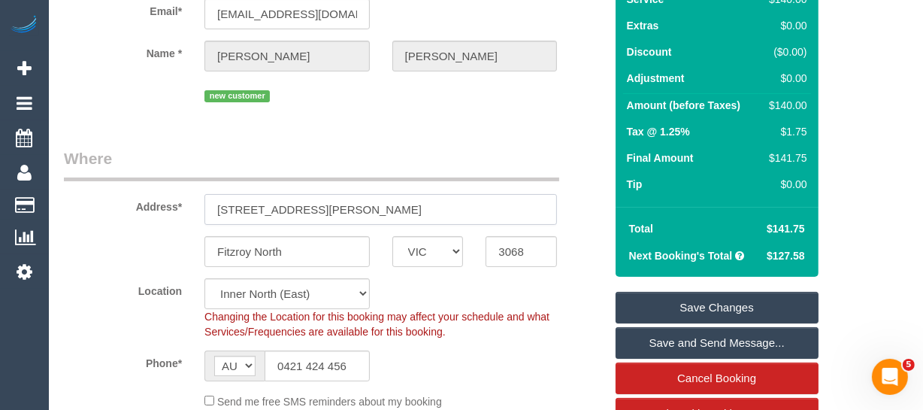
click at [295, 194] on input "[STREET_ADDRESS][PERSON_NAME]" at bounding box center [380, 209] width 353 height 31
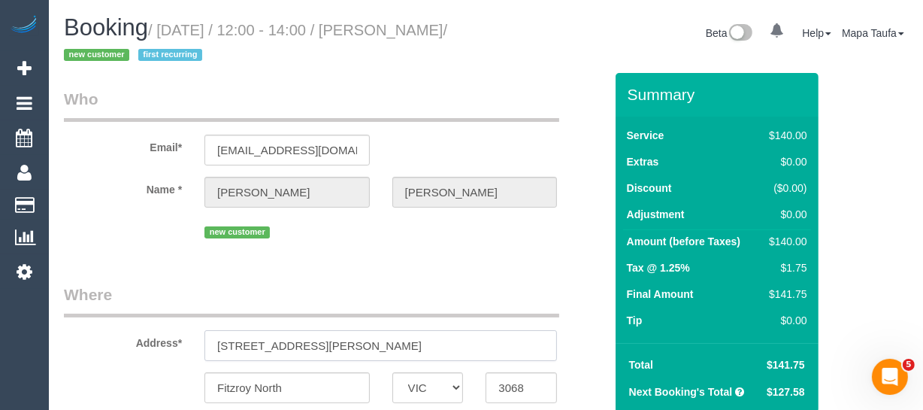
scroll to position [2039, 0]
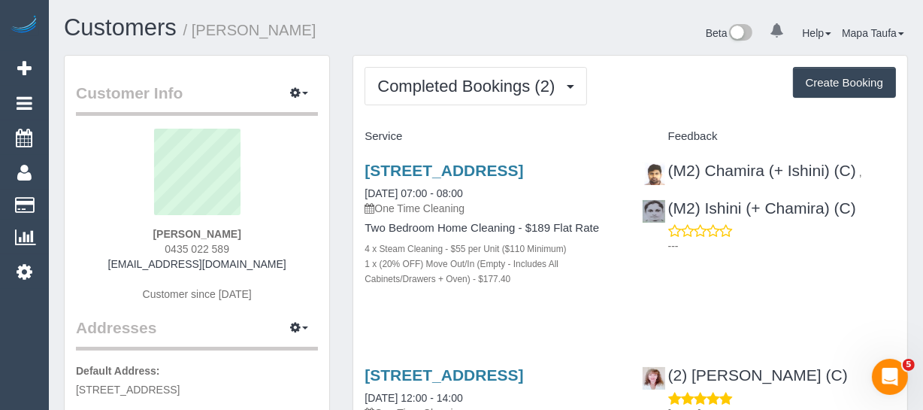
drag, startPoint x: 235, startPoint y: 237, endPoint x: 82, endPoint y: 229, distance: 152.8
click at [83, 227] on div "[PERSON_NAME] 0435 022 589 [EMAIL_ADDRESS][DOMAIN_NAME] Customer since [DATE]" at bounding box center [197, 223] width 242 height 188
click at [247, 218] on sui-profile-pic at bounding box center [196, 178] width 219 height 98
drag, startPoint x: 227, startPoint y: 232, endPoint x: 117, endPoint y: 231, distance: 110.5
click at [122, 230] on div "[PERSON_NAME] 0435 022 589 [EMAIL_ADDRESS][DOMAIN_NAME] Customer since [DATE]" at bounding box center [197, 223] width 242 height 188
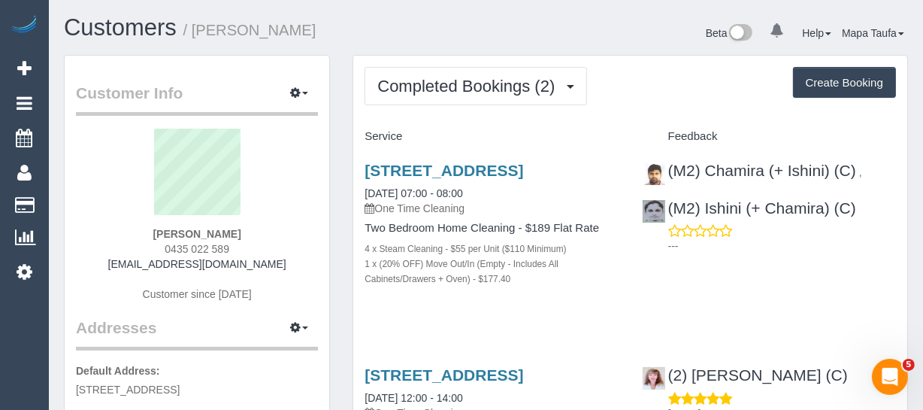
copy strong "[PERSON_NAME]"
drag, startPoint x: 870, startPoint y: 203, endPoint x: 649, endPoint y: 147, distance: 227.3
click at [706, 205] on div "(M2) Chamira (+ Ishini) (C) , (M2) Ishini (+ Chamira) (C) ---" at bounding box center [769, 204] width 277 height 111
copy link "Ishini (+ Chamira) (C)"
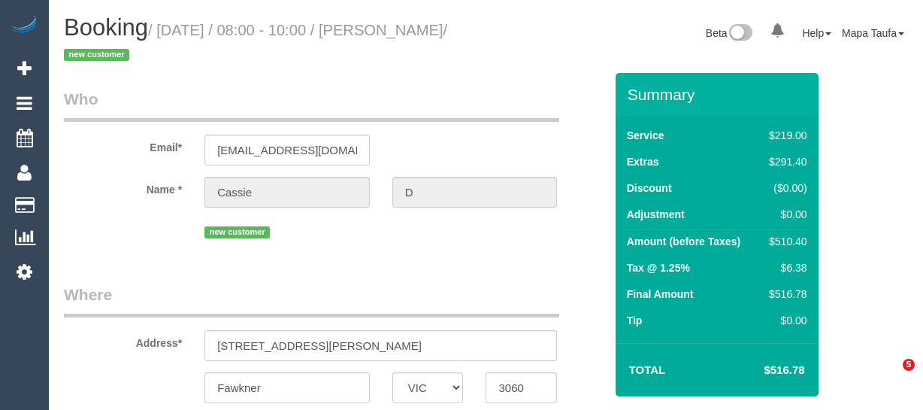
select select "VIC"
select select "string:AU"
select select "object:337"
select select "string:stripe-pm_1S7TOc2GScqysDRVsrTrZdud"
select select "number:28"
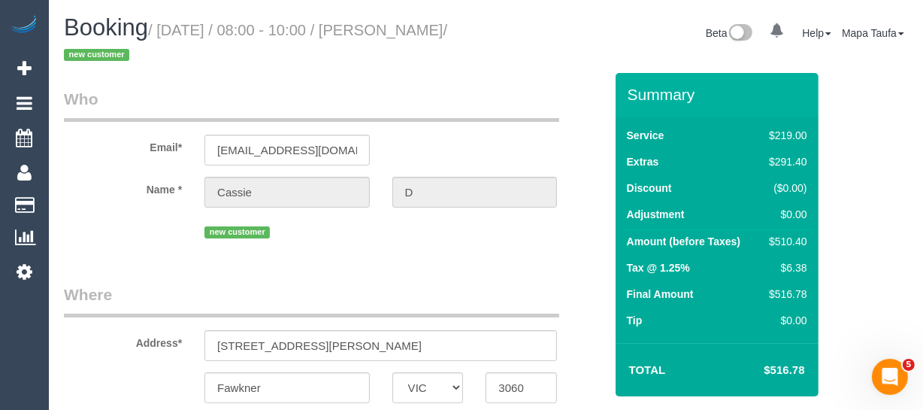
select select "number:17"
select select "number:18"
select select "number:25"
select select "number:26"
select select "spot1"
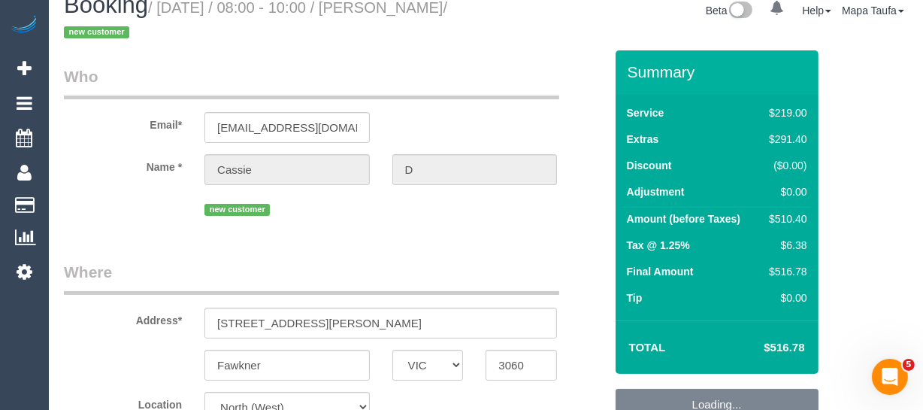
select select "object:838"
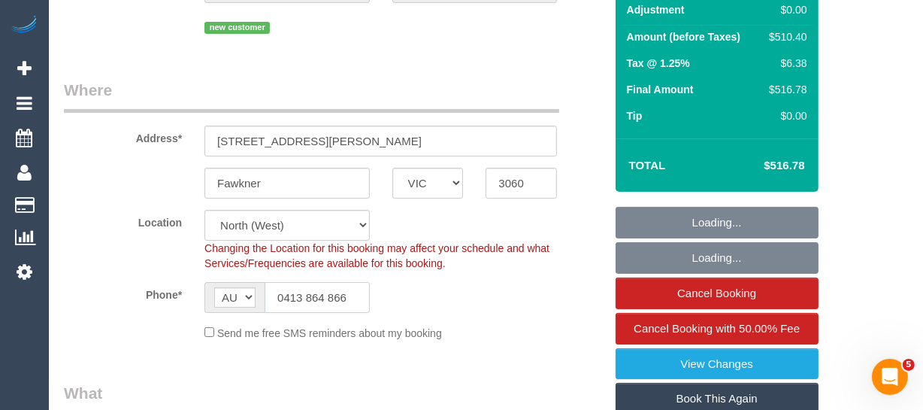
click at [319, 282] on input "0413 864 866" at bounding box center [317, 297] width 105 height 31
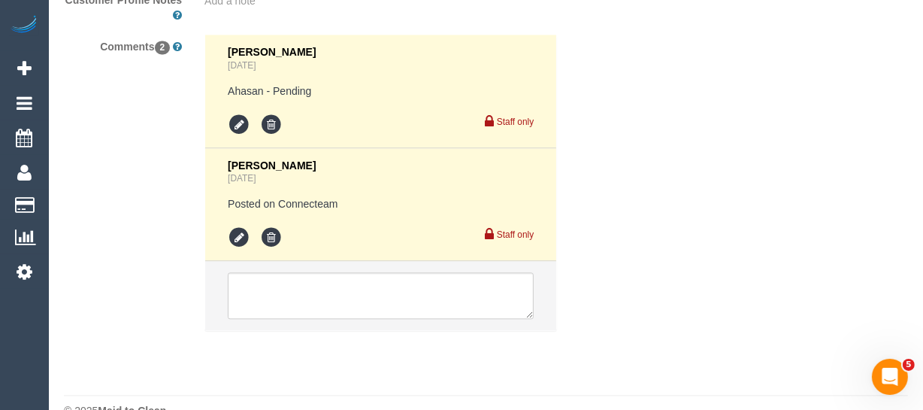
scroll to position [2886, 0]
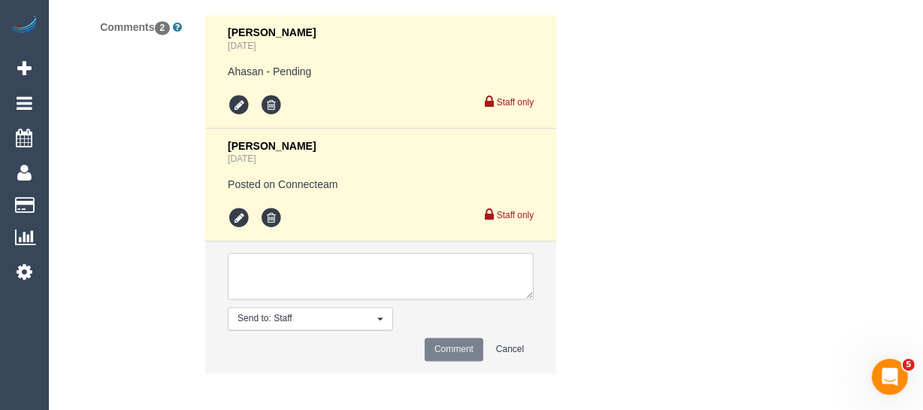
click at [301, 262] on textarea at bounding box center [381, 276] width 306 height 47
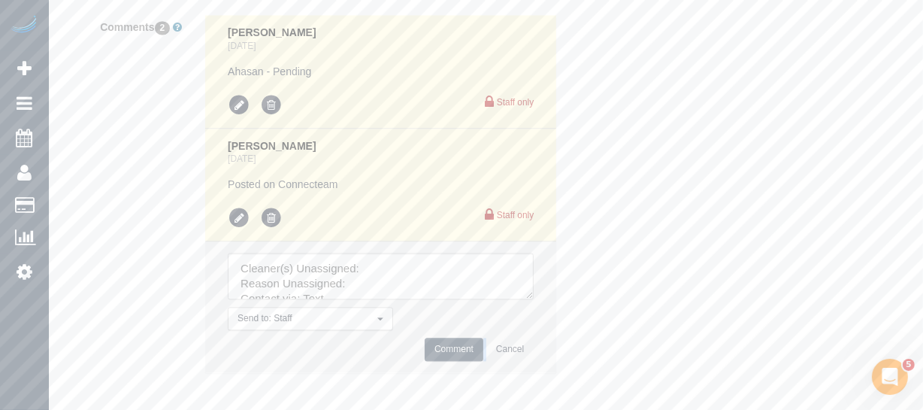
drag, startPoint x: 530, startPoint y: 290, endPoint x: 540, endPoint y: 305, distance: 18.4
click at [558, 360] on div "Steve Cranston 2 days ago Ahasan - Pending Staff only Steve Cranston 2 days ago…" at bounding box center [380, 201] width 375 height 374
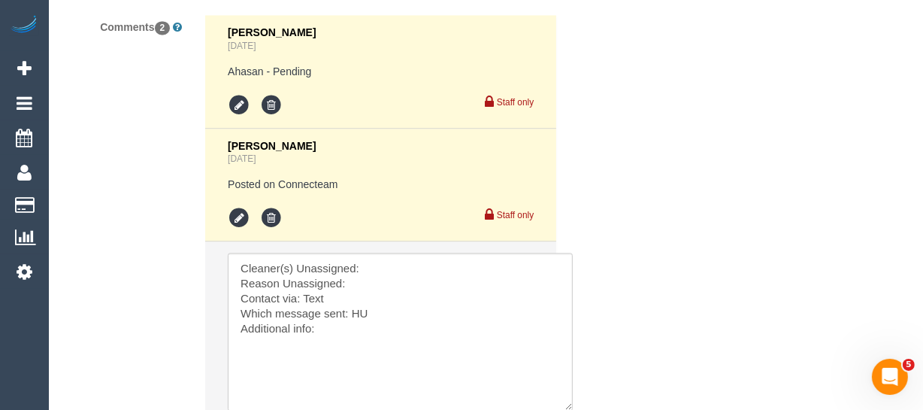
drag, startPoint x: 526, startPoint y: 282, endPoint x: 531, endPoint y: 263, distance: 19.3
click at [567, 394] on textarea at bounding box center [400, 332] width 345 height 158
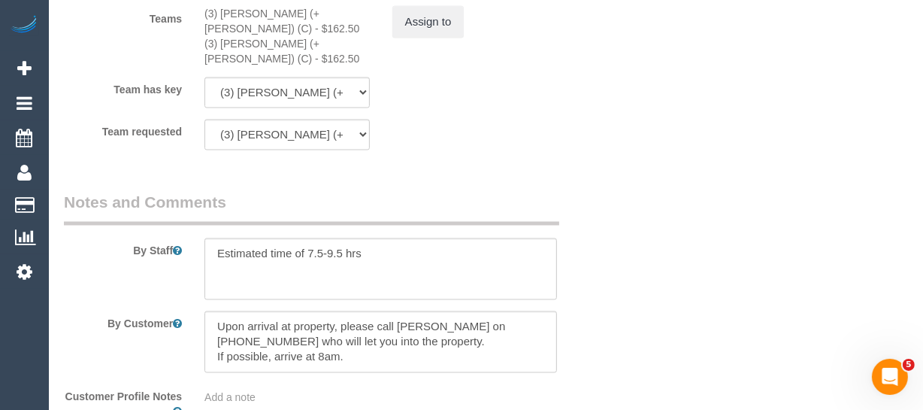
scroll to position [2338, 0]
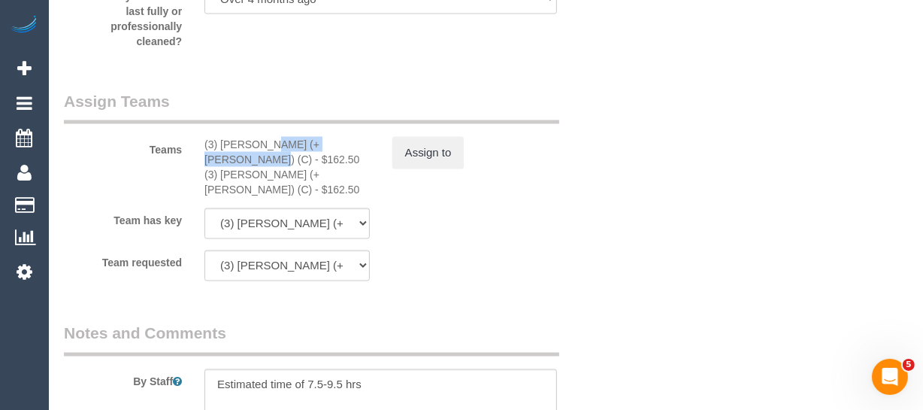
drag, startPoint x: 314, startPoint y: 165, endPoint x: 220, endPoint y: 164, distance: 94.0
click at [220, 164] on div "(3) Arifin (+ Fatema) (C) - $162.50" at bounding box center [286, 152] width 165 height 30
copy div "Arifin (+ Fatema) (C)"
click at [430, 168] on button "Assign to" at bounding box center [428, 153] width 72 height 32
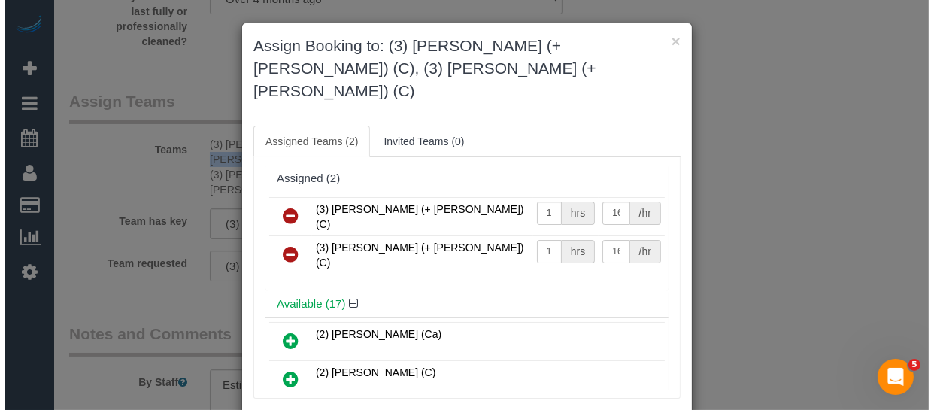
scroll to position [2308, 0]
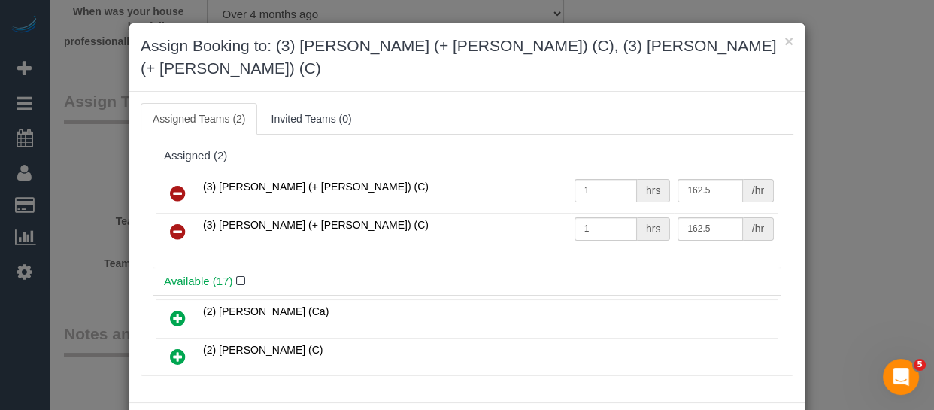
click at [174, 184] on icon at bounding box center [178, 193] width 16 height 18
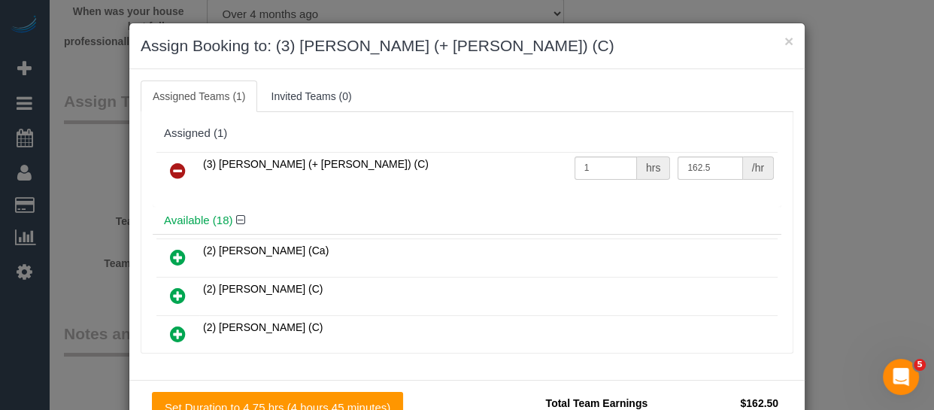
click at [174, 162] on icon at bounding box center [178, 171] width 16 height 18
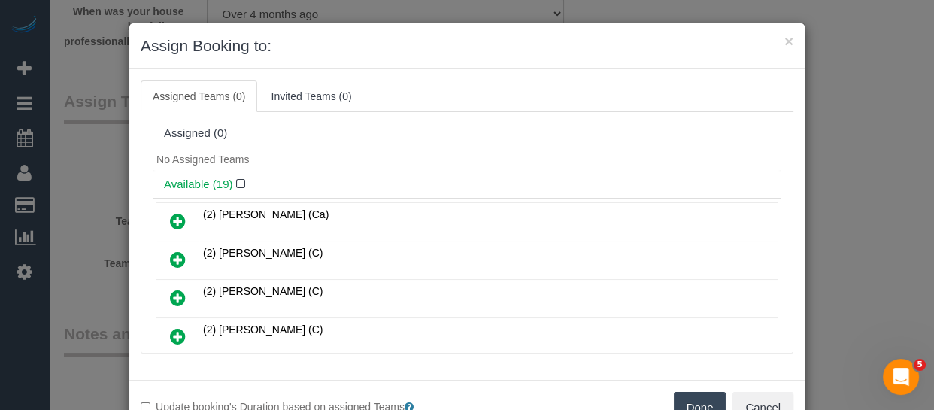
click at [687, 400] on button "Done" at bounding box center [699, 408] width 53 height 32
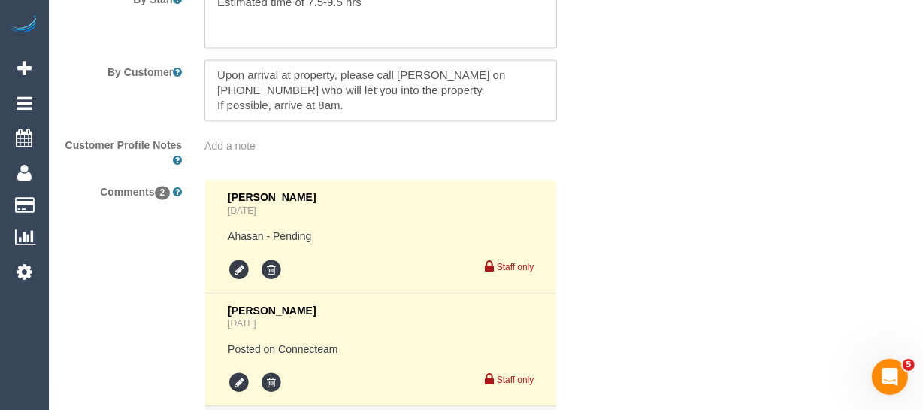
scroll to position [2954, 0]
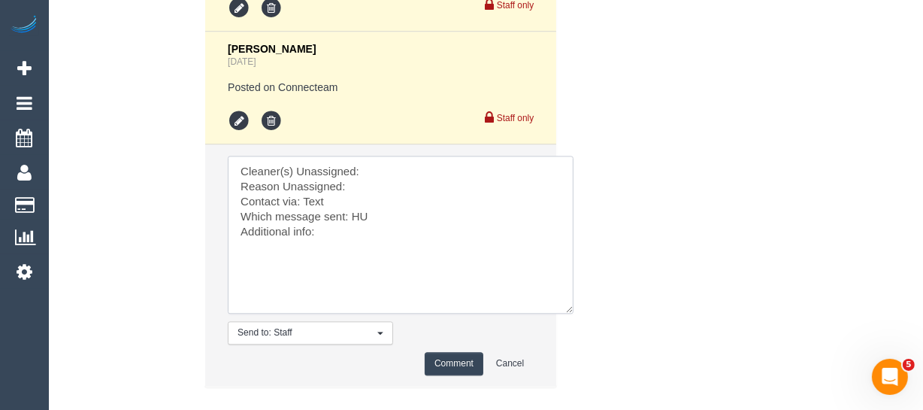
click at [360, 181] on textarea at bounding box center [401, 235] width 346 height 158
click at [379, 189] on textarea at bounding box center [401, 235] width 346 height 158
paste textarea "Arifin (+ Fatema) (C)"
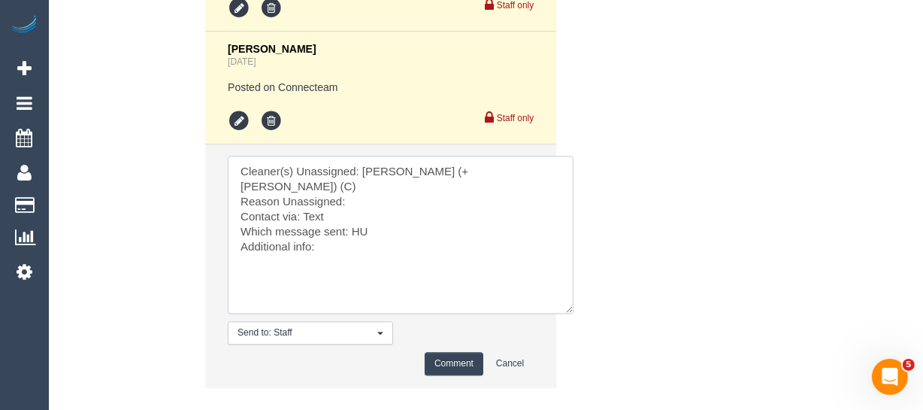
click at [359, 208] on textarea at bounding box center [401, 235] width 346 height 158
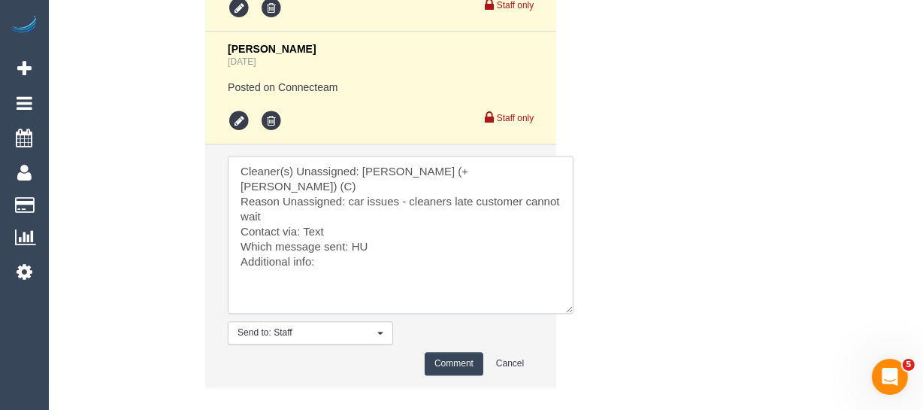
click at [313, 229] on textarea at bounding box center [401, 235] width 346 height 158
click at [367, 244] on textarea at bounding box center [401, 235] width 346 height 158
click at [362, 250] on textarea at bounding box center [401, 235] width 346 height 158
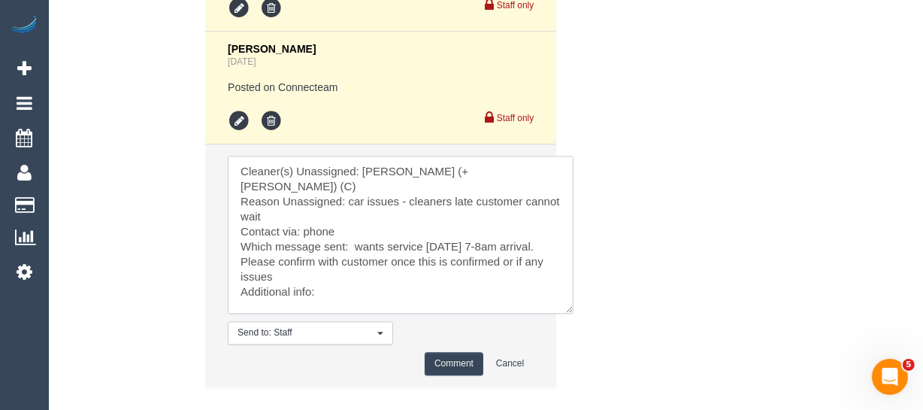
type textarea "Cleaner(s) Unassigned: Arifin (+ Fatema) (C) Reason Unassigned: car issues - cl…"
click at [460, 375] on button "Comment" at bounding box center [454, 363] width 59 height 23
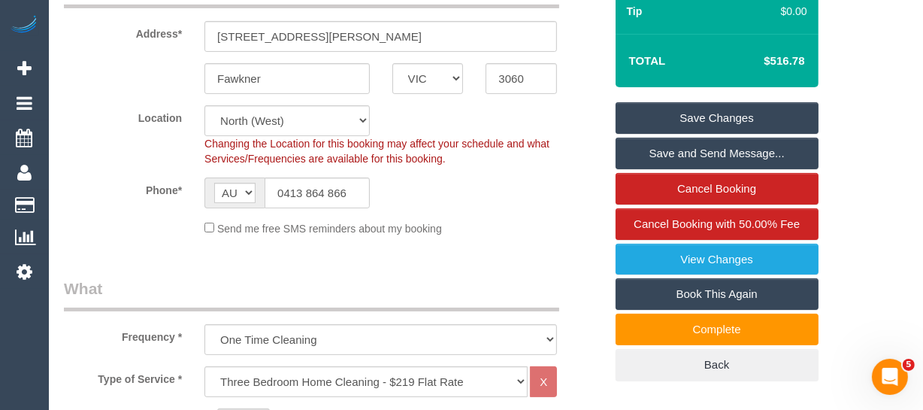
scroll to position [244, 0]
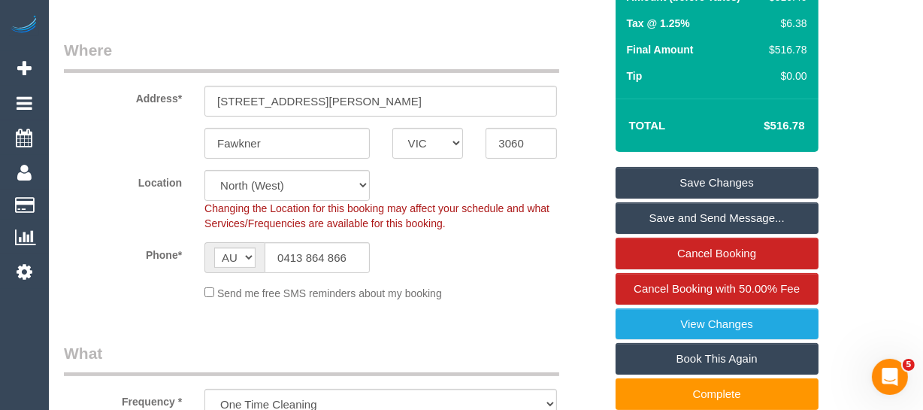
click at [735, 175] on link "Save Changes" at bounding box center [717, 183] width 203 height 32
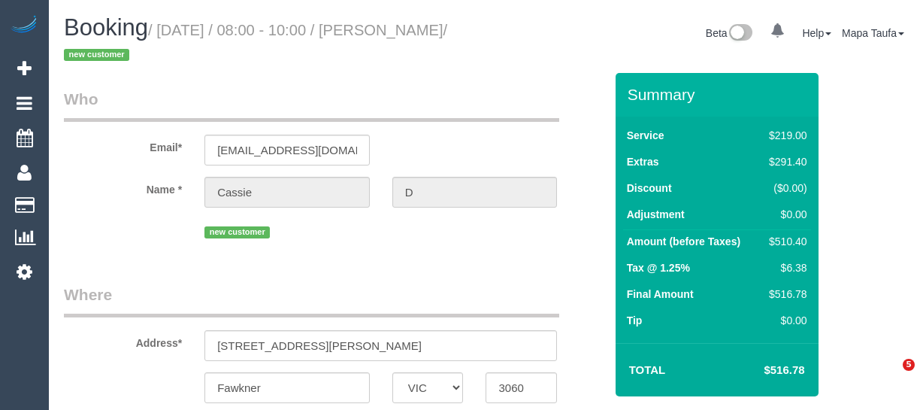
select select "VIC"
select select "string:AU"
select select "object:592"
select select "string:stripe-pm_1S7TOc2GScqysDRVsrTrZdud"
select select "number:28"
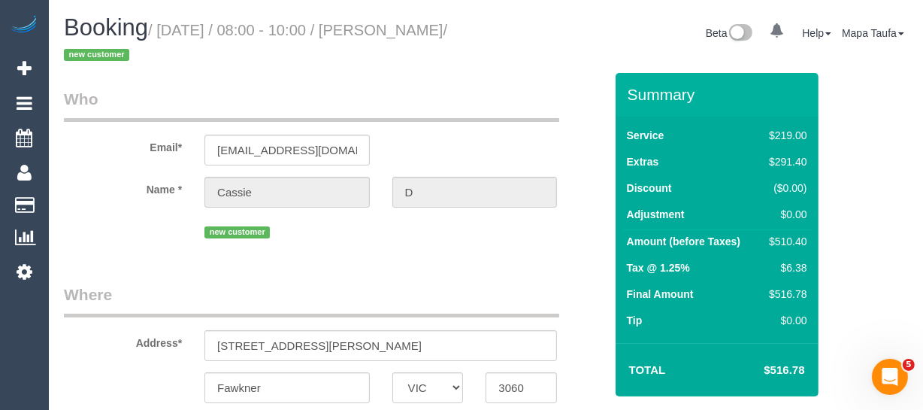
select select "number:17"
select select "number:18"
select select "number:25"
select select "number:26"
select select "object:1557"
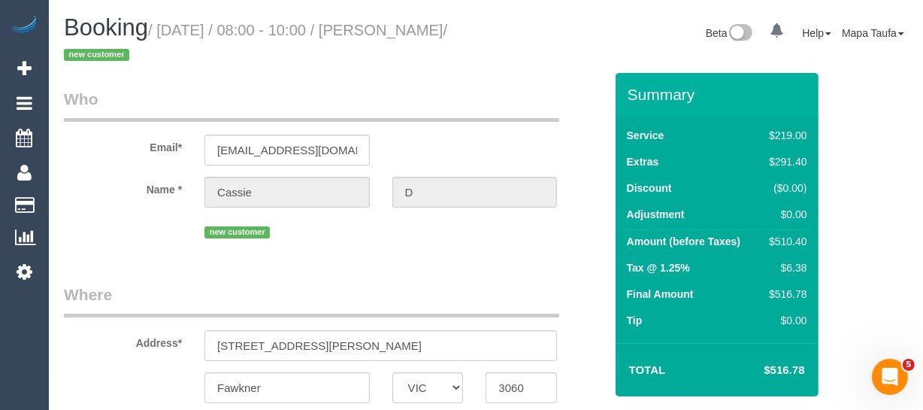
select select "spot1"
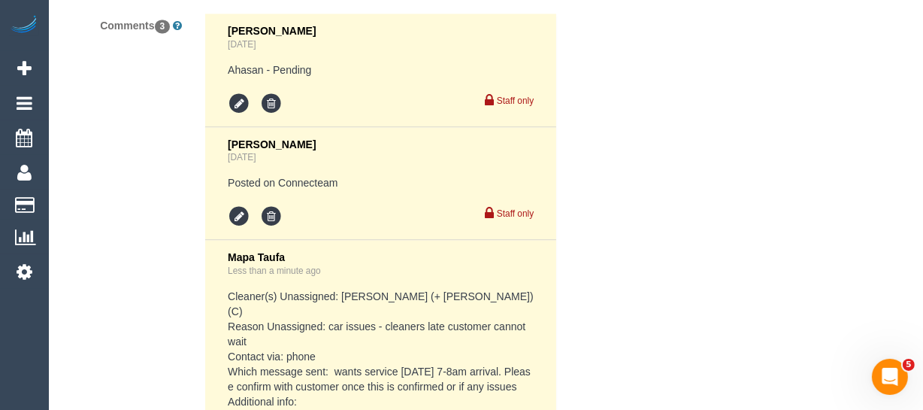
scroll to position [2964, 0]
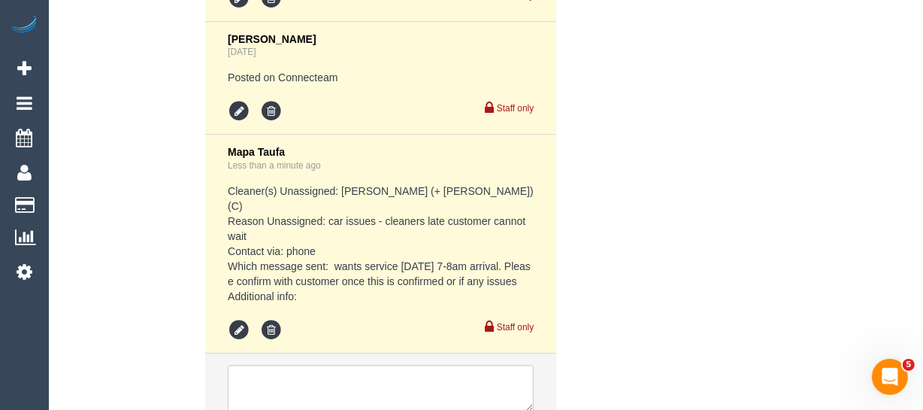
drag, startPoint x: 927, startPoint y: 33, endPoint x: 16, endPoint y: 2, distance: 911.6
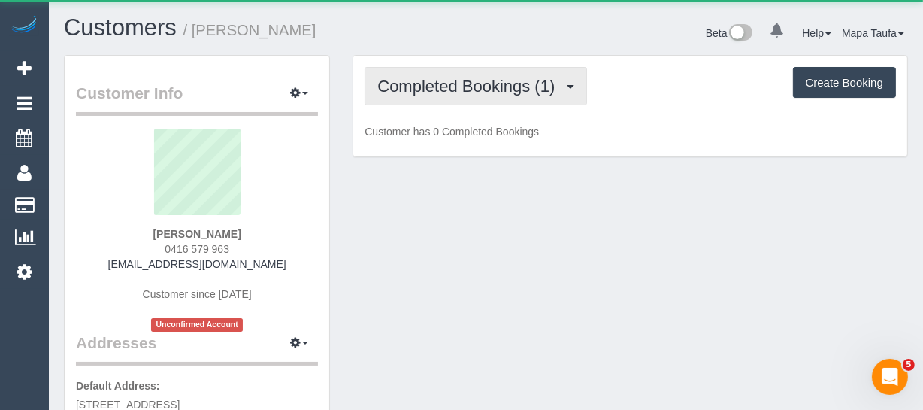
click at [459, 71] on button "Completed Bookings (1)" at bounding box center [476, 86] width 222 height 38
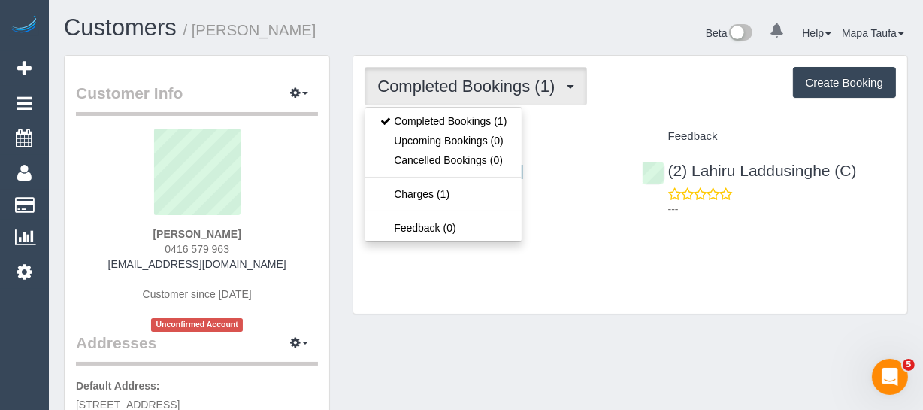
drag, startPoint x: 646, startPoint y: 118, endPoint x: 66, endPoint y: 7, distance: 590.1
click at [643, 119] on div "Completed Bookings (1) Completed Bookings (1) Upcoming Bookings (0) Cancelled B…" at bounding box center [630, 185] width 554 height 258
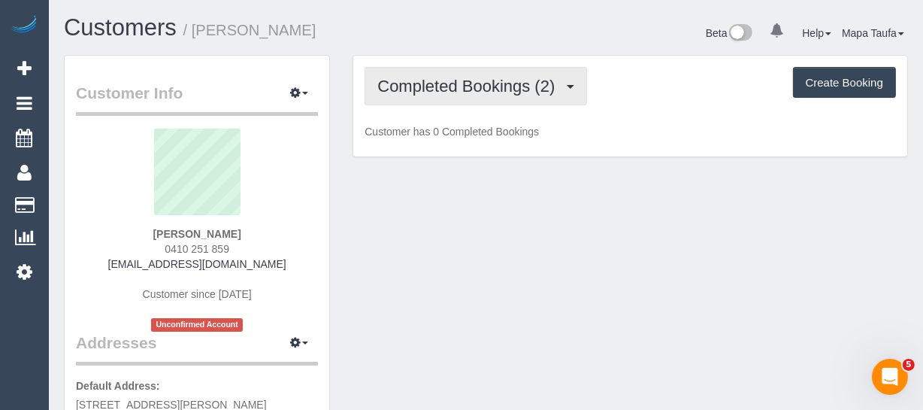
click at [443, 82] on span "Completed Bookings (2)" at bounding box center [469, 86] width 185 height 19
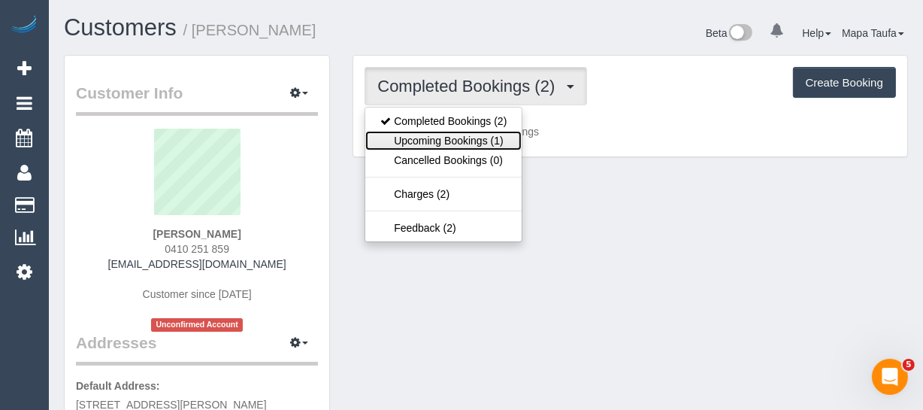
drag, startPoint x: 466, startPoint y: 136, endPoint x: 485, endPoint y: 131, distance: 19.5
click at [466, 136] on link "Upcoming Bookings (1)" at bounding box center [443, 141] width 156 height 20
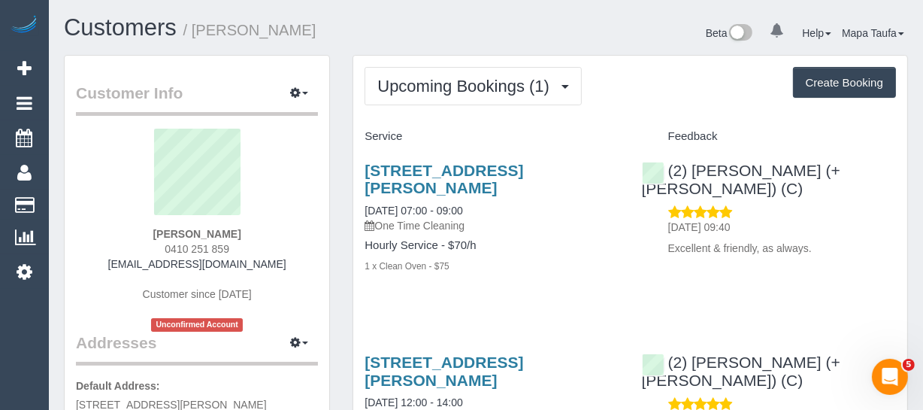
click at [663, 98] on div "Upcoming Bookings (1) Completed Bookings (2) Upcoming Bookings (1) Cancelled Bo…" at bounding box center [630, 86] width 531 height 38
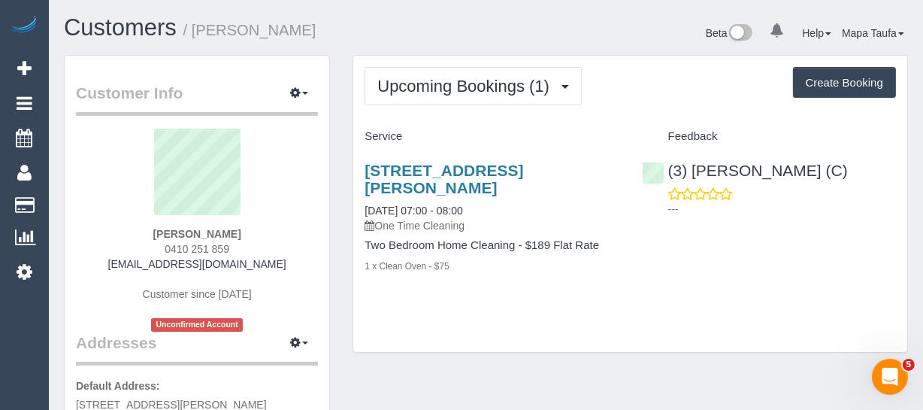
click at [695, 89] on div "Upcoming Bookings (1) Completed Bookings (2) Upcoming Bookings (1) Cancelled Bo…" at bounding box center [630, 86] width 531 height 38
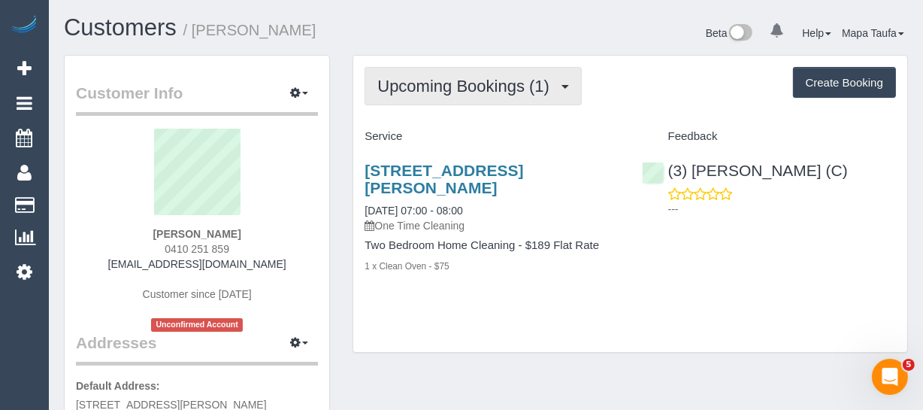
click at [473, 97] on button "Upcoming Bookings (1)" at bounding box center [473, 86] width 217 height 38
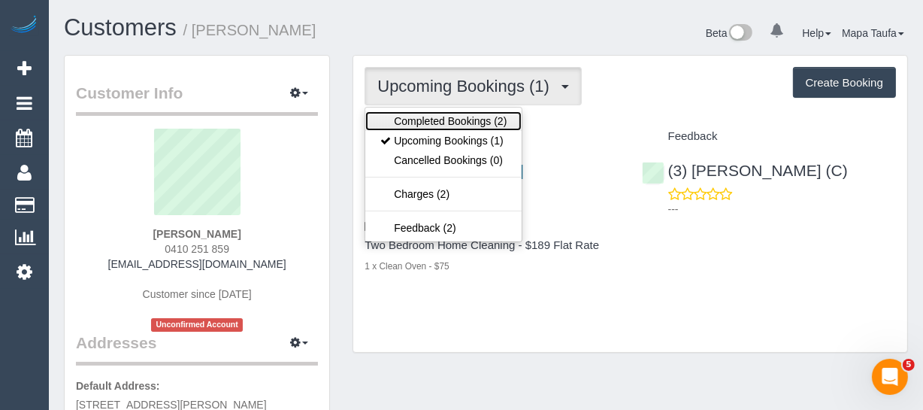
click at [462, 123] on link "Completed Bookings (2)" at bounding box center [443, 121] width 156 height 20
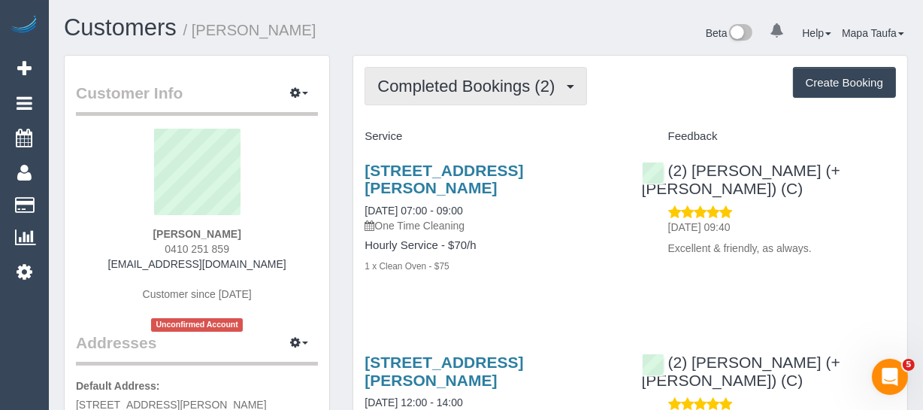
click at [473, 86] on span "Completed Bookings (2)" at bounding box center [469, 86] width 185 height 19
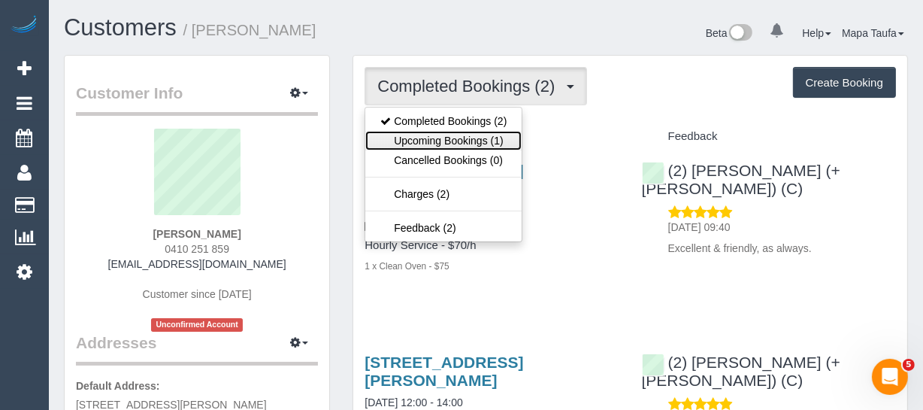
click at [466, 136] on link "Upcoming Bookings (1)" at bounding box center [443, 141] width 156 height 20
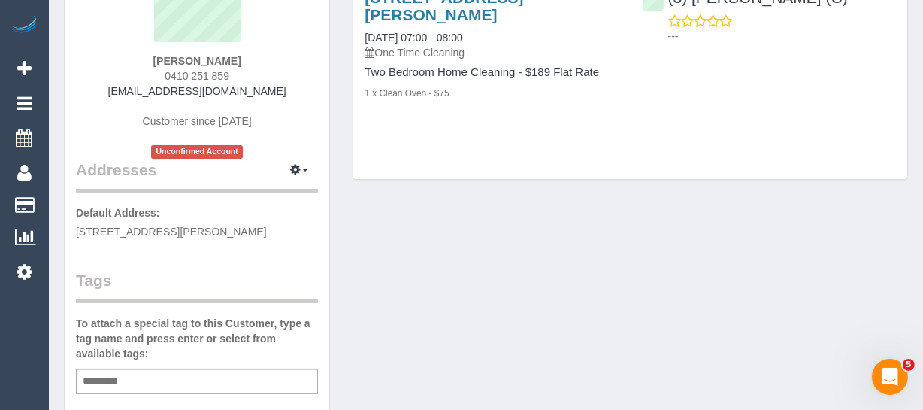
scroll to position [204, 0]
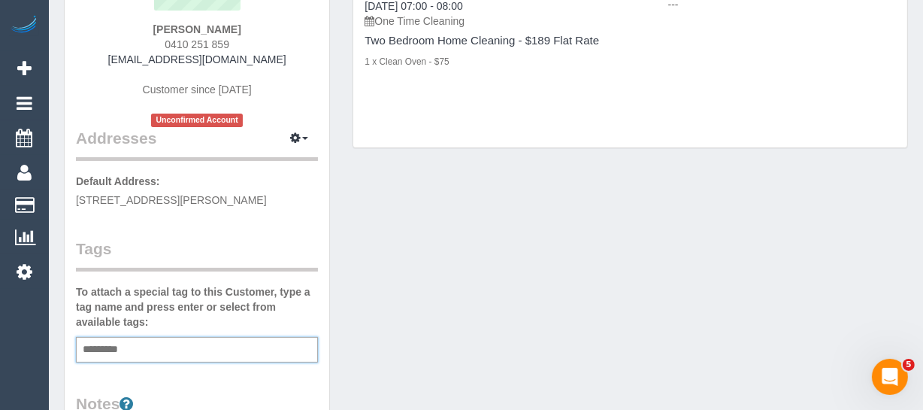
click at [114, 340] on input "text" at bounding box center [104, 350] width 51 height 20
type input "*********"
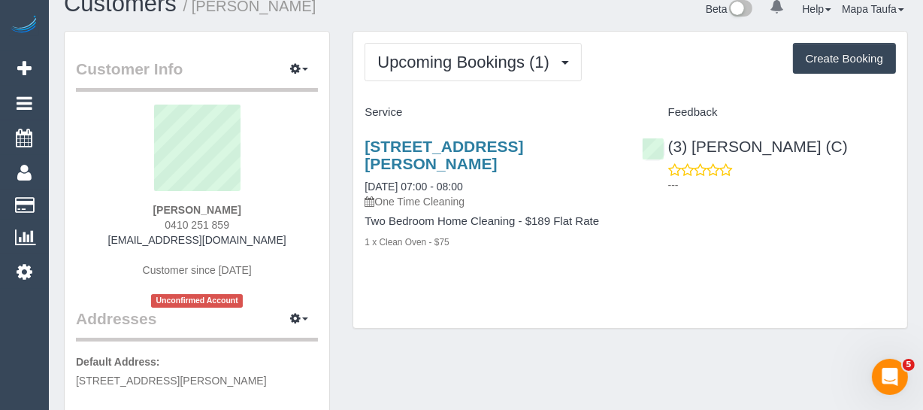
scroll to position [0, 0]
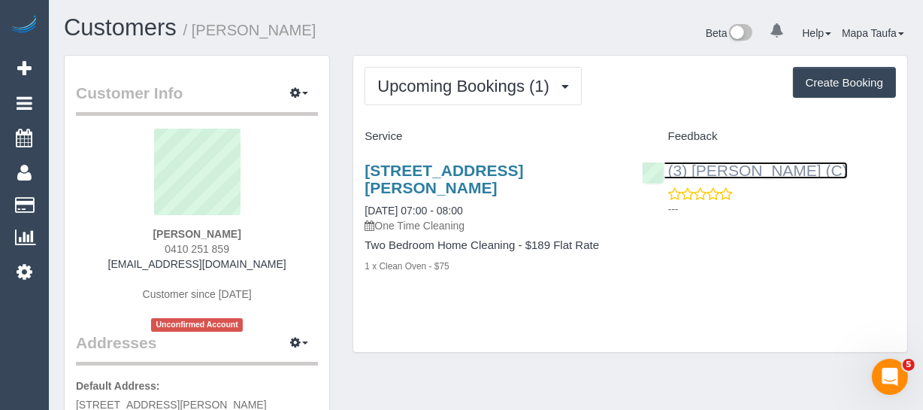
click at [756, 165] on link "(3) [PERSON_NAME] (C)" at bounding box center [745, 170] width 206 height 17
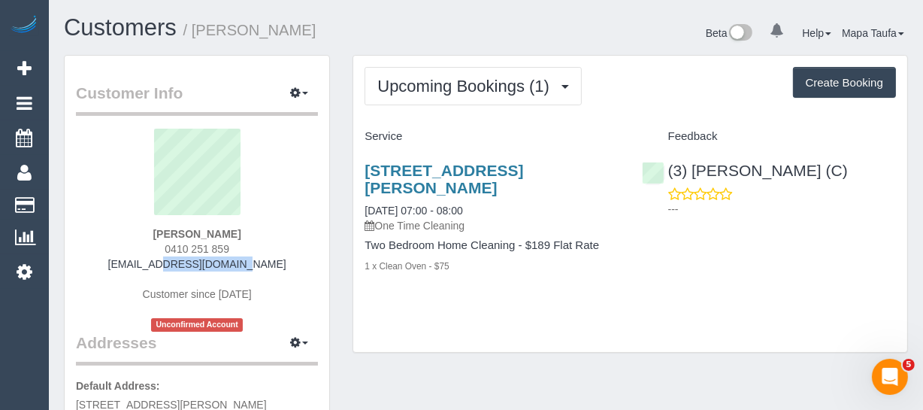
drag, startPoint x: 210, startPoint y: 267, endPoint x: 156, endPoint y: 269, distance: 54.2
click at [156, 269] on div "[PERSON_NAME] 0410 251 859 [EMAIL_ADDRESS][DOMAIN_NAME] Customer since [DATE] U…" at bounding box center [197, 230] width 242 height 203
copy link "[EMAIL_ADDRESS][DOMAIN_NAME]"
click at [252, 251] on div "[PERSON_NAME] 0410 251 859 [EMAIL_ADDRESS][DOMAIN_NAME] Customer since [DATE] U…" at bounding box center [197, 230] width 242 height 203
drag, startPoint x: 245, startPoint y: 251, endPoint x: 119, endPoint y: 253, distance: 126.3
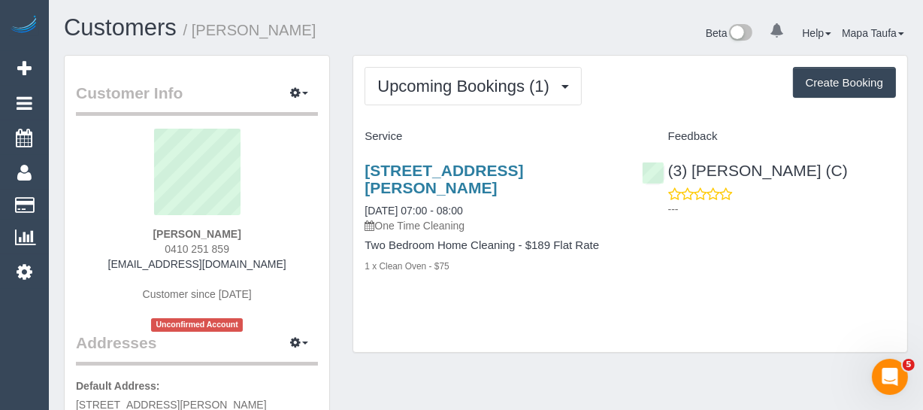
click at [123, 251] on div "[PERSON_NAME] 0410 251 859 [EMAIL_ADDRESS][DOMAIN_NAME] Customer since [DATE] U…" at bounding box center [197, 230] width 242 height 203
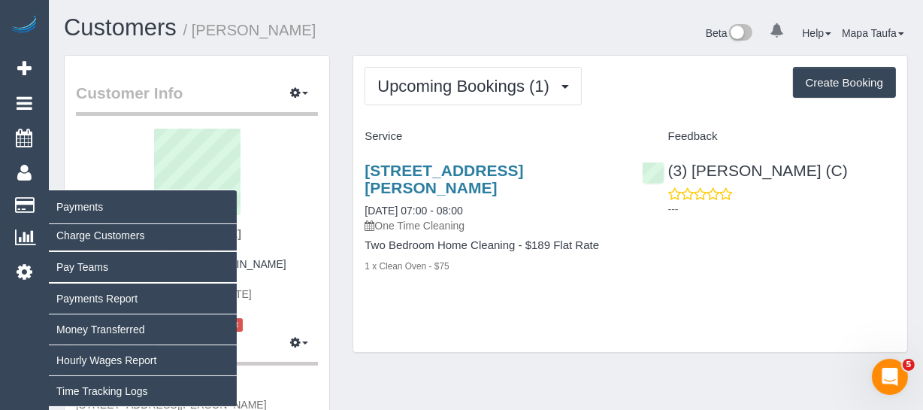
copy span "0410 251 859"
